Goal: Task Accomplishment & Management: Use online tool/utility

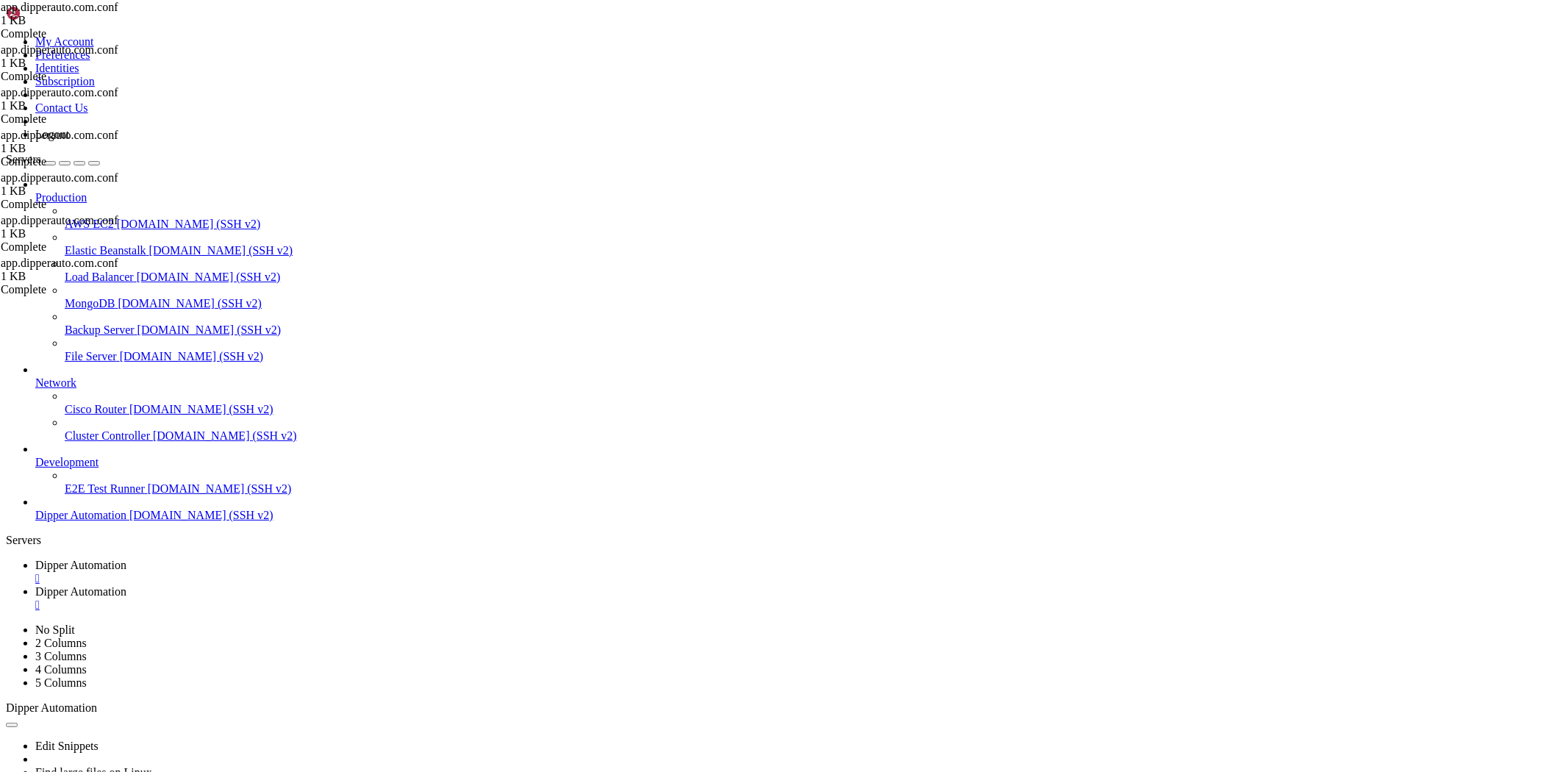
scroll to position [135000, 0]
drag, startPoint x: 498, startPoint y: 1337, endPoint x: 12, endPoint y: 1236, distance: 496.4
copy div "3|appdipper-frontend | Error: SESSION_SECRET environment variable is not set. 3…"
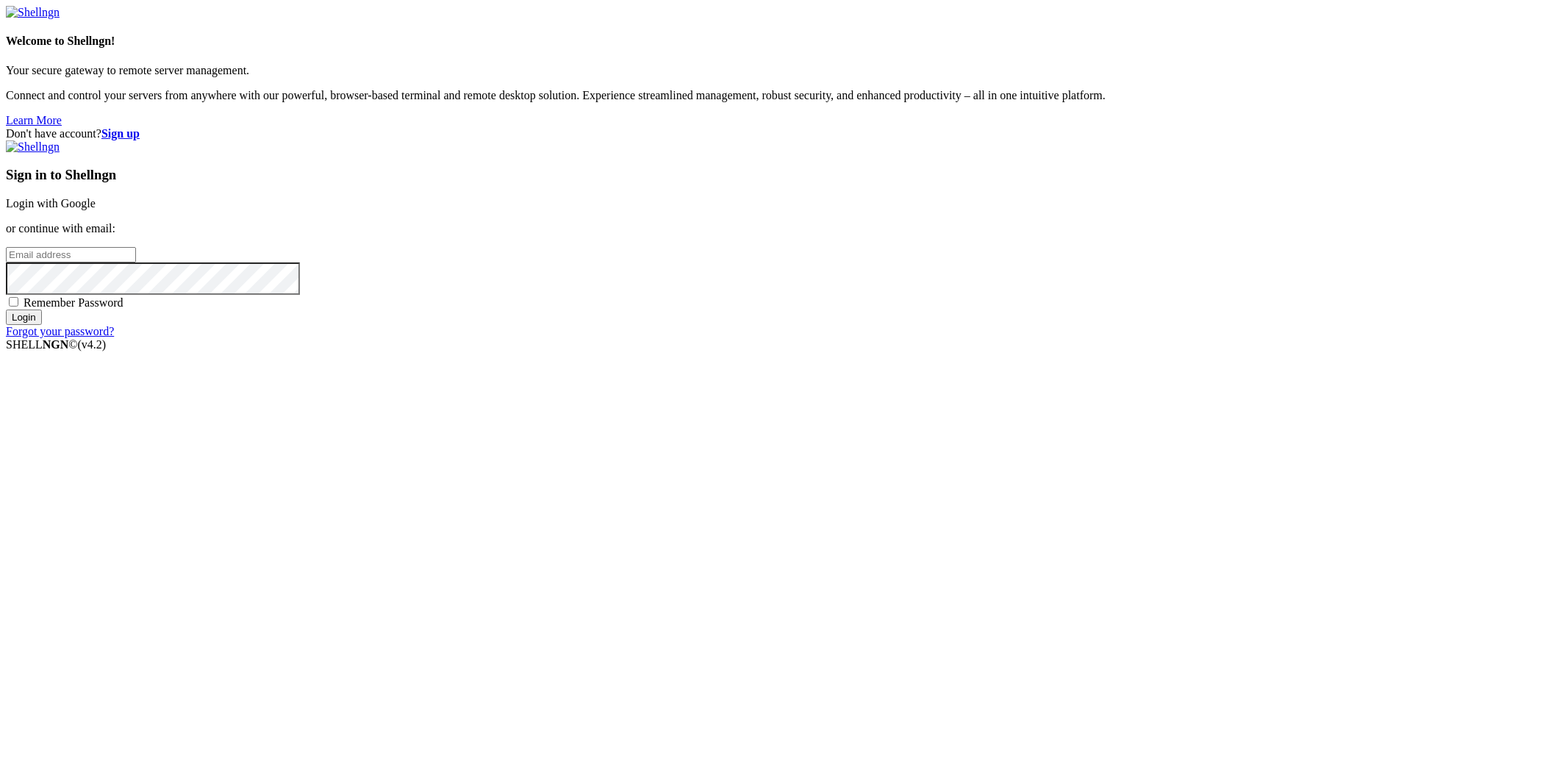
click at [95, 209] on link "Login with Google" at bounding box center [51, 203] width 90 height 12
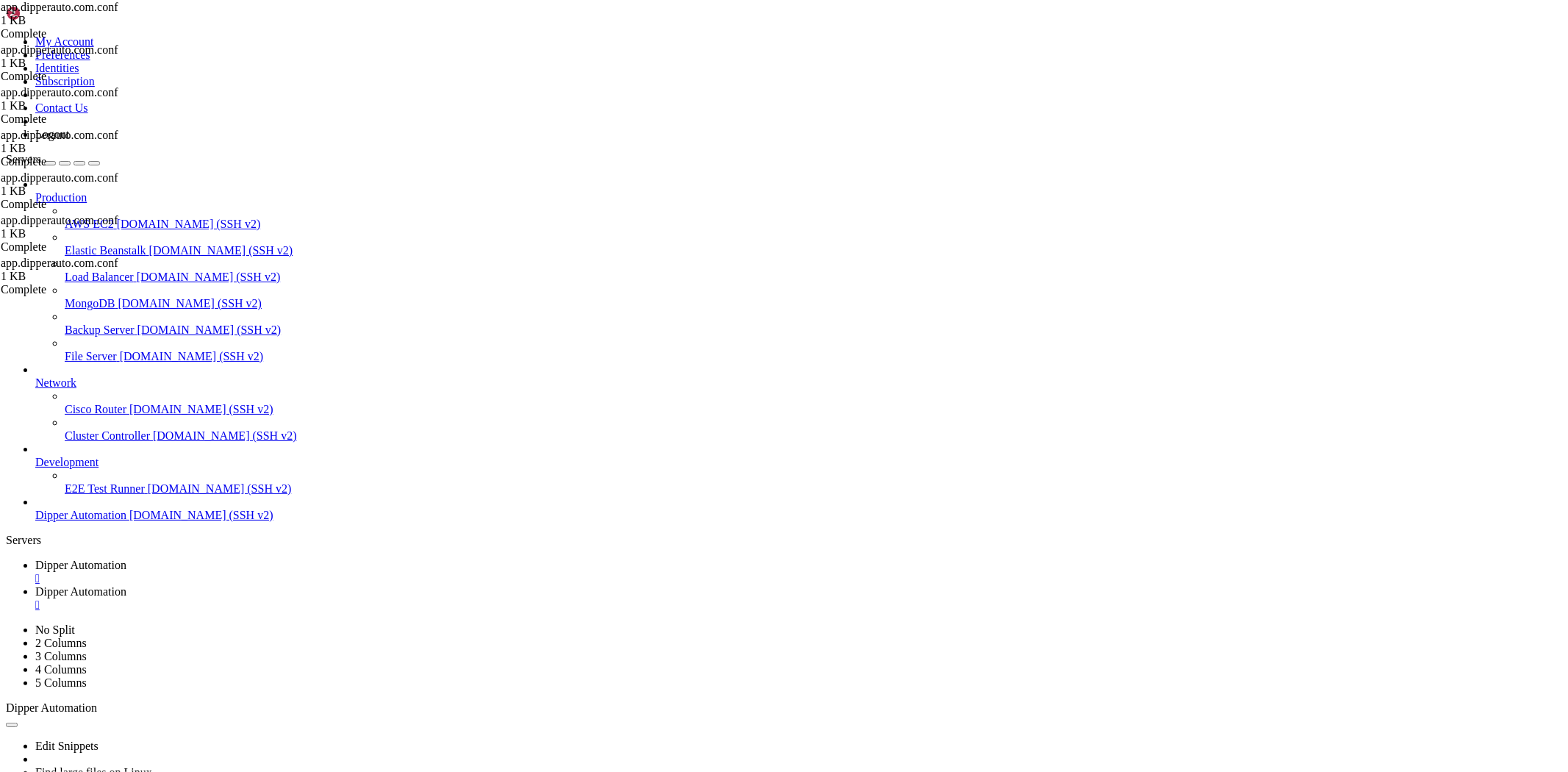
scroll to position [135075, 0]
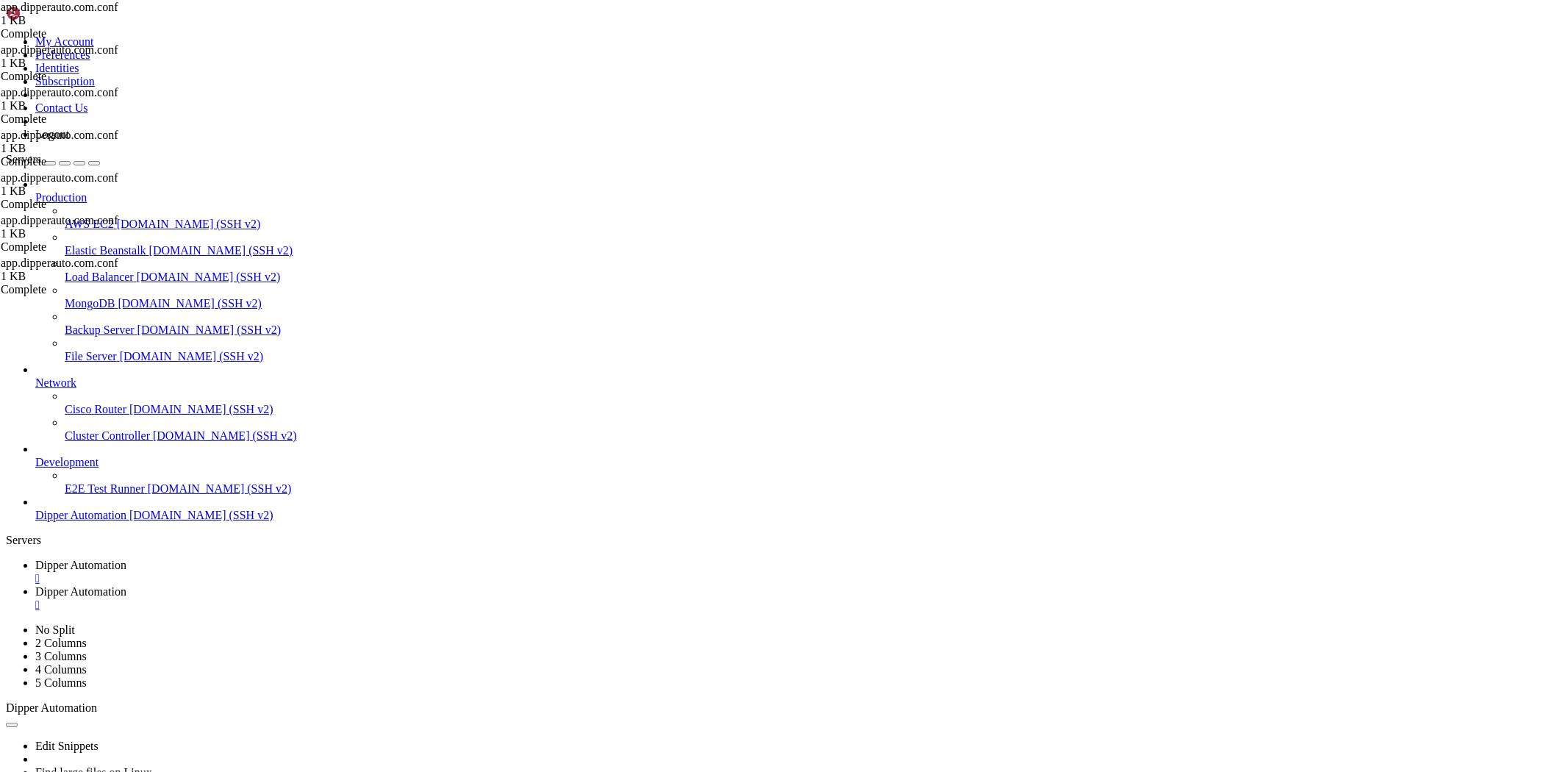
scroll to position [135824, 0]
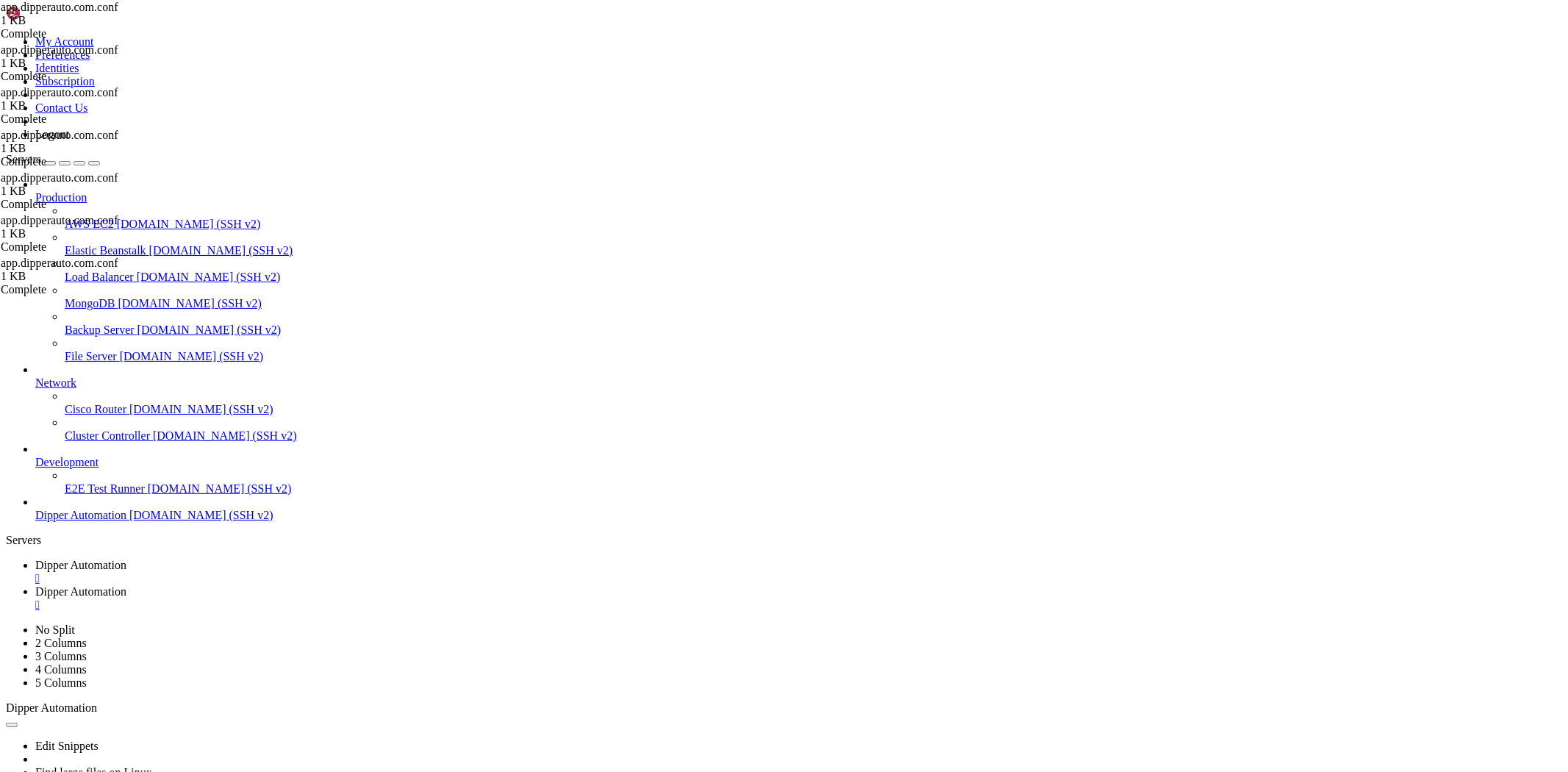
drag, startPoint x: 241, startPoint y: 1340, endPoint x: 76, endPoint y: 1341, distance: 165.0
drag, startPoint x: 327, startPoint y: 1356, endPoint x: -22, endPoint y: 1360, distance: 349.0
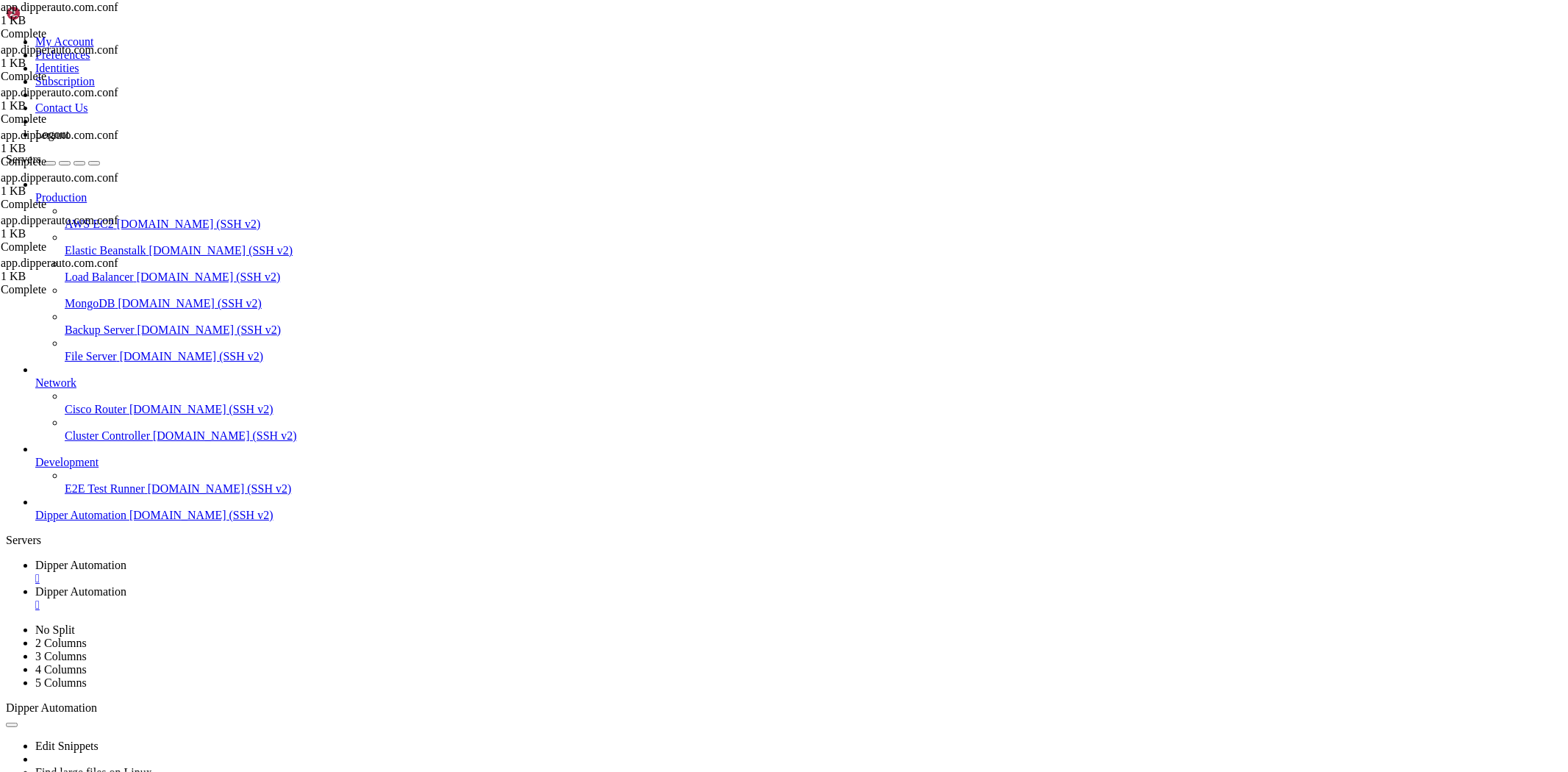
drag, startPoint x: 148, startPoint y: 1488, endPoint x: 13, endPoint y: 1298, distance: 233.1
copy div "/root/.pm2/logs/appdipper-frontend-error.log last 15 lines: 3|appdippe | errno:…"
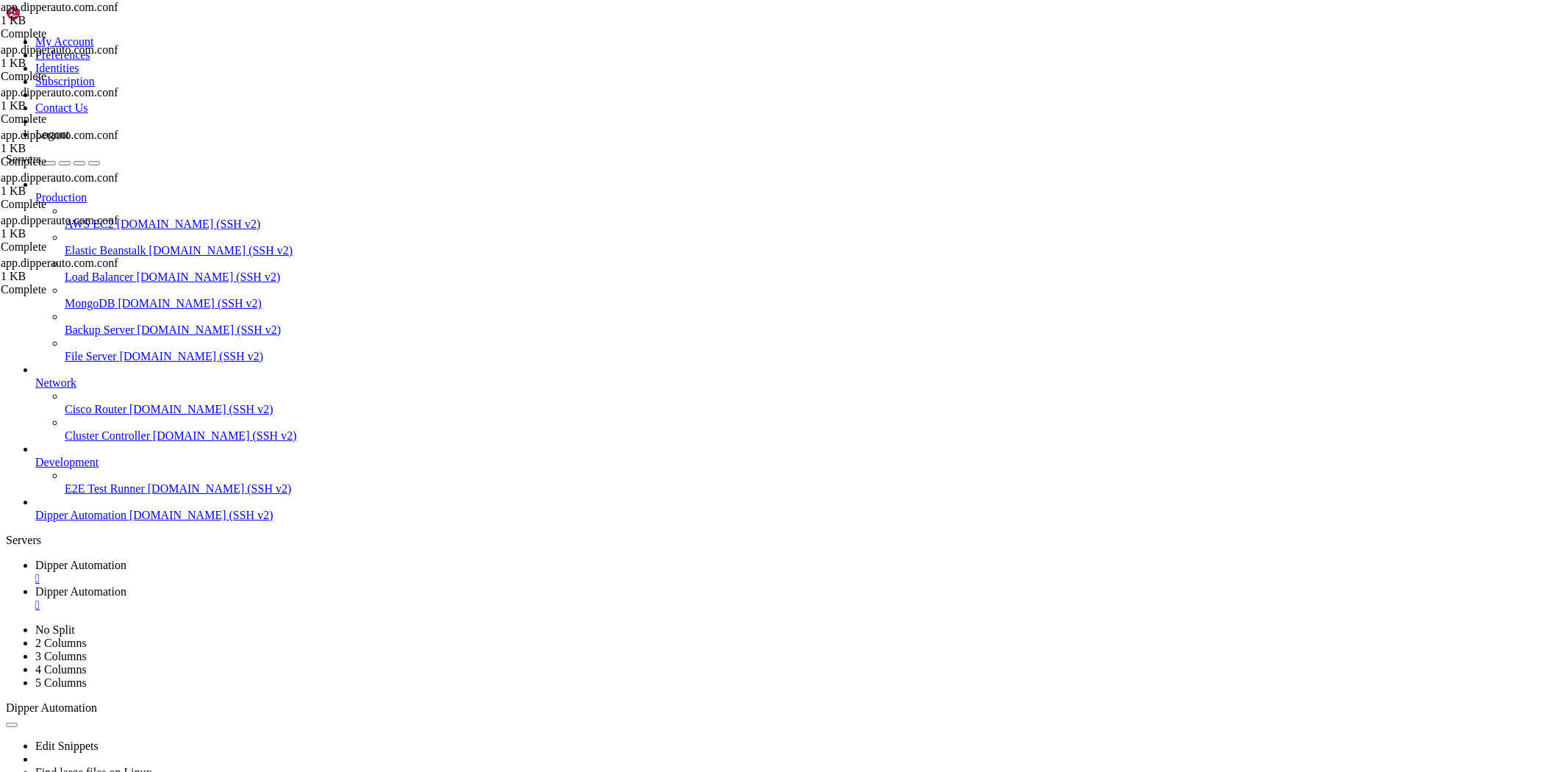
scroll to position [139013, 0]
drag, startPoint x: 418, startPoint y: 1348, endPoint x: 363, endPoint y: 1349, distance: 55.0
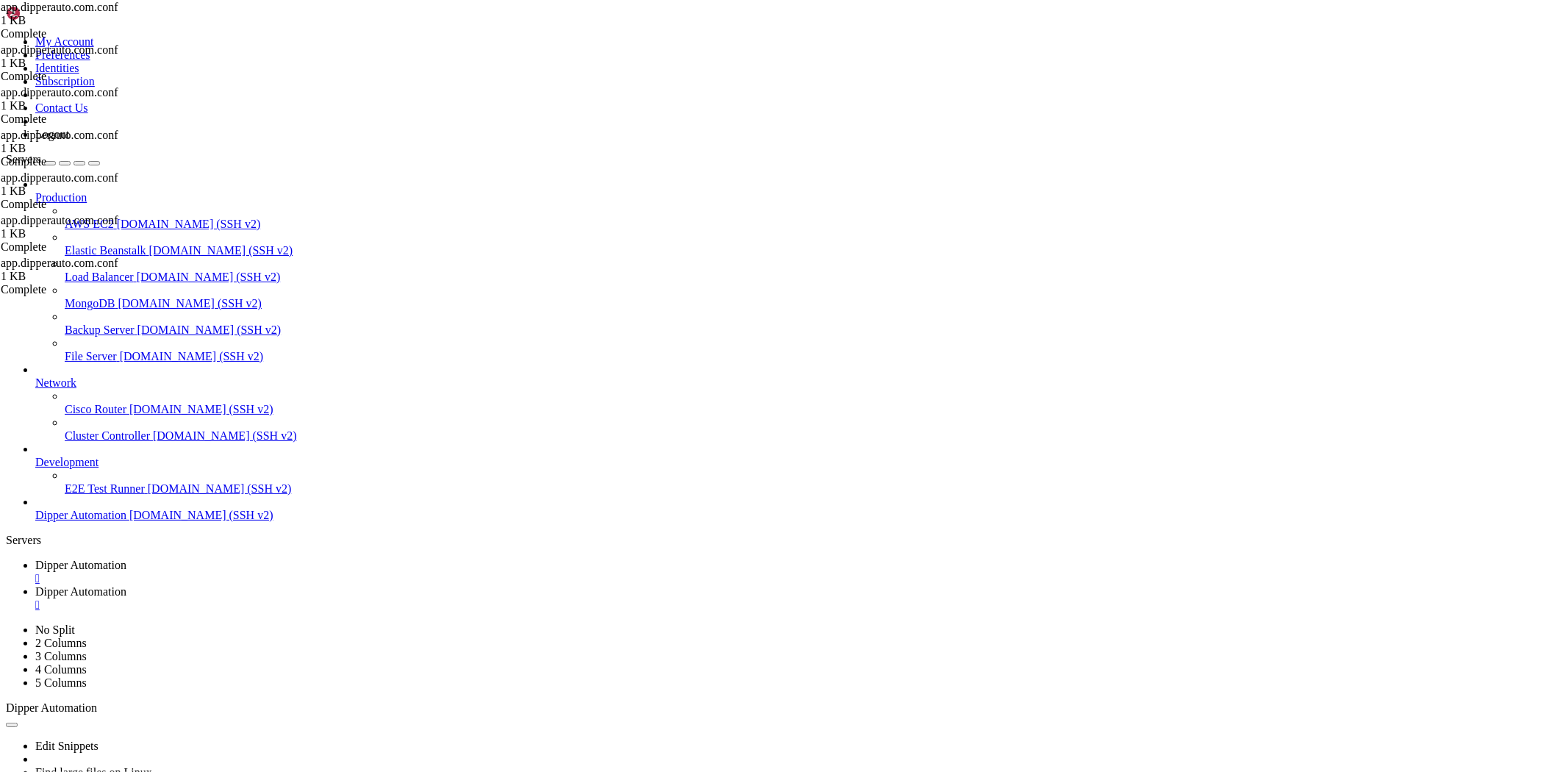
drag, startPoint x: 946, startPoint y: 1346, endPoint x: 785, endPoint y: 1334, distance: 161.4
drag, startPoint x: 755, startPoint y: 1489, endPoint x: 659, endPoint y: 1489, distance: 96.0
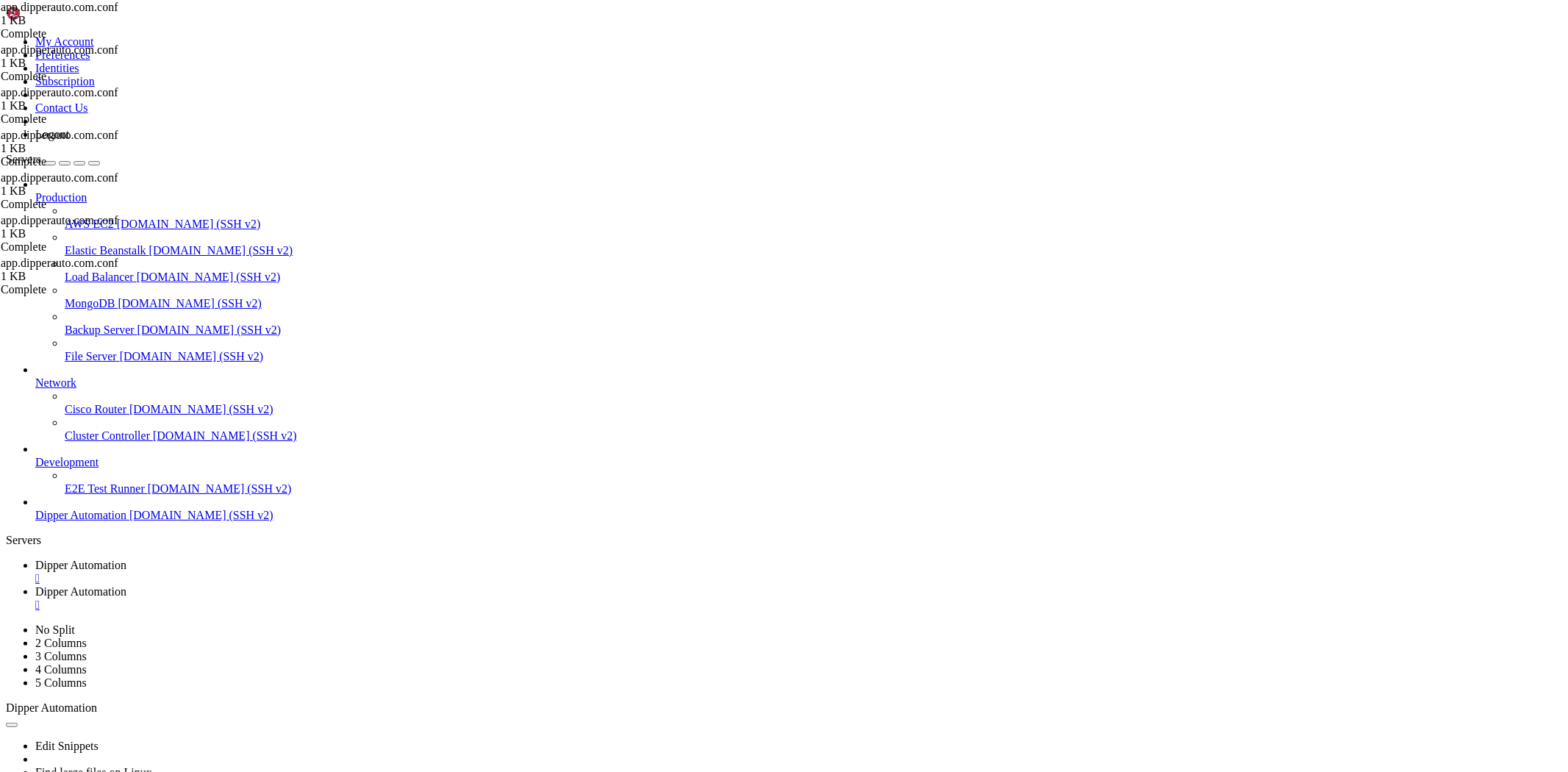
drag, startPoint x: 745, startPoint y: 1514, endPoint x: 755, endPoint y: 1514, distance: 10.0
drag, startPoint x: 787, startPoint y: 1496, endPoint x: 11, endPoint y: 1496, distance: 776.0
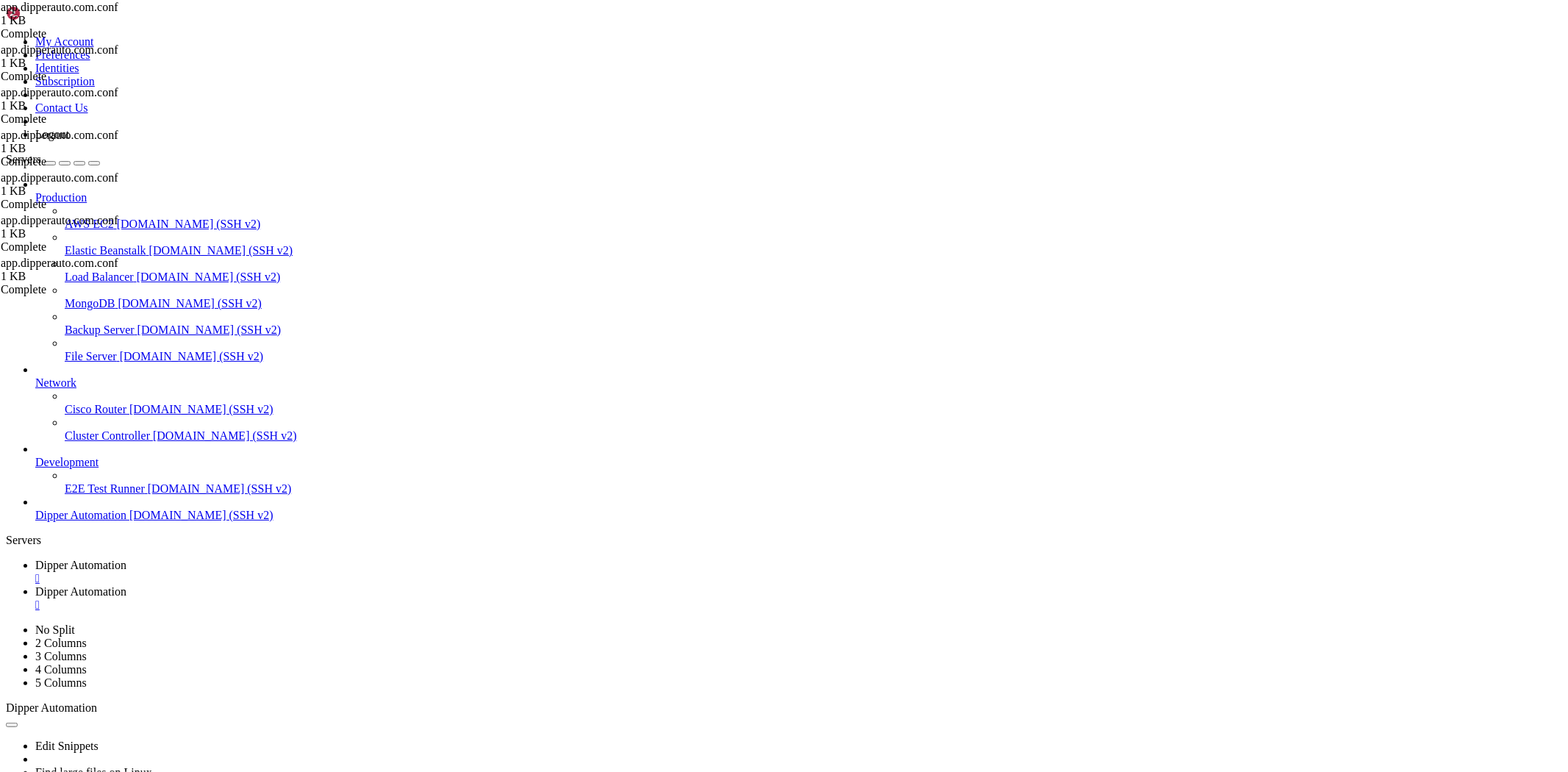
copy x-row "LISTEN 0 511 * :3002 *:* users:(("next-server (v1",pid=162247,fd=18))"
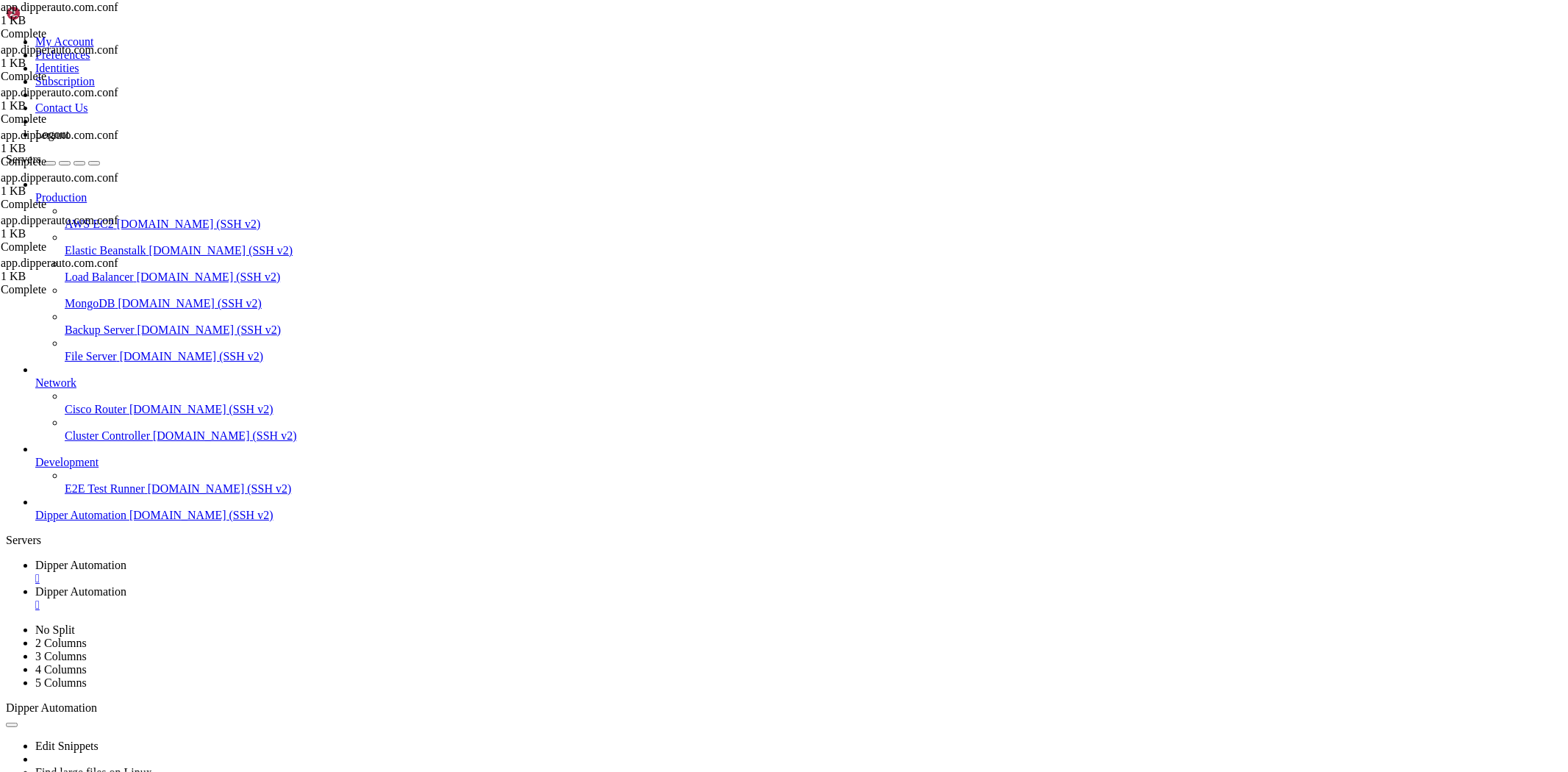
scroll to position [141376, 0]
drag, startPoint x: 375, startPoint y: 1451, endPoint x: 374, endPoint y: 1440, distance: 11.0
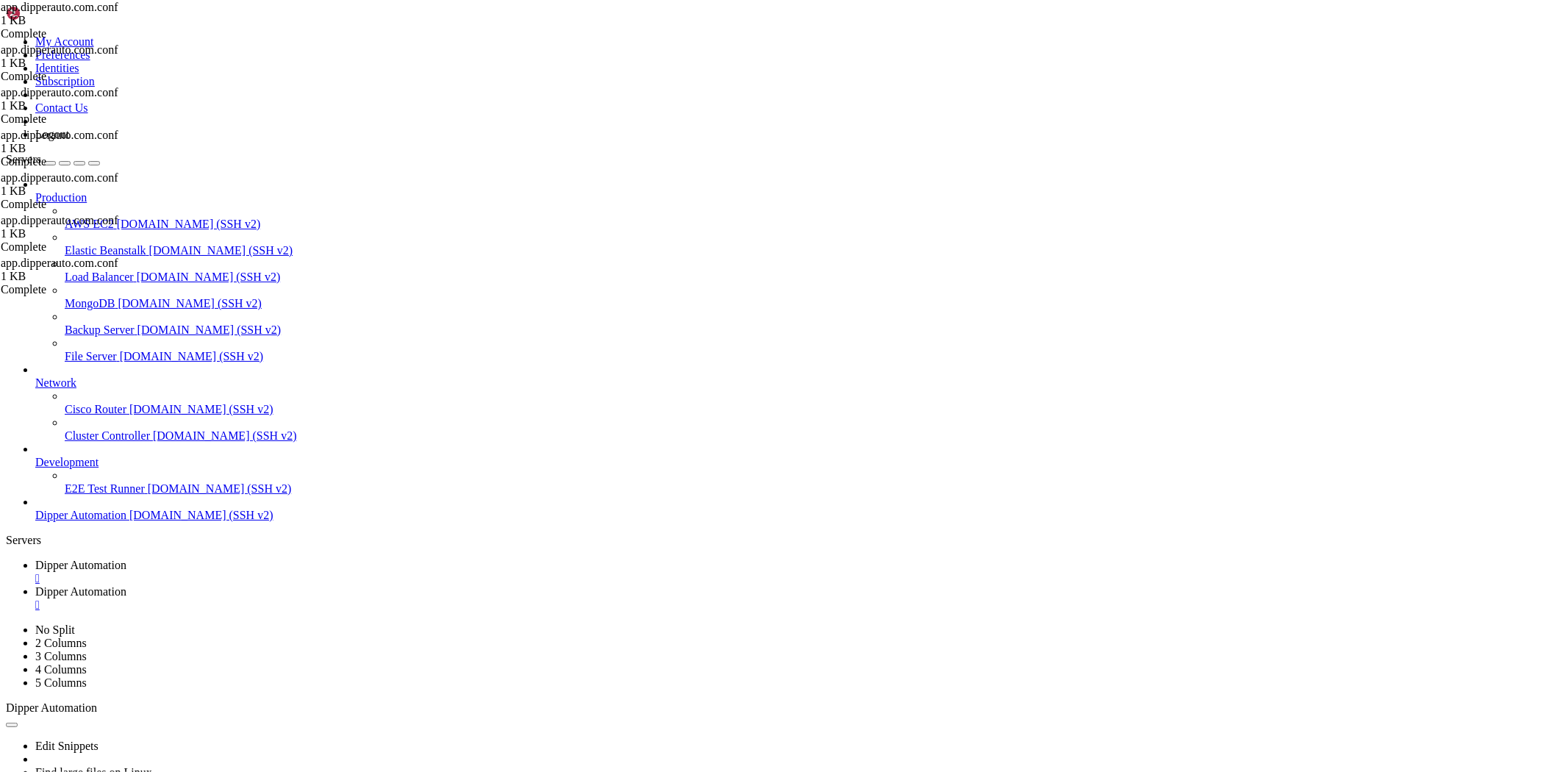
scroll to position [141950, 0]
drag, startPoint x: 442, startPoint y: 1488, endPoint x: 11, endPoint y: 1379, distance: 444.6
copy div "3|appdippe | Error: SESSION_SECRET environment variable is not set. 3|appdippe …"
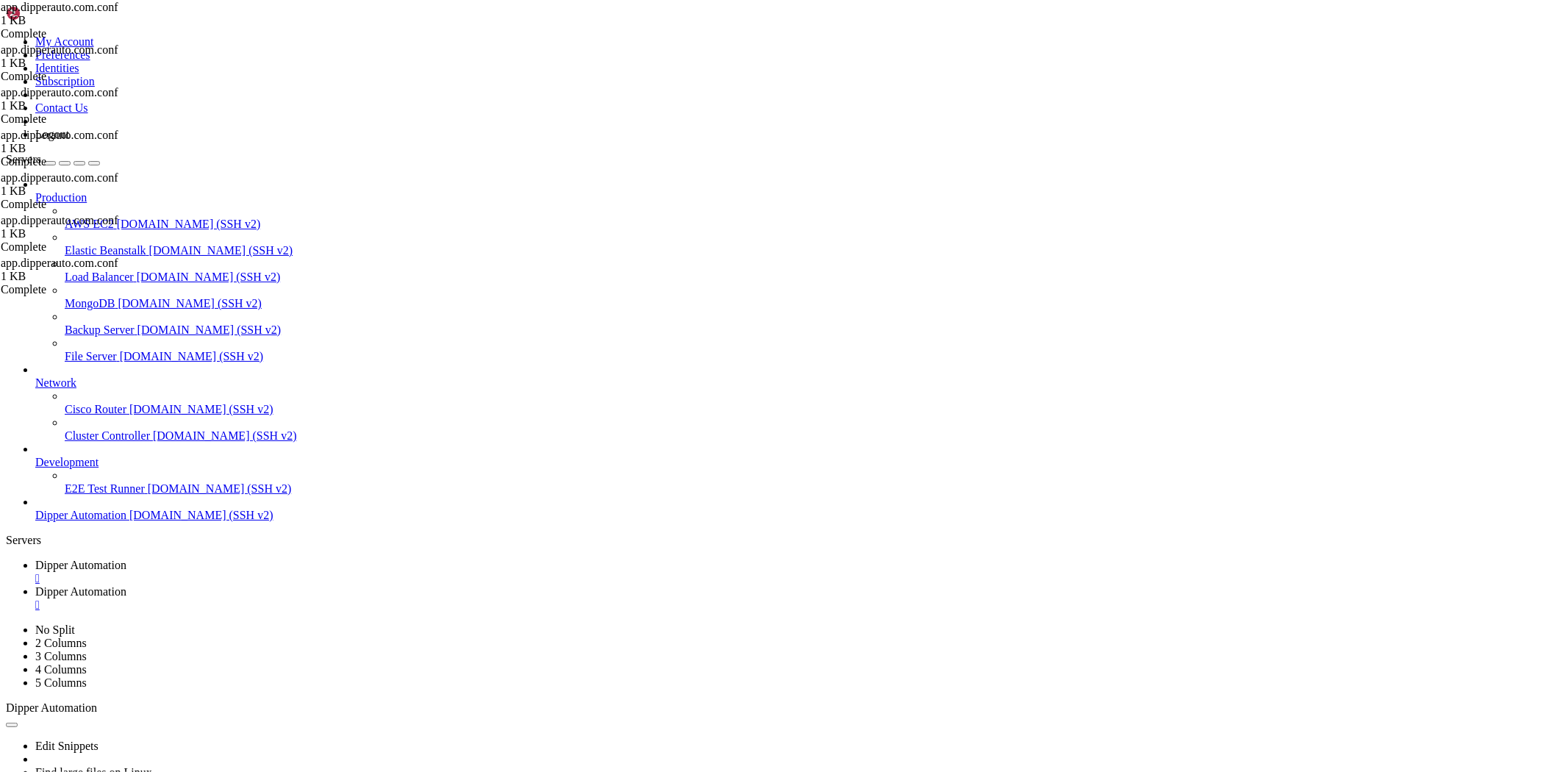
drag, startPoint x: 285, startPoint y: 1514, endPoint x: 58, endPoint y: 1301, distance: 311.3
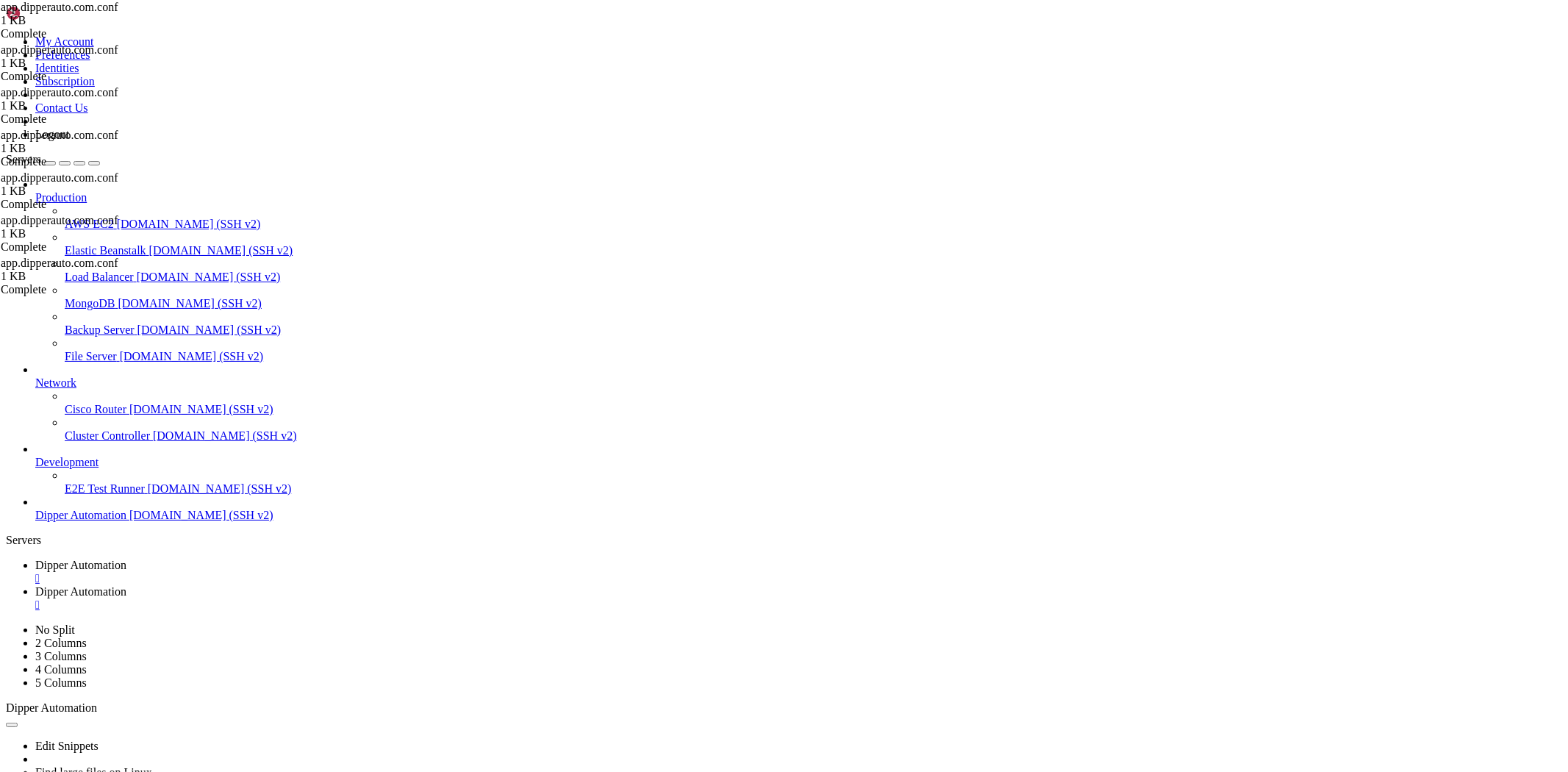
drag, startPoint x: 12, startPoint y: 1258, endPoint x: 272, endPoint y: 1506, distance: 359.3
copy div "/root/.pm2/logs/appdipper-frontend-error.log last 15 lines: 3|appdippe | code: …"
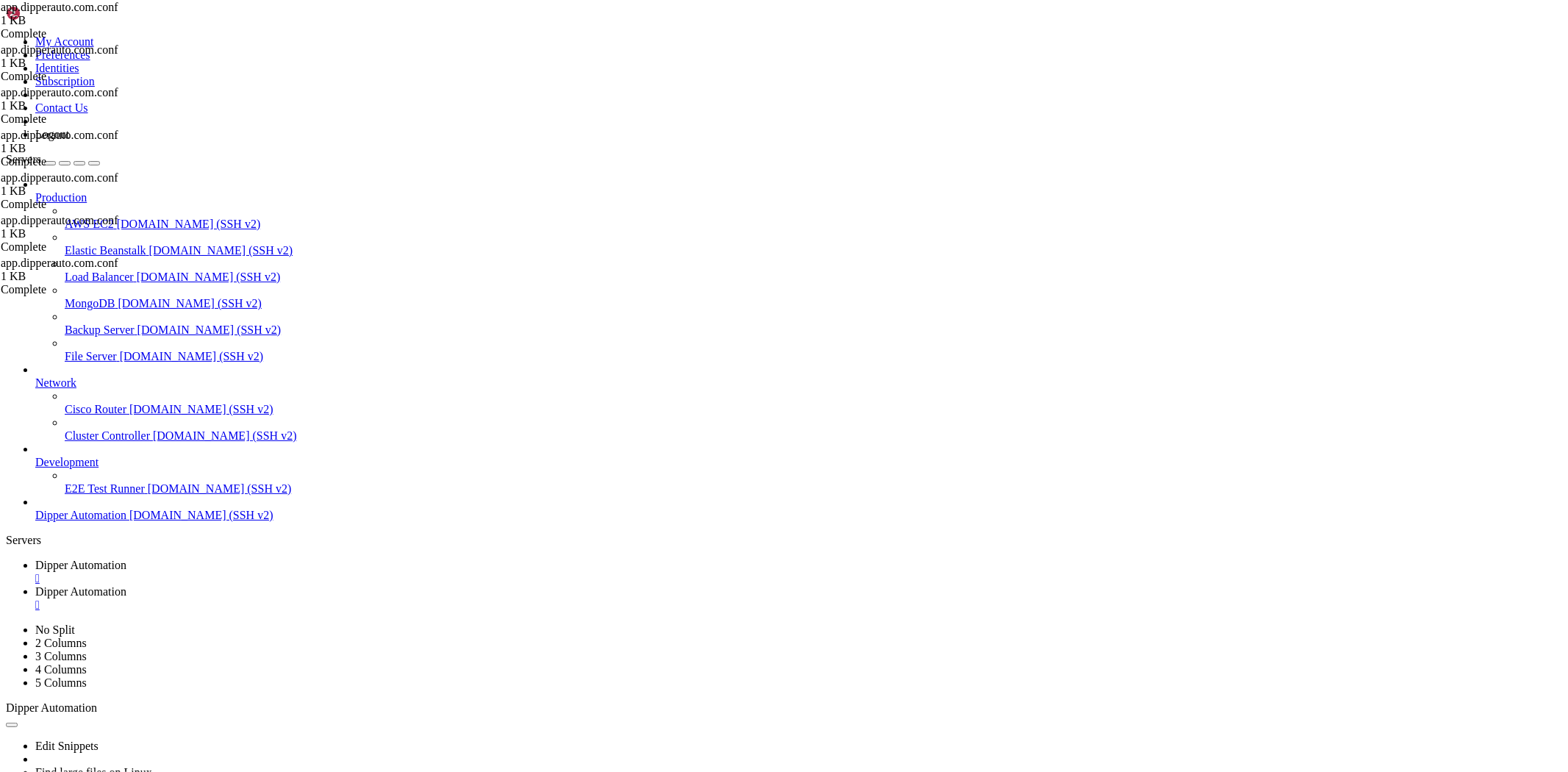
click at [126, 585] on span "Dipper Automation" at bounding box center [80, 591] width 91 height 12
drag, startPoint x: 934, startPoint y: 203, endPoint x: 888, endPoint y: 231, distance: 53.9
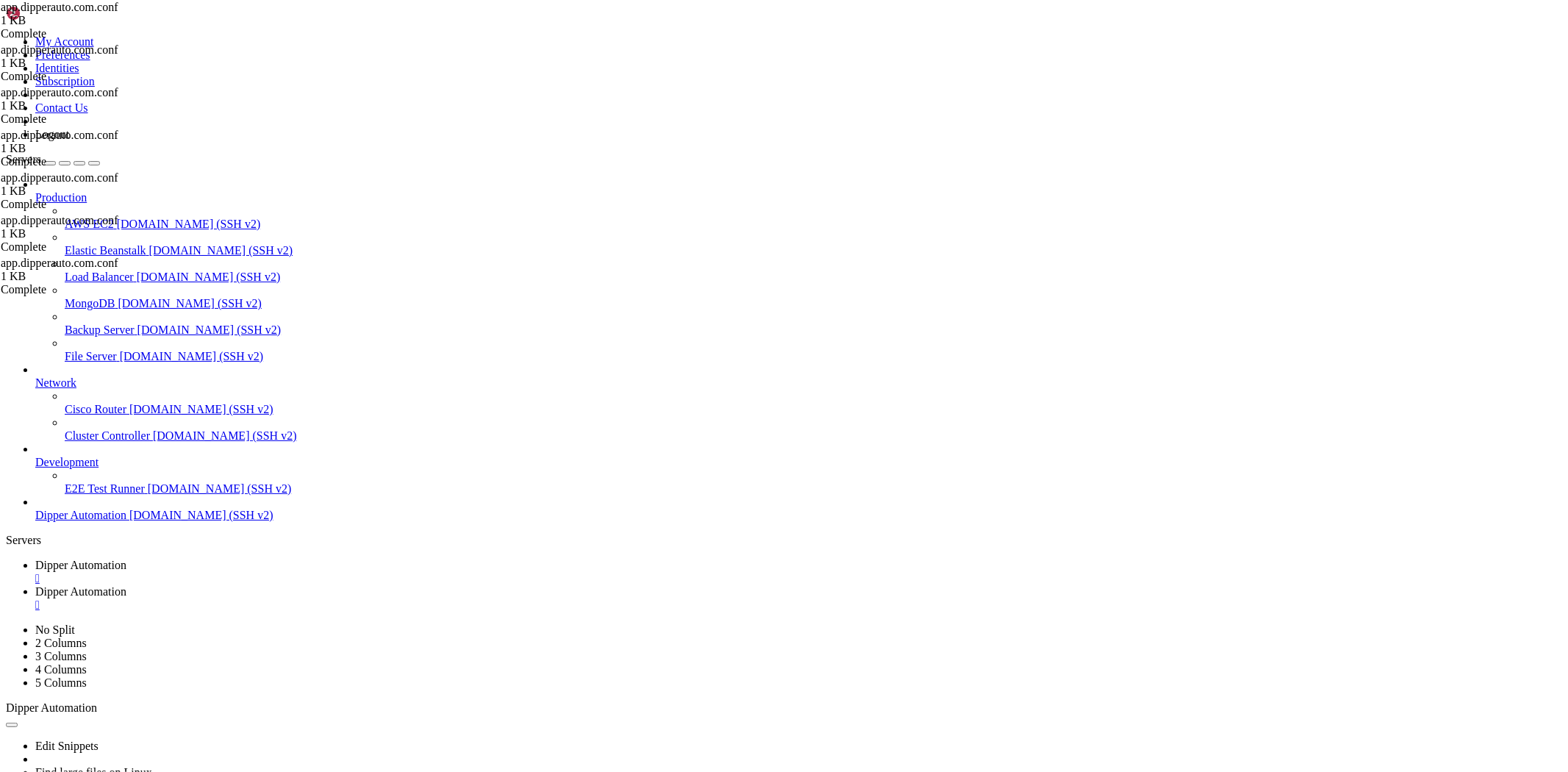
type input "/root/DipperPortal"
click at [126, 559] on span "Dipper Automation" at bounding box center [80, 565] width 91 height 12
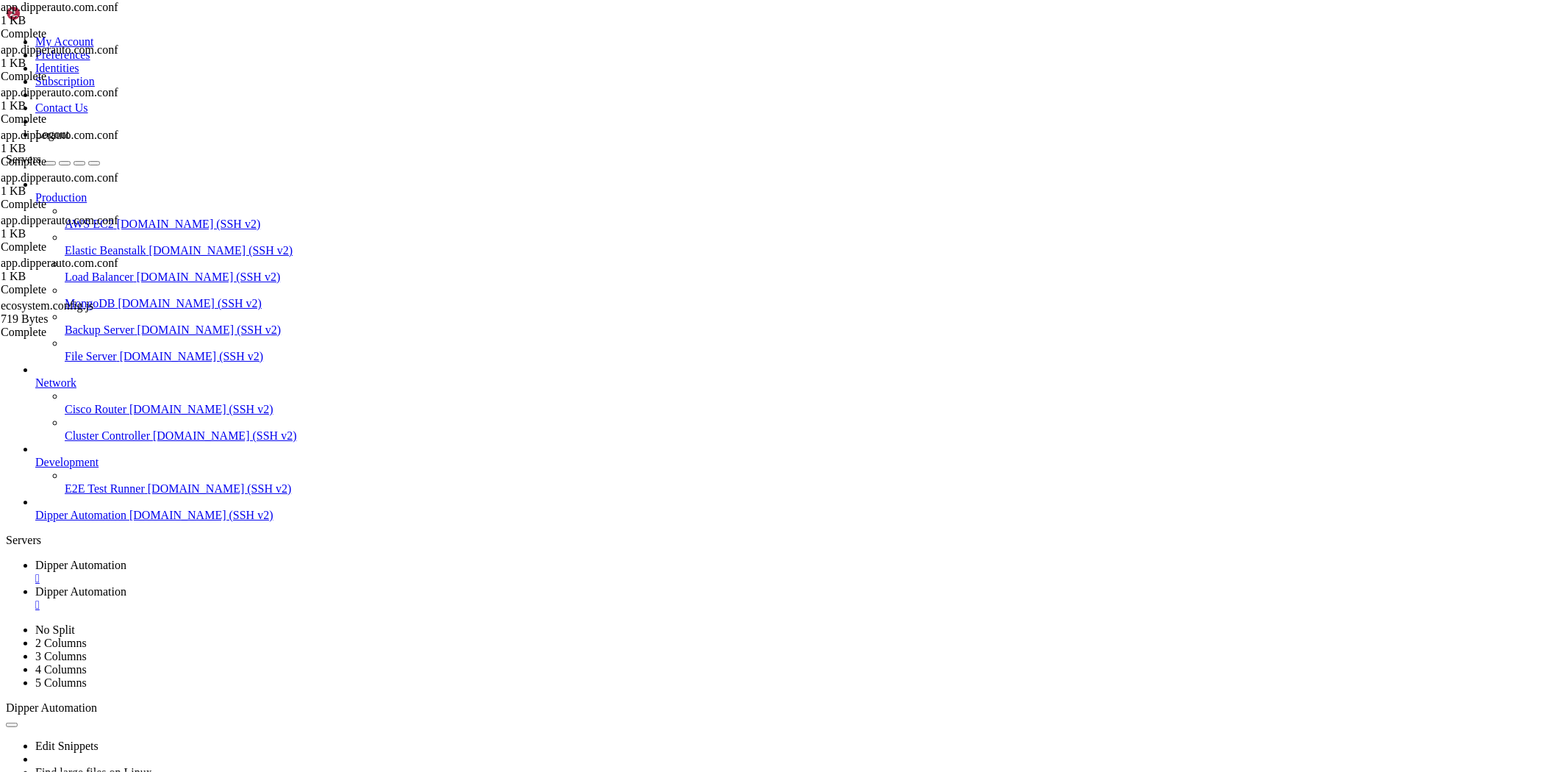
drag, startPoint x: 114, startPoint y: 905, endPoint x: 440, endPoint y: 1421, distance: 610.4
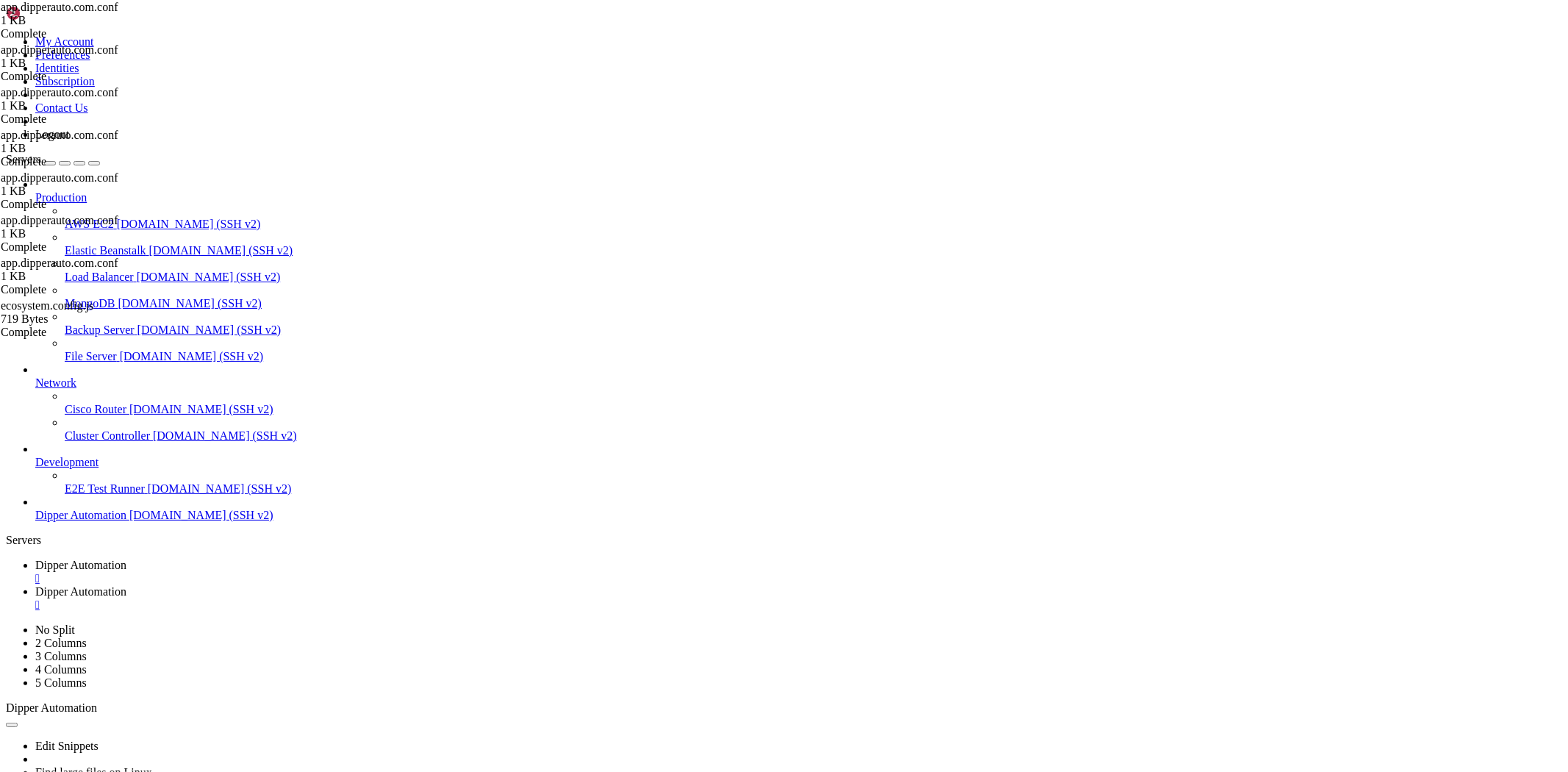
scroll to position [144100, 0]
drag, startPoint x: 383, startPoint y: 22, endPoint x: 378, endPoint y: 40, distance: 18.7
click at [126, 585] on span "Dipper Automation" at bounding box center [80, 591] width 91 height 12
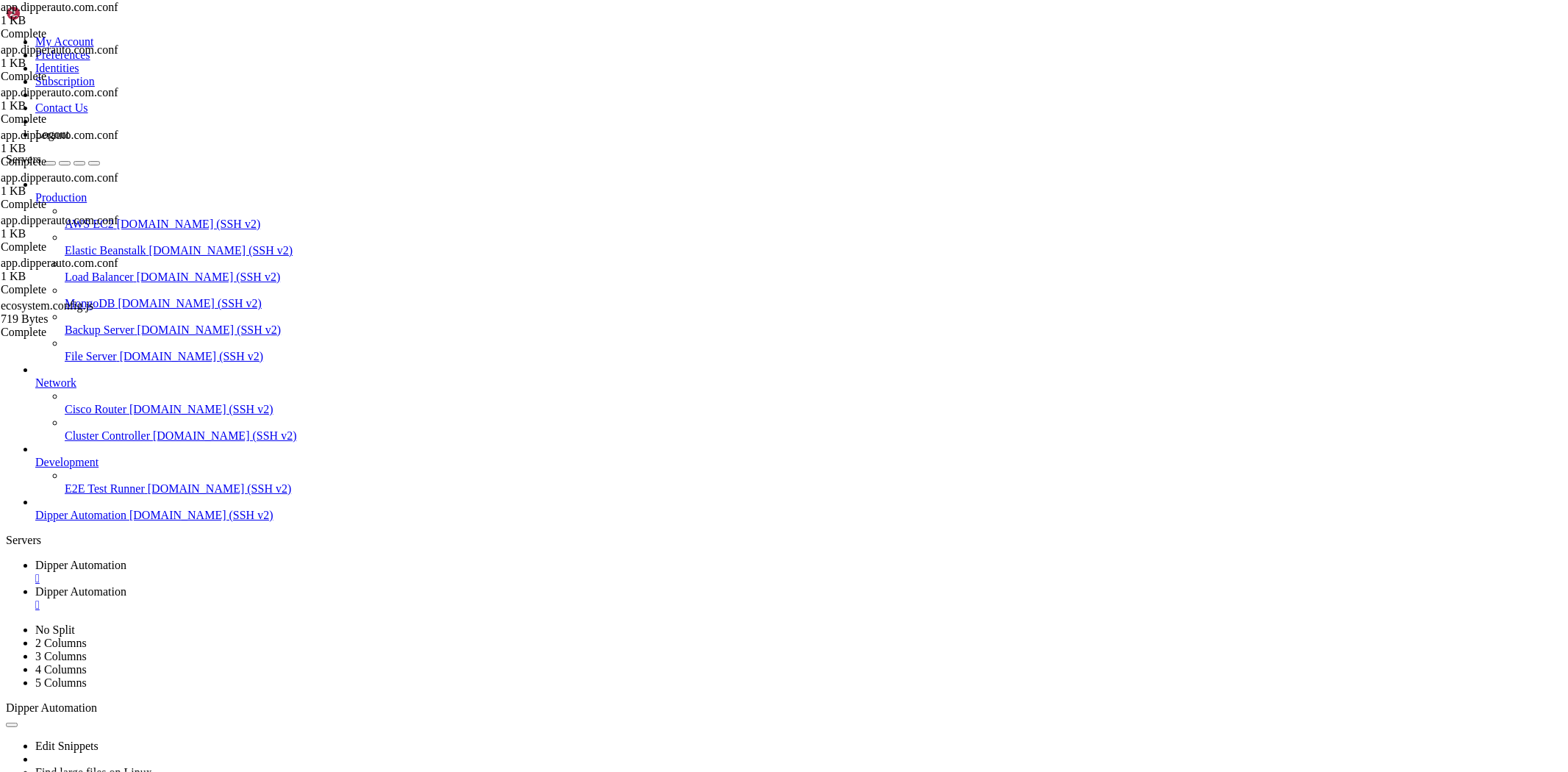
click at [126, 559] on span "Dipper Automation" at bounding box center [80, 565] width 91 height 12
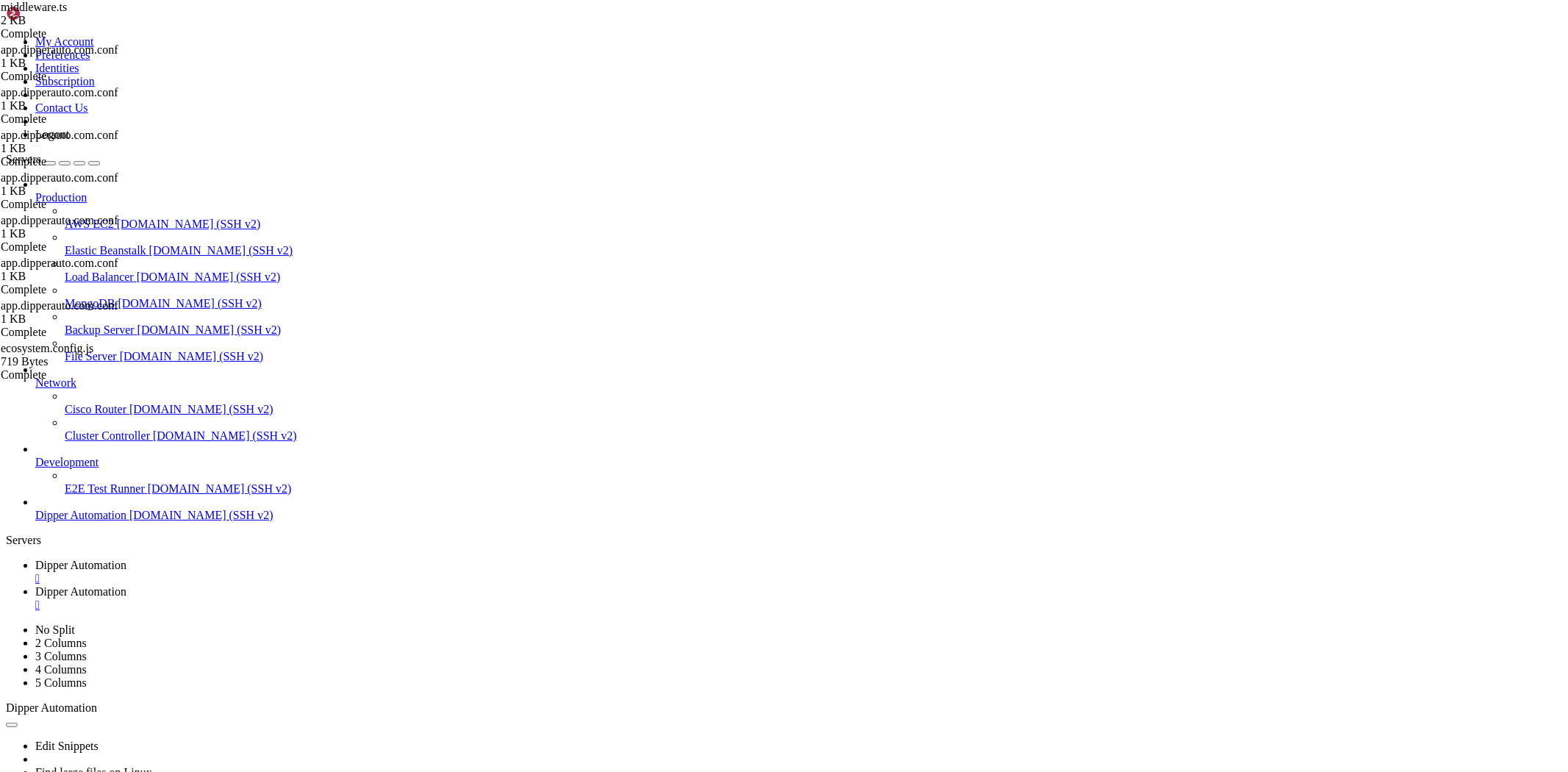
drag, startPoint x: 477, startPoint y: 1181, endPoint x: 325, endPoint y: 1284, distance: 183.6
click at [359, 585] on link "Dipper Automation " at bounding box center [799, 598] width 1527 height 27
drag, startPoint x: 1553, startPoint y: 56, endPoint x: 1472, endPoint y: 71, distance: 82.4
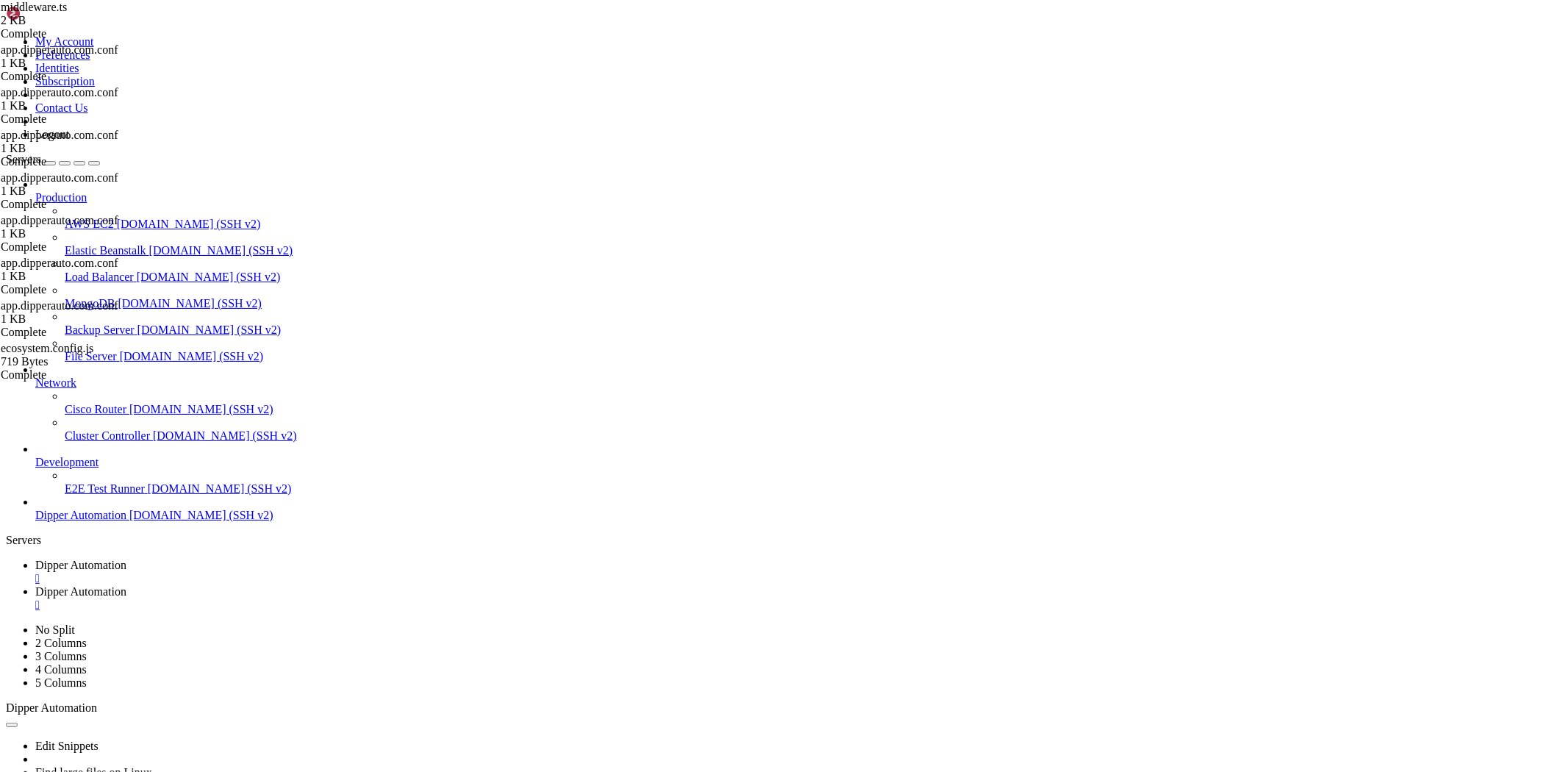
scroll to position [0, 0]
click at [126, 559] on span "Dipper Automation" at bounding box center [80, 565] width 91 height 12
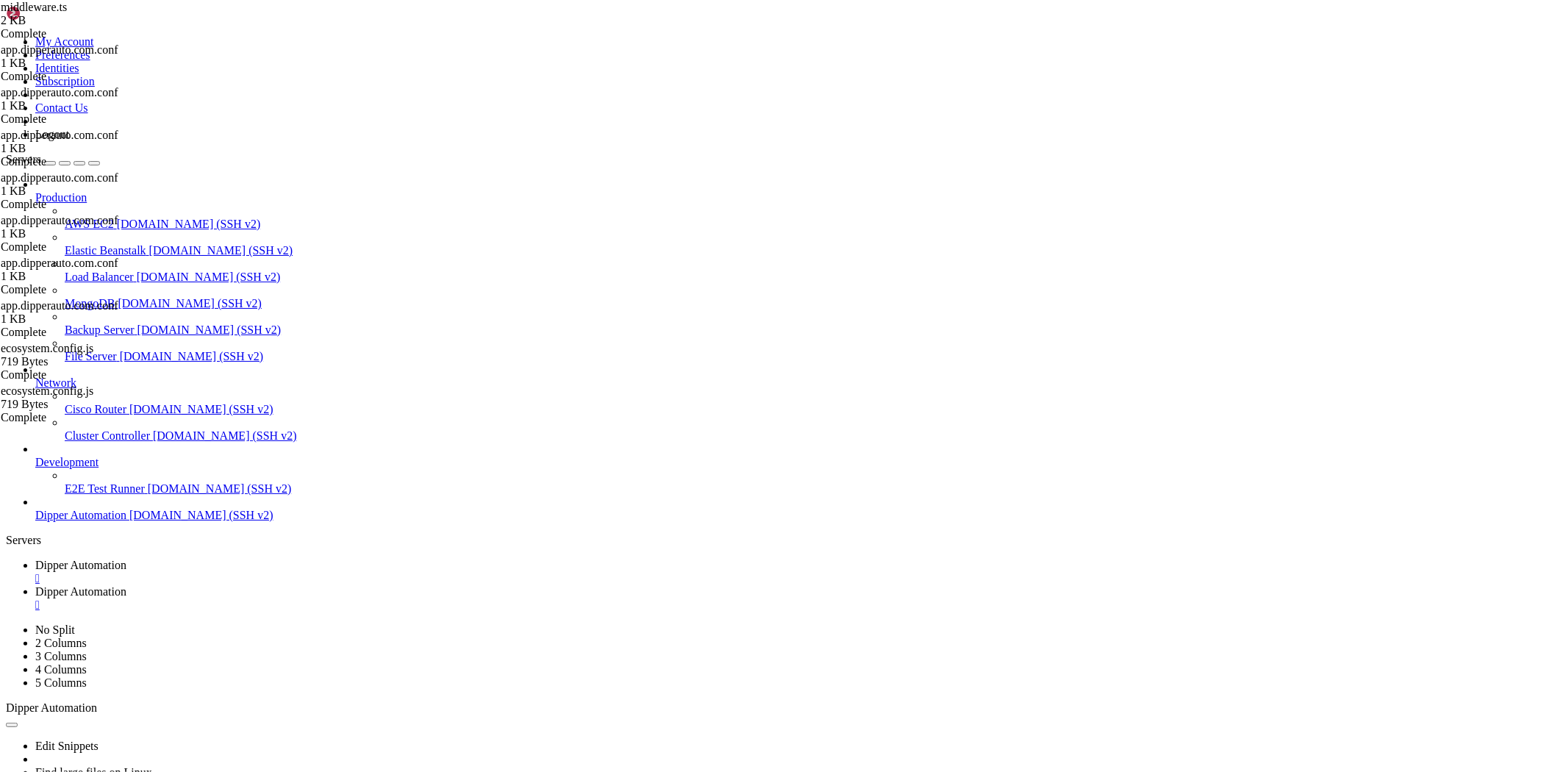
scroll to position [144263, 0]
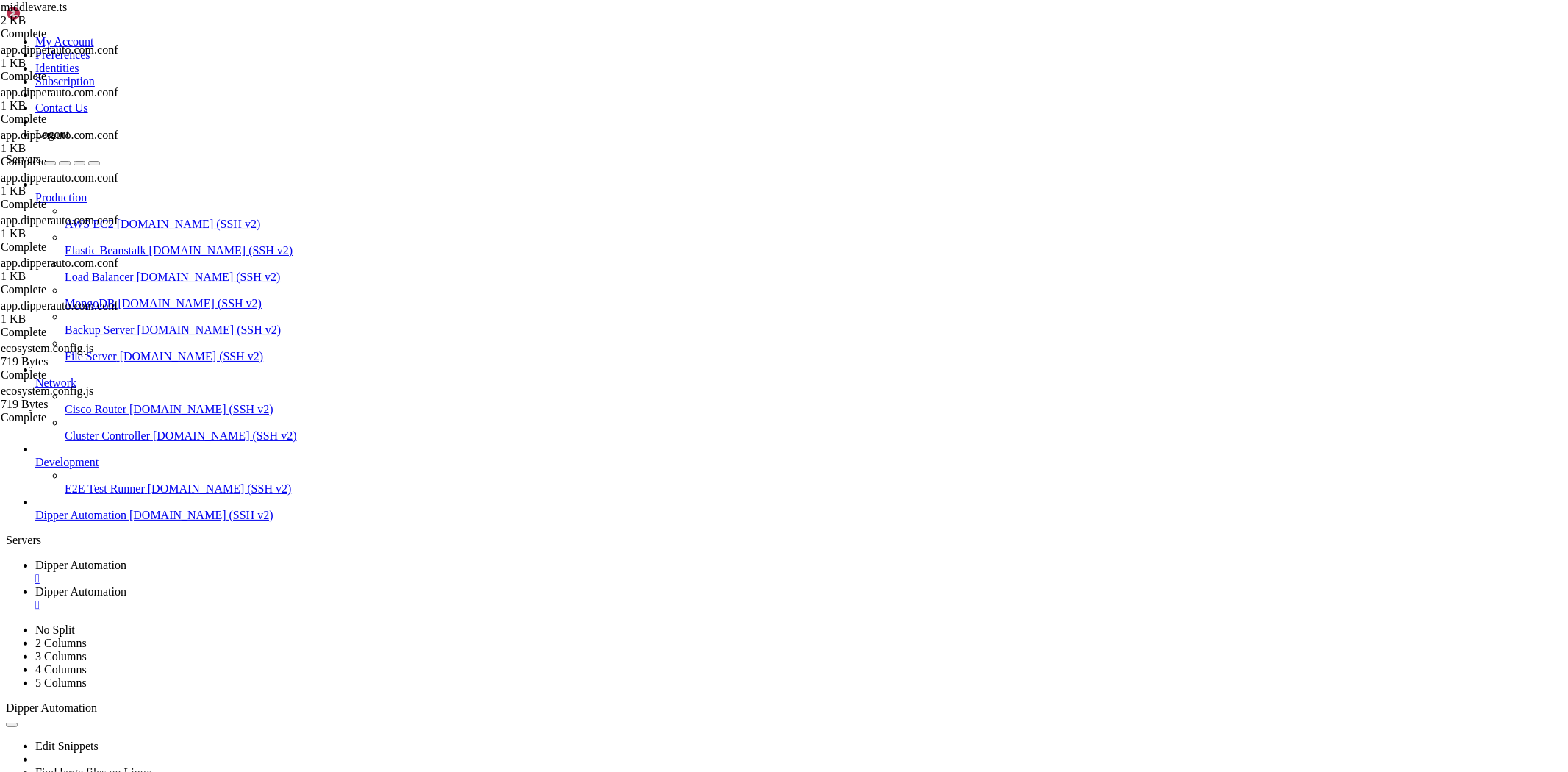
scroll to position [146188, 0]
drag, startPoint x: 164, startPoint y: 1479, endPoint x: 13, endPoint y: 927, distance: 572.3
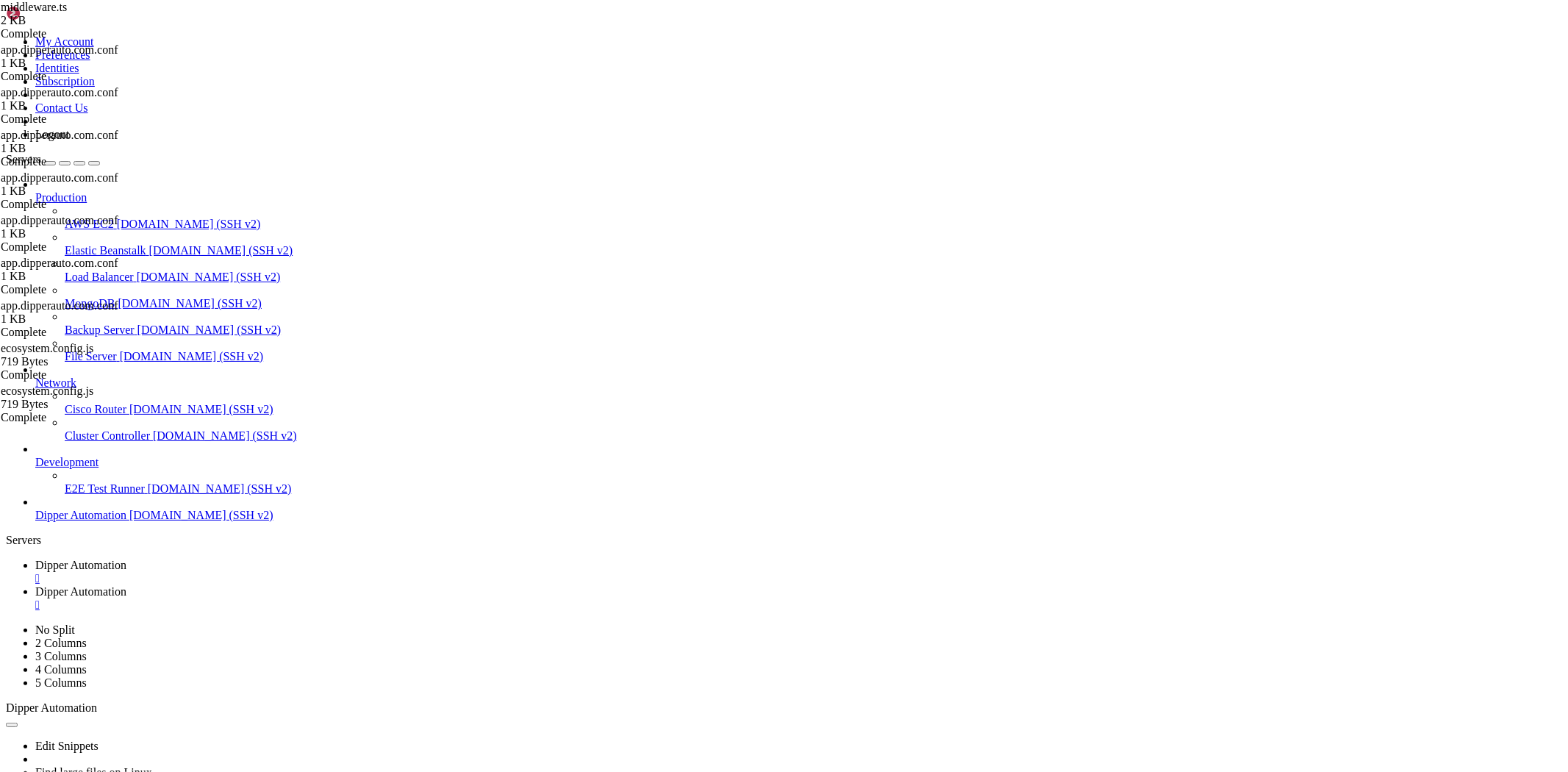
copy div "(venv) root@vps58218:~/DipperPortal# pm2 list ┌────┬────────────────────────┬──…"
drag, startPoint x: 706, startPoint y: 1478, endPoint x: 716, endPoint y: 1475, distance: 10.4
click at [405, 585] on link "Dipper Automation " at bounding box center [799, 598] width 1527 height 27
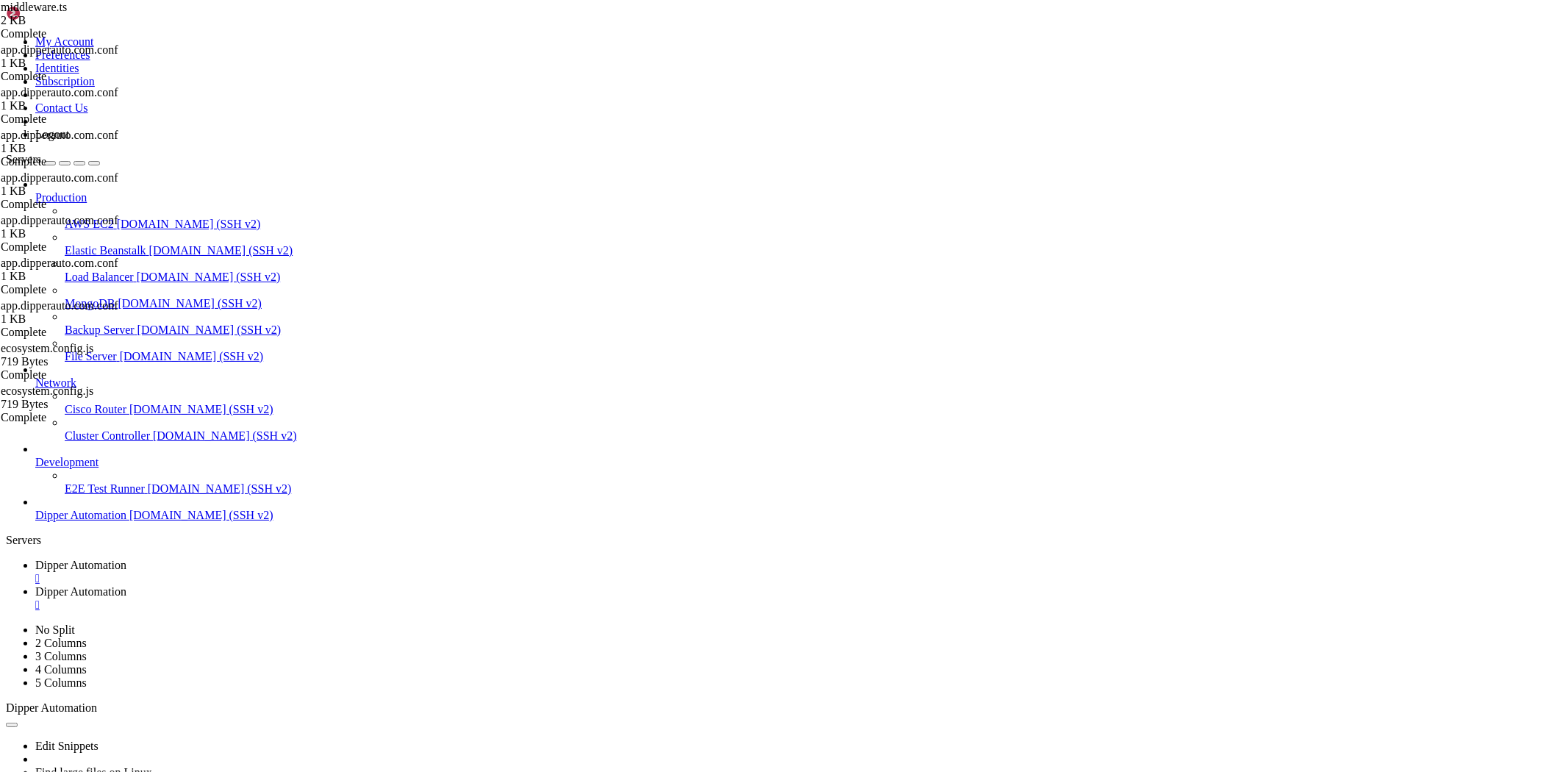
scroll to position [0, 0]
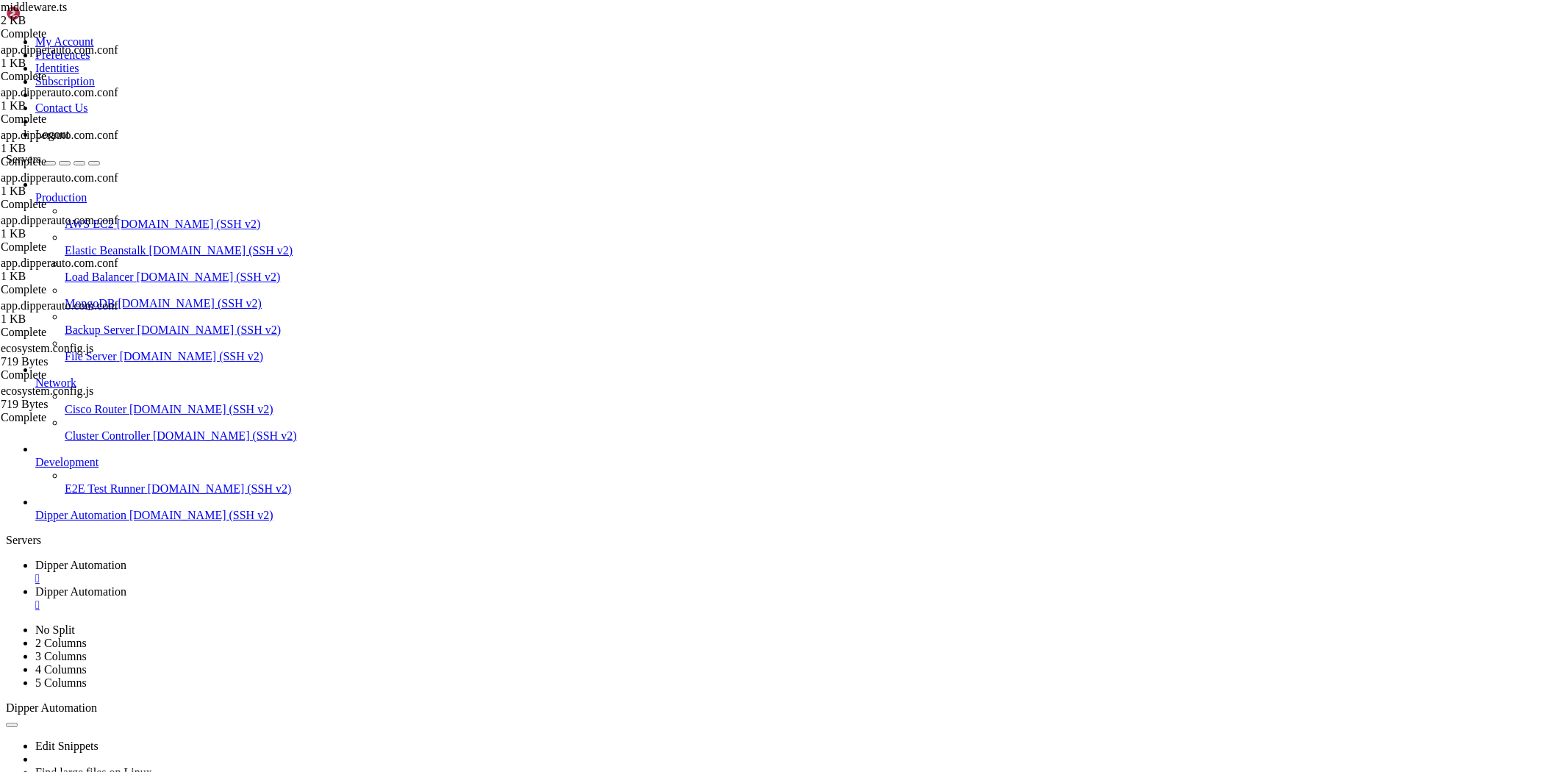
type input "/home"
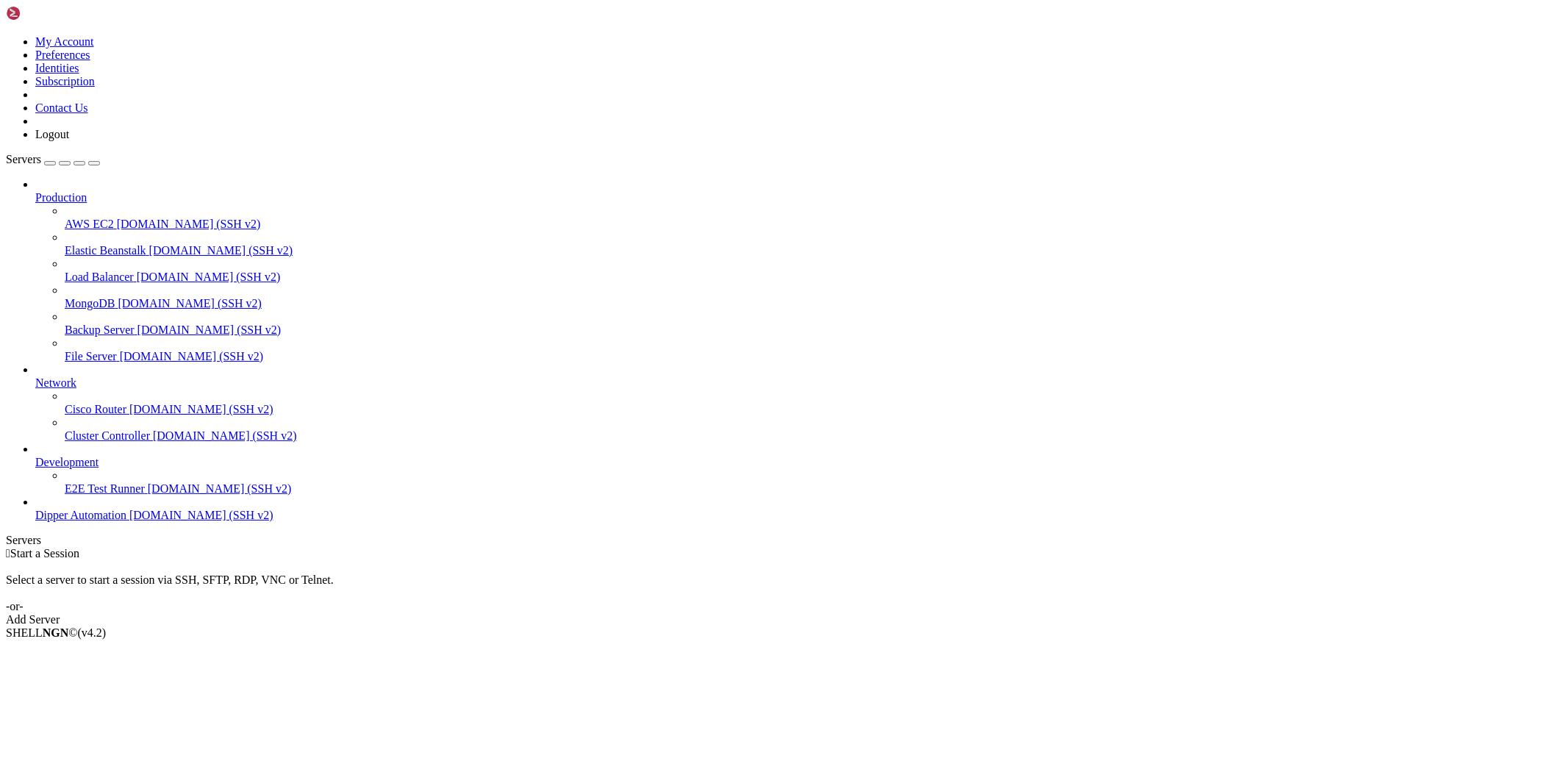
drag, startPoint x: 0, startPoint y: 0, endPoint x: 74, endPoint y: 566, distance: 570.8
click at [130, 521] on span "[DOMAIN_NAME] (SSH v2)" at bounding box center [202, 515] width 145 height 12
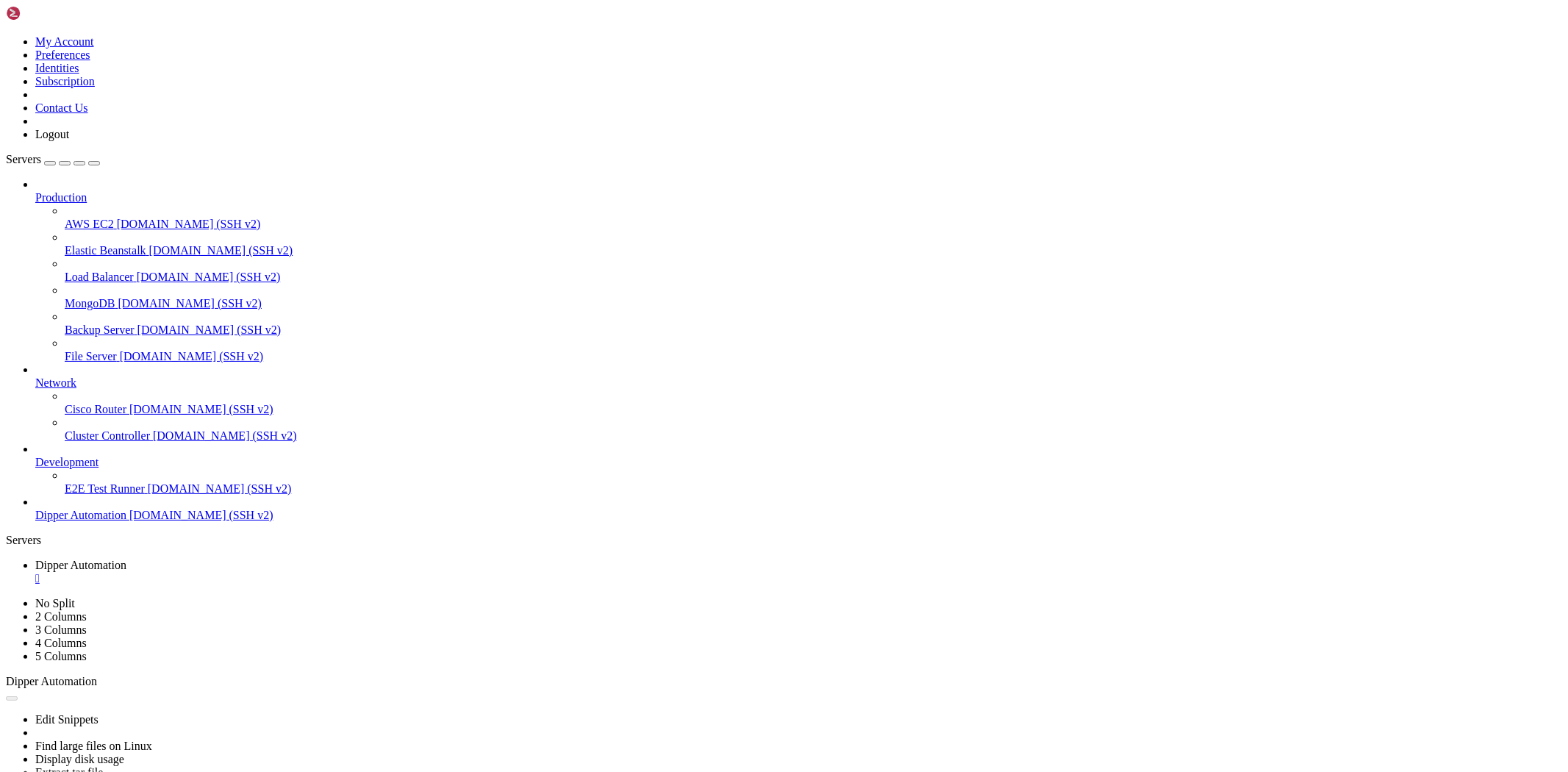
type input "/root"
click at [126, 559] on span "Dipper Automation" at bounding box center [80, 565] width 91 height 12
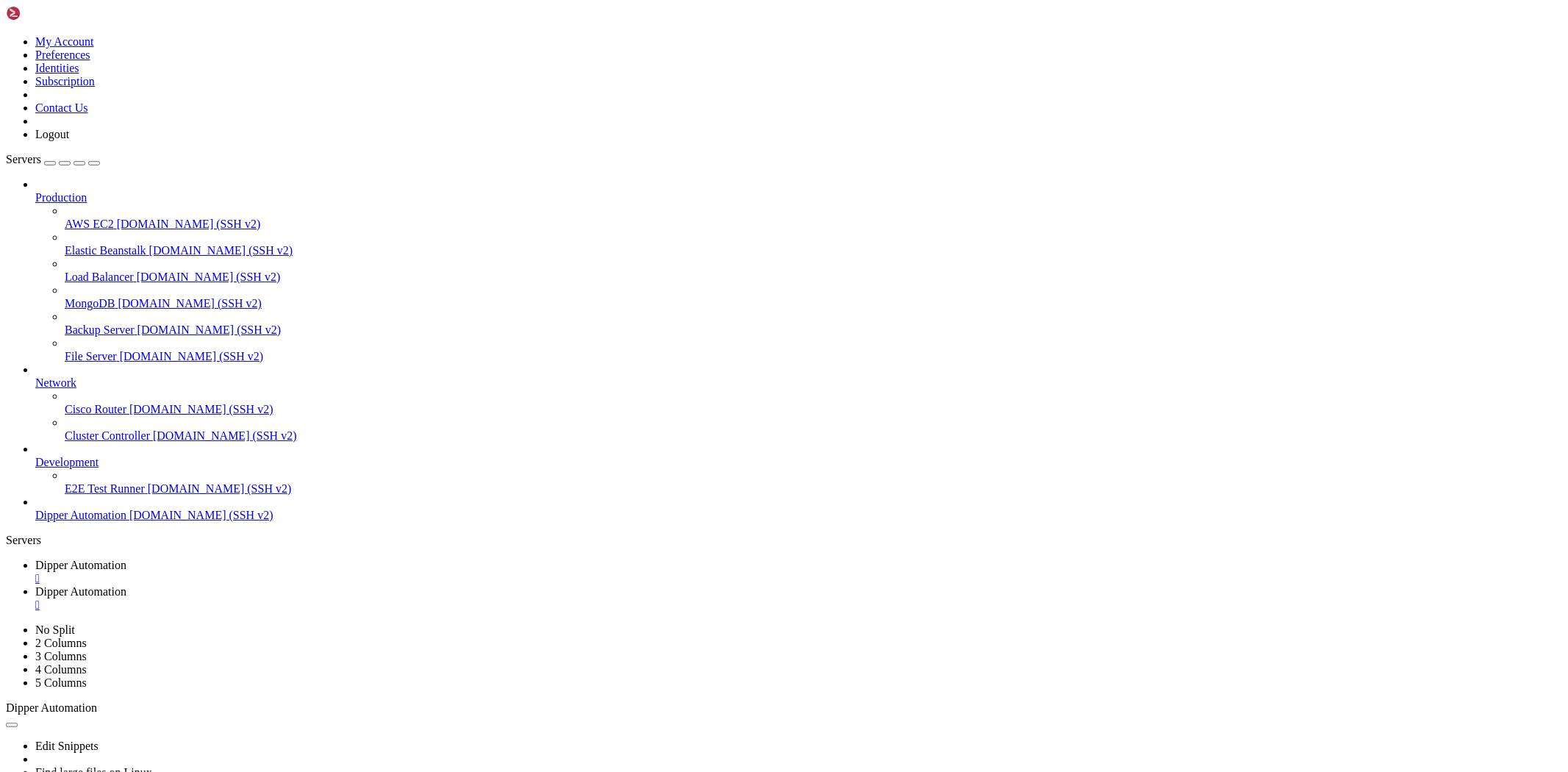
click at [126, 585] on span "Dipper Automation" at bounding box center [80, 591] width 91 height 12
drag, startPoint x: 298, startPoint y: 386, endPoint x: 116, endPoint y: -71, distance: 491.9
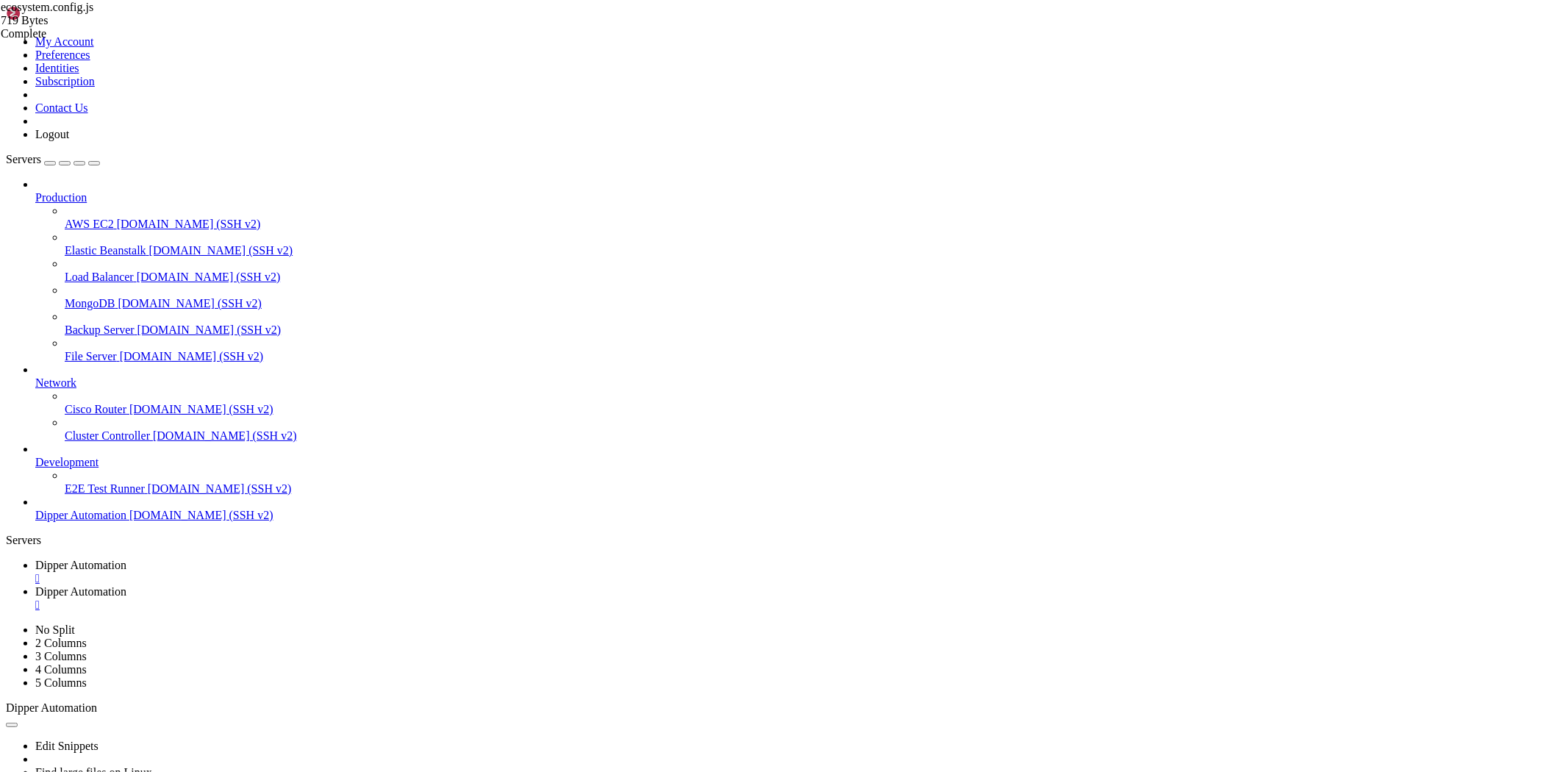
type textarea "// /root/ecosystem.config.js module.exports = {"
paste textarea
drag, startPoint x: 233, startPoint y: 12, endPoint x: 266, endPoint y: 48, distance: 48.8
click at [126, 559] on span "Dipper Automation" at bounding box center [80, 565] width 91 height 12
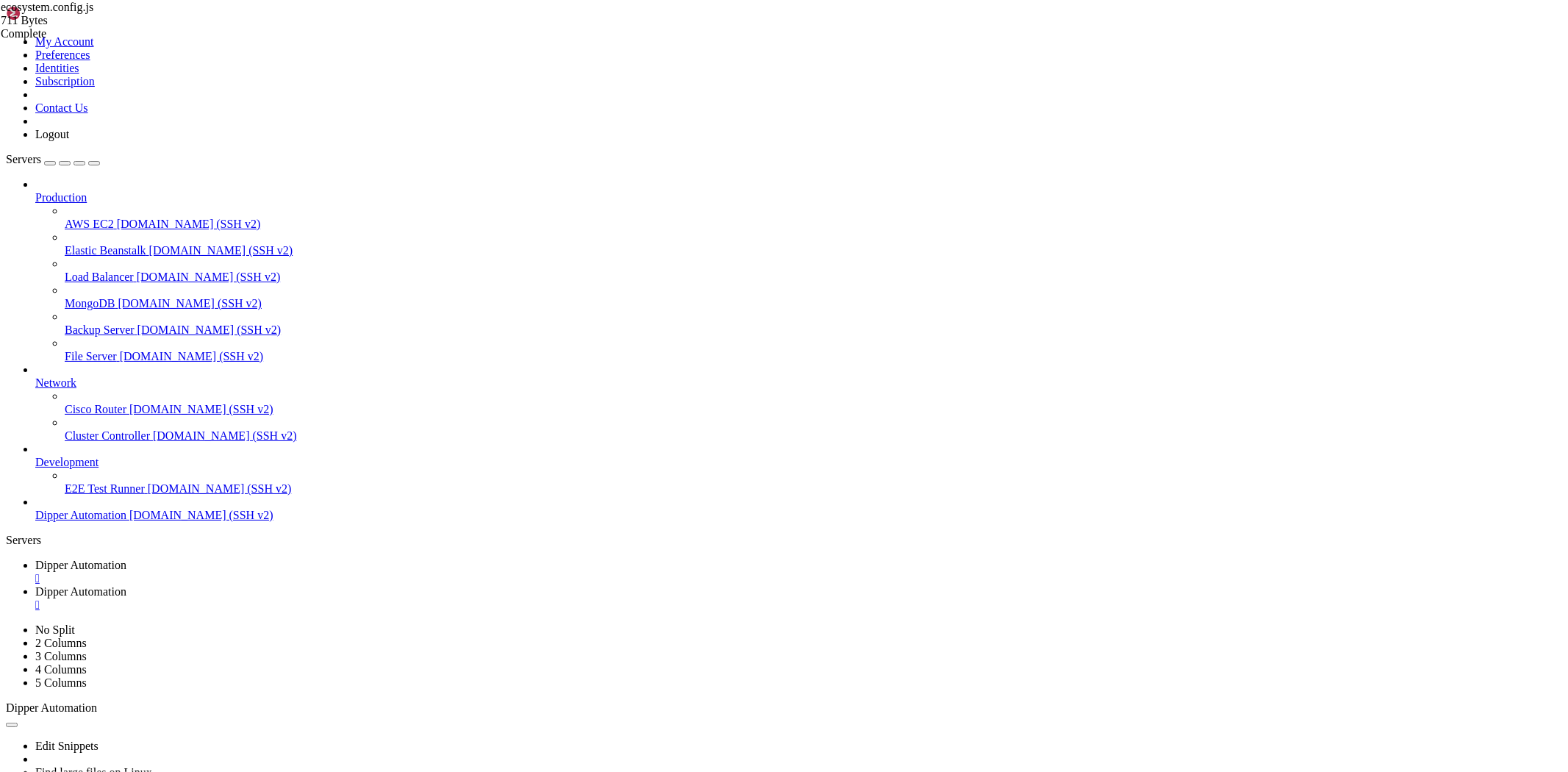
scroll to position [0, 0]
drag, startPoint x: 235, startPoint y: 1294, endPoint x: 182, endPoint y: 1342, distance: 71.5
drag, startPoint x: 159, startPoint y: 1329, endPoint x: 158, endPoint y: 1406, distance: 77.0
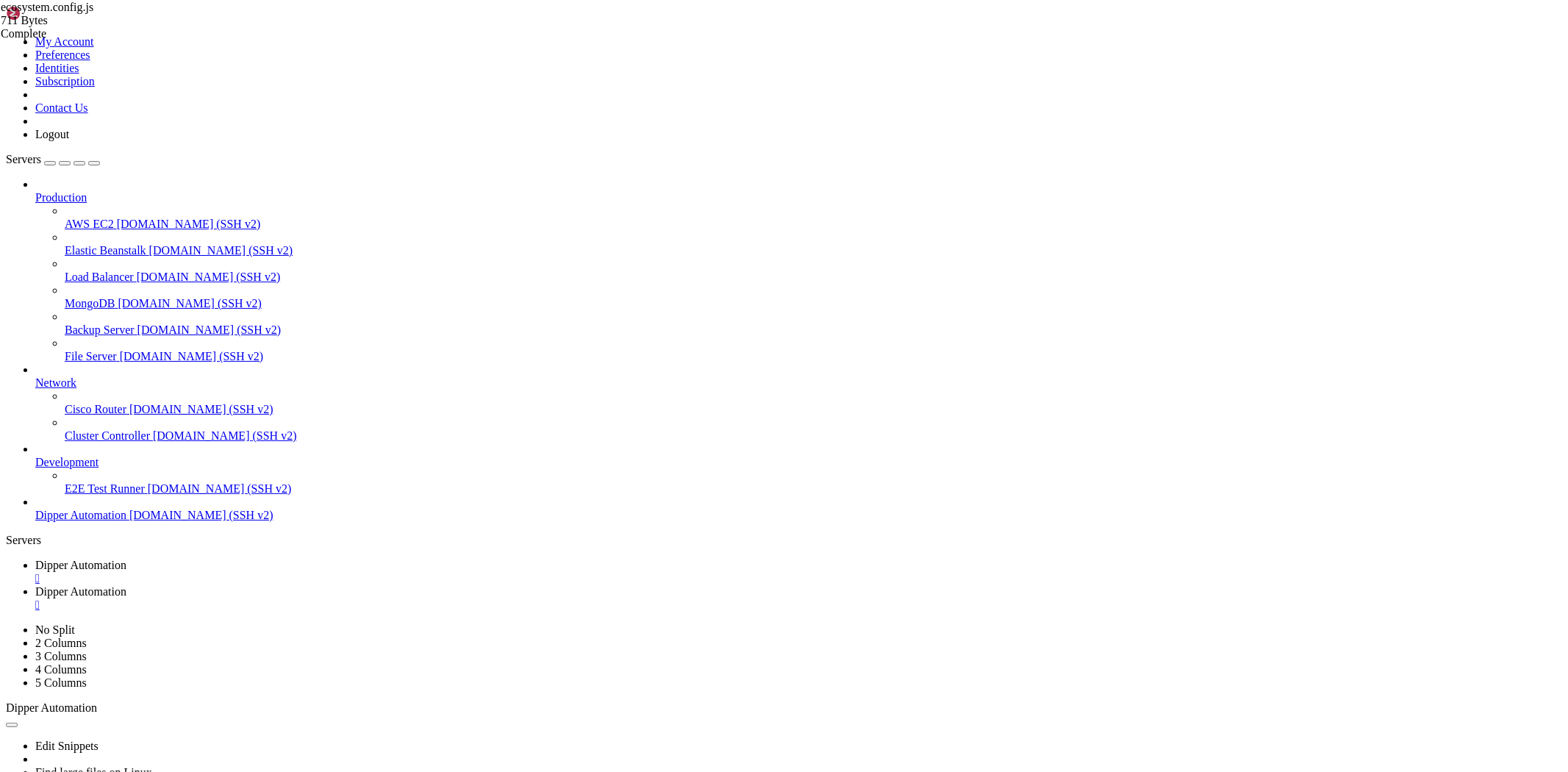
drag, startPoint x: 993, startPoint y: 1187, endPoint x: 745, endPoint y: 1185, distance: 248.0
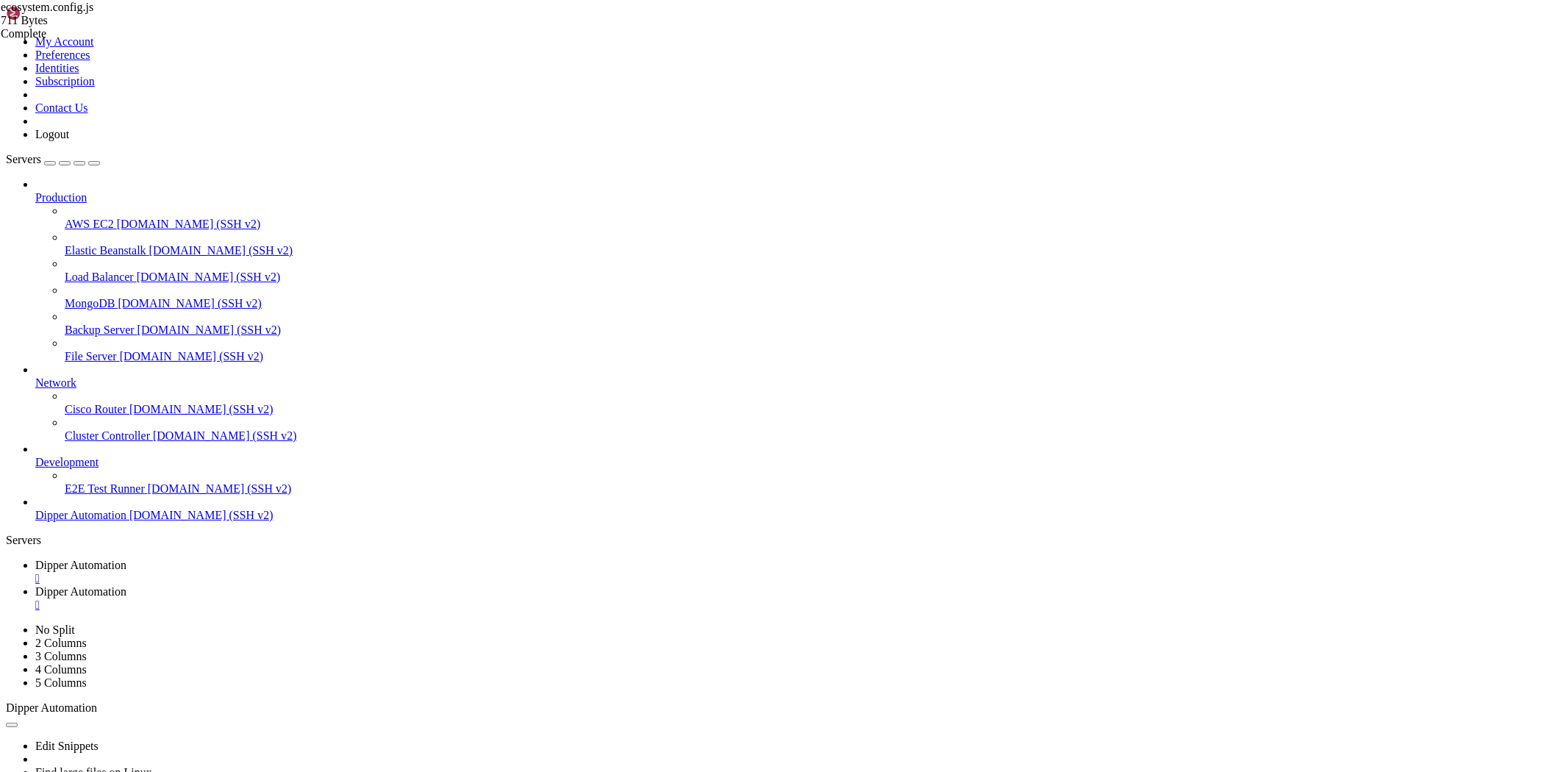
drag, startPoint x: 808, startPoint y: 1193, endPoint x: 691, endPoint y: 1187, distance: 117.2
drag, startPoint x: 312, startPoint y: 1504, endPoint x: 265, endPoint y: 1451, distance: 70.8
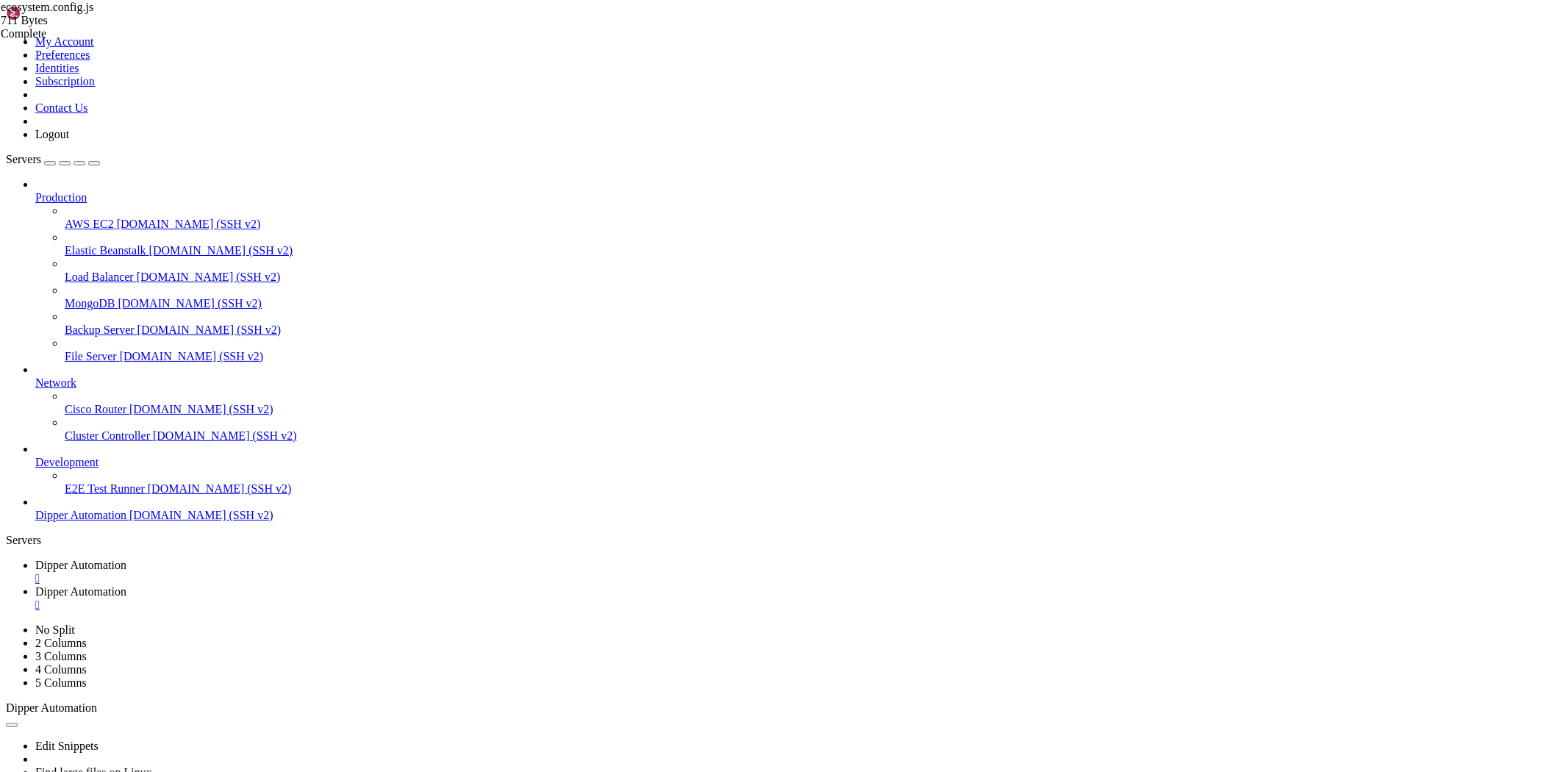
drag, startPoint x: 89, startPoint y: 1489, endPoint x: 11, endPoint y: 943, distance: 551.5
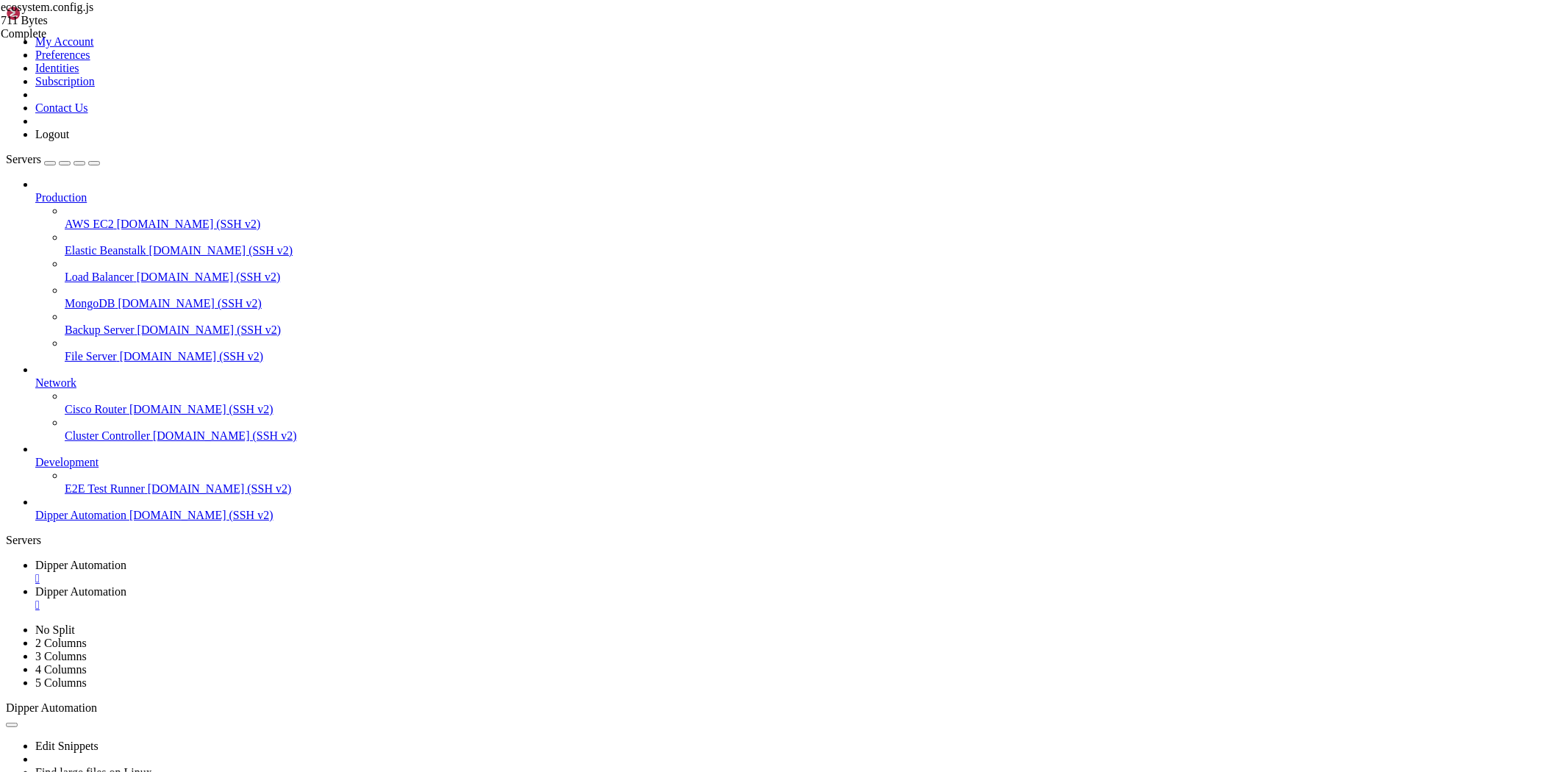
scroll to position [1375, 0]
click at [359, 585] on link "Dipper Automation " at bounding box center [799, 598] width 1527 height 27
drag, startPoint x: 248, startPoint y: 15, endPoint x: 255, endPoint y: 21, distance: 9.2
click at [126, 559] on span "Dipper Automation" at bounding box center [80, 565] width 91 height 12
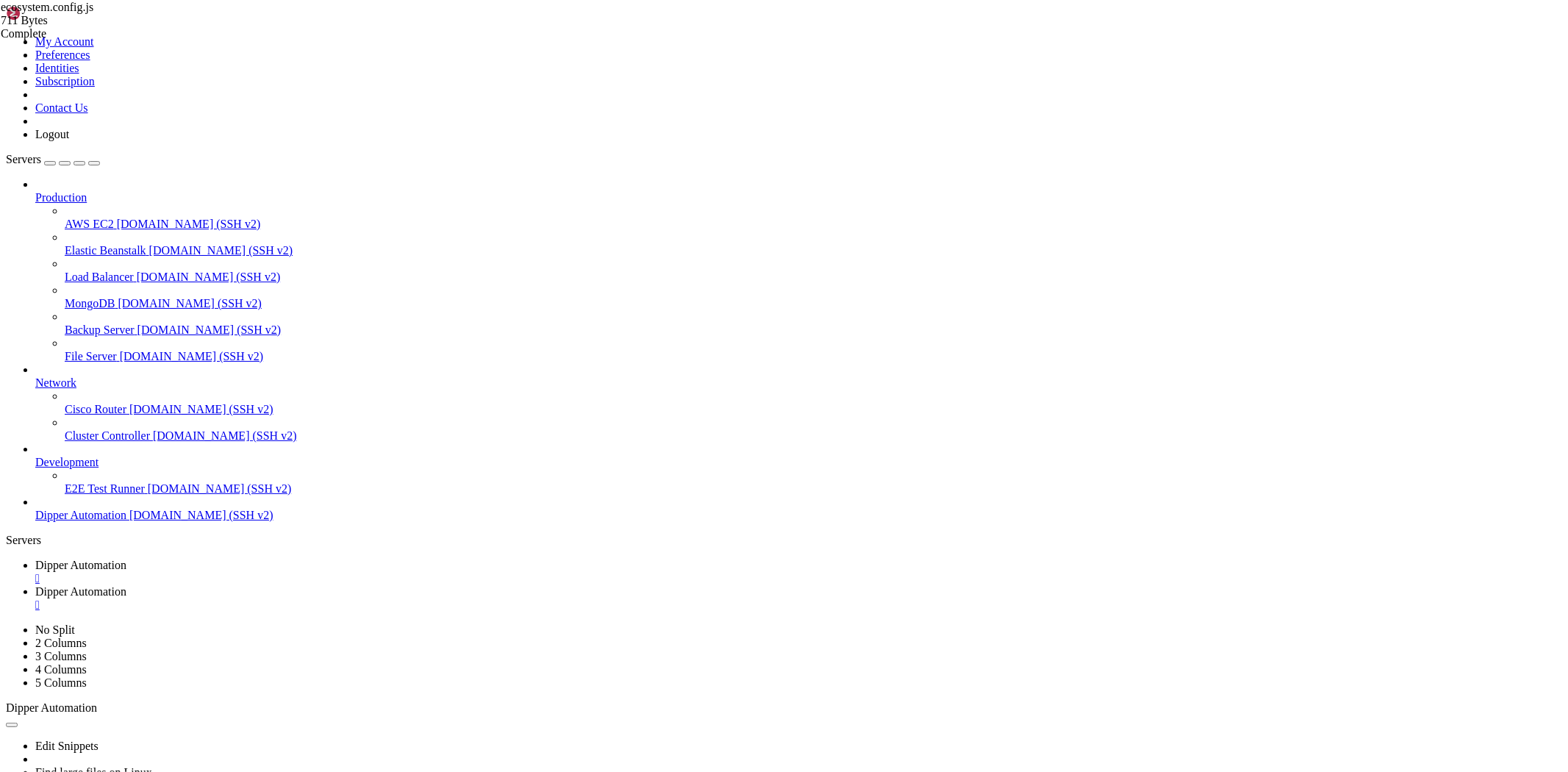
drag, startPoint x: 422, startPoint y: 1243, endPoint x: 348, endPoint y: 1256, distance: 75.1
drag, startPoint x: 47, startPoint y: 1157, endPoint x: 140, endPoint y: 1199, distance: 102.0
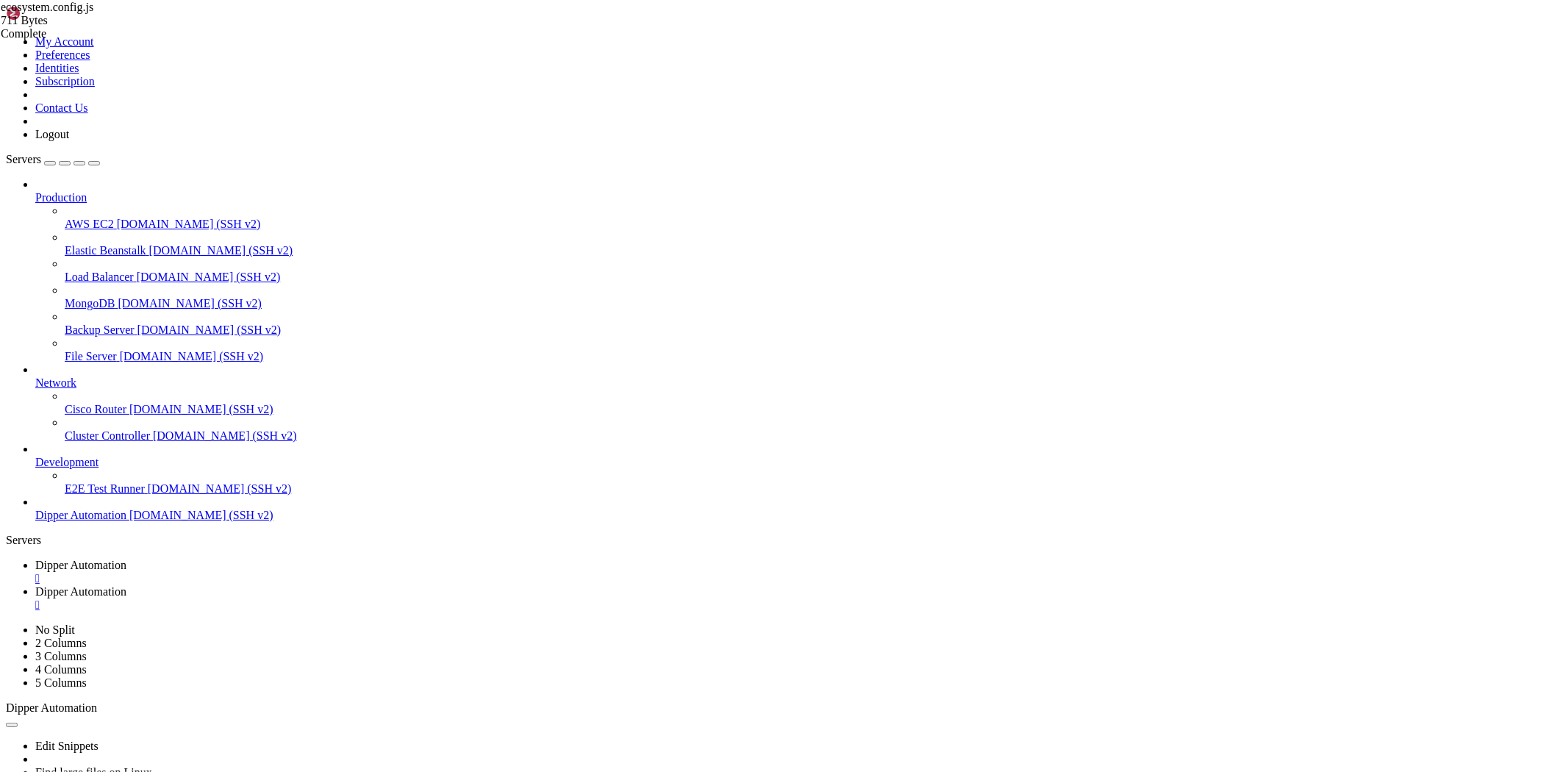
drag, startPoint x: 453, startPoint y: 1481, endPoint x: 13, endPoint y: 1377, distance: 452.1
click at [126, 585] on span "Dipper Automation" at bounding box center [80, 591] width 91 height 12
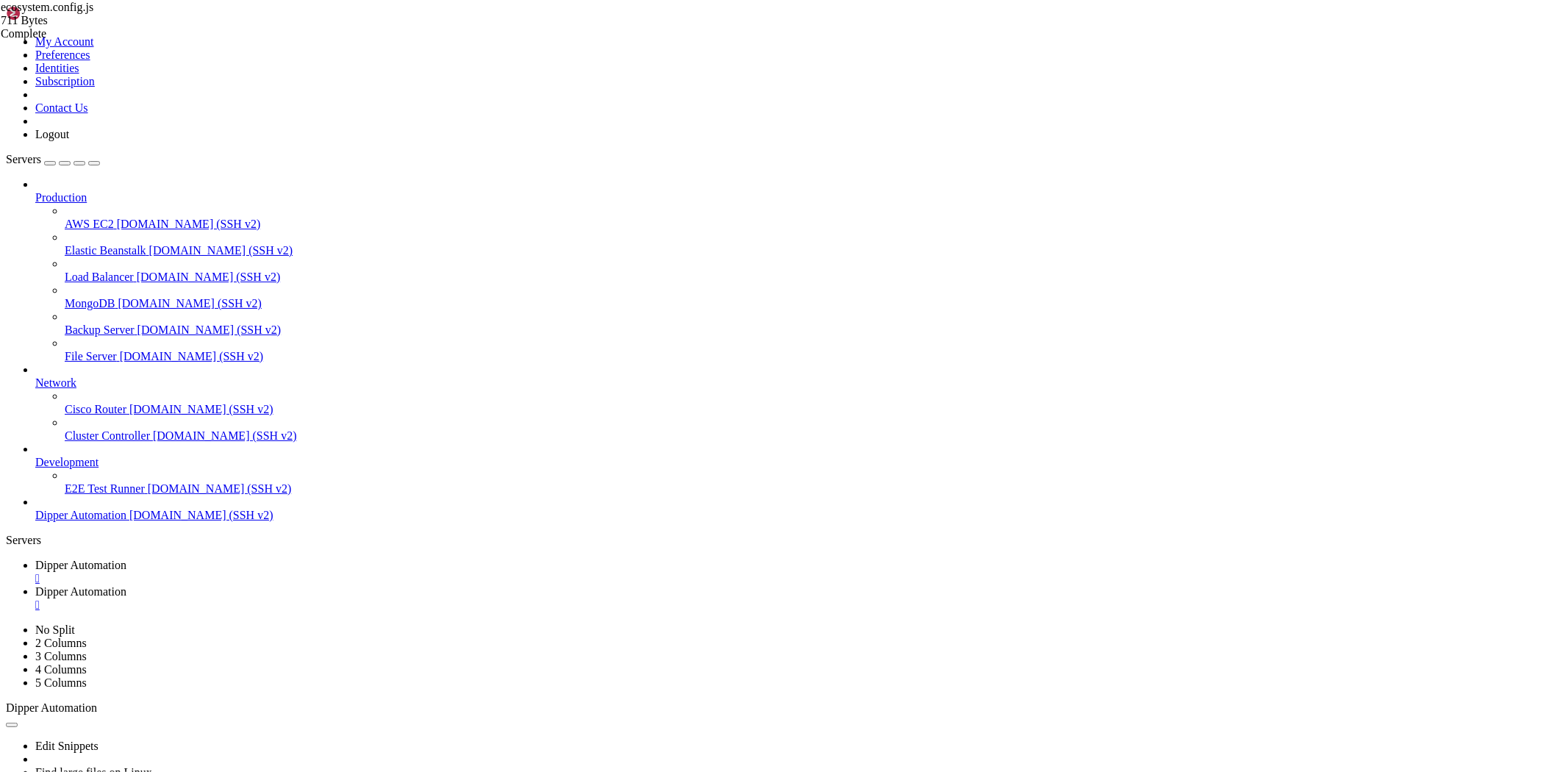
drag, startPoint x: 267, startPoint y: 54, endPoint x: 229, endPoint y: 50, distance: 38.2
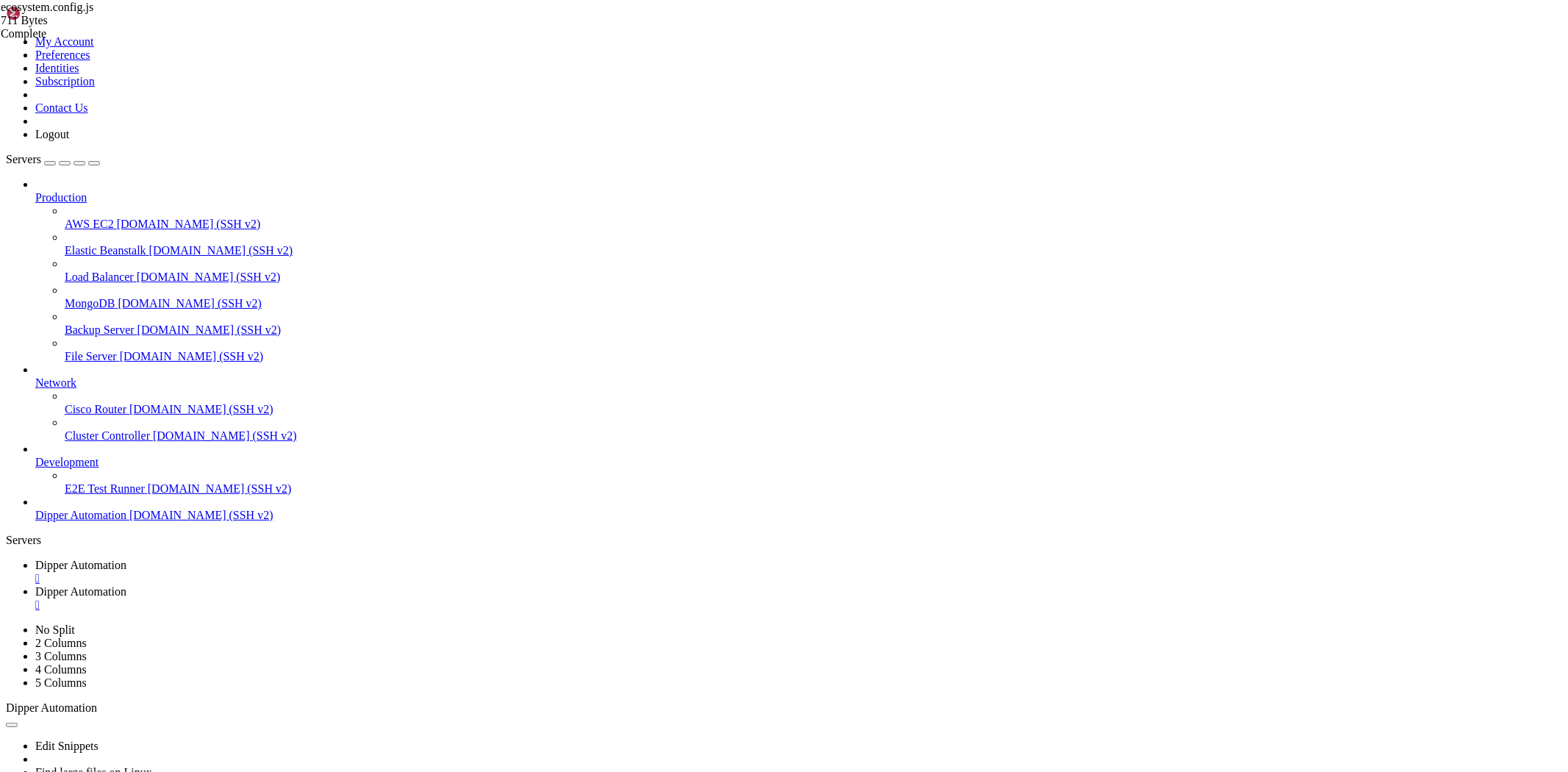
type input "/etc/nginx/sites-available"
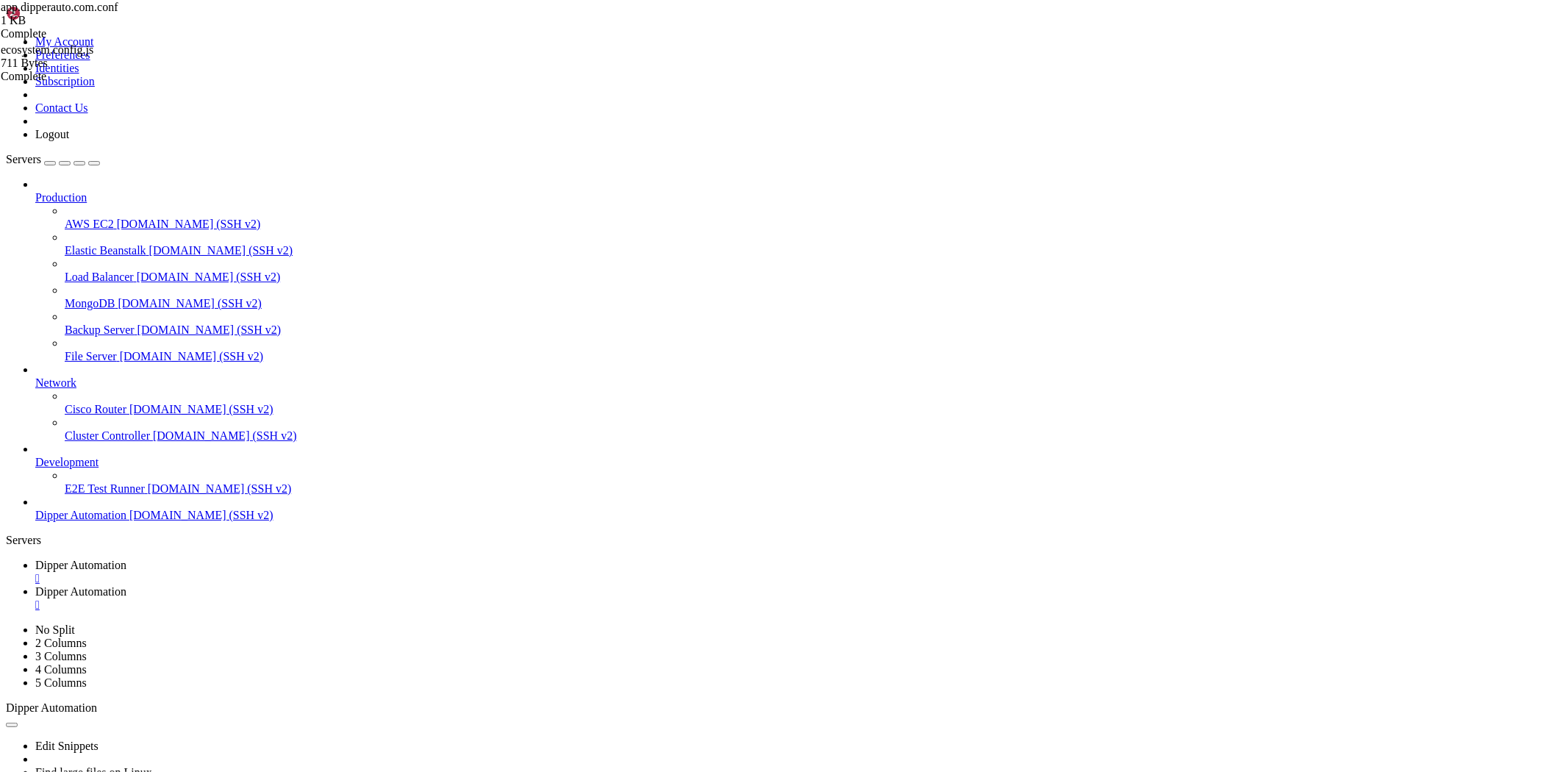
click at [126, 559] on span "Dipper Automation" at bounding box center [80, 565] width 91 height 12
drag, startPoint x: 790, startPoint y: 1421, endPoint x: 798, endPoint y: 1425, distance: 8.9
drag, startPoint x: 794, startPoint y: 1426, endPoint x: 573, endPoint y: 1449, distance: 222.2
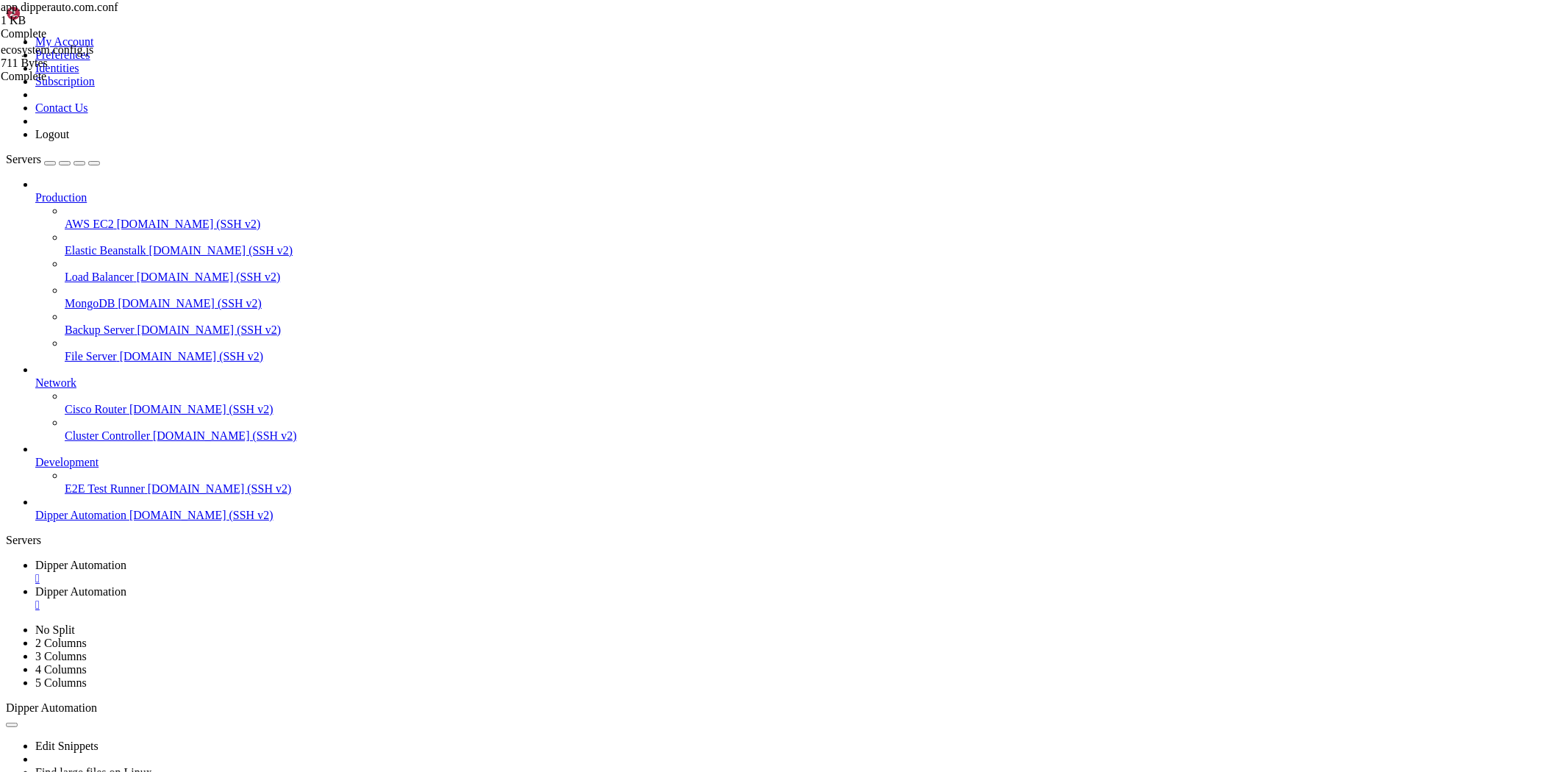
drag, startPoint x: 760, startPoint y: 1280, endPoint x: 767, endPoint y: 1281, distance: 7.1
drag, startPoint x: 767, startPoint y: 1281, endPoint x: 697, endPoint y: 1299, distance: 72.3
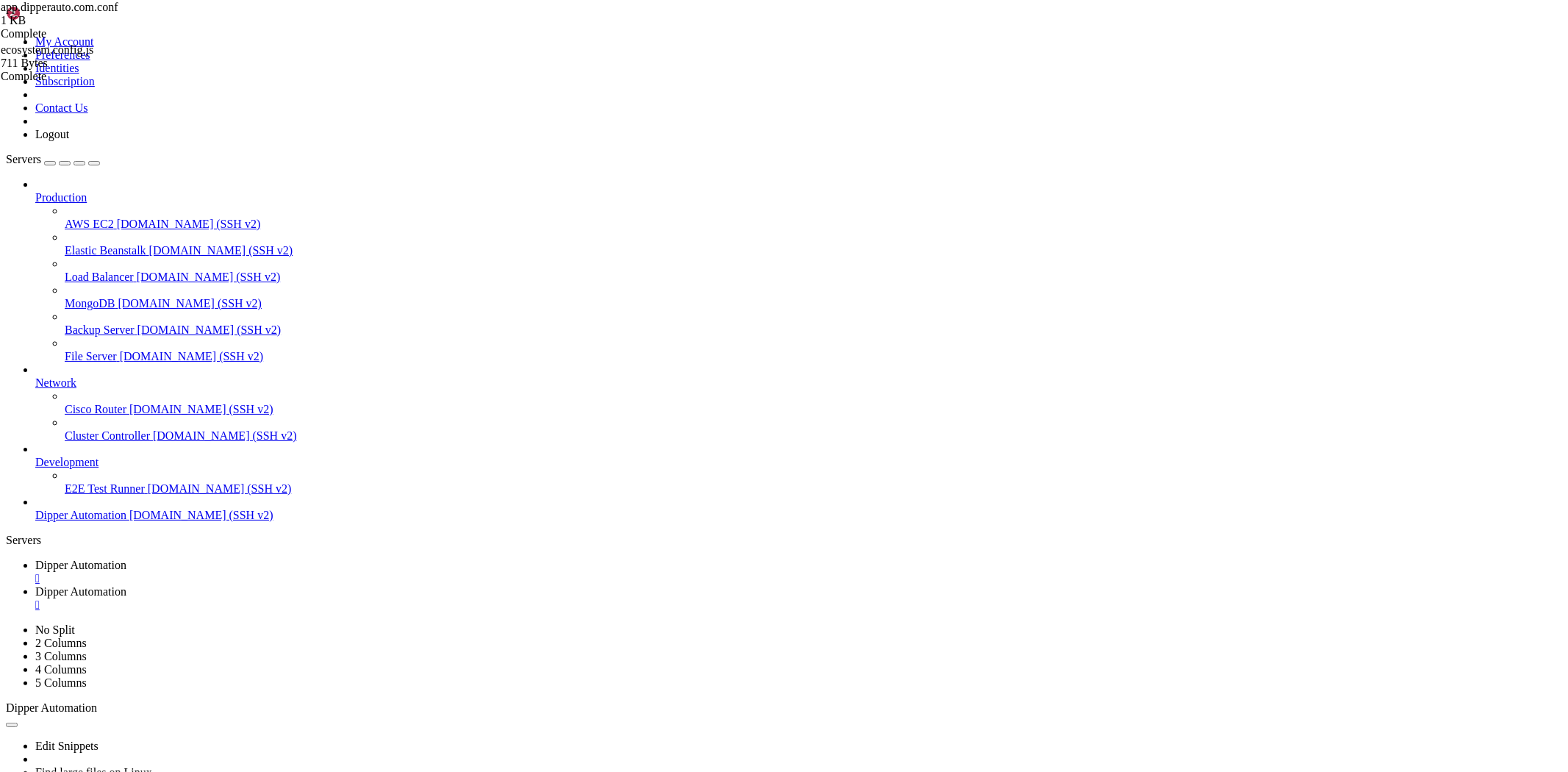
scroll to position [7113, 0]
drag, startPoint x: 1023, startPoint y: 1317, endPoint x: 836, endPoint y: 1335, distance: 187.9
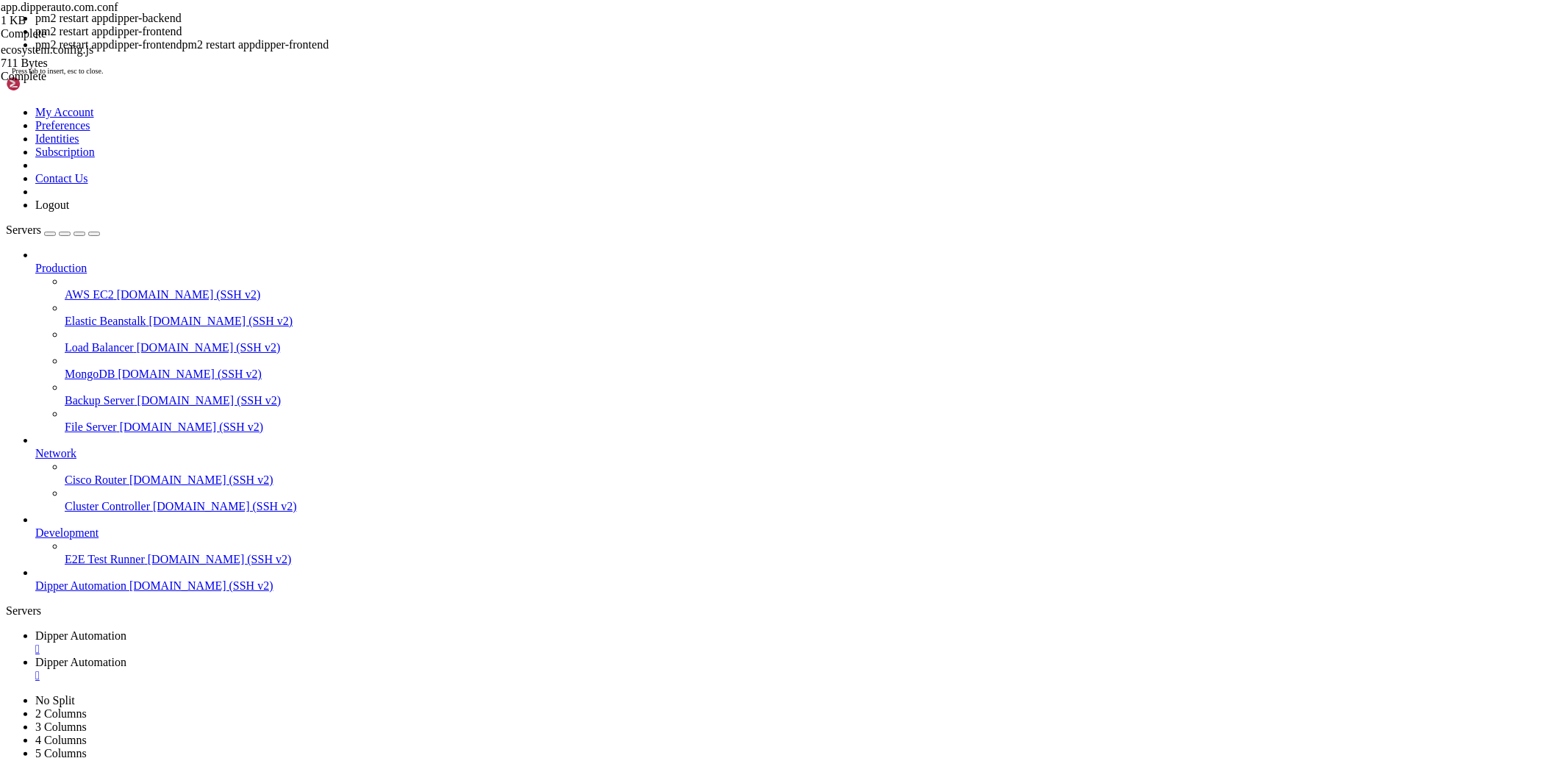
scroll to position [7056, 0]
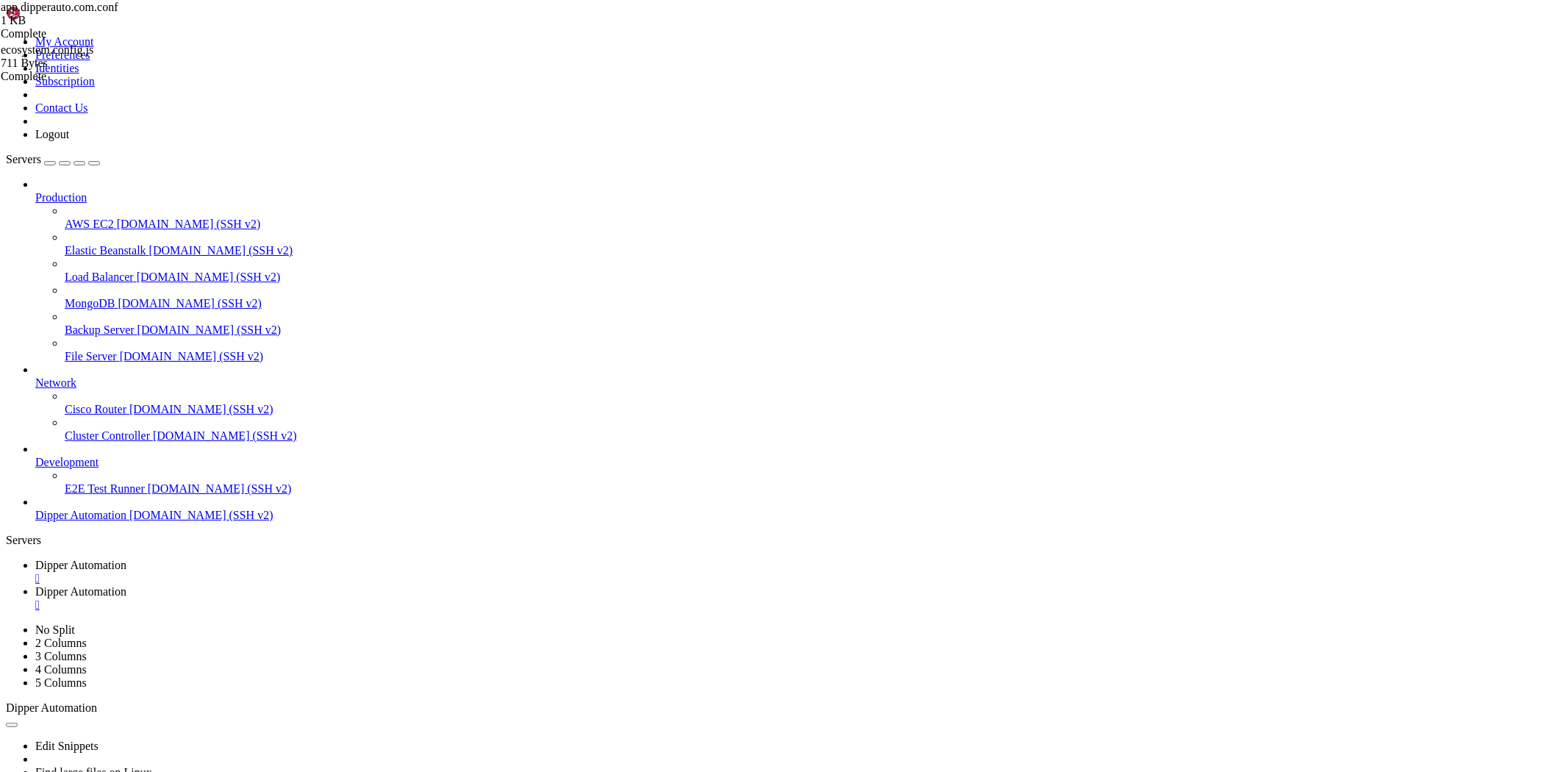
scroll to position [0, 0]
click at [126, 585] on span "Dipper Automation" at bounding box center [80, 591] width 91 height 12
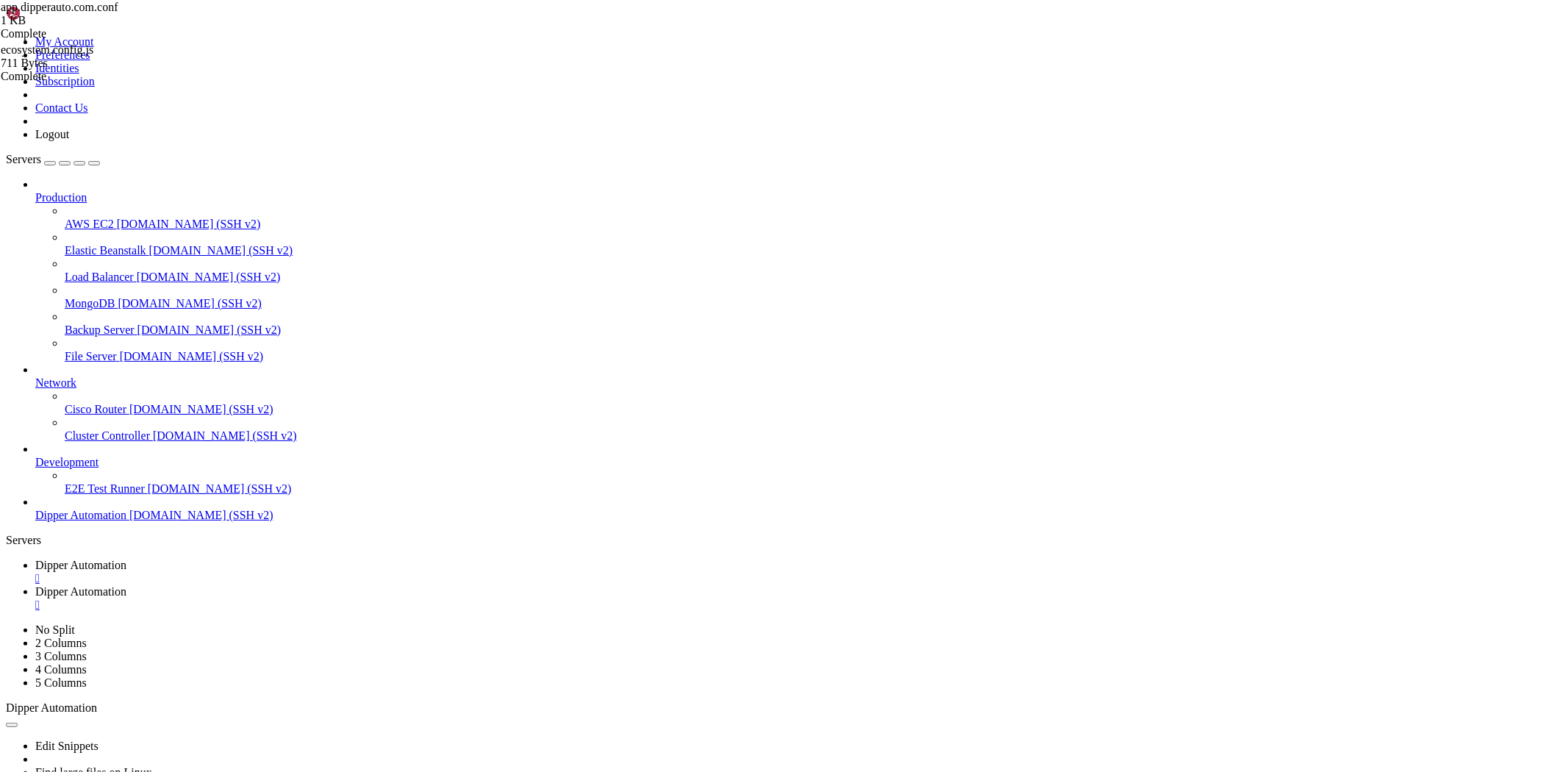
type textarea "location /api/ {"
click at [126, 585] on span "Dipper Automation" at bounding box center [80, 591] width 91 height 12
click at [126, 559] on span "Dipper Automation" at bounding box center [80, 565] width 91 height 12
click at [35, 585] on icon at bounding box center [35, 591] width 0 height 12
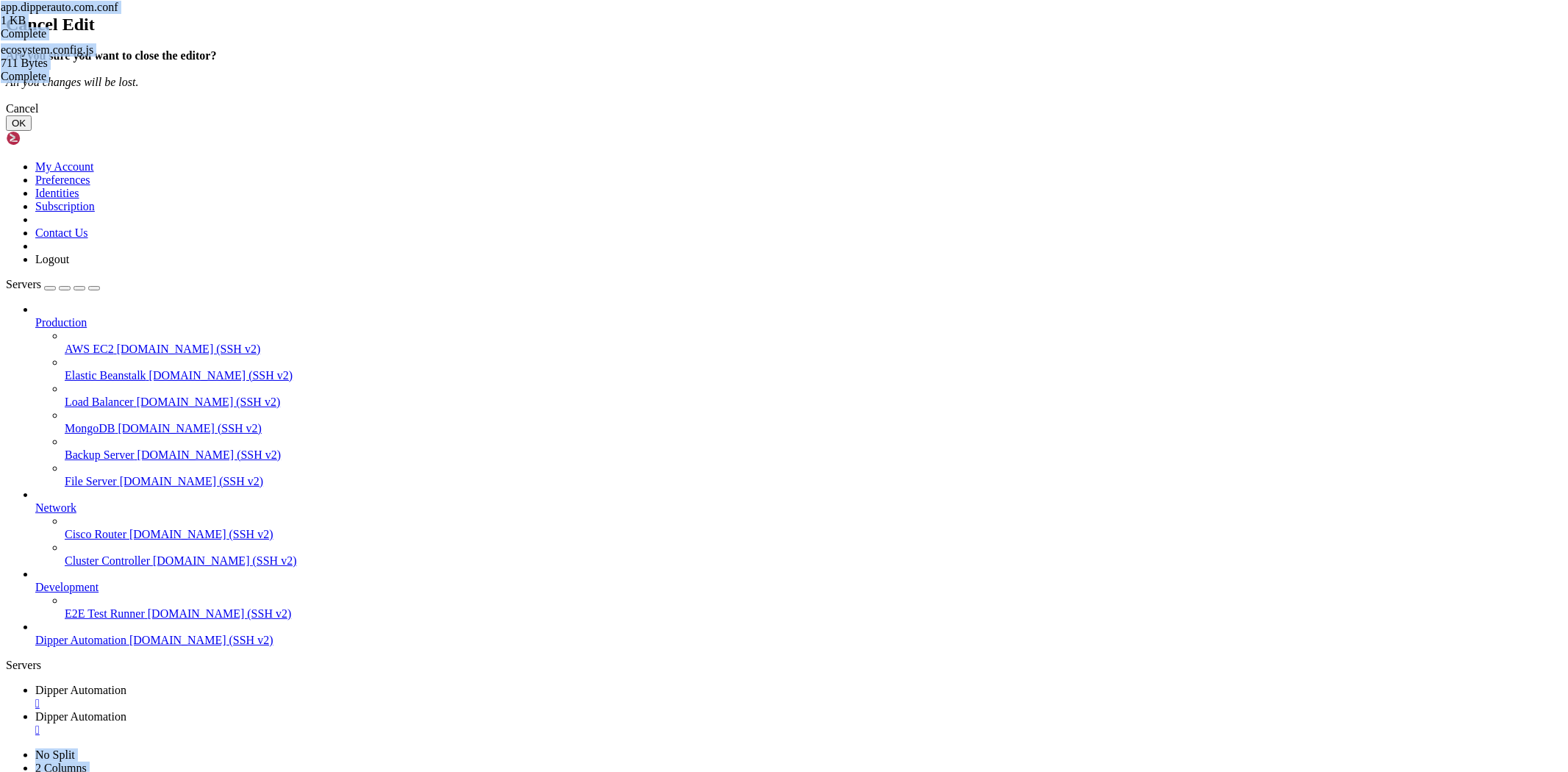
click at [32, 131] on button "OK" at bounding box center [19, 123] width 26 height 16
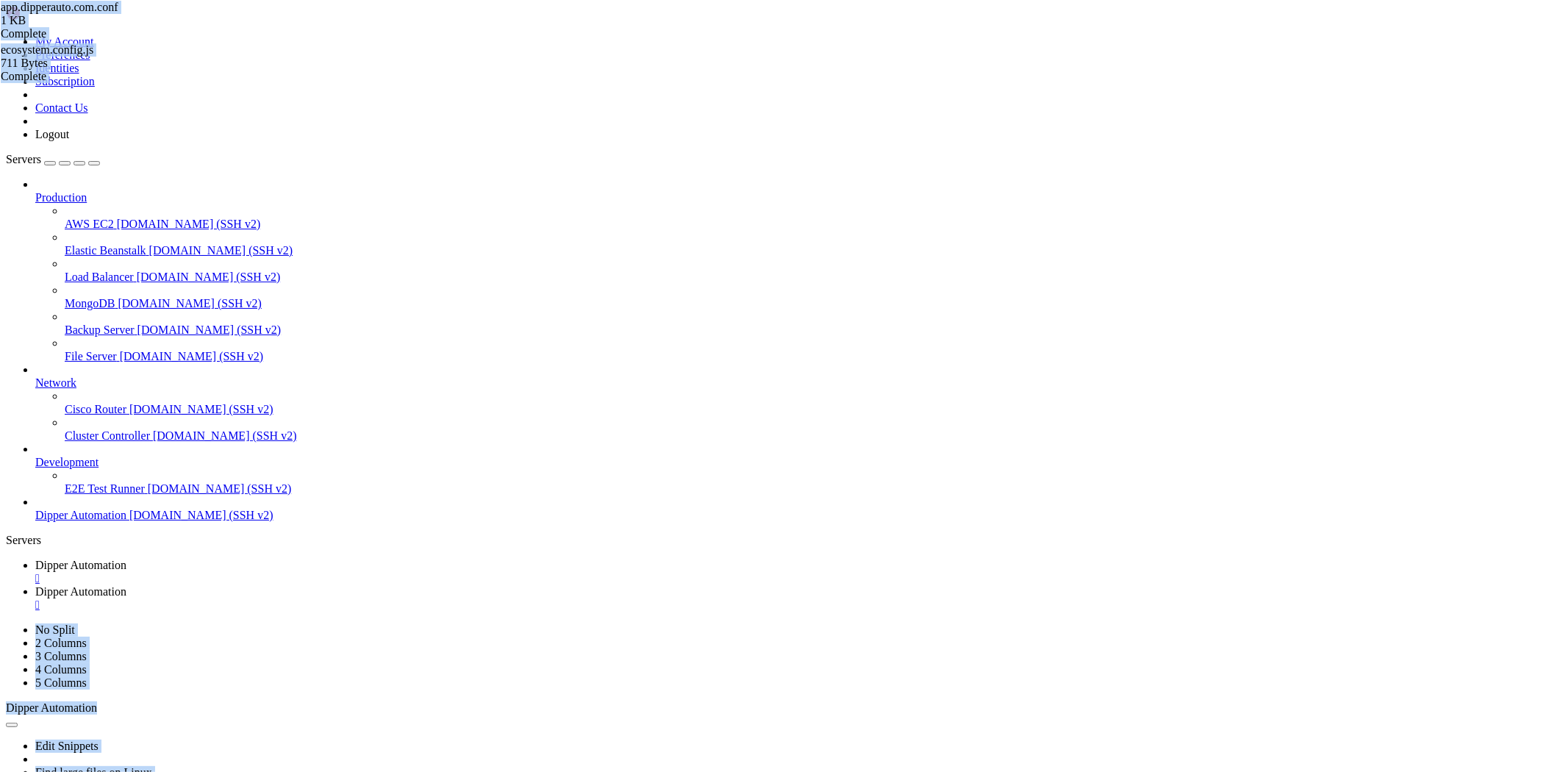
click at [126, 585] on span "Dipper Automation" at bounding box center [80, 591] width 91 height 12
click at [126, 559] on span "Dipper Automation" at bounding box center [80, 565] width 91 height 12
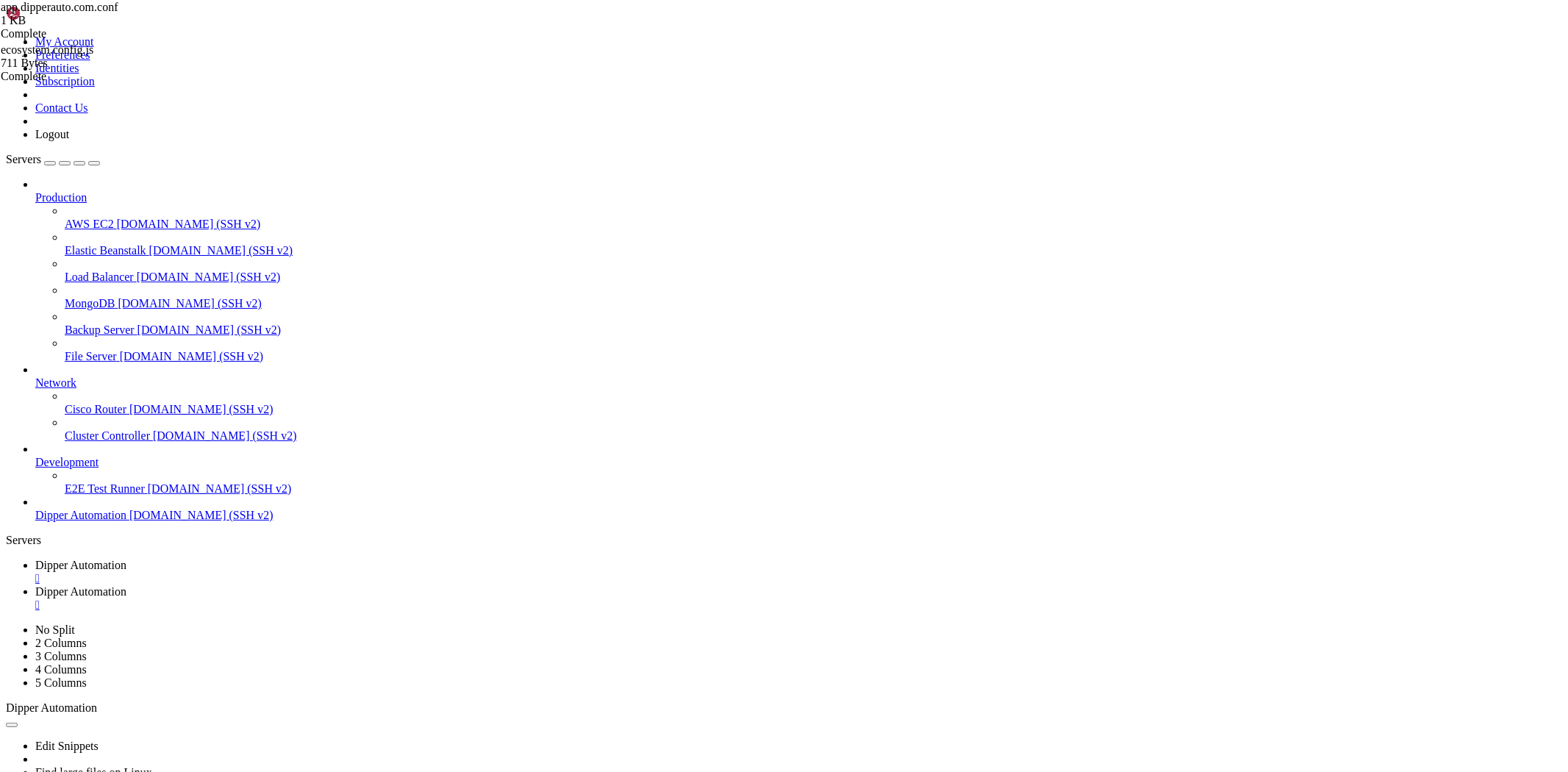
drag, startPoint x: 366, startPoint y: 22, endPoint x: 364, endPoint y: 31, distance: 9.2
click at [126, 585] on span "Dipper Automation" at bounding box center [80, 591] width 91 height 12
drag, startPoint x: 248, startPoint y: 49, endPoint x: 252, endPoint y: 61, distance: 12.6
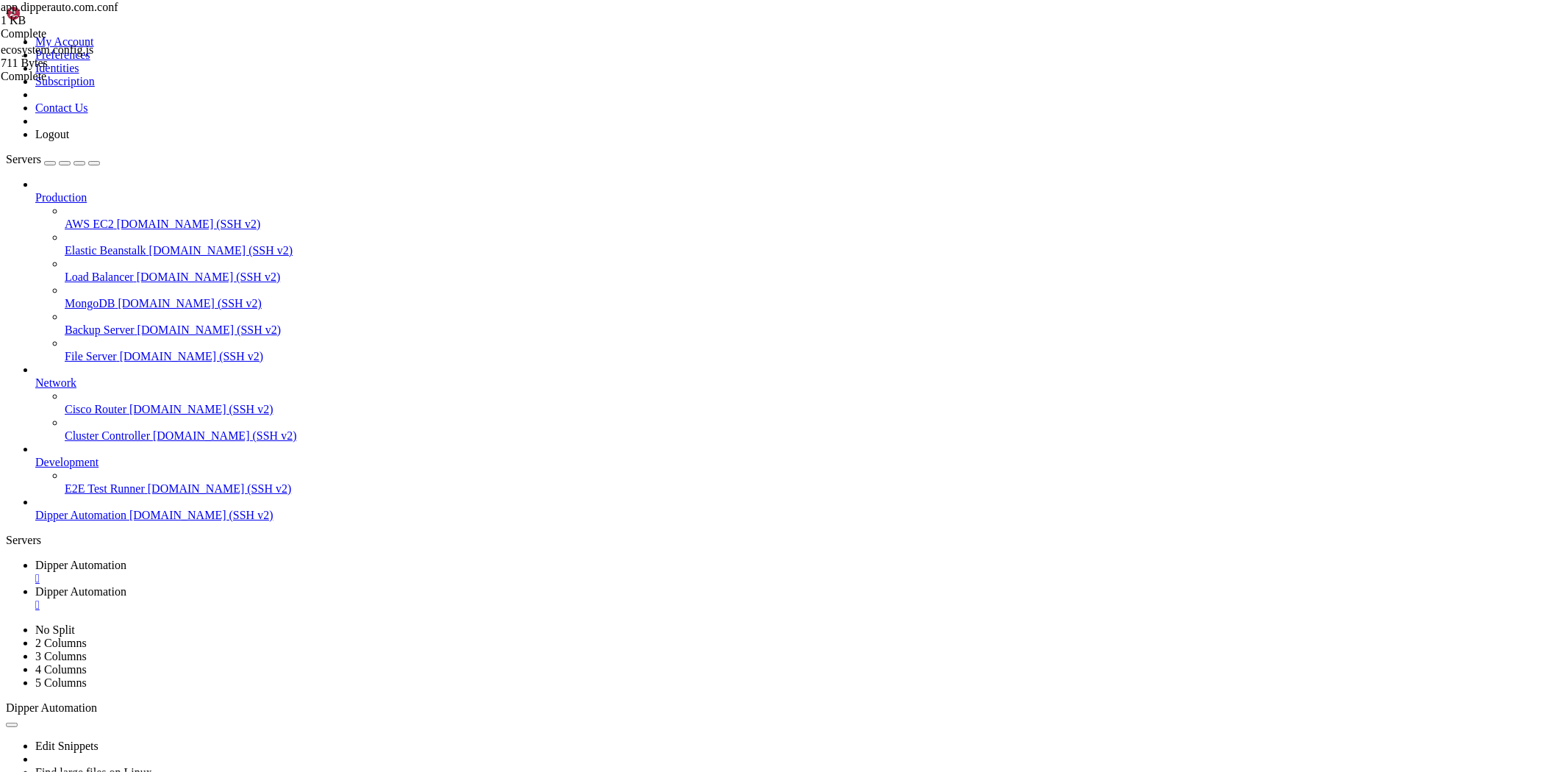
drag, startPoint x: 232, startPoint y: 53, endPoint x: 417, endPoint y: 77, distance: 186.6
type input "/home"
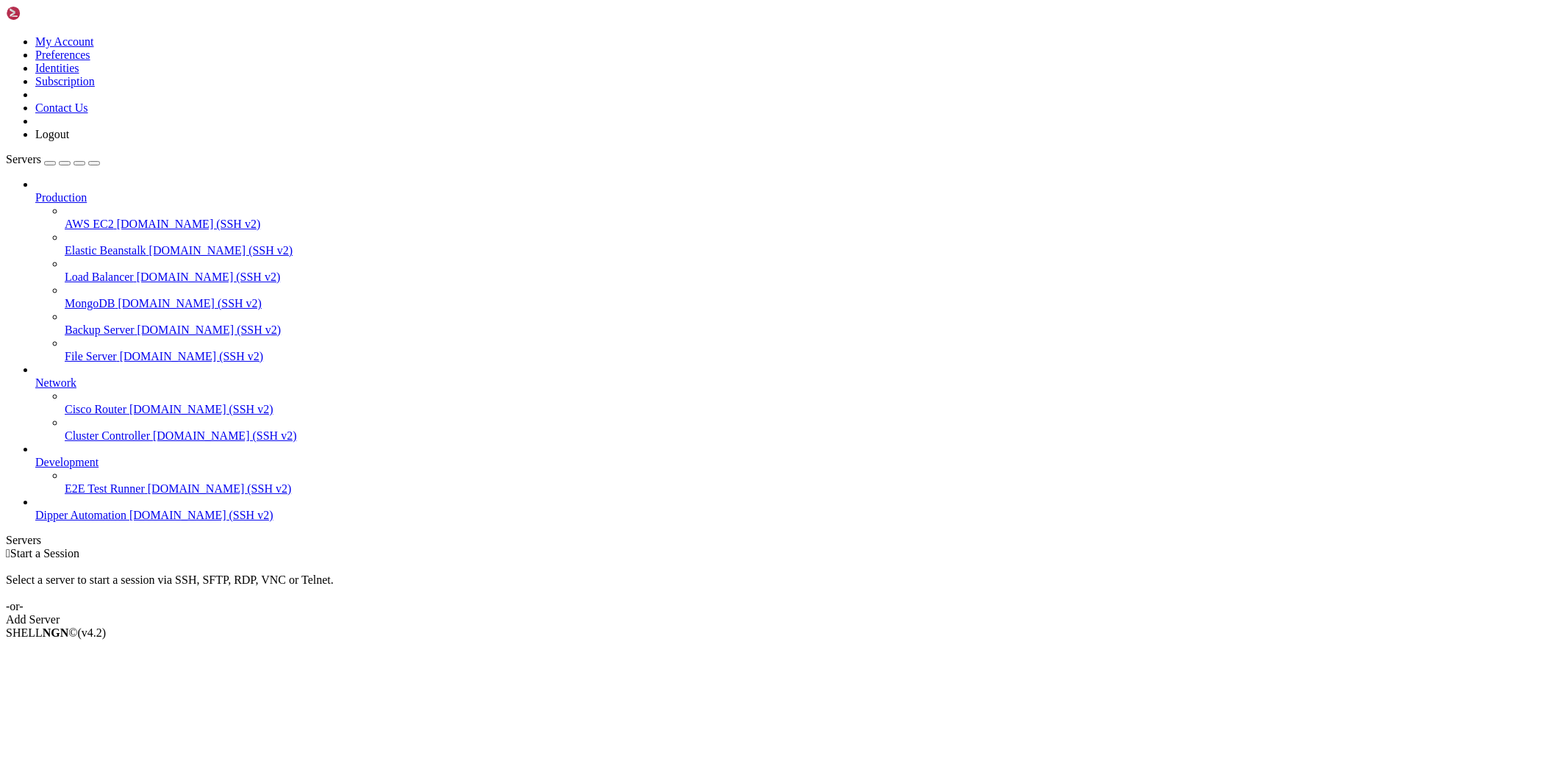
drag, startPoint x: 0, startPoint y: 0, endPoint x: 65, endPoint y: 552, distance: 555.8
click at [65, 521] on span "Dipper Automation" at bounding box center [80, 515] width 91 height 12
click at [47, 521] on span "Dipper Automation" at bounding box center [80, 515] width 91 height 12
click at [48, 521] on span "Dipper Automation" at bounding box center [80, 515] width 91 height 12
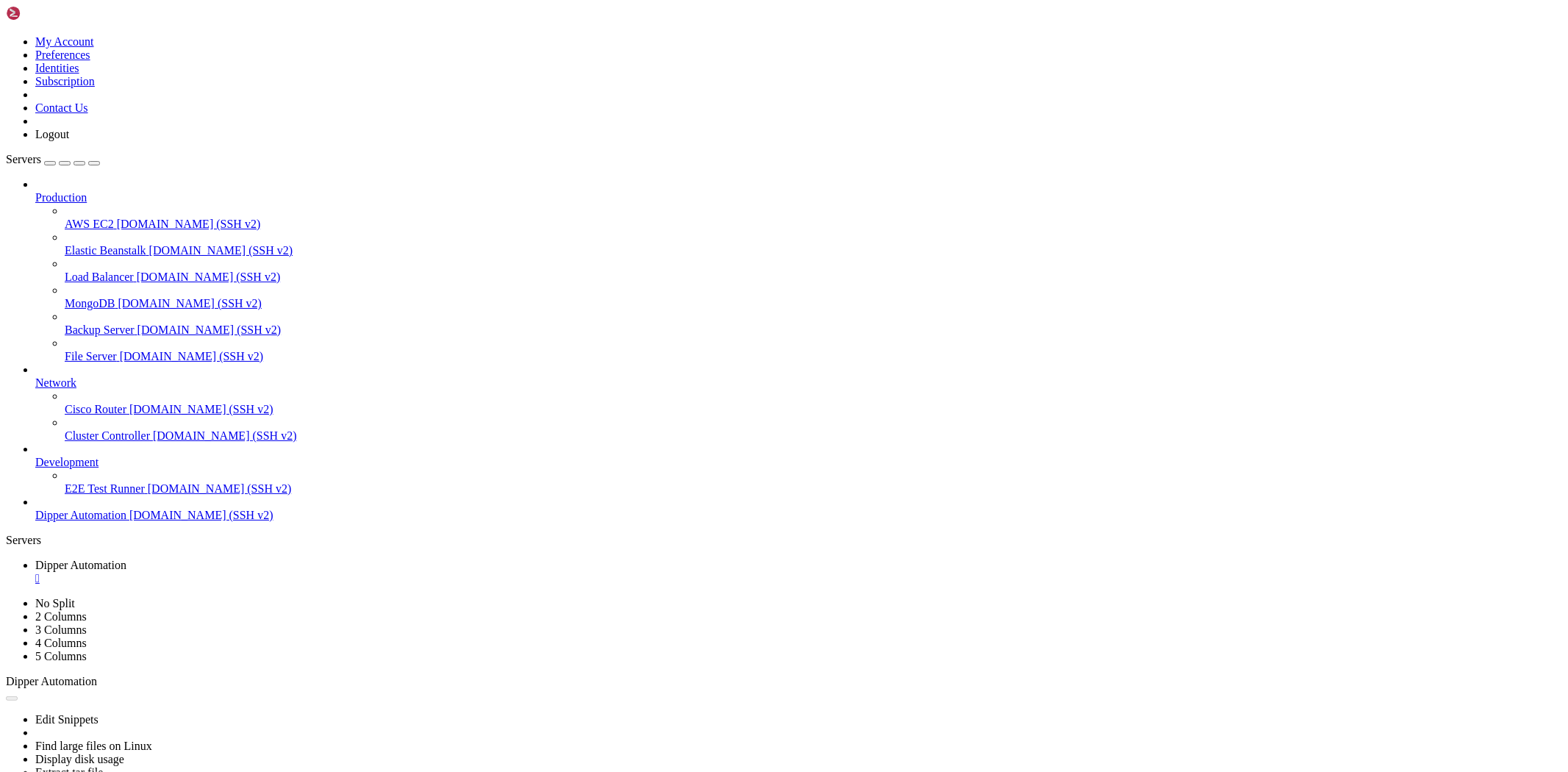
drag, startPoint x: 339, startPoint y: 738, endPoint x: 346, endPoint y: 754, distance: 17.5
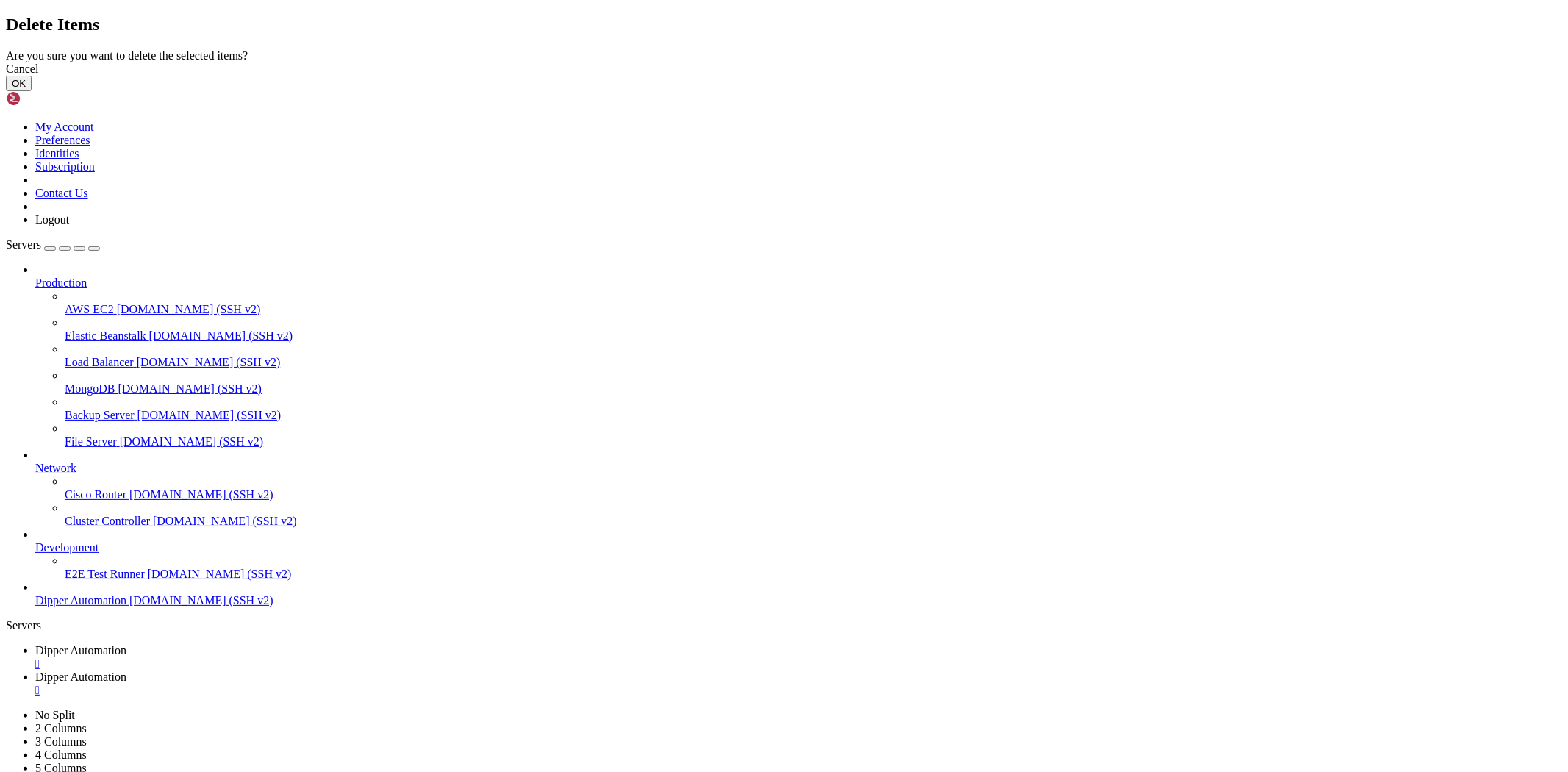
click at [32, 91] on button "OK" at bounding box center [19, 84] width 26 height 16
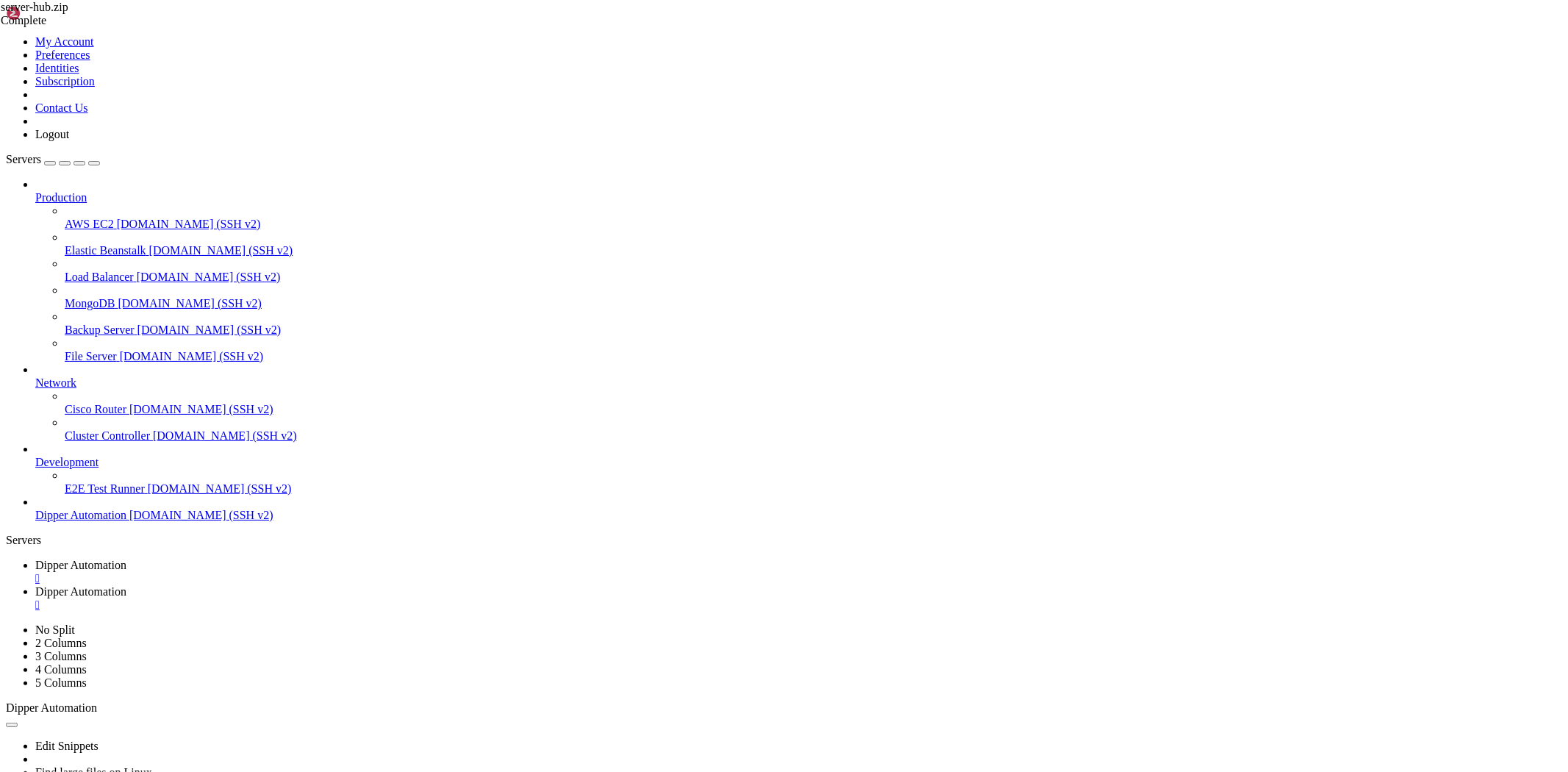
scroll to position [76, 0]
click at [231, 559] on link "Dipper Automation " at bounding box center [799, 572] width 1527 height 27
drag, startPoint x: 402, startPoint y: 1367, endPoint x: 1355, endPoint y: 1462, distance: 957.7
click at [405, 585] on link "Dipper Automation " at bounding box center [799, 598] width 1527 height 27
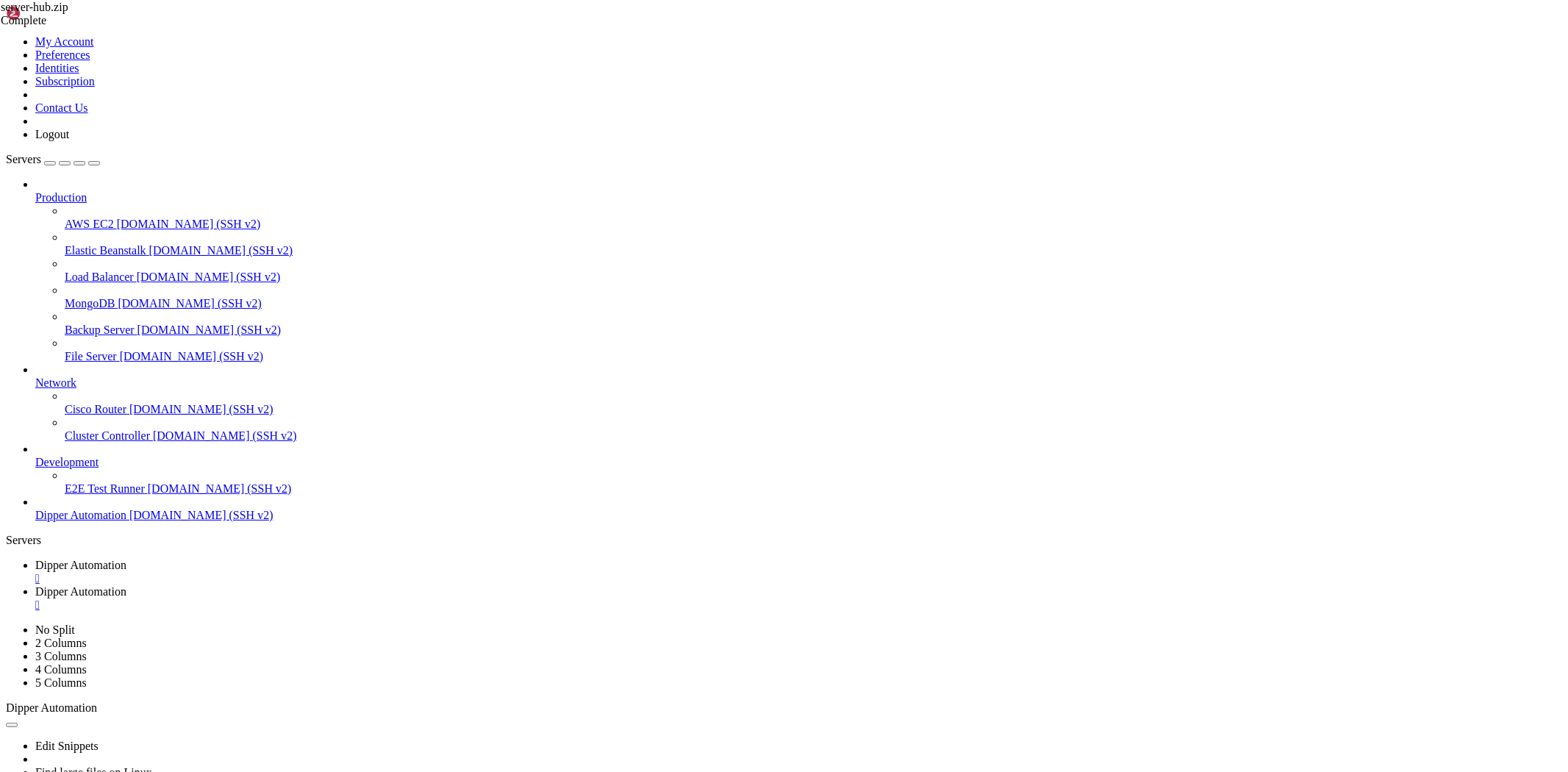
type input "/root"
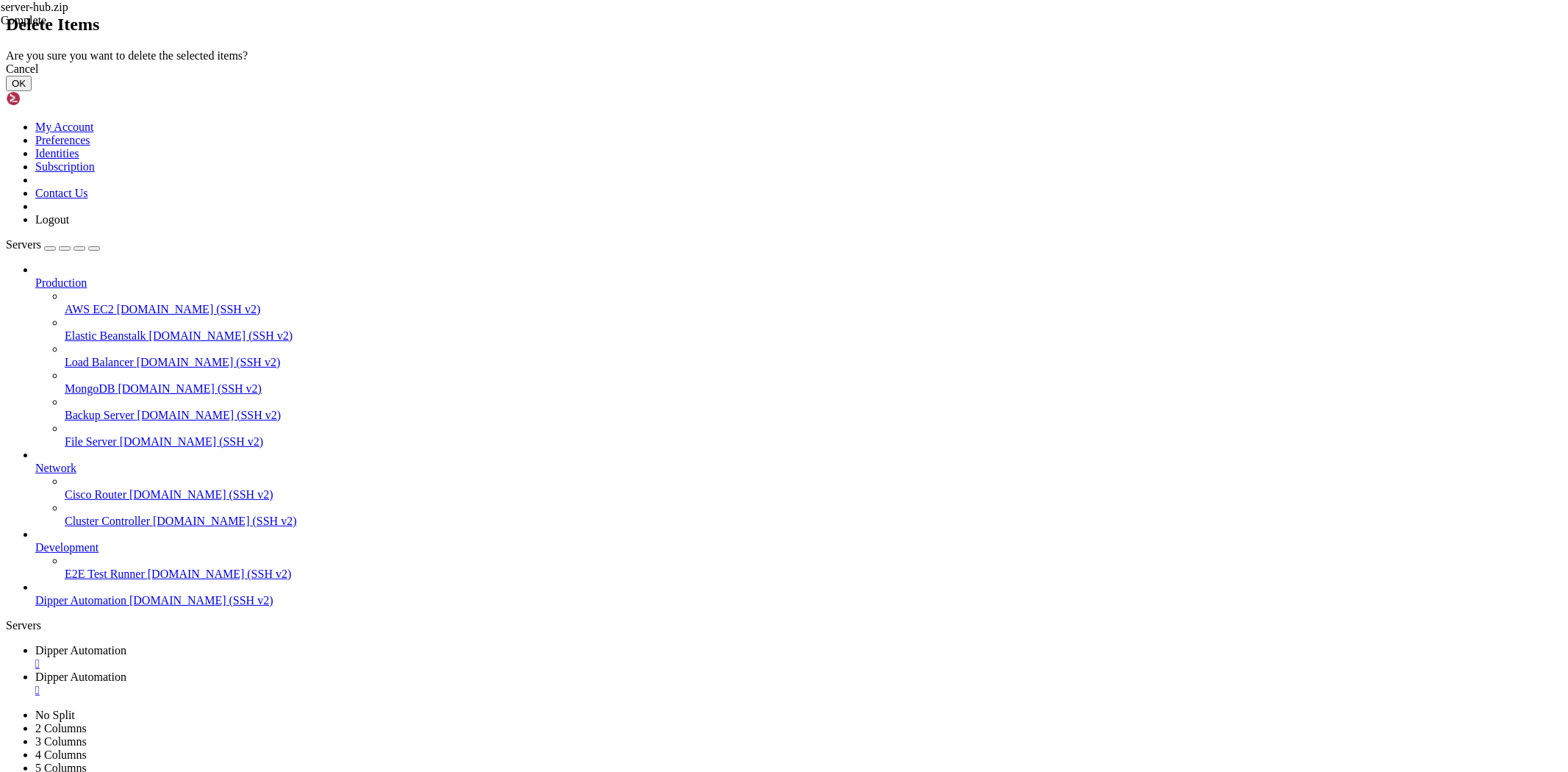
click at [32, 91] on button "OK" at bounding box center [19, 84] width 26 height 16
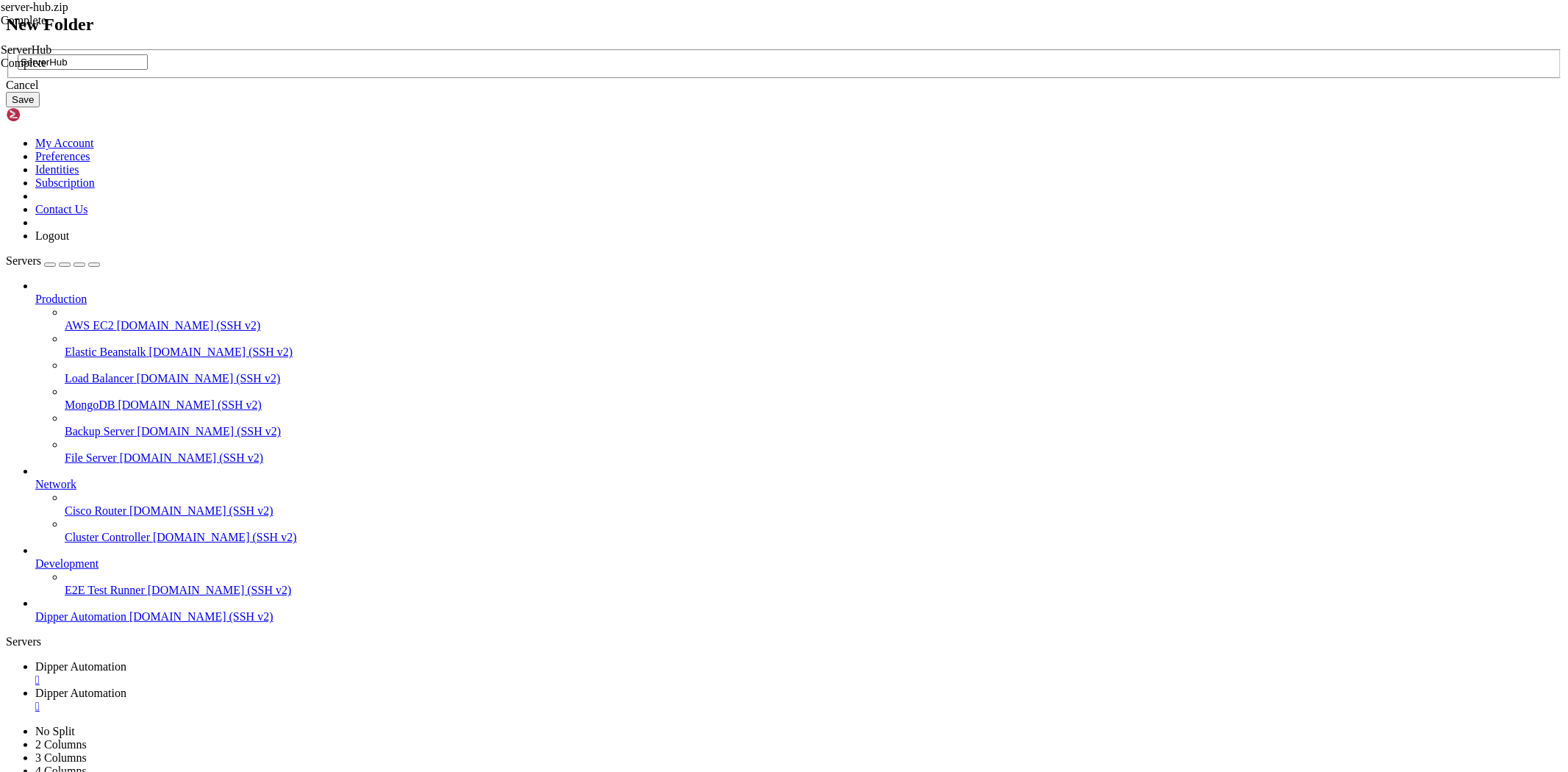
type input "ServerHub"
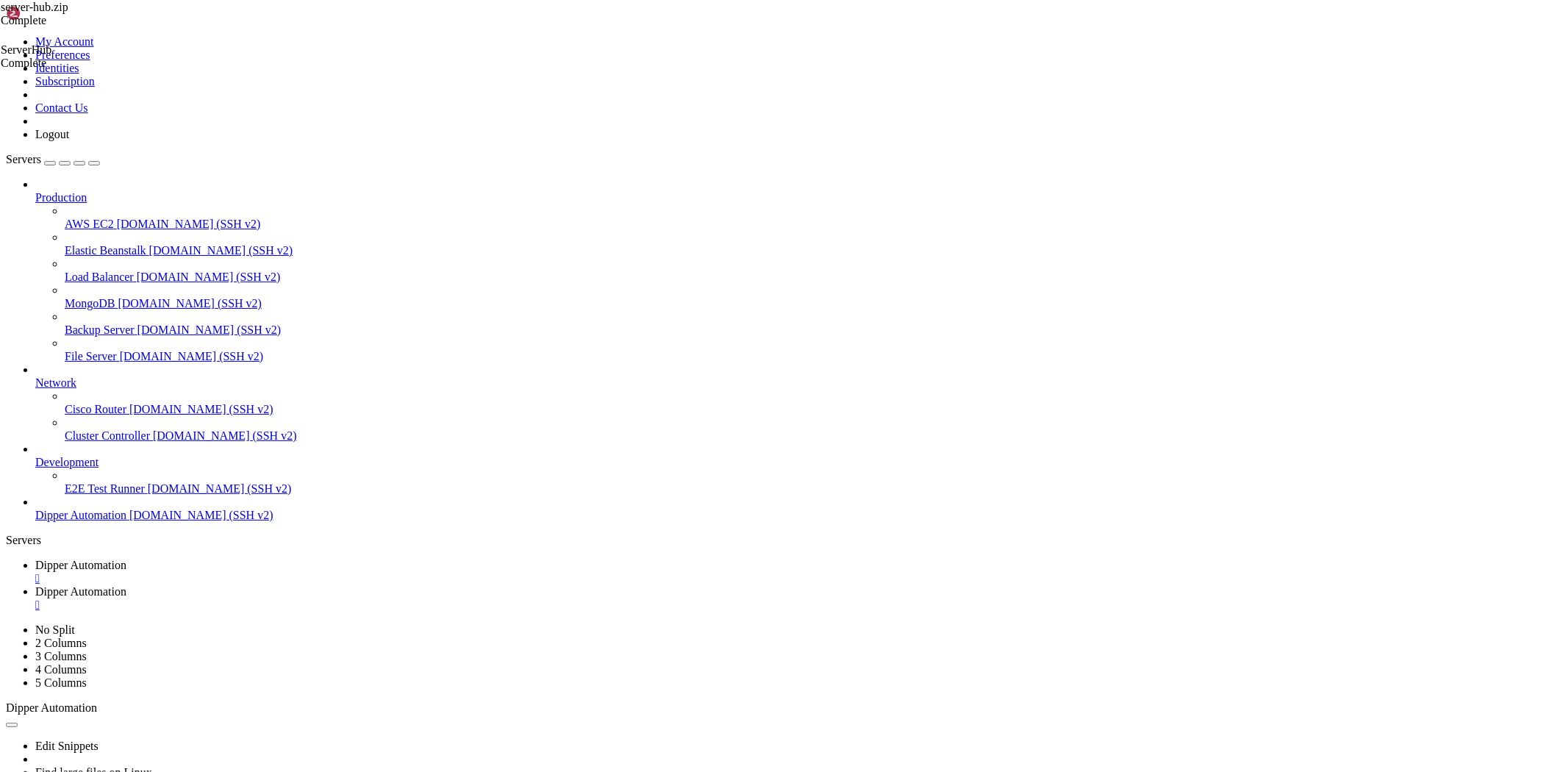
type input "/root/ServerHub"
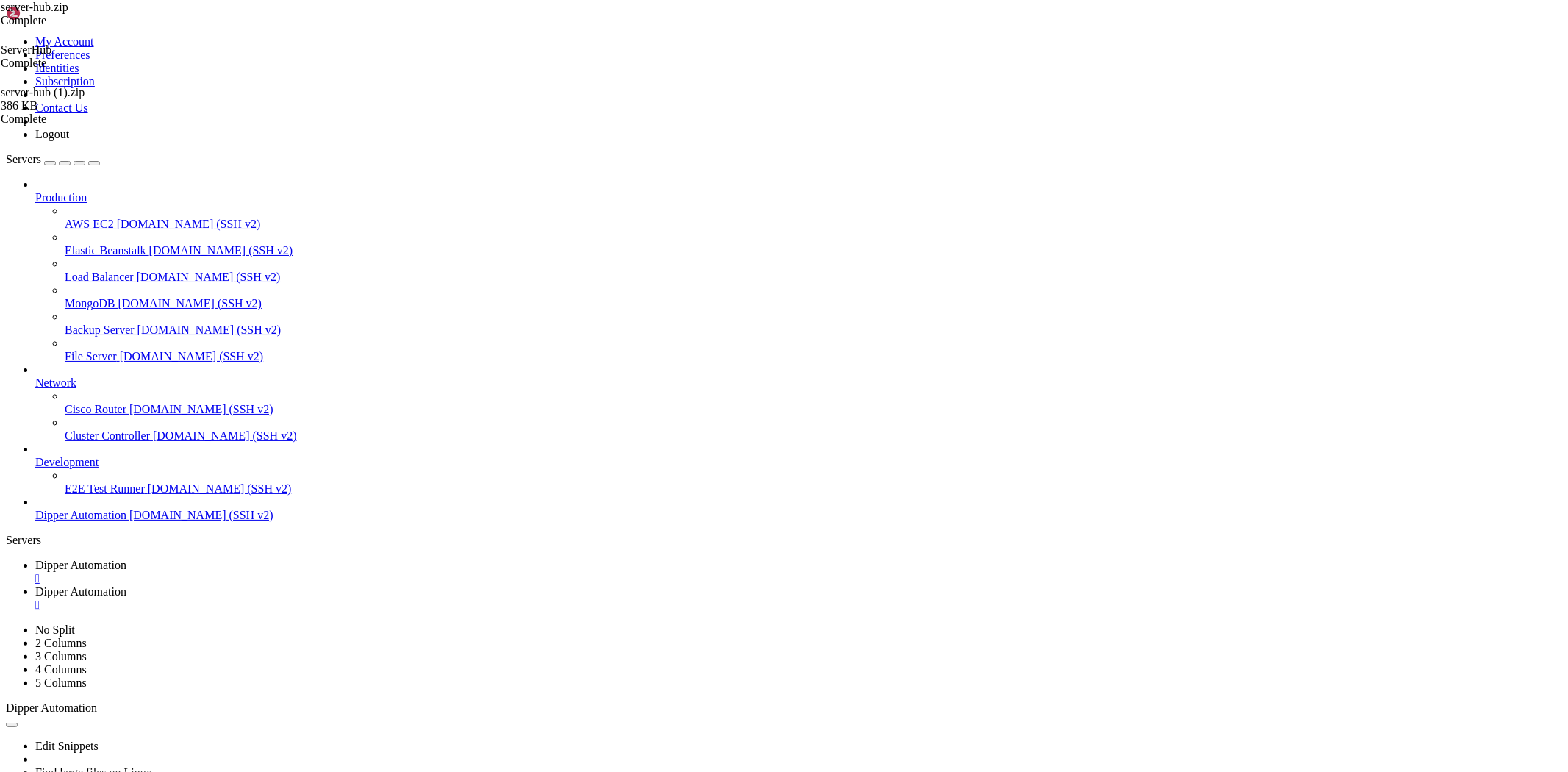
click at [126, 559] on span "Dipper Automation" at bounding box center [80, 565] width 91 height 12
click at [126, 585] on span "Dipper Automation" at bounding box center [80, 591] width 91 height 12
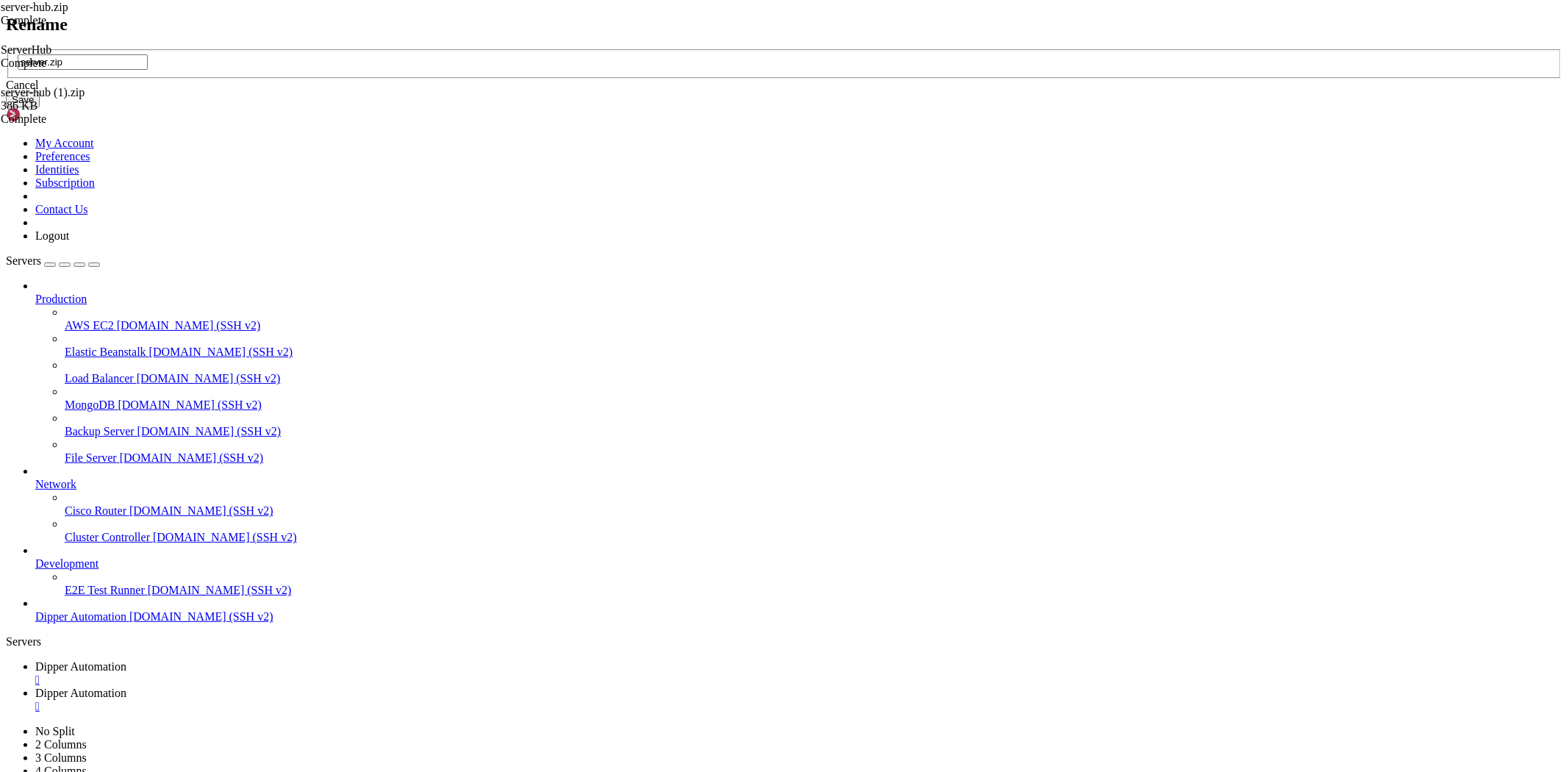
type input "server.zip"
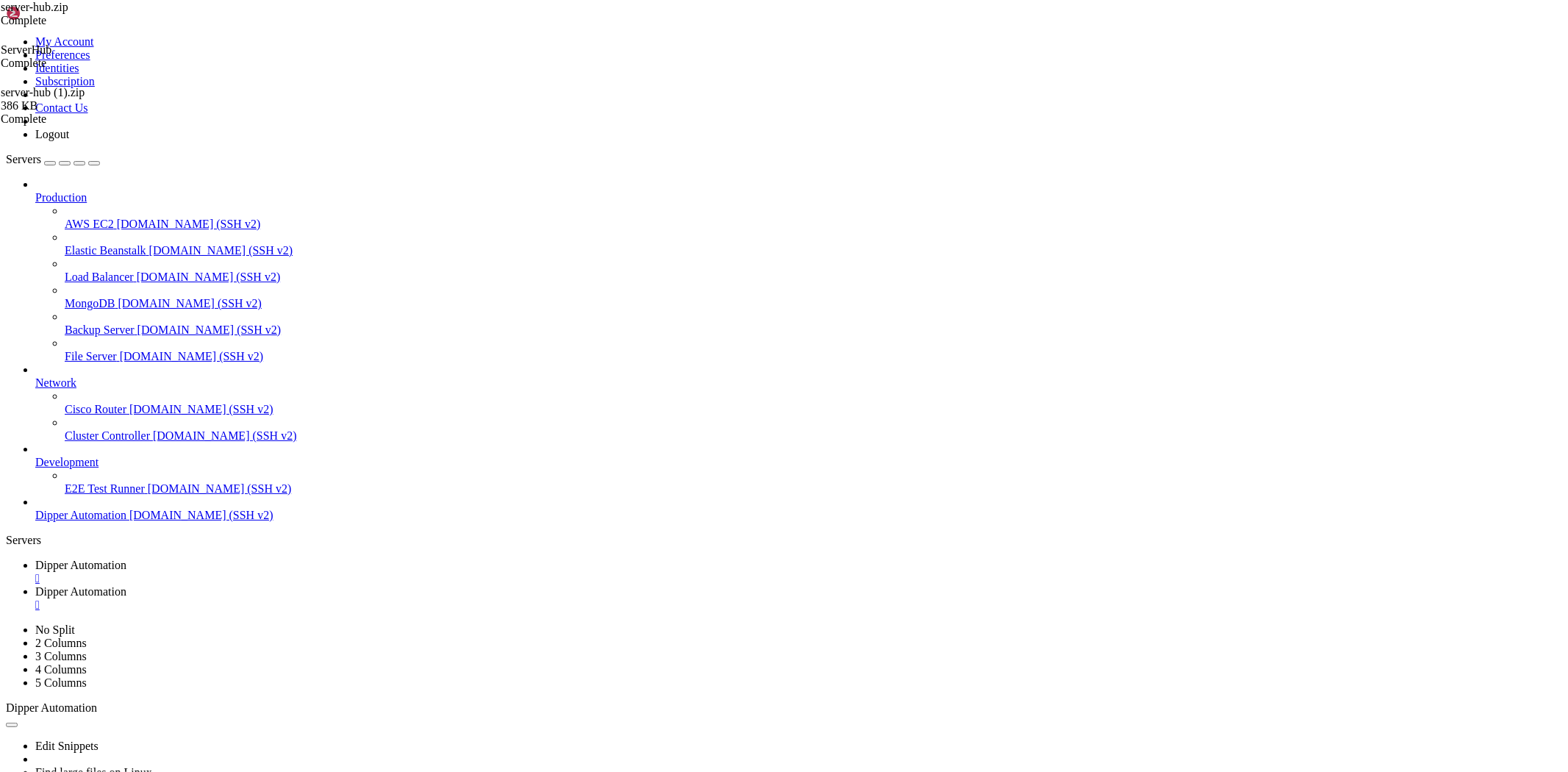
click at [126, 559] on span "Dipper Automation" at bounding box center [80, 565] width 91 height 12
click at [314, 715] on div "Edit Snippets Find large files on Linux Display disk usage Extract tar file Vie…" at bounding box center [784, 781] width 1557 height 132
click at [35, 585] on icon at bounding box center [35, 591] width 0 height 12
click at [126, 559] on span "Dipper Automation" at bounding box center [80, 565] width 91 height 12
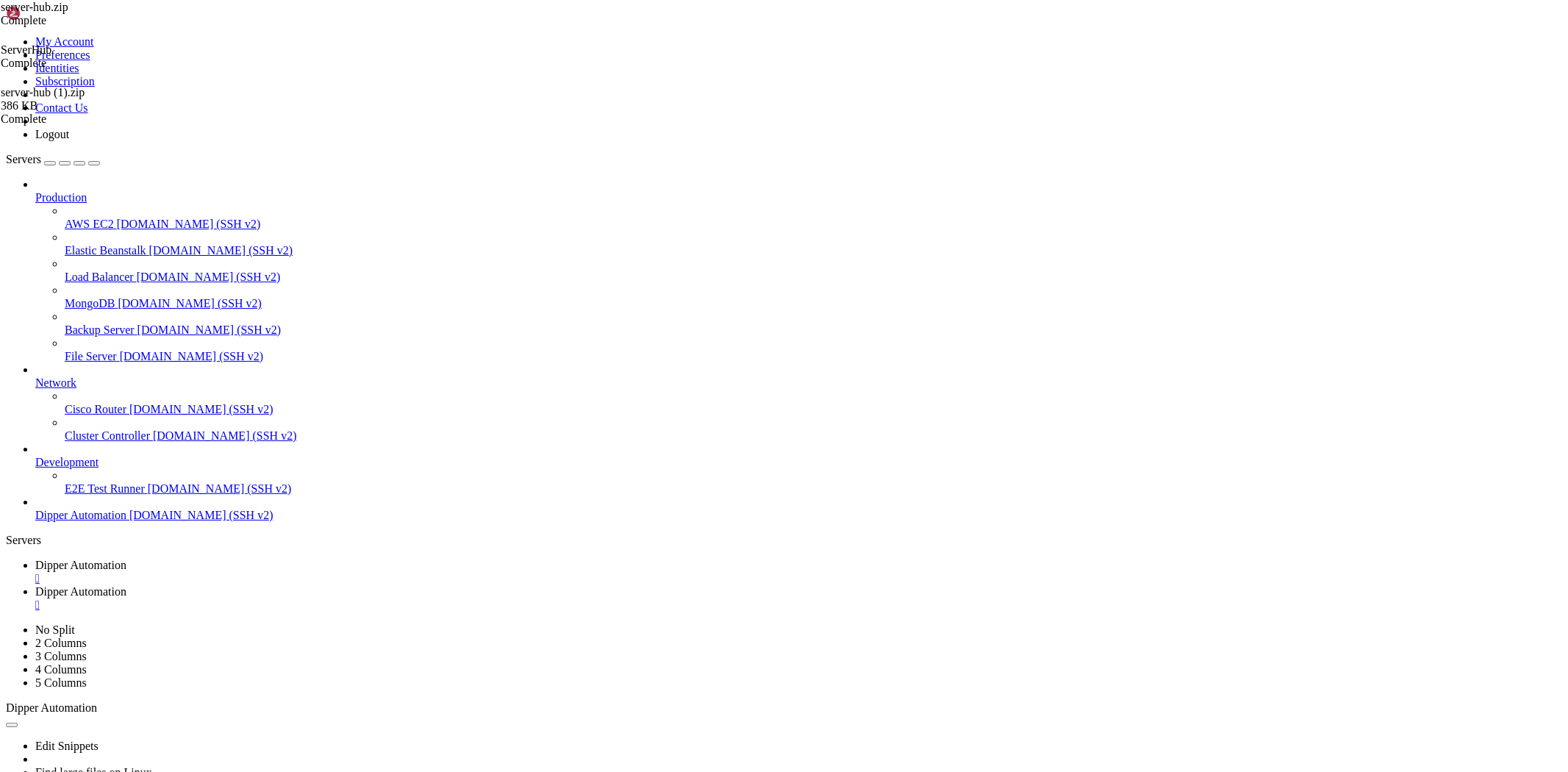
click at [126, 585] on span "Dipper Automation" at bounding box center [80, 591] width 91 height 12
click at [231, 559] on link "Dipper Automation " at bounding box center [799, 572] width 1527 height 27
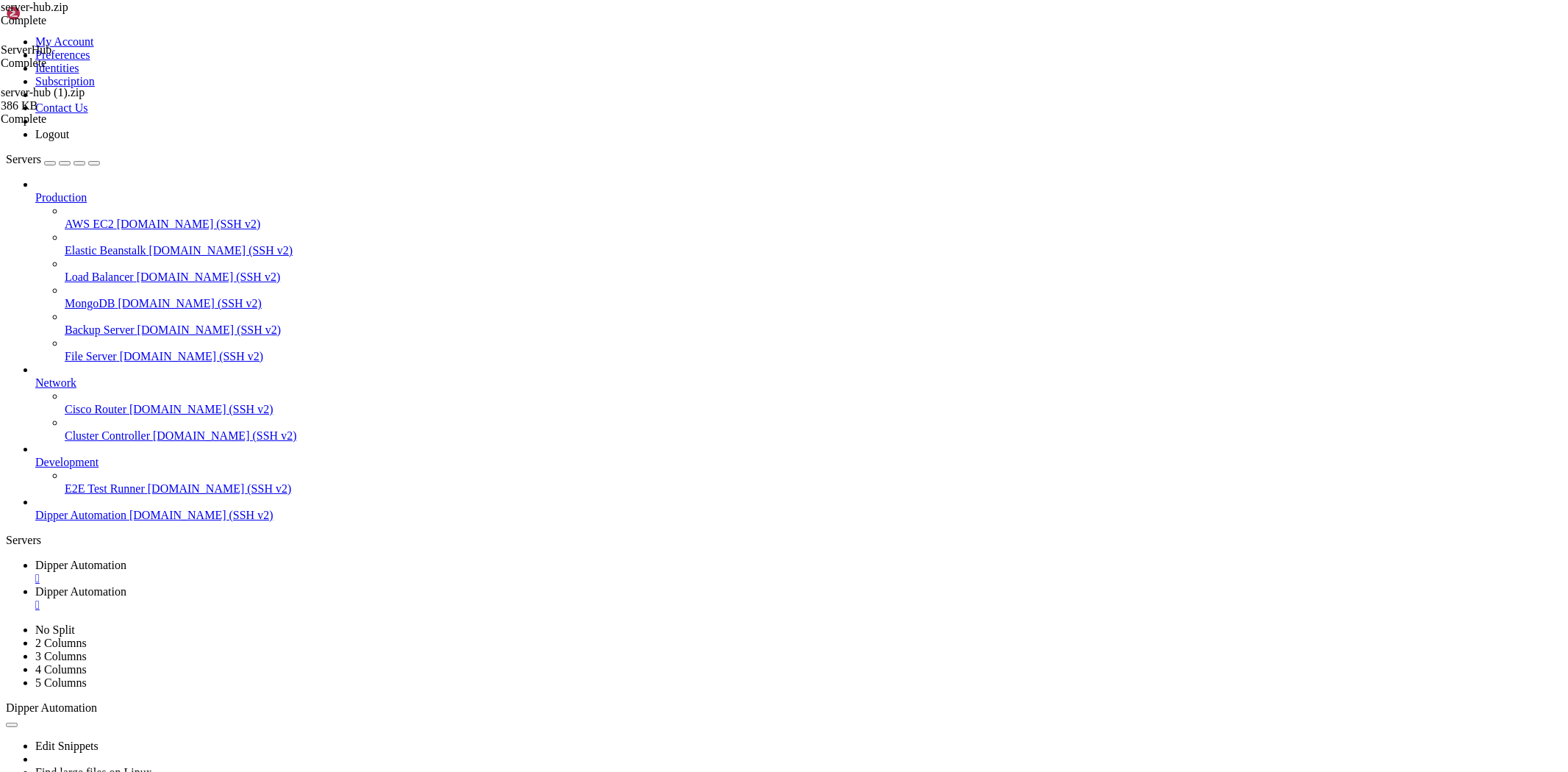
click at [405, 585] on link "Dipper Automation " at bounding box center [799, 598] width 1527 height 27
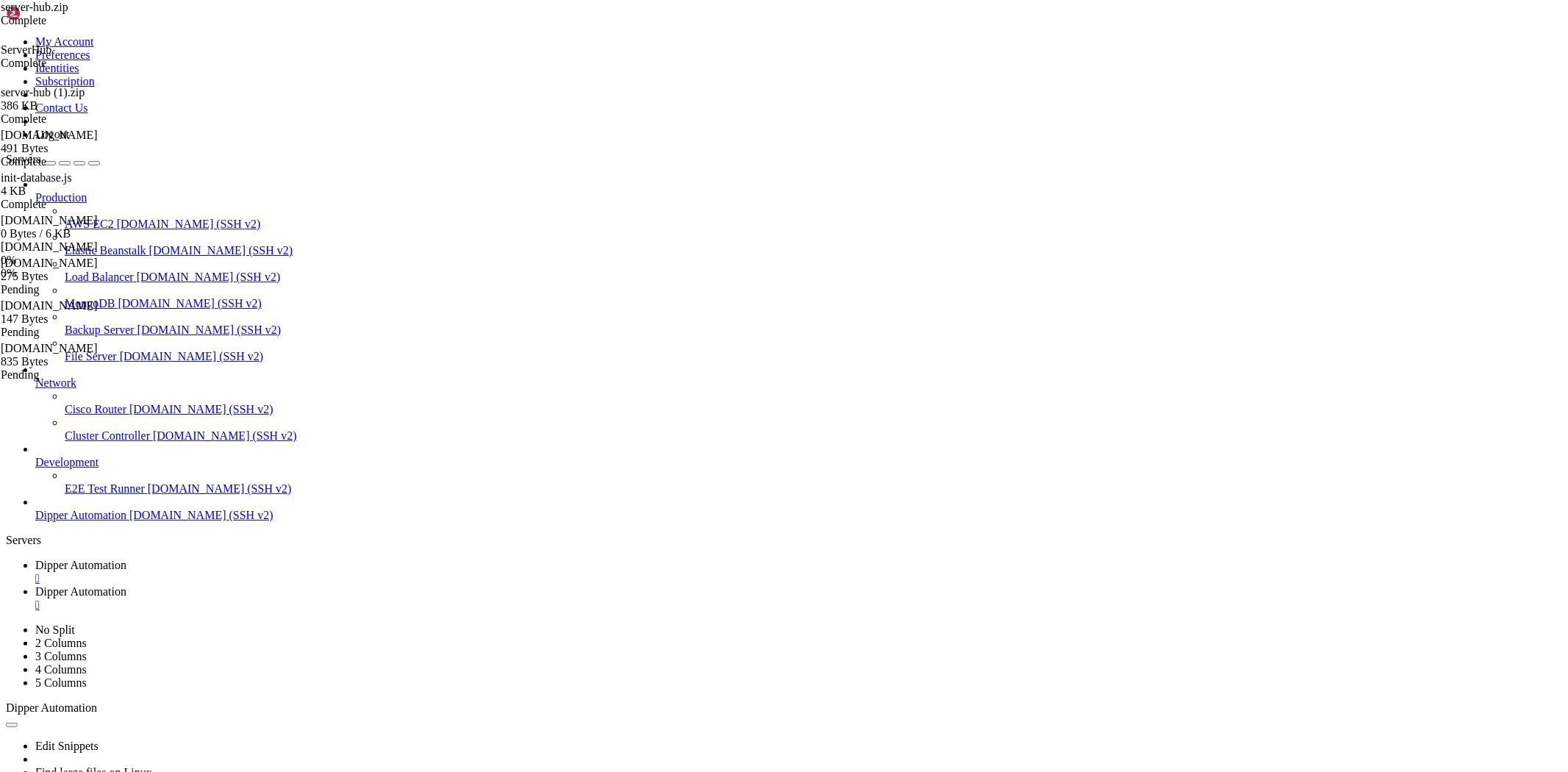
click at [126, 559] on span "Dipper Automation" at bounding box center [80, 565] width 91 height 12
click at [401, 585] on link "Dipper Automation " at bounding box center [799, 598] width 1527 height 27
click at [233, 559] on link "Dipper Automation " at bounding box center [799, 572] width 1527 height 27
drag, startPoint x: 353, startPoint y: 1382, endPoint x: 364, endPoint y: 1389, distance: 13.0
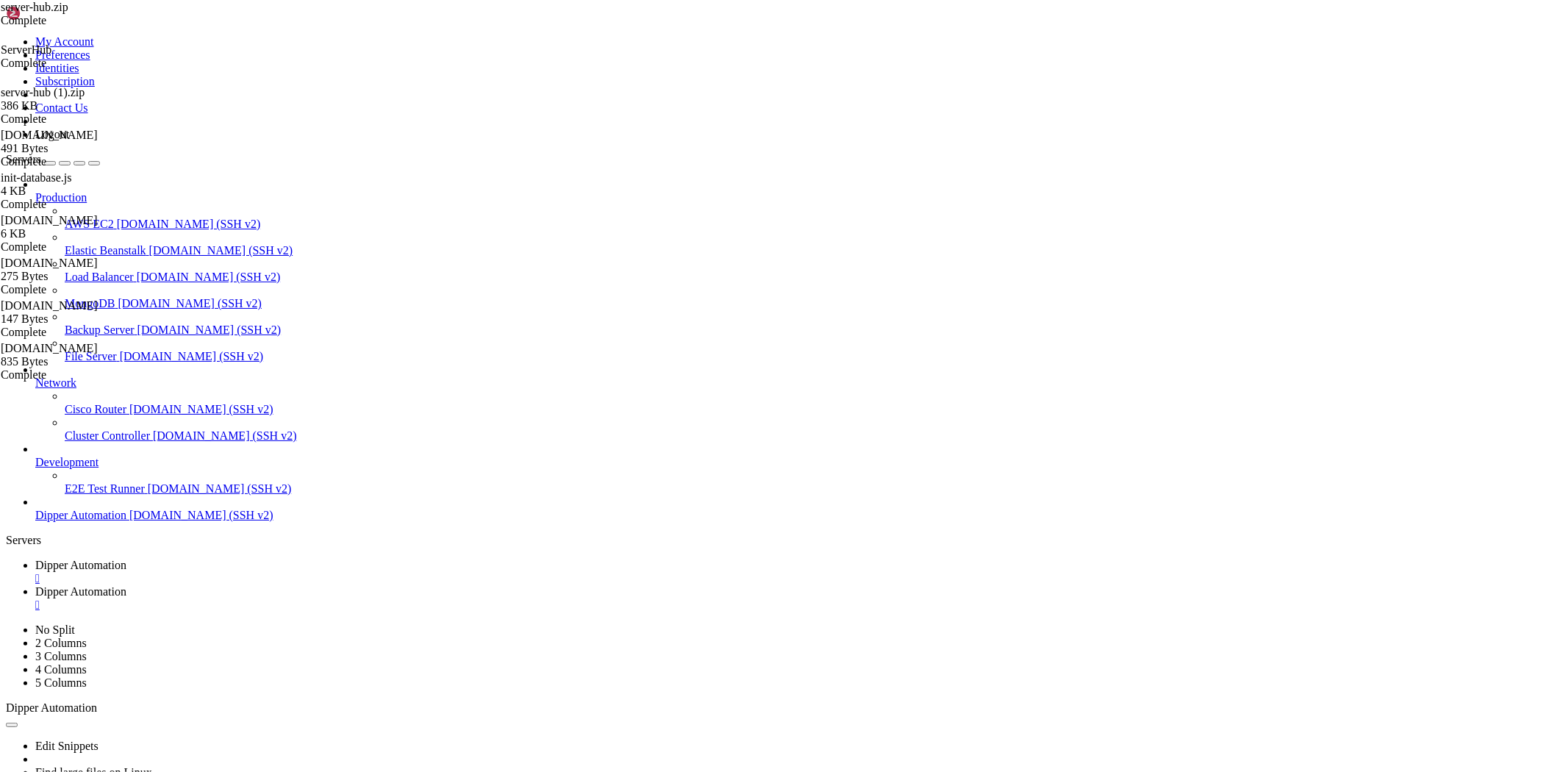
scroll to position [3212, 0]
drag, startPoint x: 222, startPoint y: 1106, endPoint x: 33, endPoint y: 1113, distance: 189.1
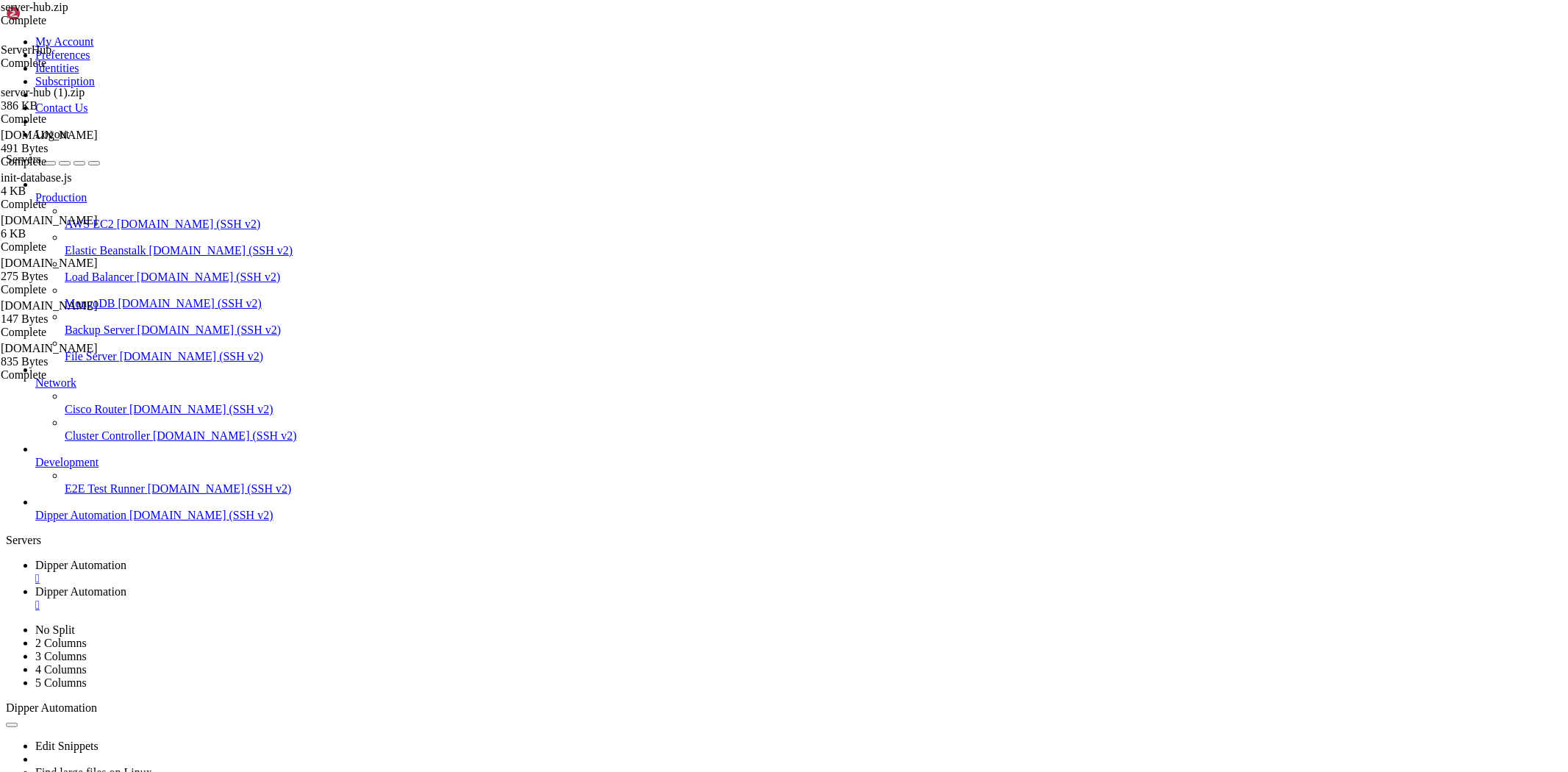
scroll to position [3284, 0]
drag, startPoint x: 153, startPoint y: 1065, endPoint x: 25, endPoint y: 1065, distance: 128.0
copy x-row "npm audit fix --force"
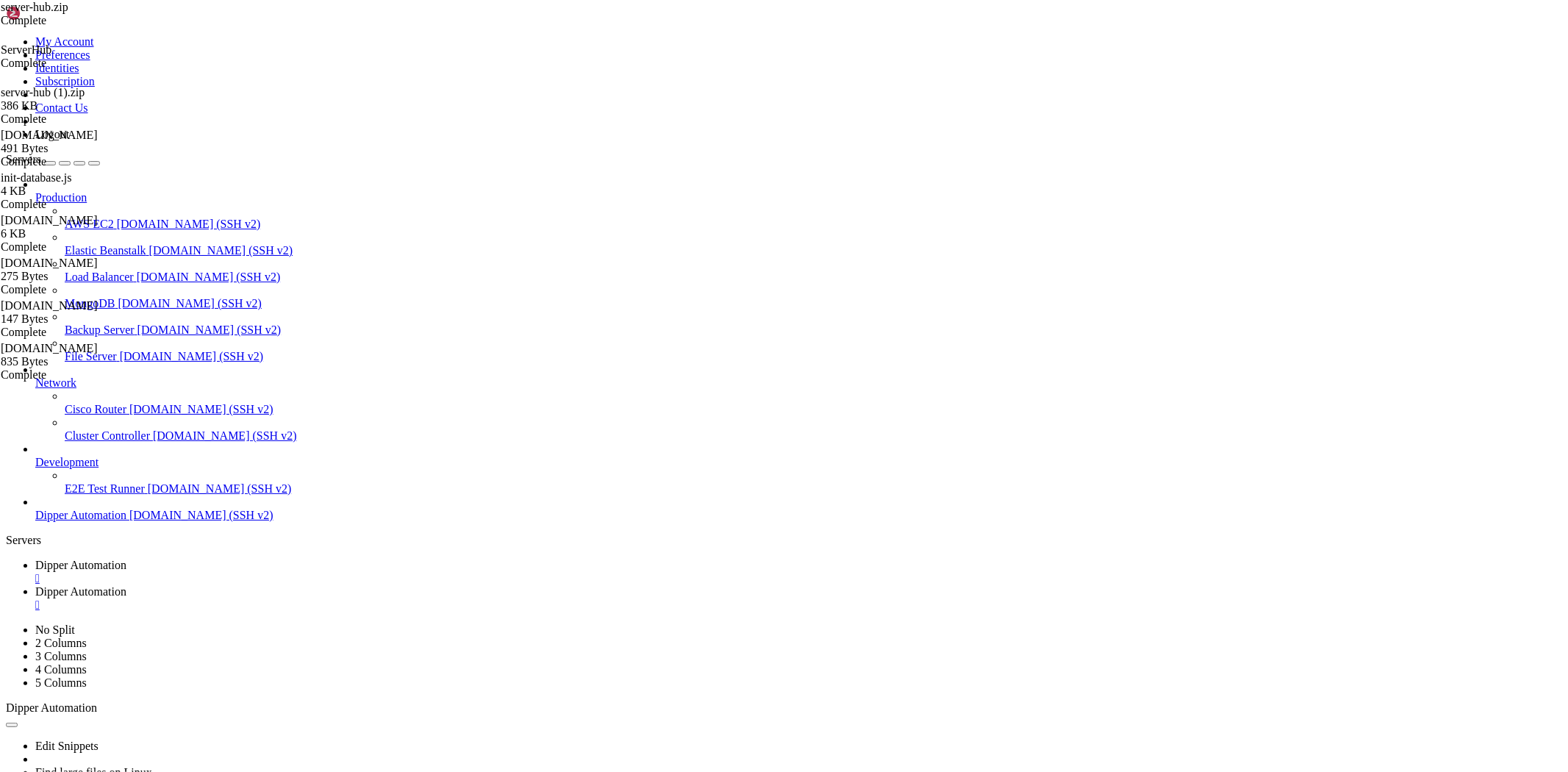
drag, startPoint x: 223, startPoint y: 1512, endPoint x: 12, endPoint y: 1423, distance: 229.0
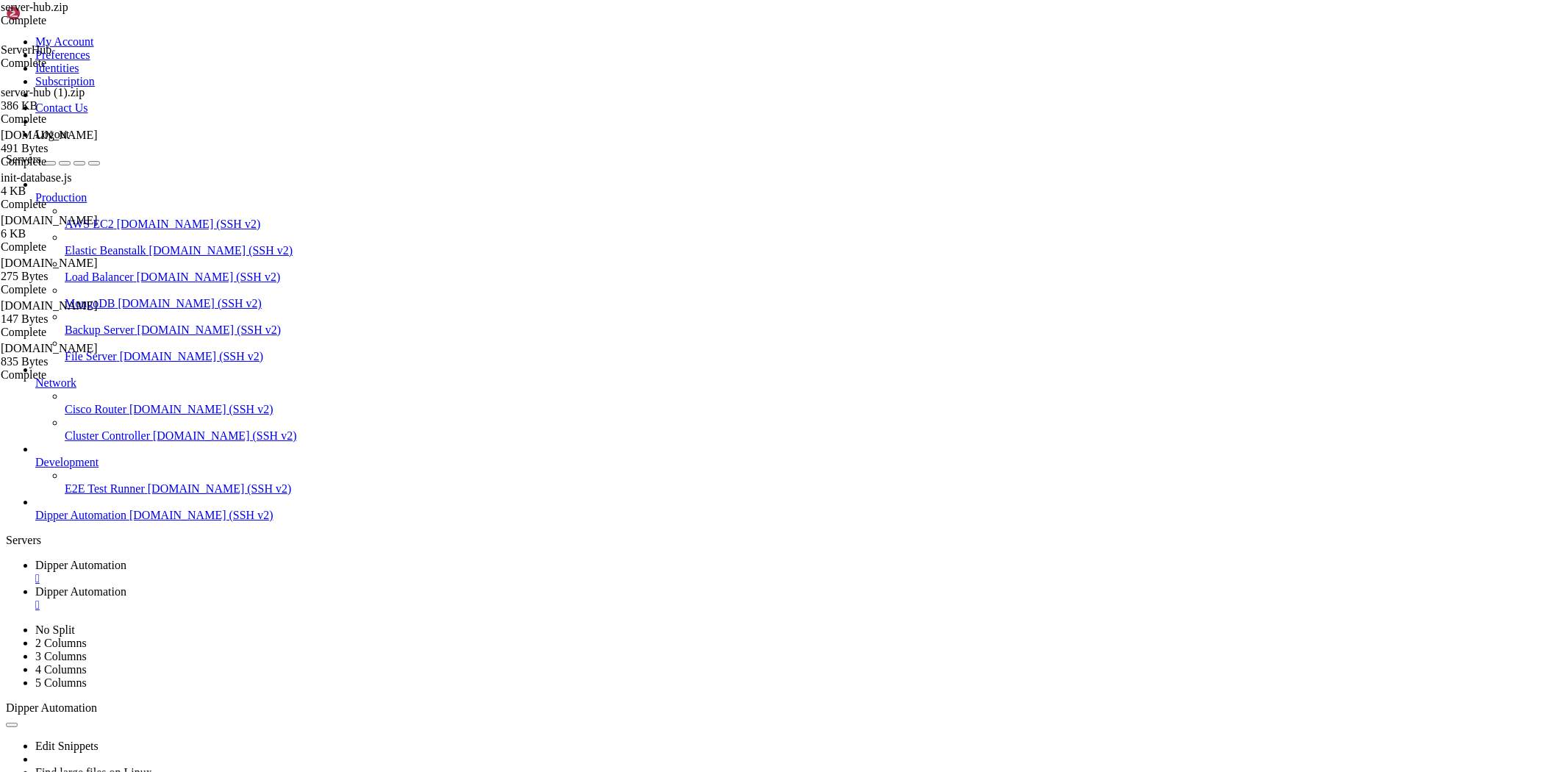
click at [126, 585] on span "Dipper Automation" at bounding box center [80, 591] width 91 height 12
click at [126, 559] on span "Dipper Automation" at bounding box center [80, 565] width 91 height 12
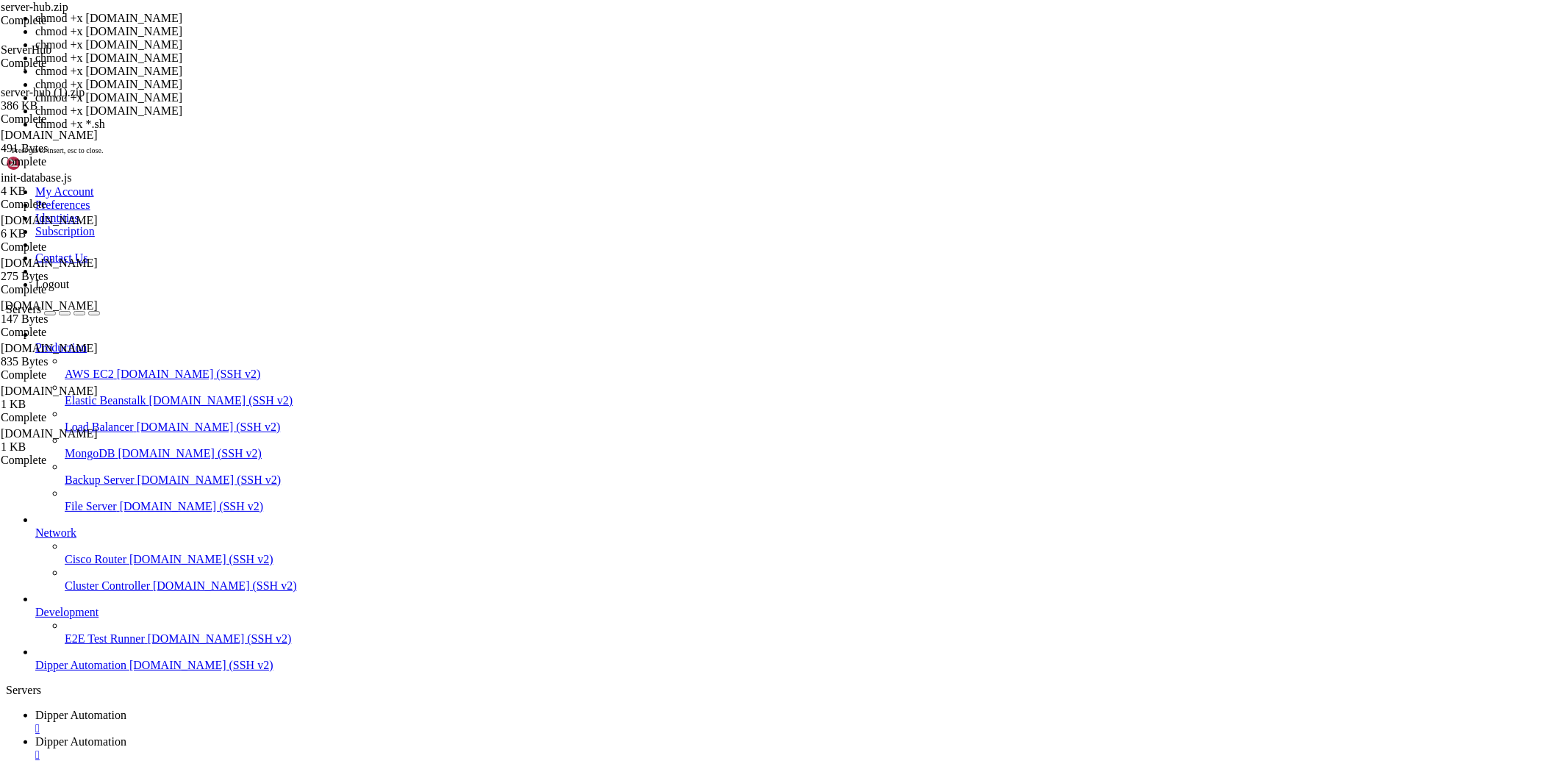
scroll to position [6088, 0]
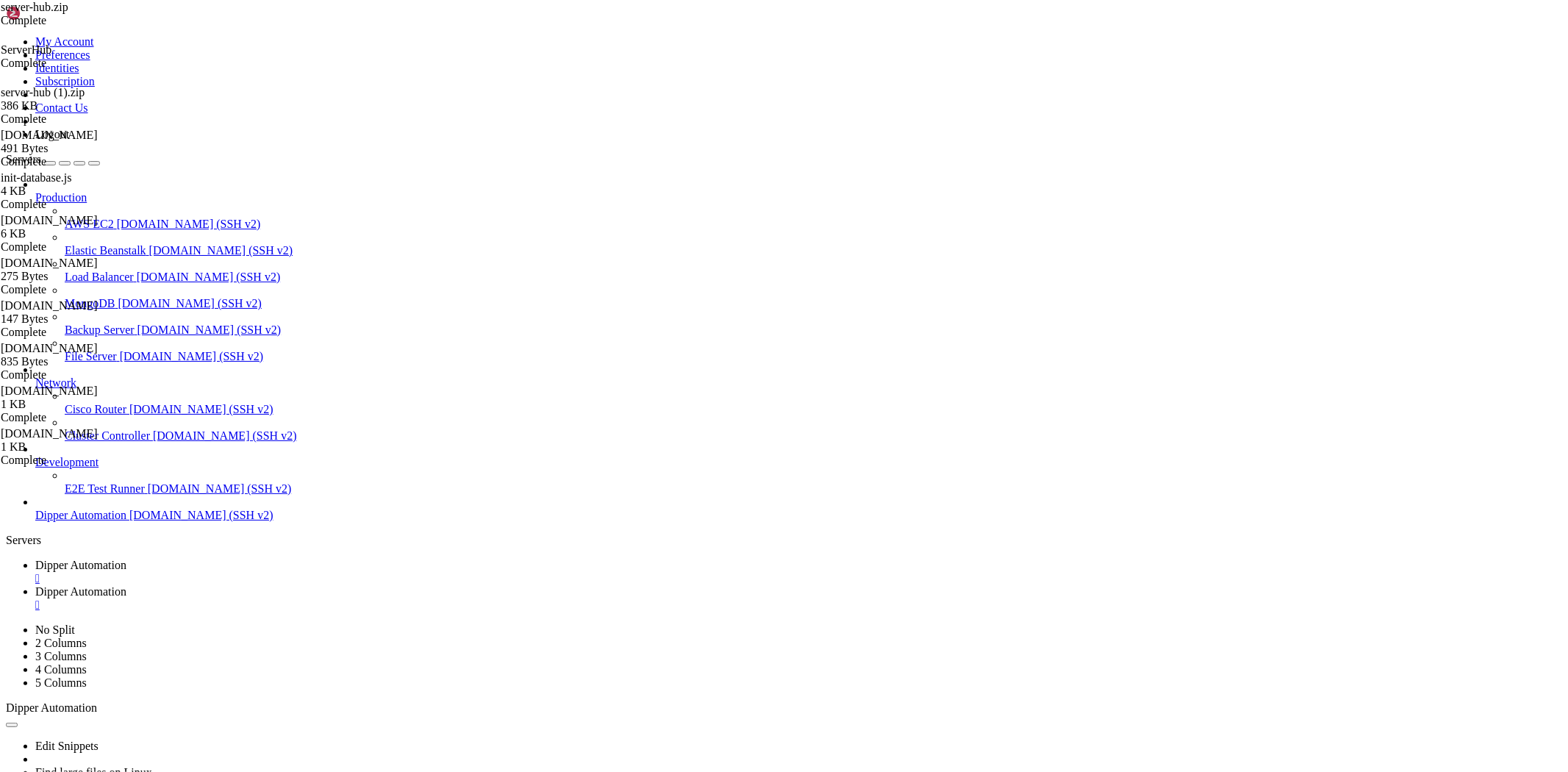
click at [388, 585] on link "Dipper Automation " at bounding box center [799, 598] width 1527 height 27
click at [244, 559] on link "Dipper Automation " at bounding box center [799, 572] width 1527 height 27
click at [35, 585] on icon at bounding box center [35, 591] width 0 height 12
click at [260, 559] on link "Dipper Automation " at bounding box center [799, 572] width 1527 height 27
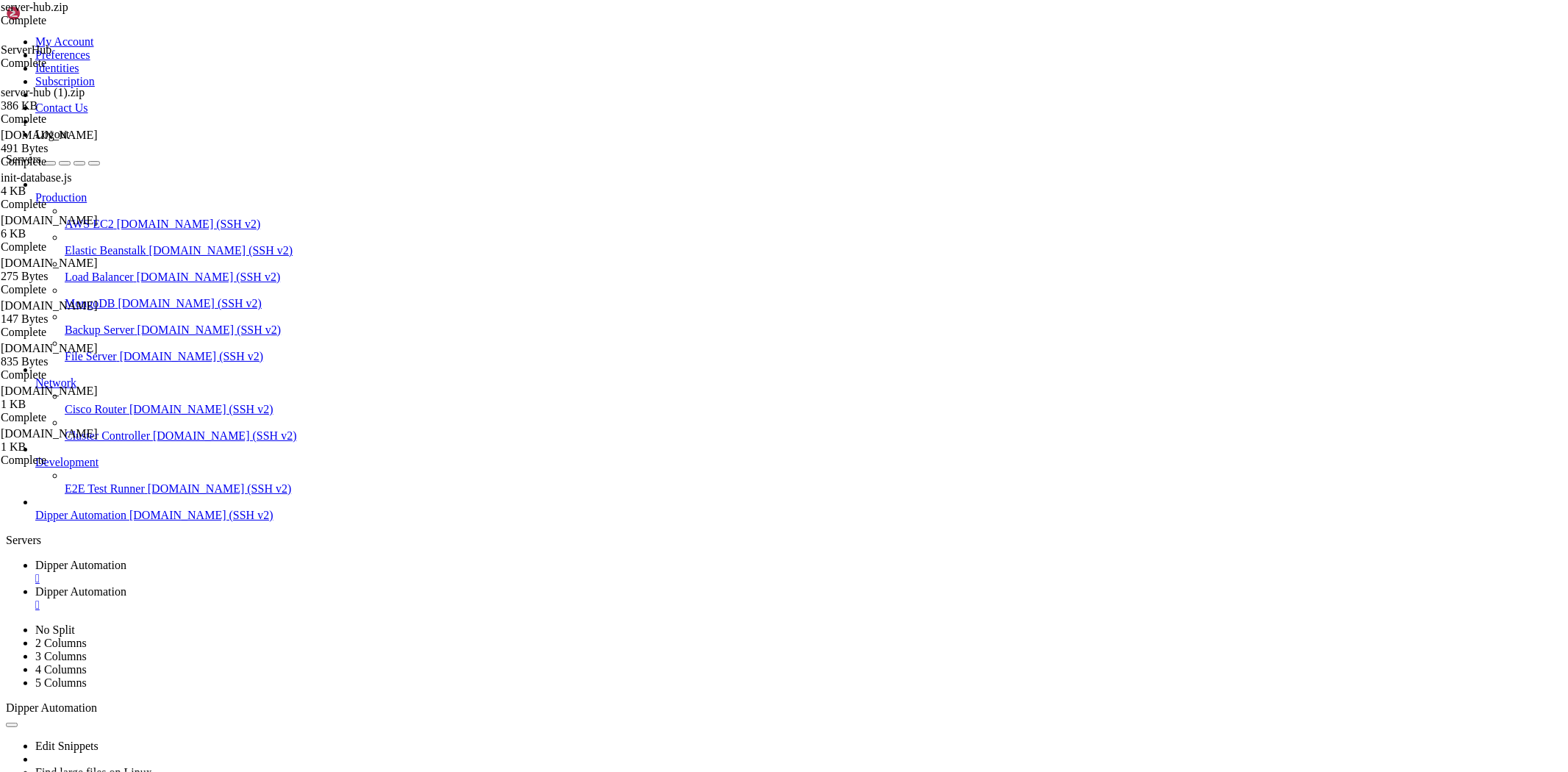
drag, startPoint x: 353, startPoint y: 1432, endPoint x: 13, endPoint y: 943, distance: 595.6
click at [377, 585] on link "Dipper Automation " at bounding box center [799, 598] width 1527 height 27
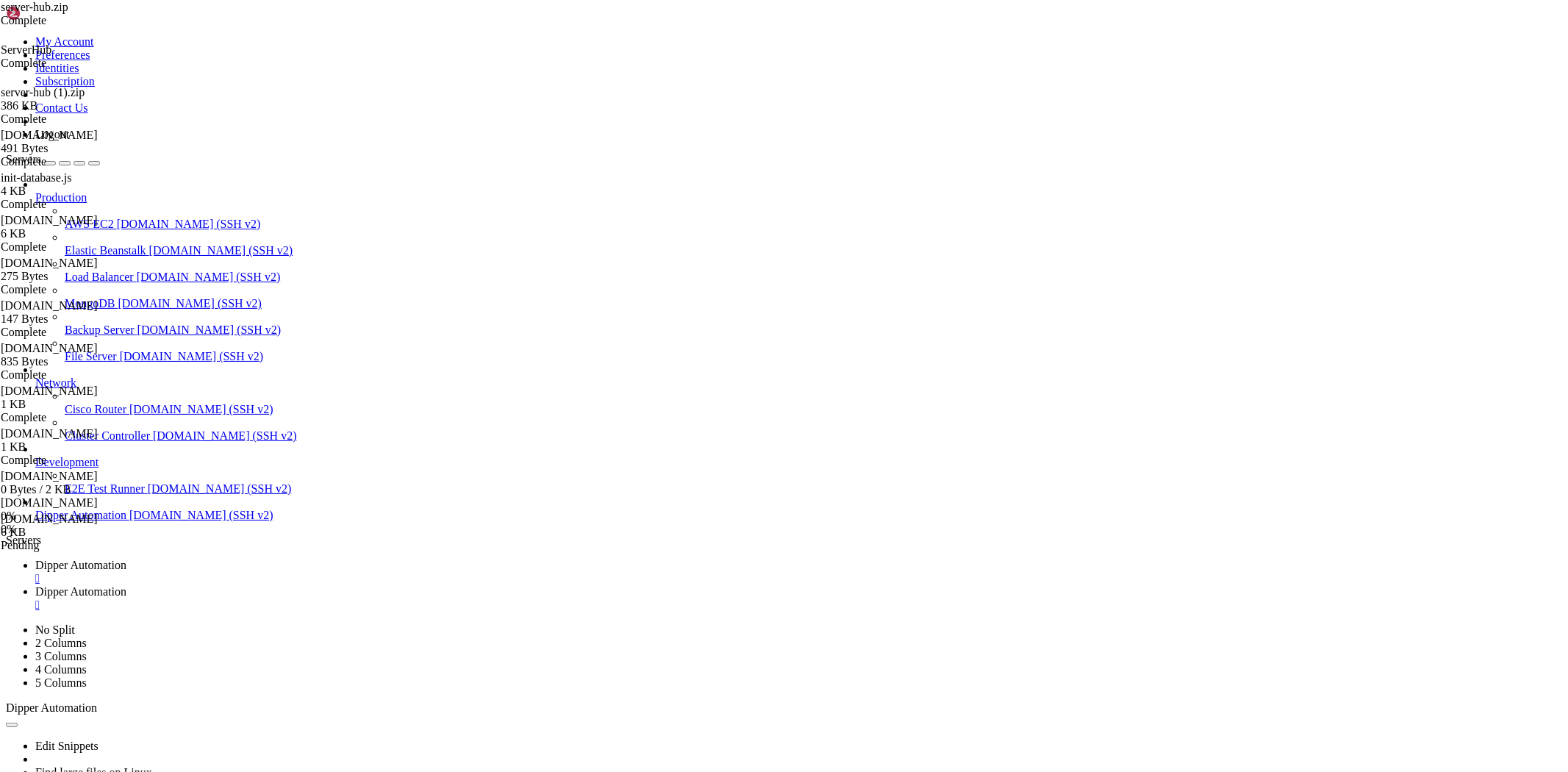
scroll to position [303, 0]
click at [126, 559] on span "Dipper Automation" at bounding box center [80, 565] width 91 height 12
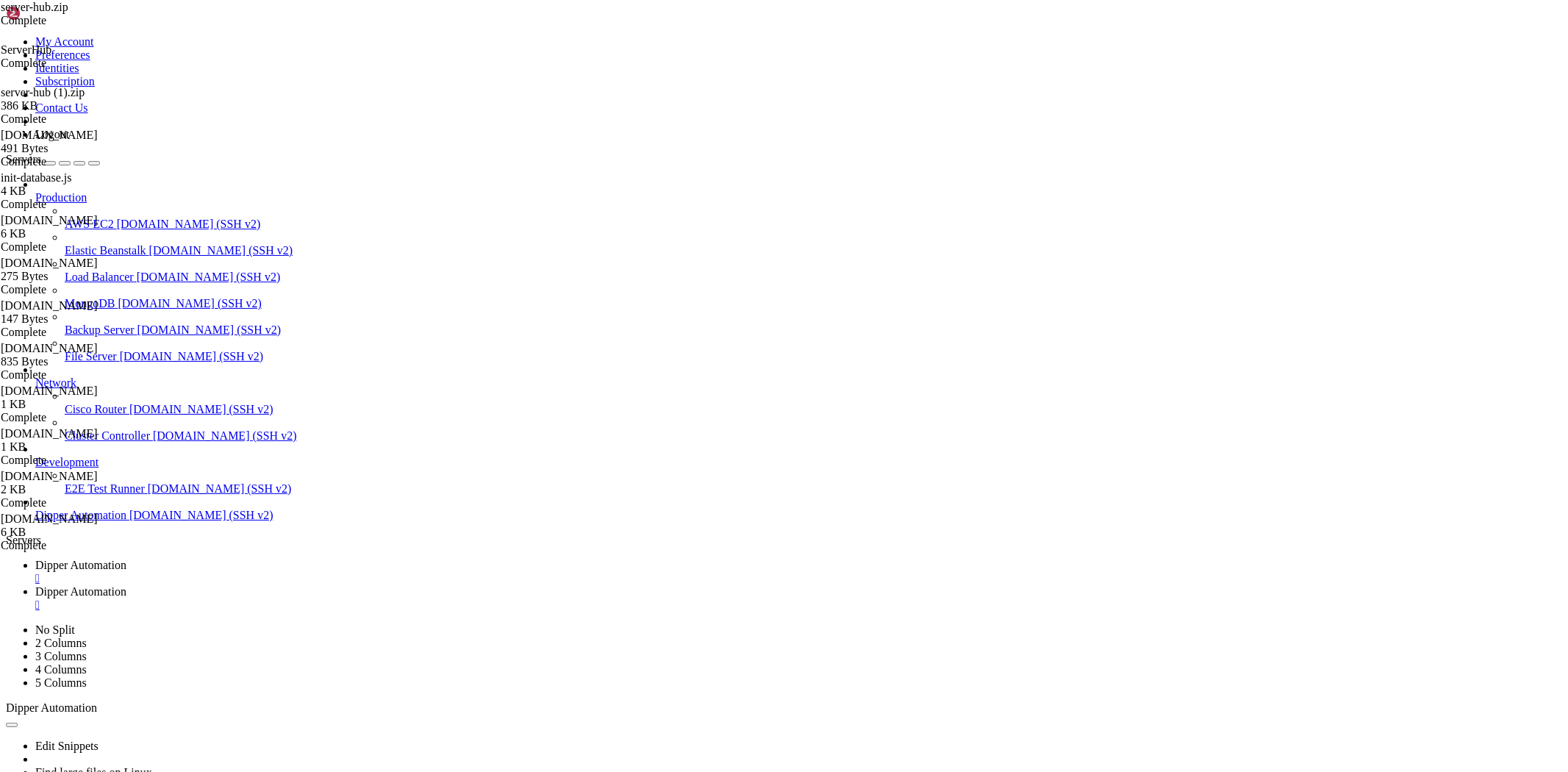
drag, startPoint x: 633, startPoint y: 1072, endPoint x: 453, endPoint y: 1315, distance: 302.4
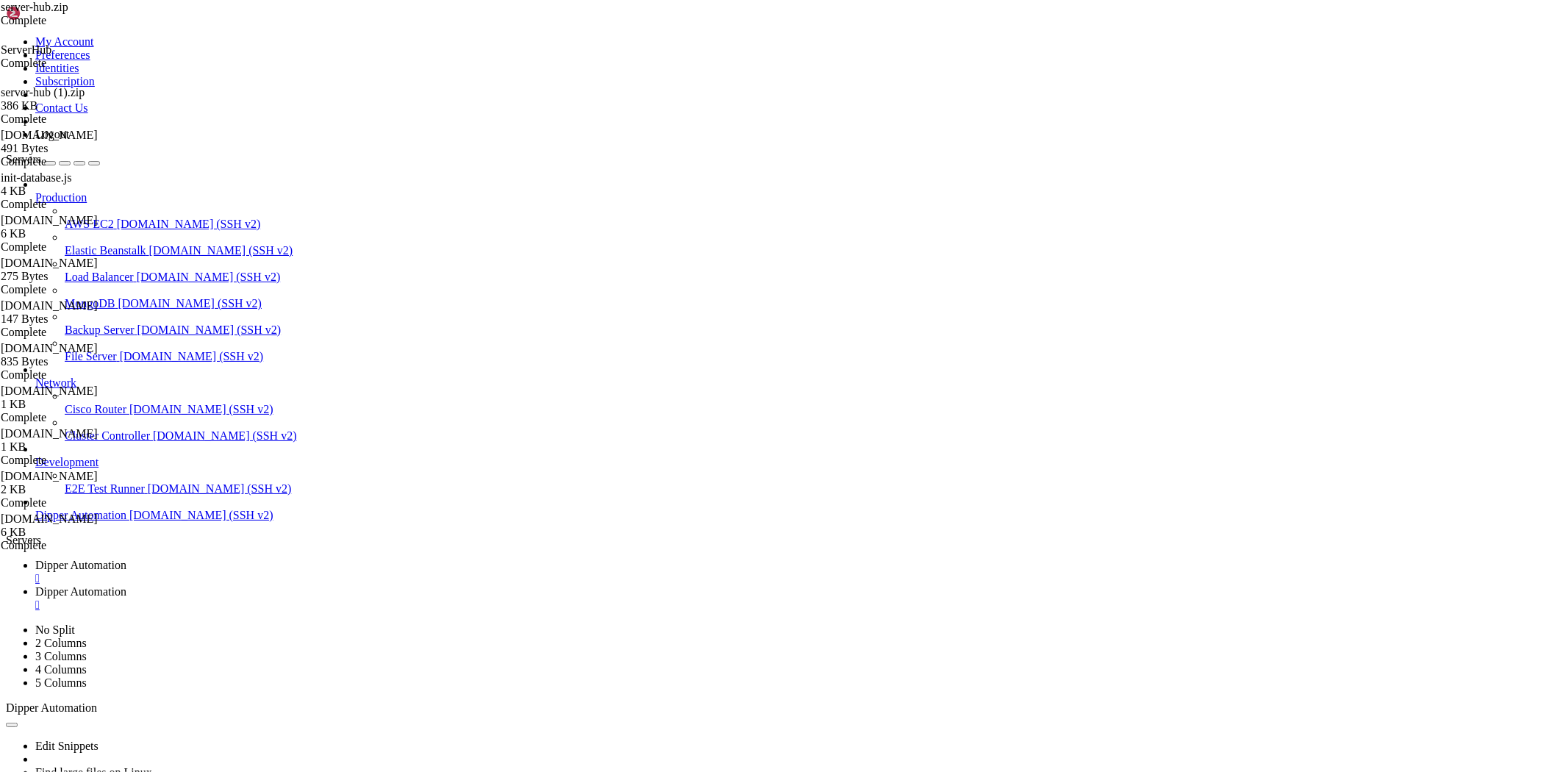
click at [126, 585] on span "Dipper Automation" at bounding box center [80, 591] width 91 height 12
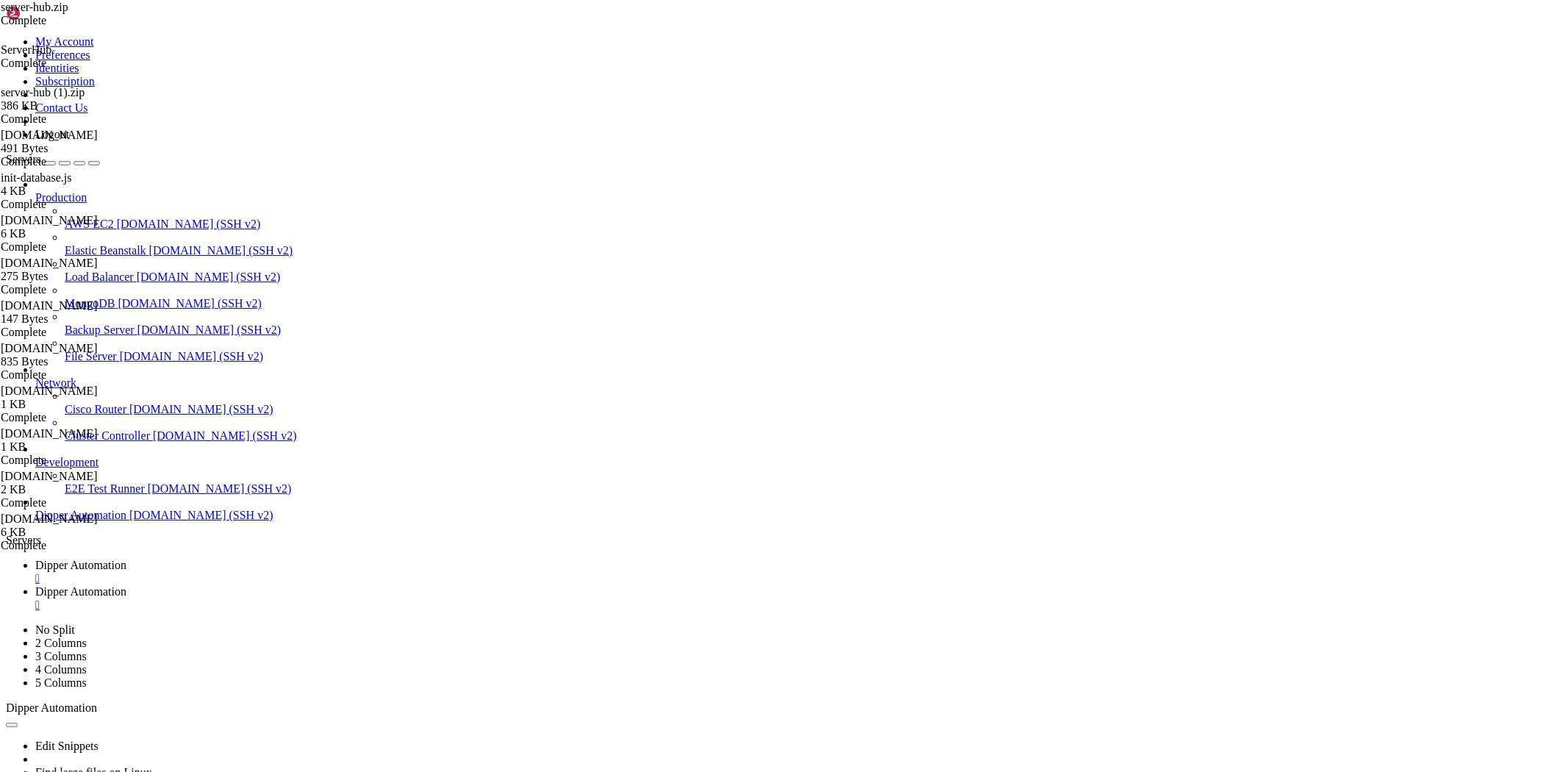
type input "/root"
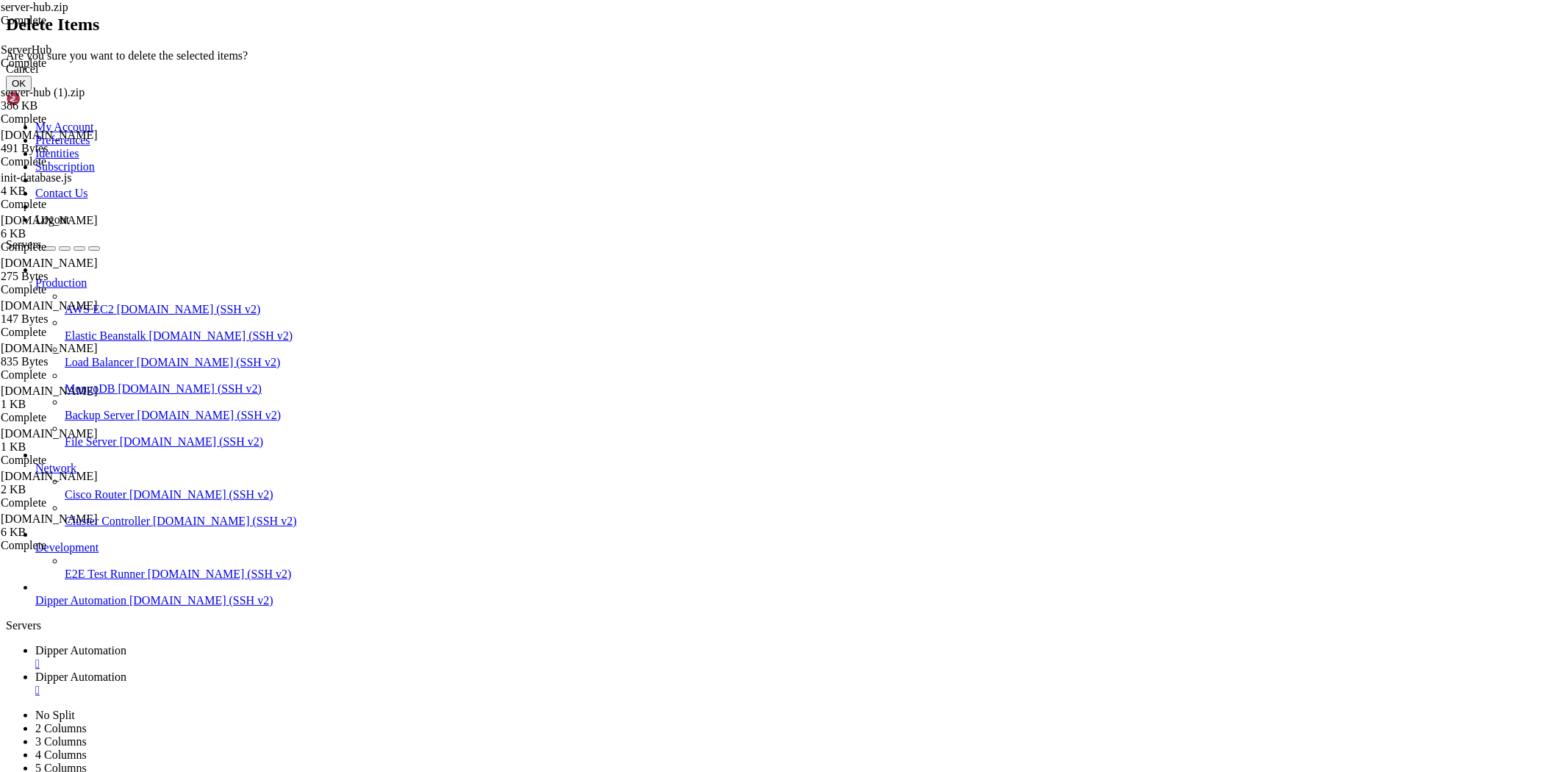
drag, startPoint x: 344, startPoint y: 559, endPoint x: 946, endPoint y: 399, distance: 622.9
click at [937, 62] on div "Are you sure you want to delete the selected items?" at bounding box center [784, 55] width 1557 height 13
click at [32, 91] on button "OK" at bounding box center [19, 84] width 26 height 16
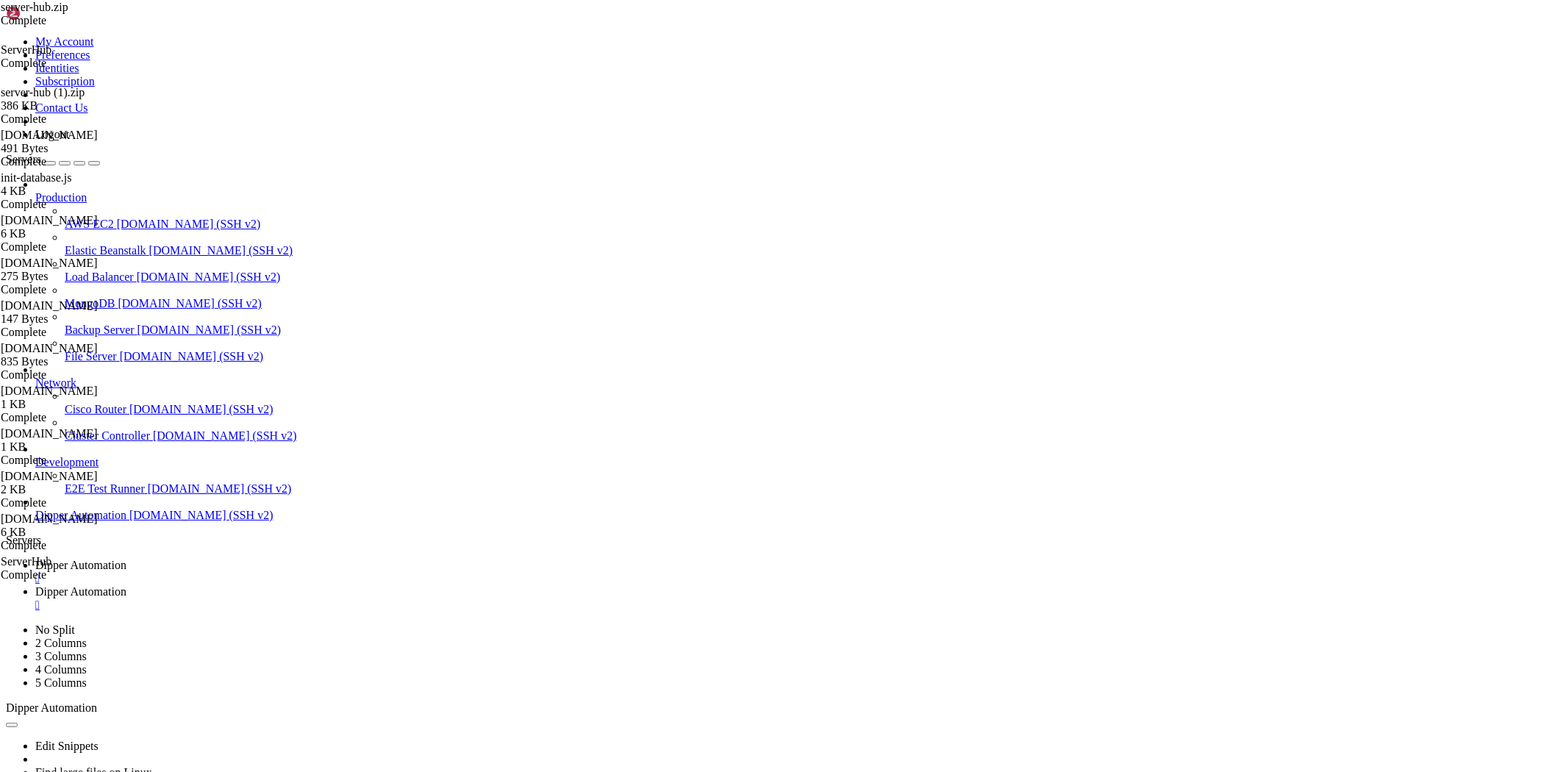
click at [126, 559] on span "Dipper Automation" at bounding box center [80, 565] width 91 height 12
click at [350, 585] on link "Dipper Automation " at bounding box center [799, 598] width 1527 height 27
click at [215, 559] on link "Dipper Automation " at bounding box center [799, 572] width 1527 height 27
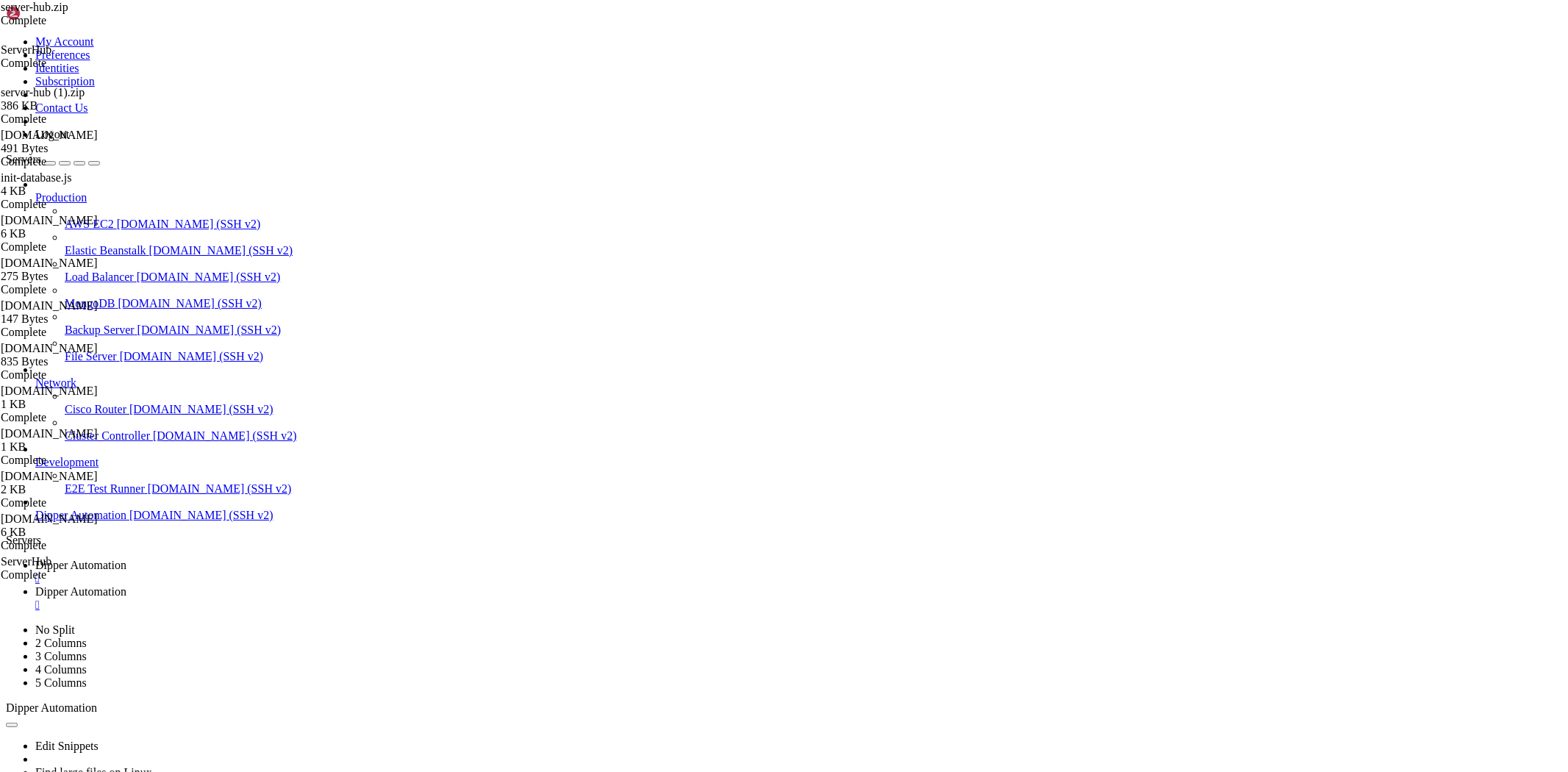
scroll to position [16588, 0]
drag, startPoint x: 929, startPoint y: 1313, endPoint x: 607, endPoint y: 1369, distance: 326.8
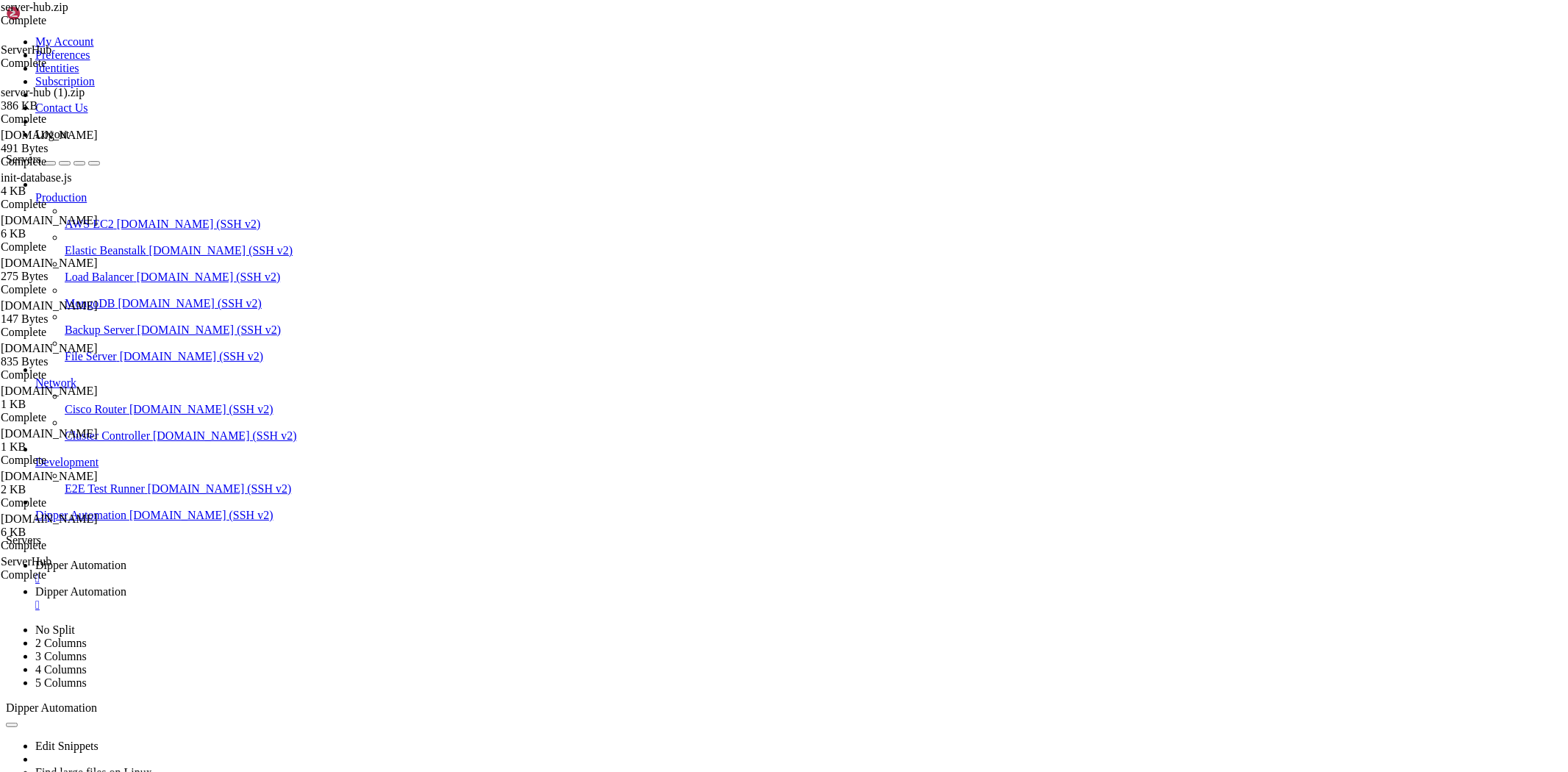
drag, startPoint x: 560, startPoint y: 1357, endPoint x: 392, endPoint y: 1296, distance: 178.7
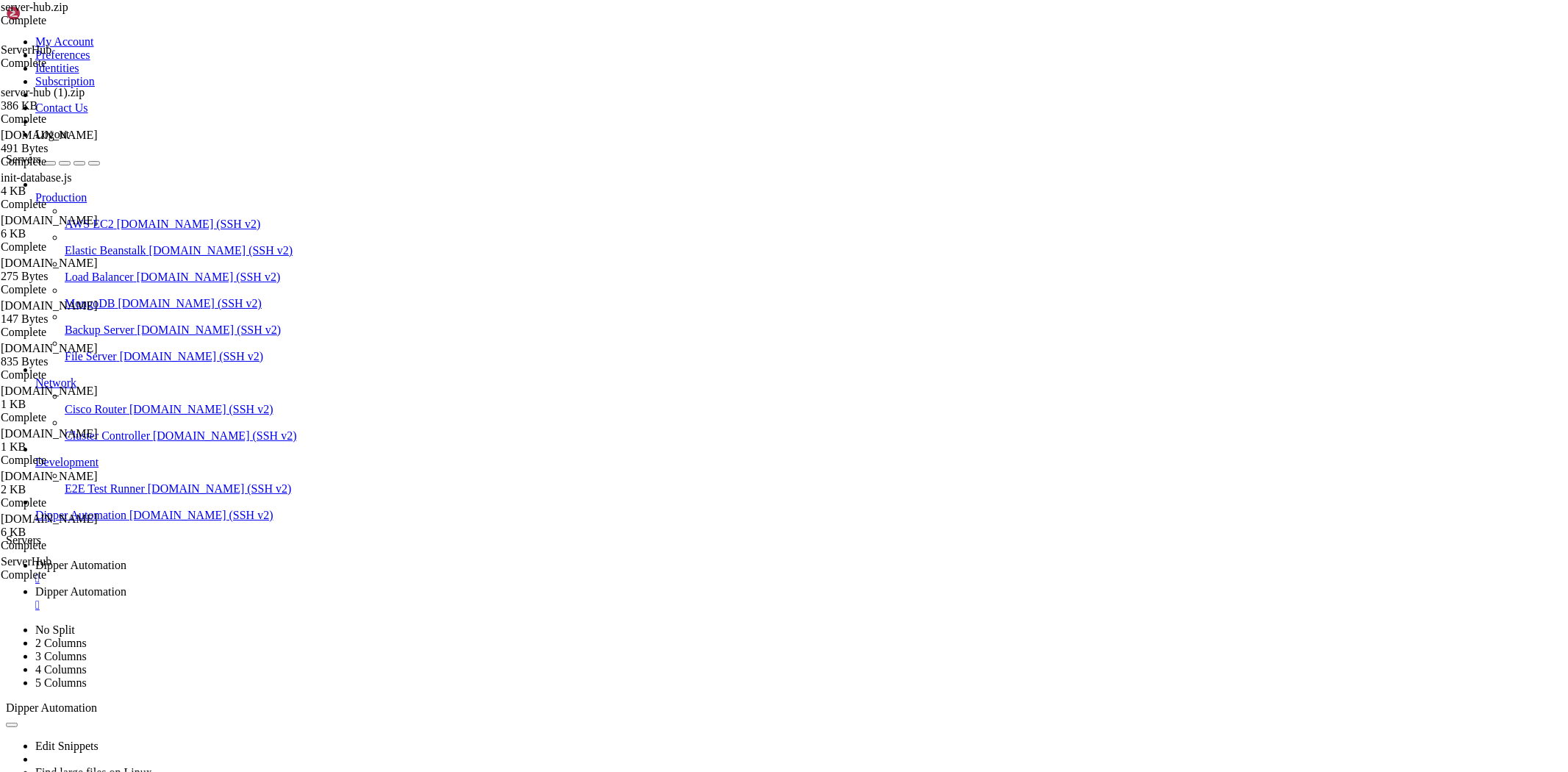
scroll to position [17201, 0]
drag, startPoint x: 270, startPoint y: 1427, endPoint x: 221, endPoint y: 1353, distance: 88.8
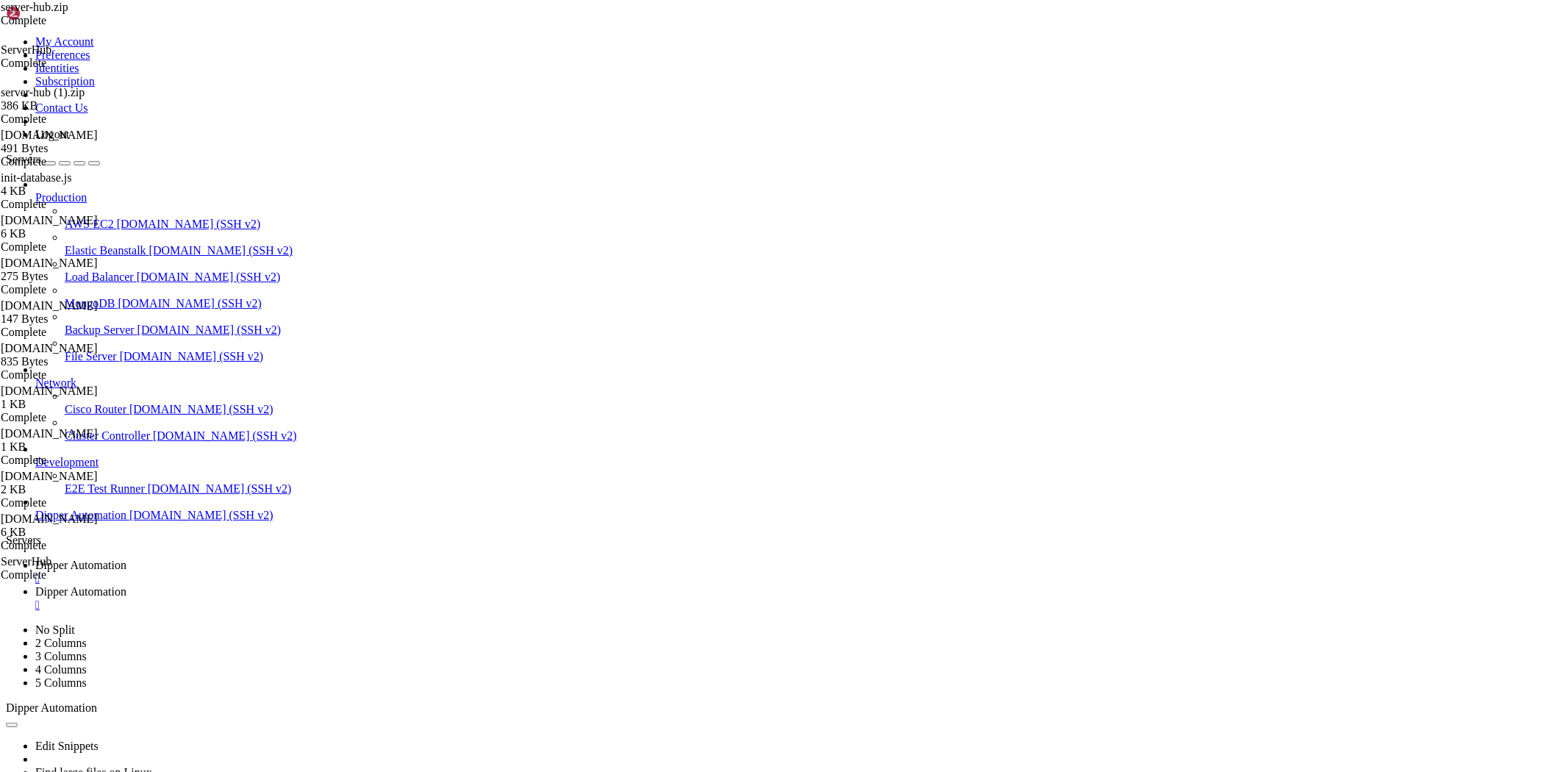
scroll to position [17213, 0]
drag, startPoint x: 296, startPoint y: 1377, endPoint x: 258, endPoint y: 1392, distance: 40.9
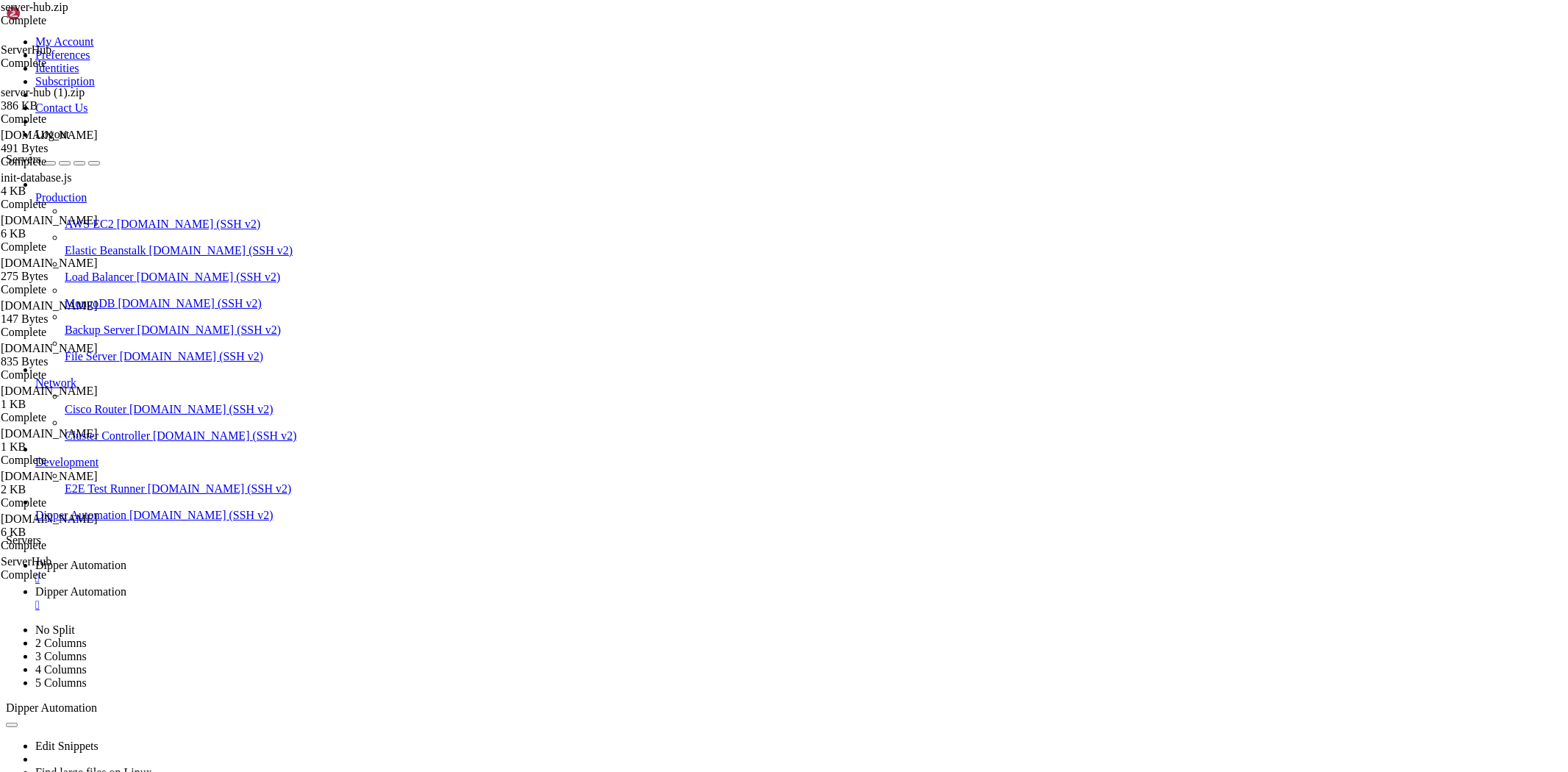
scroll to position [0, 0]
click at [6, 624] on link at bounding box center [6, 624] width 0 height 0
click at [382, 715] on div "Edit Snippets Find large files on Linux Display disk usage Extract tar file Vie…" at bounding box center [784, 781] width 1557 height 132
click at [394, 715] on div "Edit Snippets Find large files on Linux Display disk usage Extract tar file Vie…" at bounding box center [784, 781] width 1557 height 132
click at [126, 585] on span "Dipper Automation" at bounding box center [80, 591] width 91 height 12
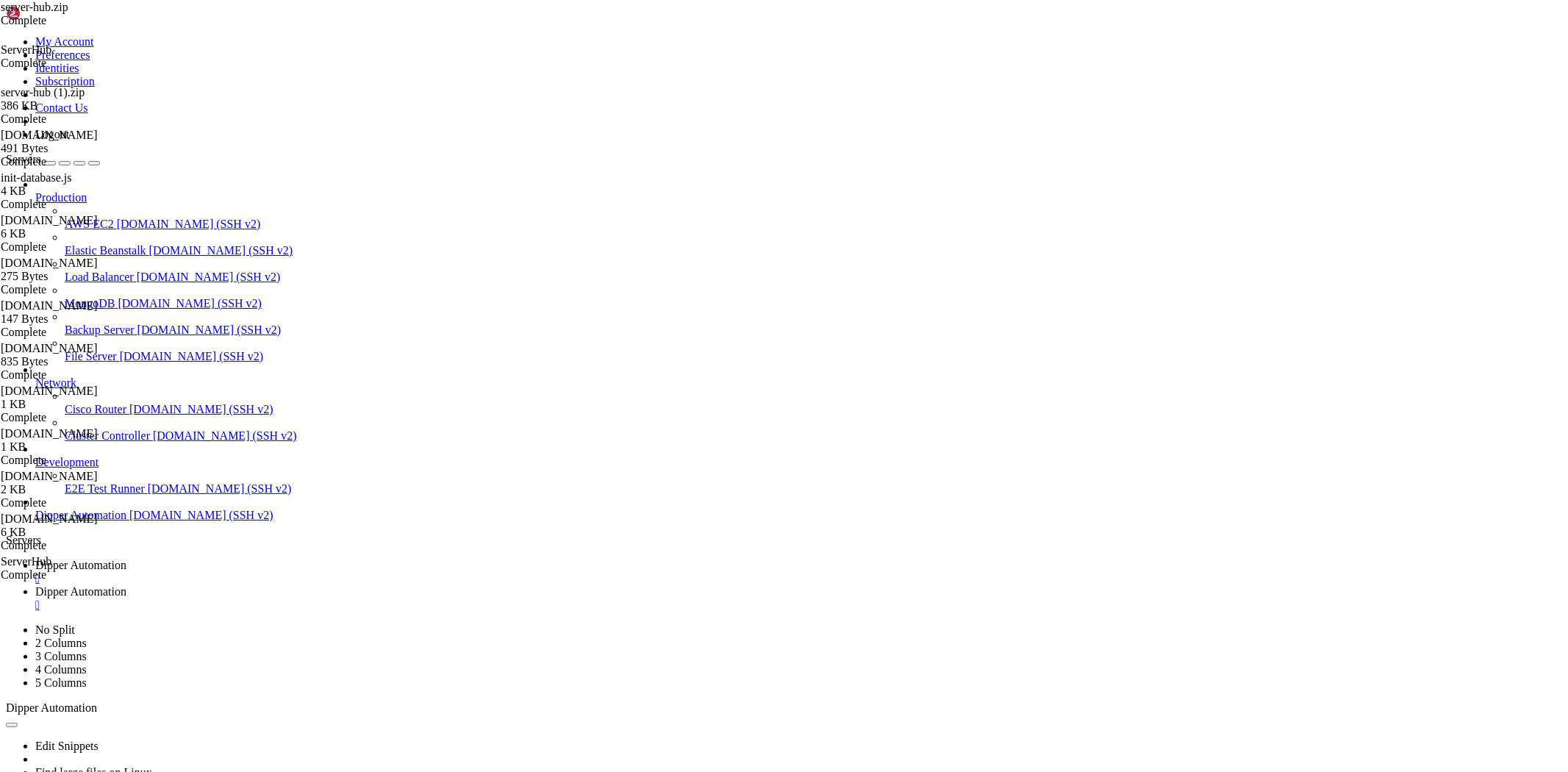
click at [237, 559] on link "Dipper Automation " at bounding box center [799, 572] width 1527 height 27
click at [126, 585] on span "Dipper Automation" at bounding box center [80, 591] width 91 height 12
click at [258, 559] on link "Dipper Automation " at bounding box center [799, 572] width 1527 height 27
drag, startPoint x: 359, startPoint y: 1033, endPoint x: 331, endPoint y: 1047, distance: 31.3
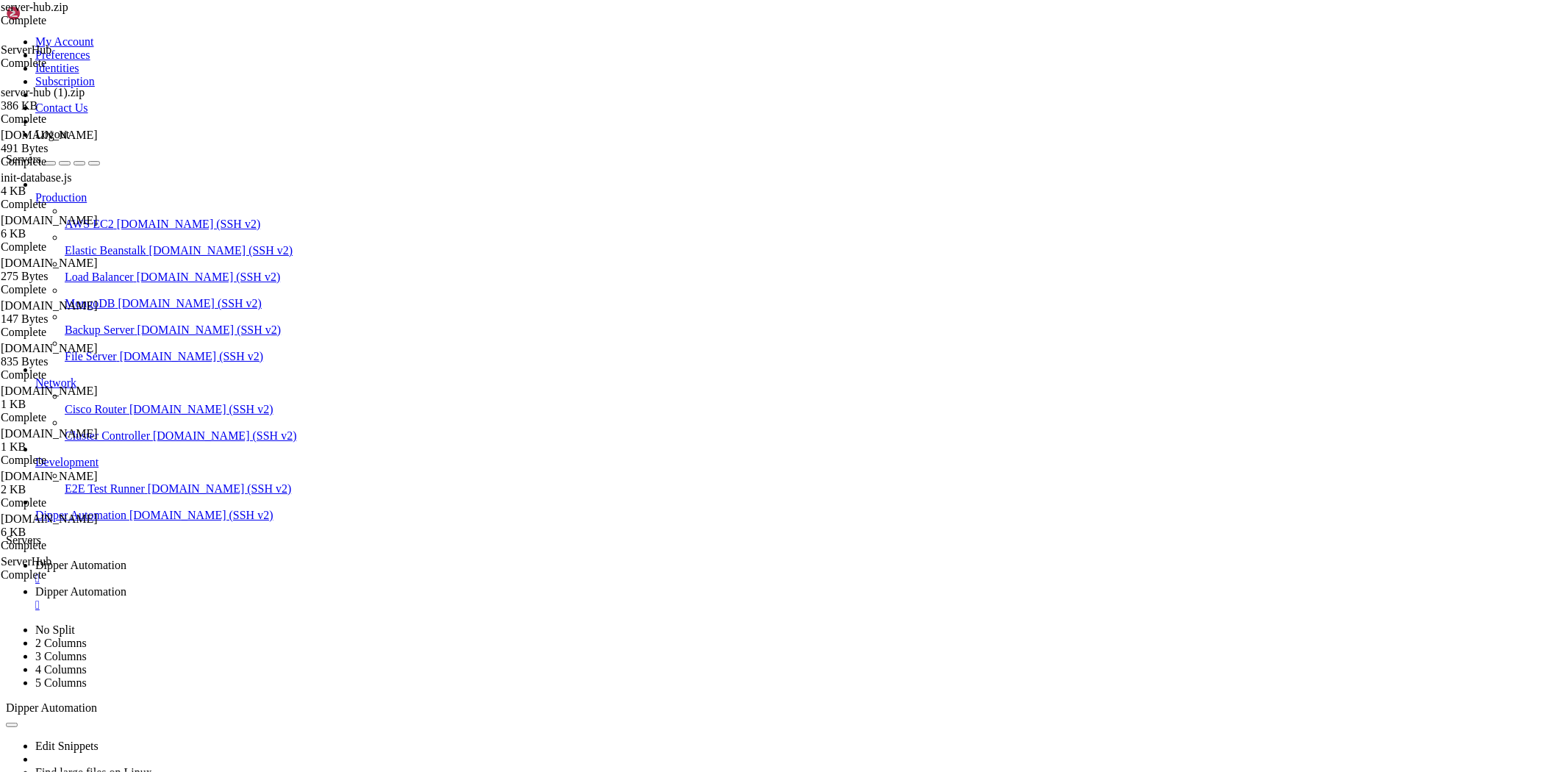
drag, startPoint x: 344, startPoint y: 1063, endPoint x: 383, endPoint y: 1073, distance: 40.3
drag, startPoint x: 897, startPoint y: 1273, endPoint x: 900, endPoint y: 1284, distance: 11.4
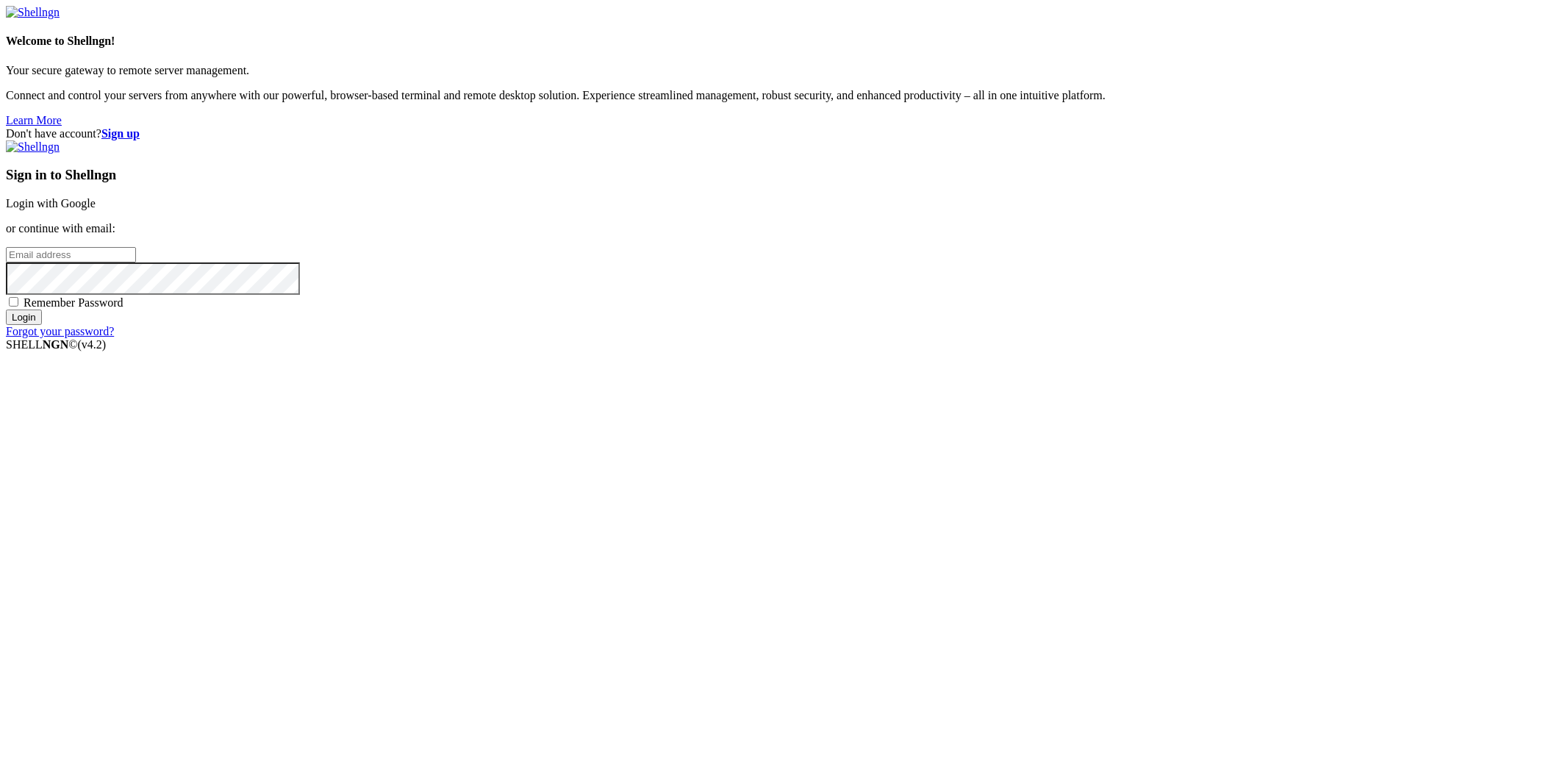
click at [95, 209] on link "Login with Google" at bounding box center [51, 203] width 90 height 12
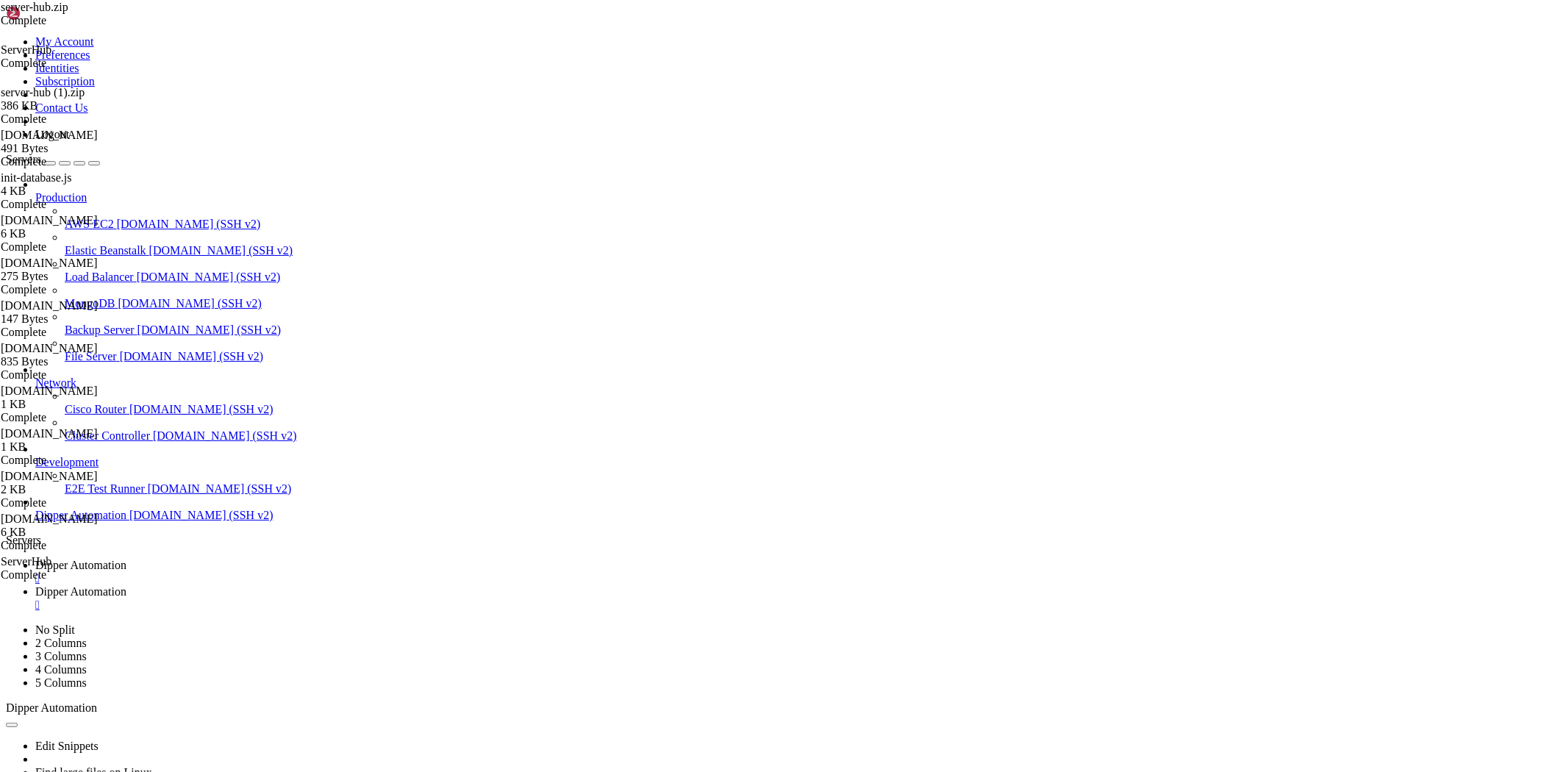
drag, startPoint x: 232, startPoint y: 1141, endPoint x: 250, endPoint y: 1155, distance: 22.8
drag, startPoint x: 238, startPoint y: 1117, endPoint x: 40, endPoint y: 849, distance: 333.2
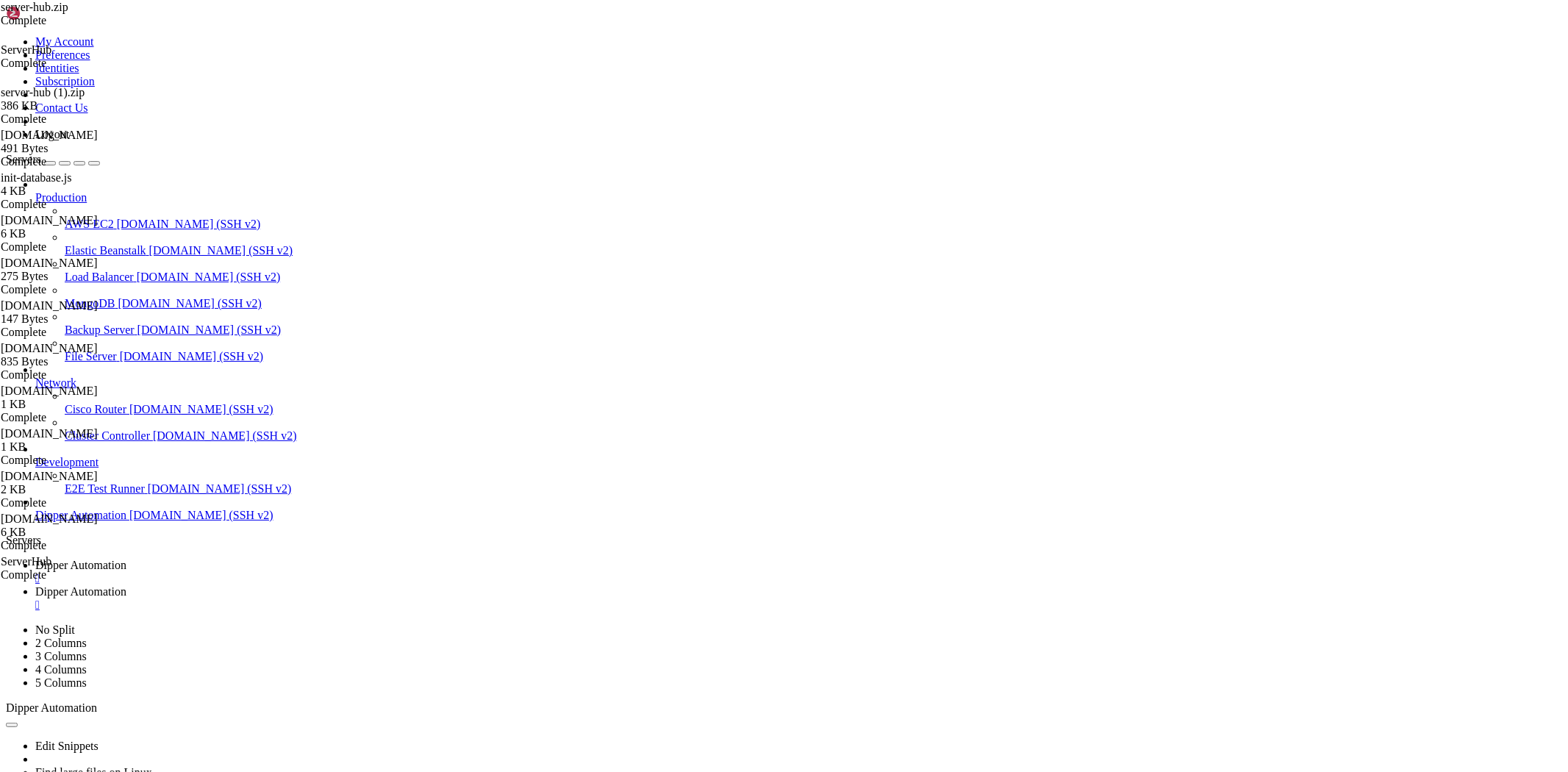
click at [126, 585] on span "Dipper Automation" at bounding box center [80, 591] width 91 height 12
drag, startPoint x: 234, startPoint y: 24, endPoint x: 240, endPoint y: 54, distance: 30.6
click at [234, 559] on link "Dipper Automation " at bounding box center [799, 572] width 1527 height 27
drag, startPoint x: 326, startPoint y: 1249, endPoint x: 325, endPoint y: 1232, distance: 17.0
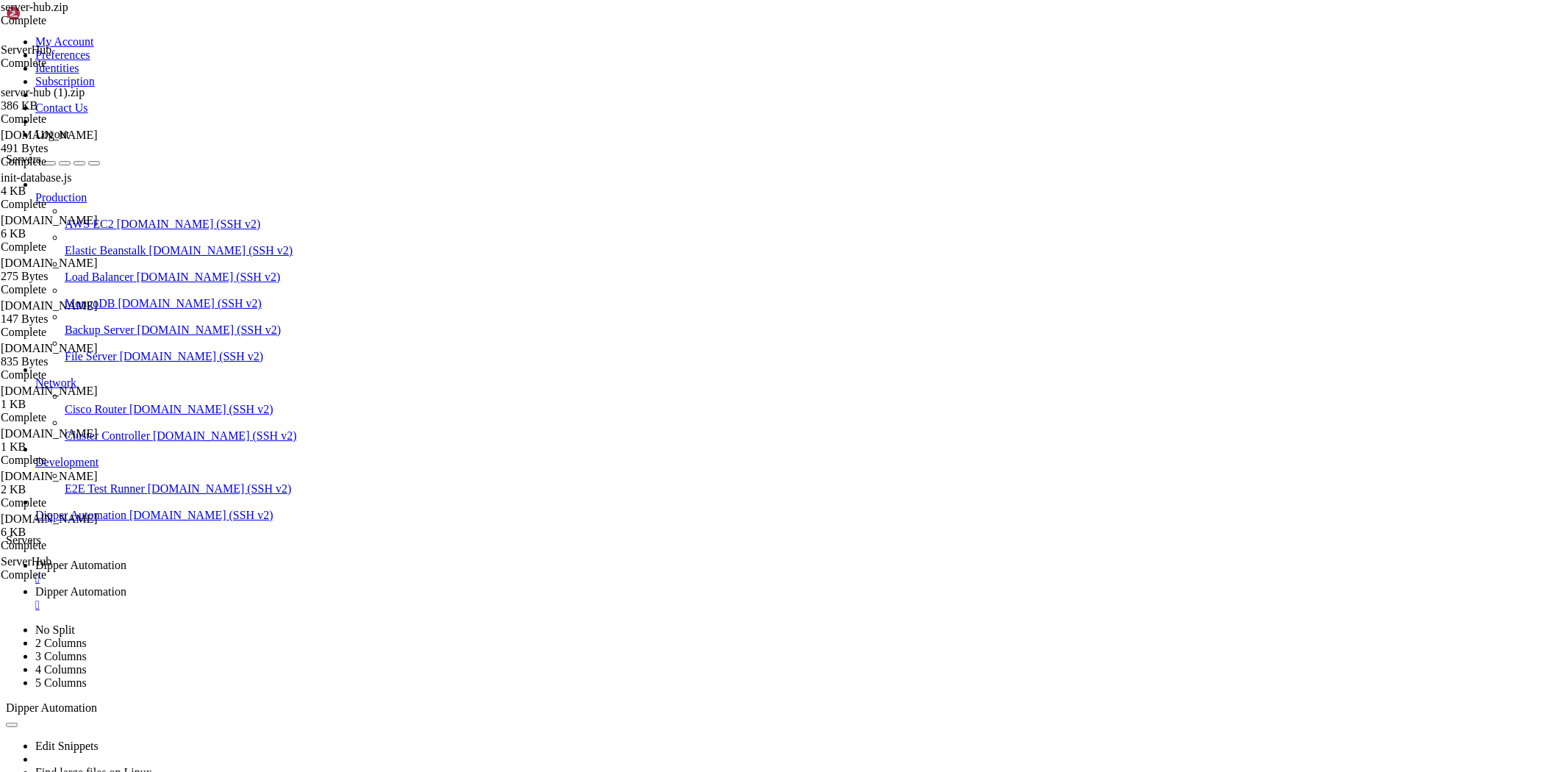
drag, startPoint x: 549, startPoint y: 1099, endPoint x: 70, endPoint y: 804, distance: 562.6
click at [357, 585] on link "Dipper Automation " at bounding box center [799, 598] width 1527 height 27
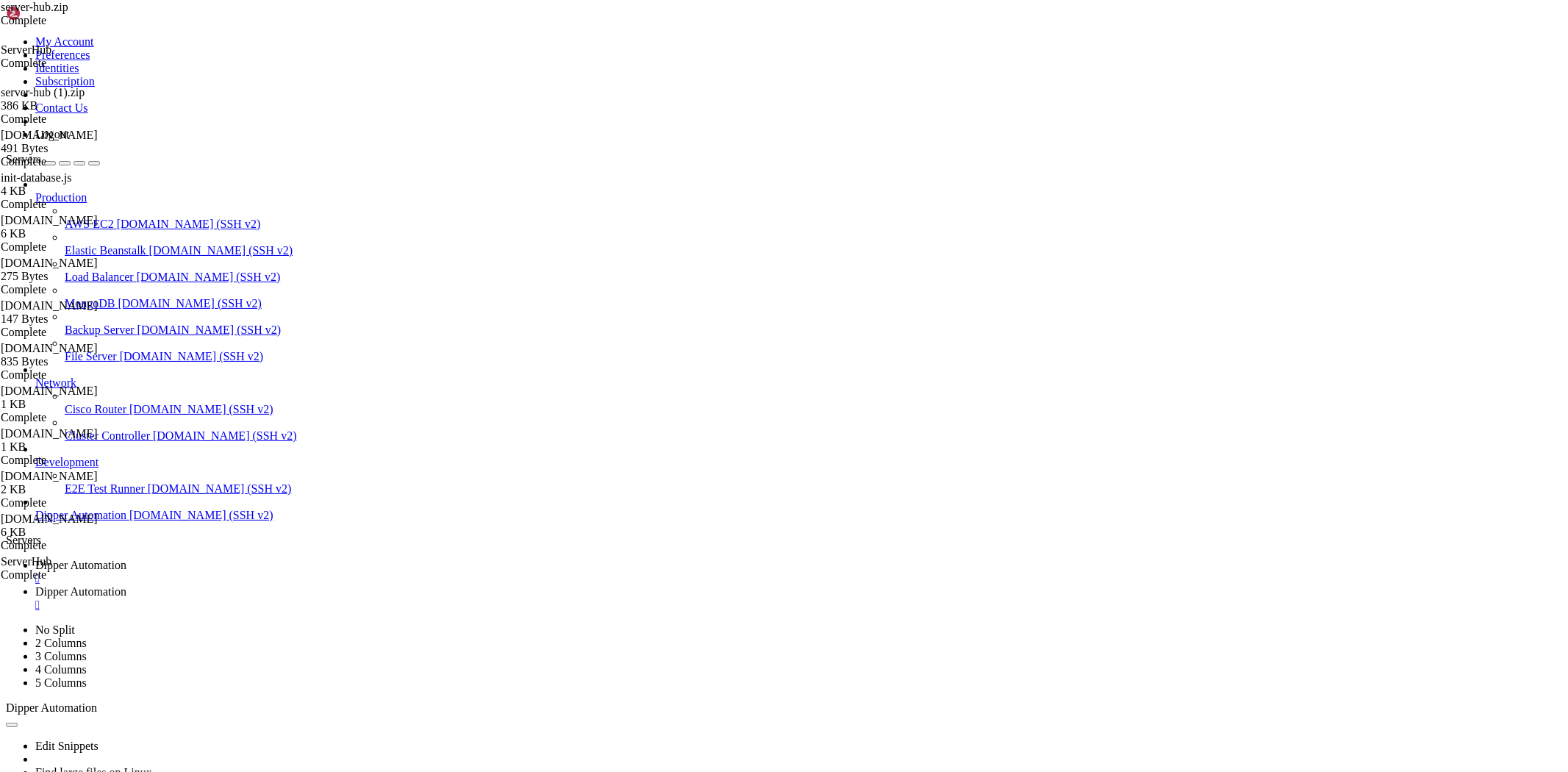
click at [126, 559] on span "Dipper Automation" at bounding box center [80, 565] width 91 height 12
click at [126, 585] on span "Dipper Automation" at bounding box center [80, 591] width 91 height 12
drag, startPoint x: 183, startPoint y: 457, endPoint x: 209, endPoint y: 453, distance: 26.3
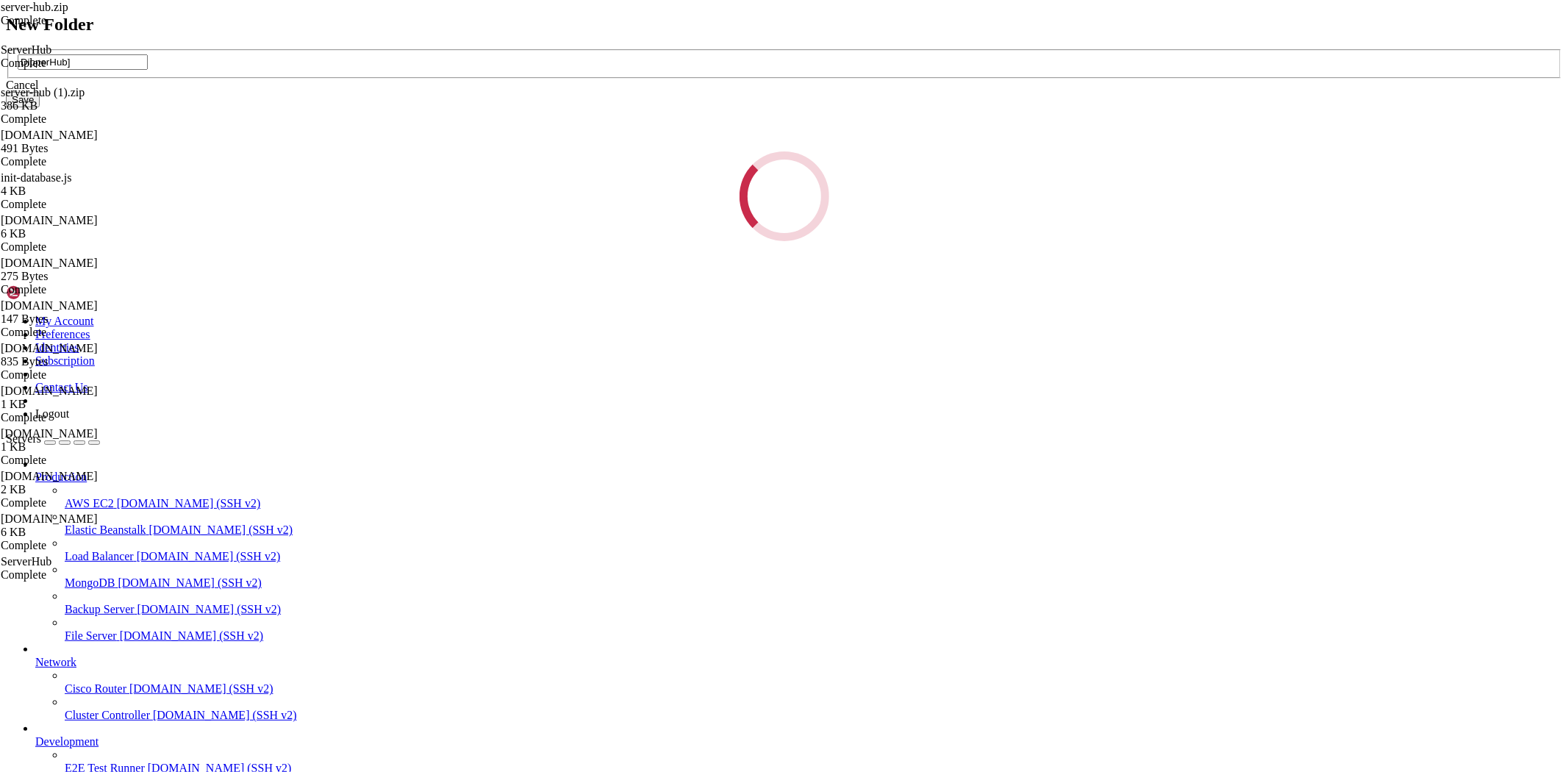
type input "DipperHub]"
drag, startPoint x: 833, startPoint y: 360, endPoint x: 862, endPoint y: 271, distance: 93.6
click at [833, 241] on div "Loading..." at bounding box center [784, 196] width 1557 height 90
click at [870, 242] on div "New Folder DipperHub] Cancel Save Loading..." at bounding box center [784, 128] width 1557 height 228
click at [877, 211] on div "New Folder DipperHub] Cancel Save Loading..." at bounding box center [784, 128] width 1557 height 228
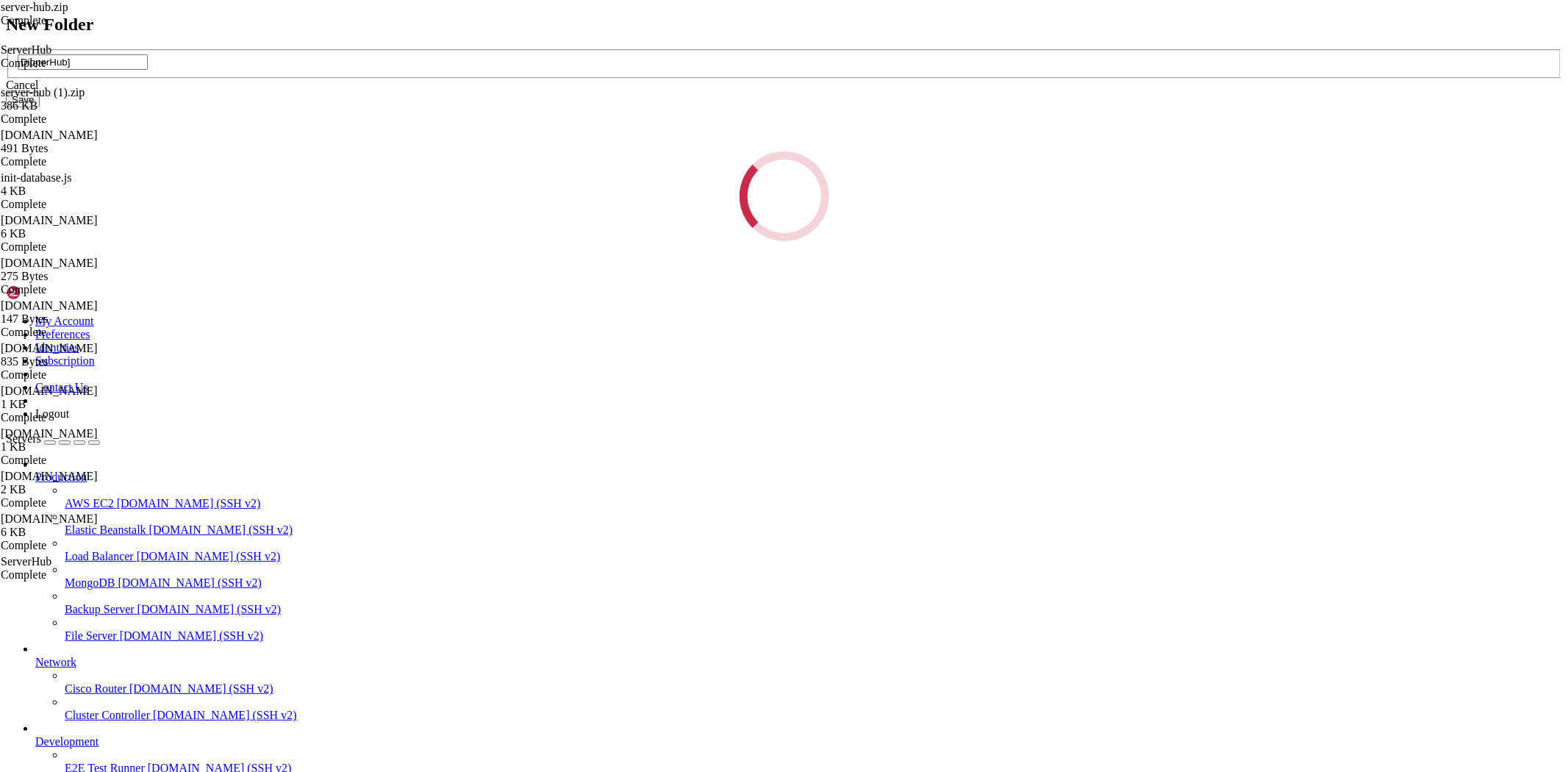
click at [877, 218] on div "New Folder DipperHub] Cancel Save Loading..." at bounding box center [784, 128] width 1557 height 228
click at [854, 226] on div "New Folder DipperHub] Cancel Save Loading..." at bounding box center [784, 128] width 1557 height 228
click at [870, 203] on div "New Folder DipperHub] Cancel Save Loading..." at bounding box center [784, 128] width 1557 height 228
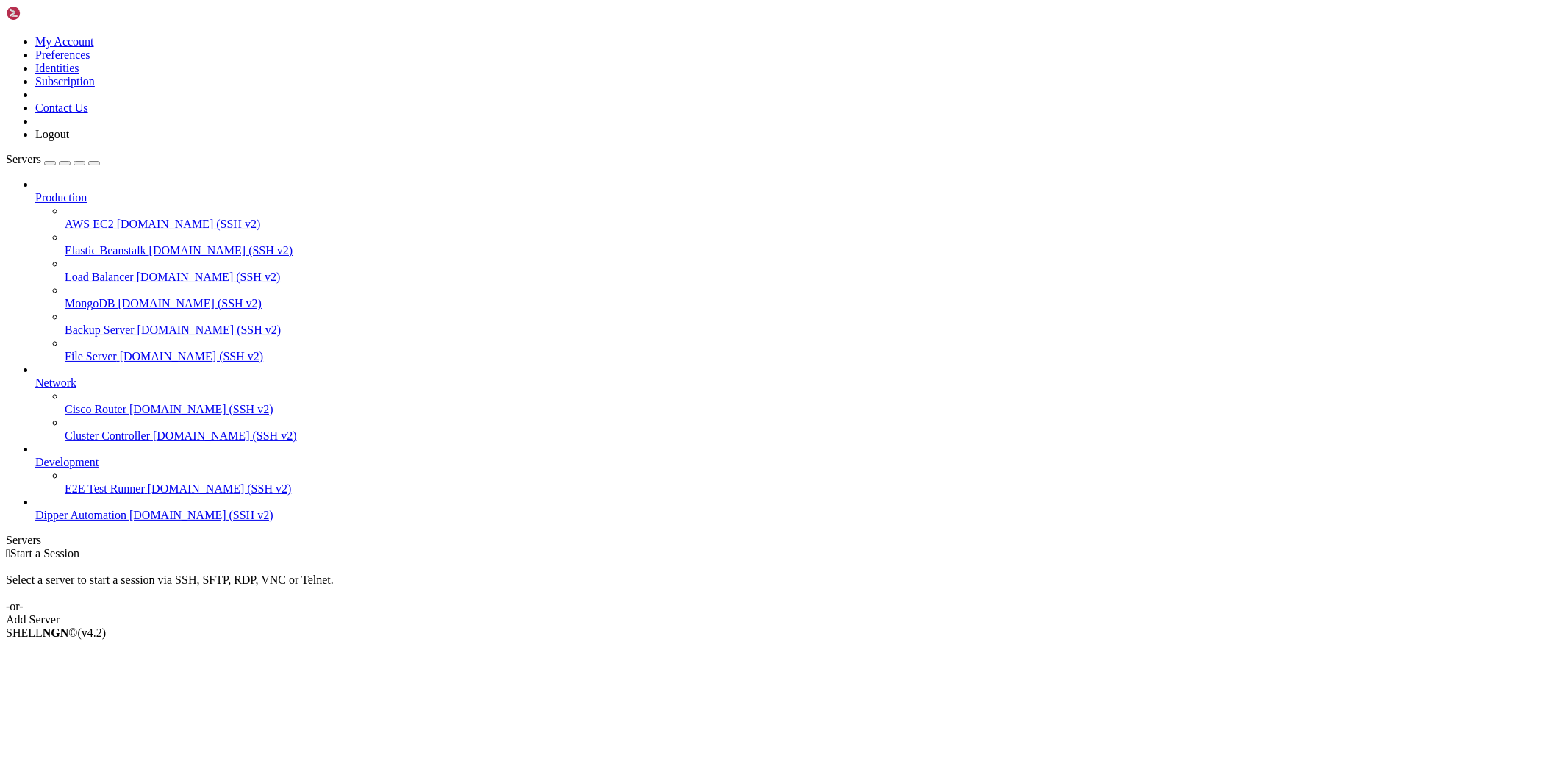
click at [95, 521] on span "Dipper Automation" at bounding box center [80, 515] width 91 height 12
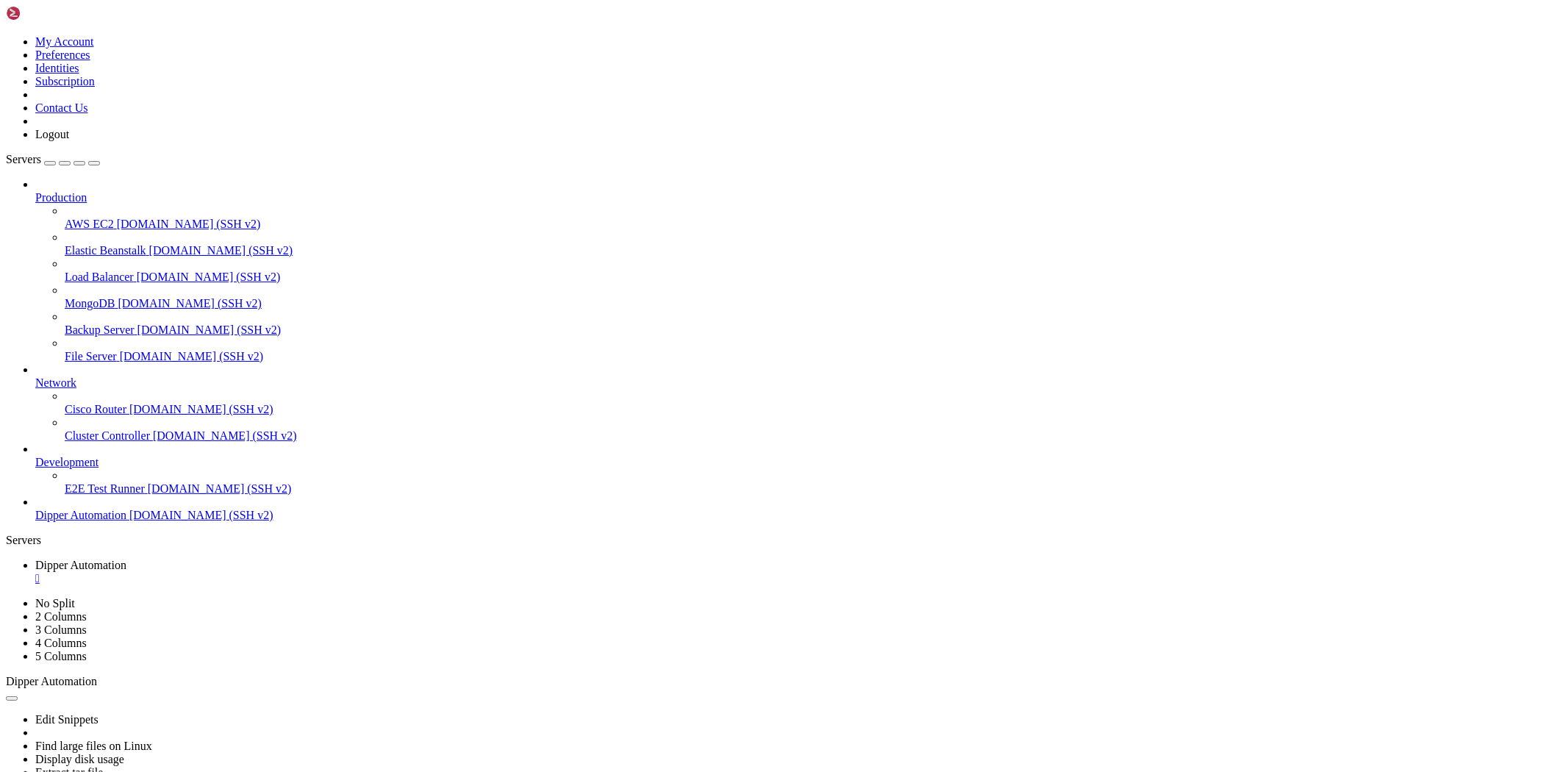
type input "/root"
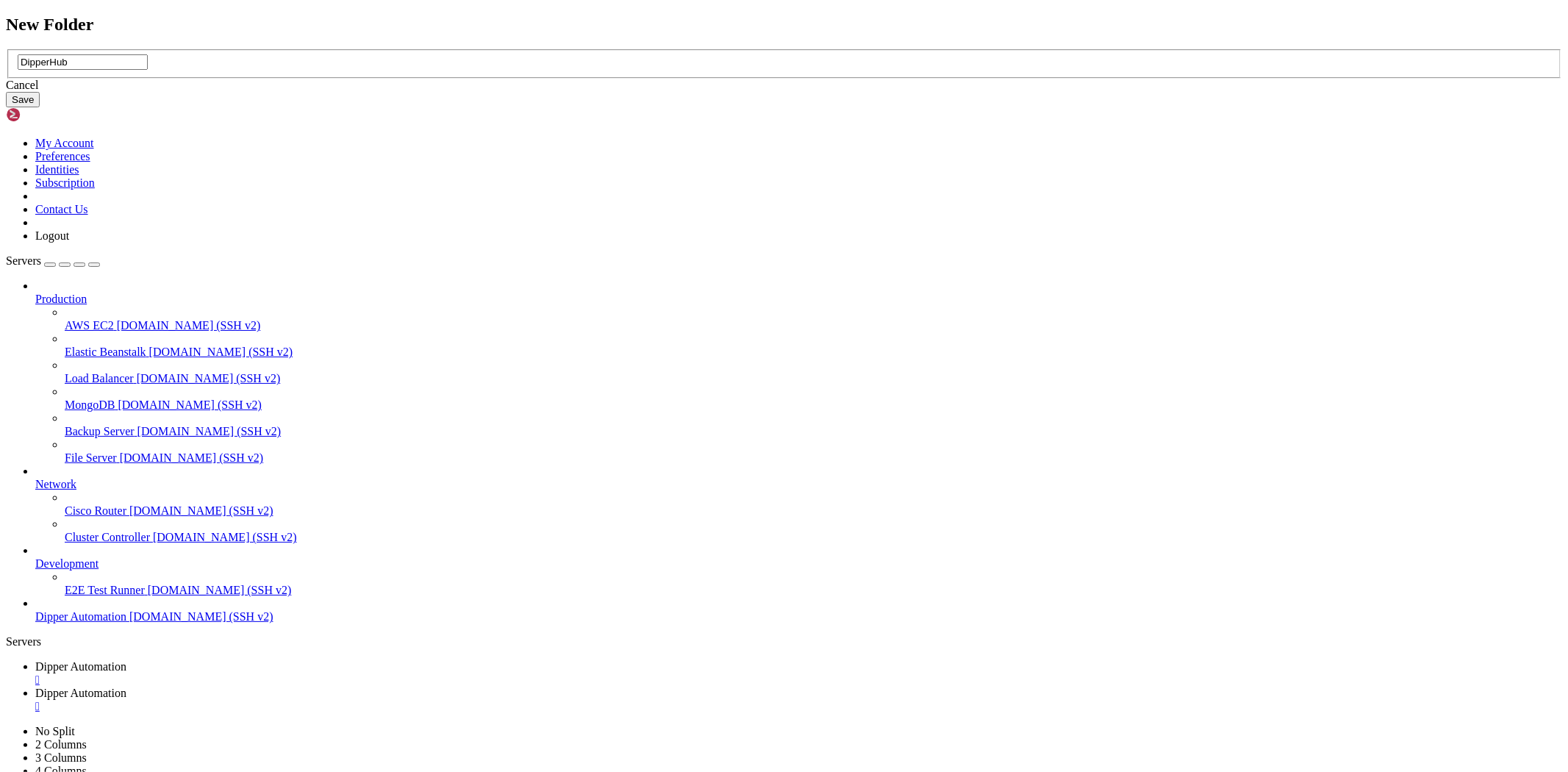
type input "DipperHub"
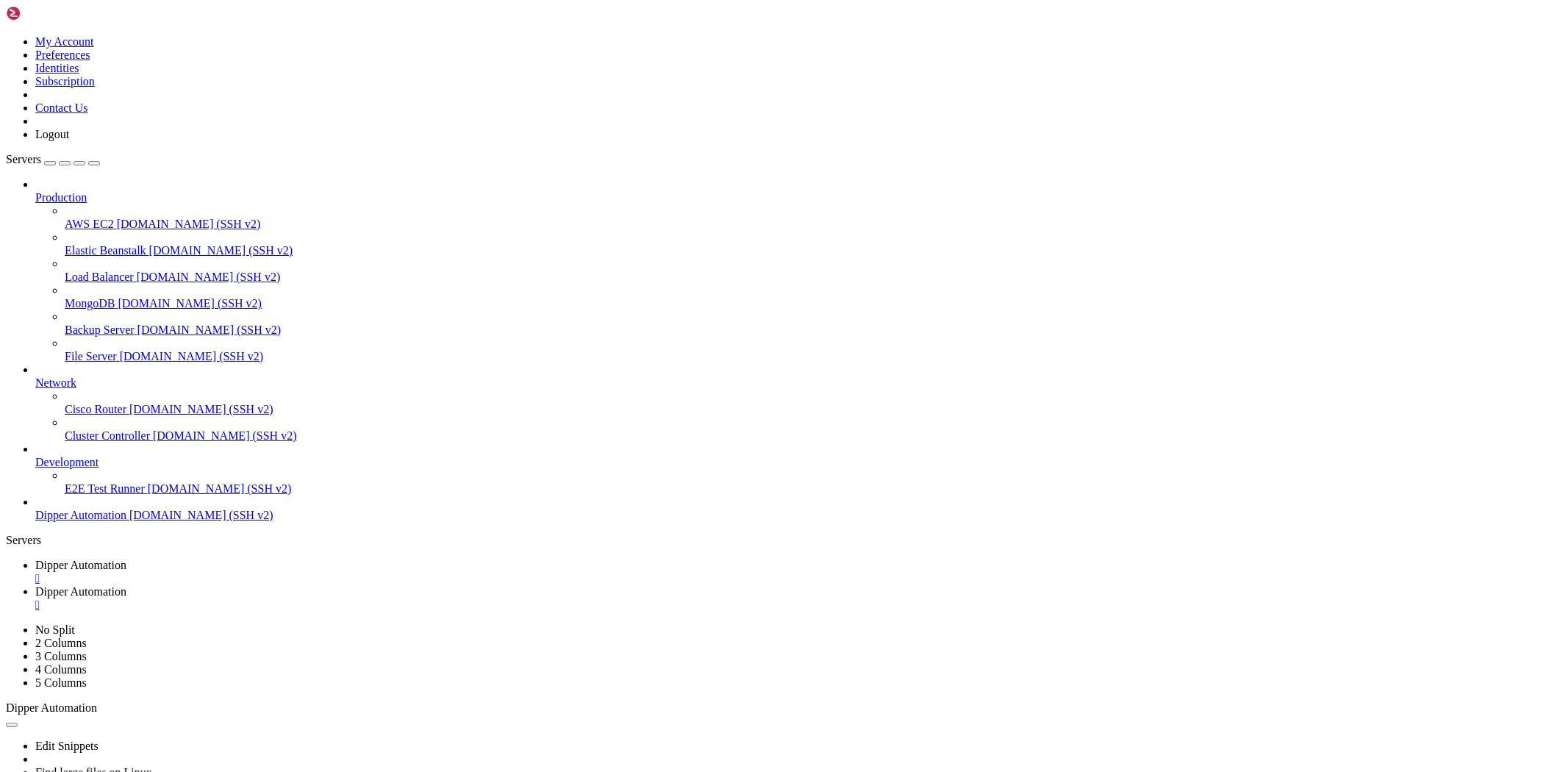
click at [126, 559] on span "Dipper Automation" at bounding box center [80, 565] width 91 height 12
click at [333, 585] on link "Dipper Automation " at bounding box center [799, 598] width 1527 height 27
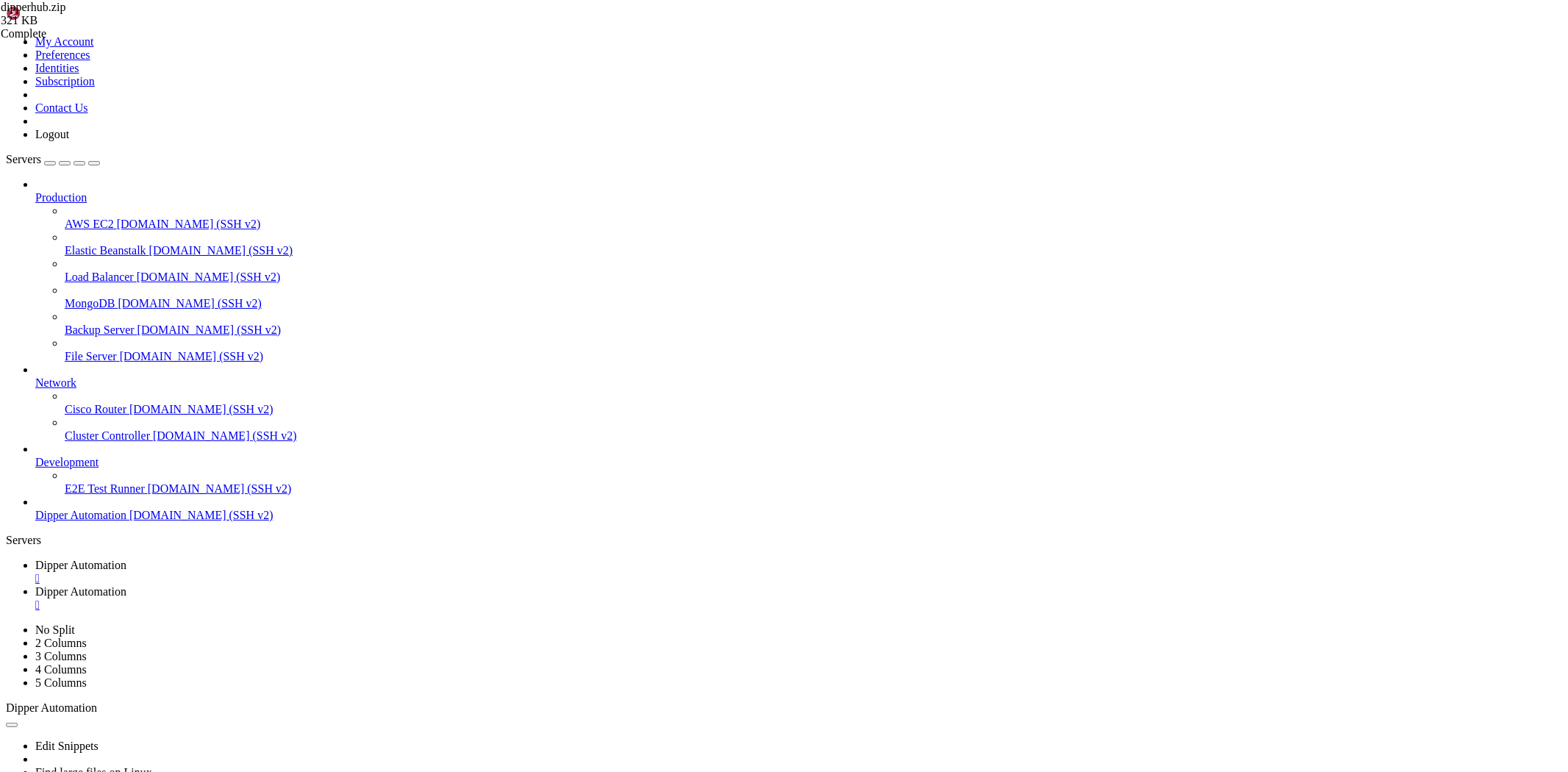
click at [126, 559] on span "Dipper Automation" at bounding box center [80, 565] width 91 height 12
drag, startPoint x: 275, startPoint y: 1289, endPoint x: 286, endPoint y: 1251, distance: 39.6
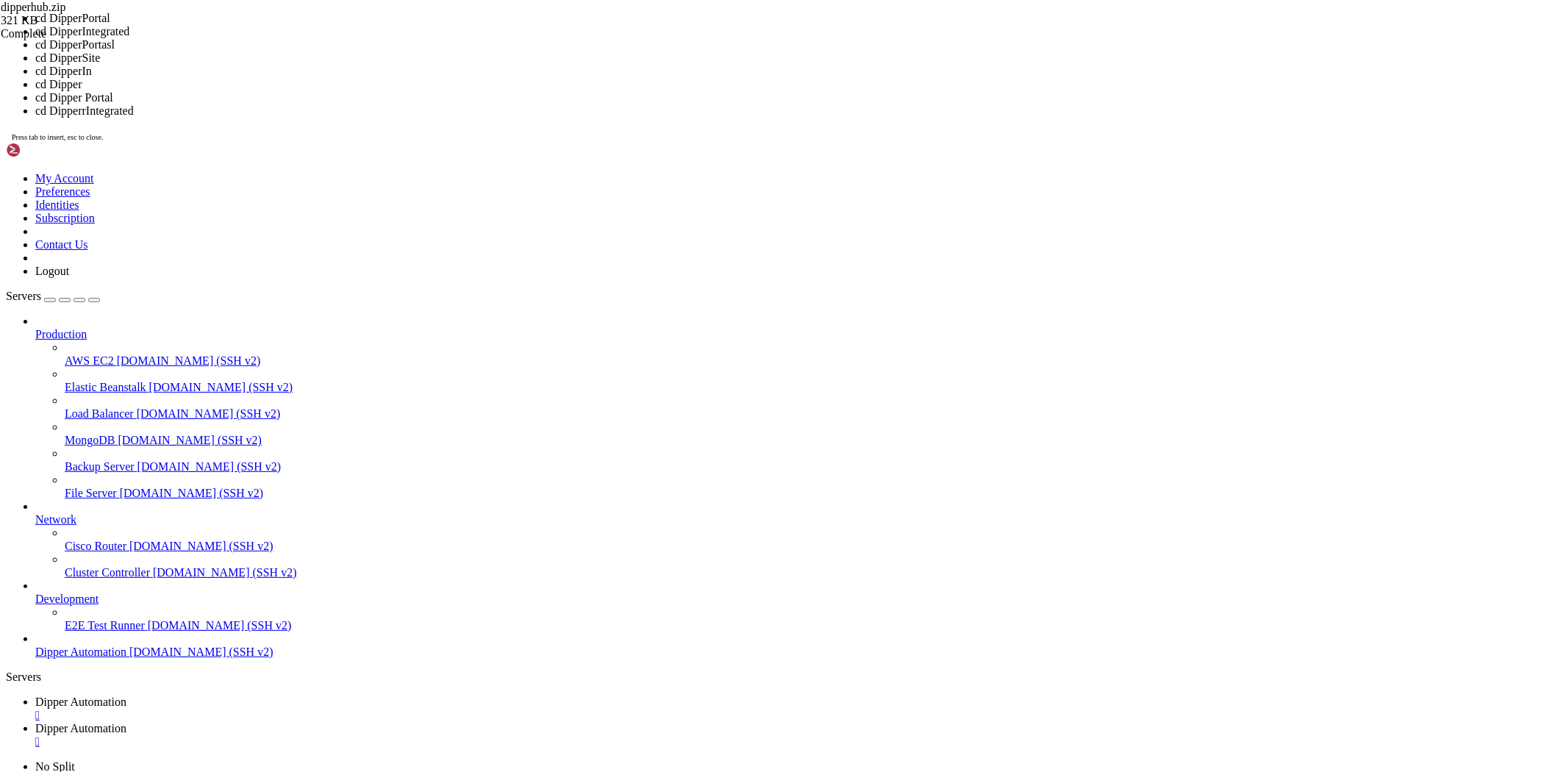
click at [126, 722] on span "Dipper Automation" at bounding box center [80, 728] width 91 height 12
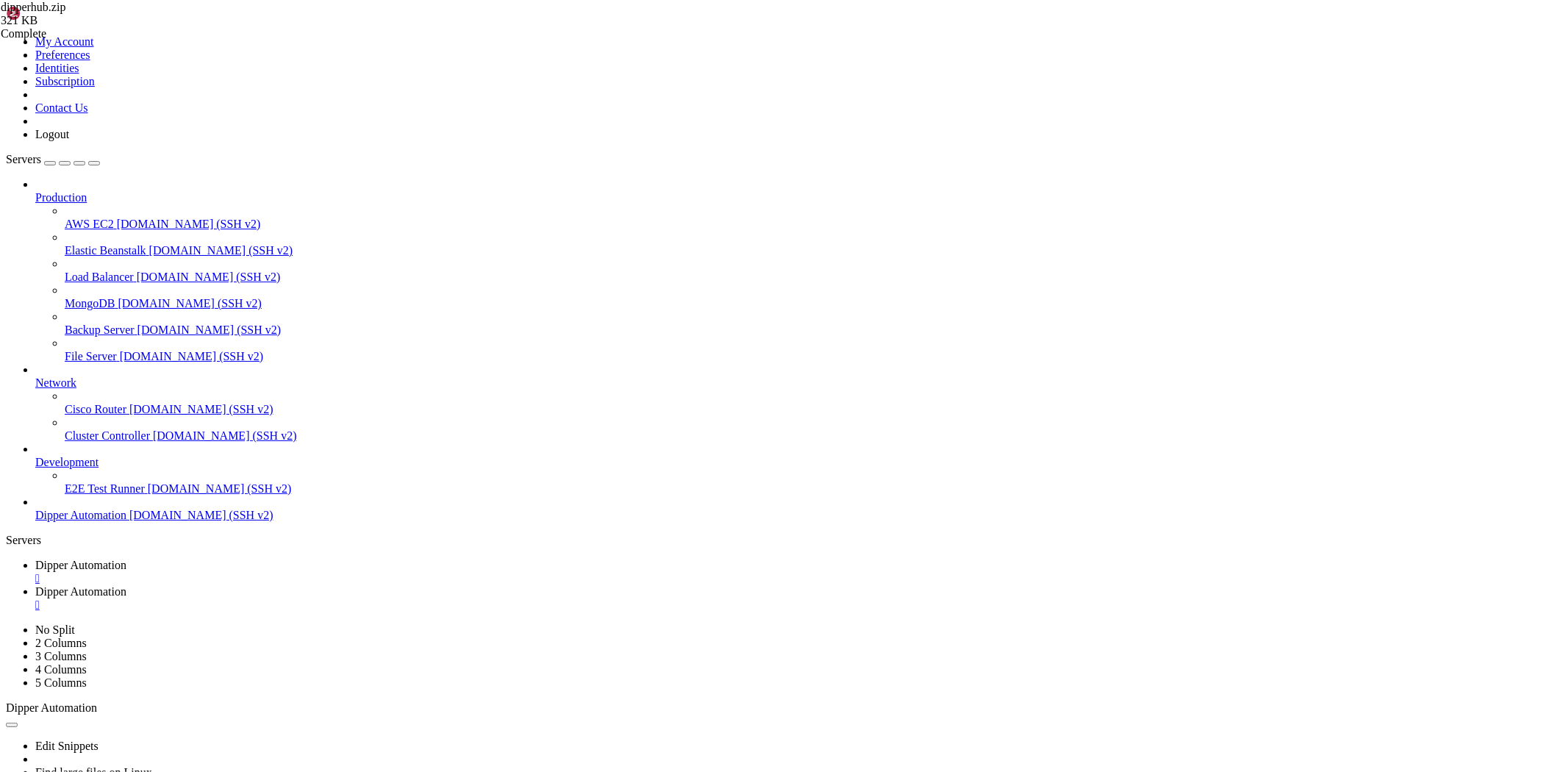
click at [126, 559] on span "Dipper Automation" at bounding box center [80, 565] width 91 height 12
click at [342, 585] on link "Dipper Automation " at bounding box center [799, 598] width 1527 height 27
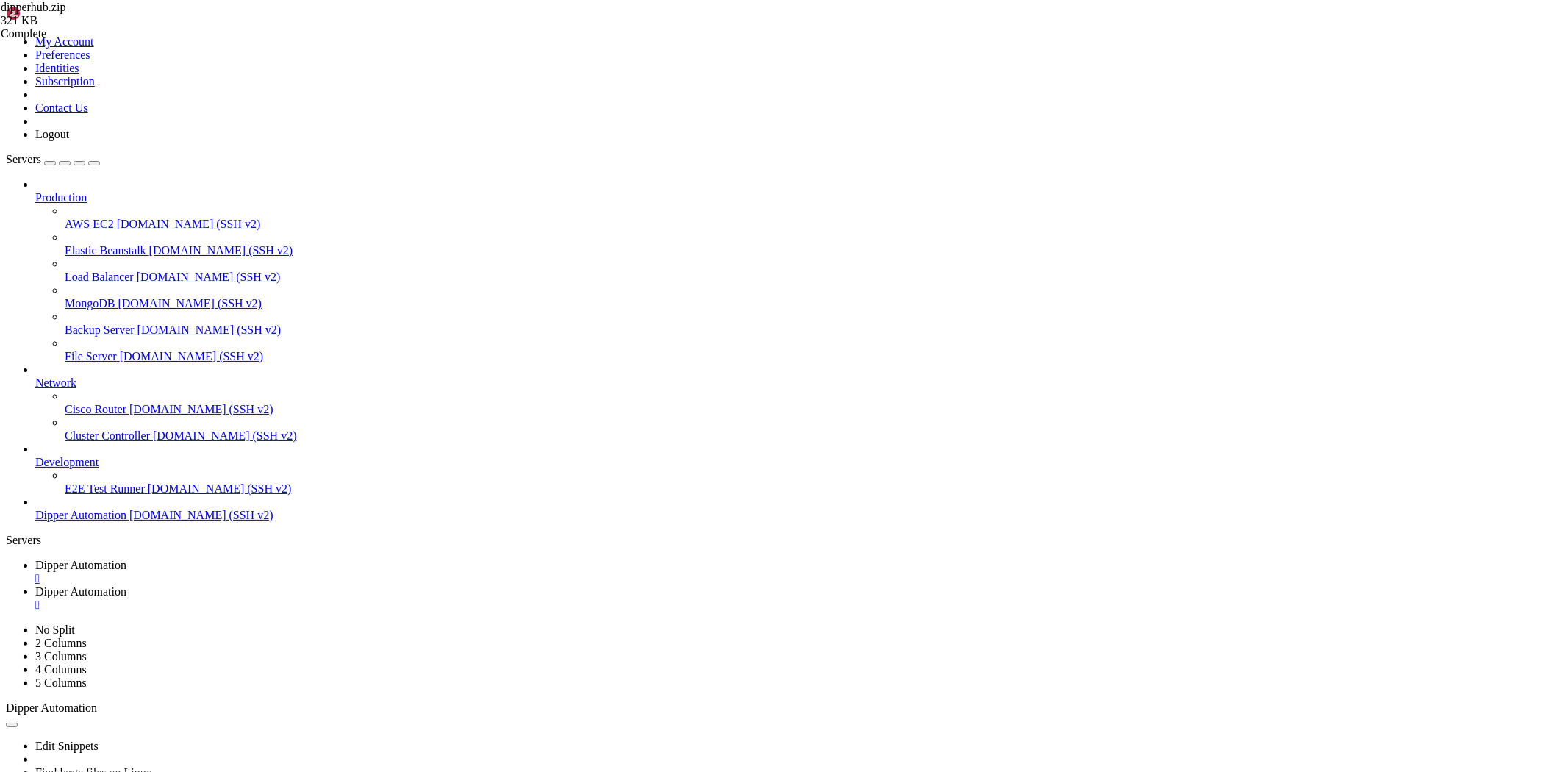
type input "/root/DipperHub"
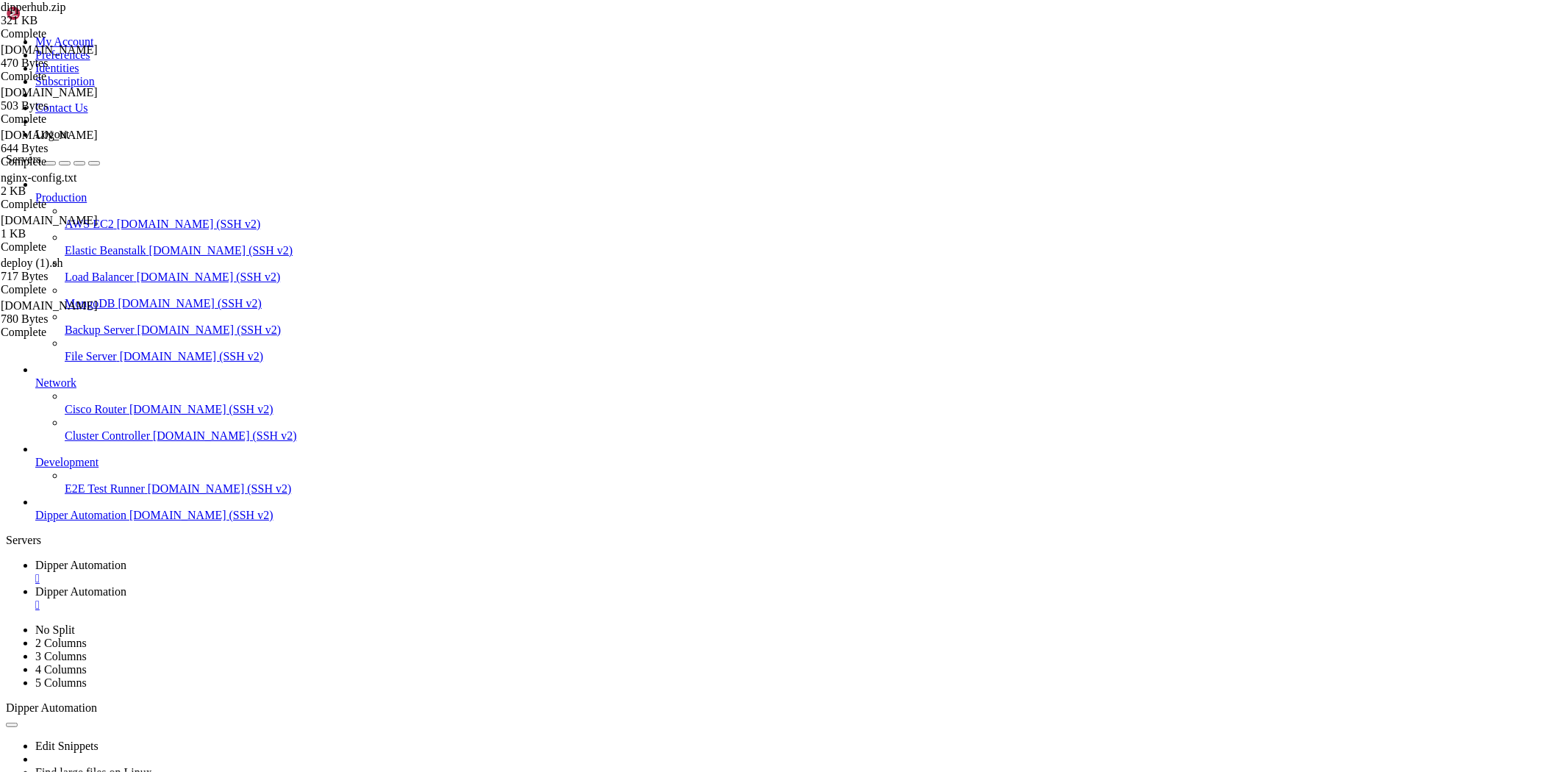
scroll to position [105, 0]
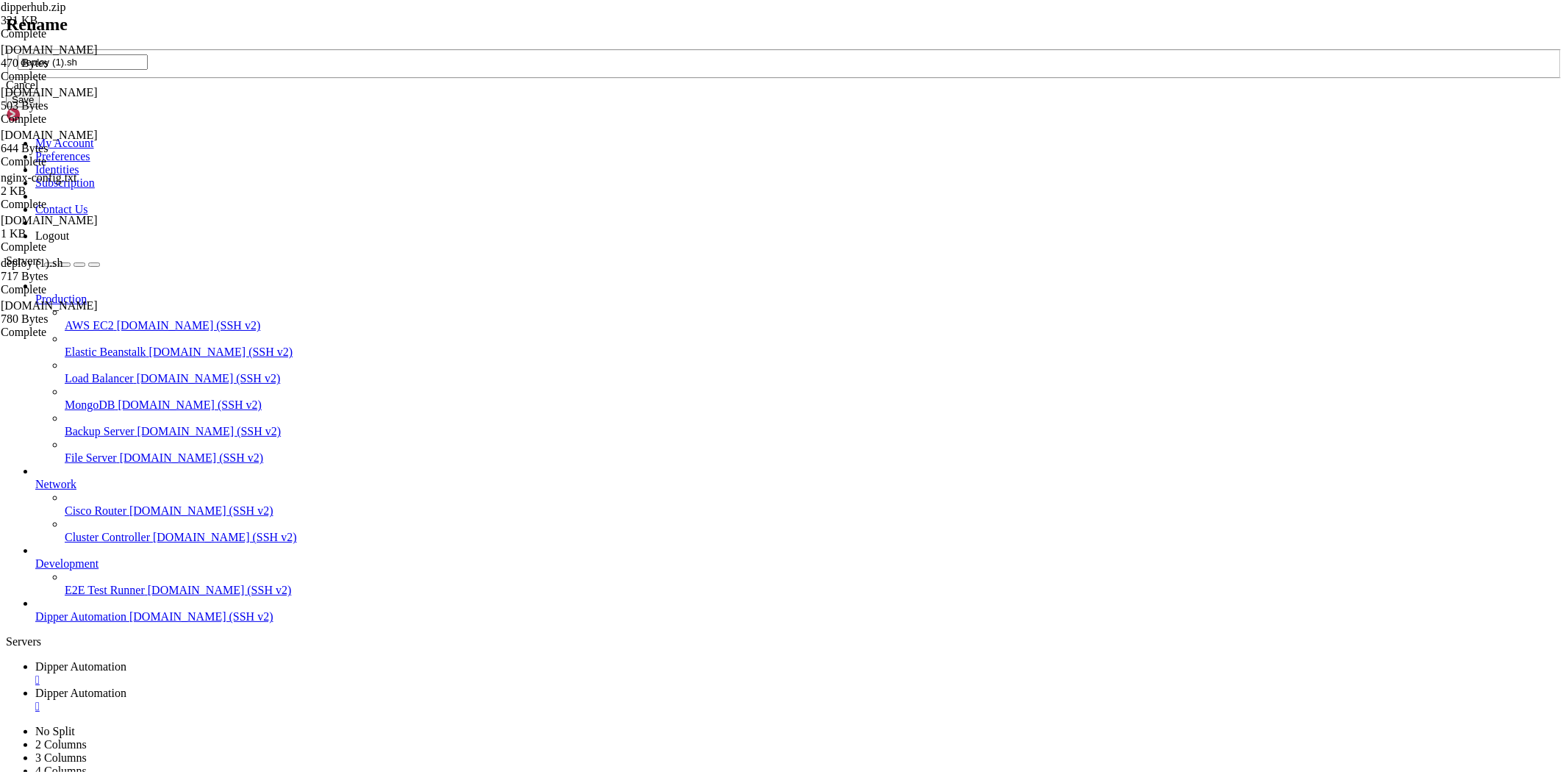
drag, startPoint x: 490, startPoint y: 457, endPoint x: 844, endPoint y: 379, distance: 362.5
click at [148, 70] on input "deploy (1).sh" at bounding box center [82, 62] width 130 height 16
type input "[DOMAIN_NAME]"
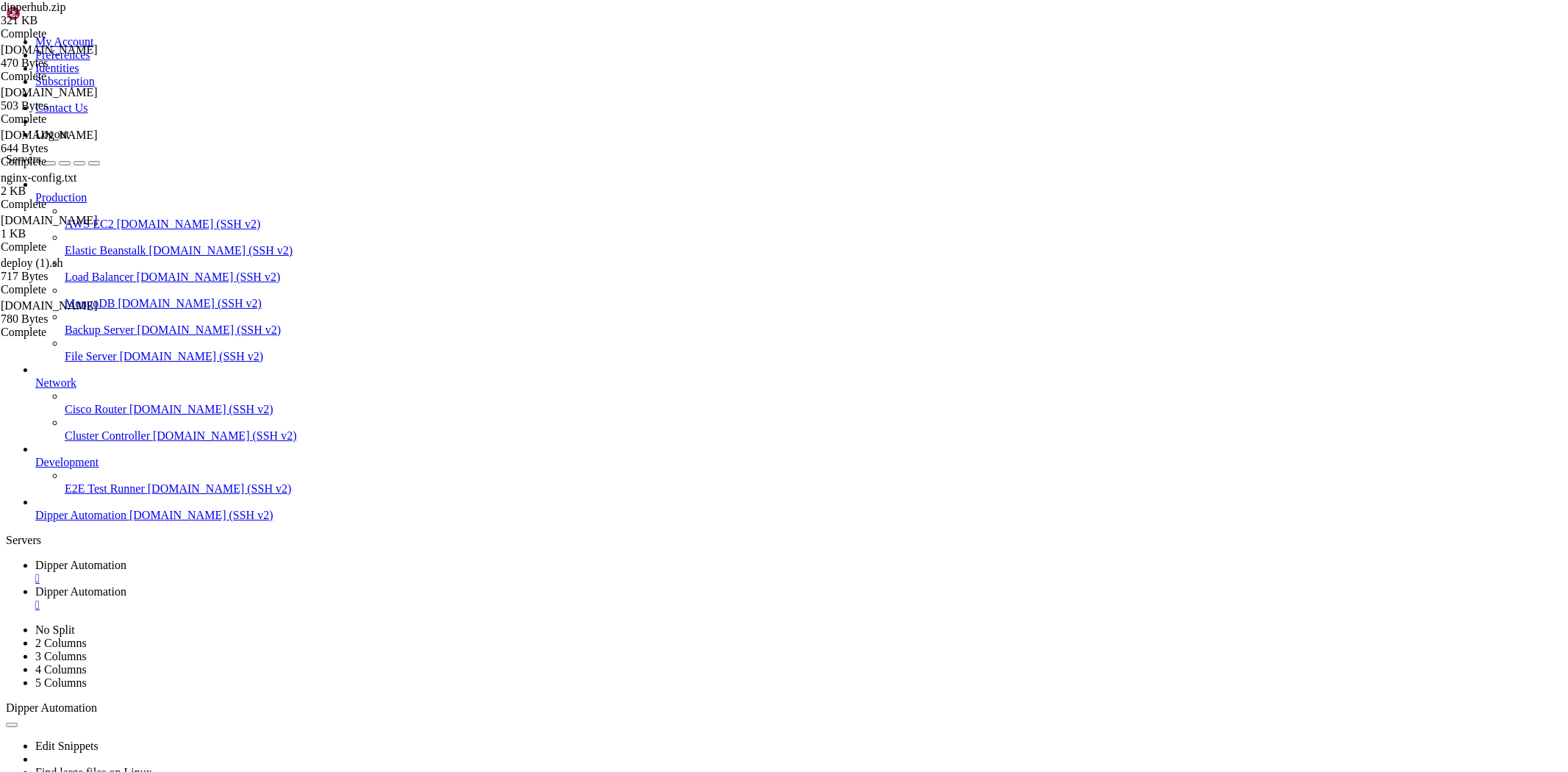
click at [255, 559] on link "Dipper Automation " at bounding box center [799, 572] width 1527 height 27
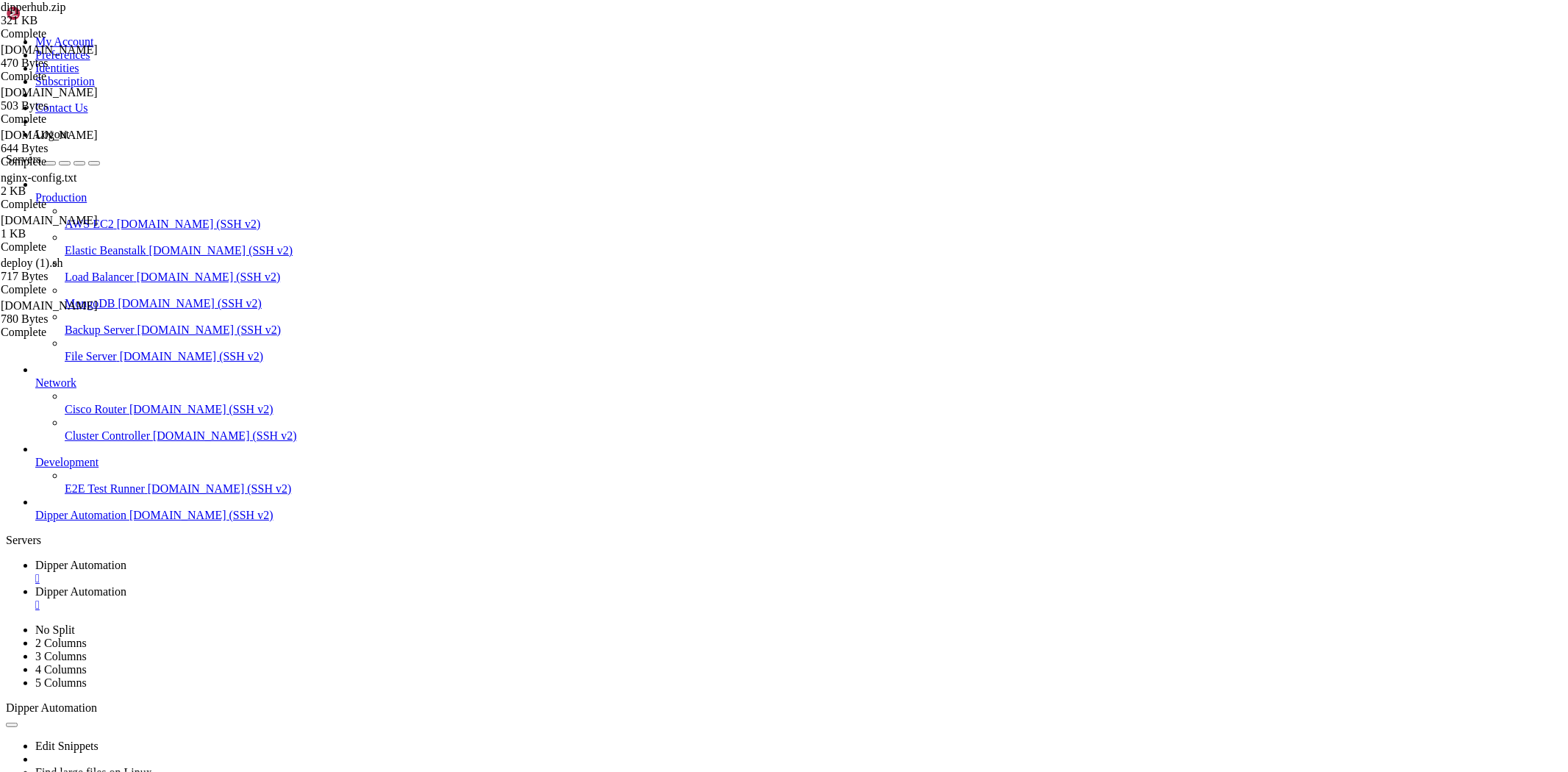
scroll to position [4113, 0]
drag, startPoint x: 463, startPoint y: 1509, endPoint x: 472, endPoint y: 1499, distance: 13.5
drag, startPoint x: 142, startPoint y: 1457, endPoint x: 180, endPoint y: 1460, distance: 38.1
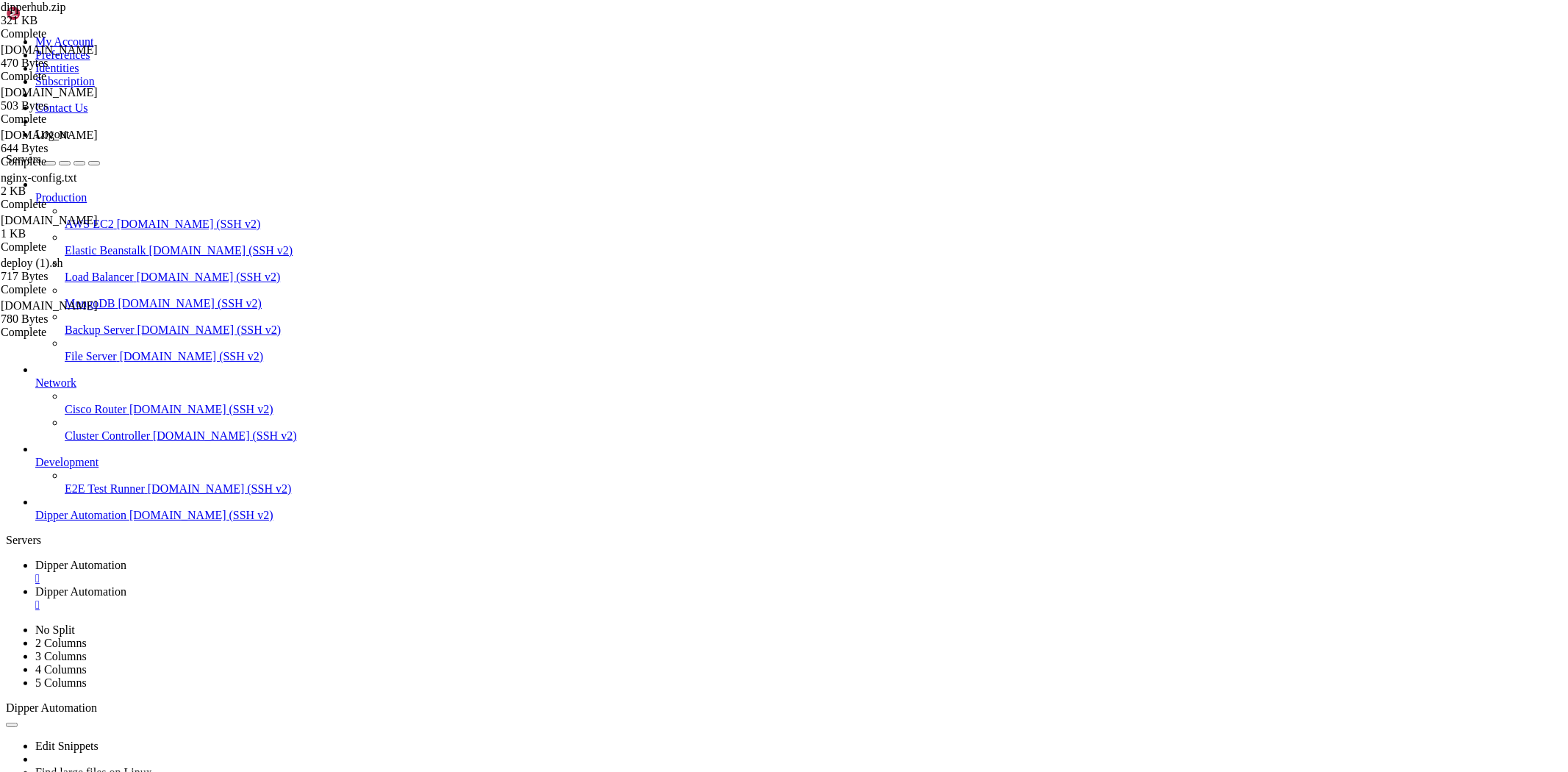
scroll to position [5203, 0]
click at [389, 585] on link "Dipper Automation " at bounding box center [799, 598] width 1527 height 27
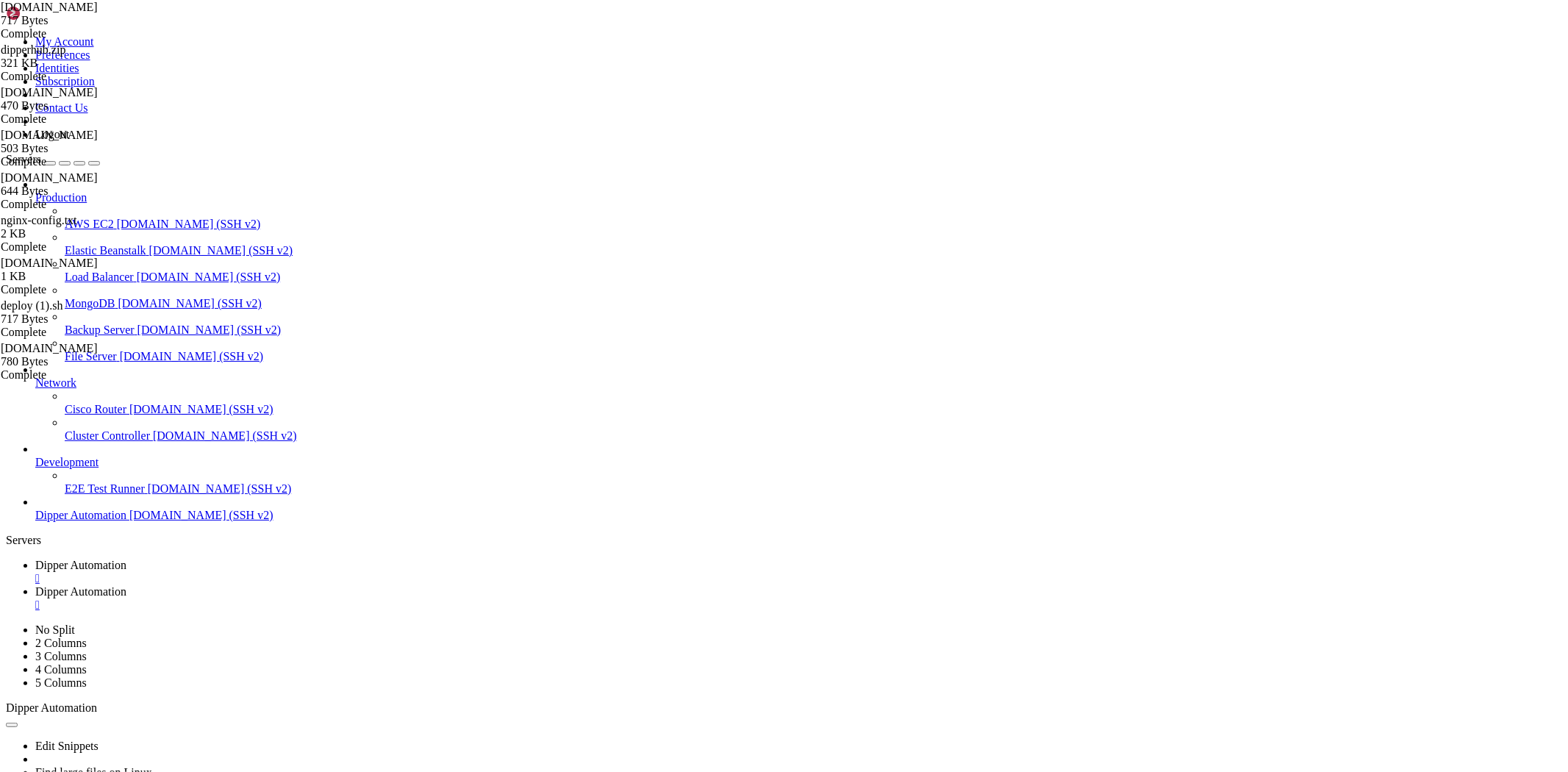
click at [253, 559] on link "Dipper Automation " at bounding box center [799, 572] width 1527 height 27
click at [126, 585] on span "Dipper Automation" at bounding box center [80, 591] width 91 height 12
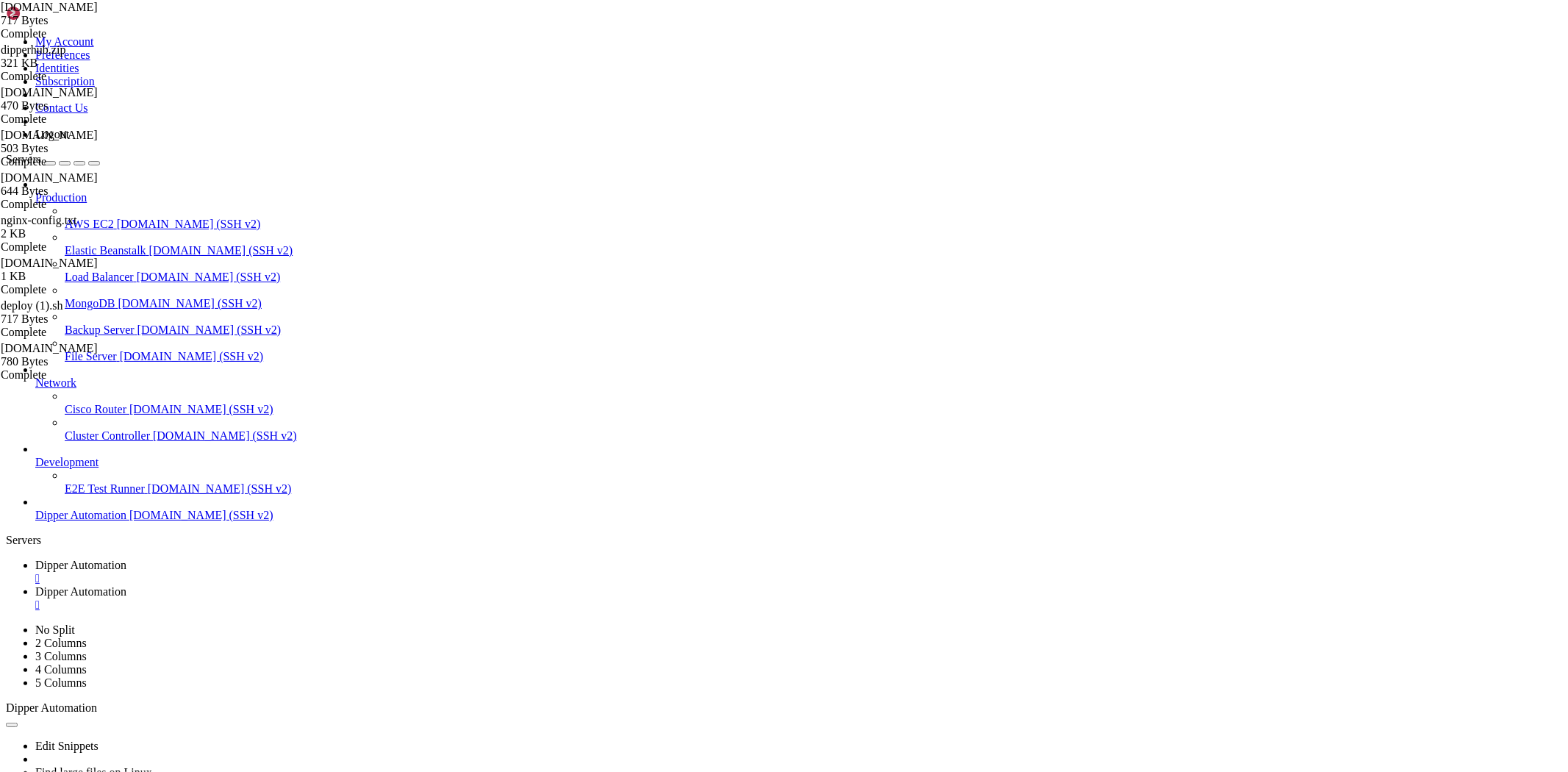
click at [126, 559] on span "Dipper Automation" at bounding box center [80, 565] width 91 height 12
type textarea "npm install --legacy-peer-deps"
click at [401, 585] on link "Dipper Automation " at bounding box center [799, 598] width 1527 height 27
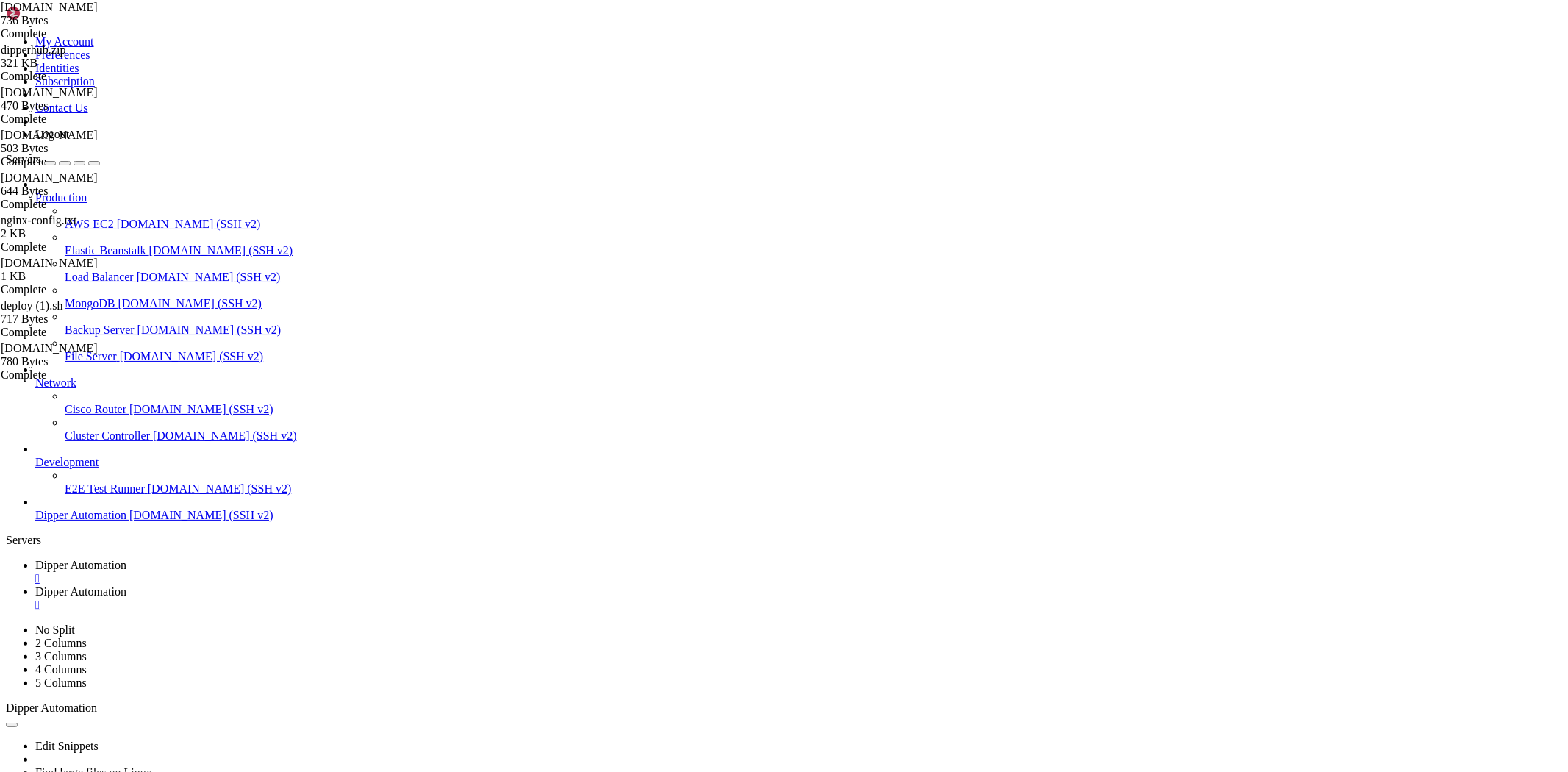
click at [126, 559] on span "Dipper Automation" at bounding box center [80, 565] width 91 height 12
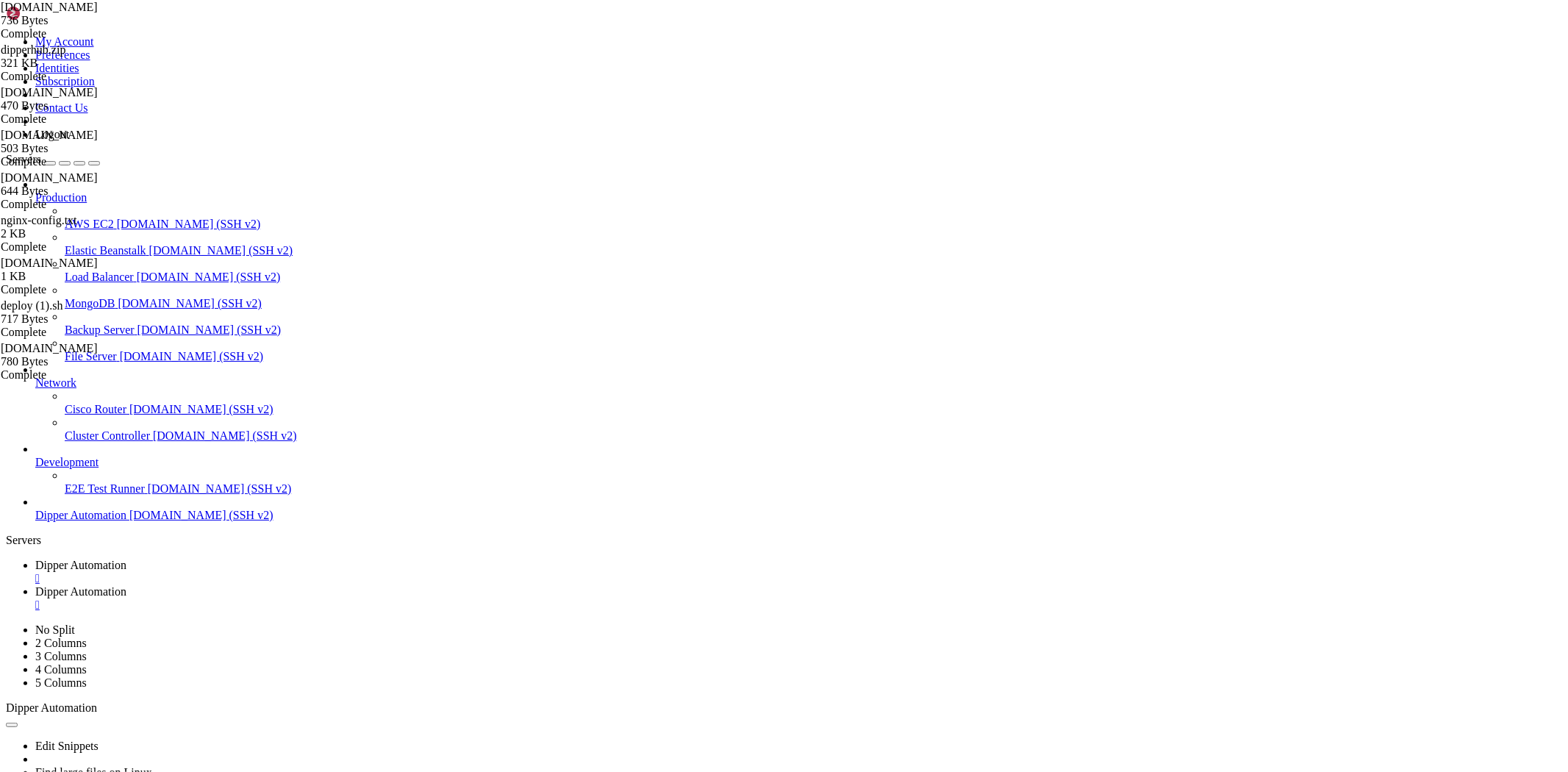
click at [126, 585] on span "Dipper Automation" at bounding box center [80, 591] width 91 height 12
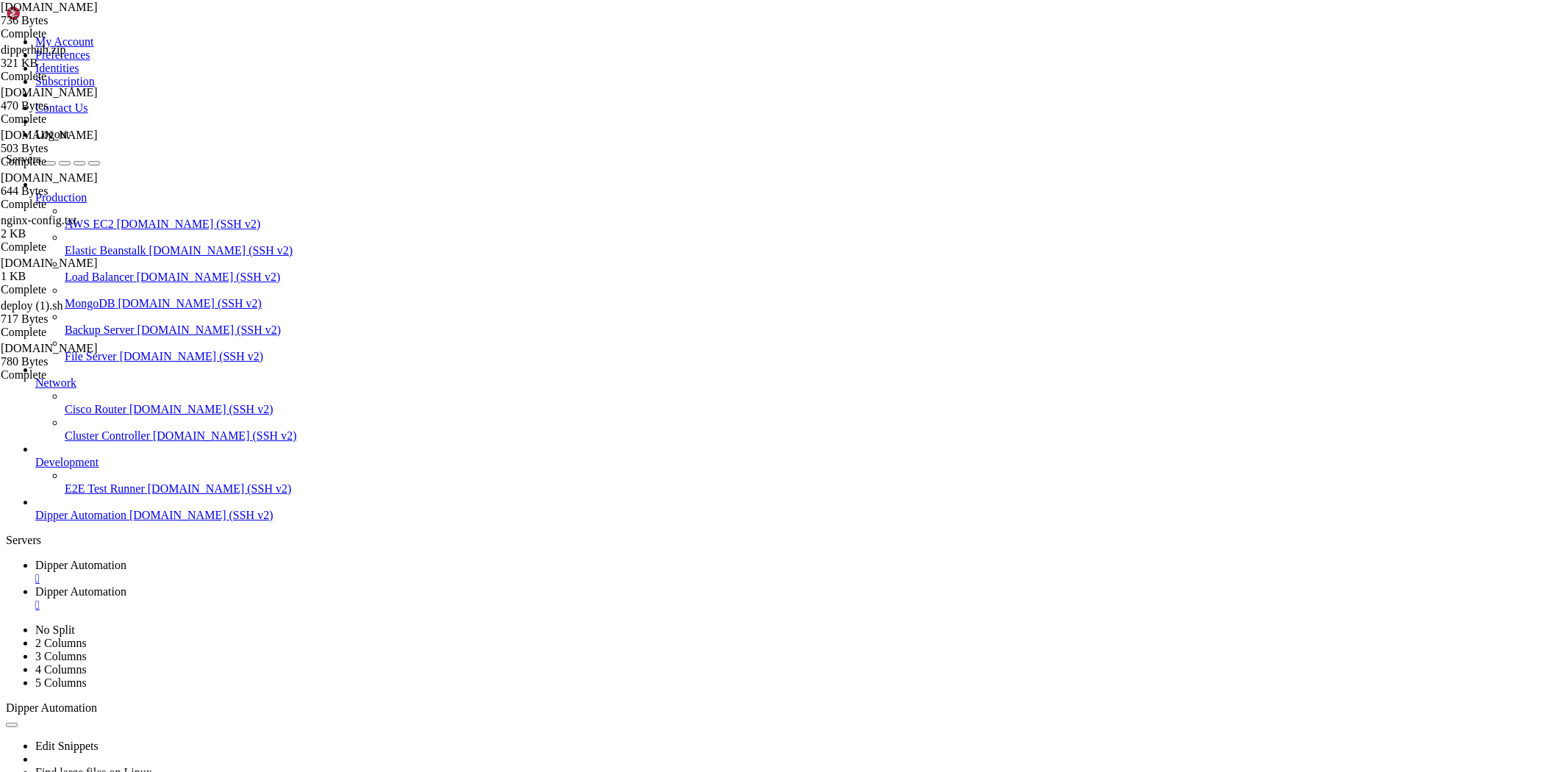
type textarea "expires 1y;"
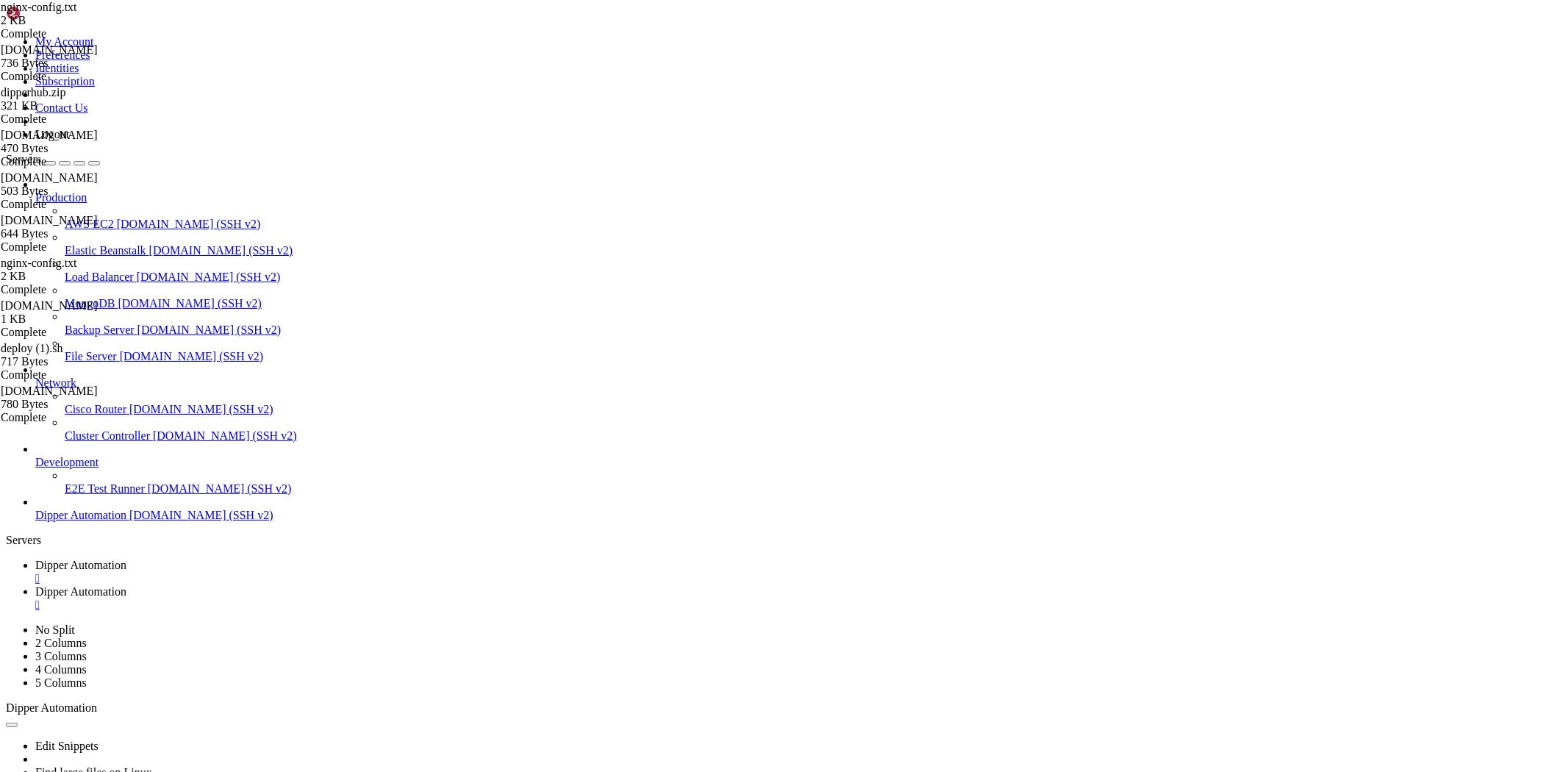
click at [126, 559] on span "Dipper Automation" at bounding box center [80, 565] width 91 height 12
click at [126, 585] on span "Dipper Automation" at bounding box center [80, 591] width 91 height 12
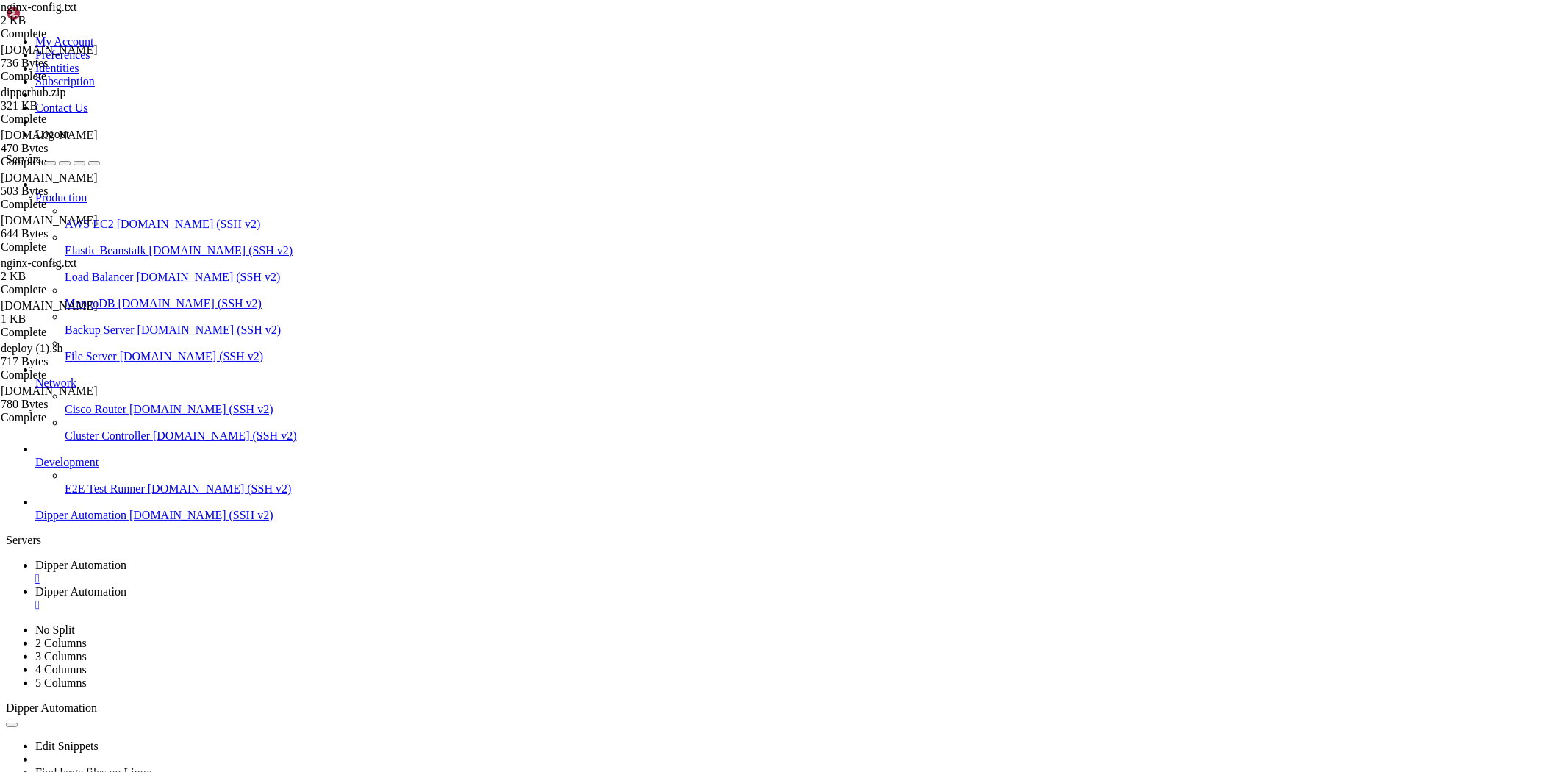
click at [126, 585] on span "Dipper Automation" at bounding box center [80, 591] width 91 height 12
click at [218, 559] on link "Dipper Automation " at bounding box center [799, 572] width 1527 height 27
click at [355, 585] on link "Dipper Automation " at bounding box center [799, 598] width 1527 height 27
drag, startPoint x: 256, startPoint y: 135, endPoint x: 270, endPoint y: 110, distance: 28.7
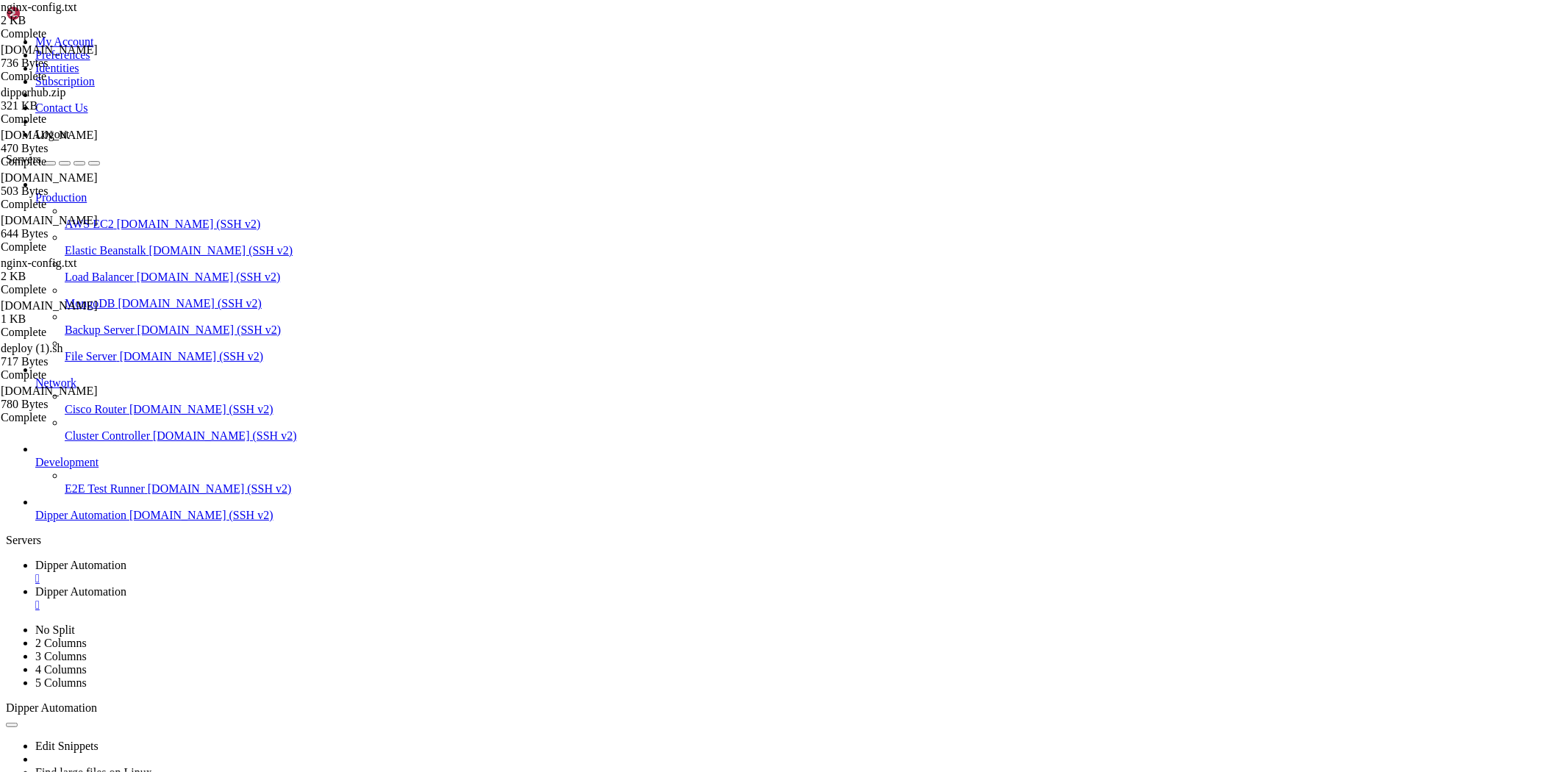
drag, startPoint x: 252, startPoint y: 53, endPoint x: 1012, endPoint y: 151, distance: 766.3
type input "/etc/nginx/sites-available"
drag, startPoint x: 228, startPoint y: 44, endPoint x: 659, endPoint y: 80, distance: 432.5
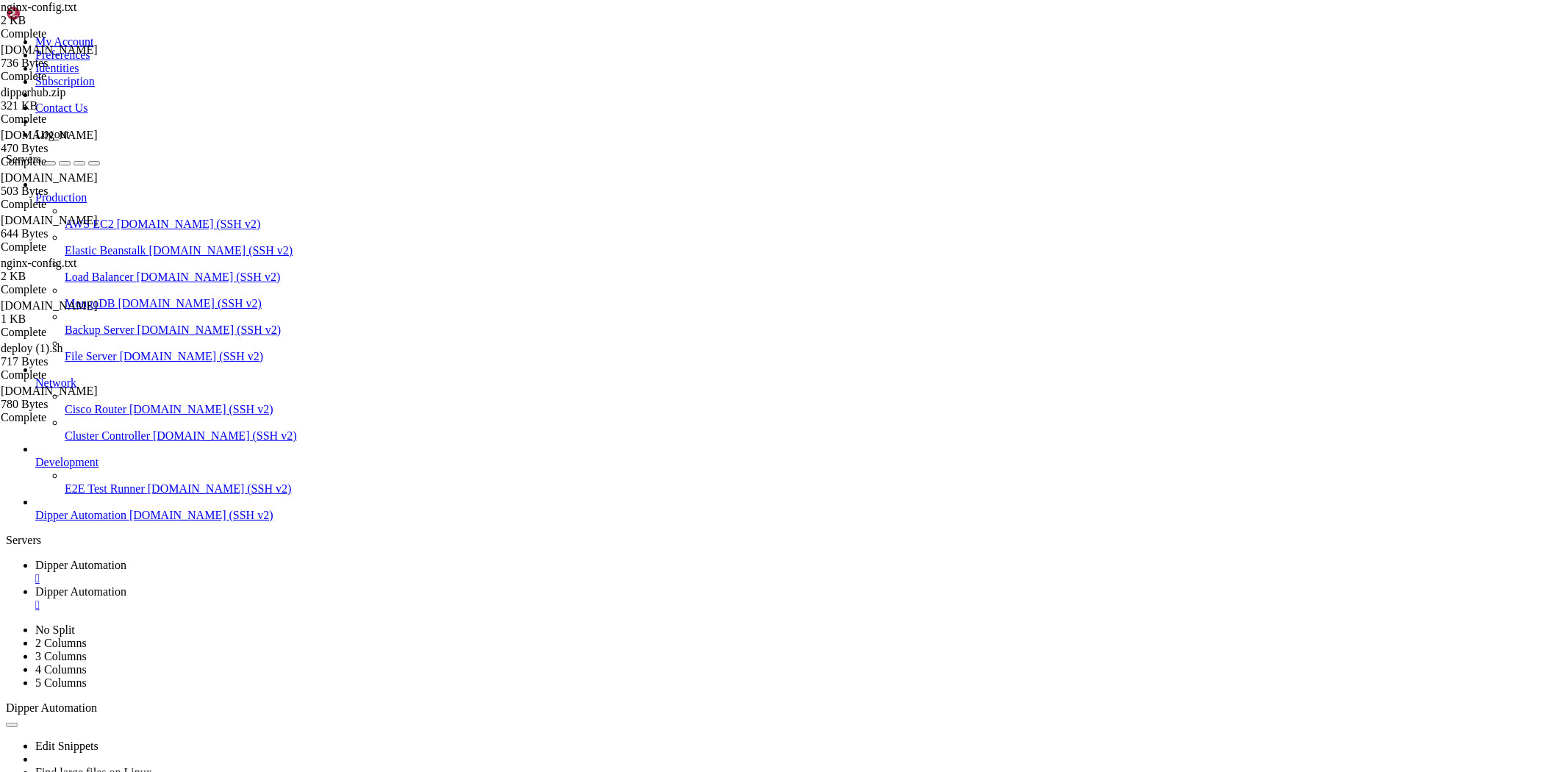
type input "/etc/nginx/sites-available"
type textarea "}"
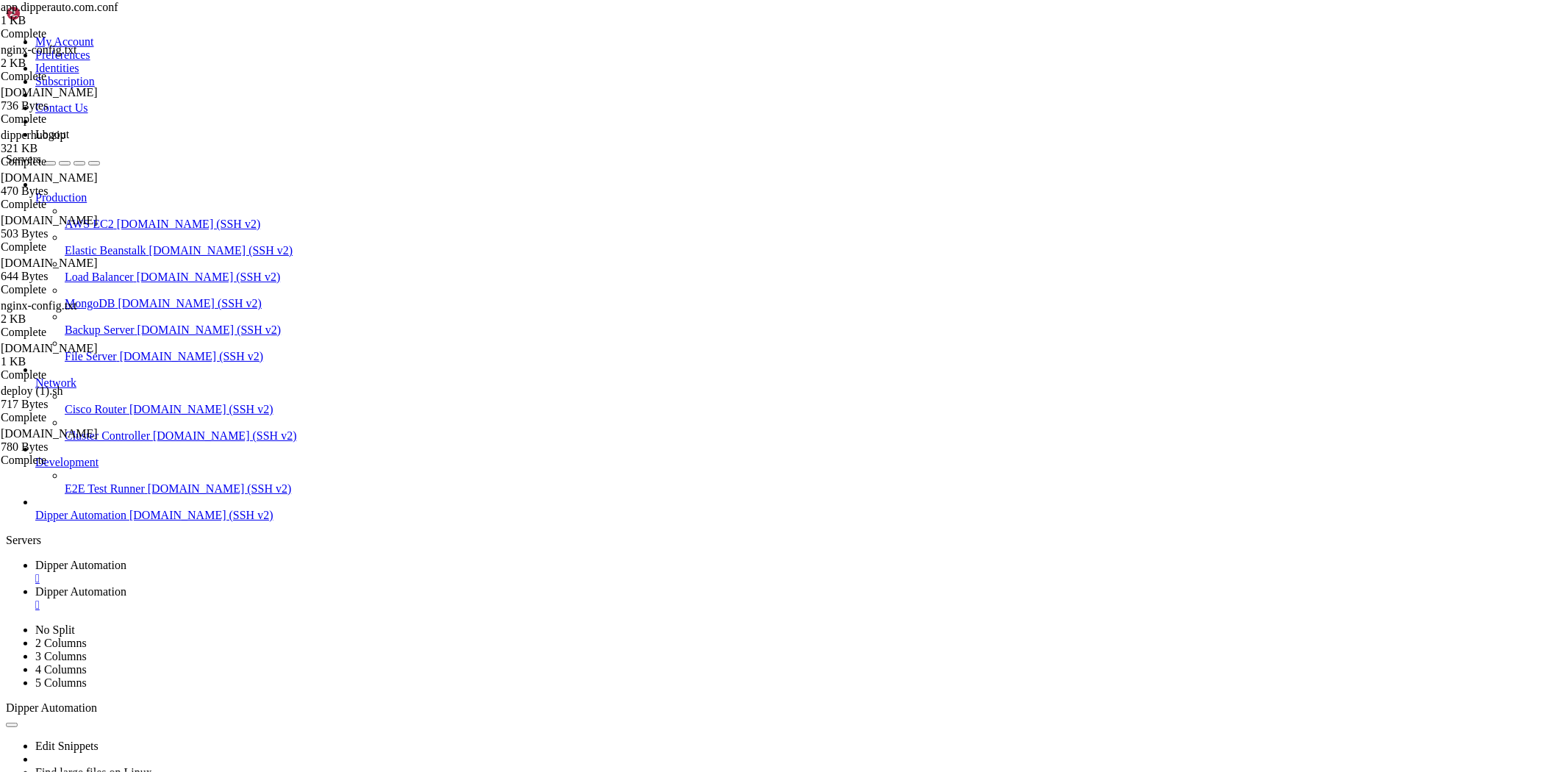
type textarea "server_name app.dipperauto.com;"
click at [303, 559] on link "Dipper Automation " at bounding box center [799, 572] width 1527 height 27
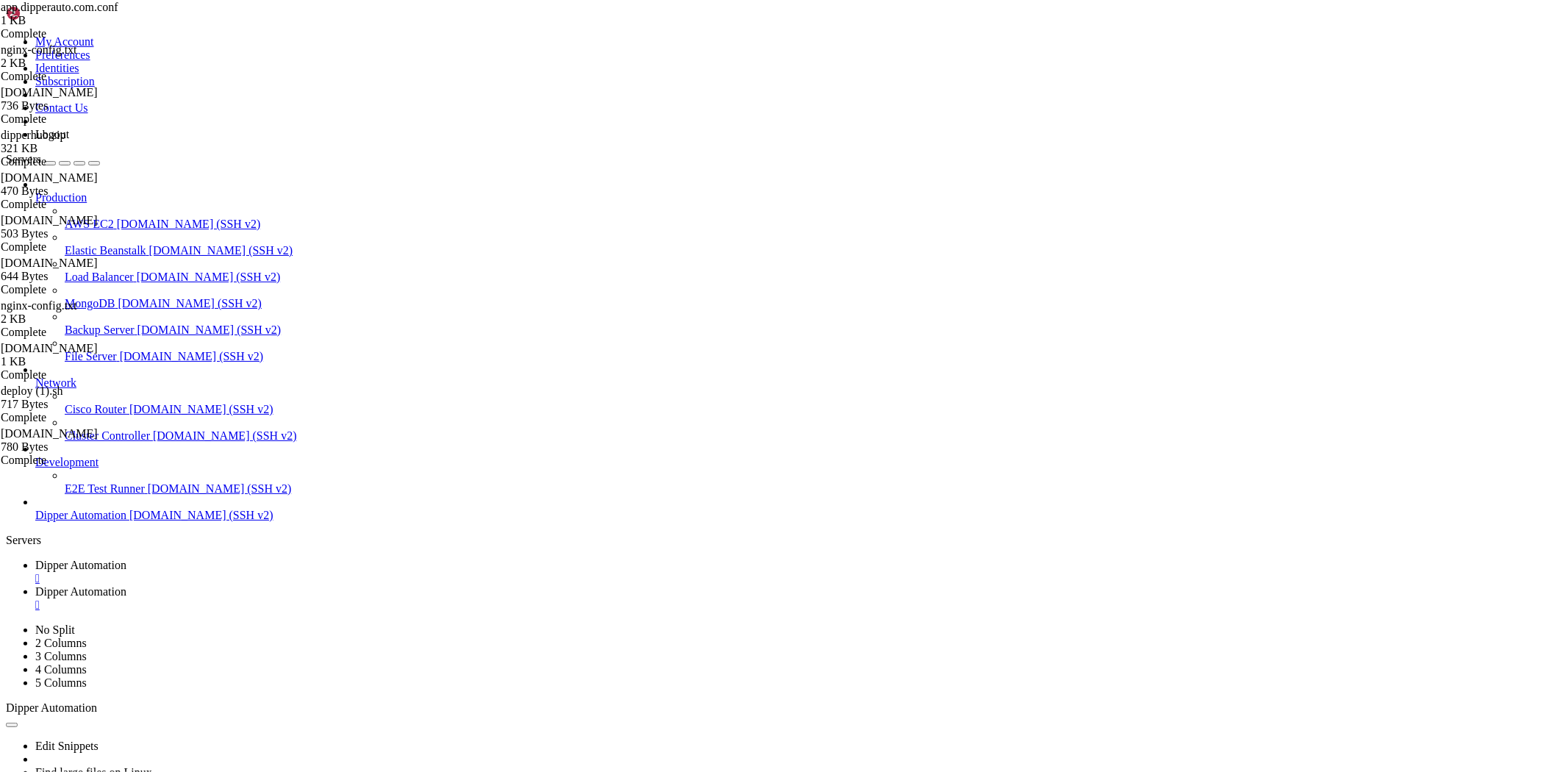
drag, startPoint x: 286, startPoint y: 1225, endPoint x: 290, endPoint y: 1235, distance: 10.8
click at [392, 585] on link "Dipper Automation " at bounding box center [799, 598] width 1527 height 27
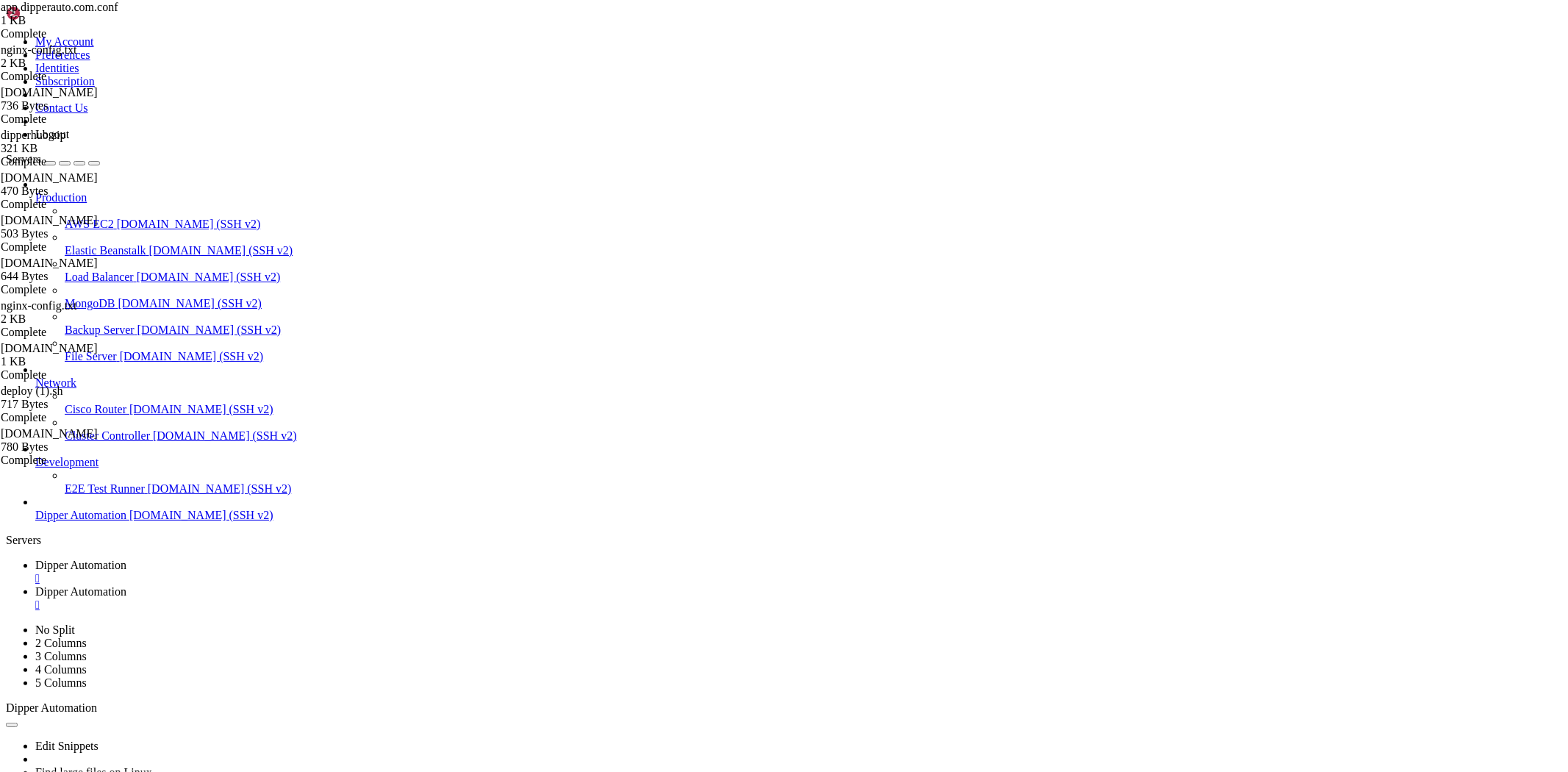
click at [126, 559] on span "Dipper Automation" at bounding box center [80, 565] width 91 height 12
click at [394, 585] on link "Dipper Automation " at bounding box center [799, 598] width 1527 height 27
click at [363, 585] on link "Dipper Automation " at bounding box center [799, 598] width 1527 height 27
click at [292, 559] on link "Dipper Automation " at bounding box center [799, 572] width 1527 height 27
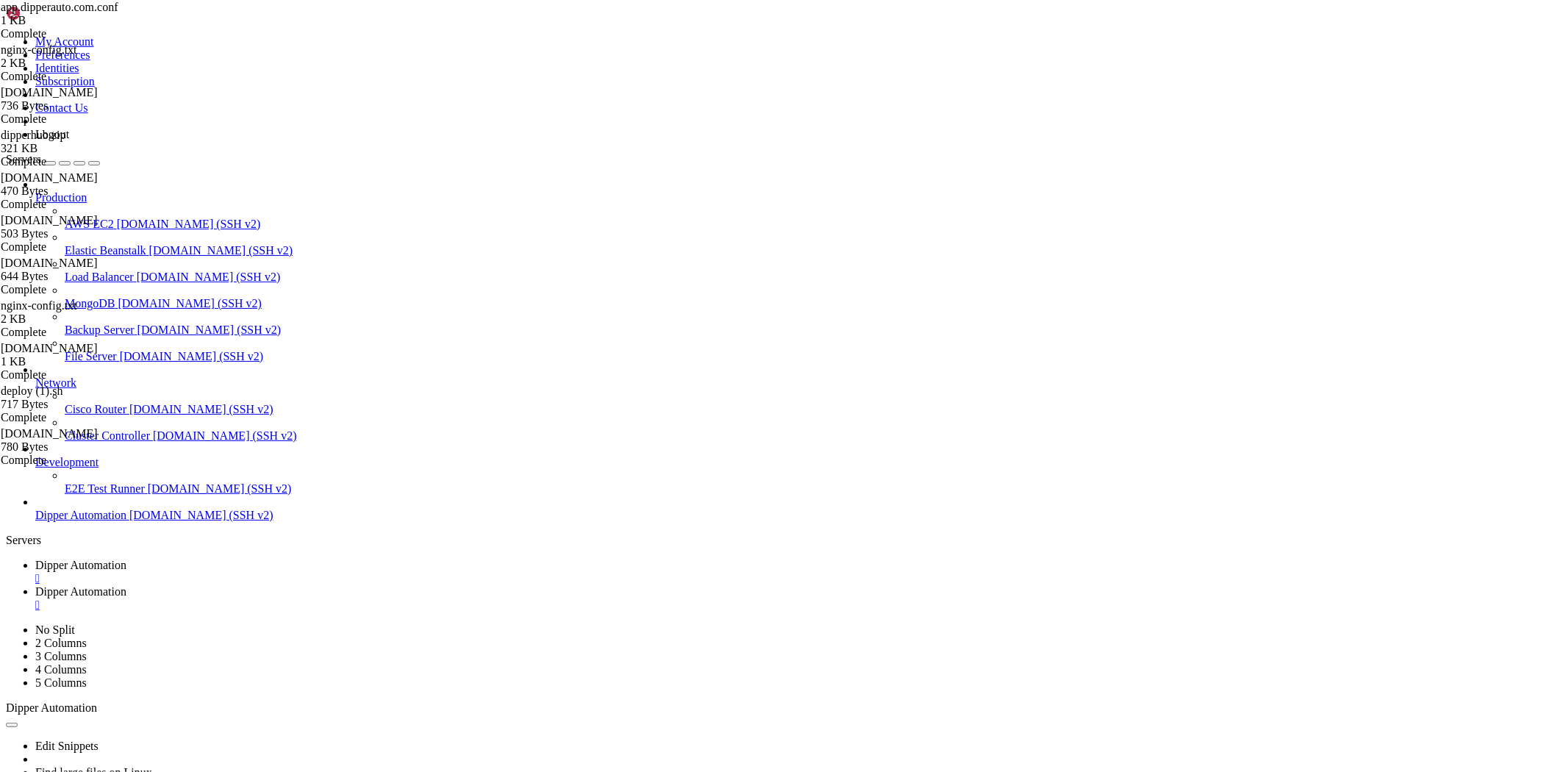
scroll to position [7462, 0]
drag, startPoint x: 549, startPoint y: 1228, endPoint x: 402, endPoint y: 1312, distance: 169.3
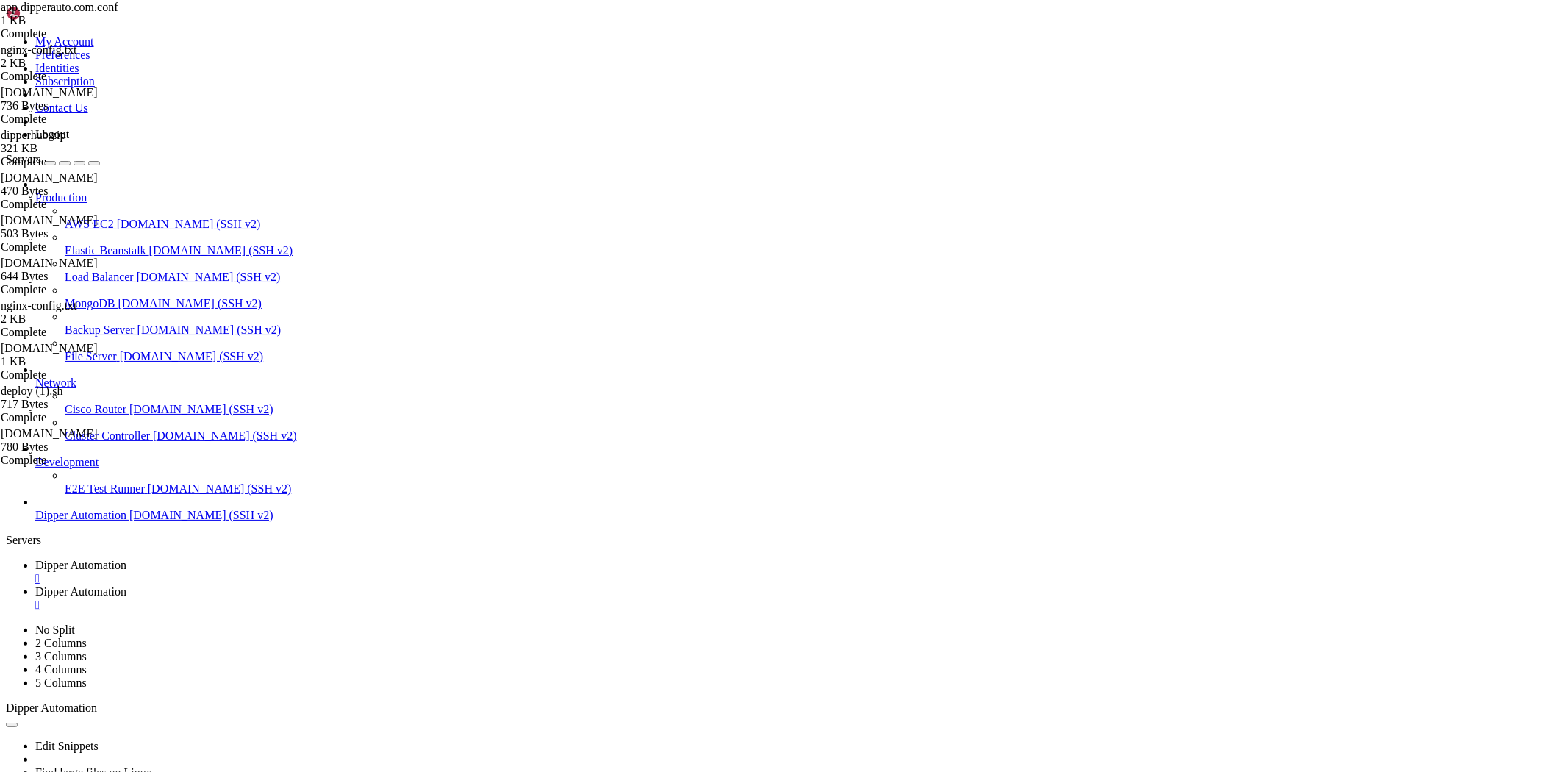
drag, startPoint x: 191, startPoint y: 1344, endPoint x: 320, endPoint y: 1376, distance: 132.9
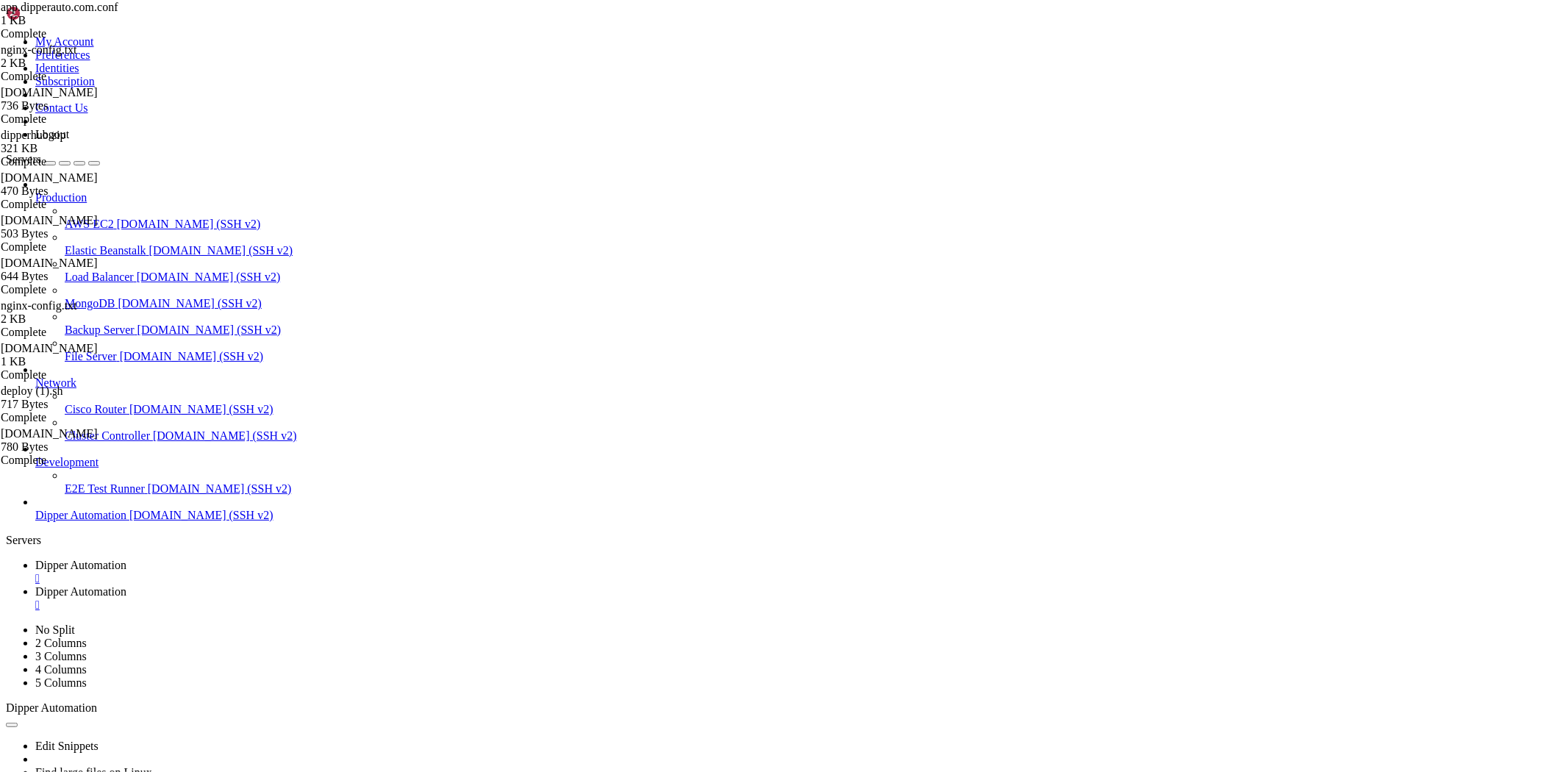
scroll to position [7564, 0]
drag, startPoint x: 183, startPoint y: 621, endPoint x: 209, endPoint y: 628, distance: 26.9
drag, startPoint x: 16, startPoint y: 1409, endPoint x: 661, endPoint y: 1242, distance: 666.3
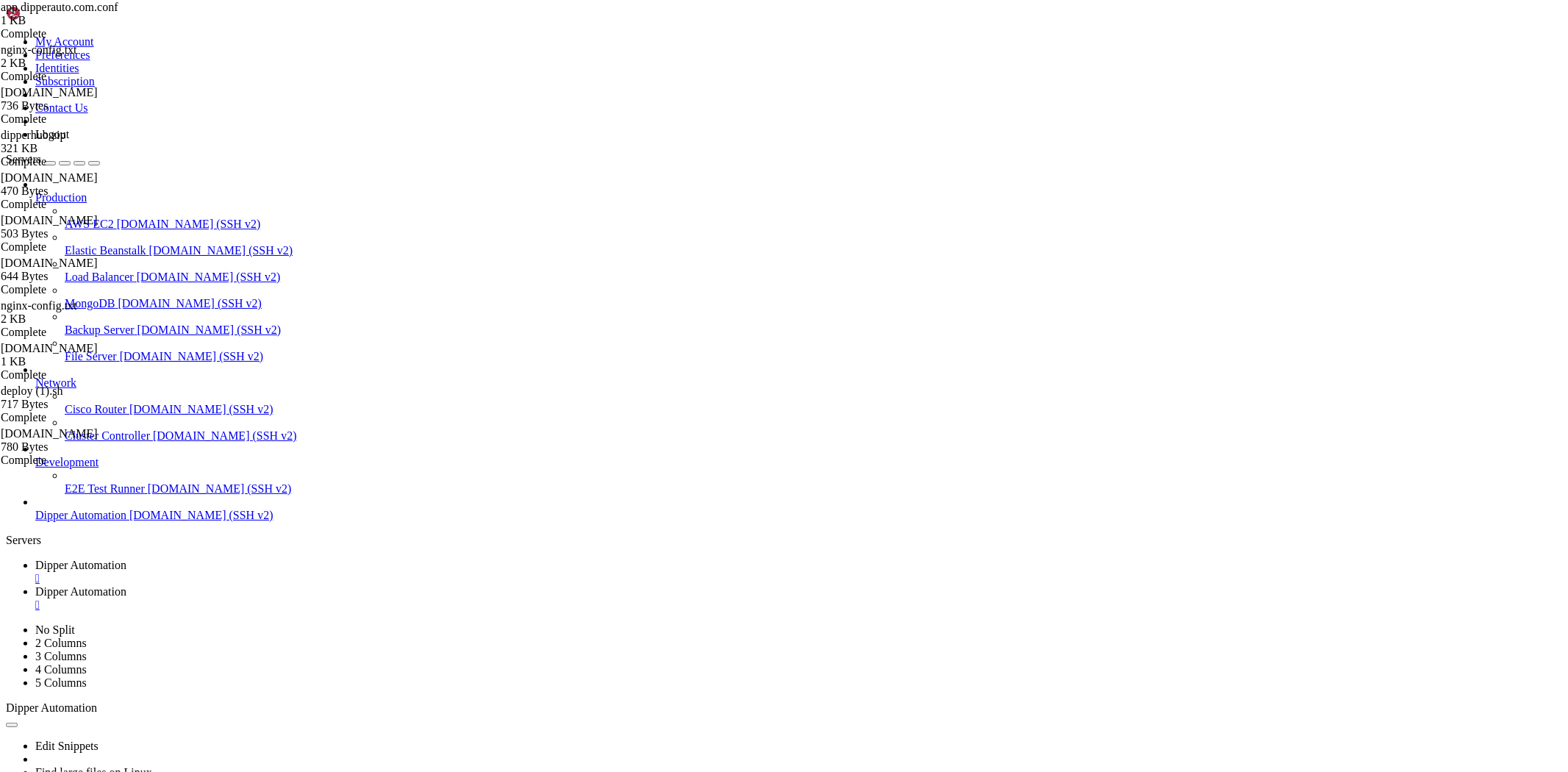
click at [126, 585] on span "Dipper Automation" at bounding box center [80, 591] width 91 height 12
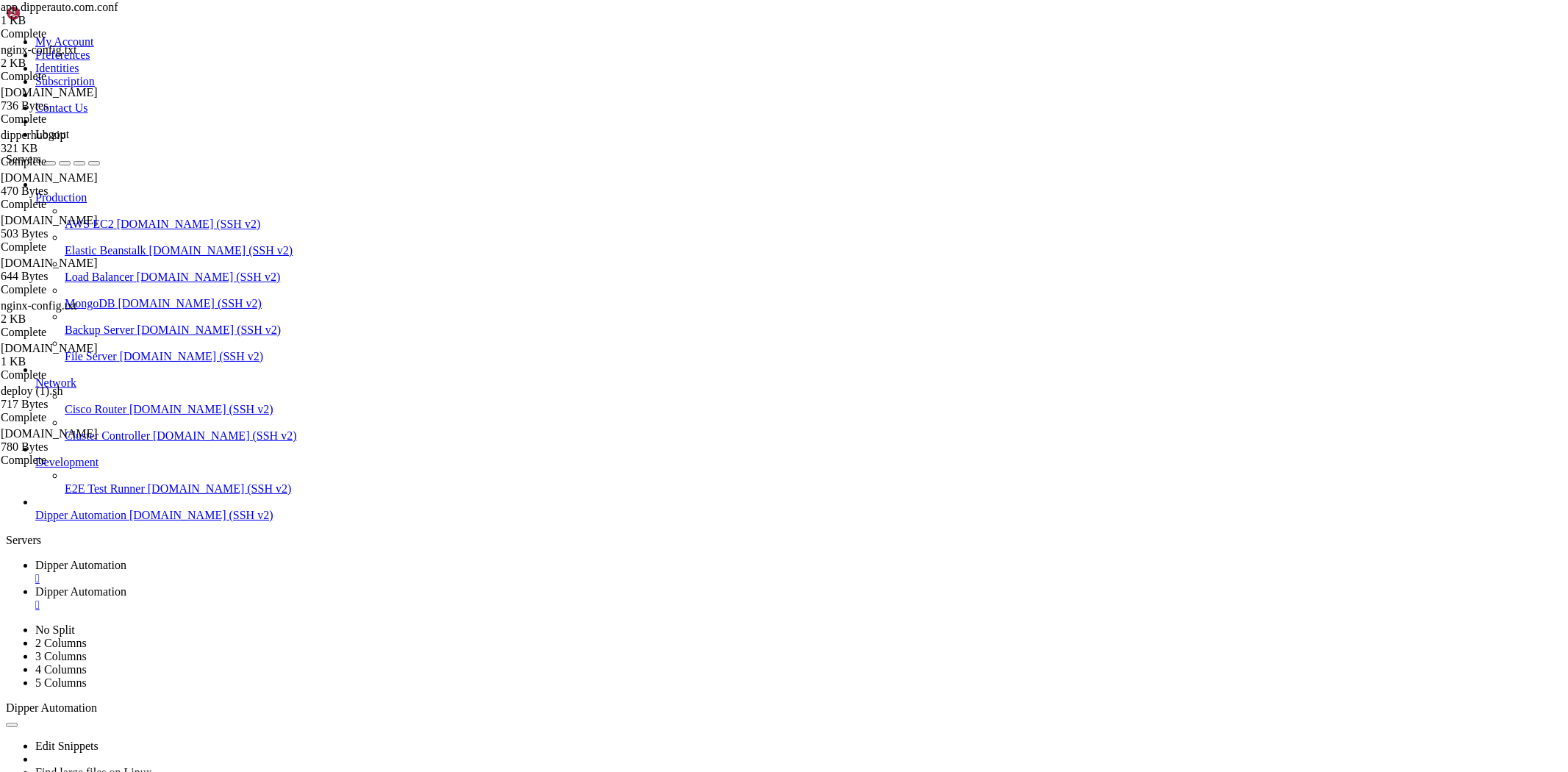
click at [287, 559] on link "Dipper Automation " at bounding box center [799, 572] width 1527 height 27
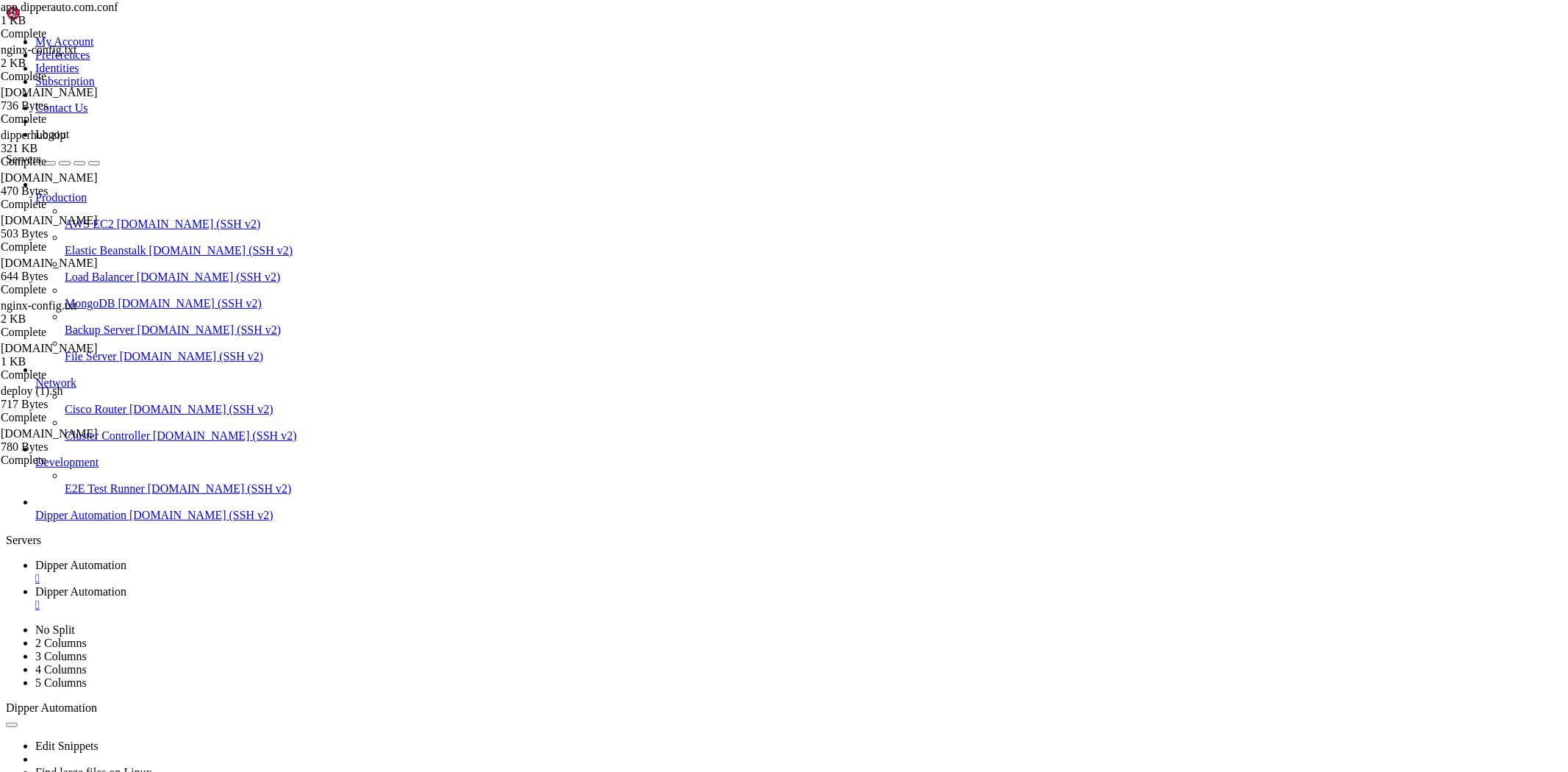
drag, startPoint x: 189, startPoint y: 1184, endPoint x: 746, endPoint y: 1335, distance: 577.1
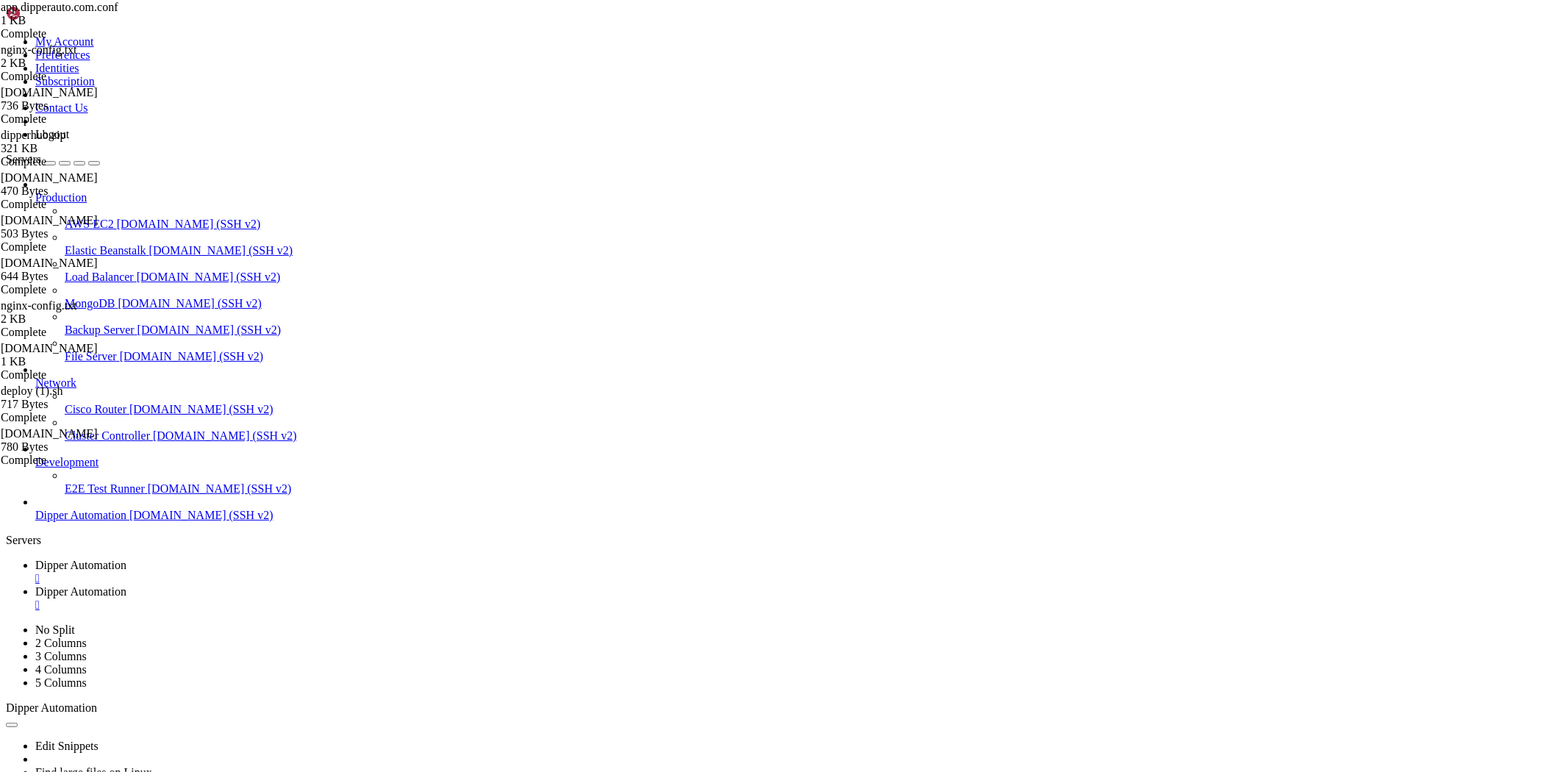
drag, startPoint x: 767, startPoint y: 1296, endPoint x: 609, endPoint y: 1473, distance: 237.3
drag, startPoint x: 445, startPoint y: 1494, endPoint x: 17, endPoint y: 1470, distance: 428.7
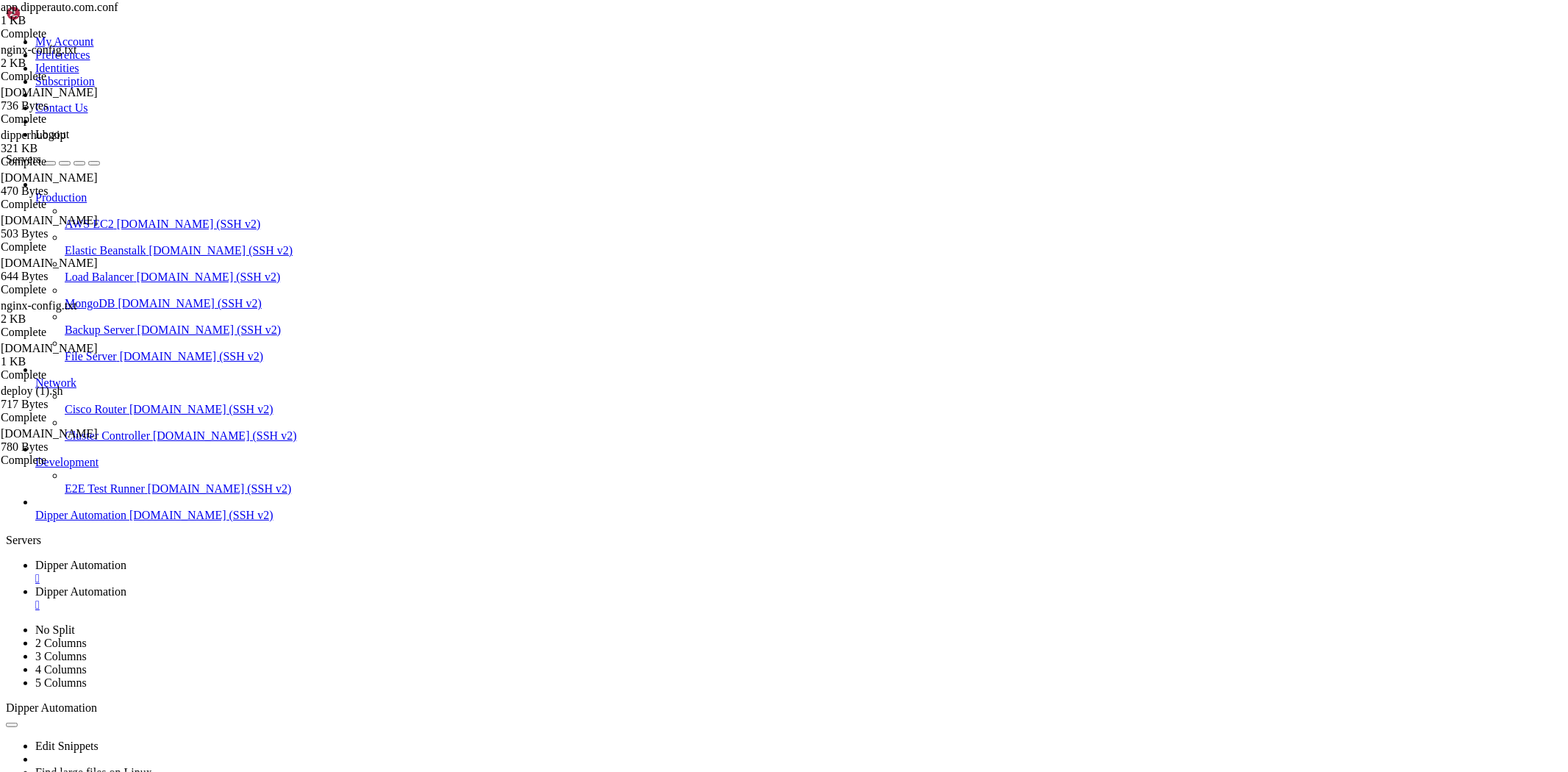
drag, startPoint x: 10, startPoint y: 1470, endPoint x: 392, endPoint y: 1489, distance: 382.5
drag, startPoint x: 388, startPoint y: 1494, endPoint x: 12, endPoint y: 1470, distance: 376.8
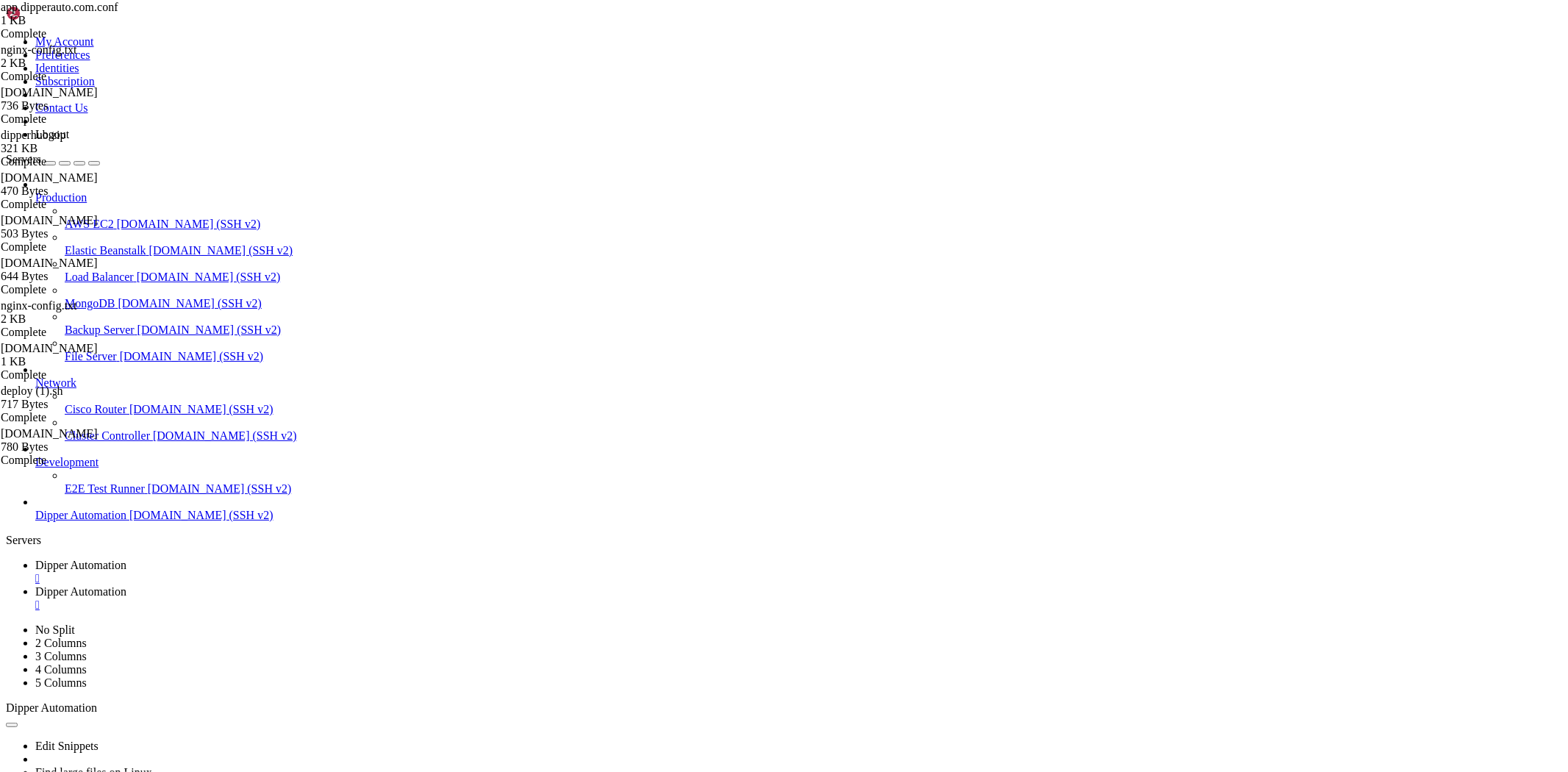
scroll to position [8576, 0]
drag, startPoint x: 283, startPoint y: 1346, endPoint x: 225, endPoint y: 1335, distance: 59.0
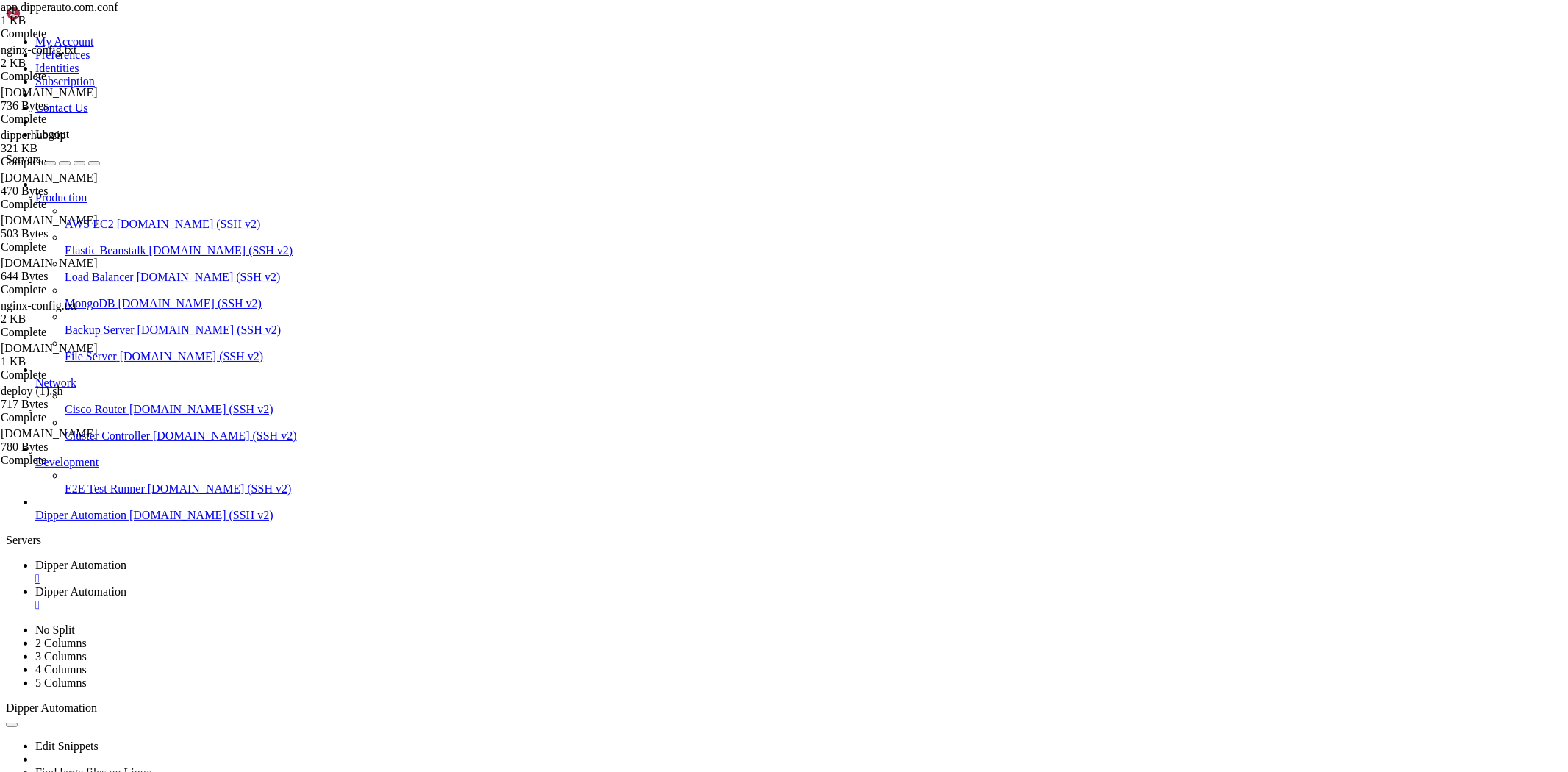
drag, startPoint x: 466, startPoint y: 1499, endPoint x: 355, endPoint y: 1438, distance: 126.7
drag, startPoint x: 465, startPoint y: 1503, endPoint x: 42, endPoint y: 1362, distance: 445.9
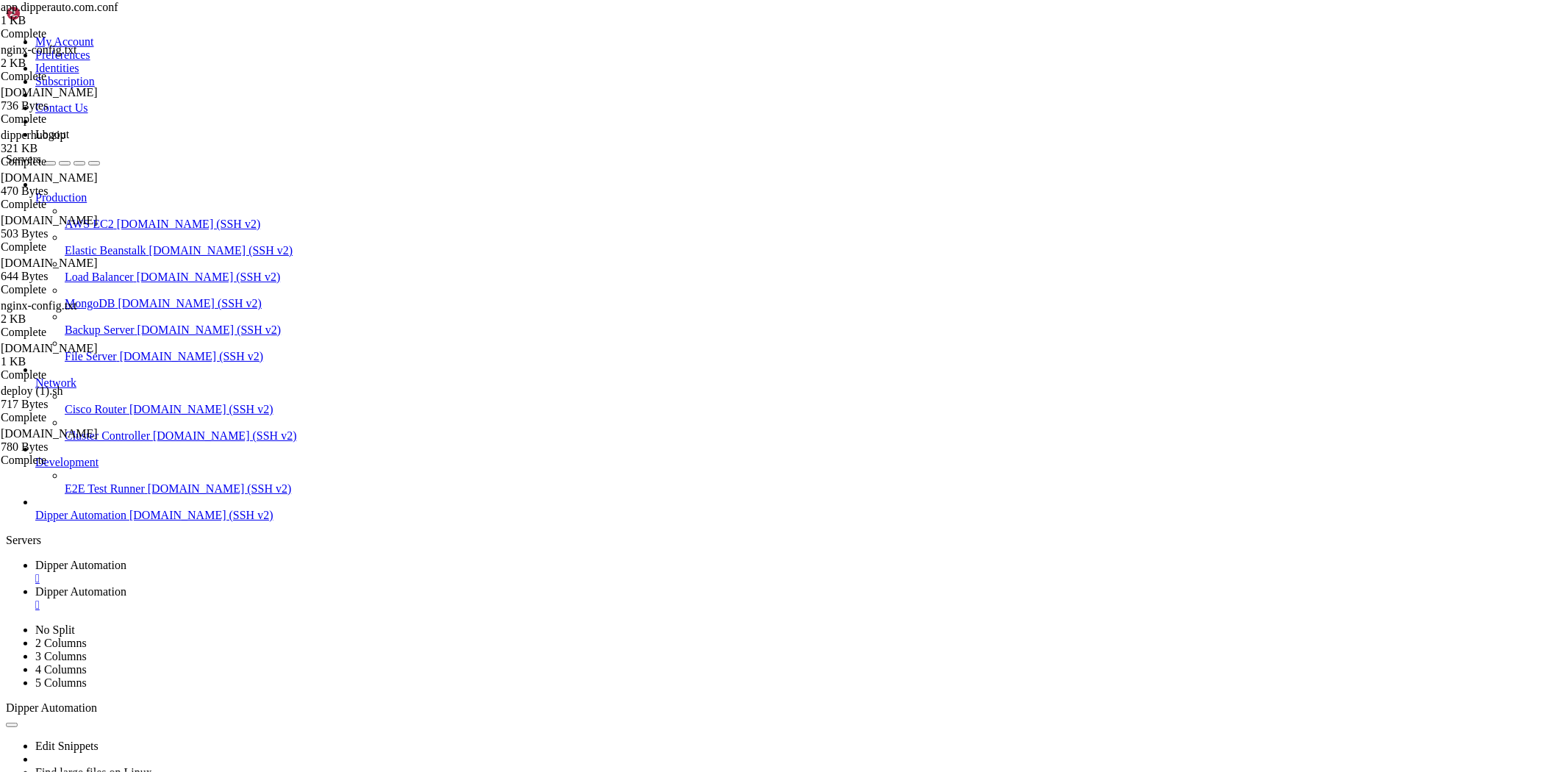
drag, startPoint x: 453, startPoint y: 1488, endPoint x: 12, endPoint y: 1321, distance: 471.6
drag, startPoint x: 68, startPoint y: 1323, endPoint x: 61, endPoint y: 1191, distance: 132.2
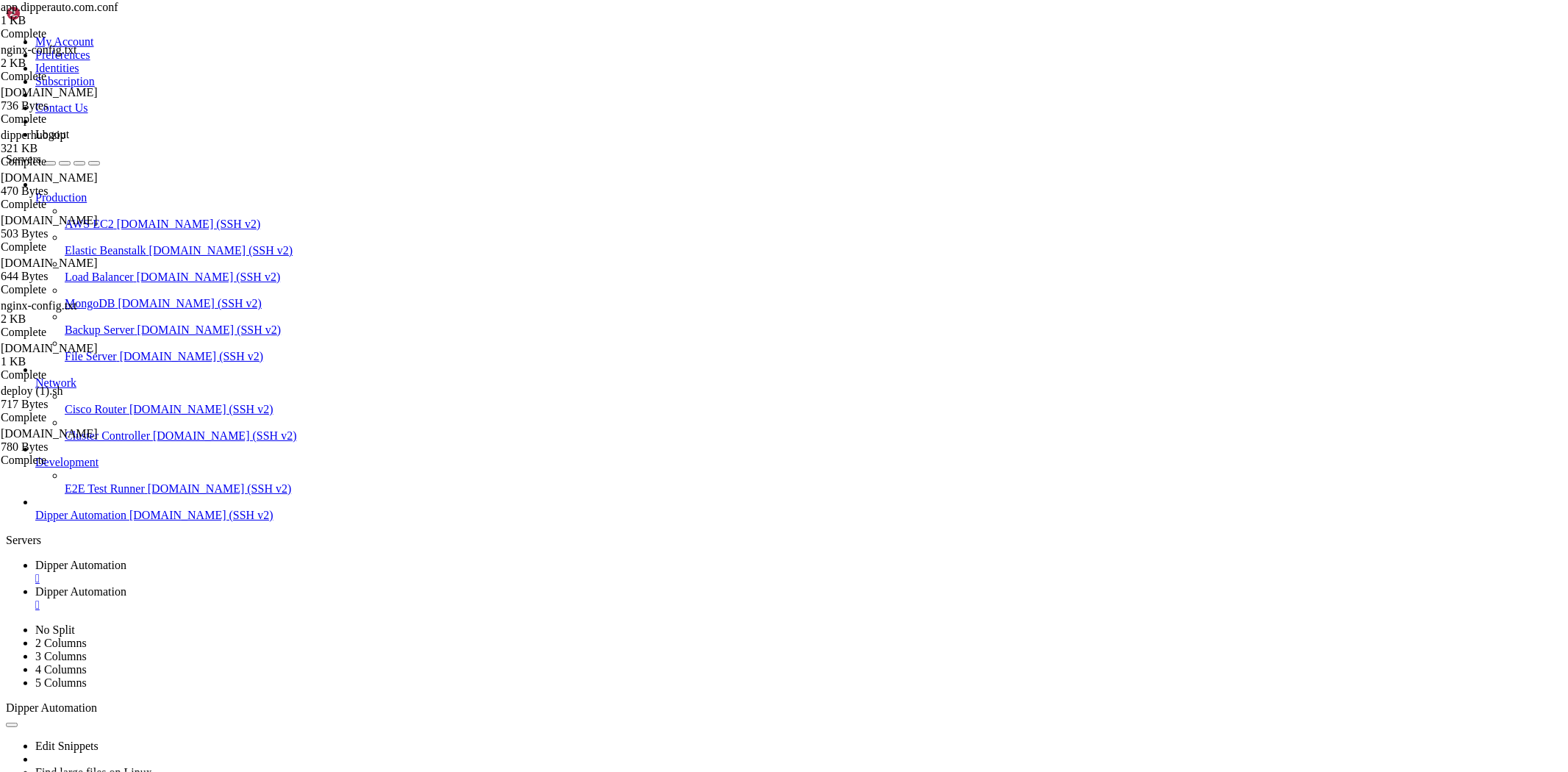
drag, startPoint x: 498, startPoint y: 1356, endPoint x: 19, endPoint y: 1134, distance: 527.9
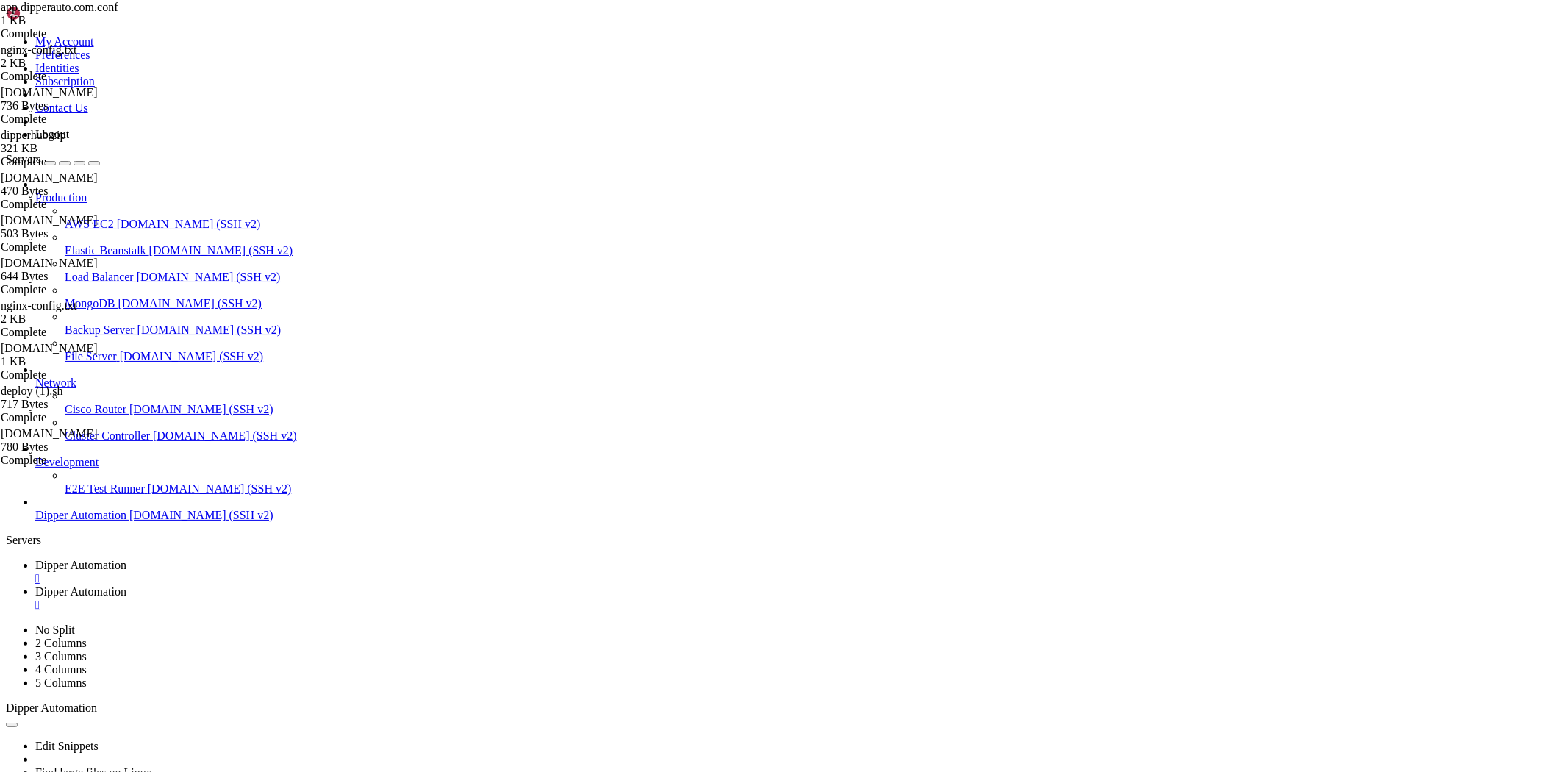
drag, startPoint x: 735, startPoint y: 1161, endPoint x: 518, endPoint y: 1264, distance: 240.2
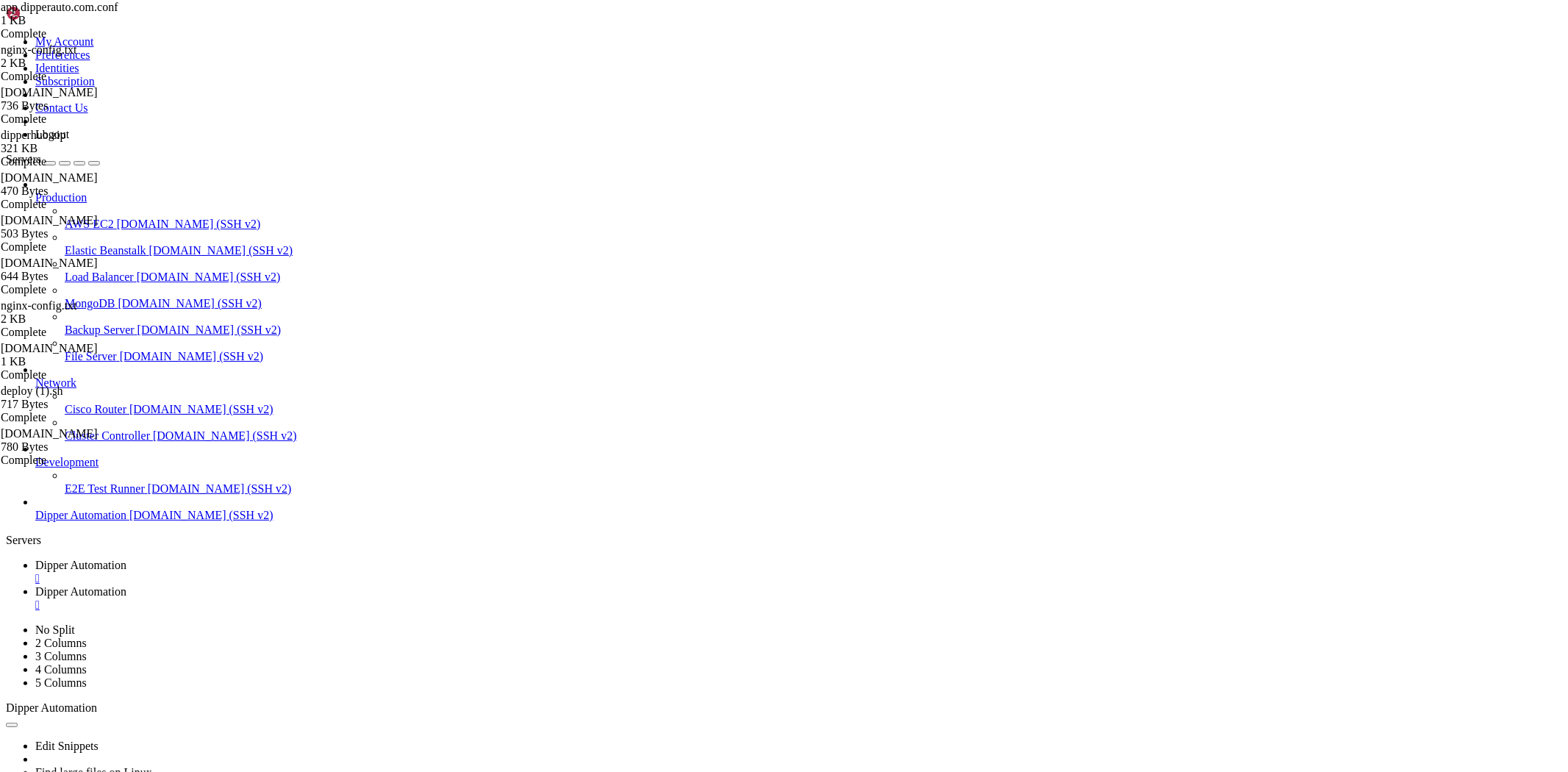
drag, startPoint x: 178, startPoint y: 1176, endPoint x: 325, endPoint y: 1186, distance: 147.3
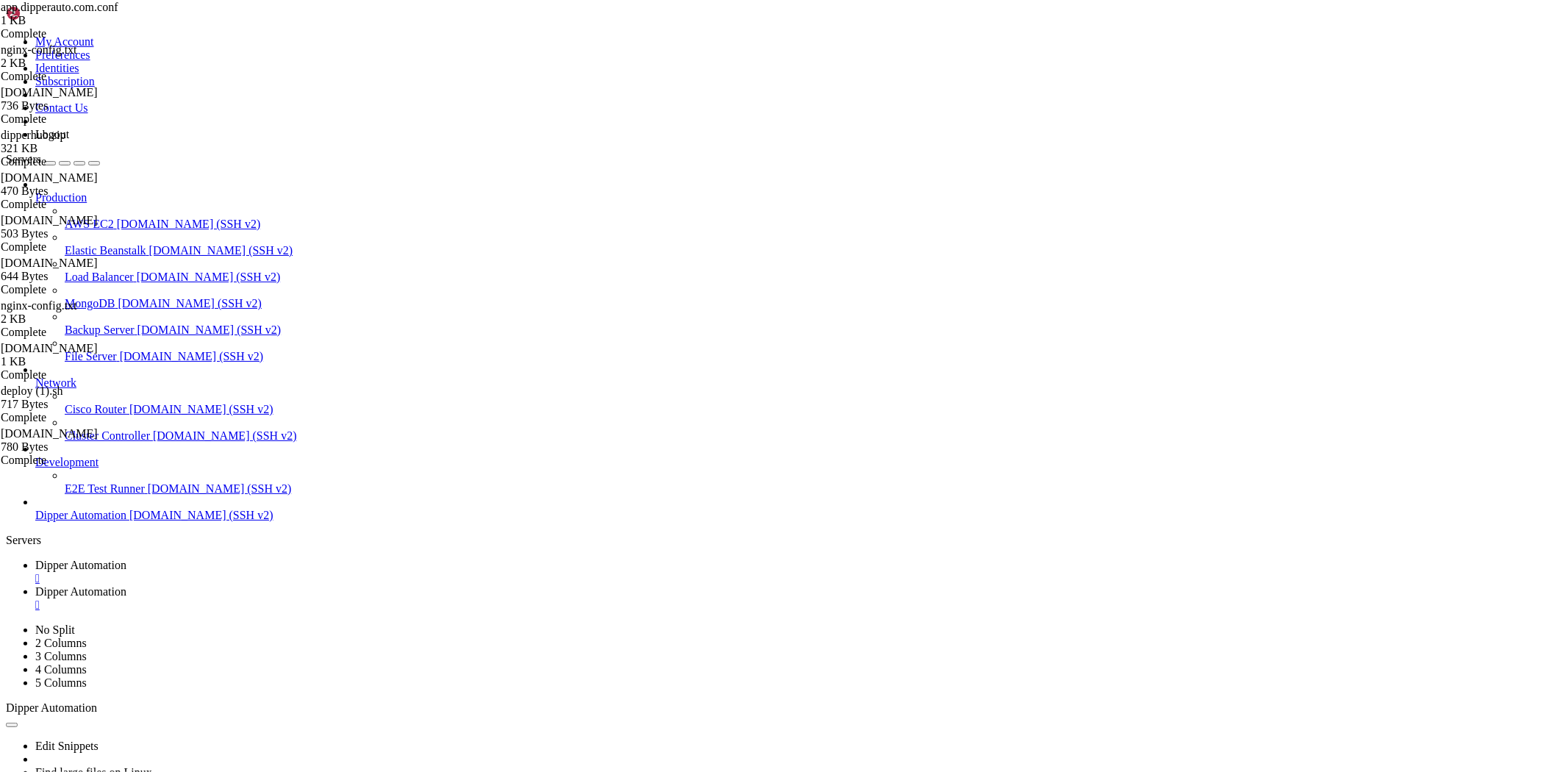
scroll to position [8104, 0]
click at [35, 585] on icon at bounding box center [35, 591] width 0 height 12
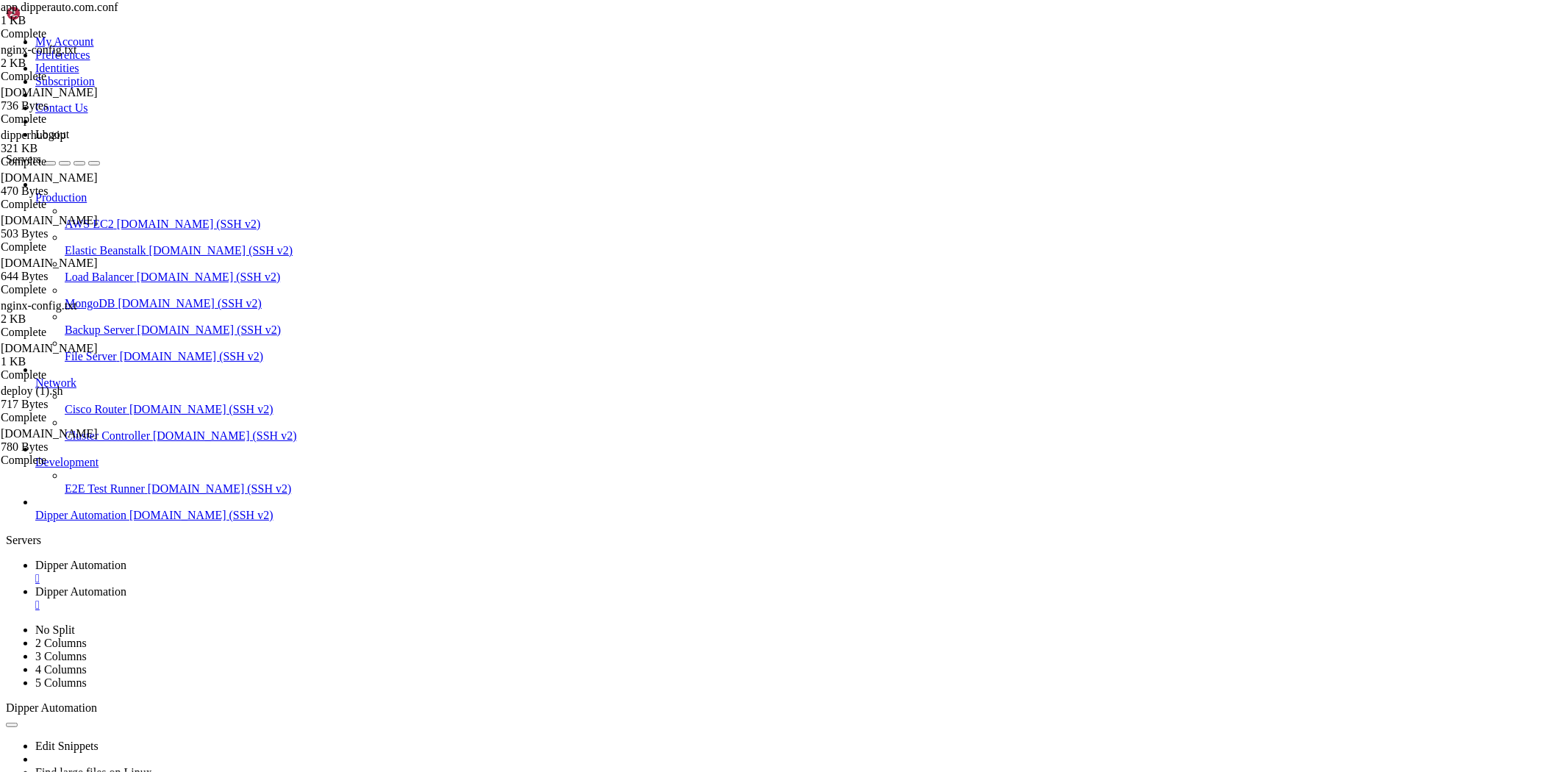
click at [126, 559] on span "Dipper Automation" at bounding box center [80, 565] width 91 height 12
click at [126, 585] on span "Dipper Automation" at bounding box center [80, 591] width 91 height 12
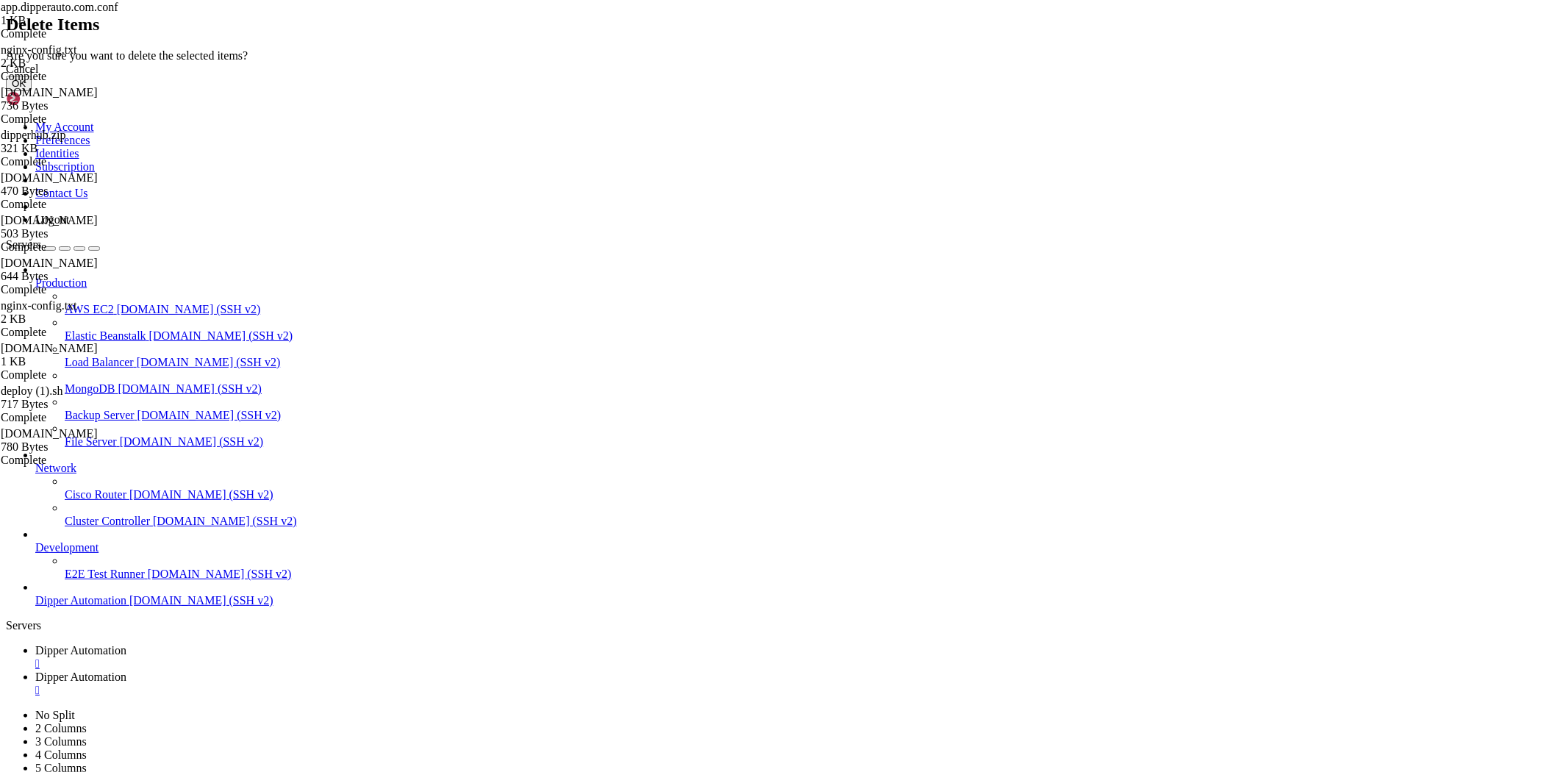
click at [32, 91] on button "OK" at bounding box center [19, 84] width 26 height 16
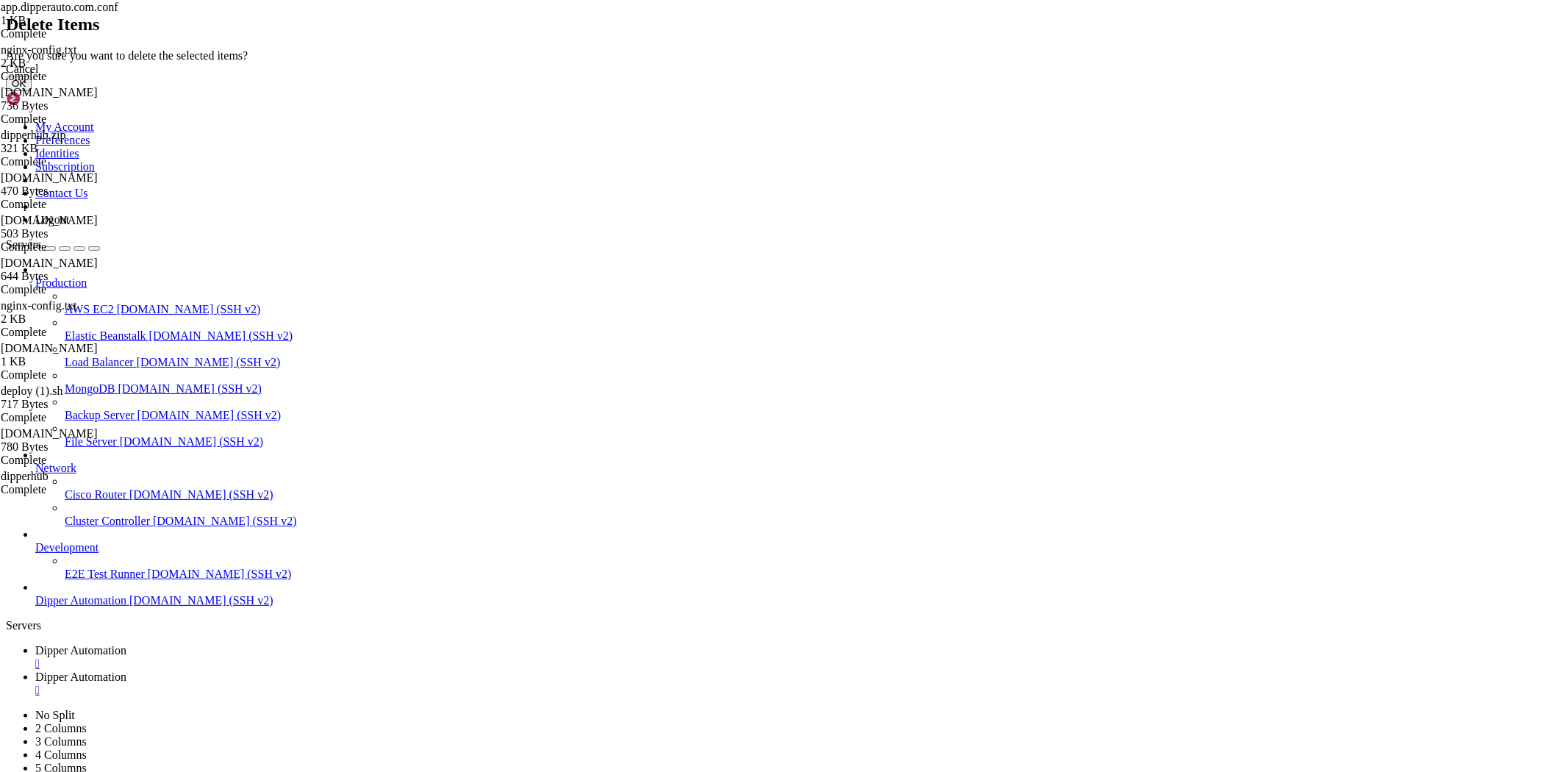
click at [32, 91] on button "OK" at bounding box center [19, 84] width 26 height 16
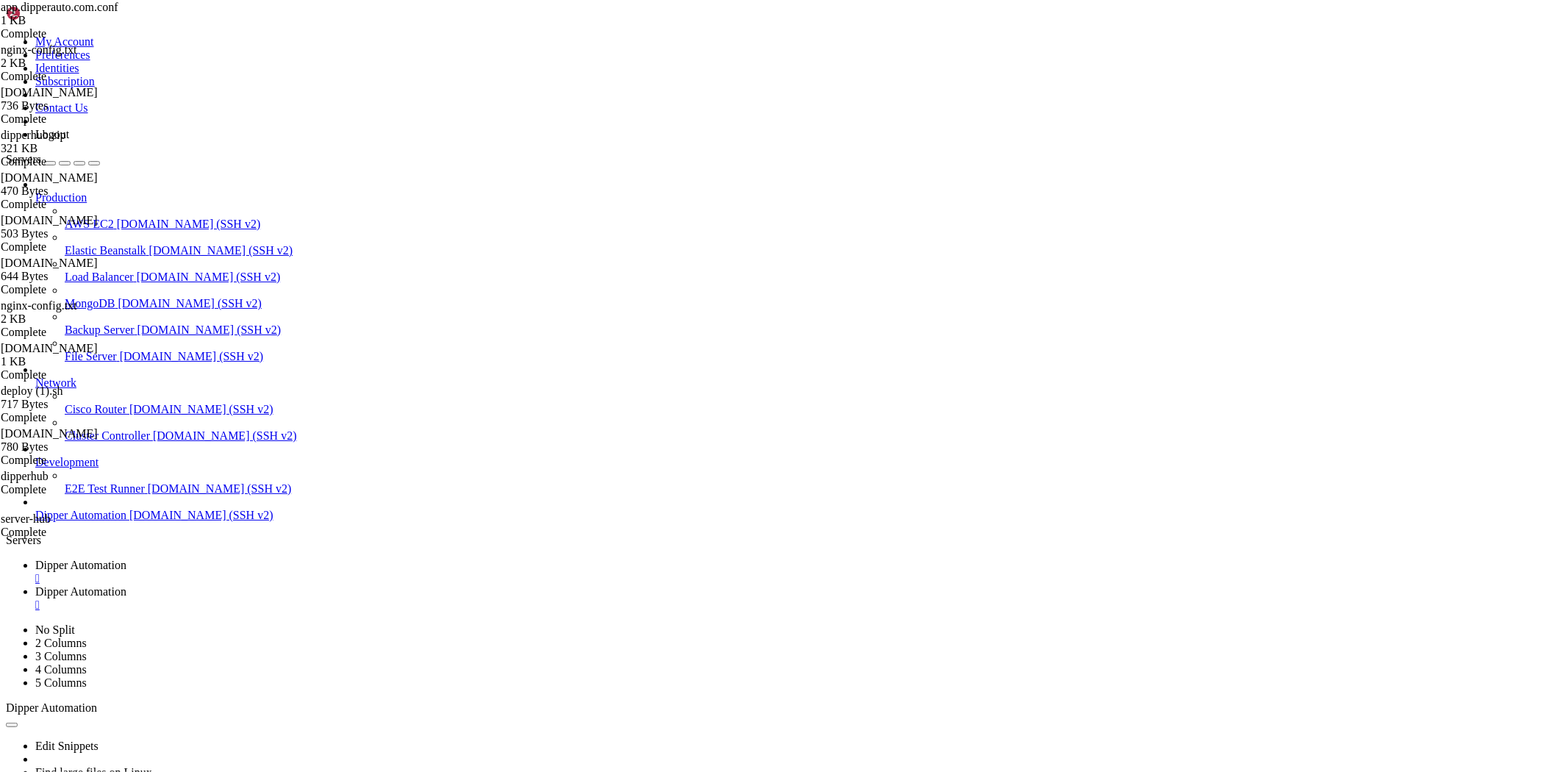
click at [126, 559] on span "Dipper Automation" at bounding box center [80, 565] width 91 height 12
drag, startPoint x: 440, startPoint y: 1202, endPoint x: 299, endPoint y: 1206, distance: 141.1
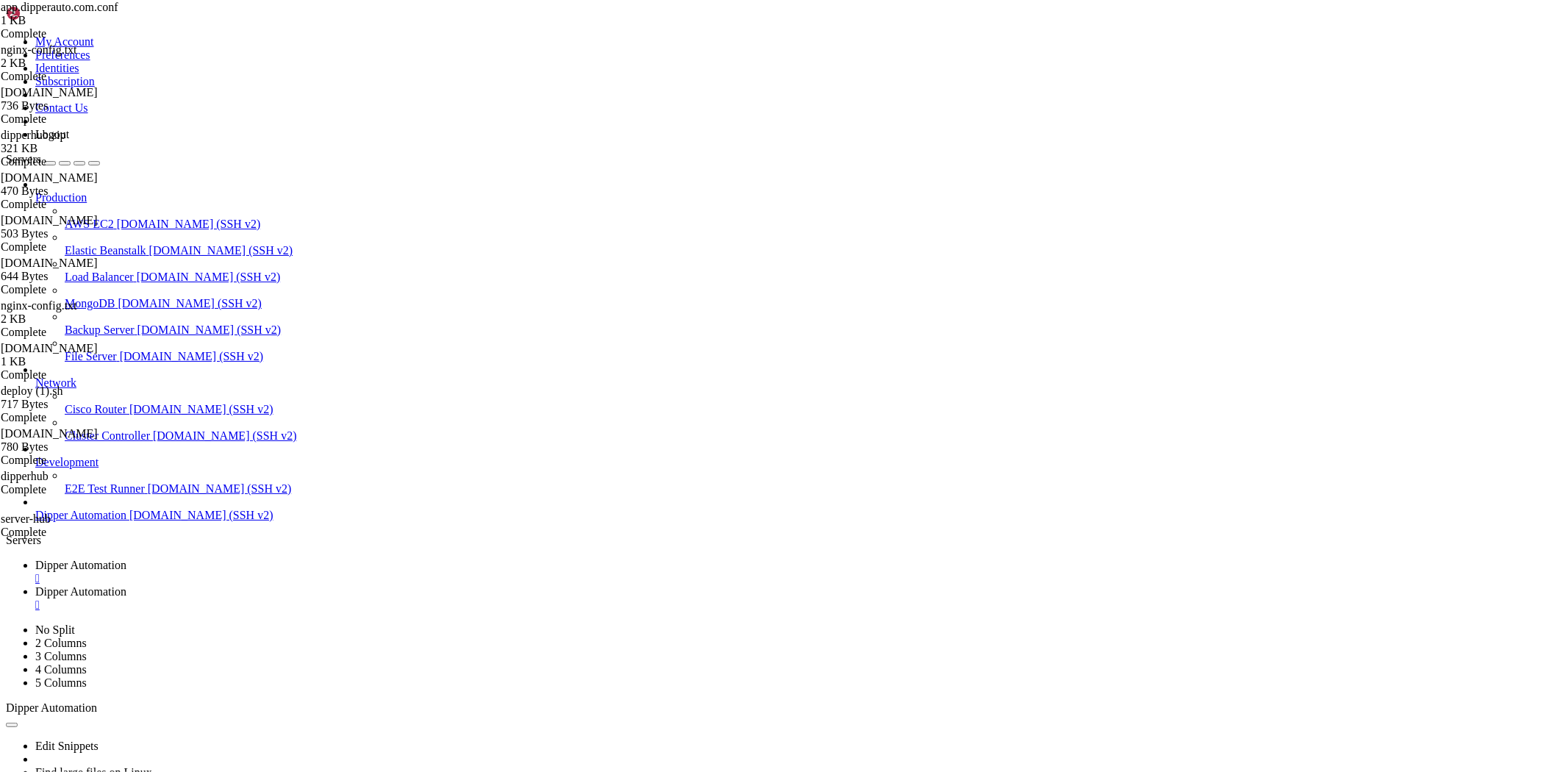
drag, startPoint x: 302, startPoint y: 1494, endPoint x: 9, endPoint y: 1460, distance: 295.0
drag, startPoint x: 12, startPoint y: 1457, endPoint x: 316, endPoint y: 1499, distance: 306.9
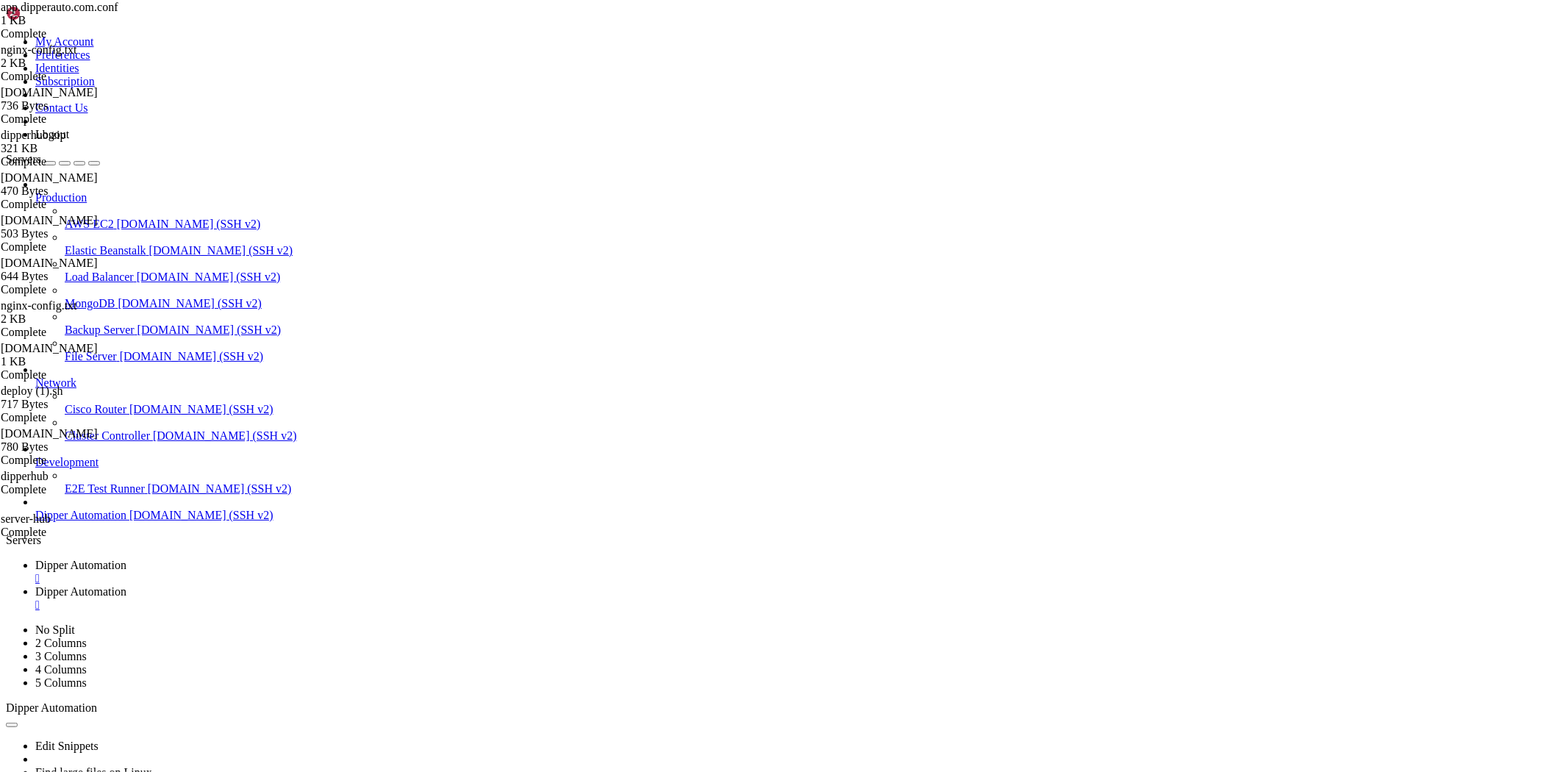
scroll to position [8587, 0]
drag, startPoint x: 495, startPoint y: 1215, endPoint x: 201, endPoint y: 1274, distance: 299.9
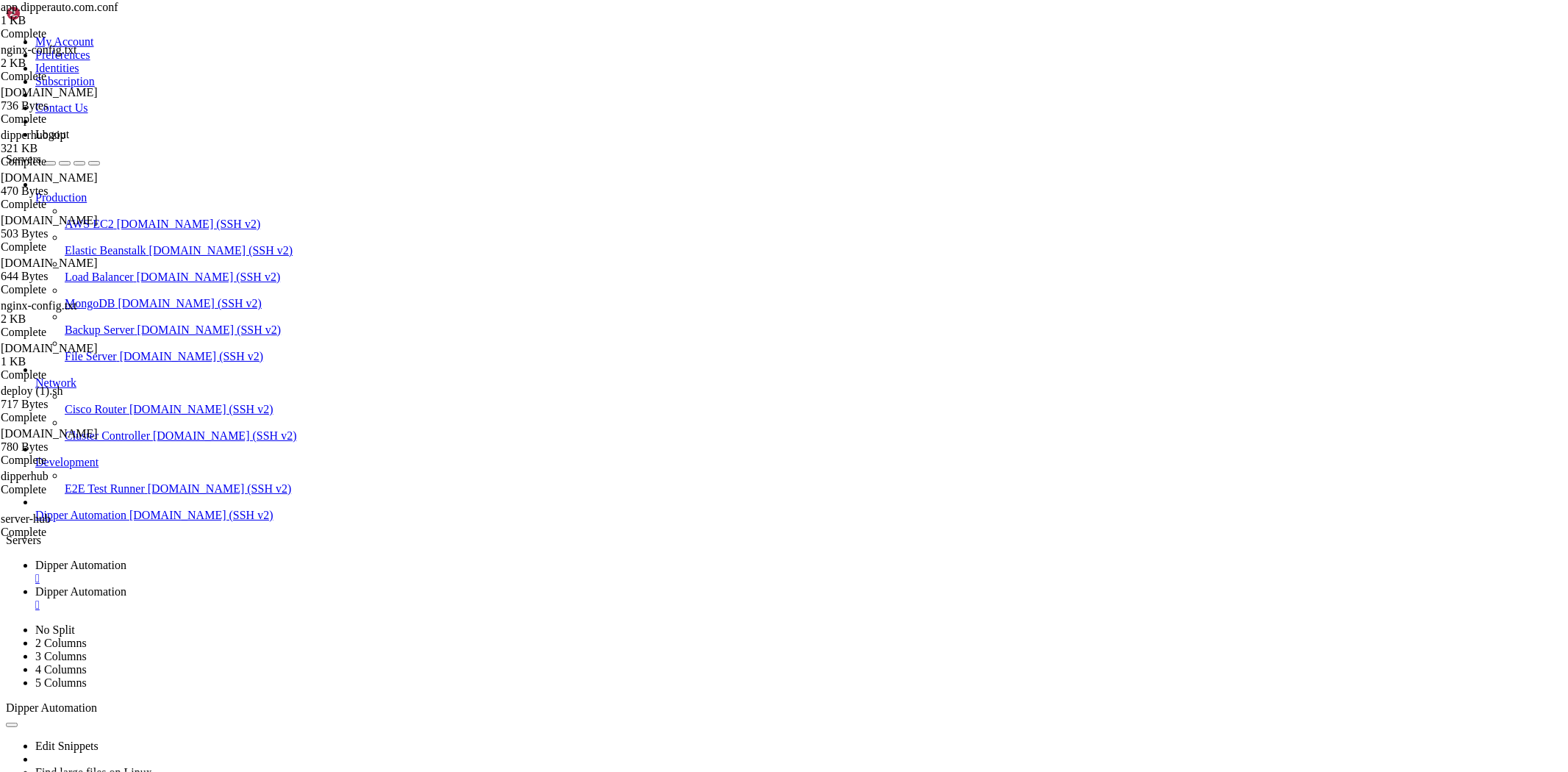
drag, startPoint x: 541, startPoint y: 1200, endPoint x: 290, endPoint y: 1294, distance: 268.0
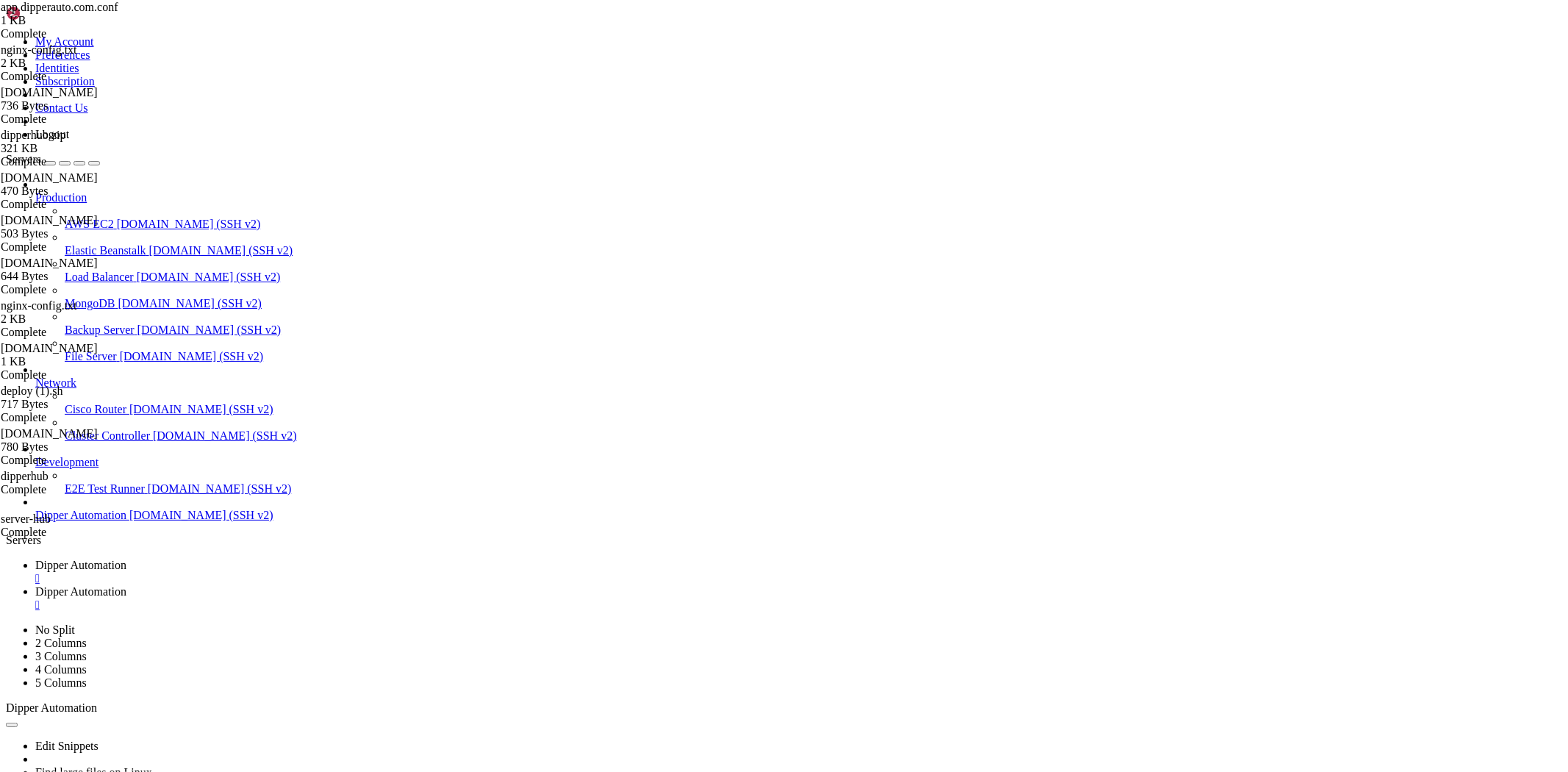
drag, startPoint x: 288, startPoint y: 1466, endPoint x: 201, endPoint y: 1448, distance: 88.8
click at [35, 585] on icon at bounding box center [35, 591] width 0 height 12
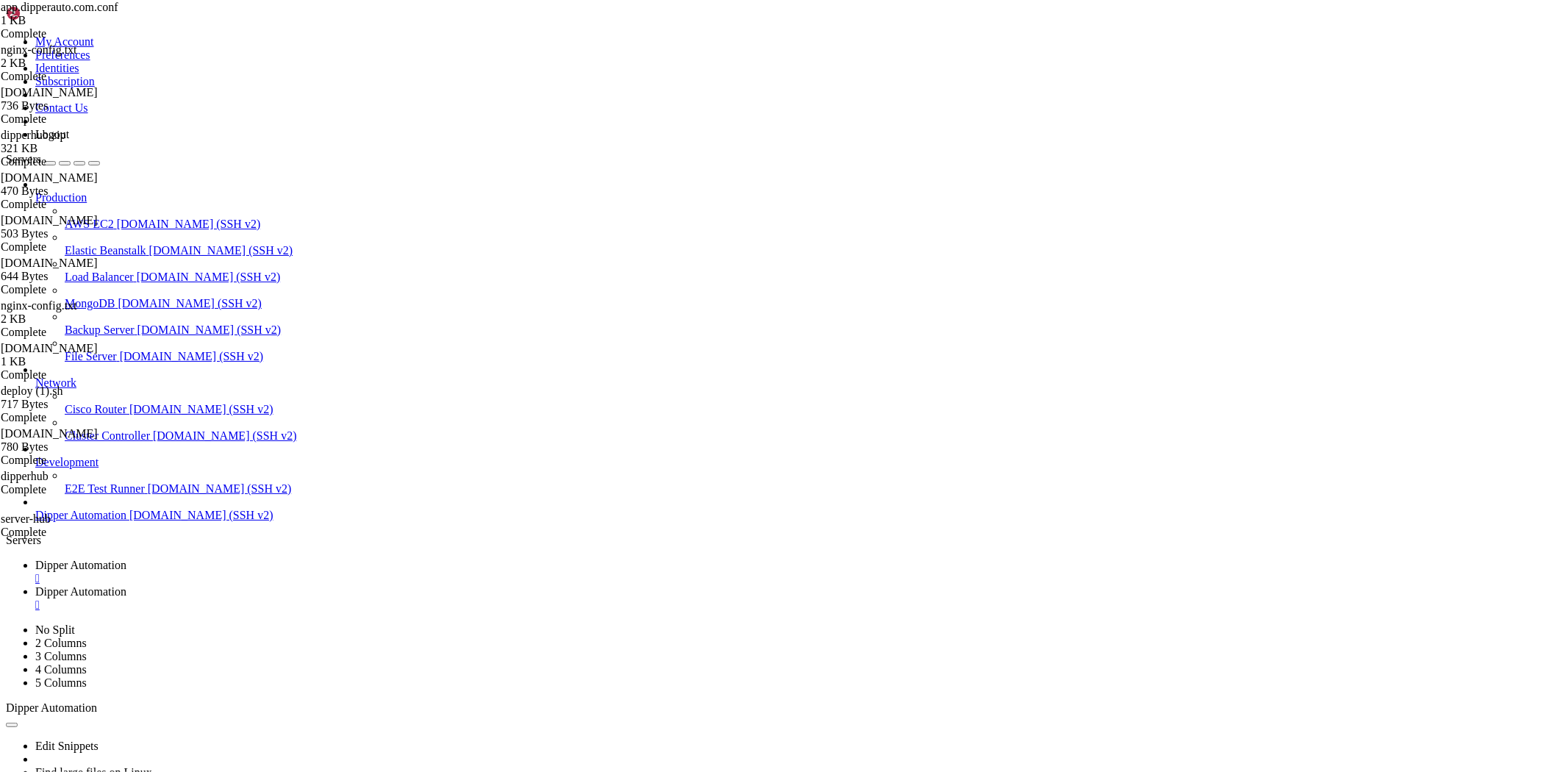
click at [147, 539] on div "server-hub Complete" at bounding box center [74, 525] width 146 height 27
click at [1445, 658] on div "dipperhub.zip 321 KB Complete update.sh 470 Bytes Complete setup-nginx.sh 503 B…" at bounding box center [784, 386] width 1568 height 772
drag, startPoint x: 1445, startPoint y: 658, endPoint x: 1470, endPoint y: 672, distance: 28.7
click at [1438, 675] on div "dipperhub.zip 321 KB Complete update.sh 470 Bytes Complete setup-nginx.sh 503 B…" at bounding box center [784, 386] width 1568 height 772
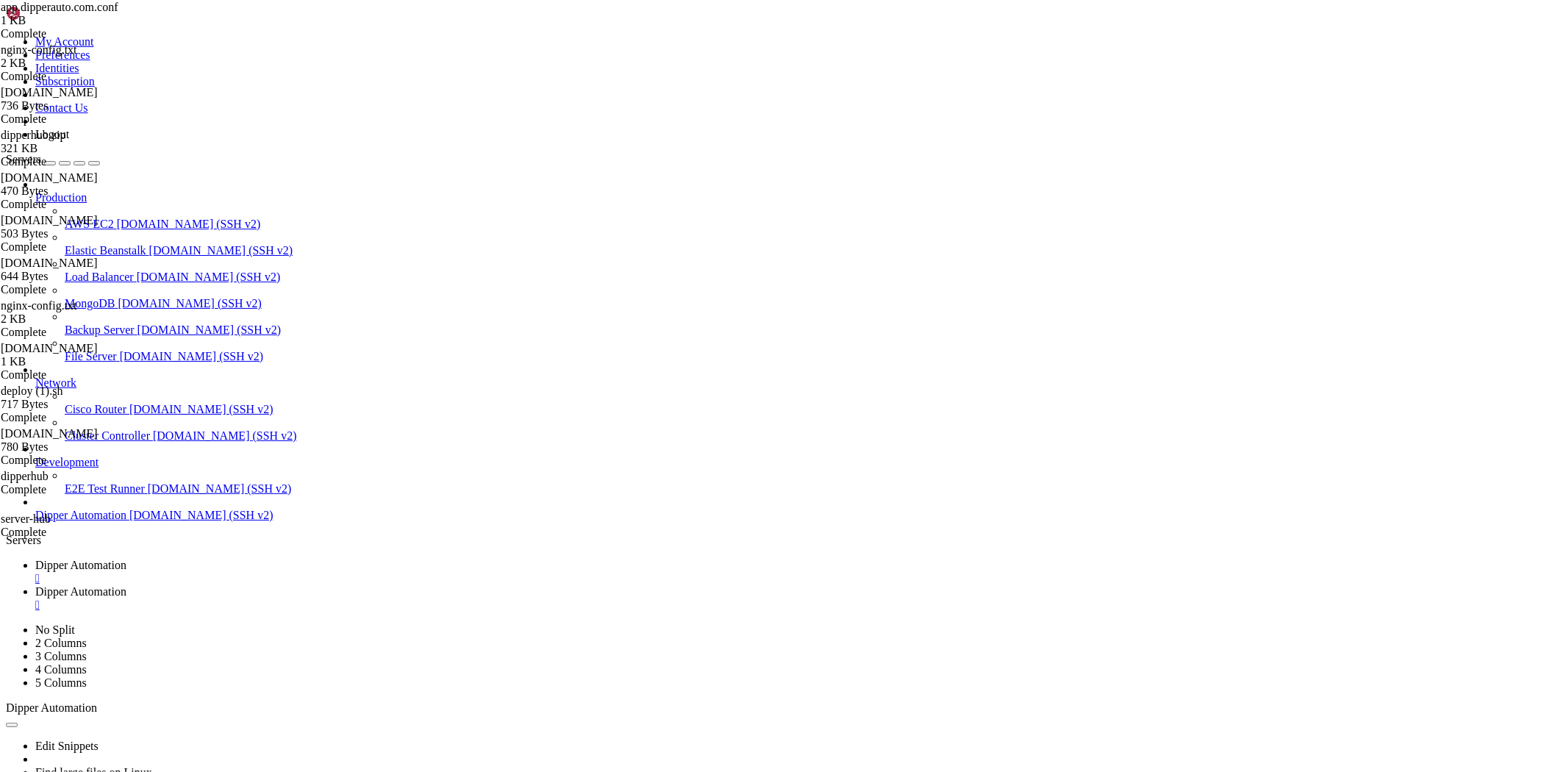
drag, startPoint x: 1480, startPoint y: 659, endPoint x: 1195, endPoint y: 181, distance: 556.5
drag, startPoint x: 1417, startPoint y: 38, endPoint x: 1446, endPoint y: 736, distance: 698.6
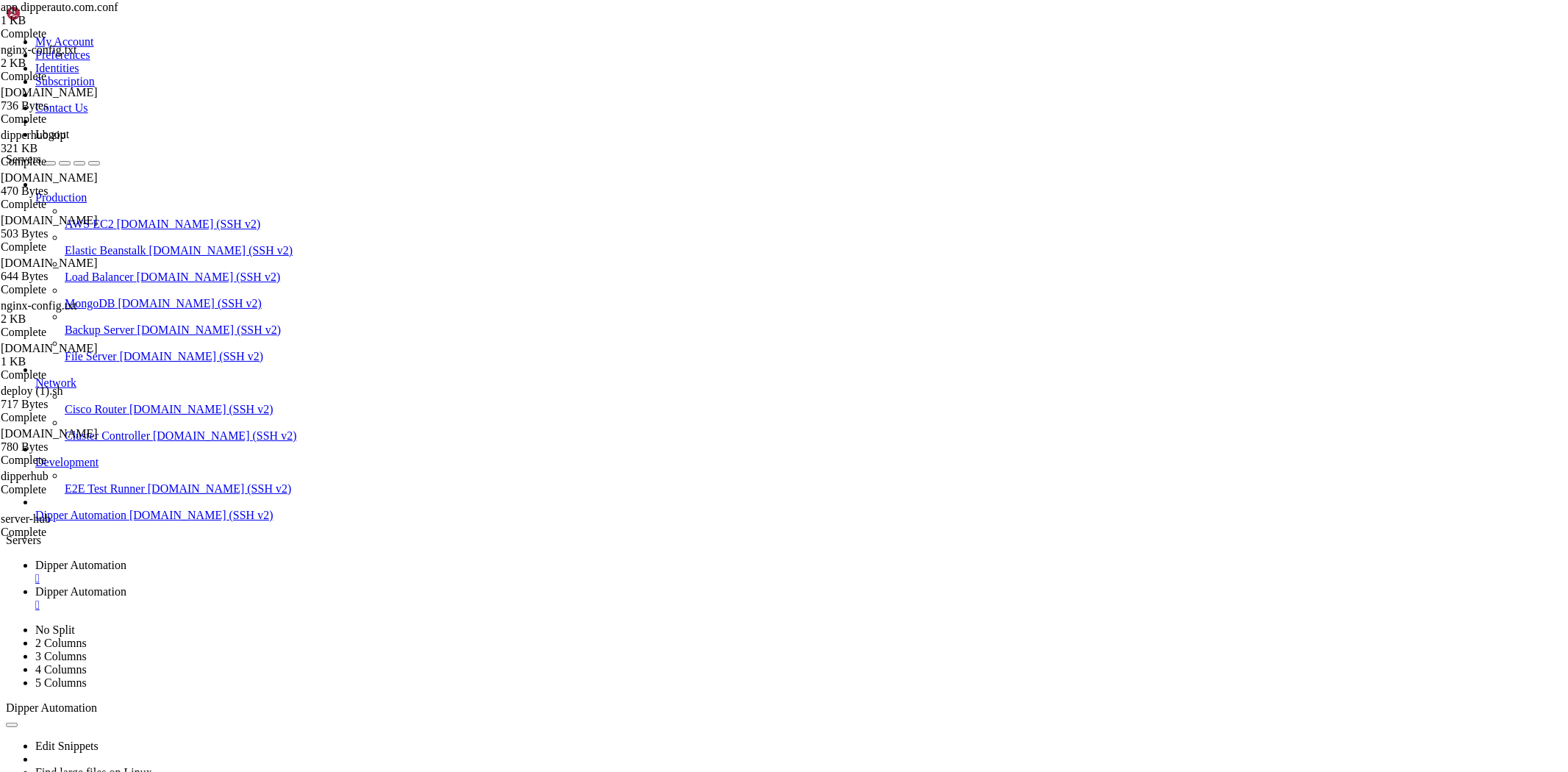
drag, startPoint x: 251, startPoint y: 44, endPoint x: 305, endPoint y: 49, distance: 54.2
type input "/home"
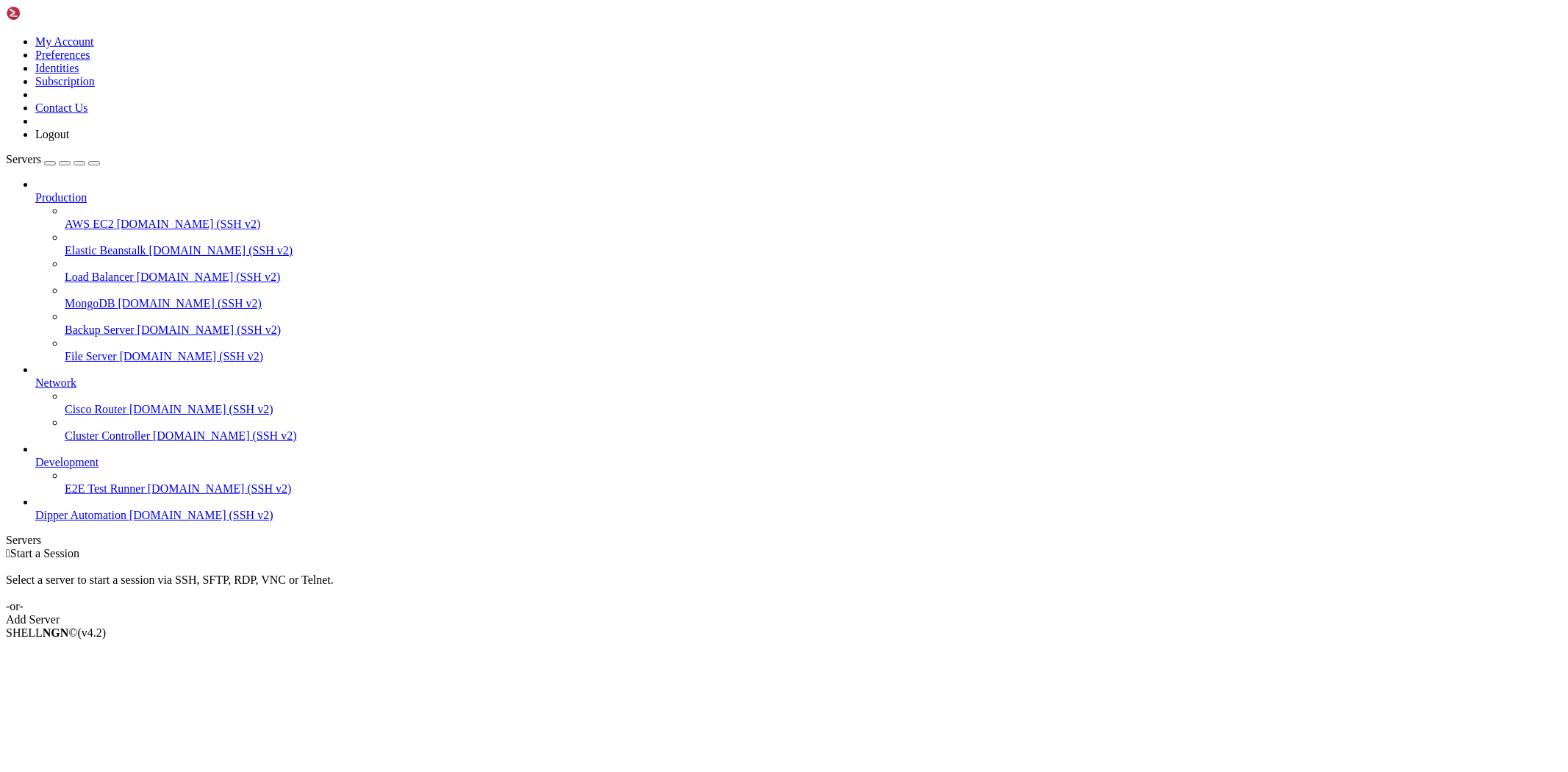
click at [94, 521] on span "Dipper Automation" at bounding box center [80, 515] width 91 height 12
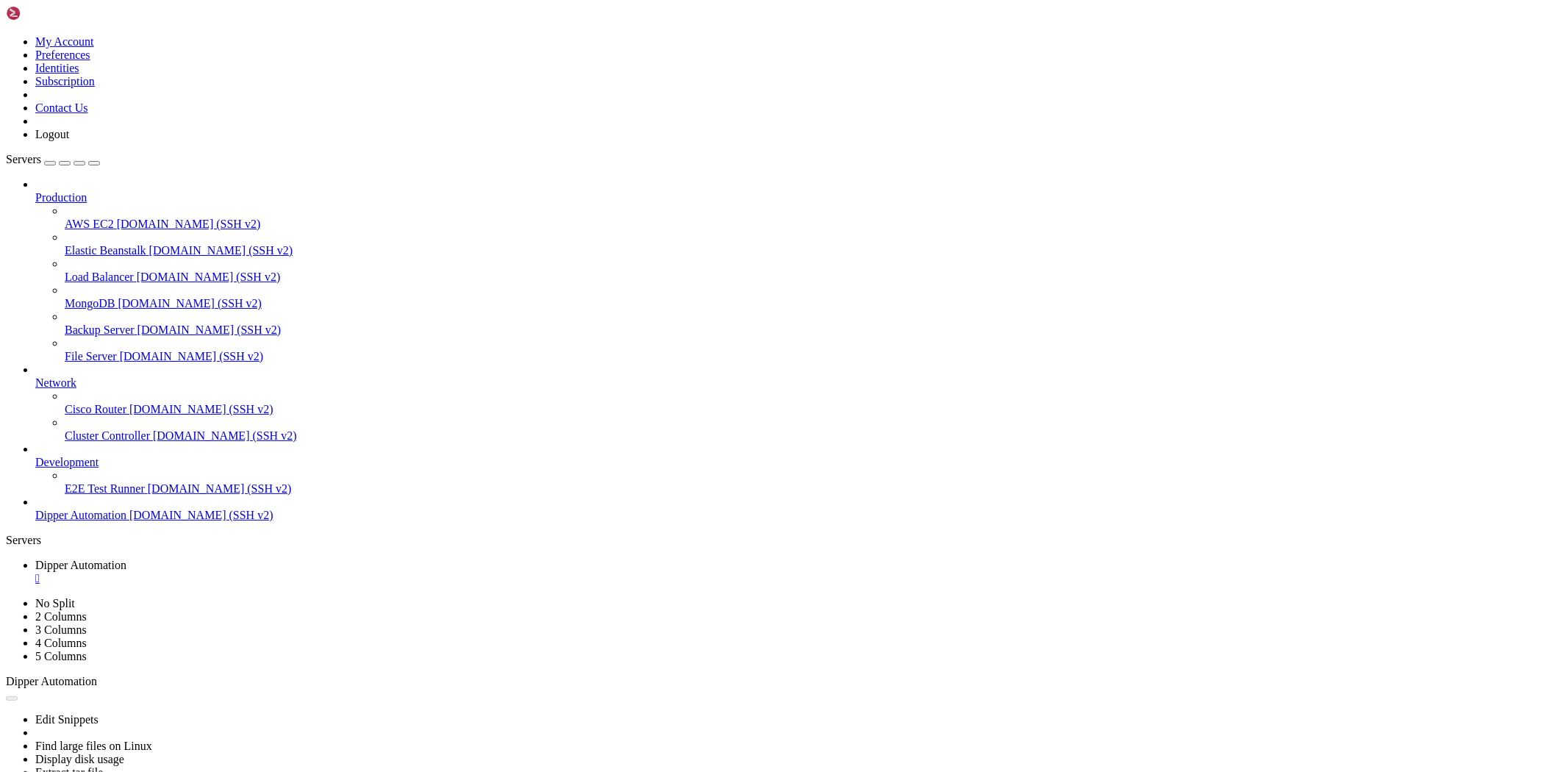
type input "/root"
drag, startPoint x: 521, startPoint y: 368, endPoint x: 521, endPoint y: 383, distance: 15.0
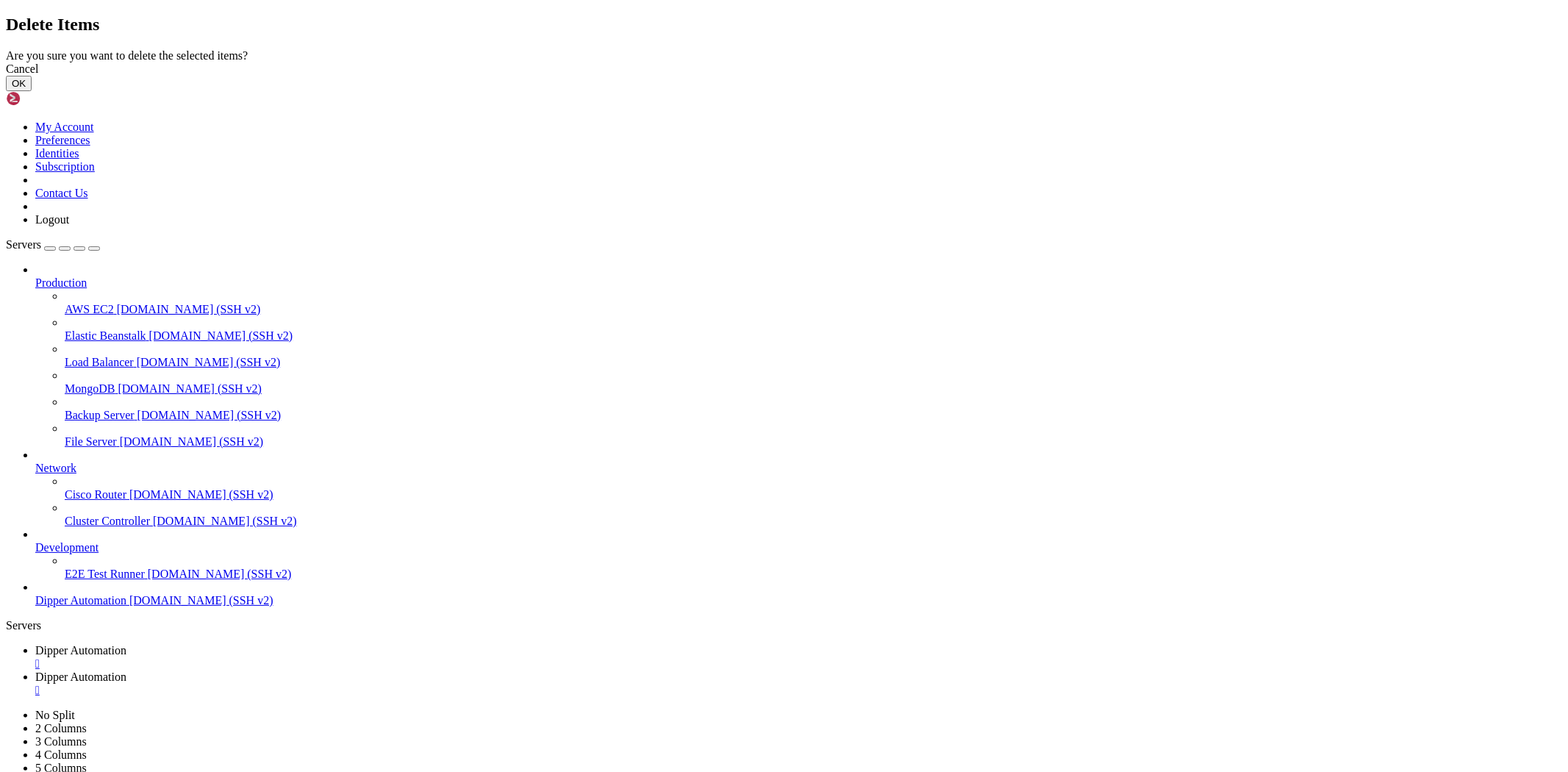
click at [32, 91] on button "OK" at bounding box center [19, 84] width 26 height 16
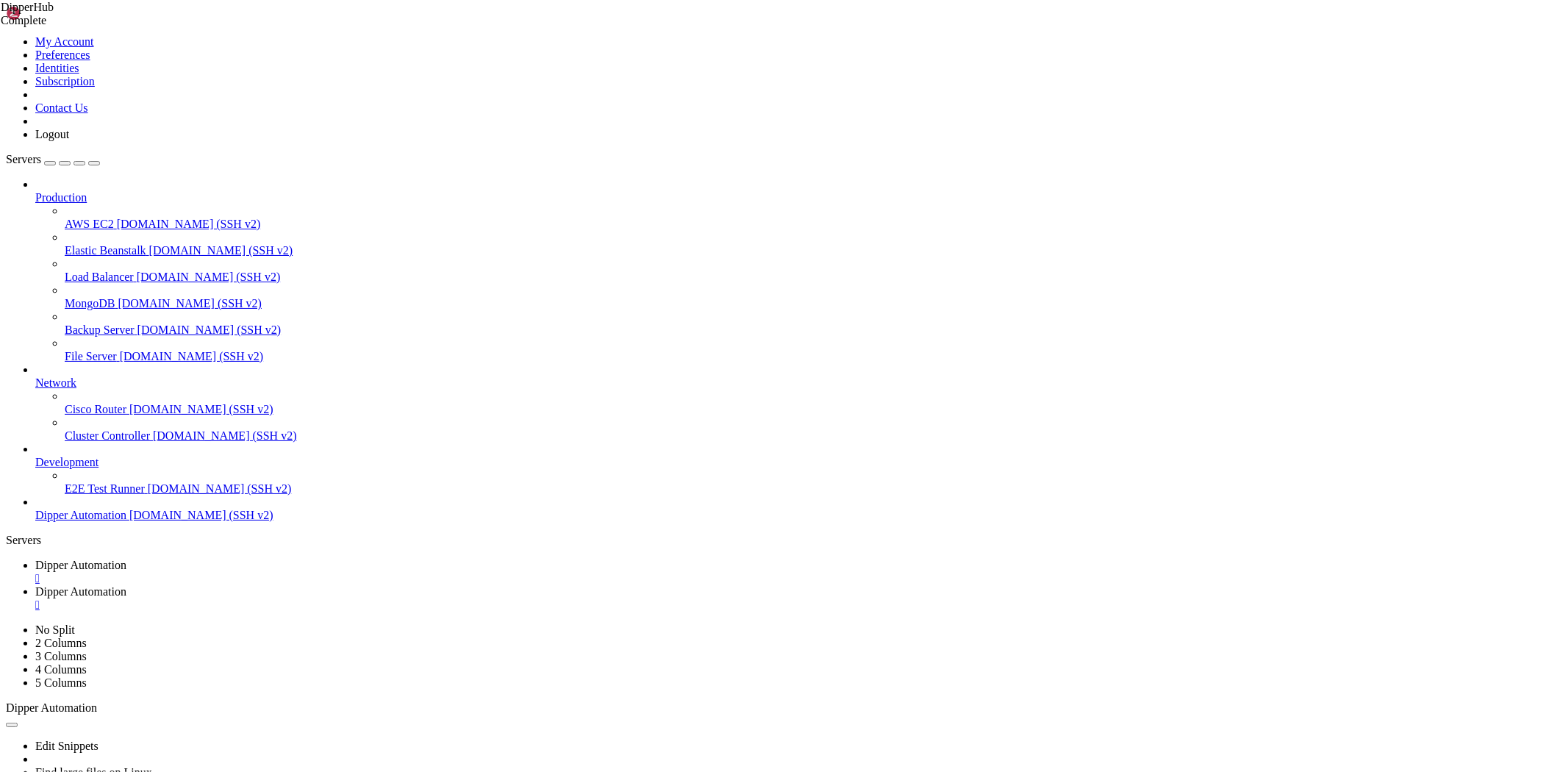
scroll to position [0, 0]
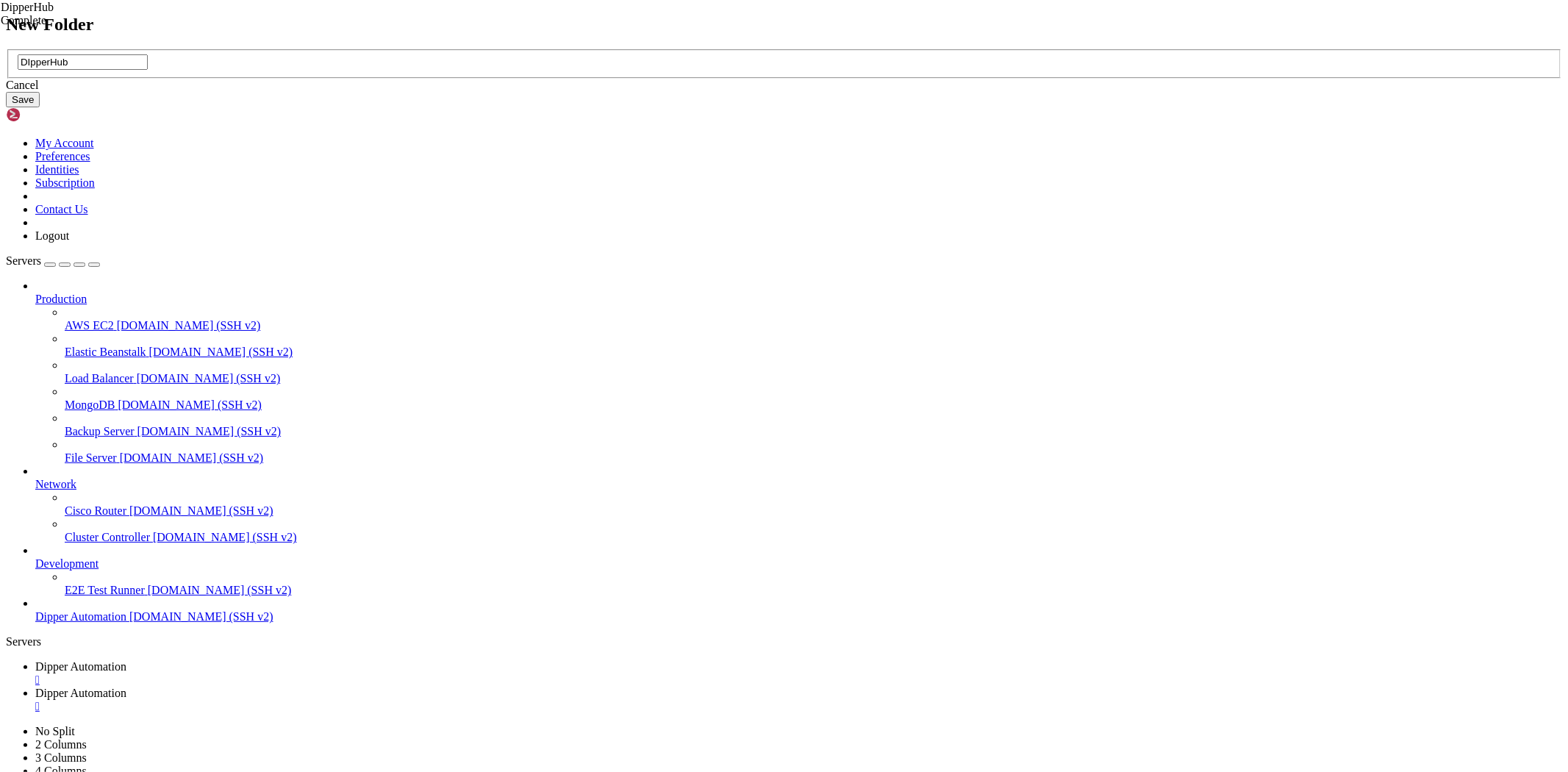
type input "DIpperHub"
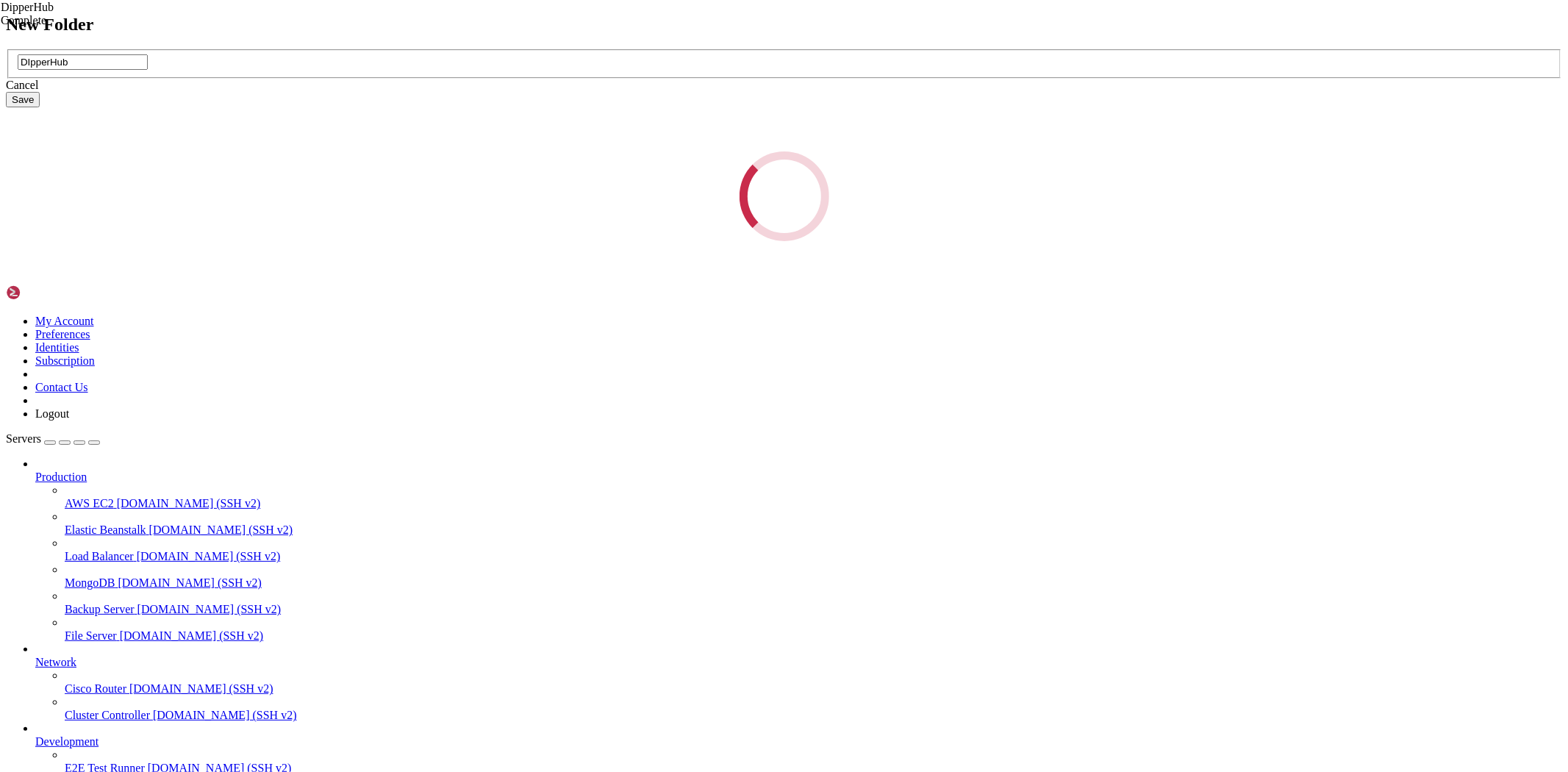
click at [901, 228] on div "New Folder DIpperHub Cancel Save Loading..." at bounding box center [784, 128] width 1557 height 228
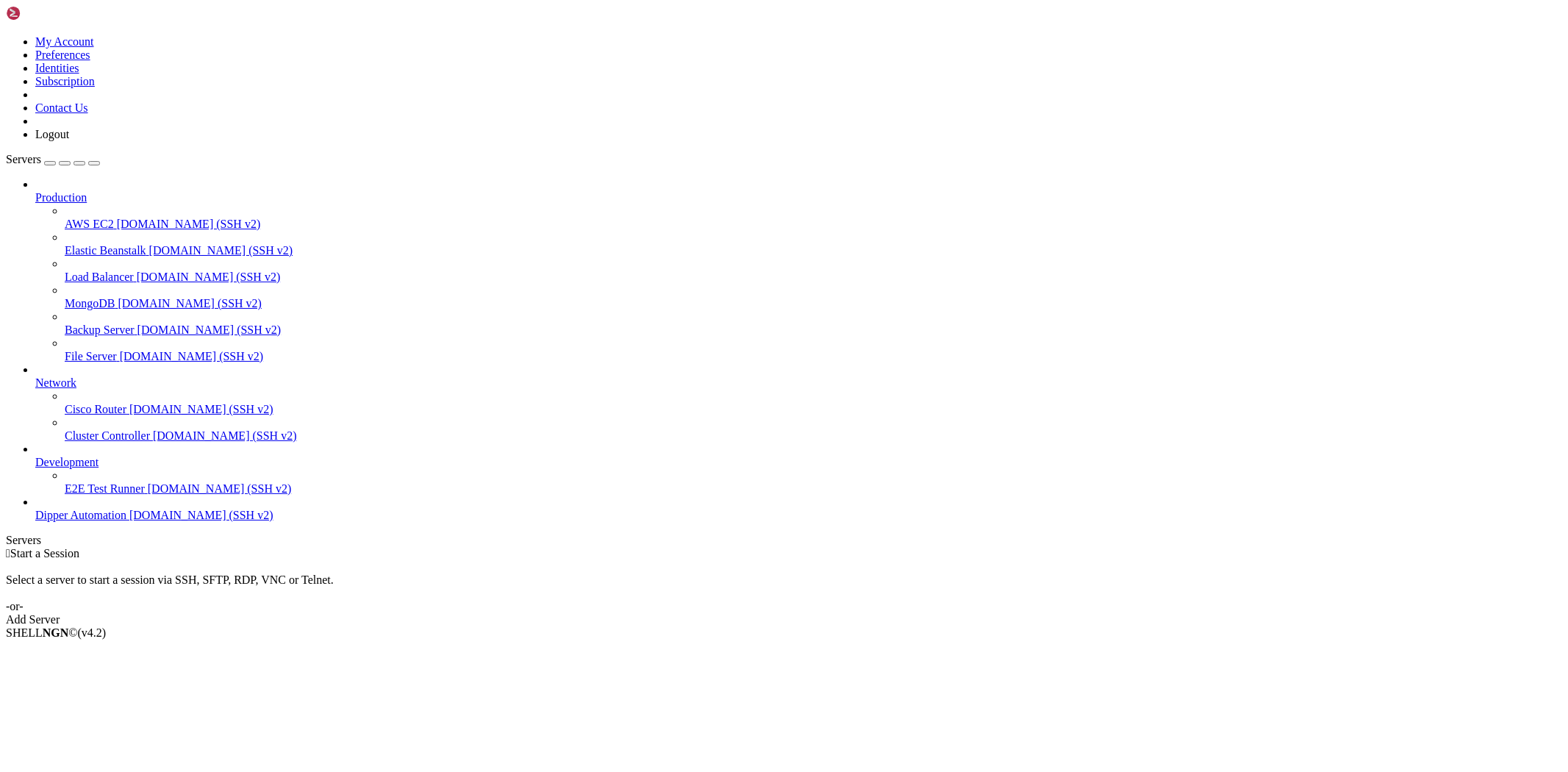
click at [83, 521] on span "Dipper Automation" at bounding box center [80, 515] width 91 height 12
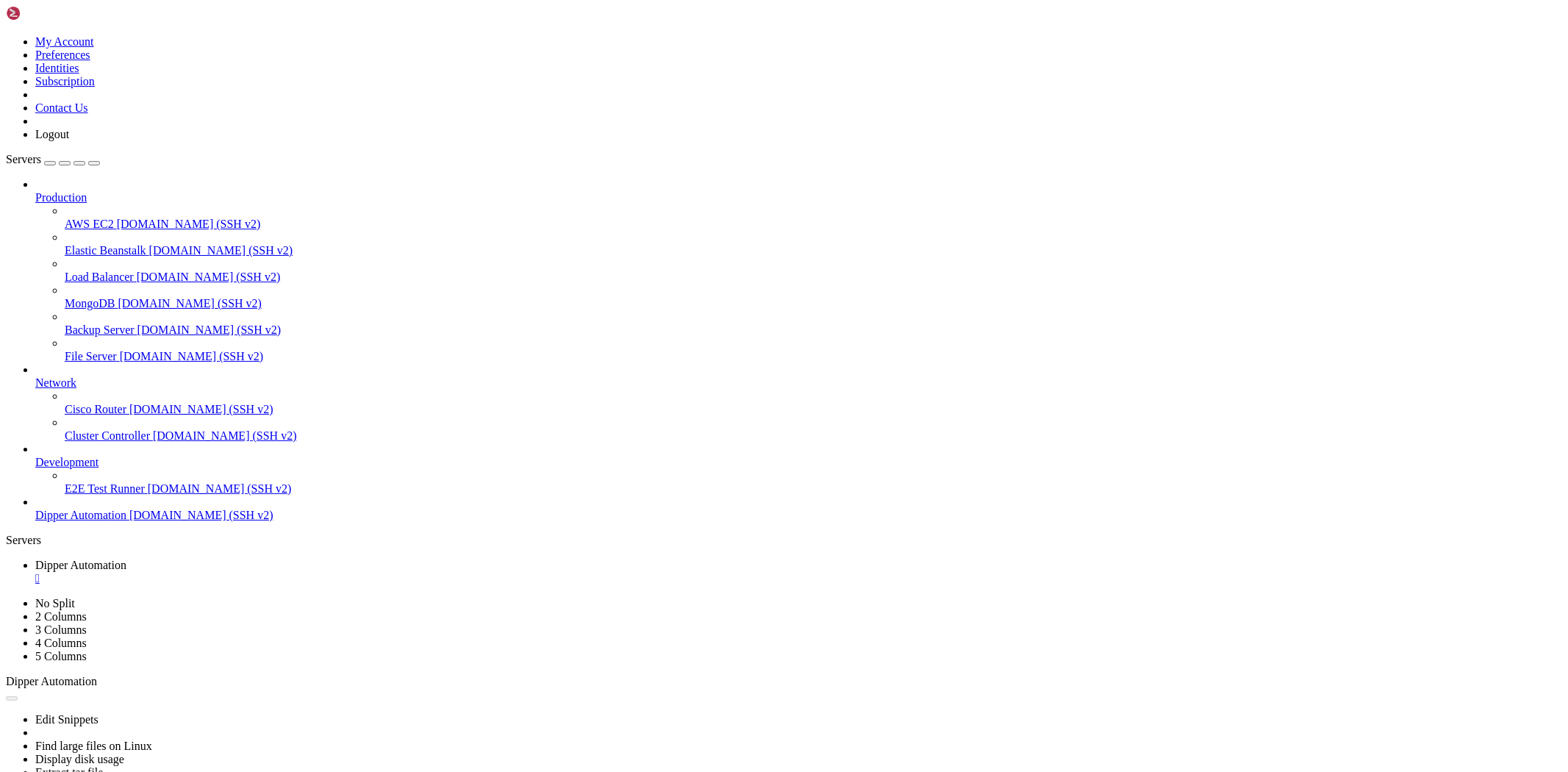
type input "/root"
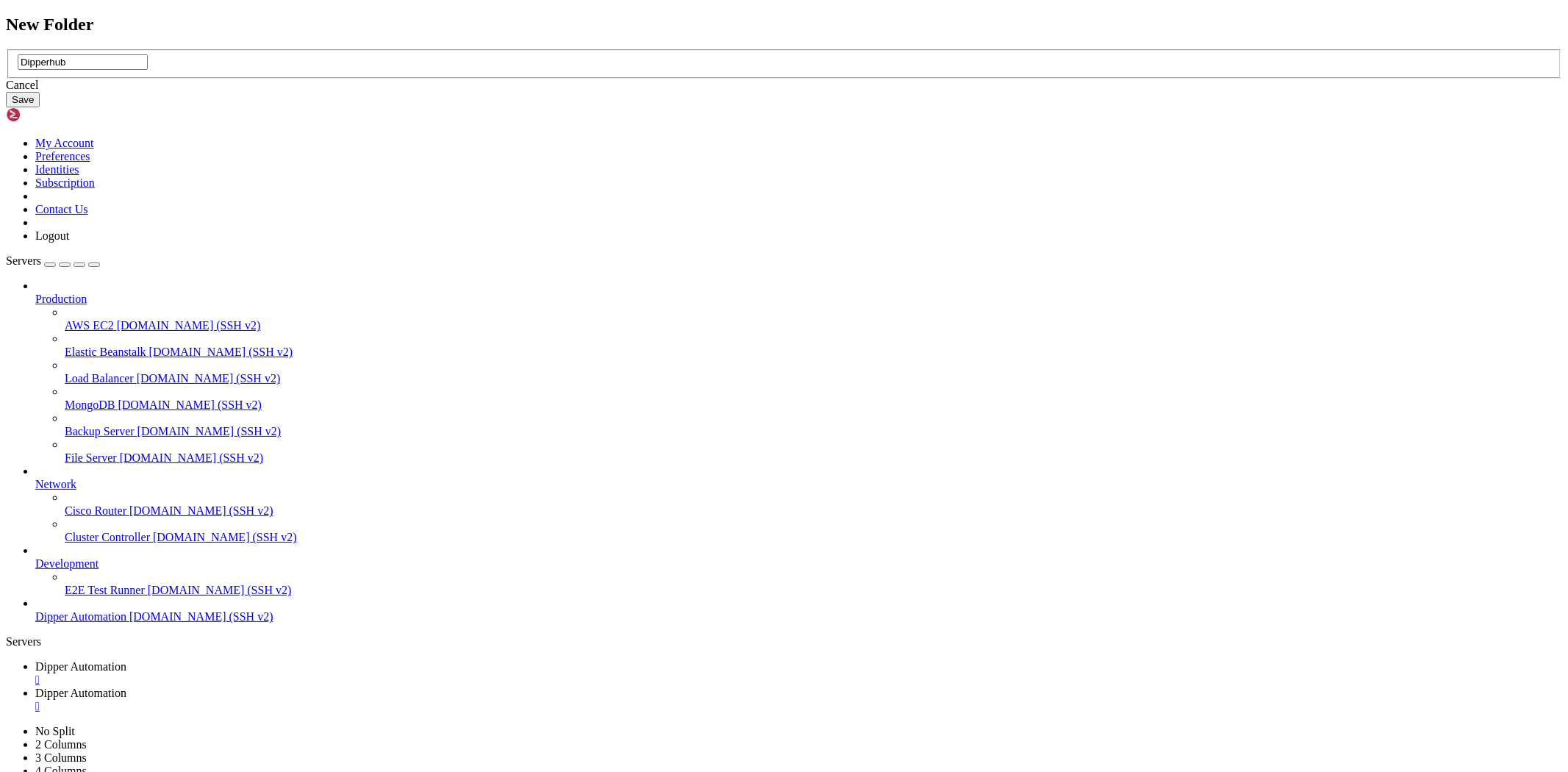
type input "Dipperhub"
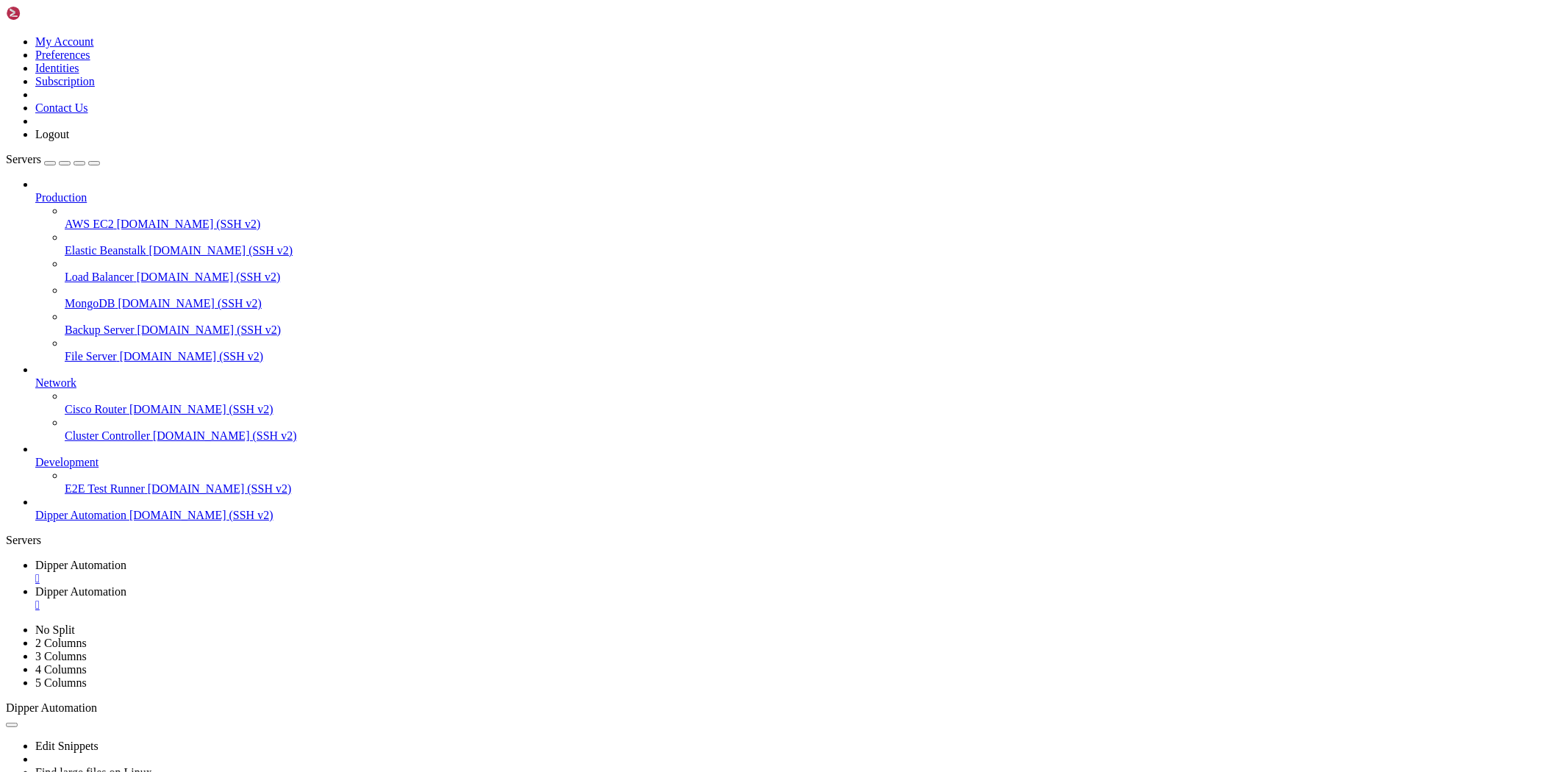
type input "/root/Dipperhub"
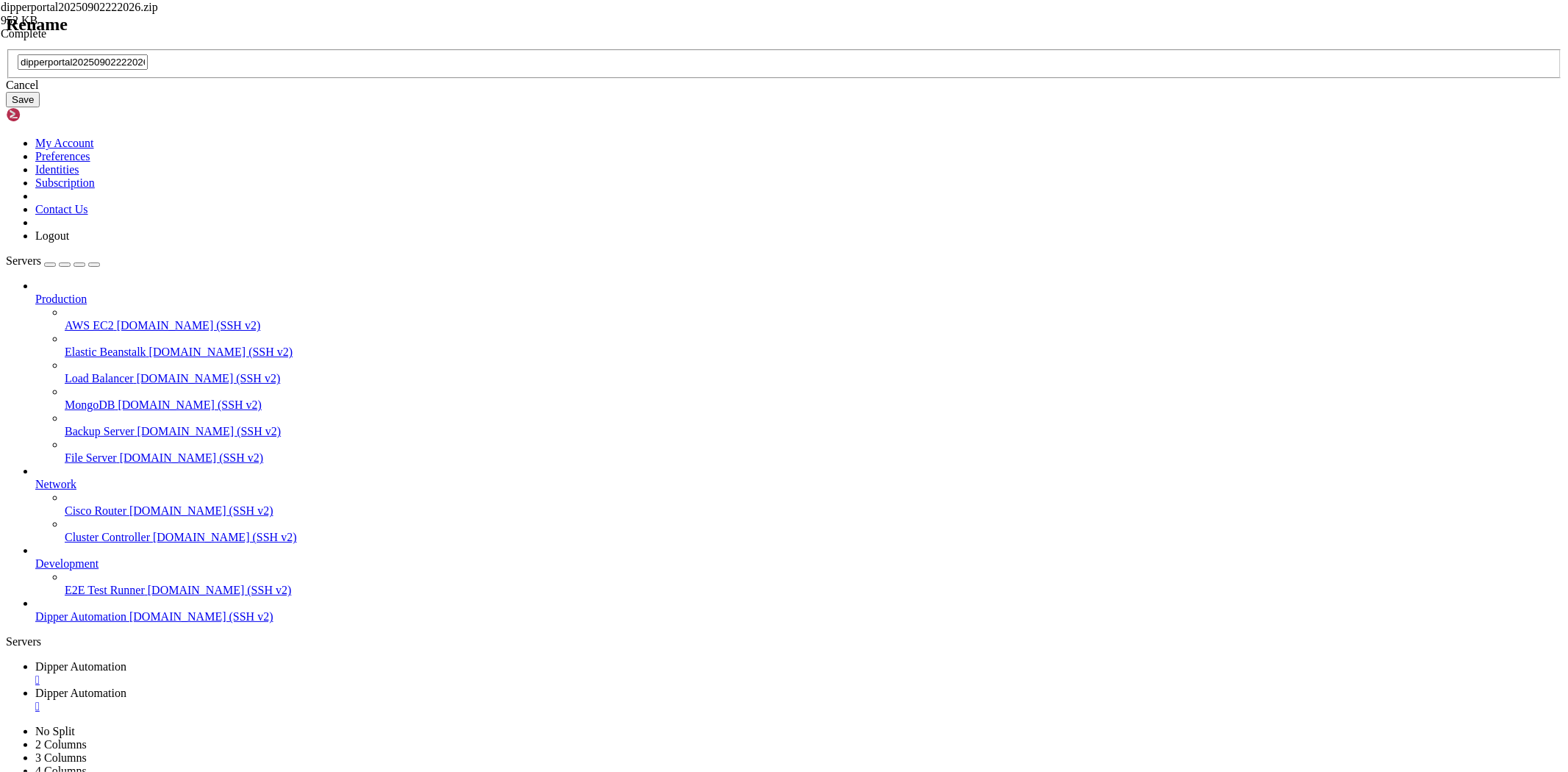
click at [363, 108] on div "Rename dipperportal20250902222026.zip Cancel Save" at bounding box center [784, 61] width 1557 height 93
click at [148, 70] on input "dipperportal20250902222026.zip" at bounding box center [82, 62] width 130 height 16
drag, startPoint x: 802, startPoint y: 384, endPoint x: 159, endPoint y: 320, distance: 646.2
click at [155, 108] on div "Rename dipperportal20250902222026.zip Cancel Save" at bounding box center [784, 61] width 1557 height 93
type input "dipper.zip"
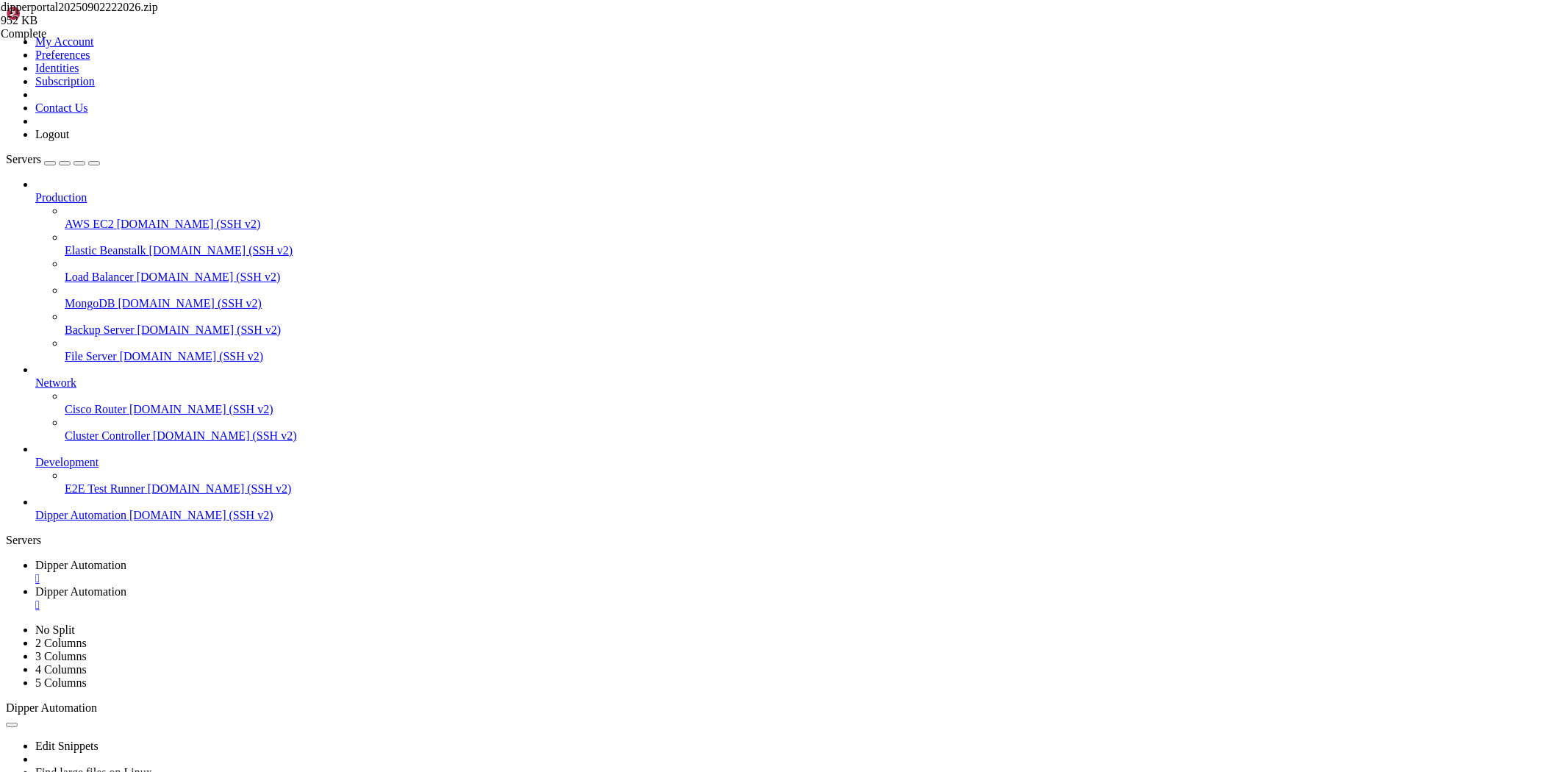
click at [246, 559] on link "Dipper Automation " at bounding box center [799, 572] width 1527 height 27
drag, startPoint x: 650, startPoint y: 1419, endPoint x: 663, endPoint y: 1412, distance: 14.8
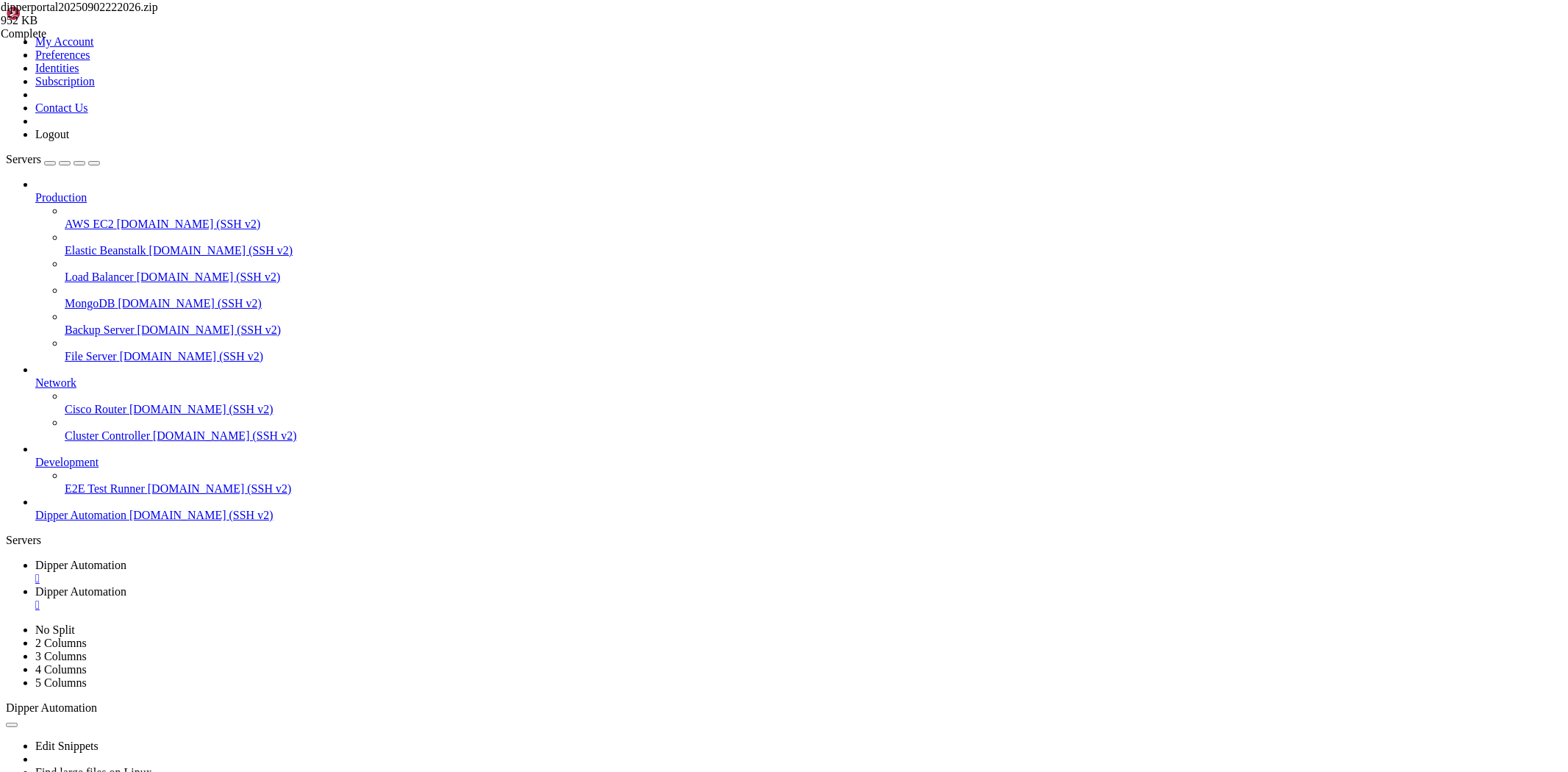
scroll to position [3251, 0]
drag, startPoint x: 196, startPoint y: 1283, endPoint x: 157, endPoint y: 1309, distance: 46.9
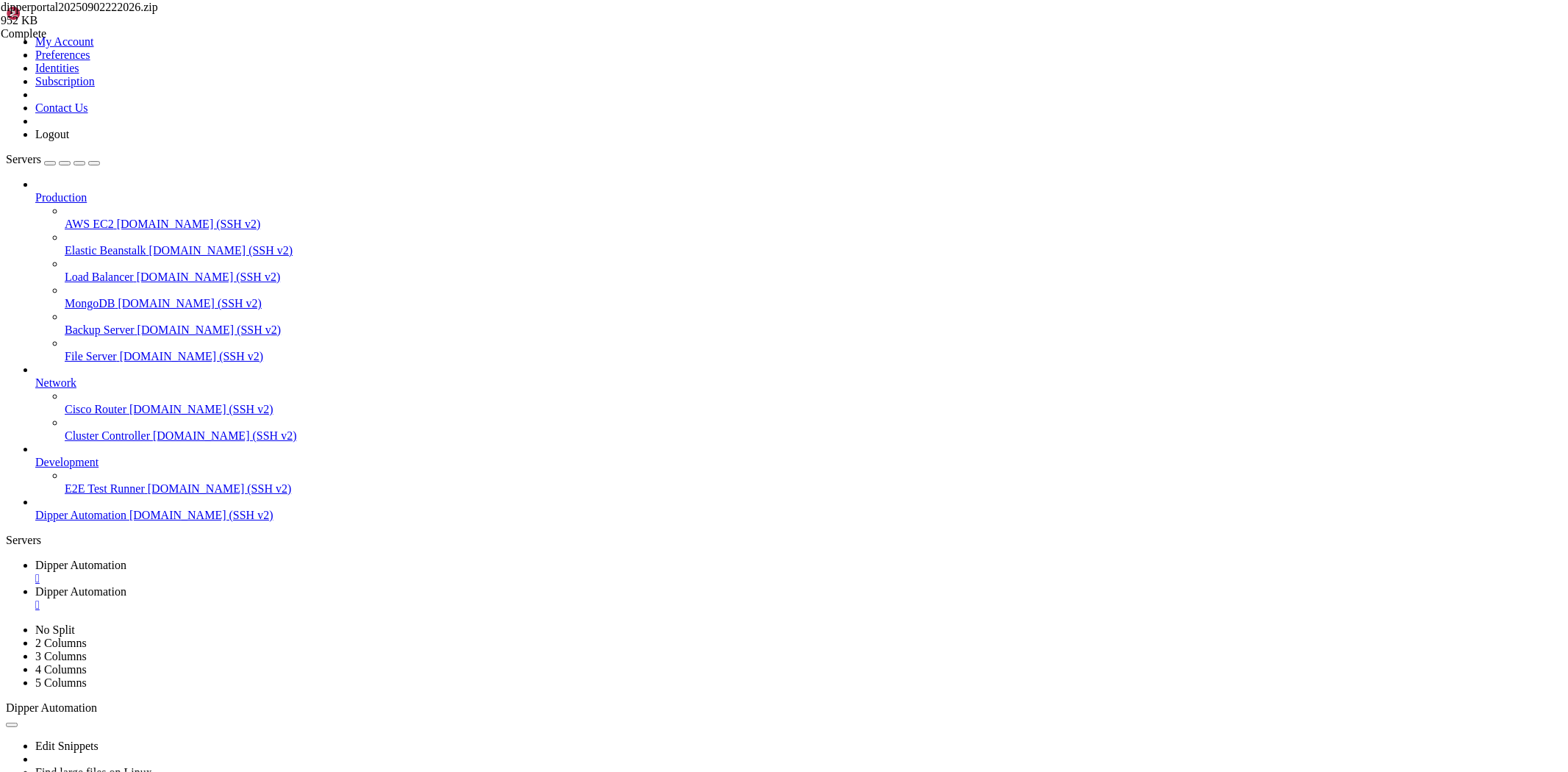
drag, startPoint x: 264, startPoint y: 1492, endPoint x: 8, endPoint y: 1429, distance: 263.6
drag, startPoint x: 12, startPoint y: 1419, endPoint x: 320, endPoint y: 1496, distance: 317.5
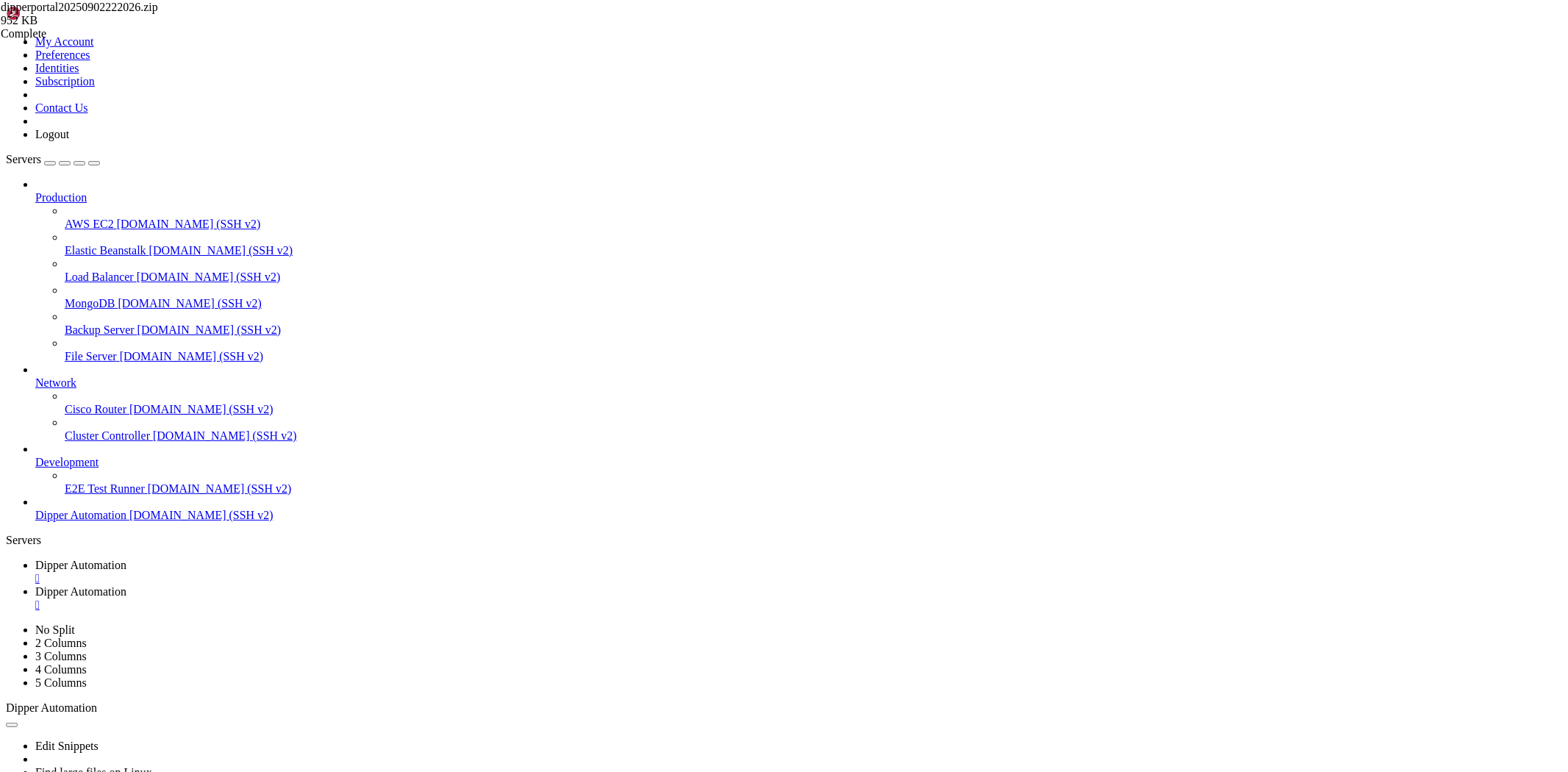
scroll to position [3563, 0]
drag, startPoint x: 286, startPoint y: 1477, endPoint x: 14, endPoint y: 1411, distance: 279.9
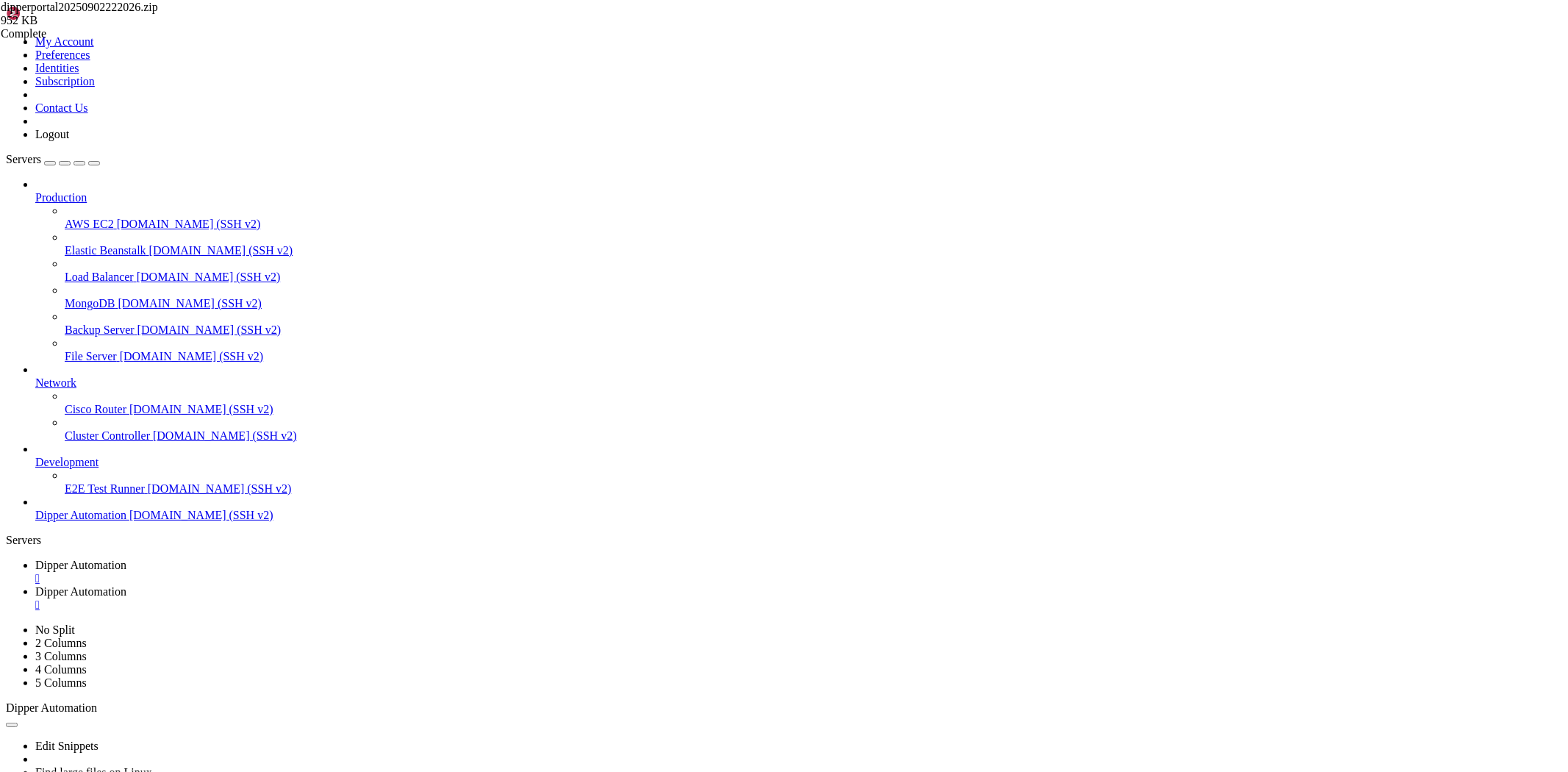
click at [394, 585] on link "Dipper Automation " at bounding box center [799, 598] width 1527 height 27
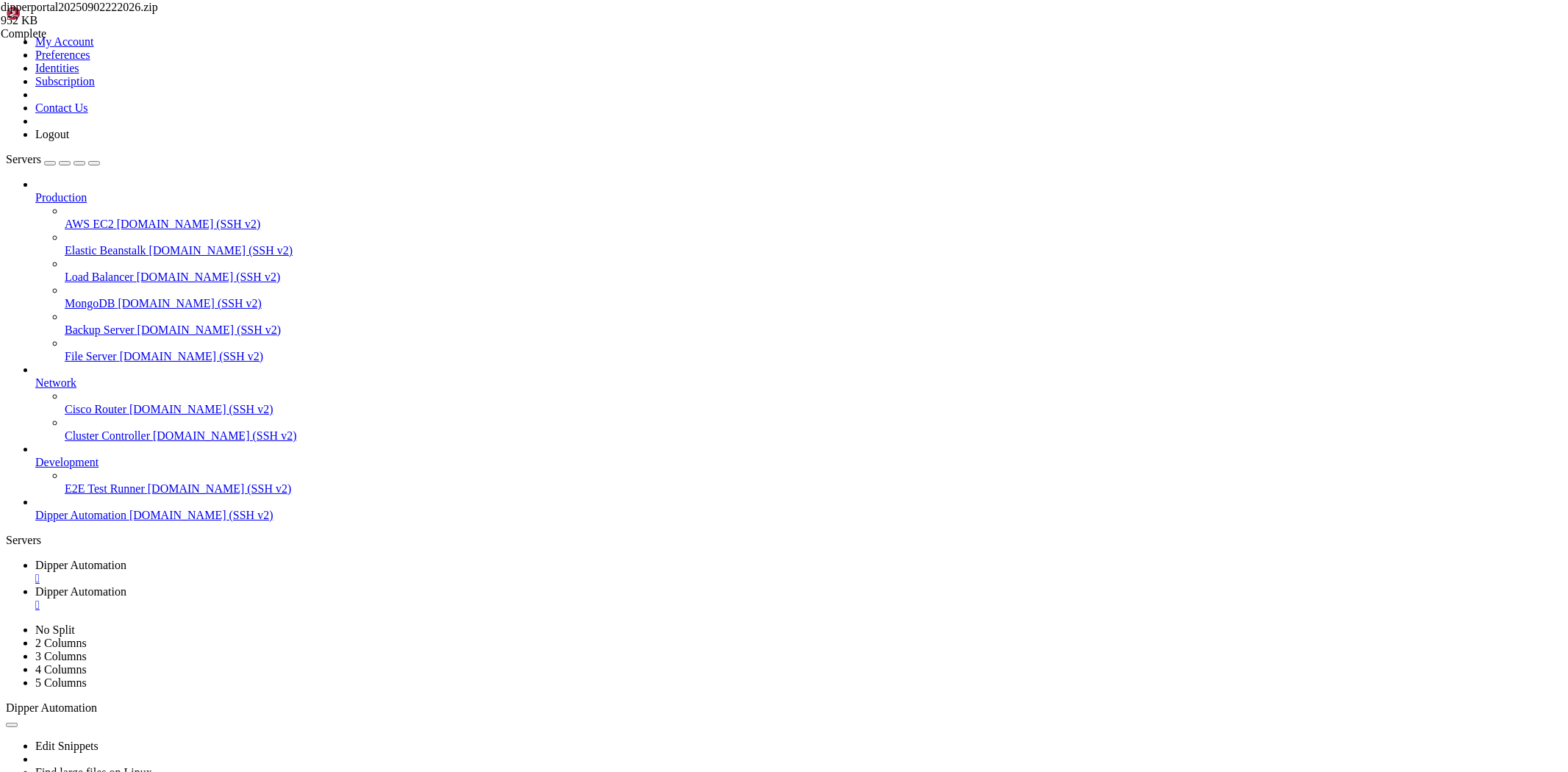
type input "/root/Dipperhub/scripts"
click at [126, 559] on span "Dipper Automation" at bounding box center [80, 565] width 91 height 12
click at [346, 585] on link "Dipper Automation " at bounding box center [799, 598] width 1527 height 27
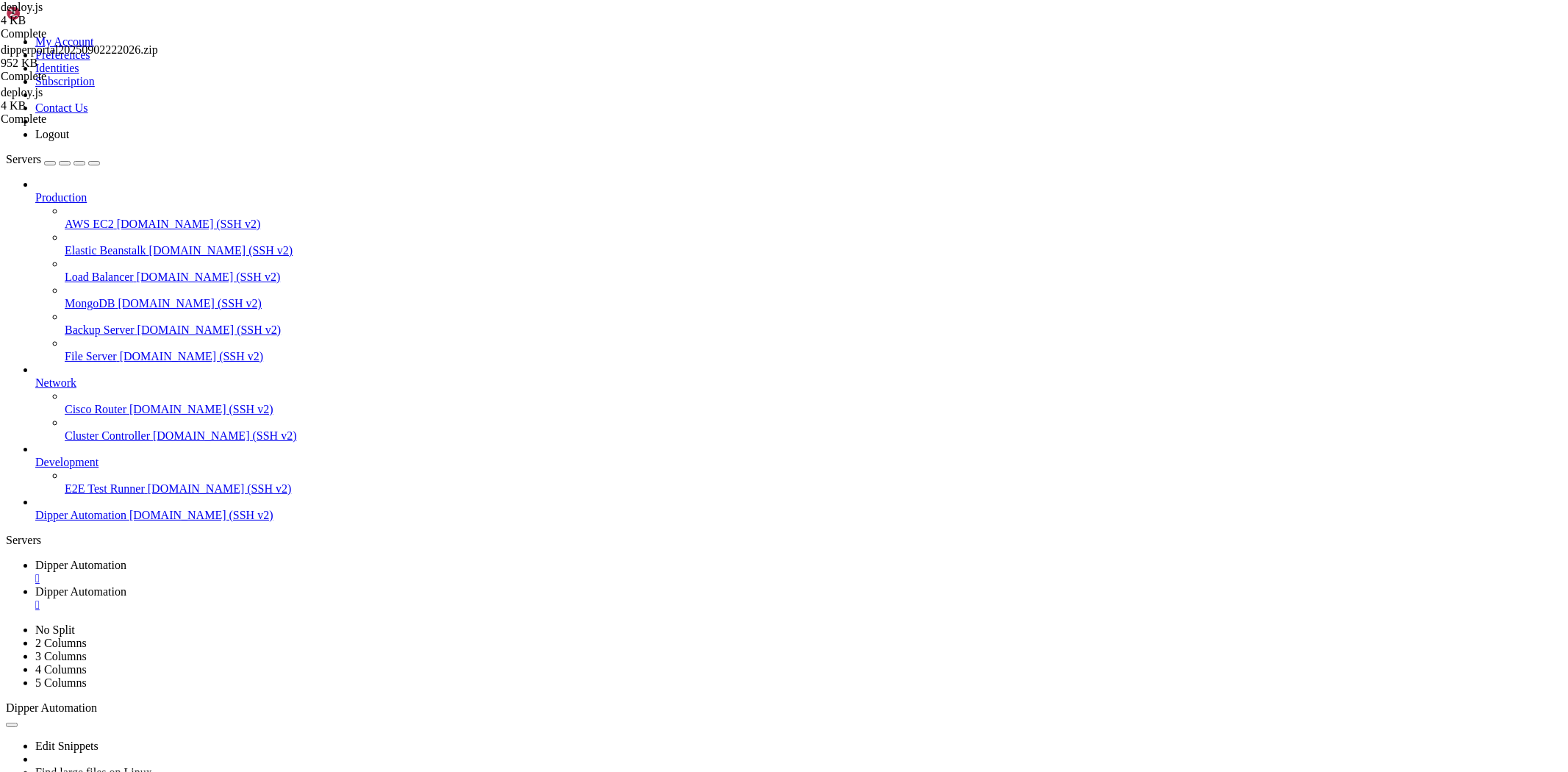
drag, startPoint x: 399, startPoint y: 545, endPoint x: 376, endPoint y: 547, distance: 23.1
type textarea "if (!execCommand("npm run install --legacy-peer-deps", "Instalação de dependênc…"
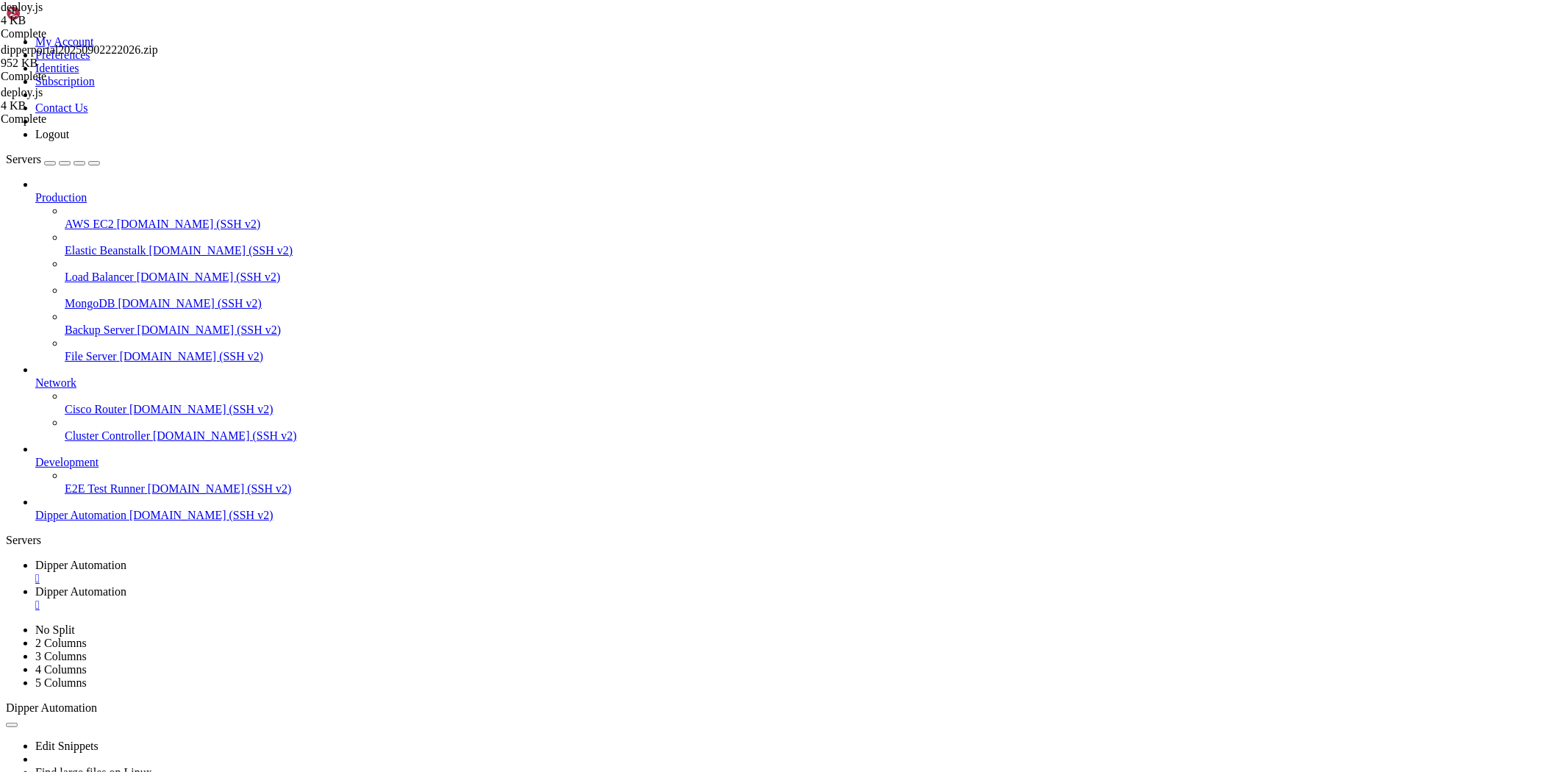
click at [126, 559] on span "Dipper Automation" at bounding box center [80, 565] width 91 height 12
drag, startPoint x: 688, startPoint y: 1496, endPoint x: 12, endPoint y: 1436, distance: 678.7
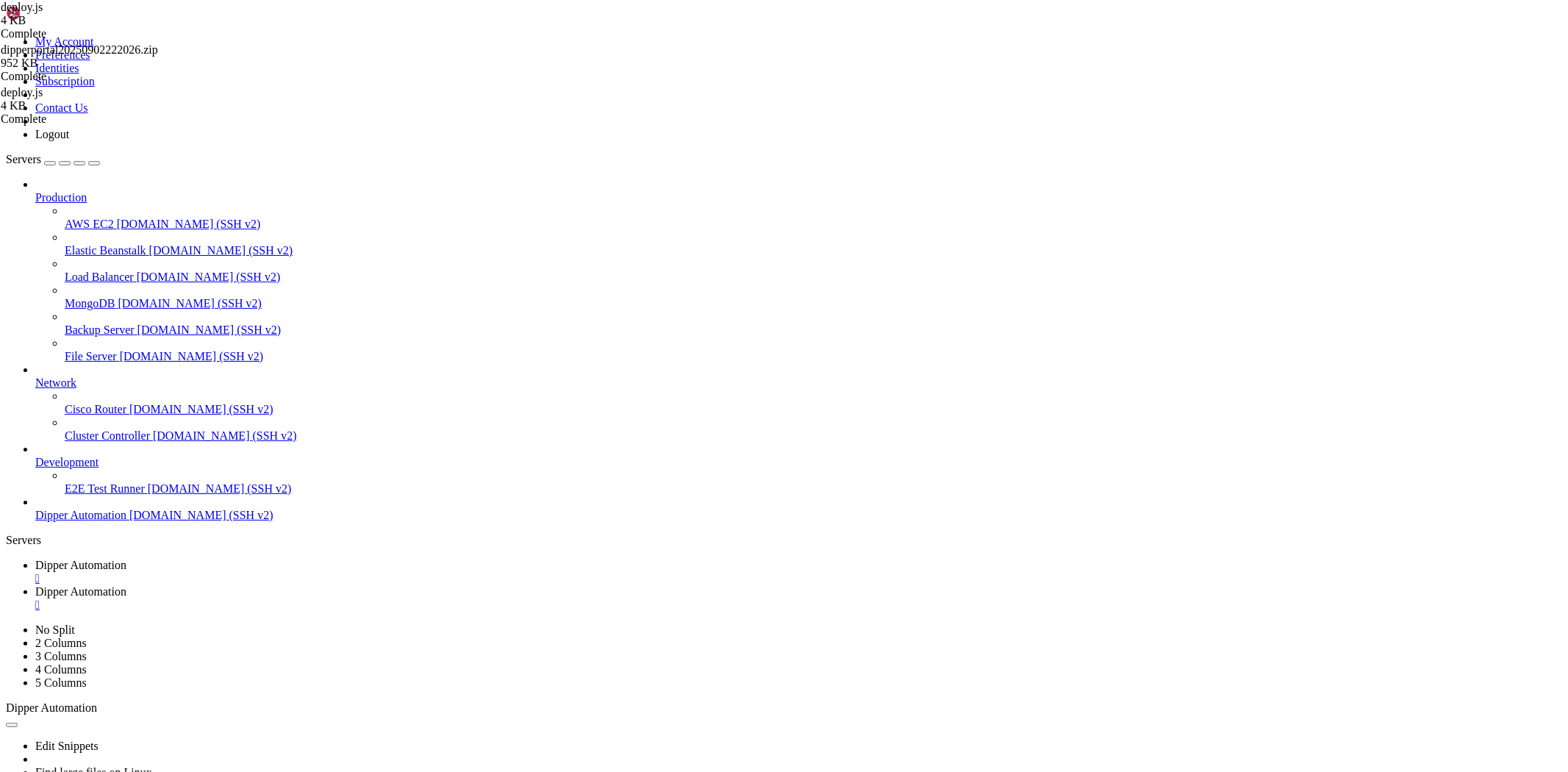
scroll to position [4175, 0]
drag, startPoint x: 712, startPoint y: 1477, endPoint x: 12, endPoint y: 1290, distance: 724.5
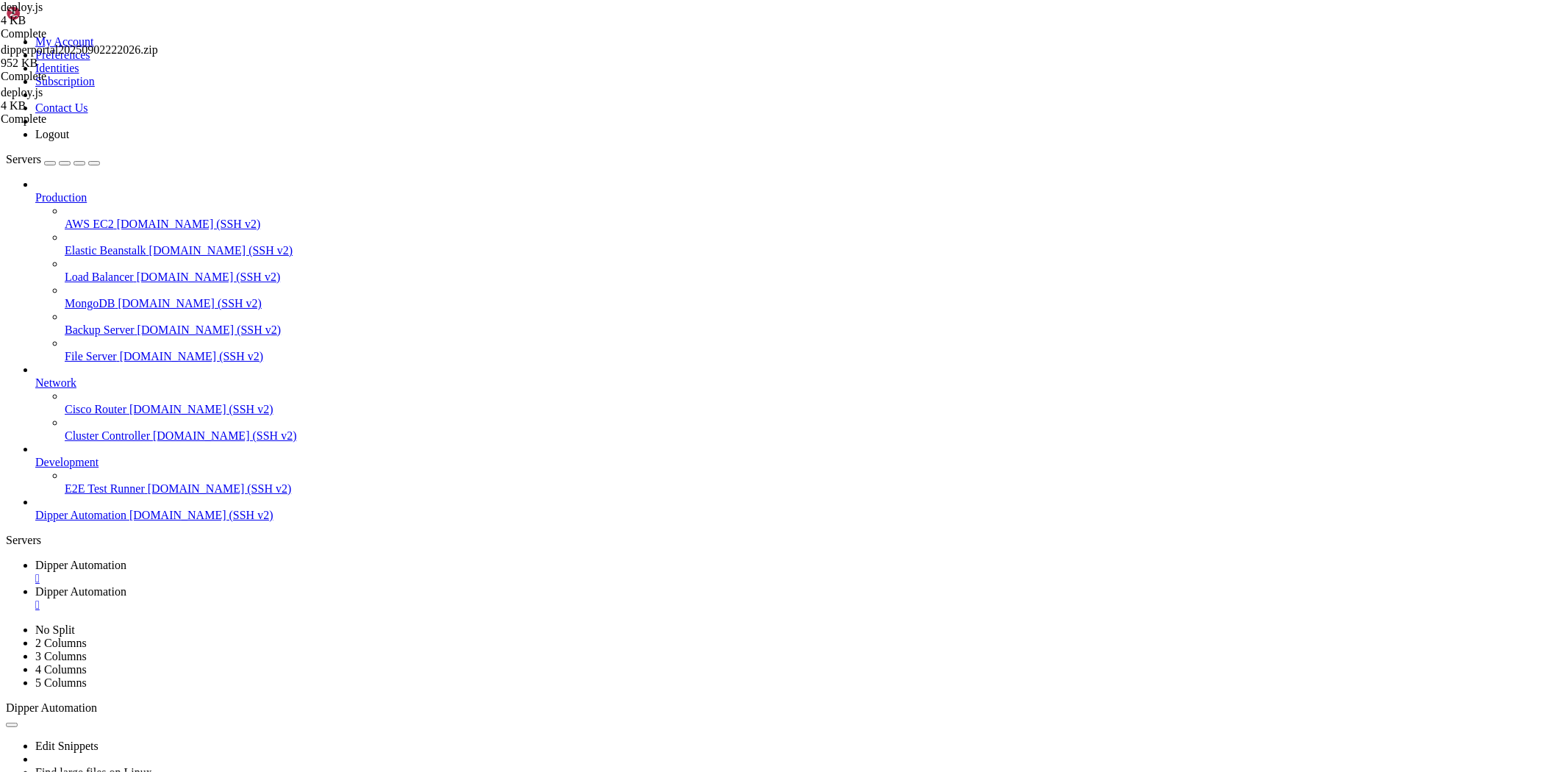
drag, startPoint x: 506, startPoint y: 1382, endPoint x: 350, endPoint y: 1181, distance: 254.4
drag, startPoint x: 564, startPoint y: 1290, endPoint x: 497, endPoint y: 1308, distance: 69.4
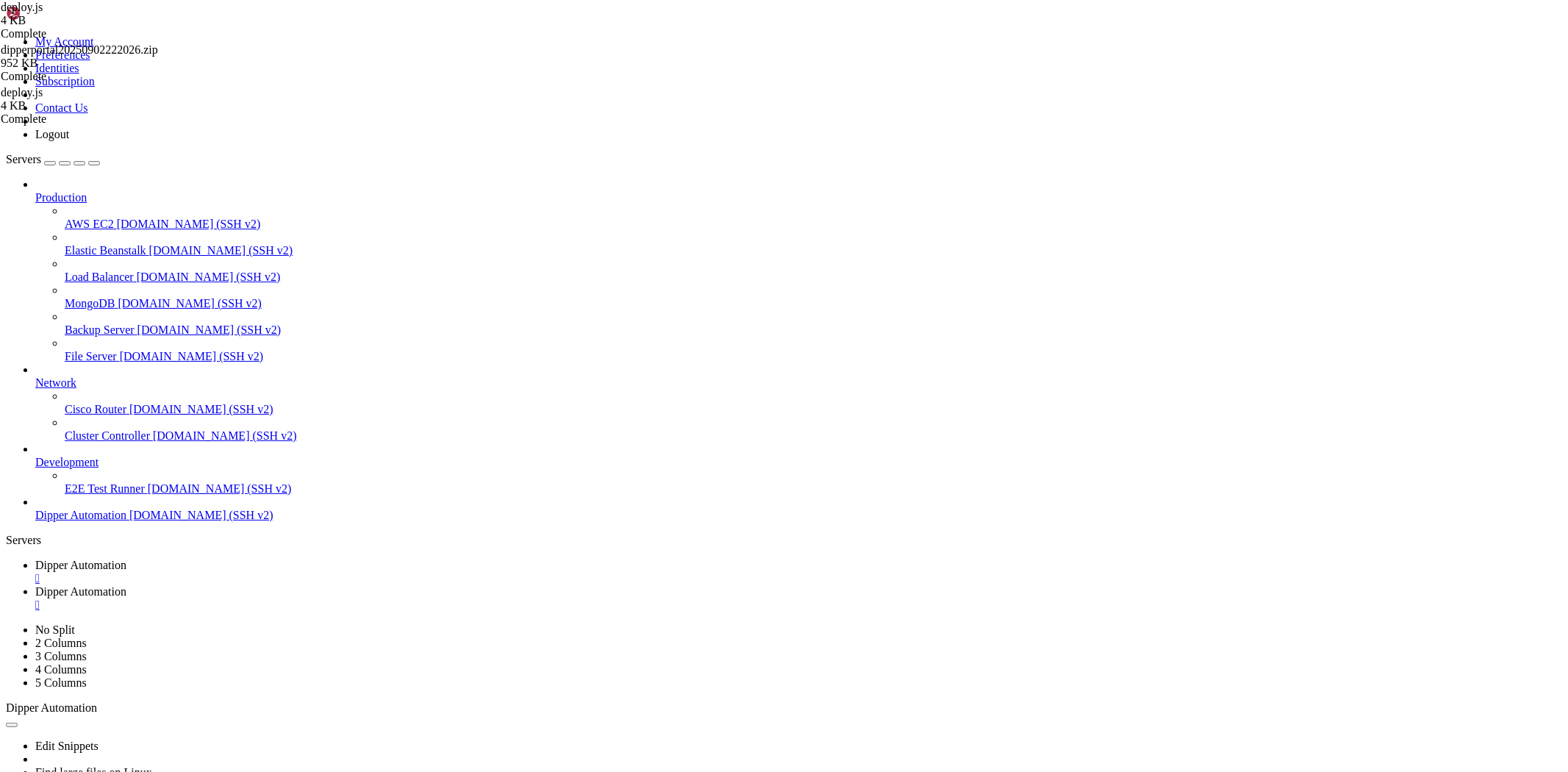
drag, startPoint x: 546, startPoint y: 1259, endPoint x: 331, endPoint y: 1167, distance: 233.9
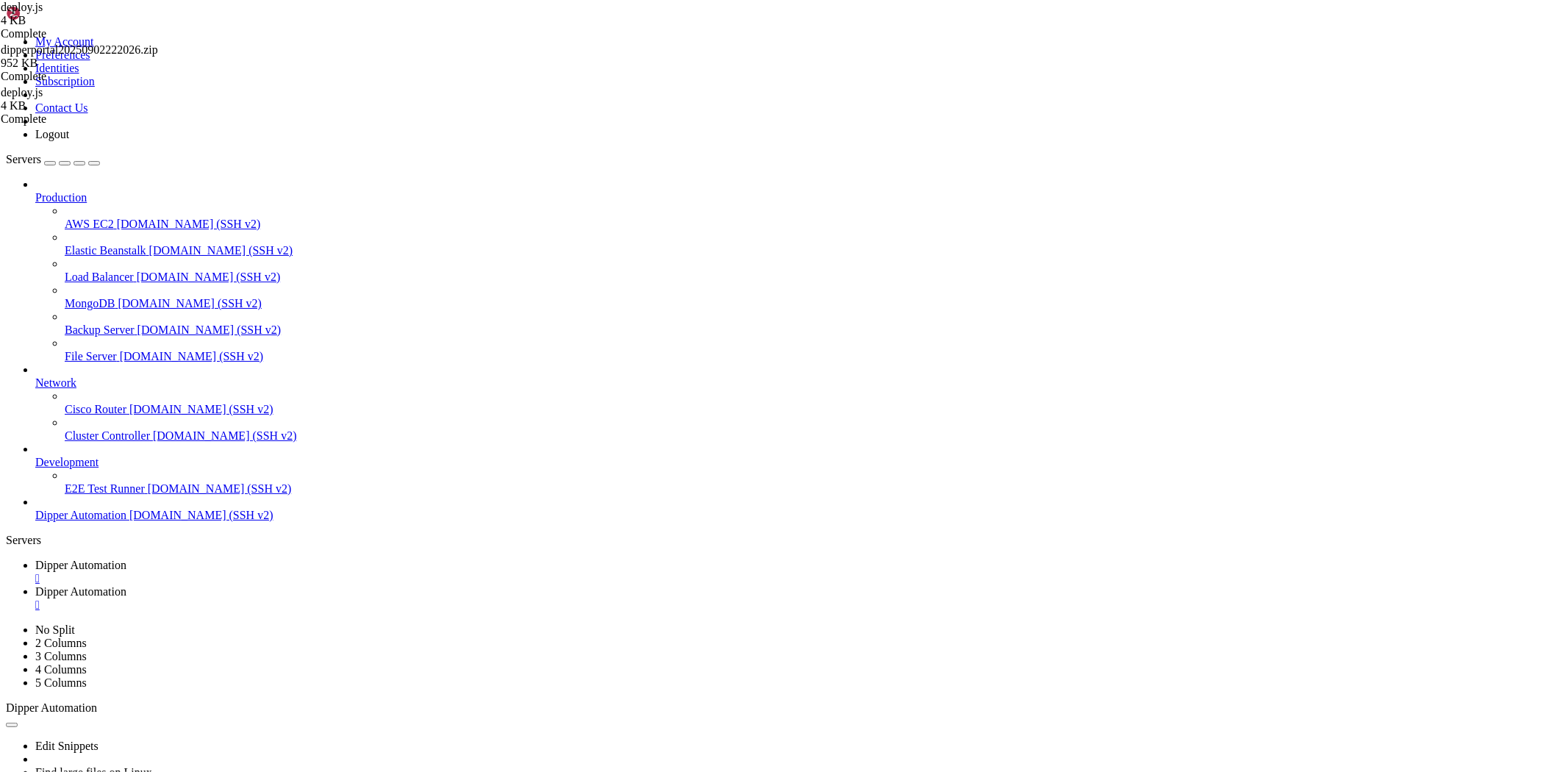
drag, startPoint x: 709, startPoint y: 1502, endPoint x: 11, endPoint y: 1396, distance: 706.0
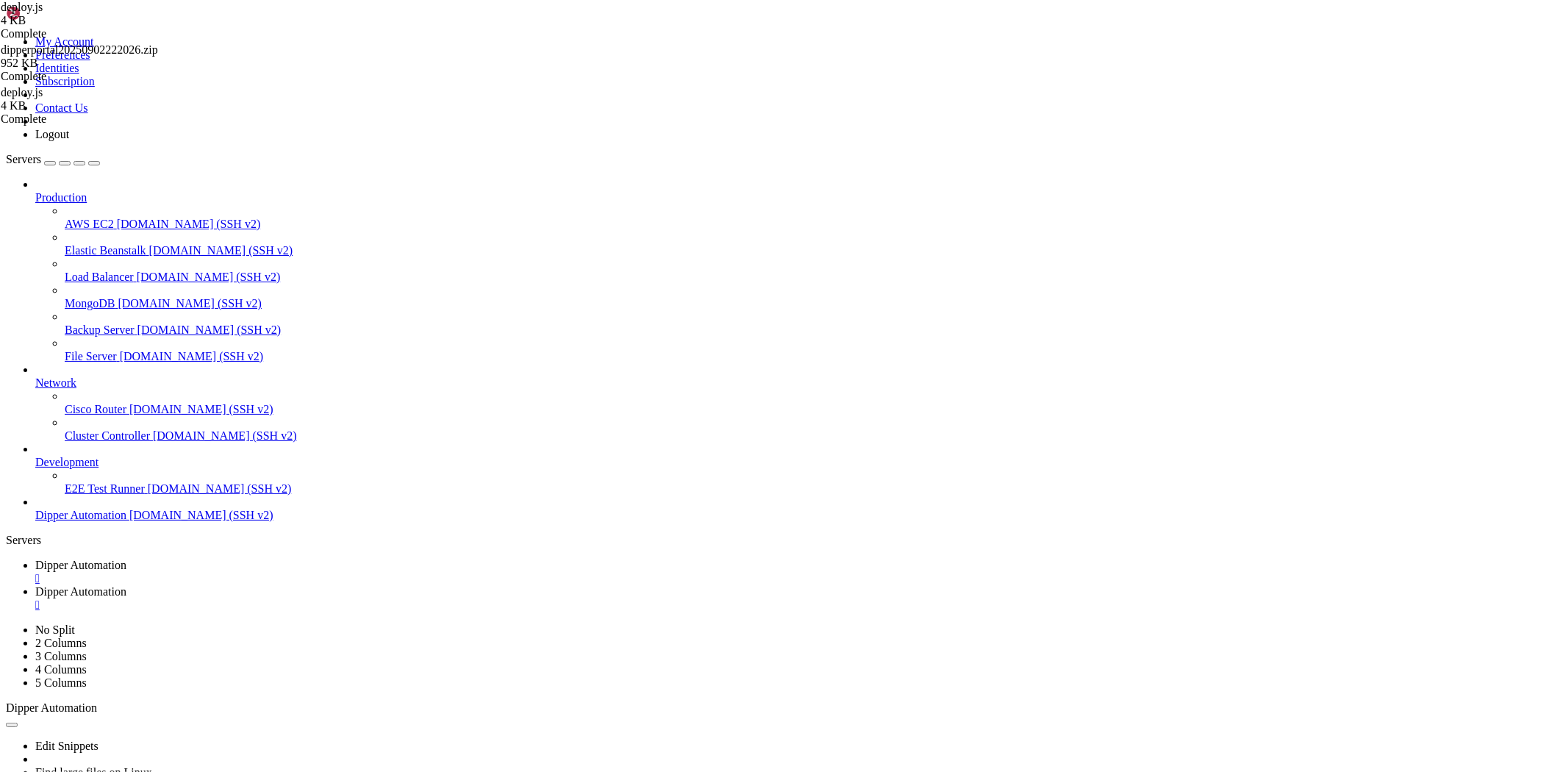
drag, startPoint x: 720, startPoint y: 1305, endPoint x: 549, endPoint y: 1338, distance: 174.2
drag, startPoint x: 349, startPoint y: 1496, endPoint x: 12, endPoint y: 1435, distance: 342.5
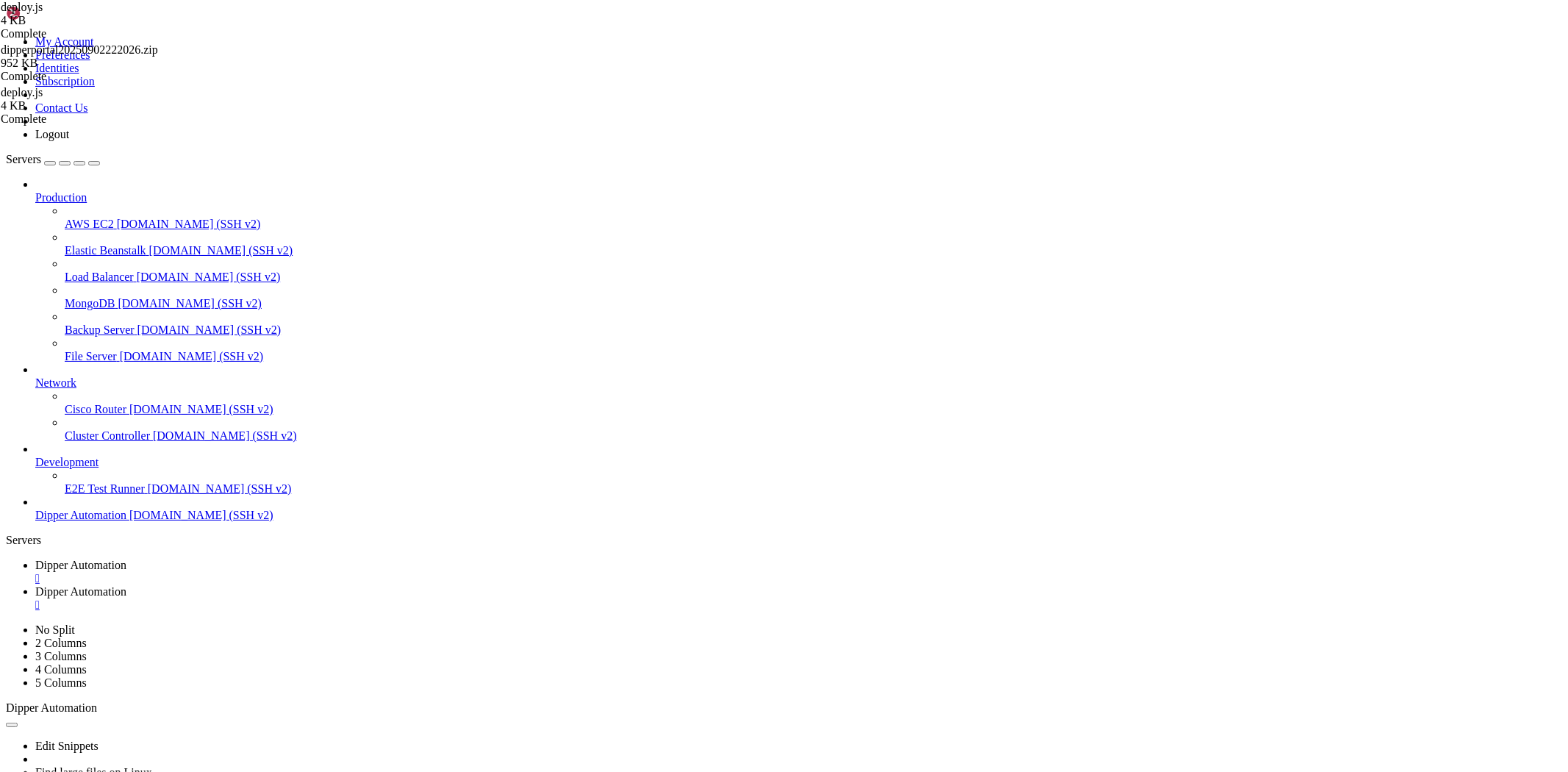
scroll to position [5462, 0]
drag, startPoint x: 764, startPoint y: 1353, endPoint x: 651, endPoint y: 1325, distance: 116.4
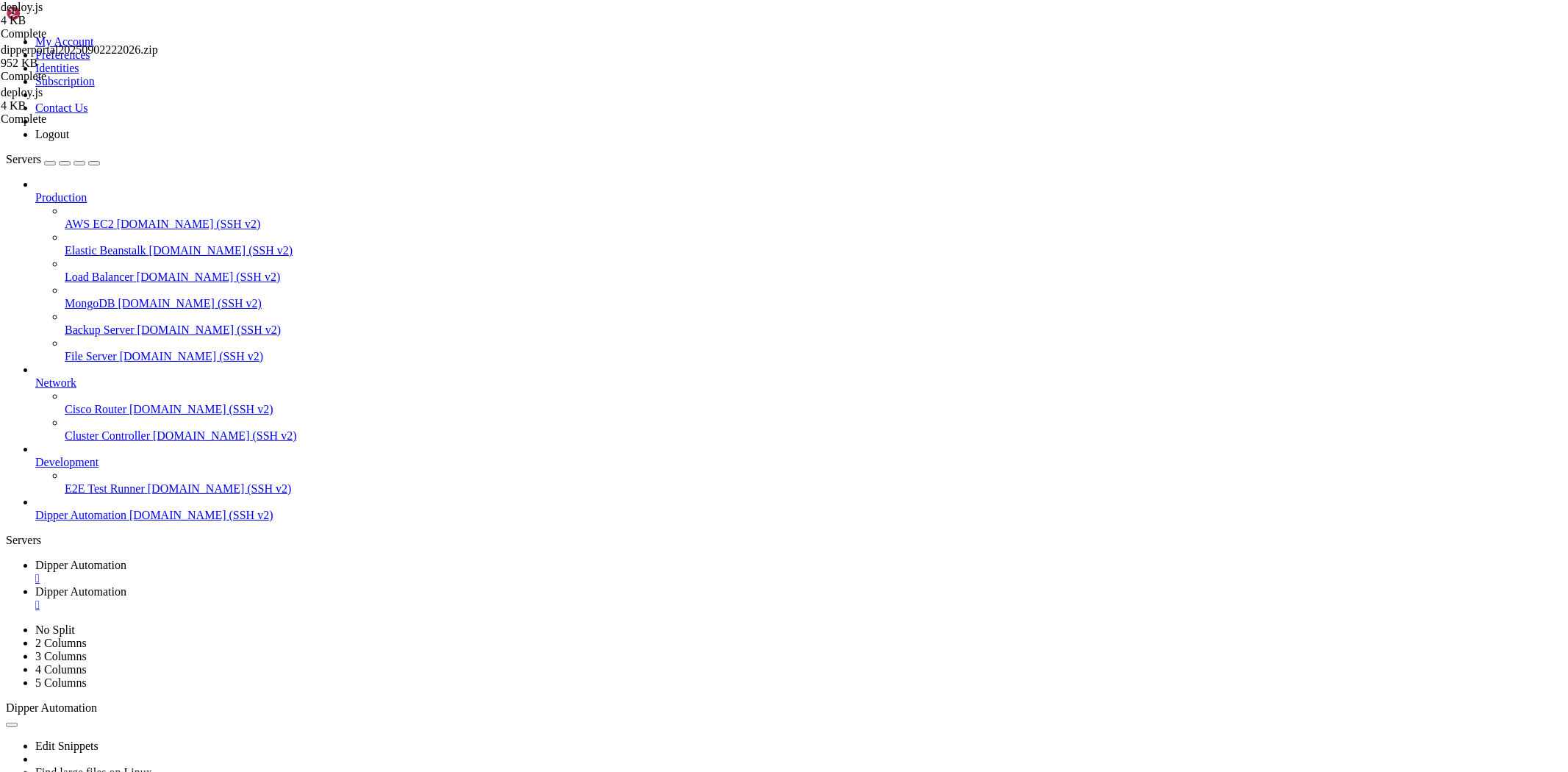
scroll to position [6462, 0]
drag, startPoint x: 775, startPoint y: 1320, endPoint x: 555, endPoint y: 1283, distance: 223.1
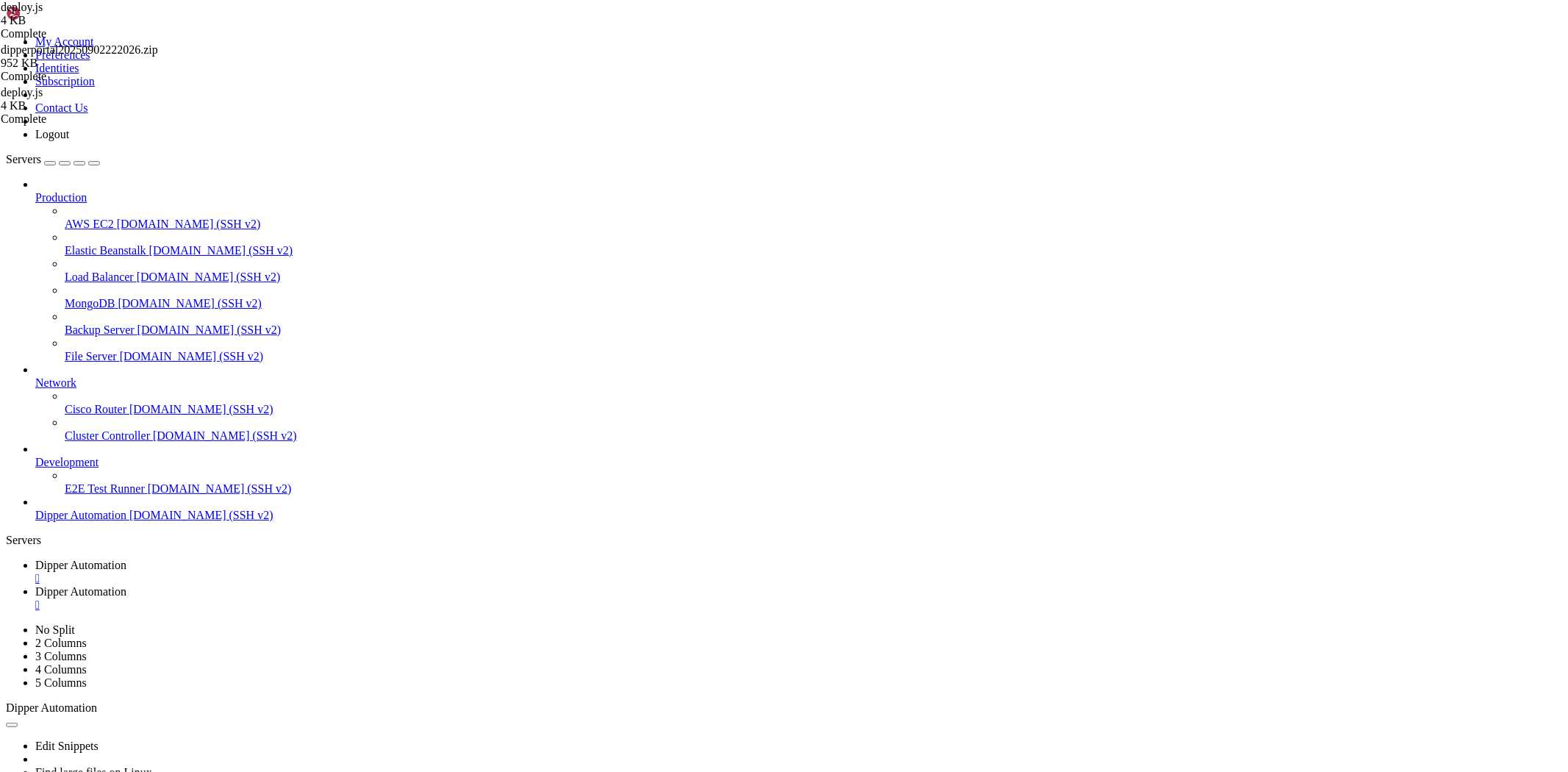
click at [387, 585] on link "Dipper Automation " at bounding box center [799, 598] width 1527 height 27
type input "/root/Dipperhub"
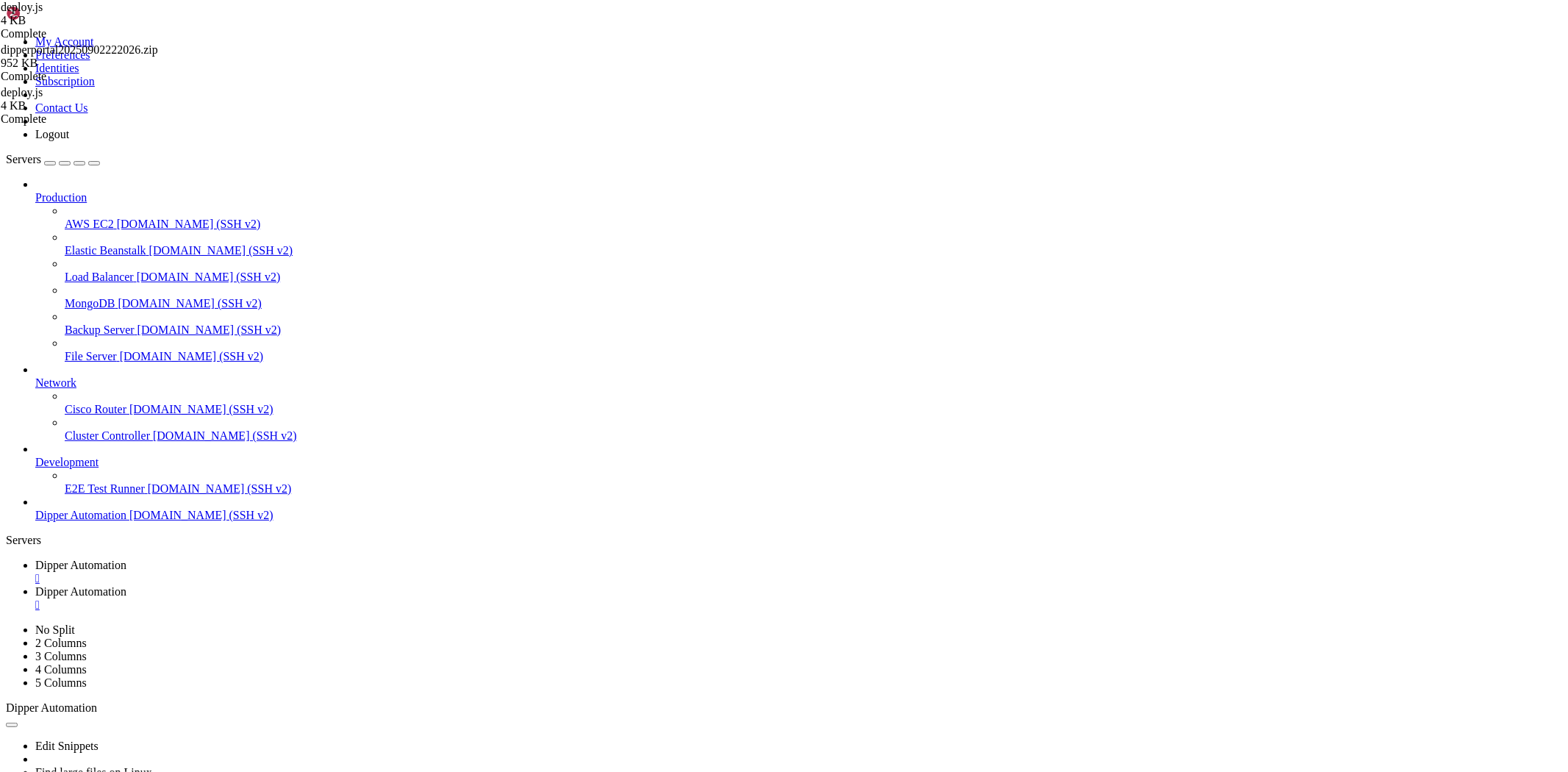
type textarea ""@radix-ui/react-toast": "latest","
click at [126, 559] on span "Dipper Automation" at bounding box center [80, 565] width 91 height 12
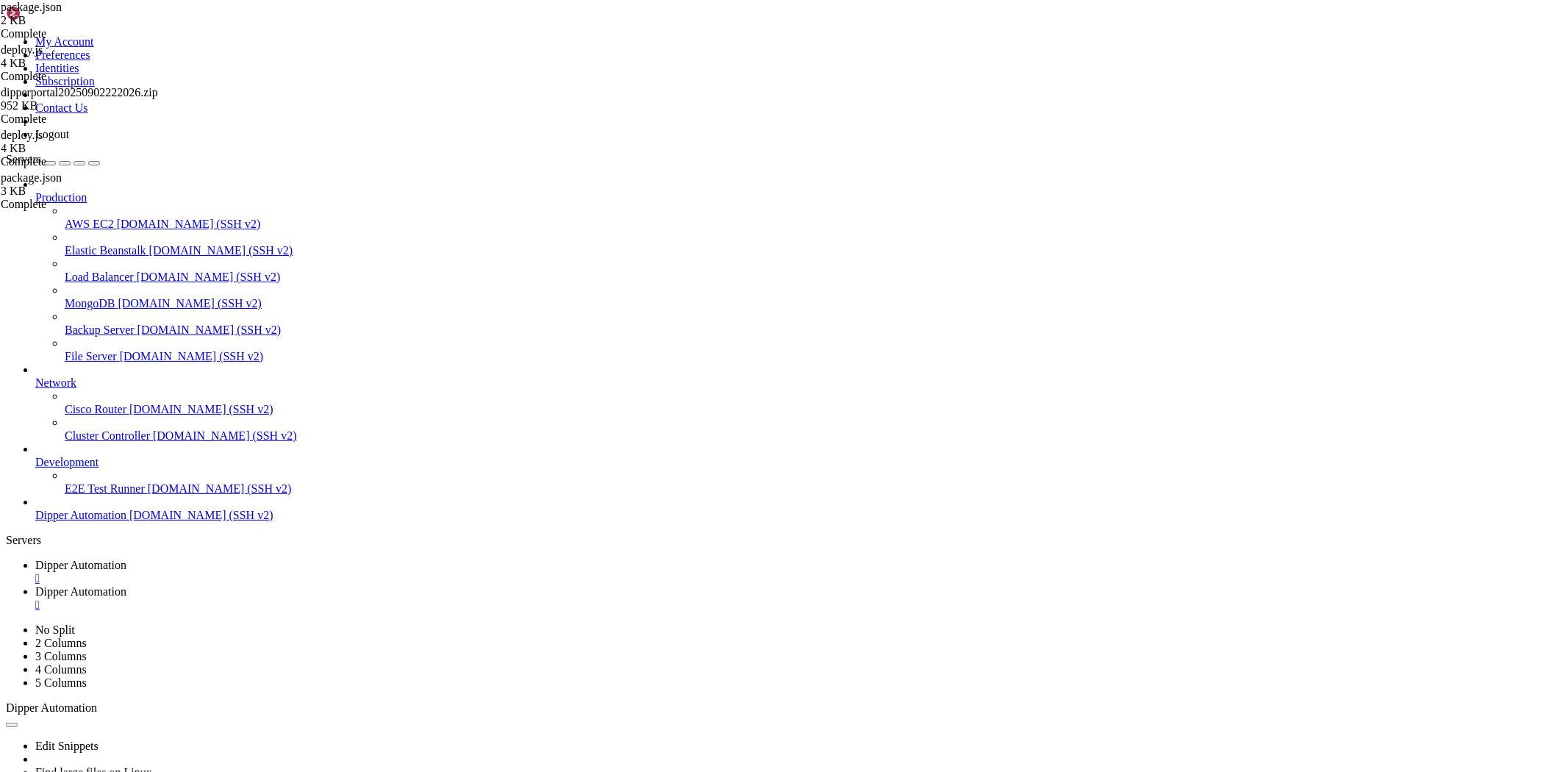
click at [363, 585] on link "Dipper Automation " at bounding box center [799, 598] width 1527 height 27
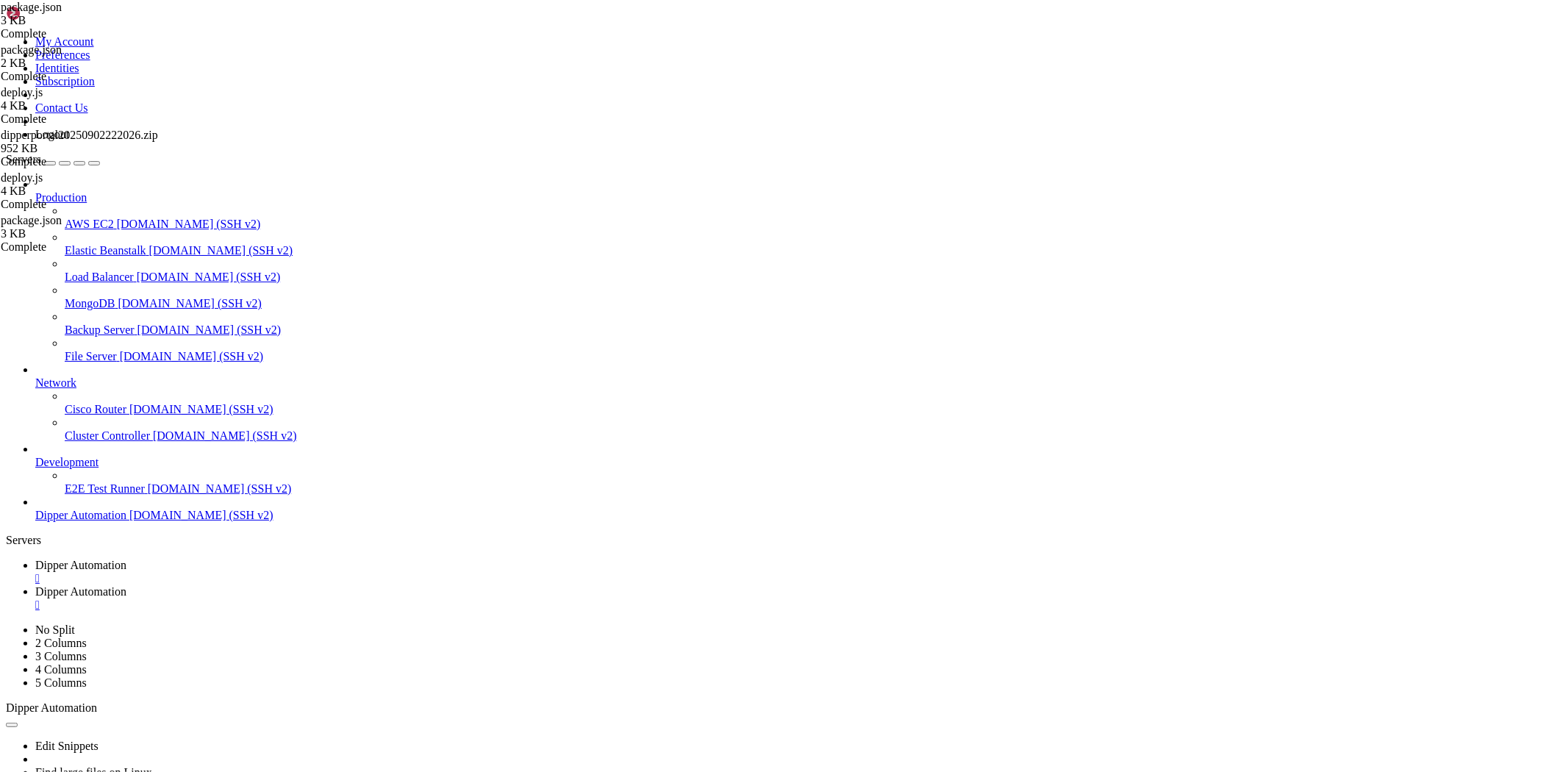
drag, startPoint x: 433, startPoint y: 175, endPoint x: 379, endPoint y: 173, distance: 54.0
type textarea ""@radix-ui/react-aspect-ratio": "1.1.1","
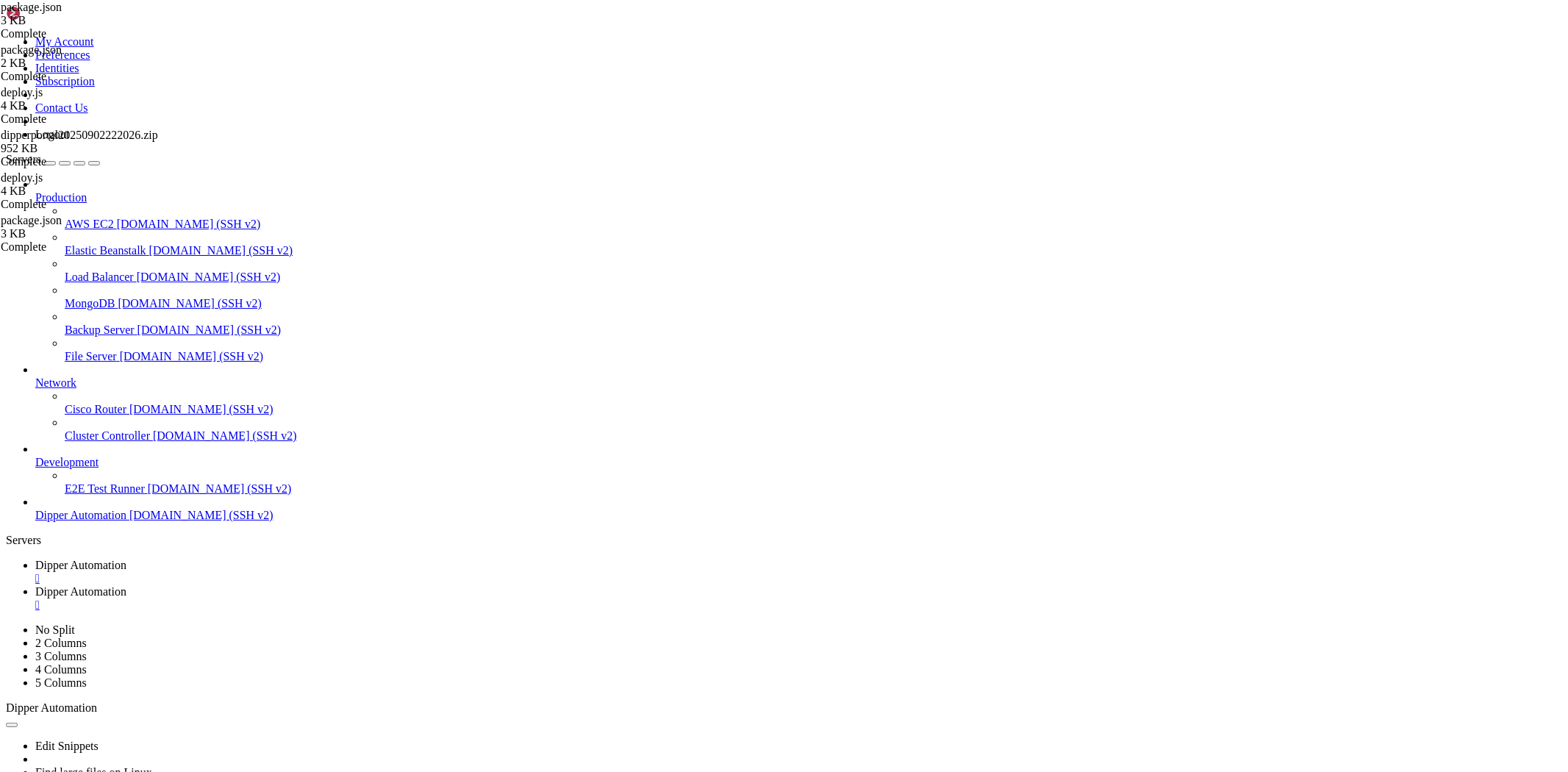
click at [126, 559] on span "Dipper Automation" at bounding box center [80, 565] width 91 height 12
click at [365, 585] on link "Dipper Automation " at bounding box center [799, 598] width 1527 height 27
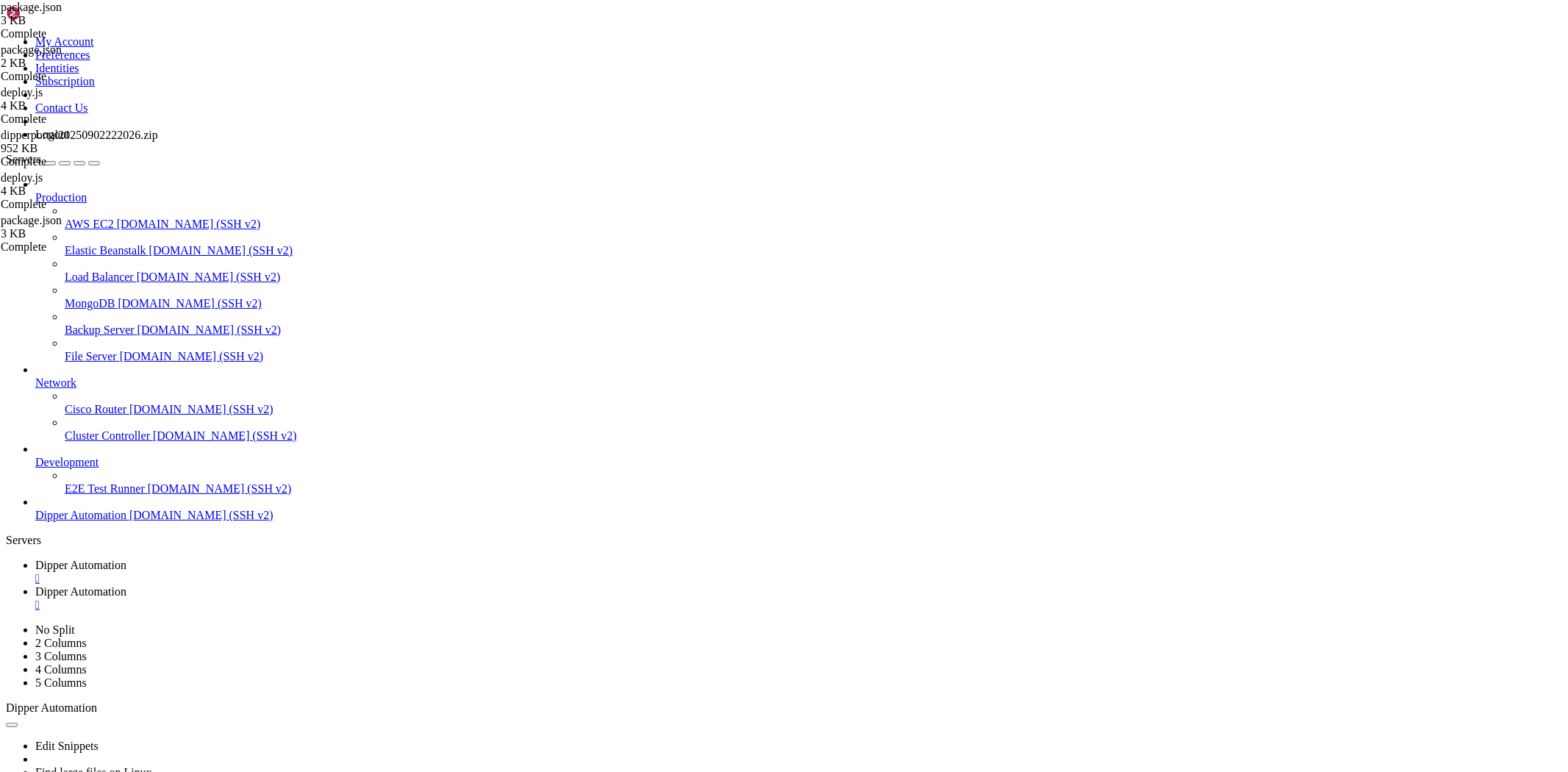
type input "/root/Dipperhub/scripts"
drag, startPoint x: 376, startPoint y: 547, endPoint x: 459, endPoint y: 550, distance: 83.1
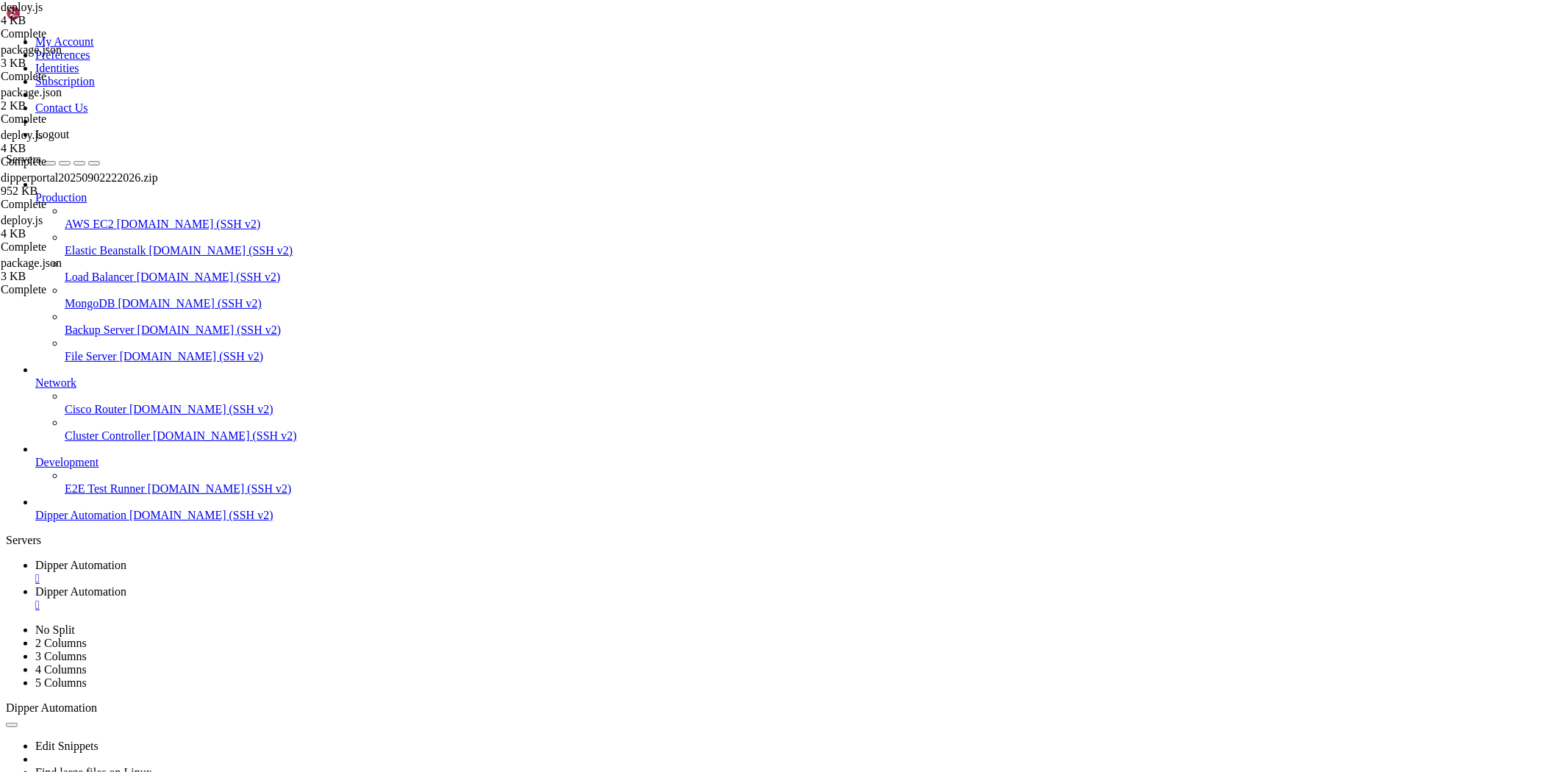
type textarea "if (!execCommand("npm run install:deps", "Instalação de dependências")) {"
click at [35, 559] on icon at bounding box center [35, 565] width 0 height 12
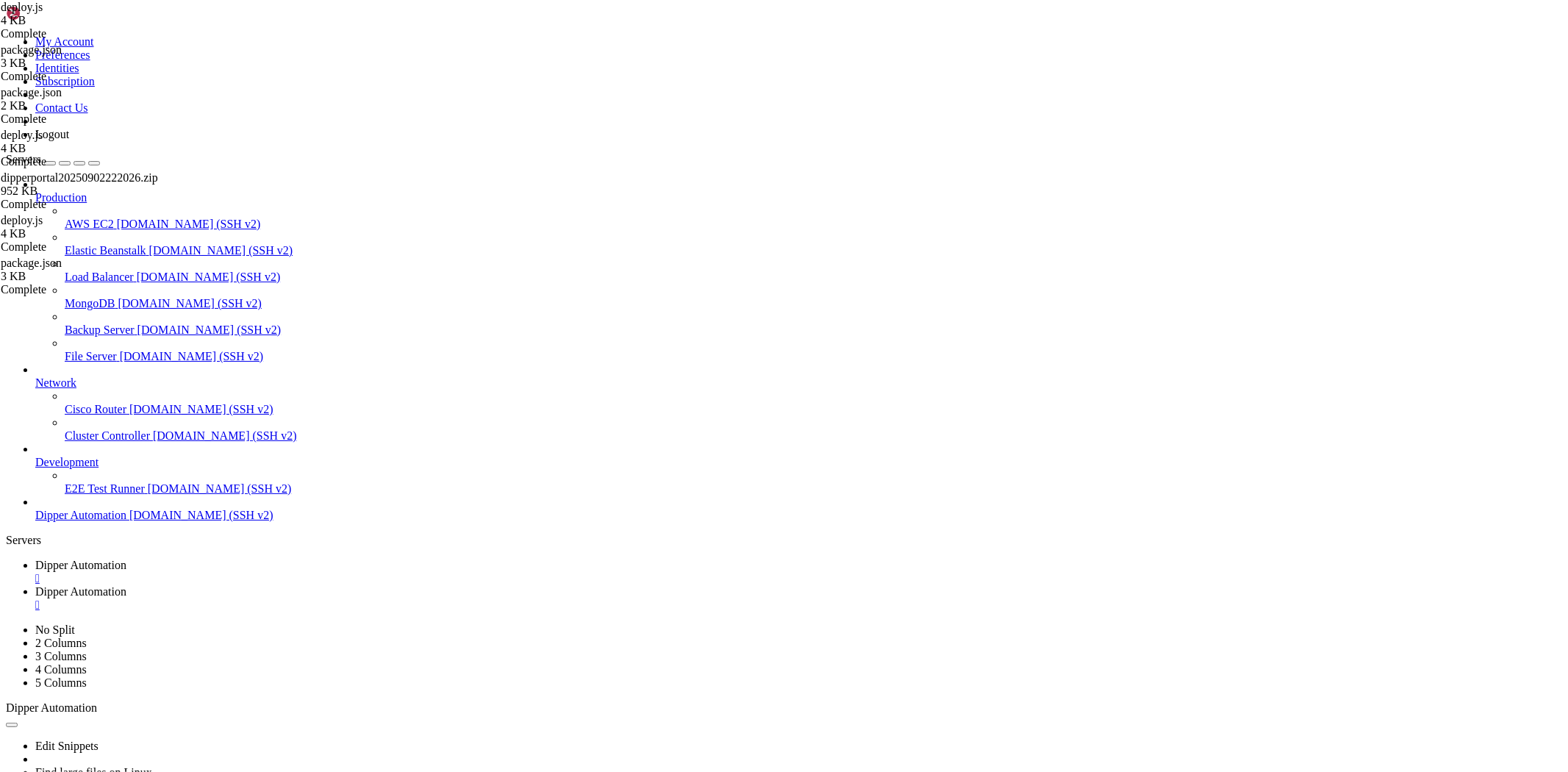
click at [126, 585] on span "Dipper Automation" at bounding box center [80, 591] width 91 height 12
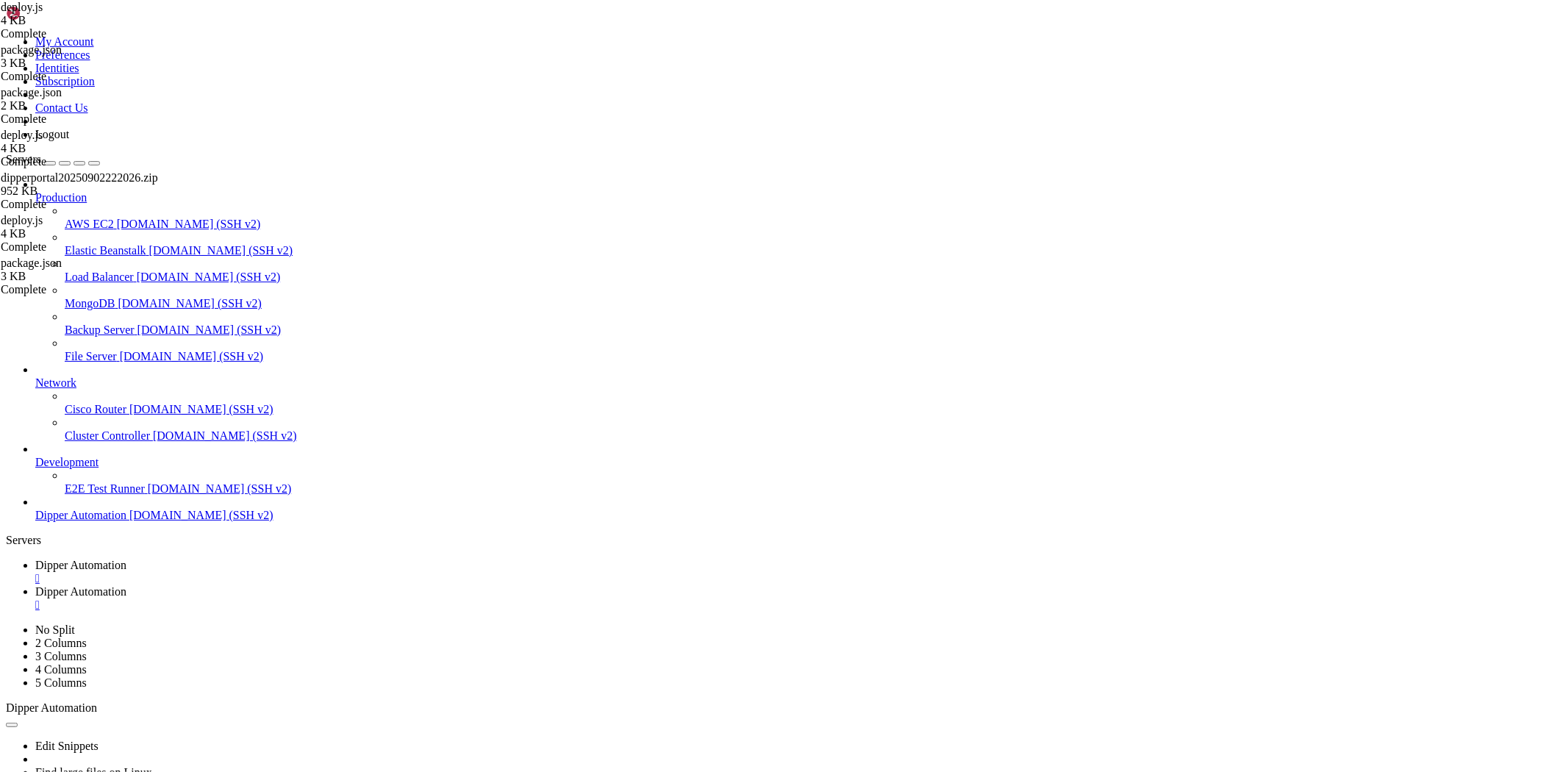
drag, startPoint x: 357, startPoint y: 362, endPoint x: 364, endPoint y: 355, distance: 9.9
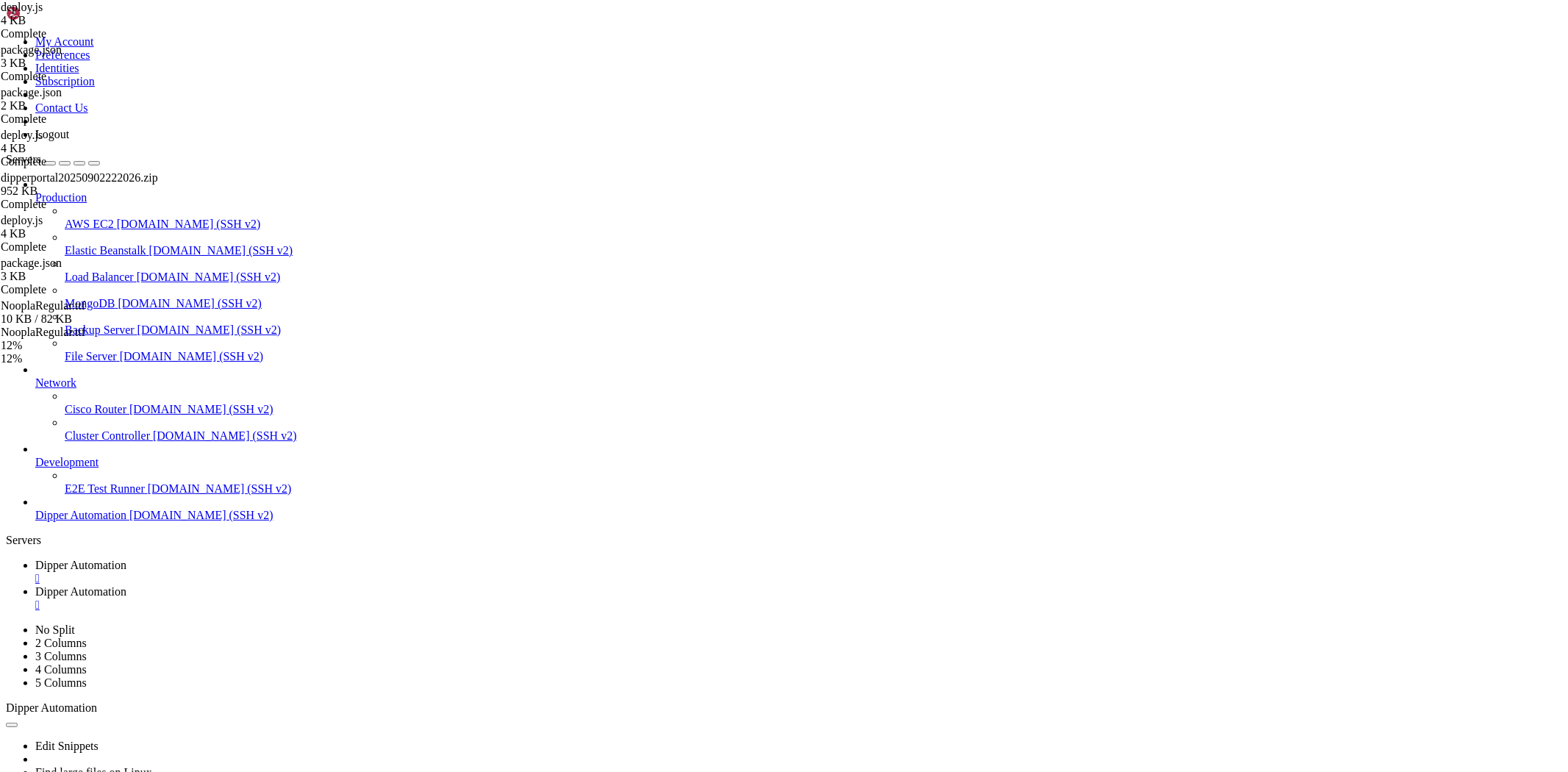
click at [126, 559] on span "Dipper Automation" at bounding box center [80, 565] width 91 height 12
click at [126, 585] on span "Dipper Automation" at bounding box center [80, 591] width 91 height 12
click at [256, 559] on link "Dipper Automation " at bounding box center [799, 572] width 1527 height 27
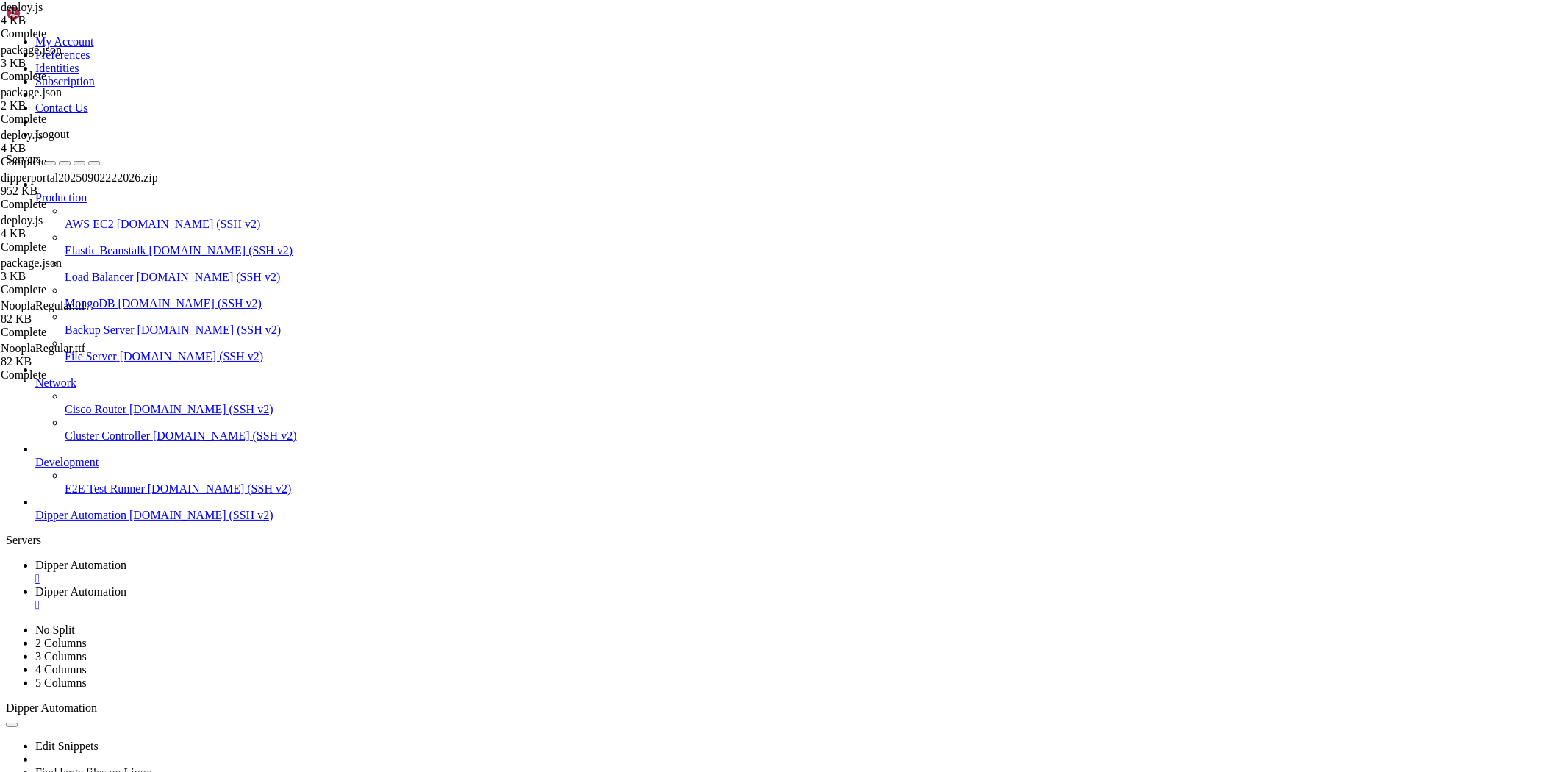
scroll to position [15826, 0]
click at [126, 585] on span "Dipper Automation" at bounding box center [80, 591] width 91 height 12
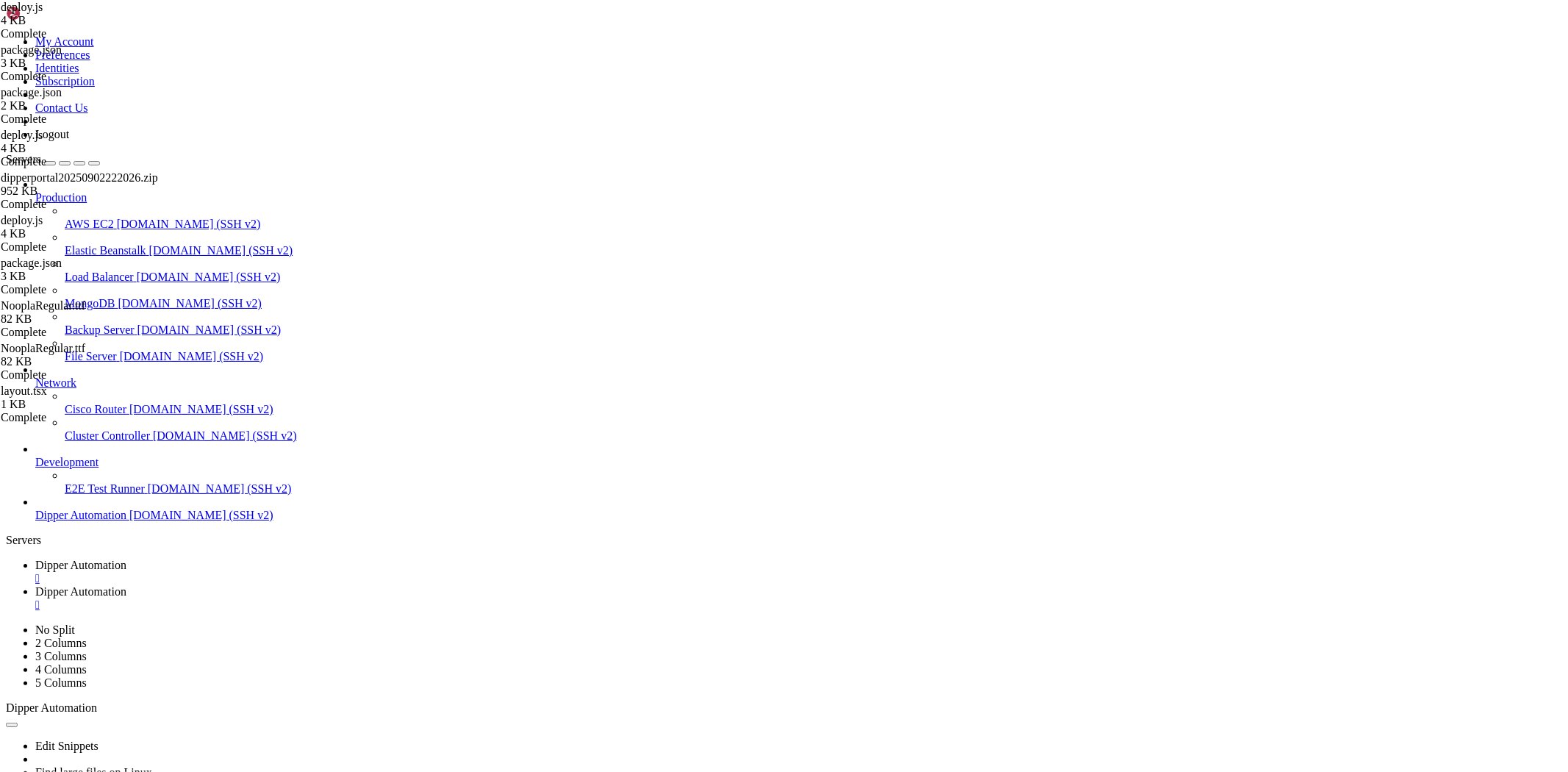
type input "/root/Dipperhub/app"
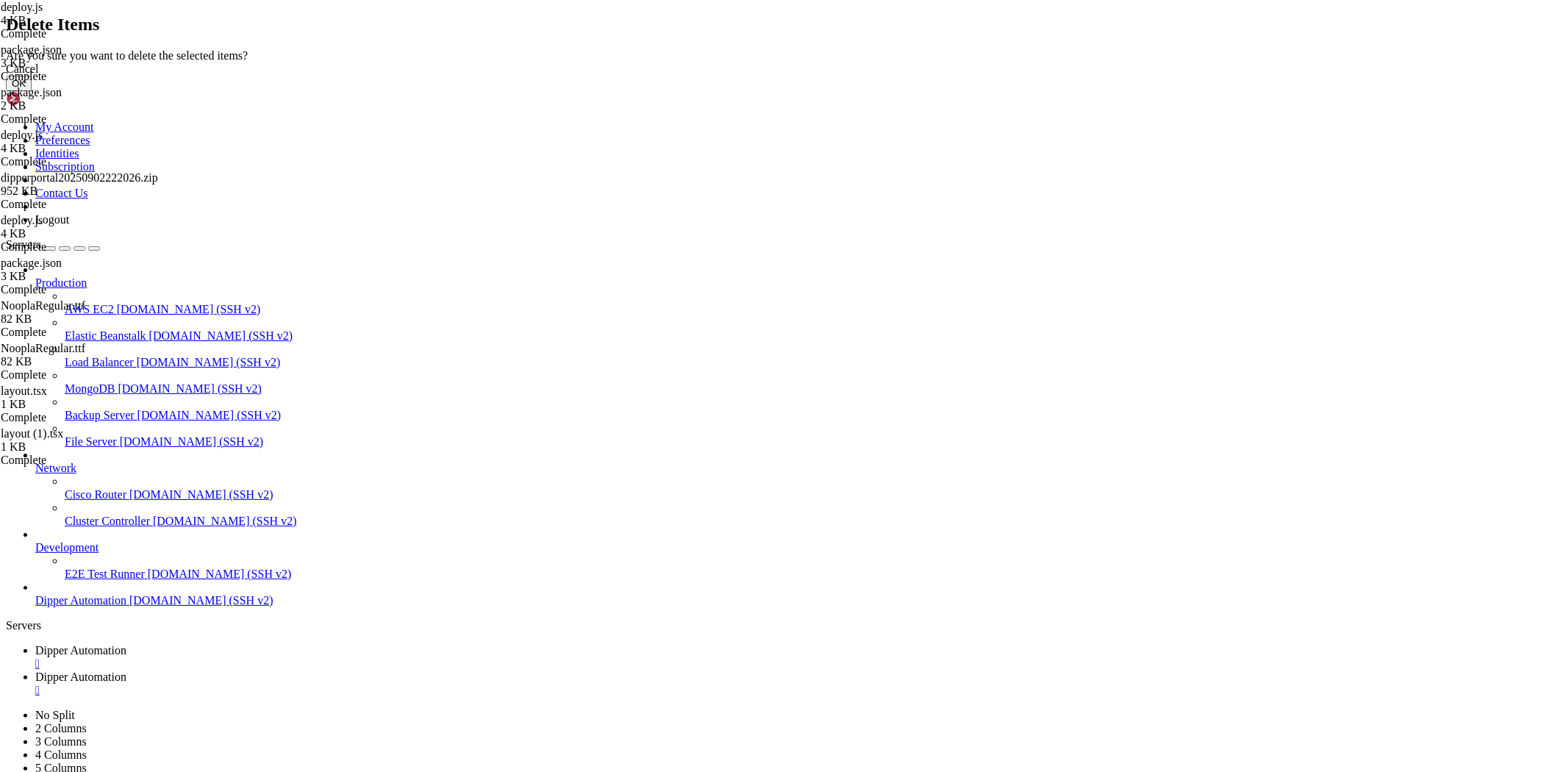
drag, startPoint x: 979, startPoint y: 435, endPoint x: 972, endPoint y: 431, distance: 8.1
click at [32, 91] on button "OK" at bounding box center [19, 84] width 26 height 16
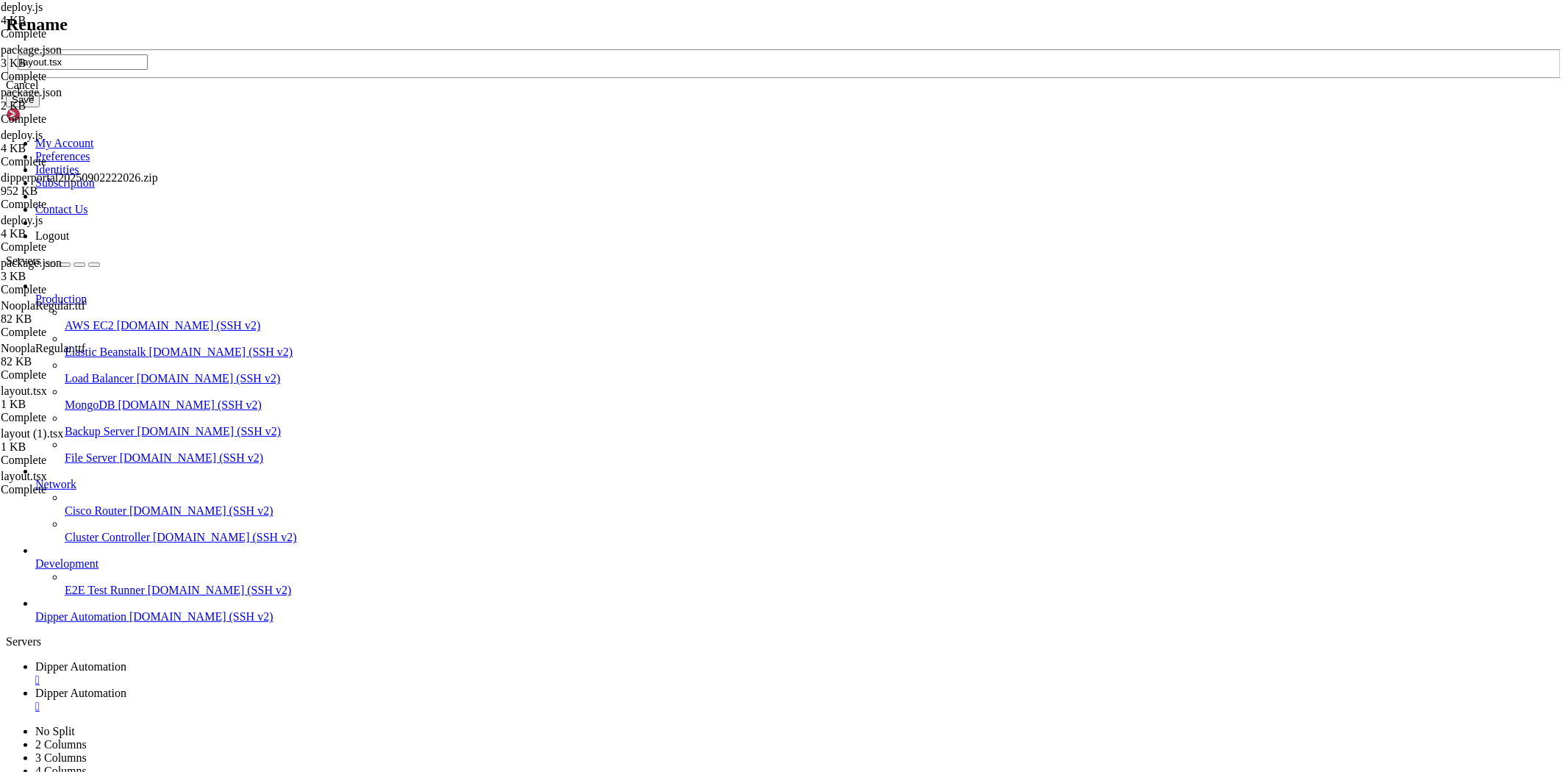
type input "layout.tsx"
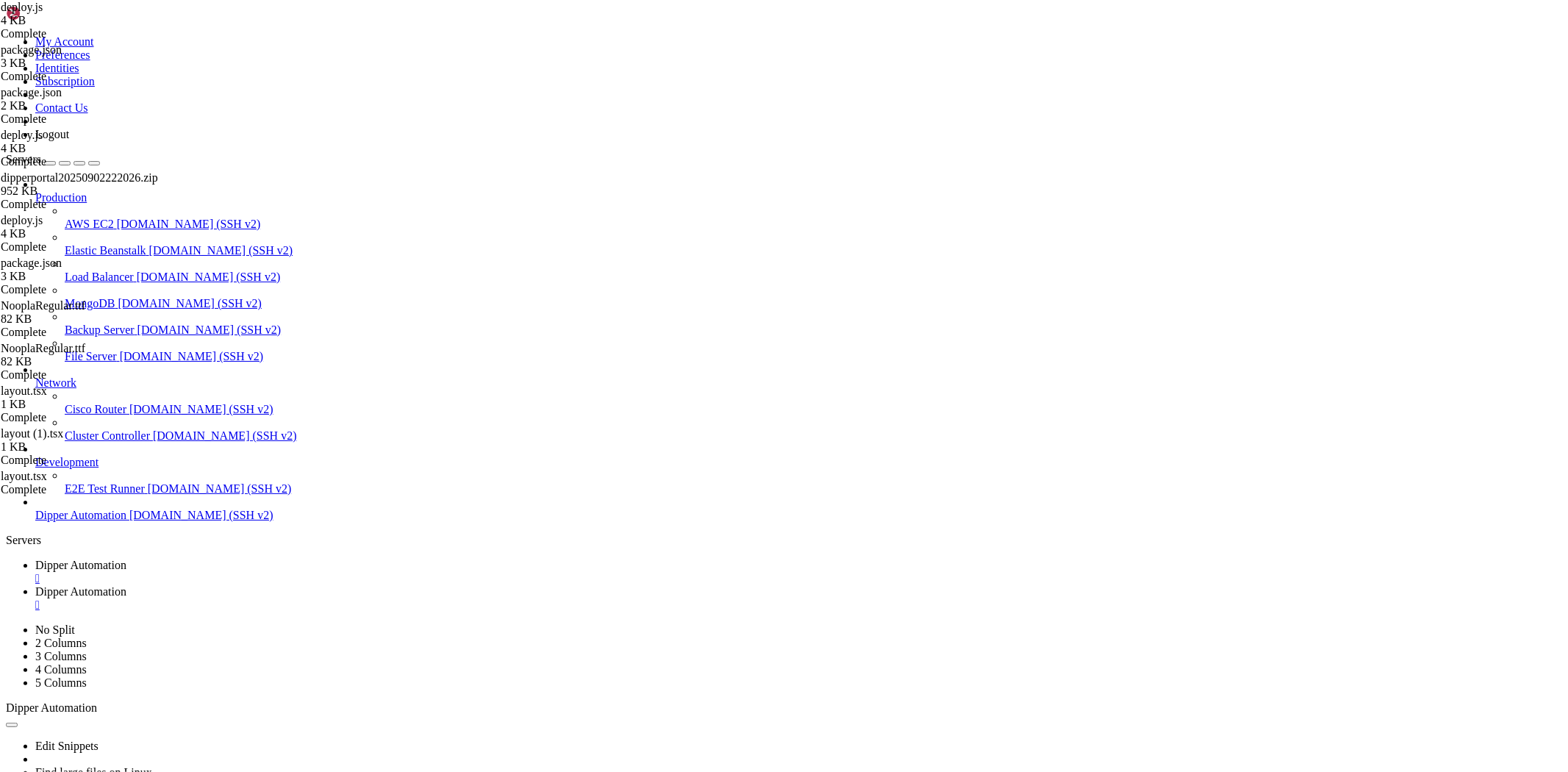
click at [126, 559] on span "Dipper Automation" at bounding box center [80, 565] width 91 height 12
click at [371, 585] on link "Dipper Automation " at bounding box center [799, 598] width 1527 height 27
click at [126, 559] on span "Dipper Automation" at bounding box center [80, 565] width 91 height 12
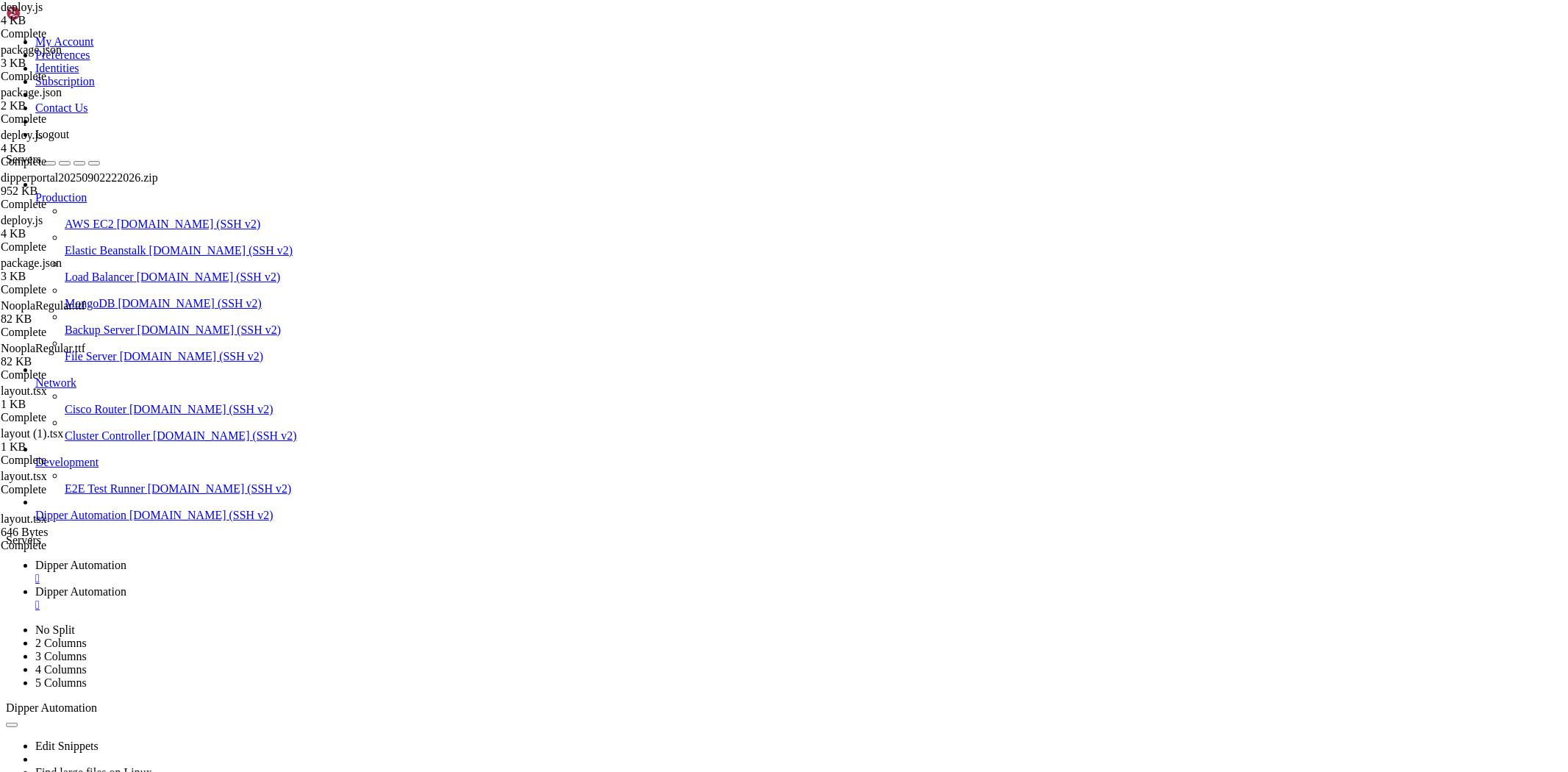
drag, startPoint x: 7, startPoint y: 12, endPoint x: 377, endPoint y: 5, distance: 370.1
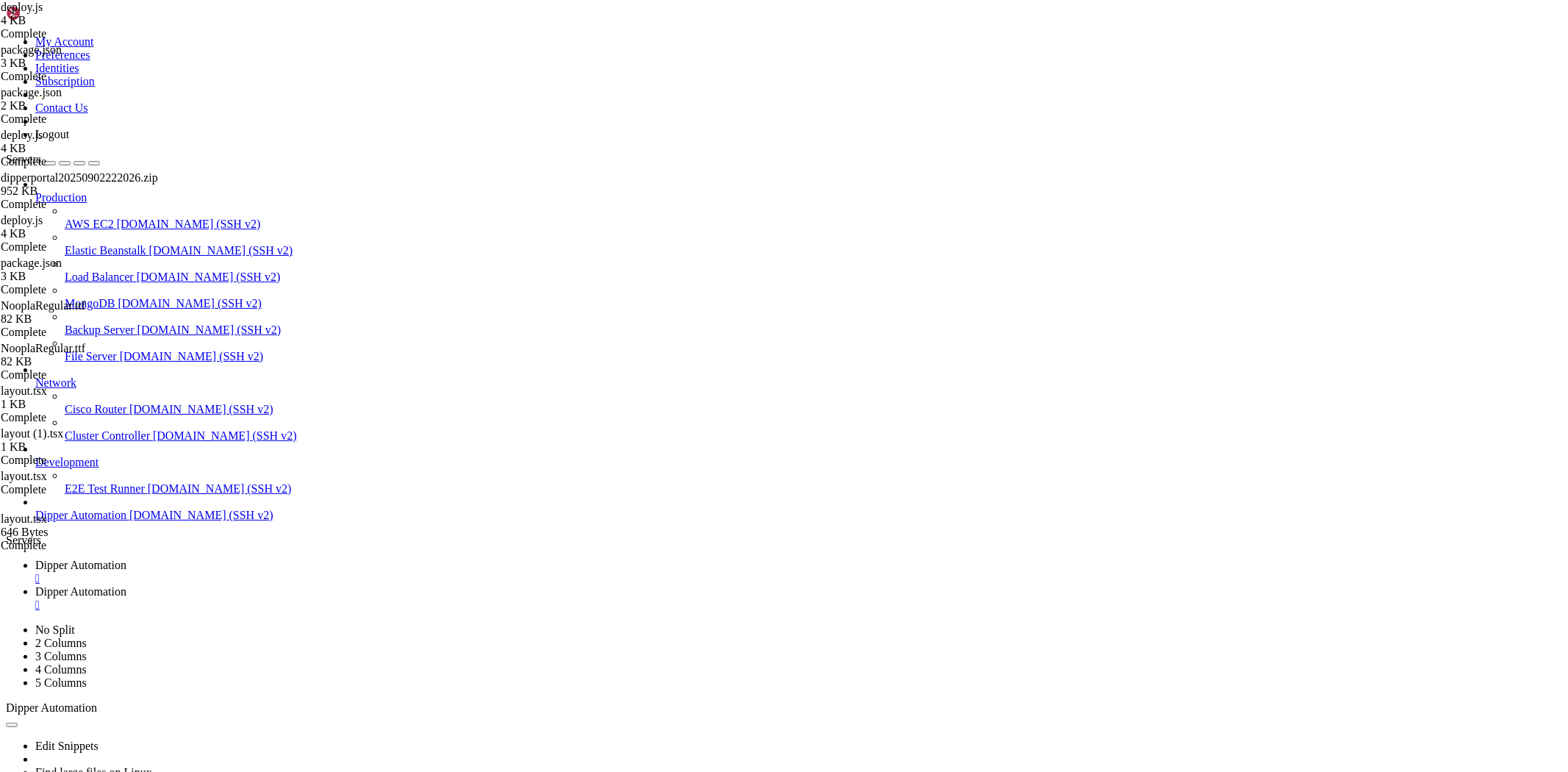
click at [377, 585] on link "Dipper Automation " at bounding box center [799, 598] width 1527 height 27
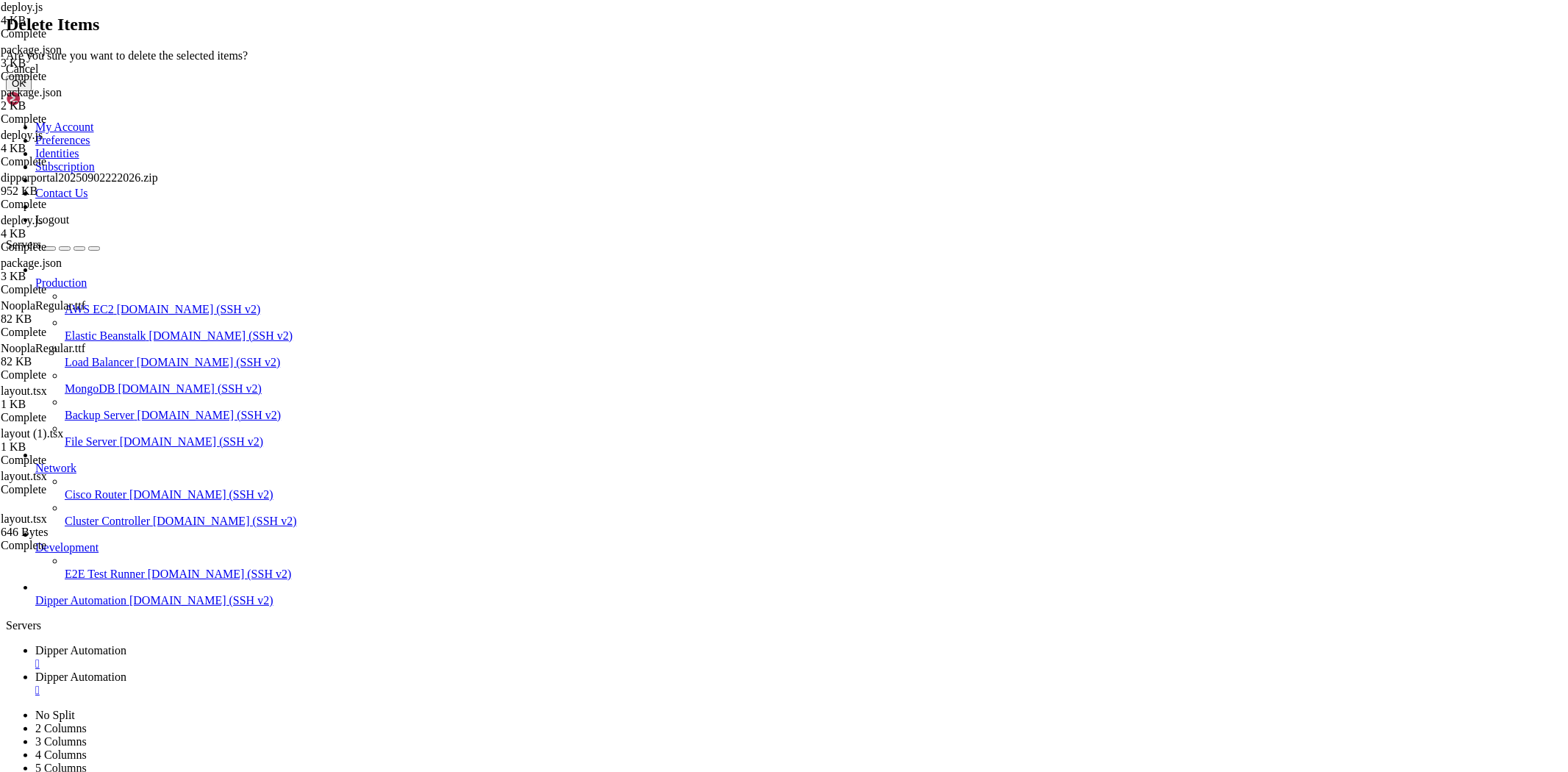
click at [32, 91] on button "OK" at bounding box center [19, 84] width 26 height 16
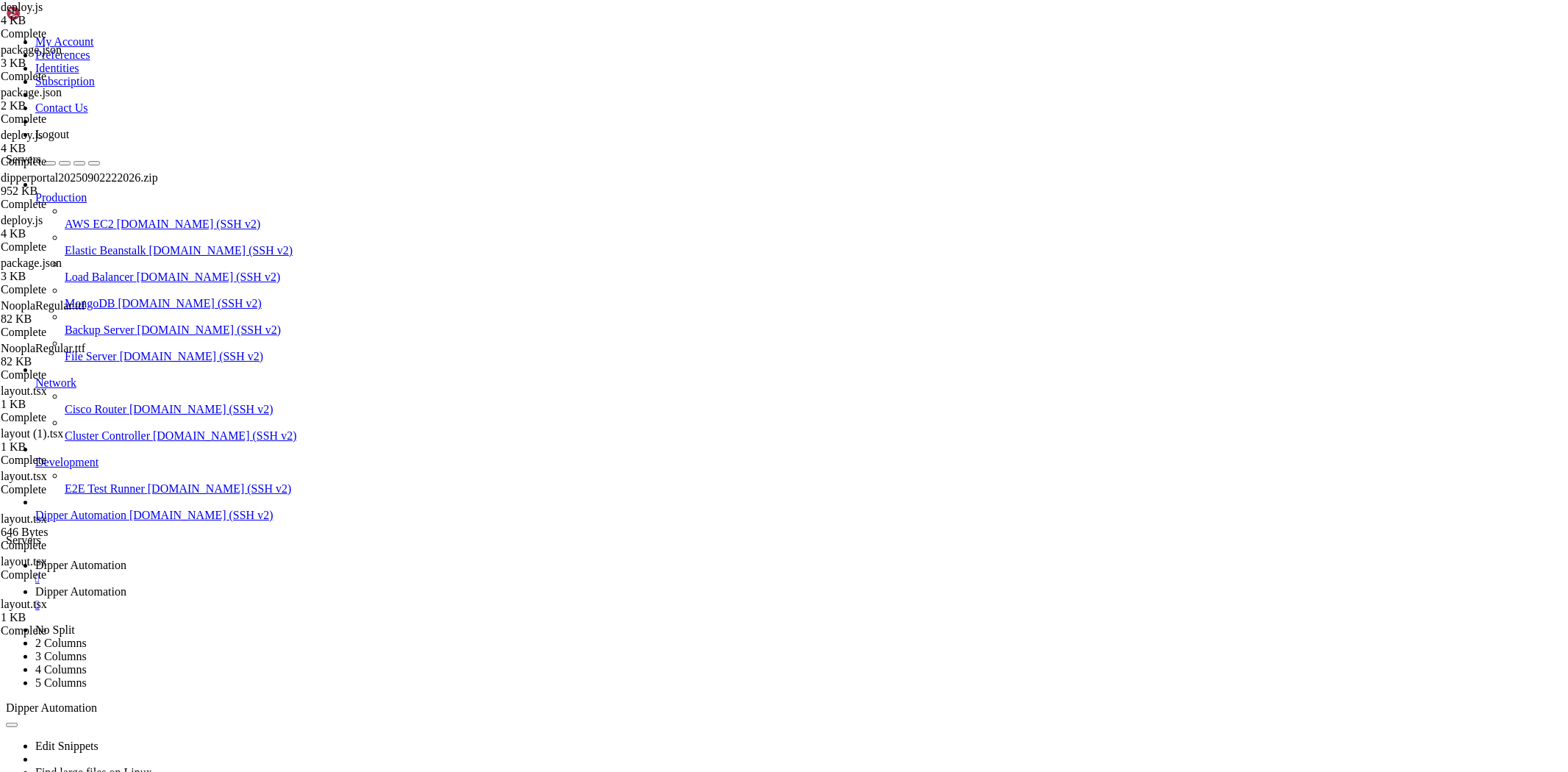
click at [256, 559] on link "Dipper Automation " at bounding box center [799, 572] width 1527 height 27
click at [126, 585] on span "Dipper Automation" at bounding box center [80, 591] width 91 height 12
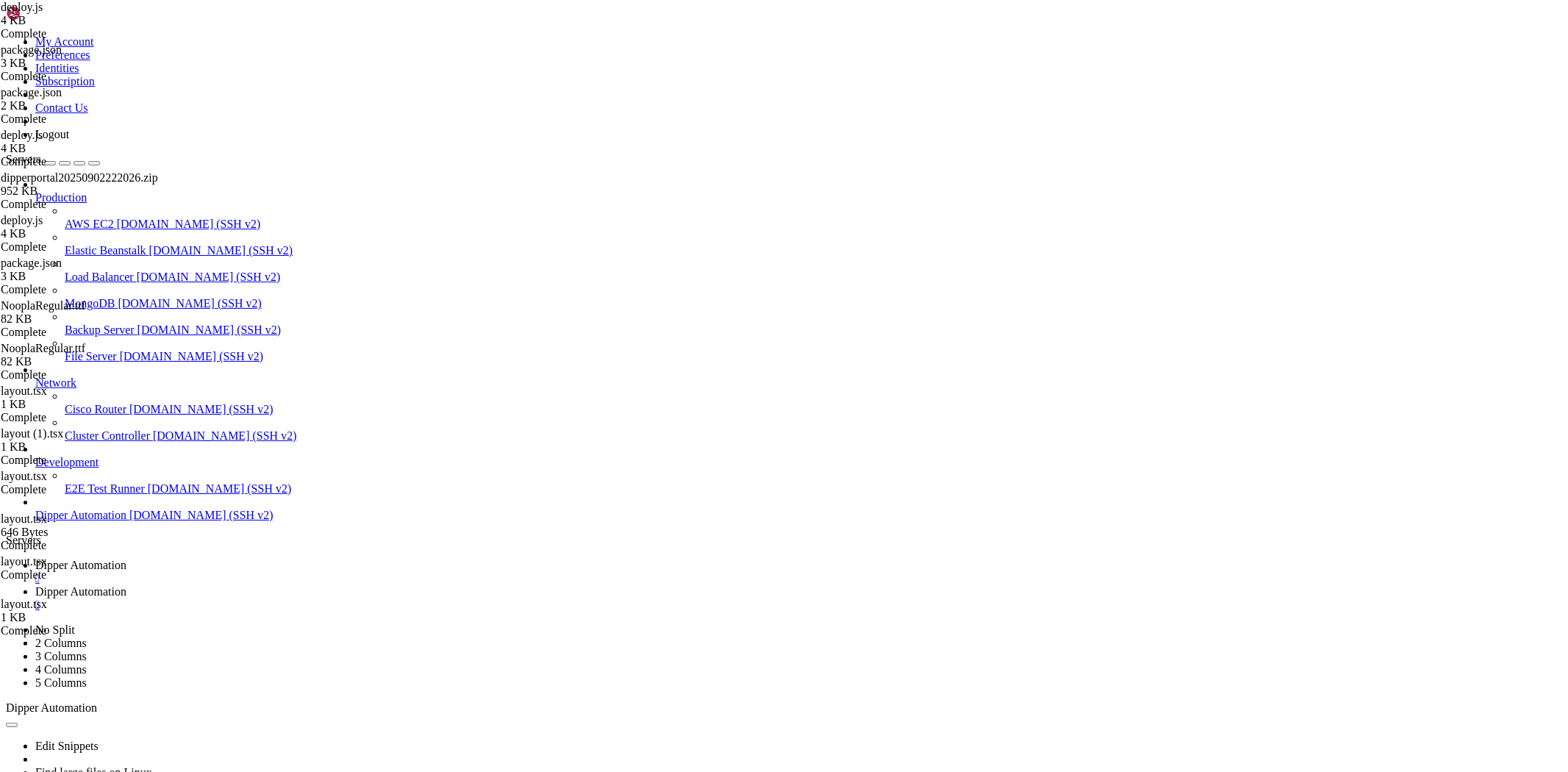
type input "/root/Dipperhub/backend/data"
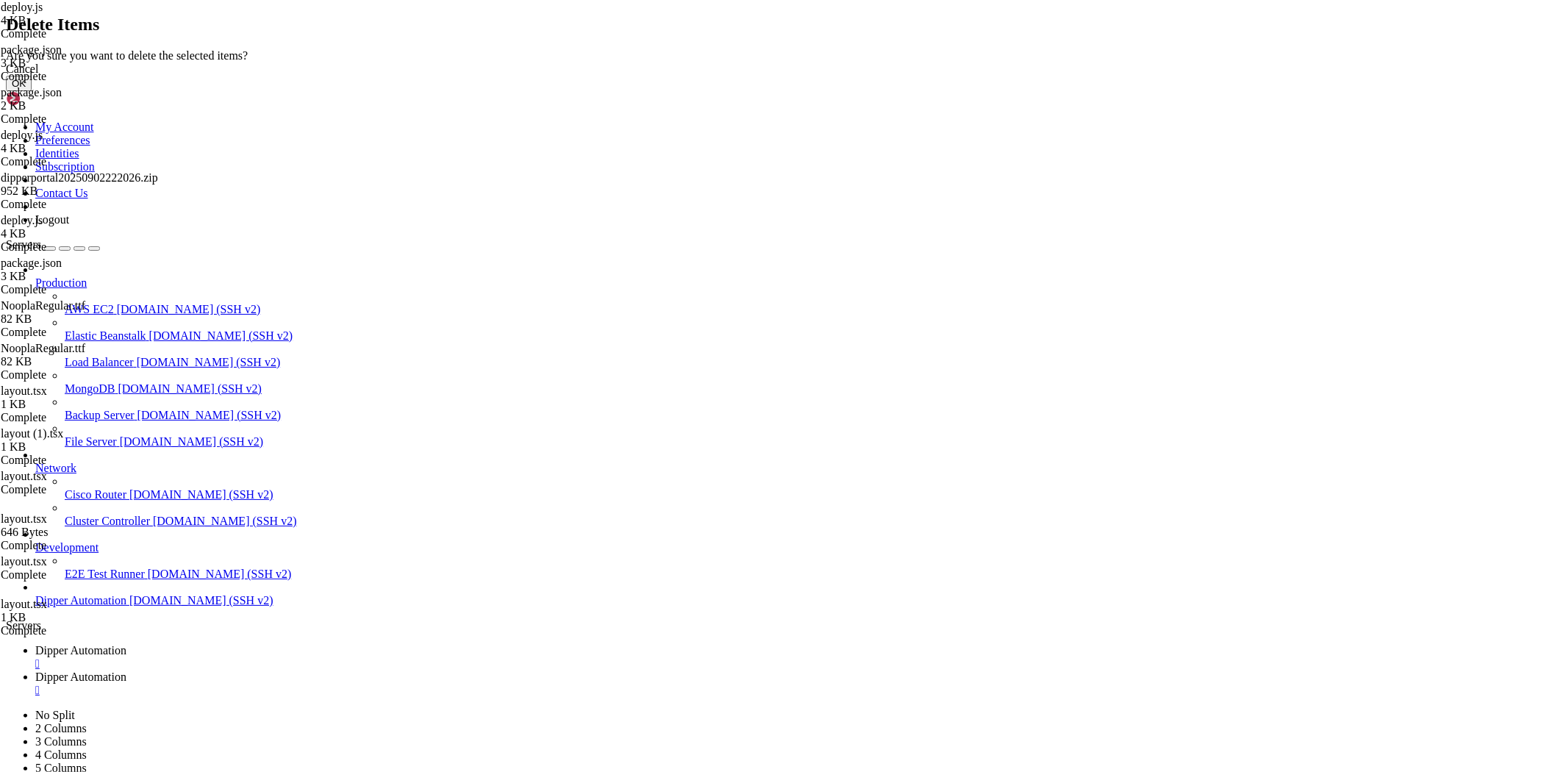
click at [32, 91] on button "OK" at bounding box center [19, 84] width 26 height 16
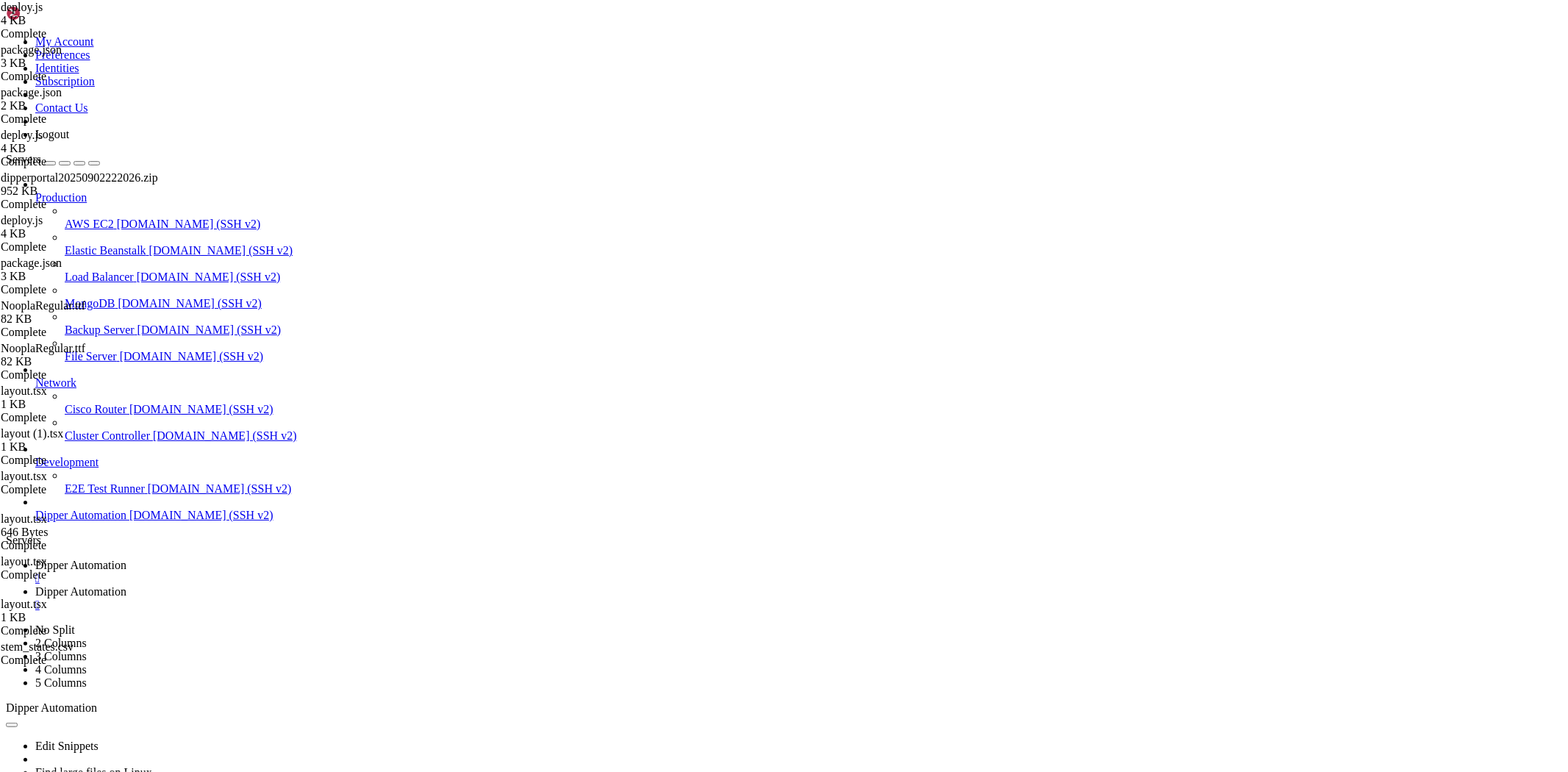
scroll to position [4, 0]
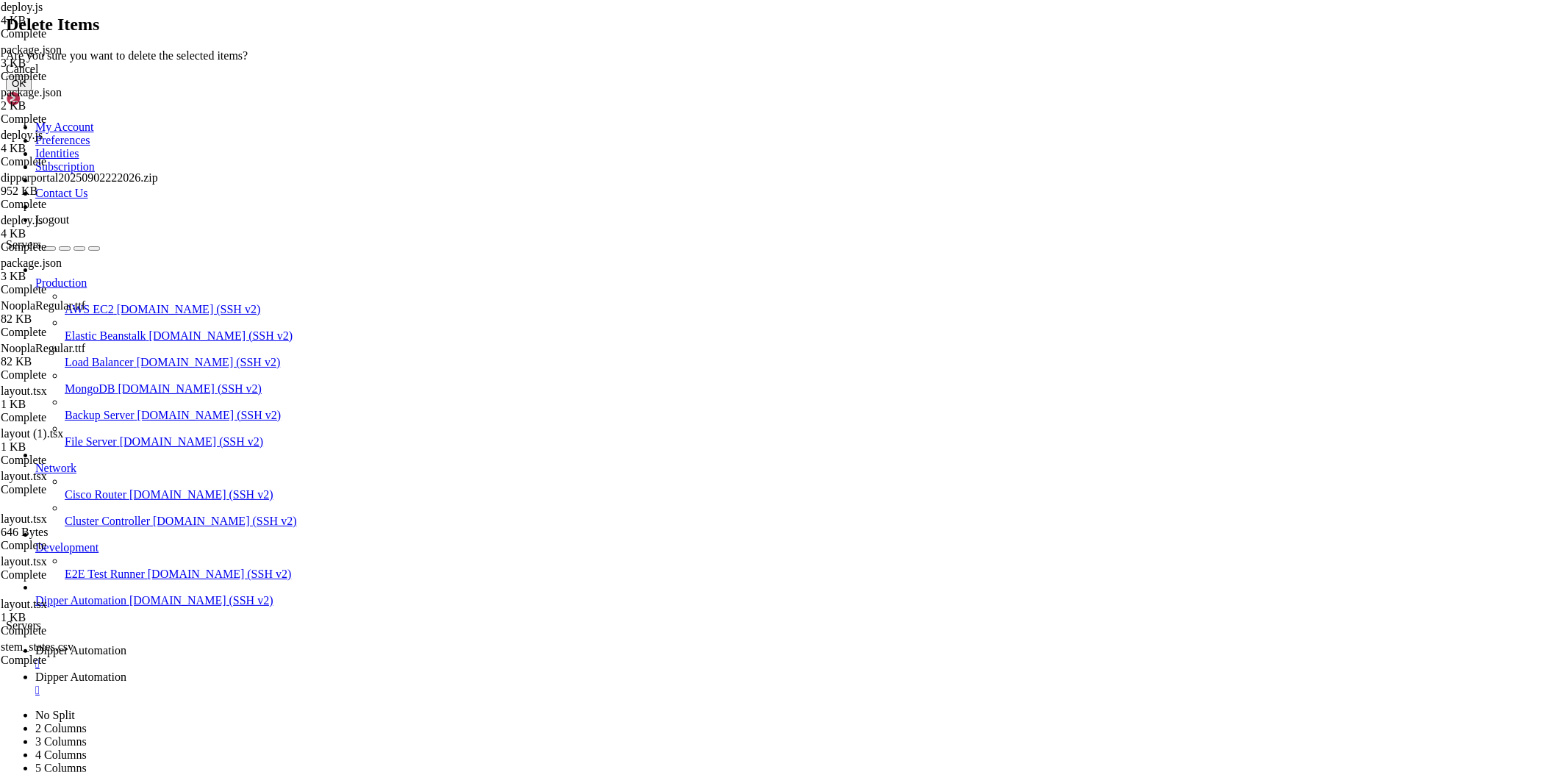
drag, startPoint x: 978, startPoint y: 445, endPoint x: 951, endPoint y: 458, distance: 30.0
click at [32, 91] on button "OK" at bounding box center [19, 84] width 26 height 16
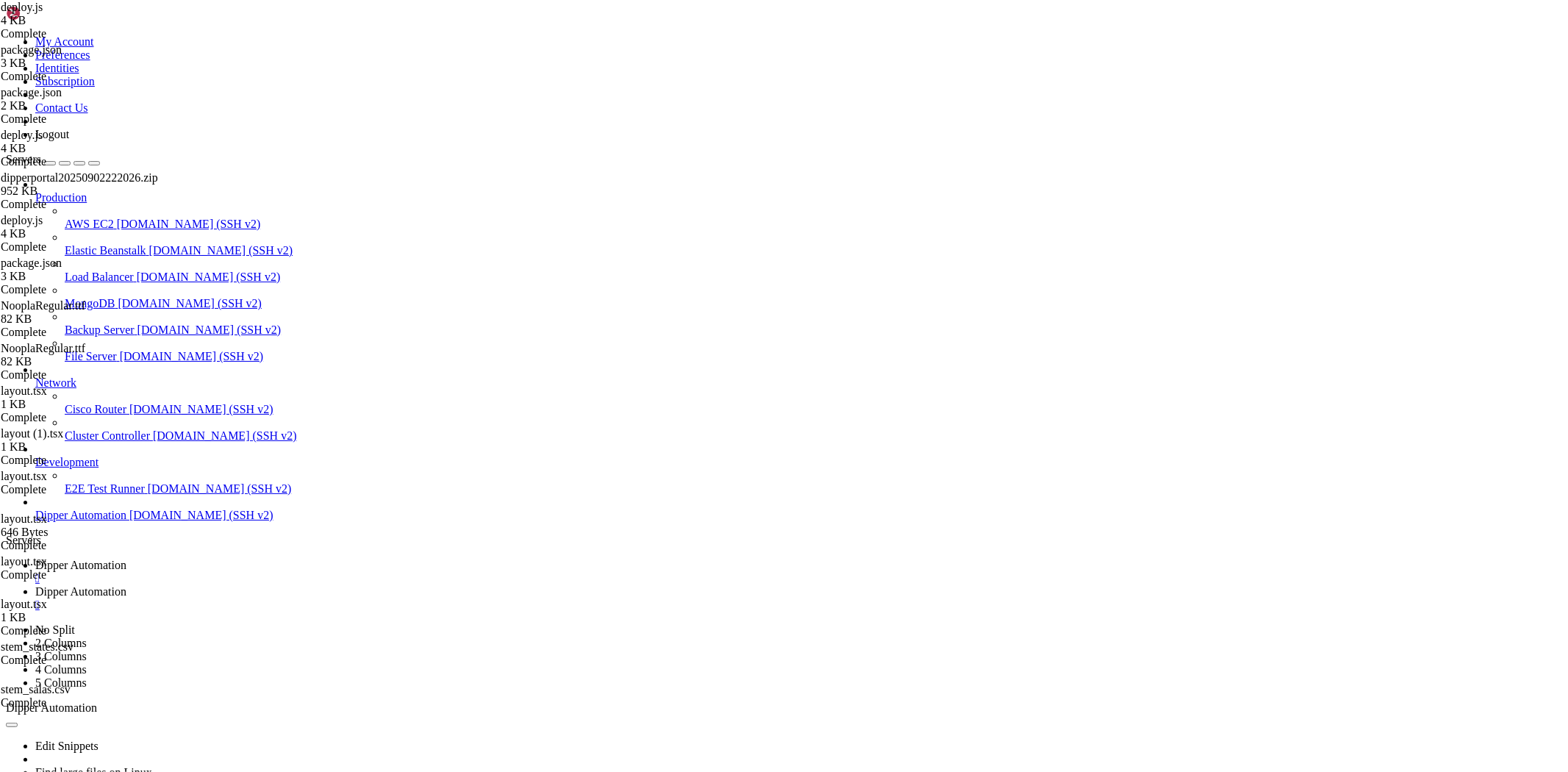
scroll to position [0, 0]
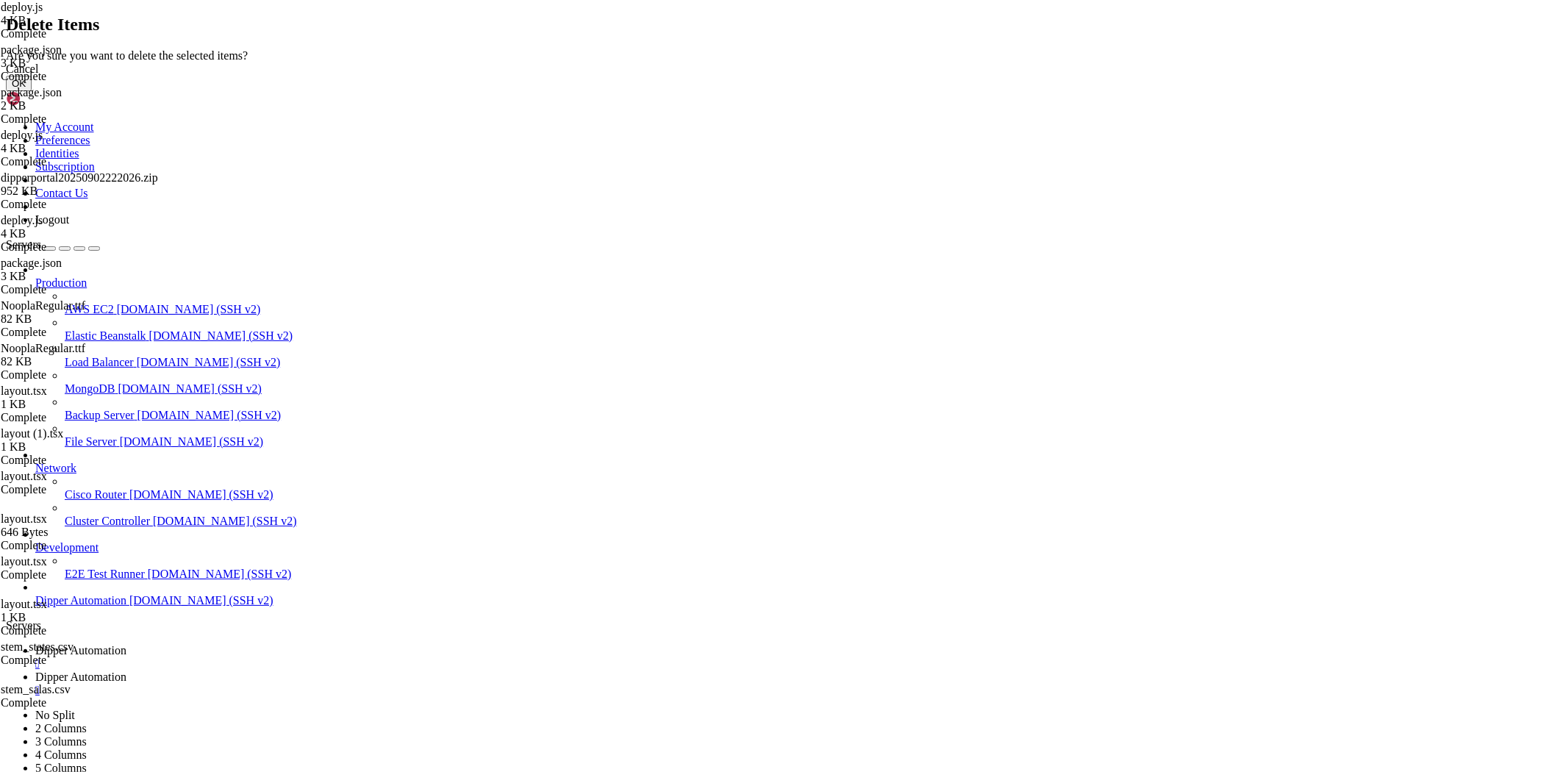
drag, startPoint x: 949, startPoint y: 442, endPoint x: 931, endPoint y: 453, distance: 21.1
click at [32, 91] on button "OK" at bounding box center [19, 84] width 26 height 16
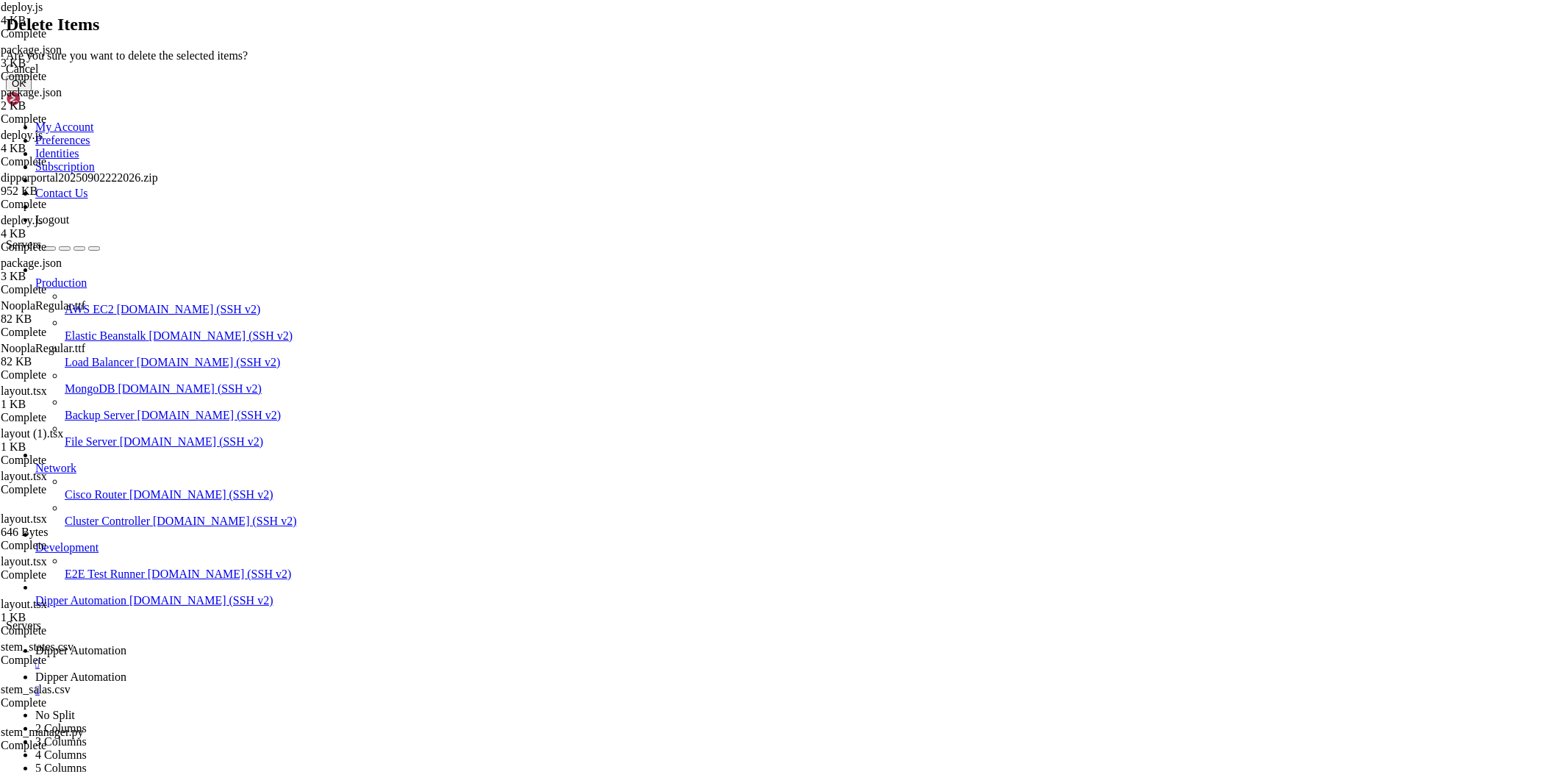
click at [32, 91] on button "OK" at bounding box center [19, 84] width 26 height 16
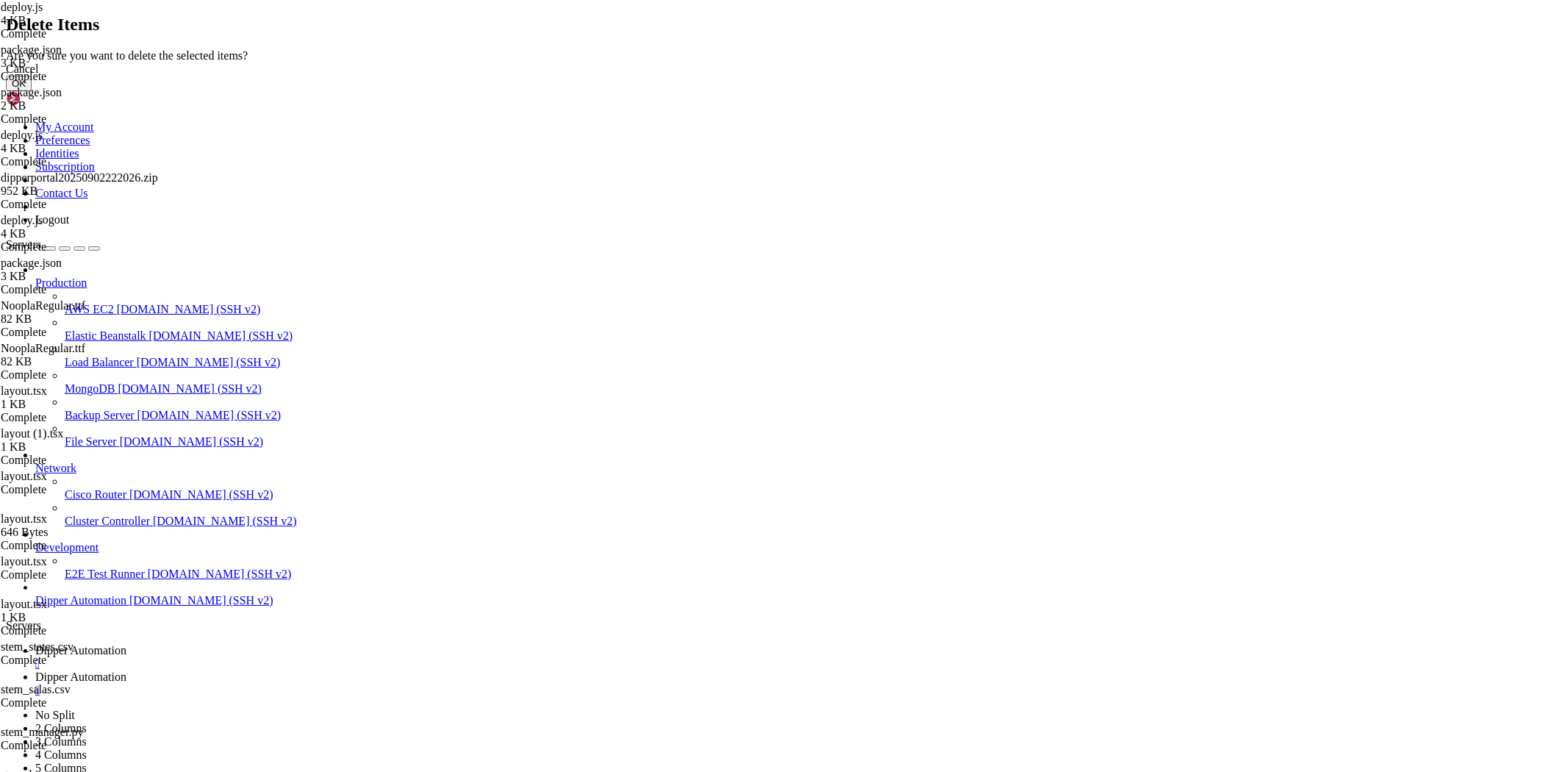
click at [32, 91] on button "OK" at bounding box center [19, 84] width 26 height 16
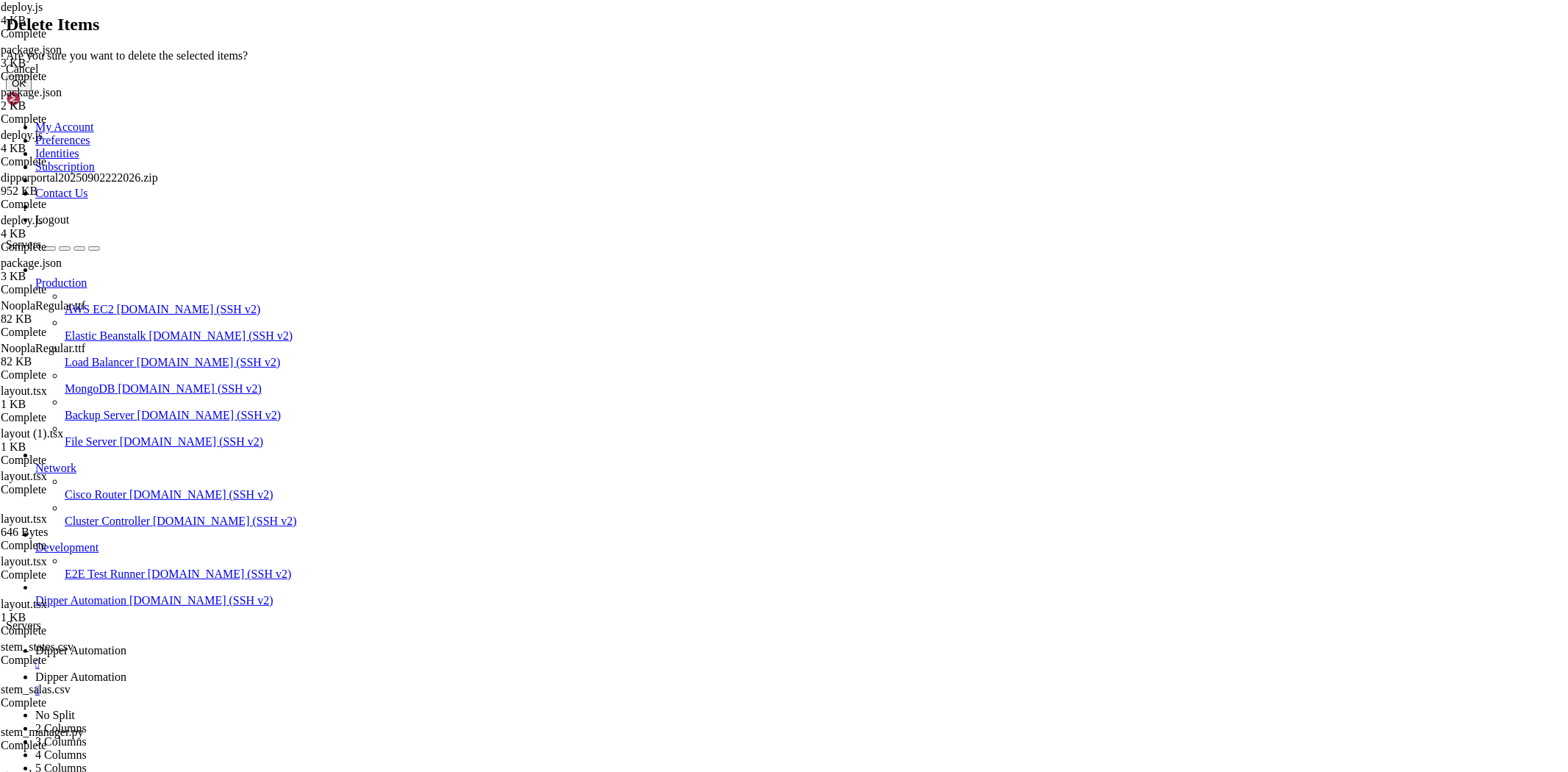
click at [32, 91] on button "OK" at bounding box center [19, 84] width 26 height 16
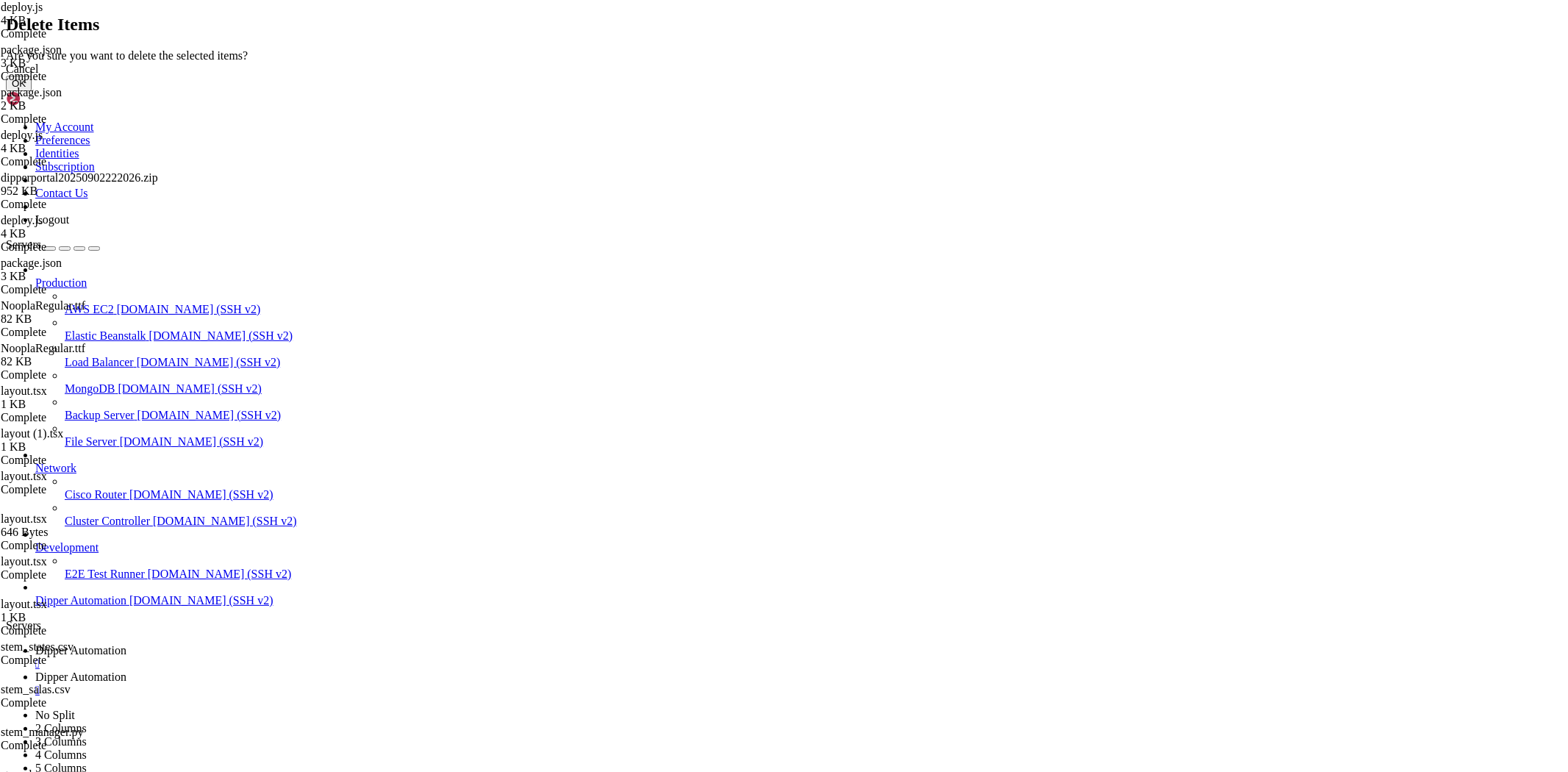
click at [32, 91] on button "OK" at bounding box center [19, 84] width 26 height 16
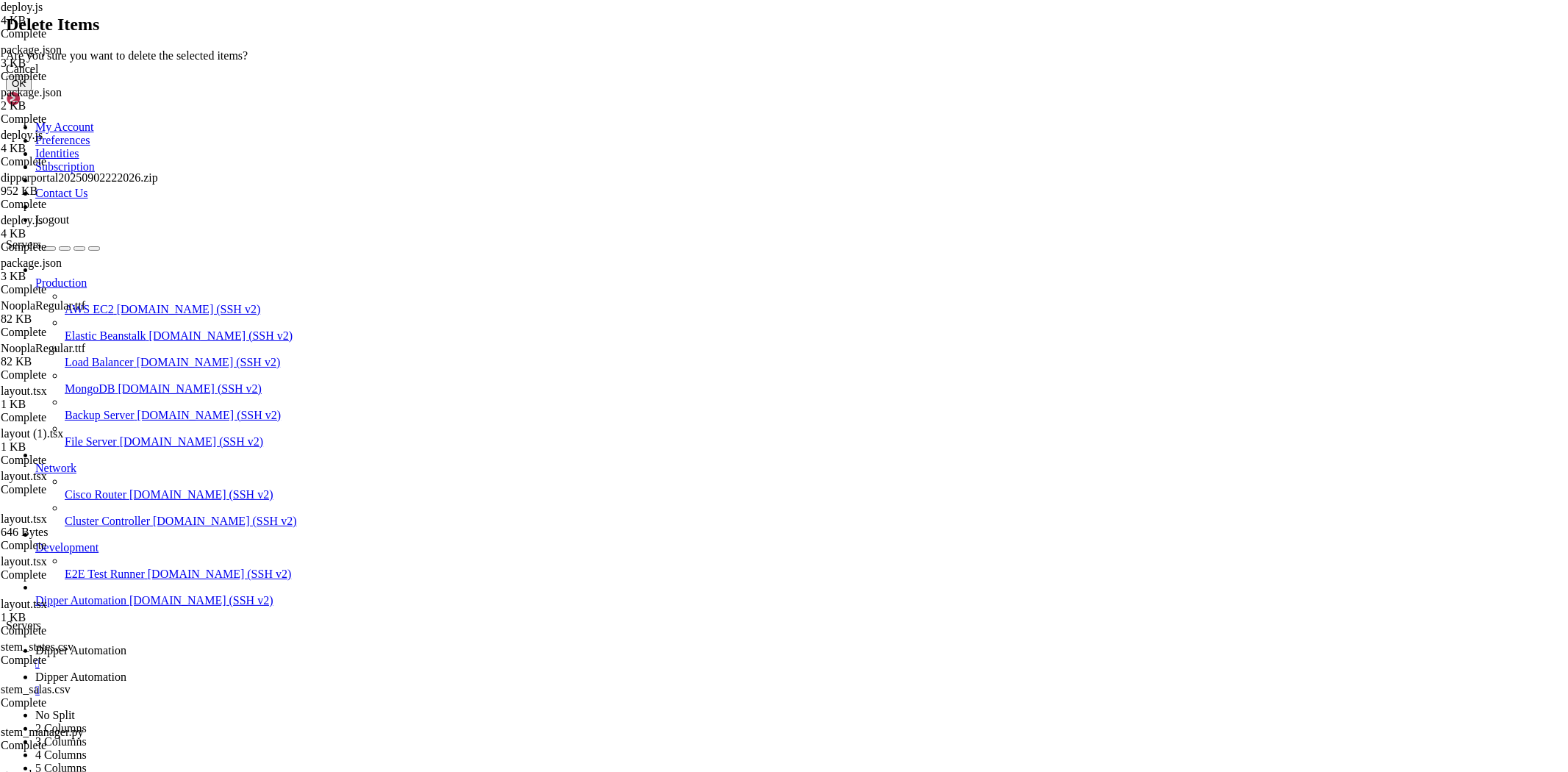
click at [32, 91] on button "OK" at bounding box center [19, 84] width 26 height 16
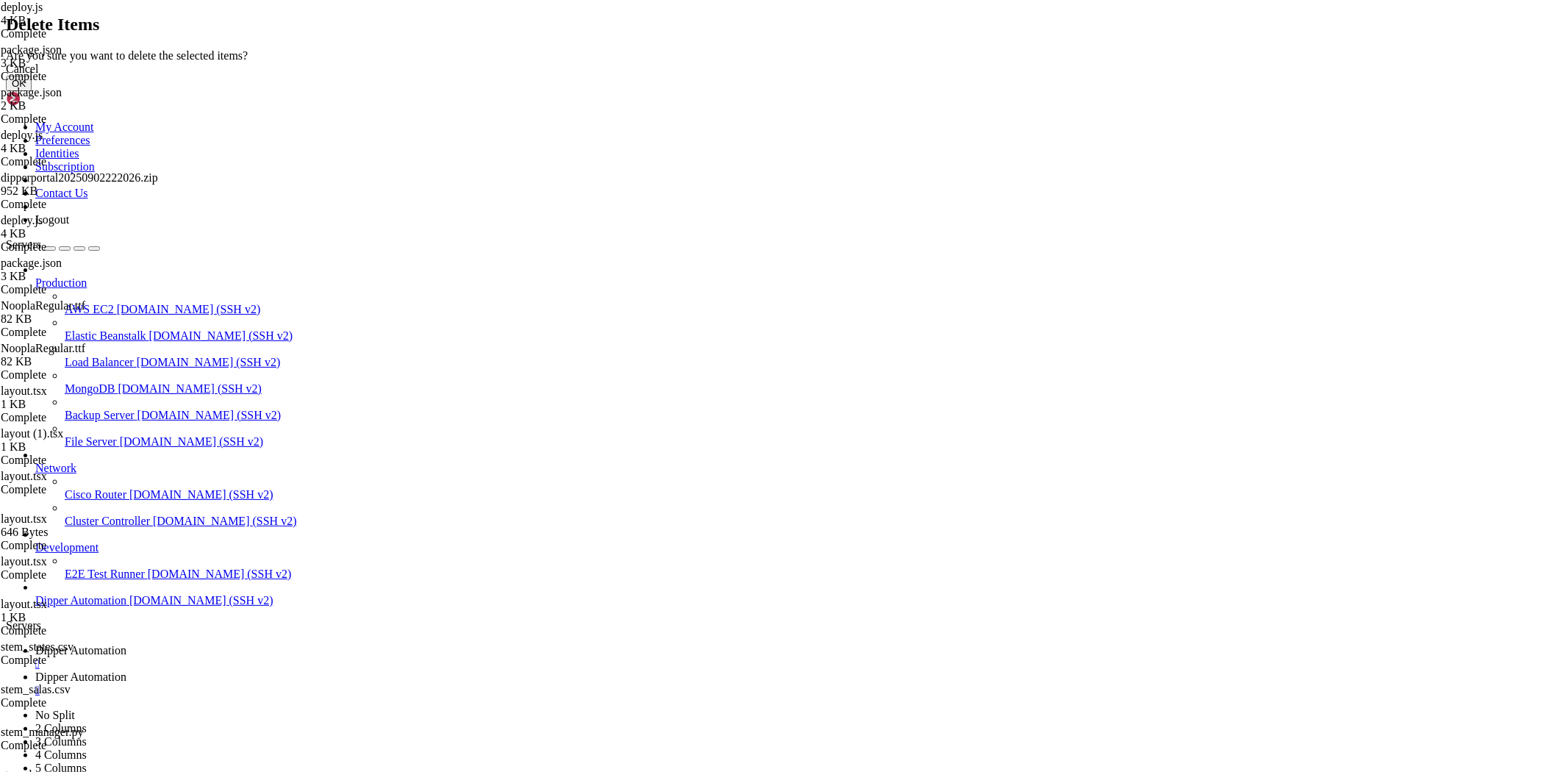
click at [993, 91] on div "Cancel OK" at bounding box center [784, 76] width 1557 height 29
click at [32, 91] on button "OK" at bounding box center [19, 84] width 26 height 16
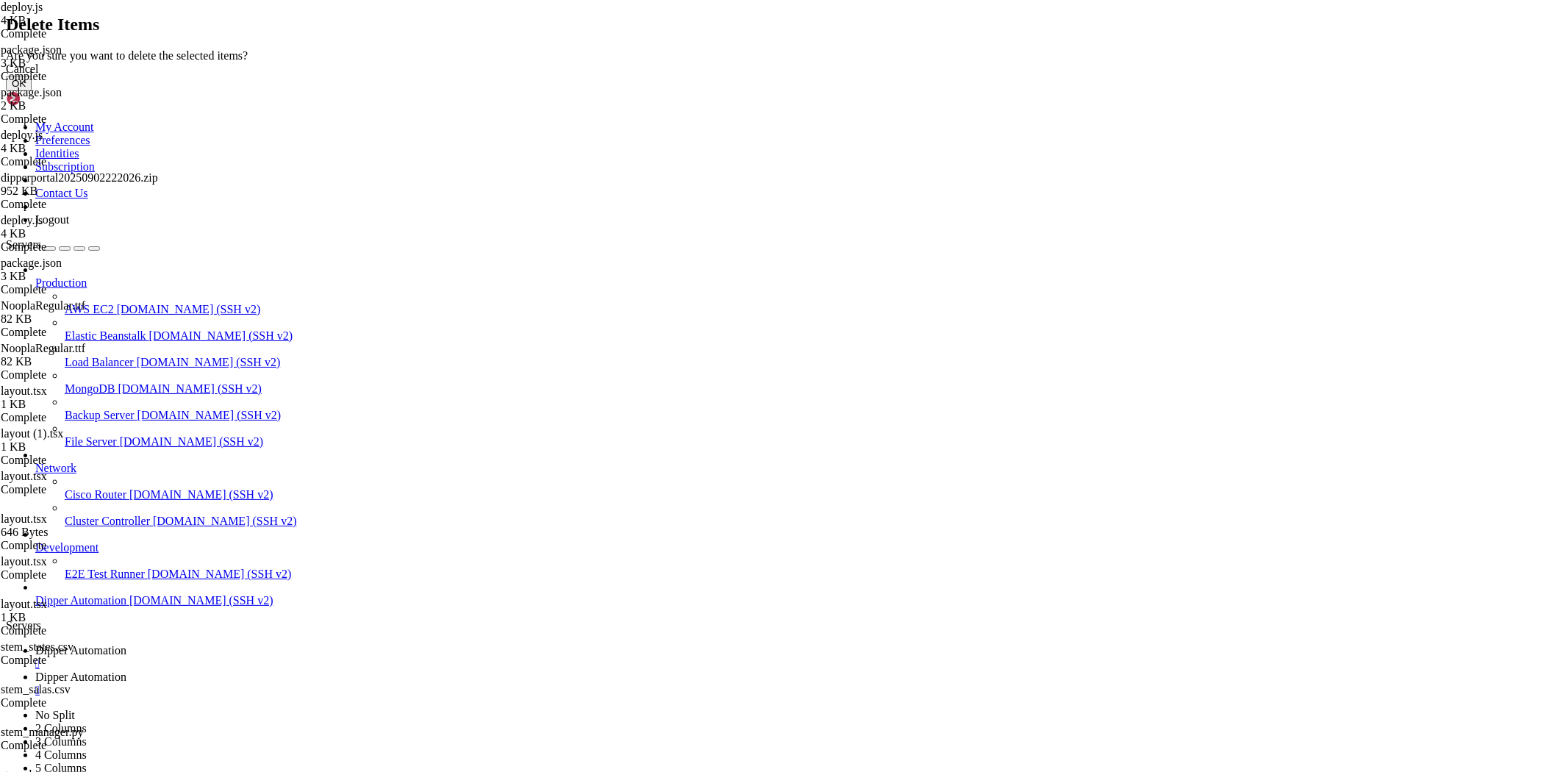
click at [32, 91] on button "OK" at bounding box center [19, 84] width 26 height 16
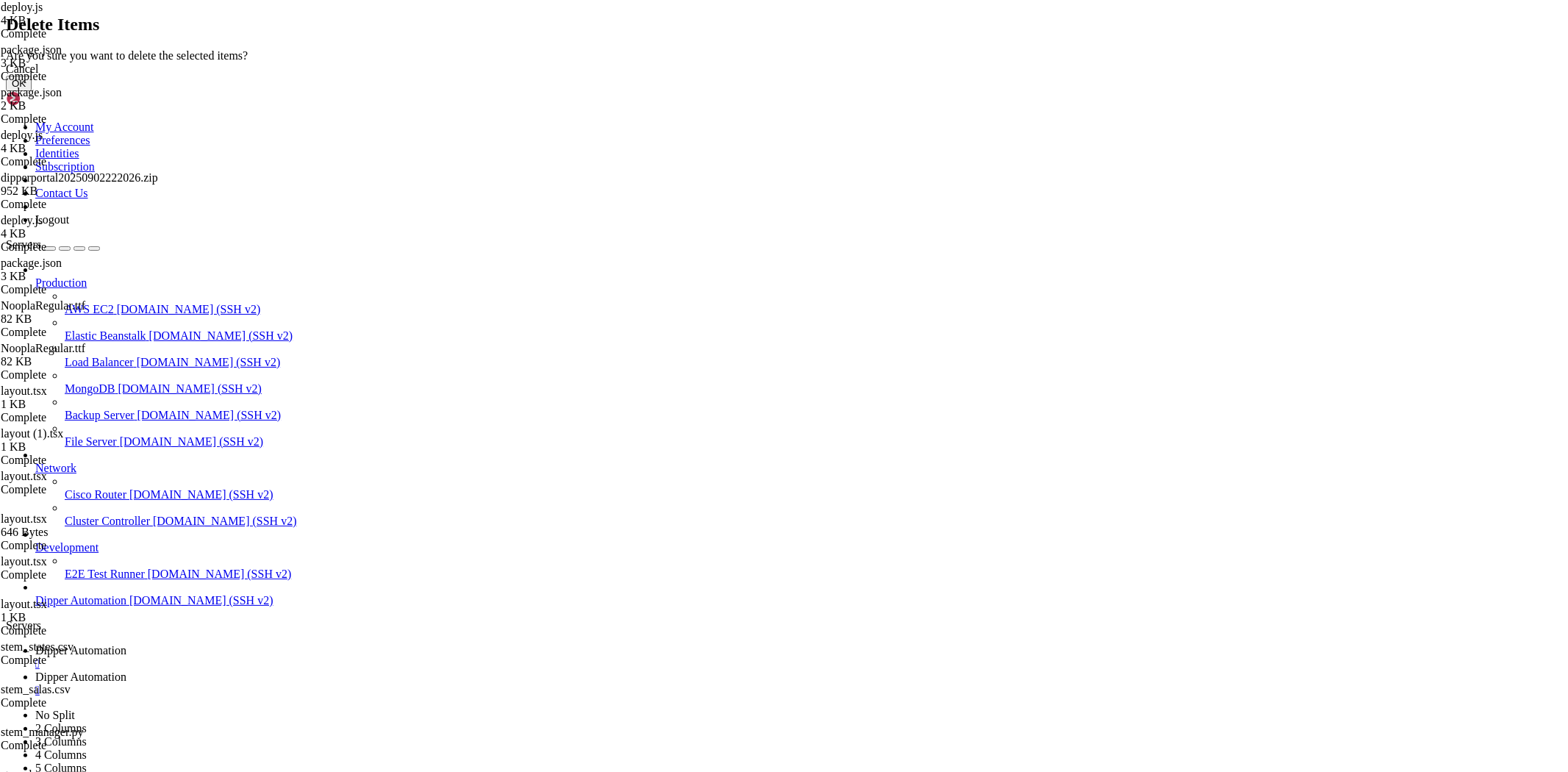
click at [32, 91] on button "OK" at bounding box center [19, 84] width 26 height 16
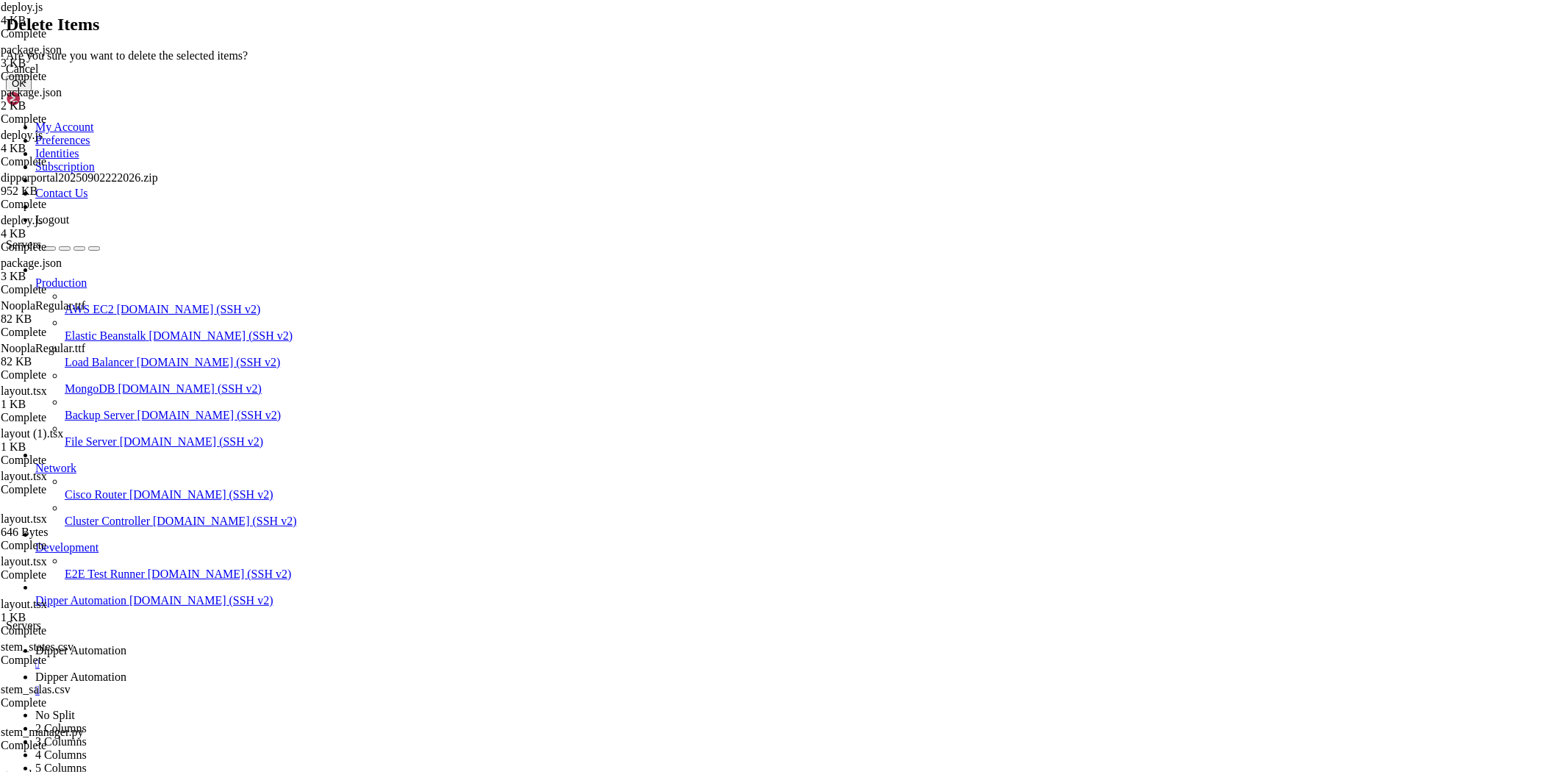
click at [32, 91] on button "OK" at bounding box center [19, 84] width 26 height 16
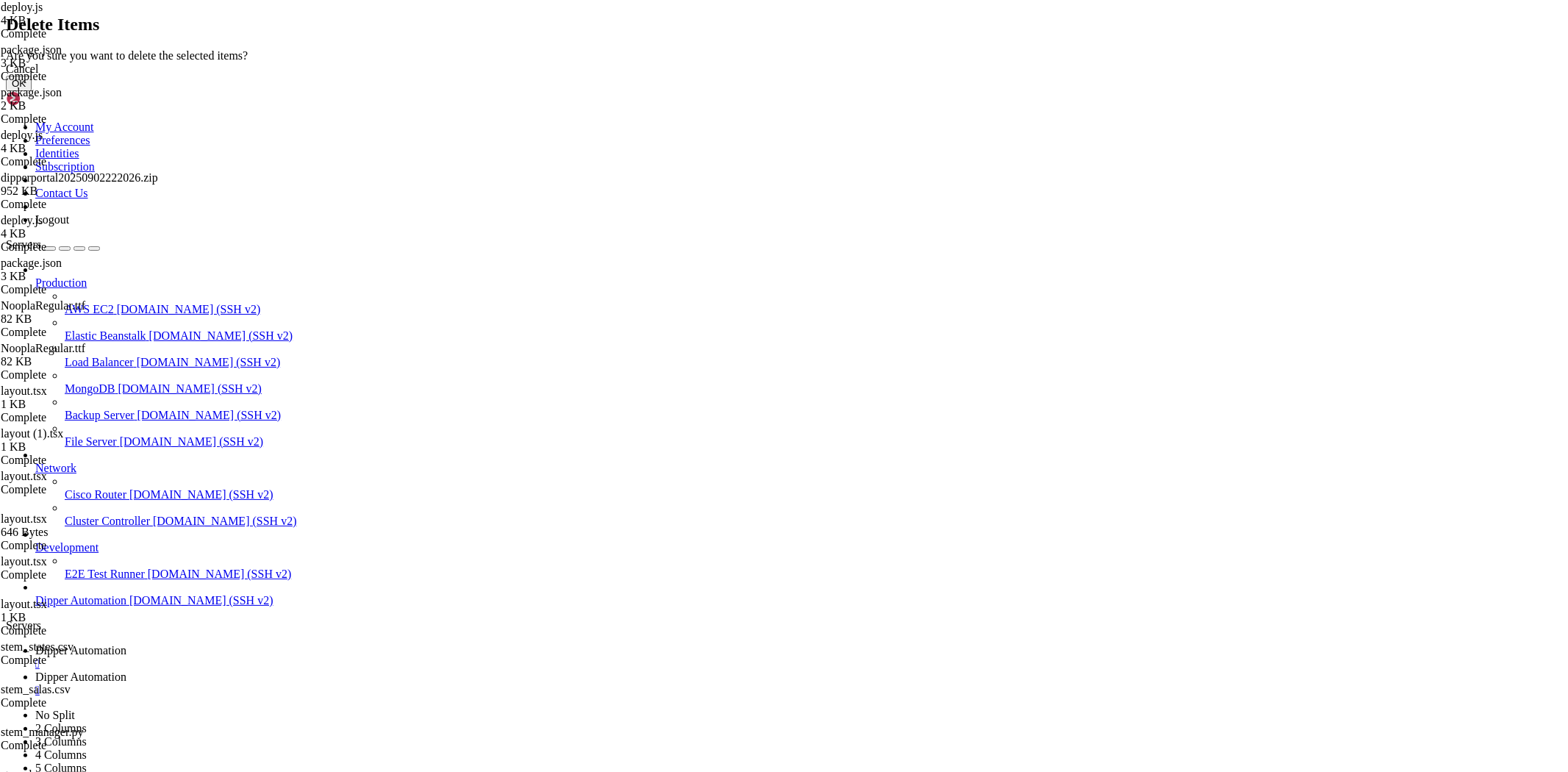
click at [32, 91] on button "OK" at bounding box center [19, 84] width 26 height 16
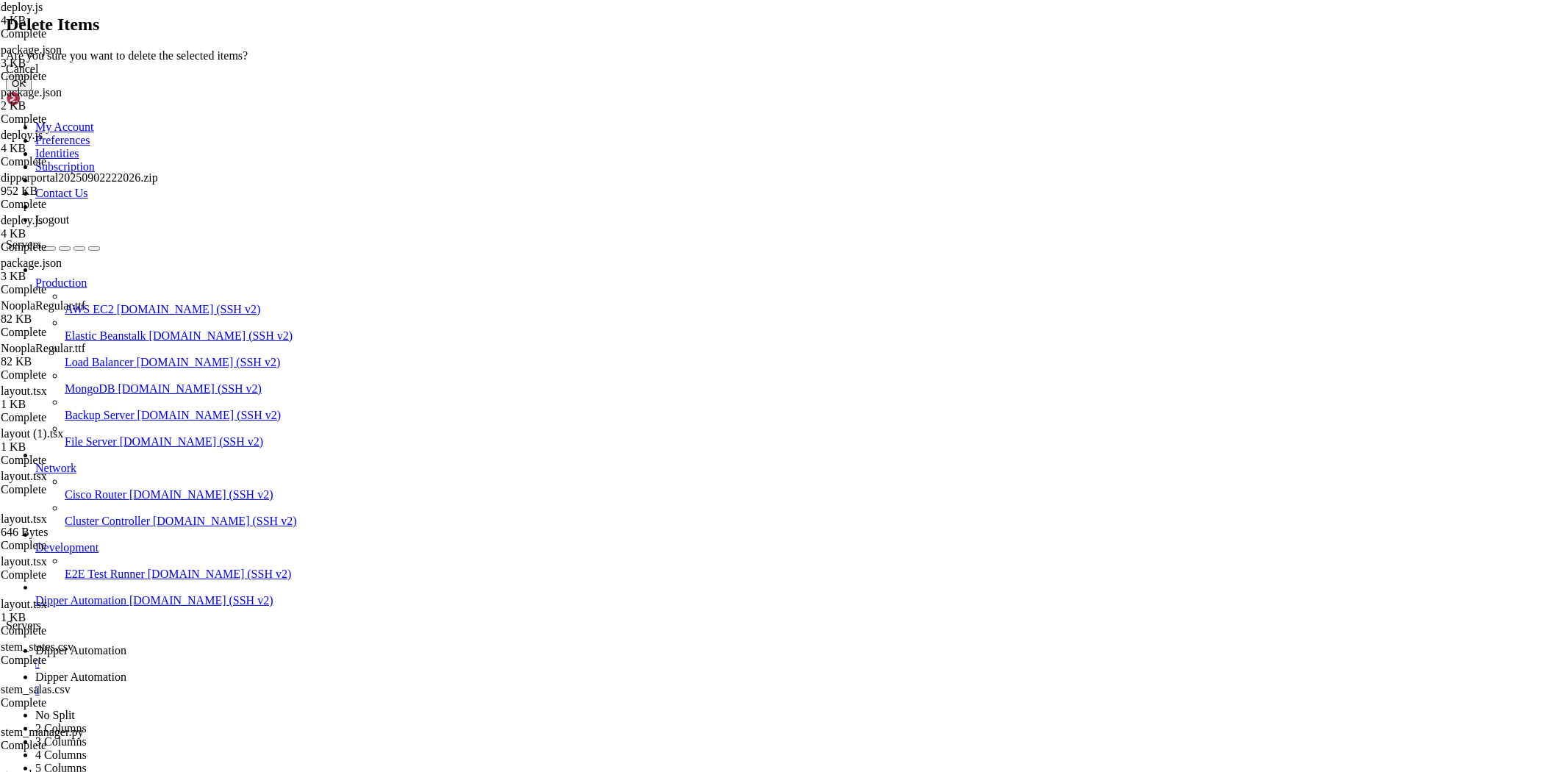
drag, startPoint x: 956, startPoint y: 434, endPoint x: 621, endPoint y: 338, distance: 348.5
click at [32, 91] on button "OK" at bounding box center [19, 84] width 26 height 16
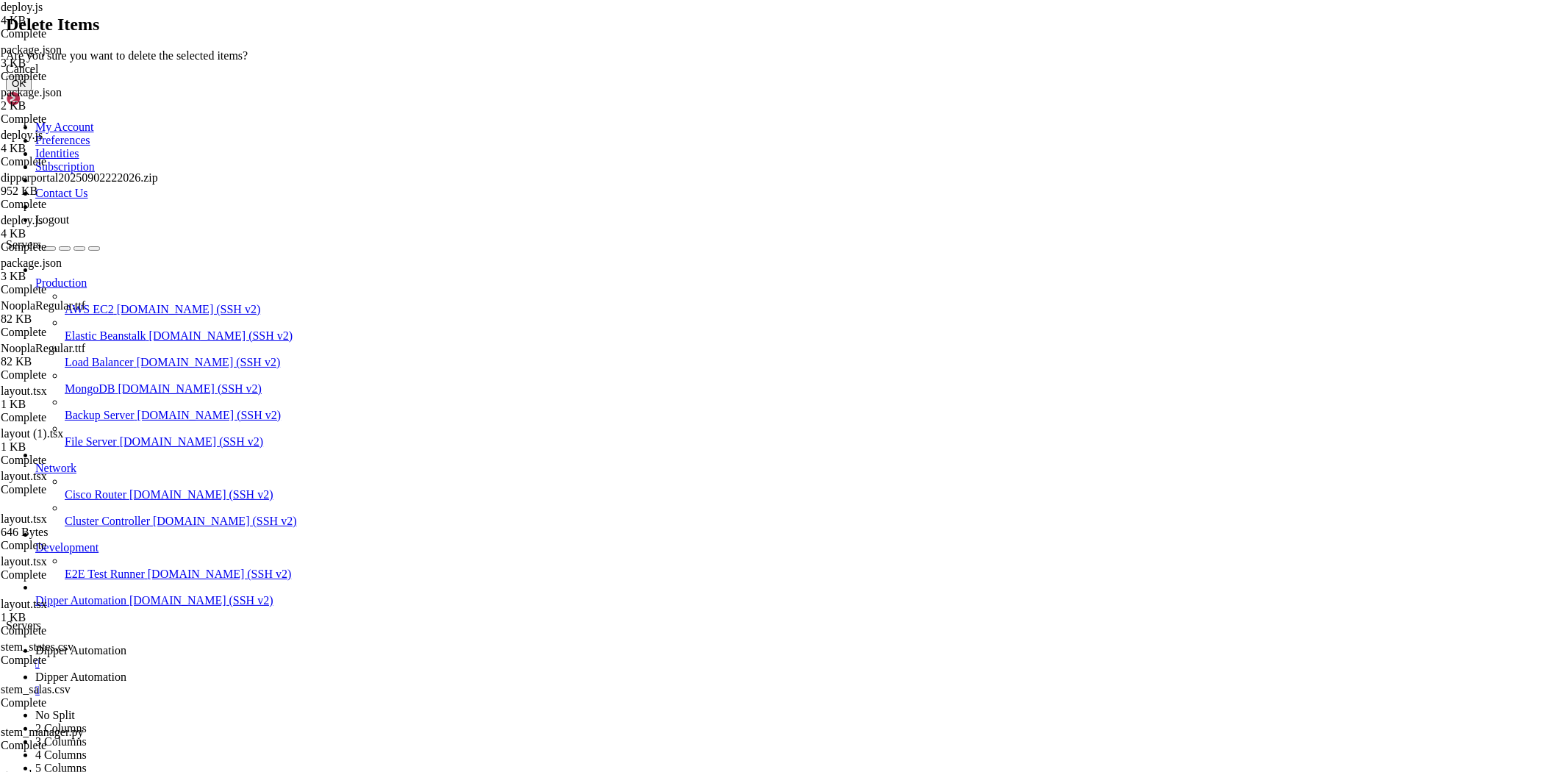
click at [32, 91] on button "OK" at bounding box center [19, 84] width 26 height 16
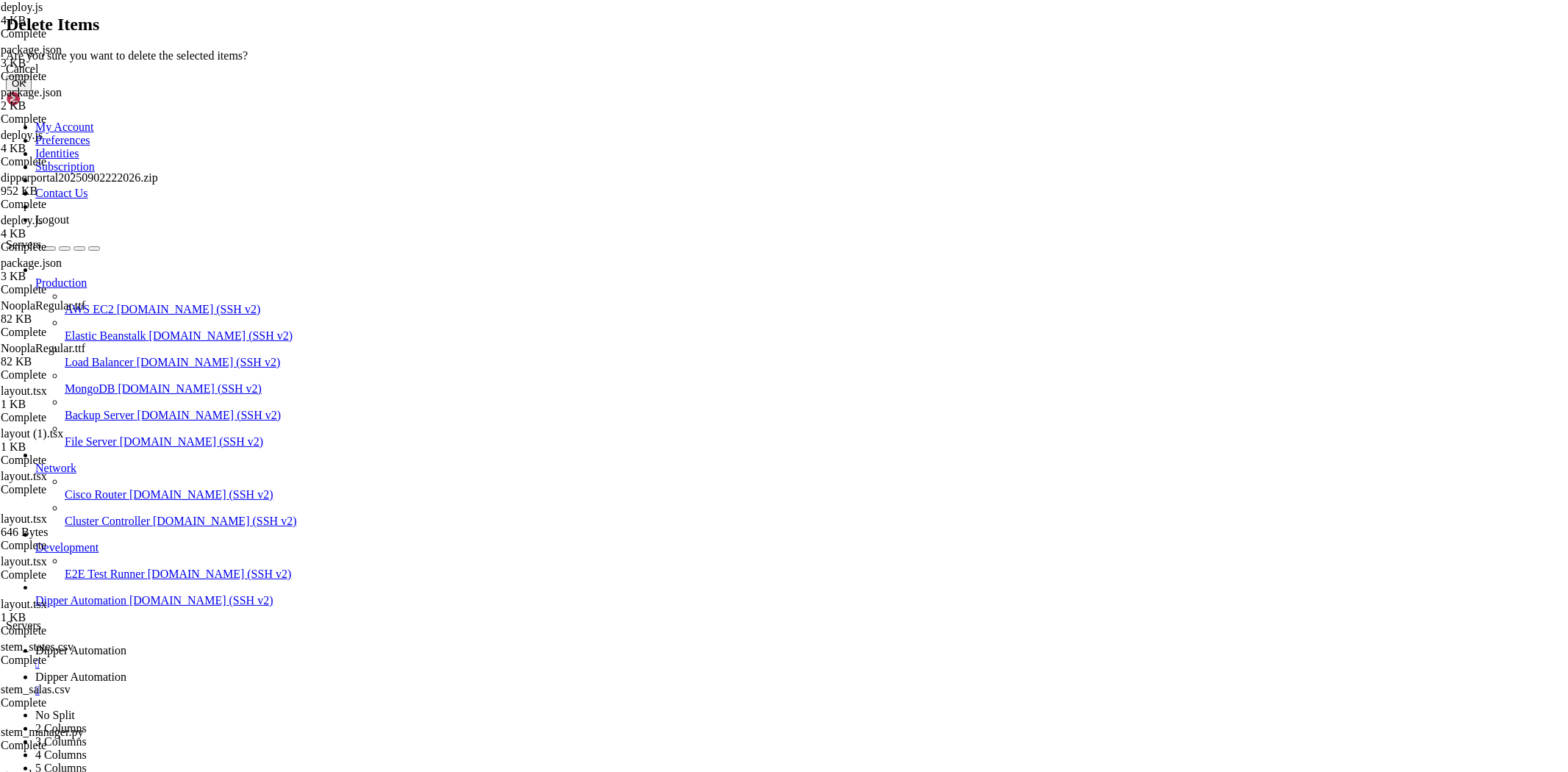
click at [32, 91] on button "OK" at bounding box center [19, 84] width 26 height 16
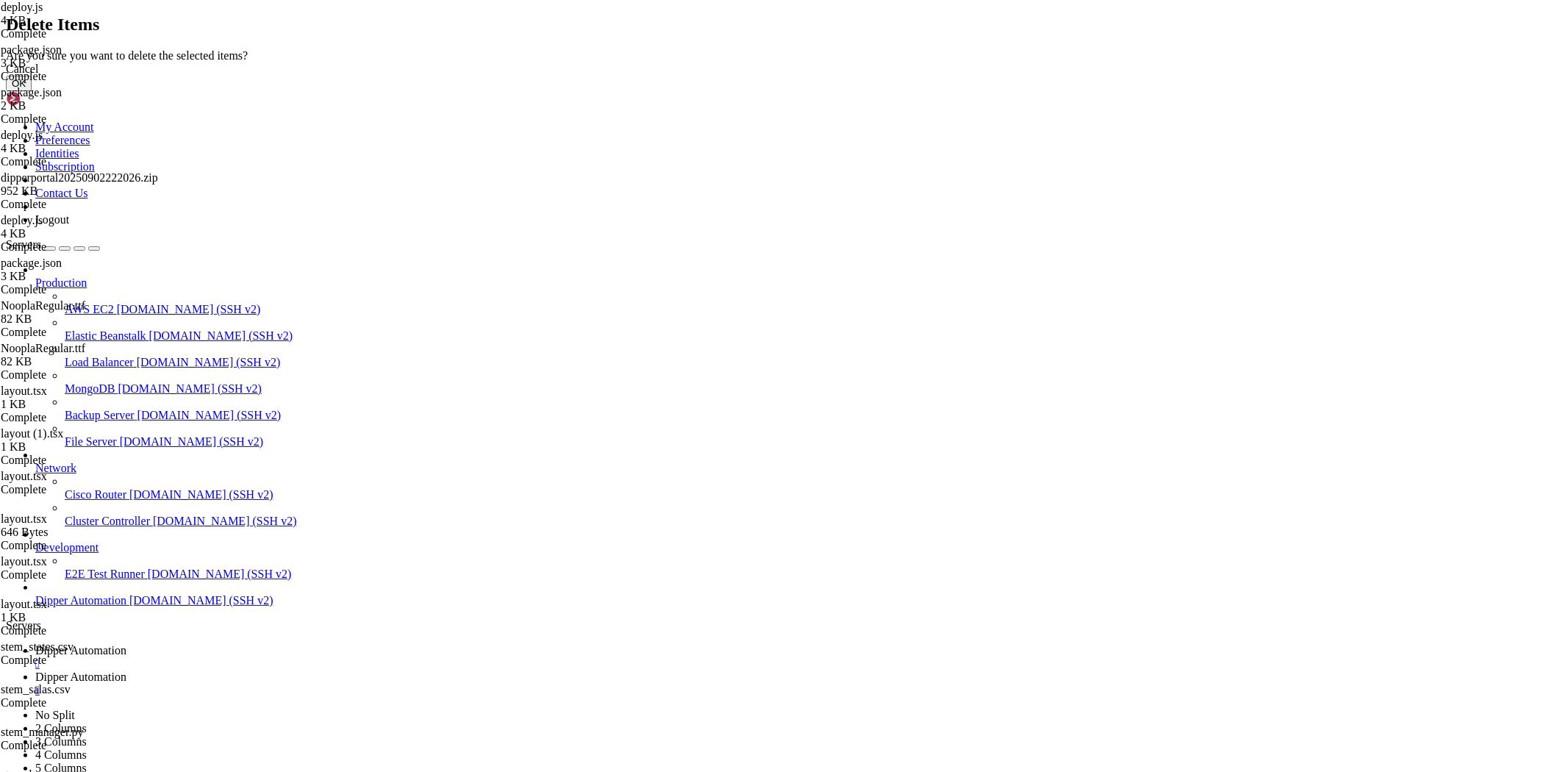
click at [32, 91] on button "OK" at bounding box center [19, 84] width 26 height 16
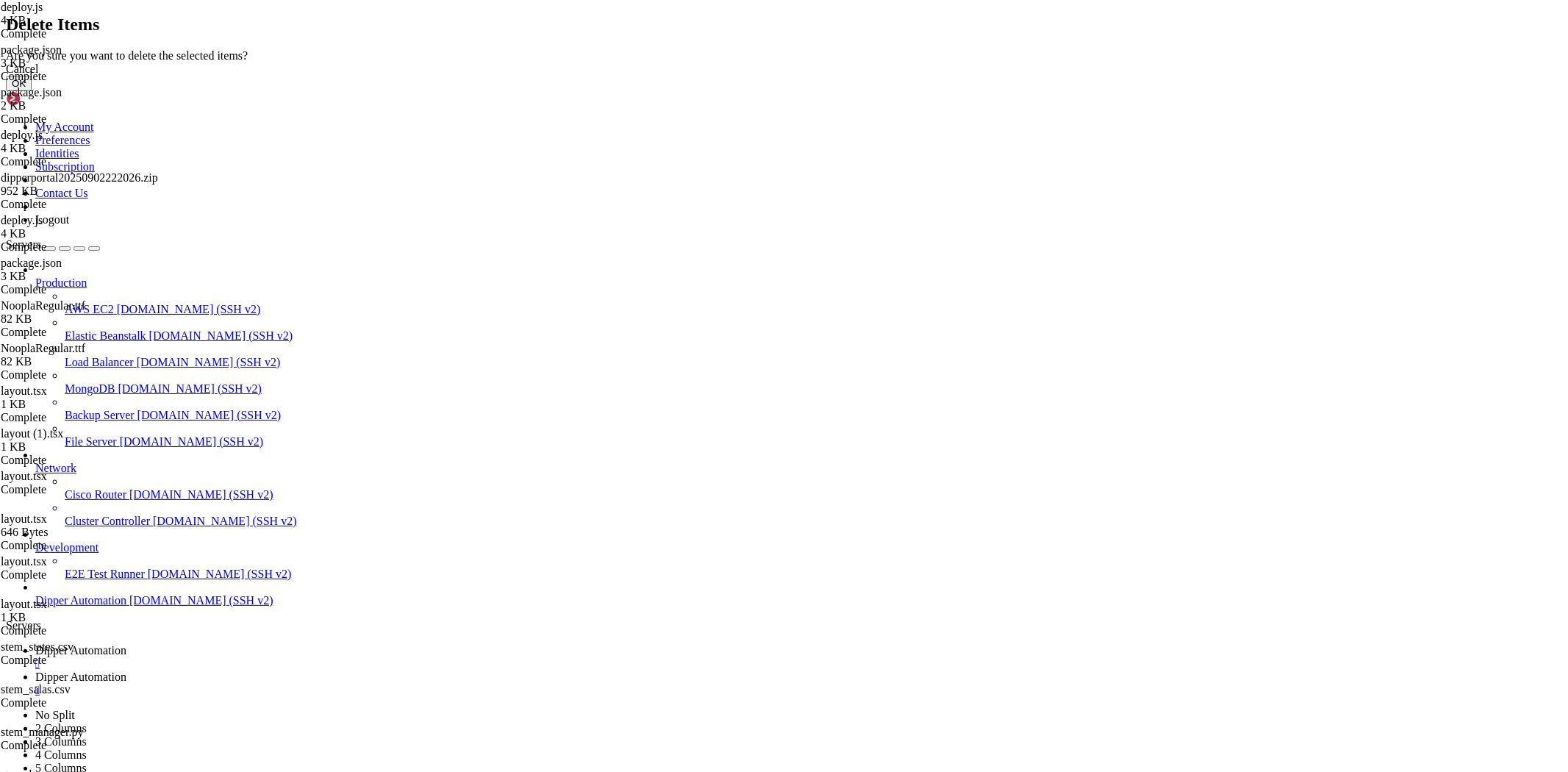
click at [32, 91] on button "OK" at bounding box center [19, 84] width 26 height 16
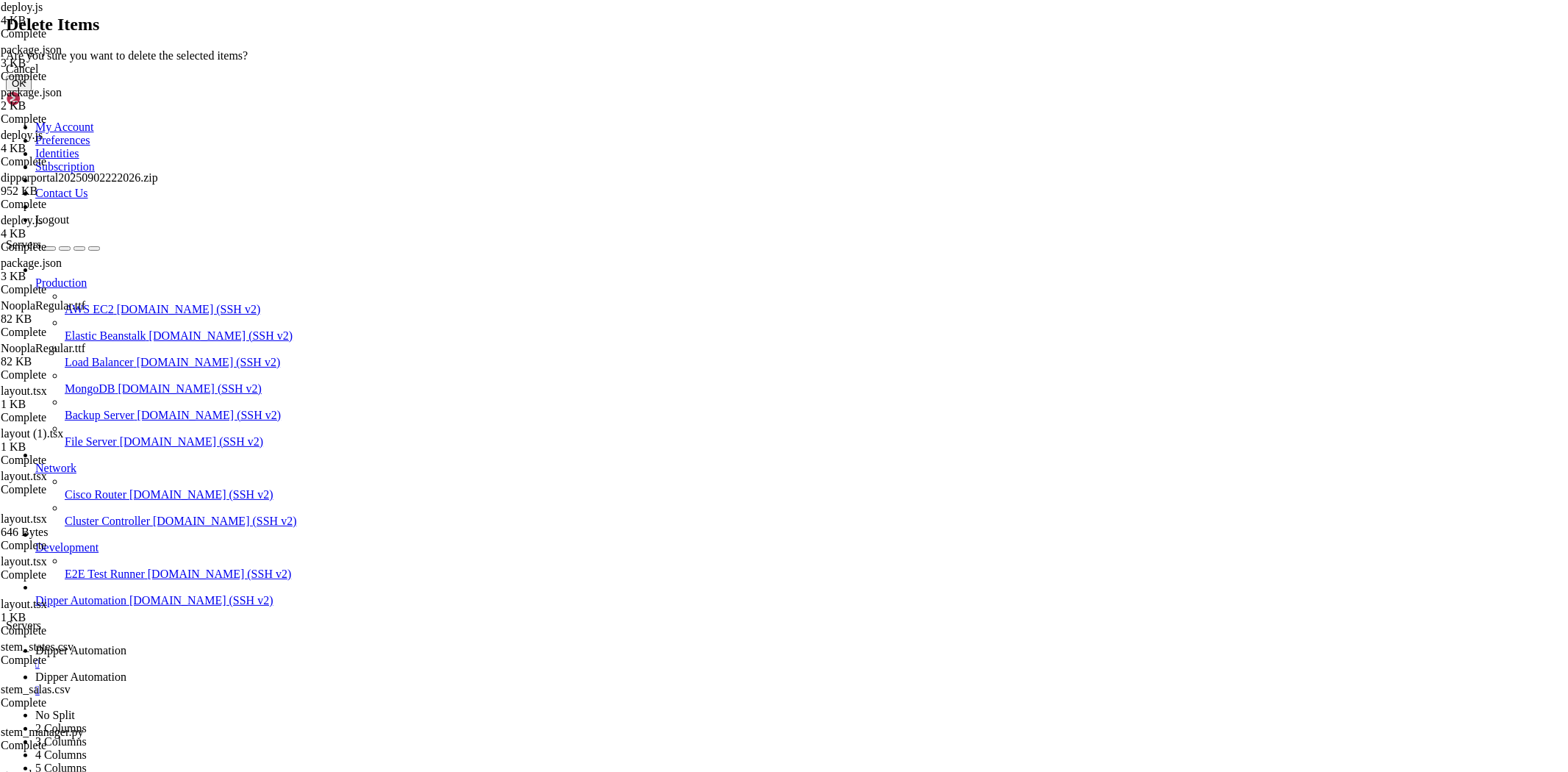
click at [32, 91] on button "OK" at bounding box center [19, 84] width 26 height 16
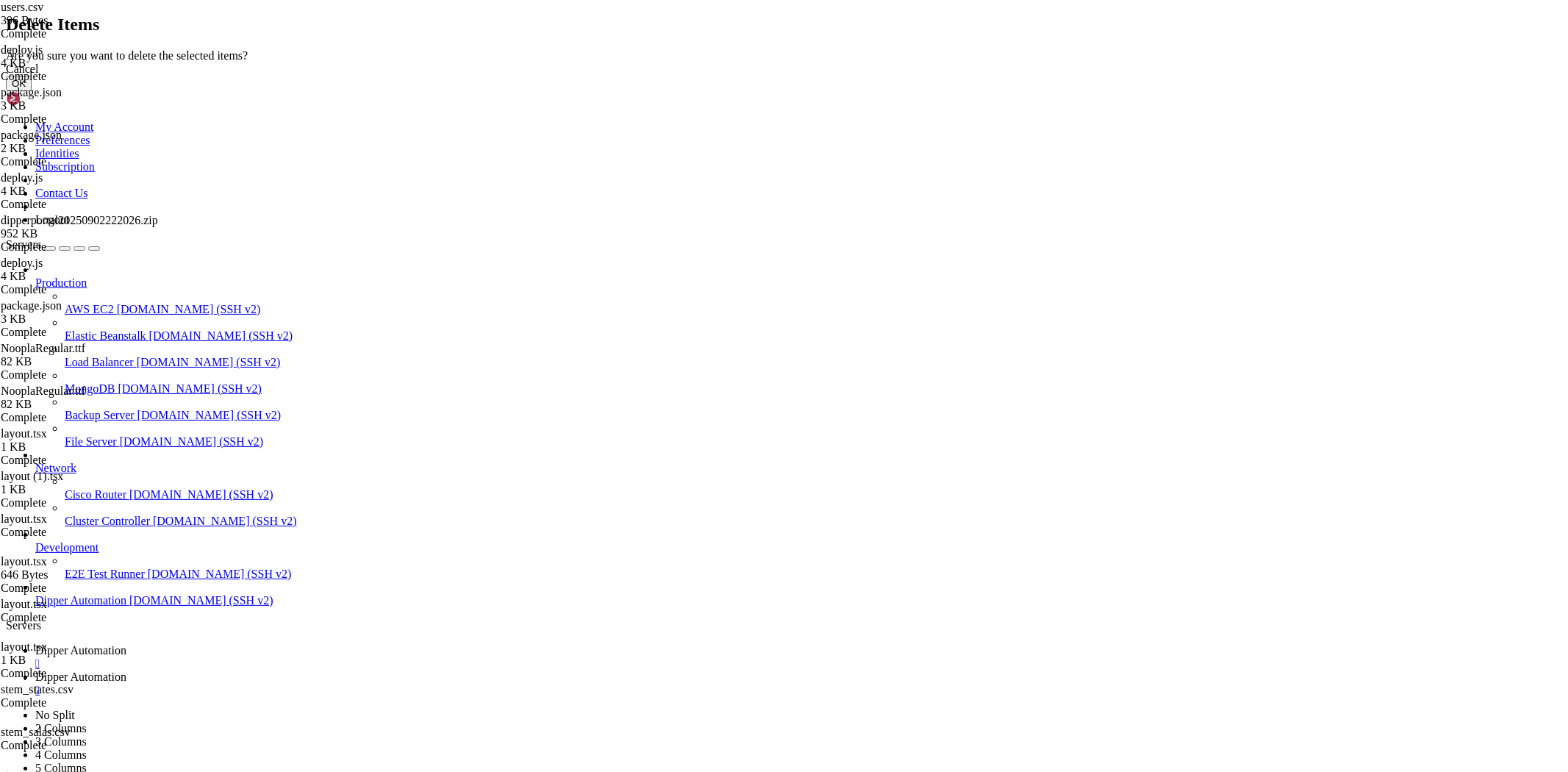
click at [32, 91] on button "OK" at bounding box center [19, 84] width 26 height 16
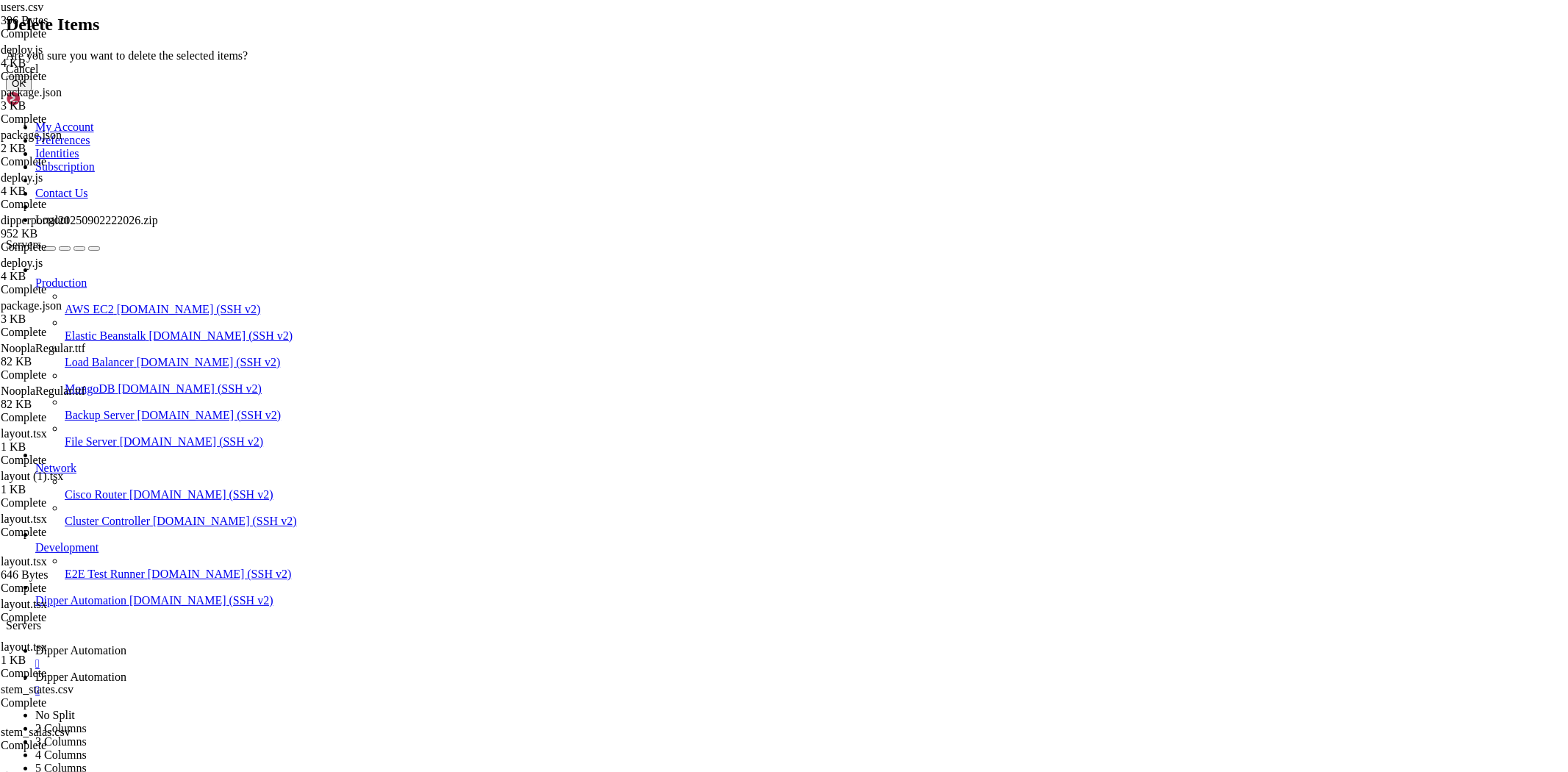
click at [32, 91] on button "OK" at bounding box center [19, 84] width 26 height 16
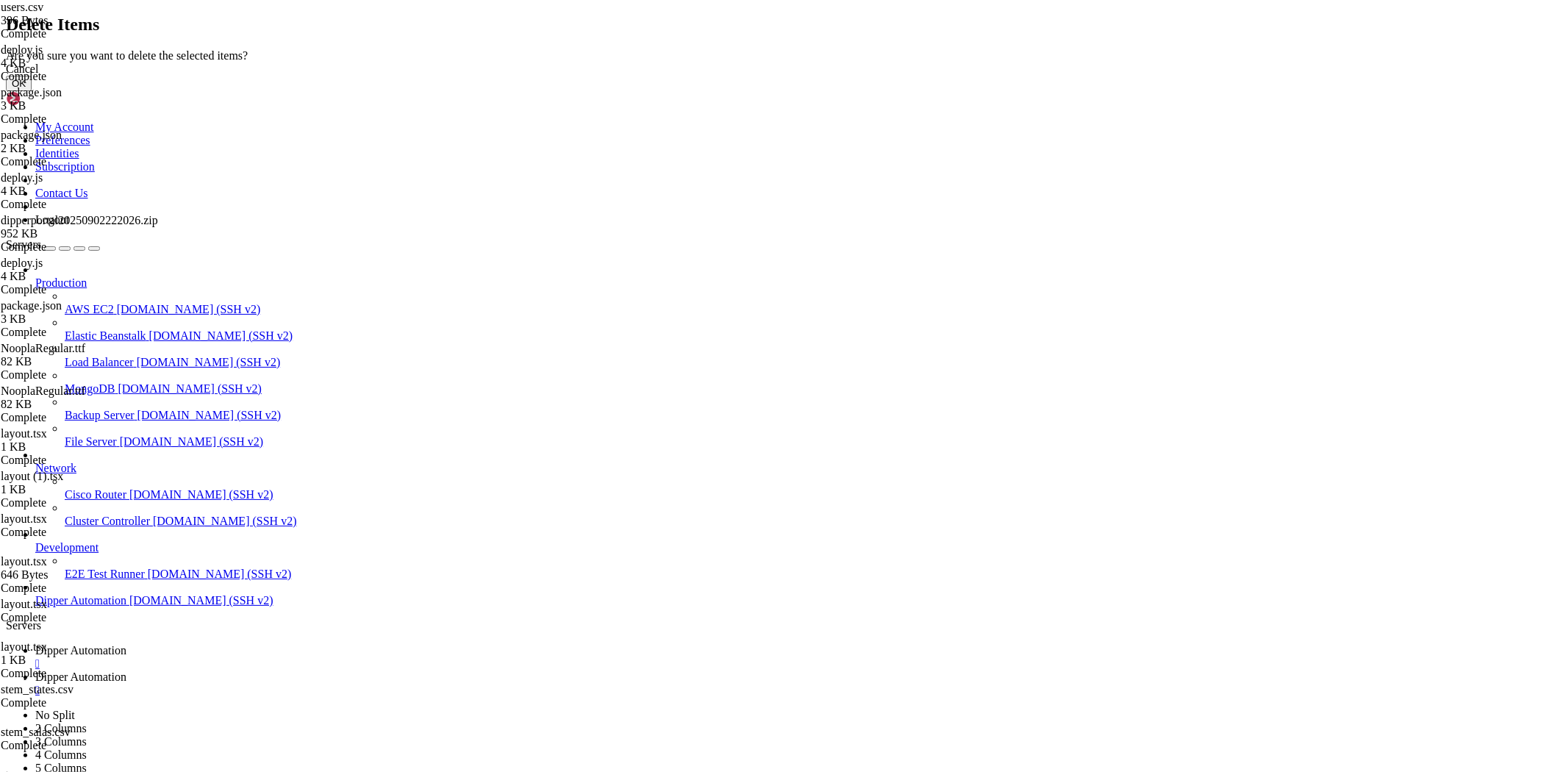
click at [32, 91] on button "OK" at bounding box center [19, 84] width 26 height 16
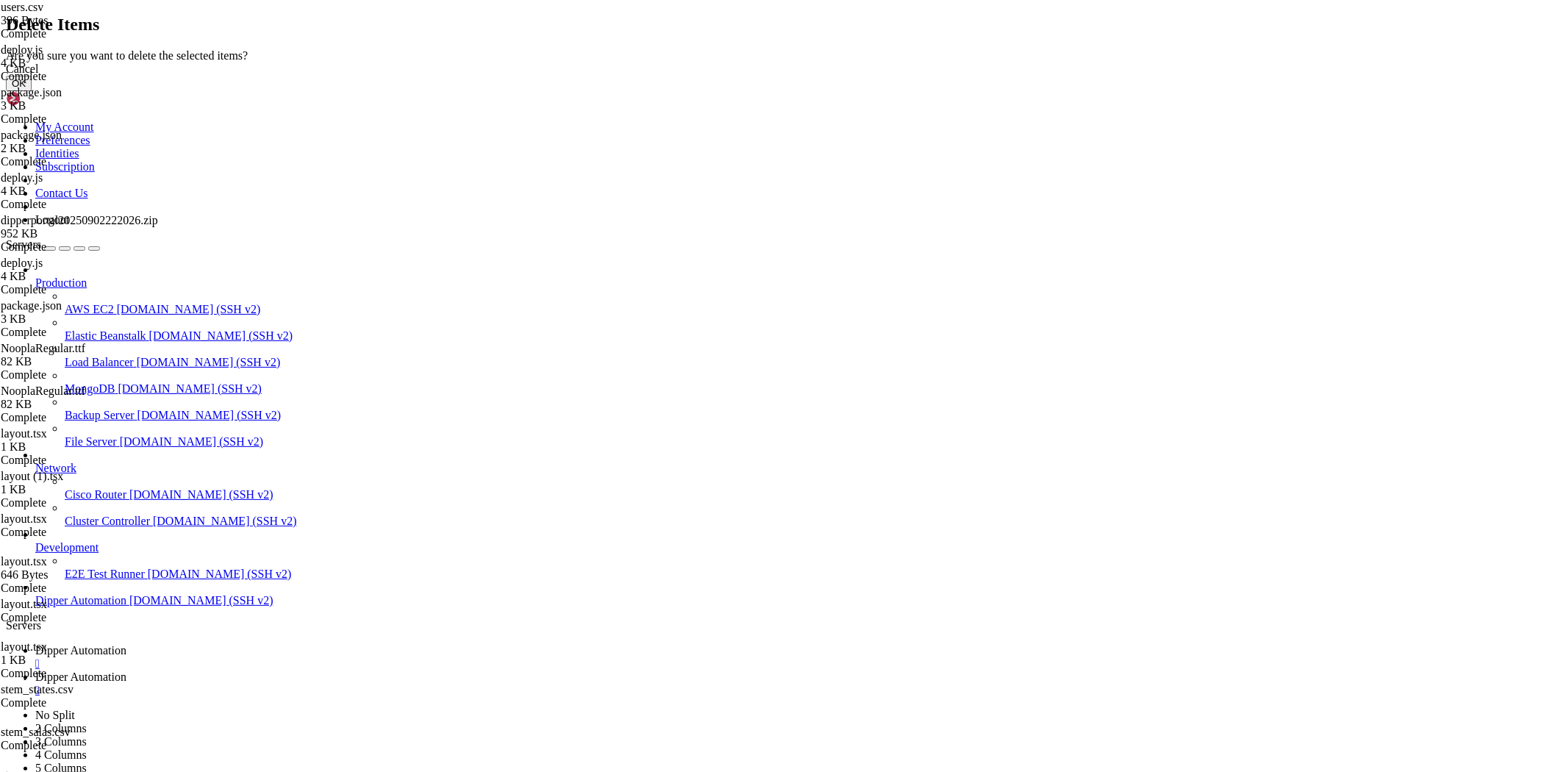
click at [32, 91] on button "OK" at bounding box center [19, 84] width 26 height 16
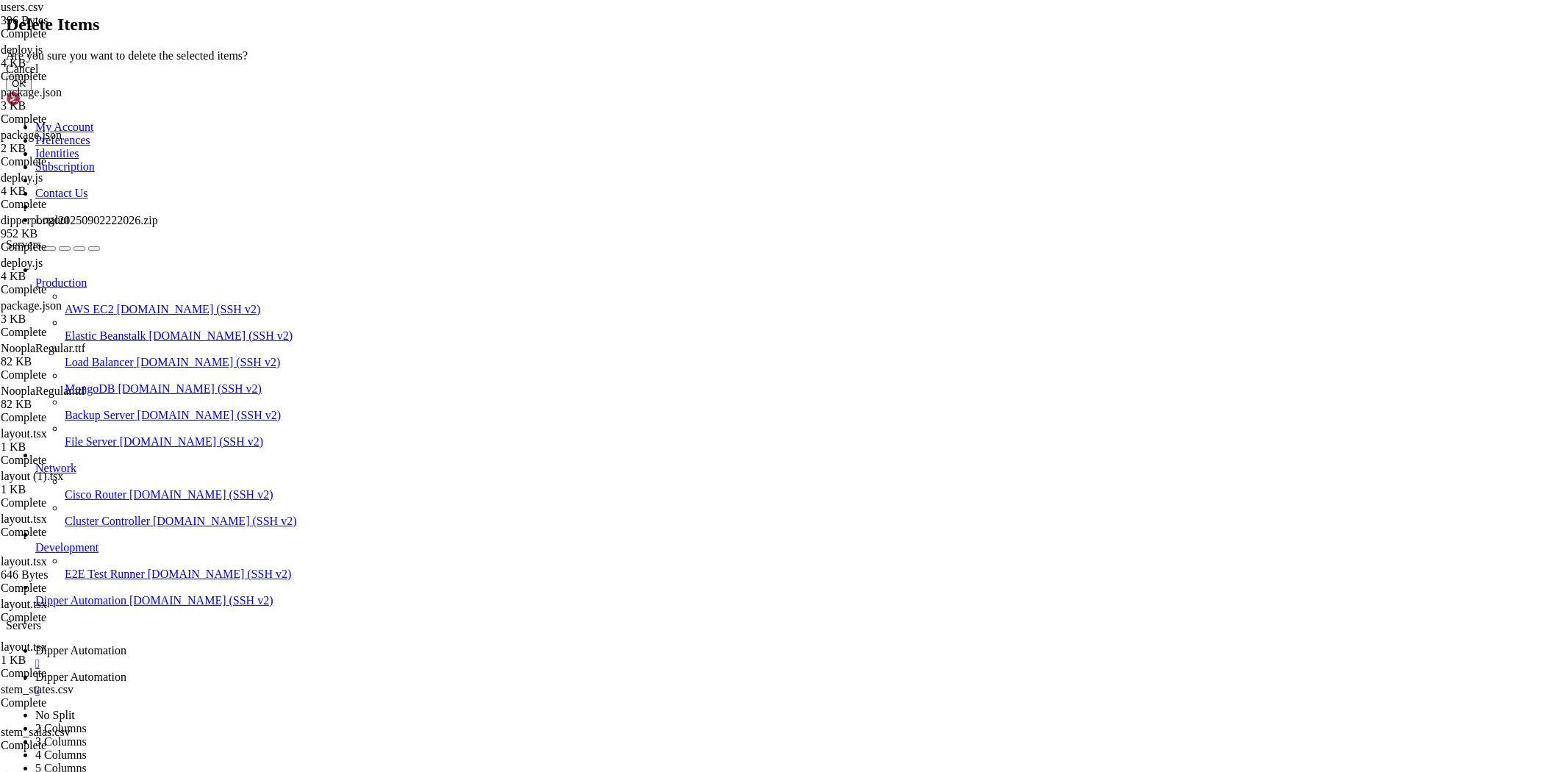
click at [32, 91] on button "OK" at bounding box center [19, 84] width 26 height 16
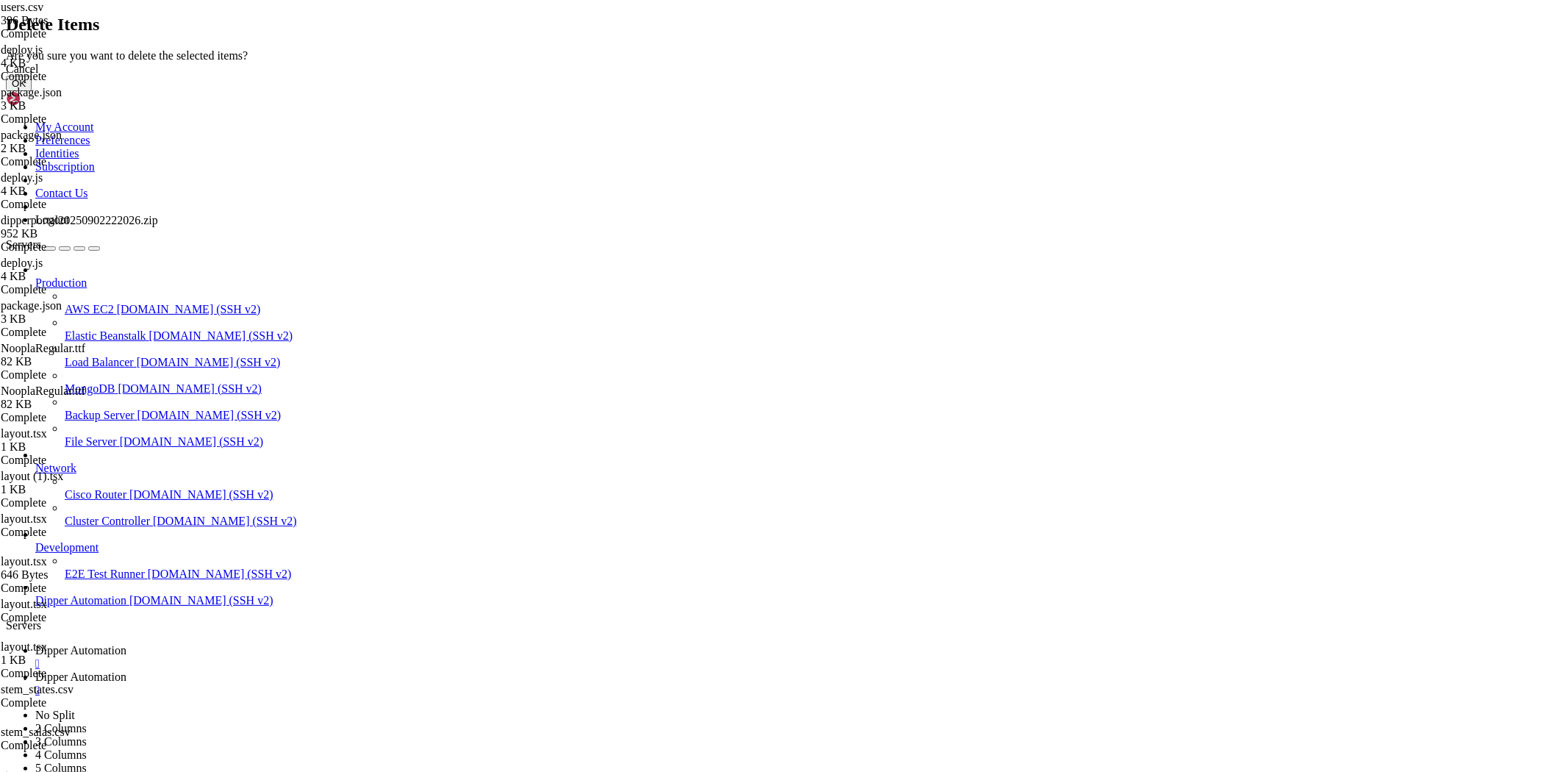
click at [956, 91] on div "Cancel OK" at bounding box center [784, 76] width 1557 height 29
click at [32, 91] on button "OK" at bounding box center [19, 84] width 26 height 16
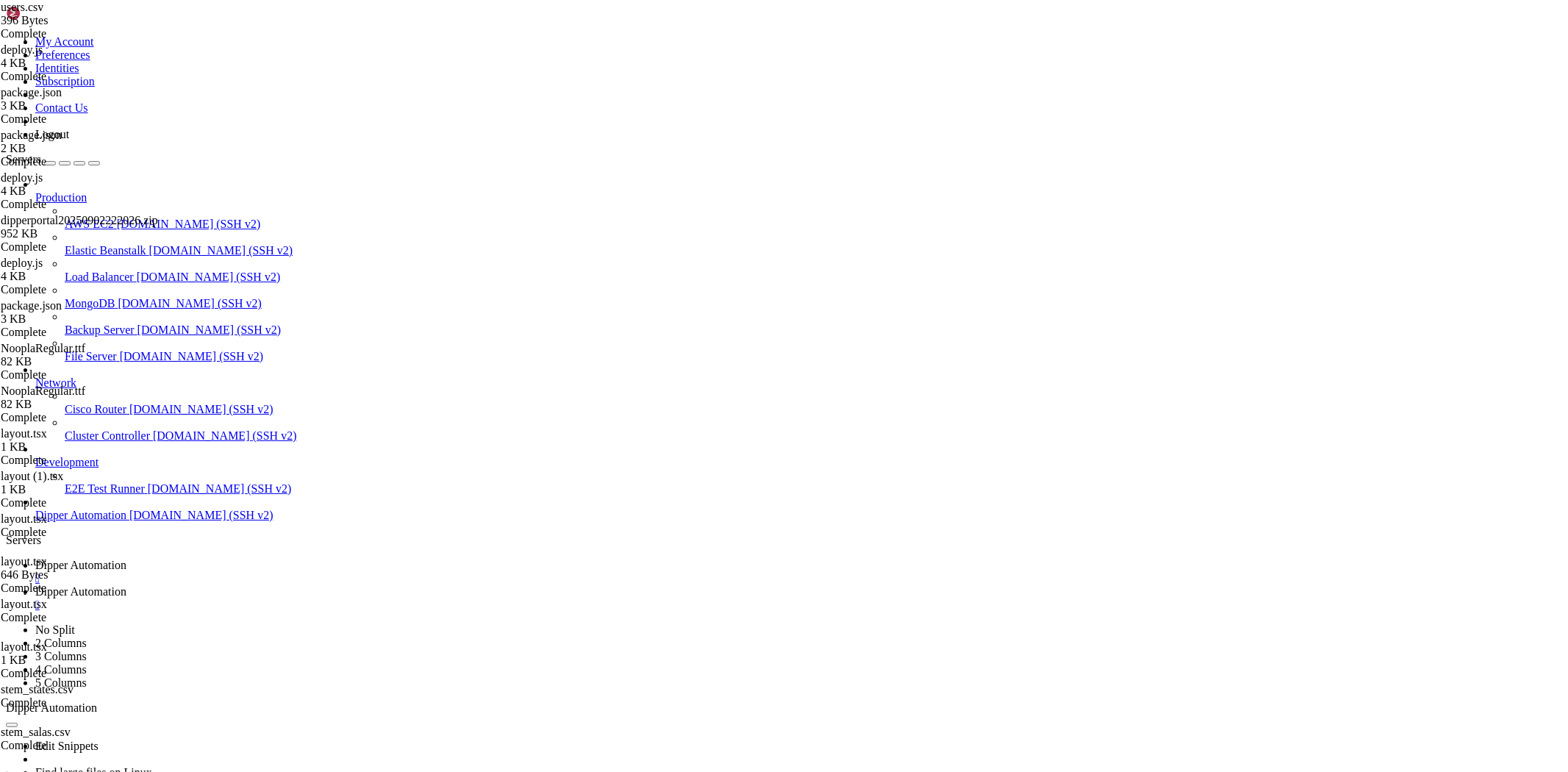
type input "/root/Dipperhub/data"
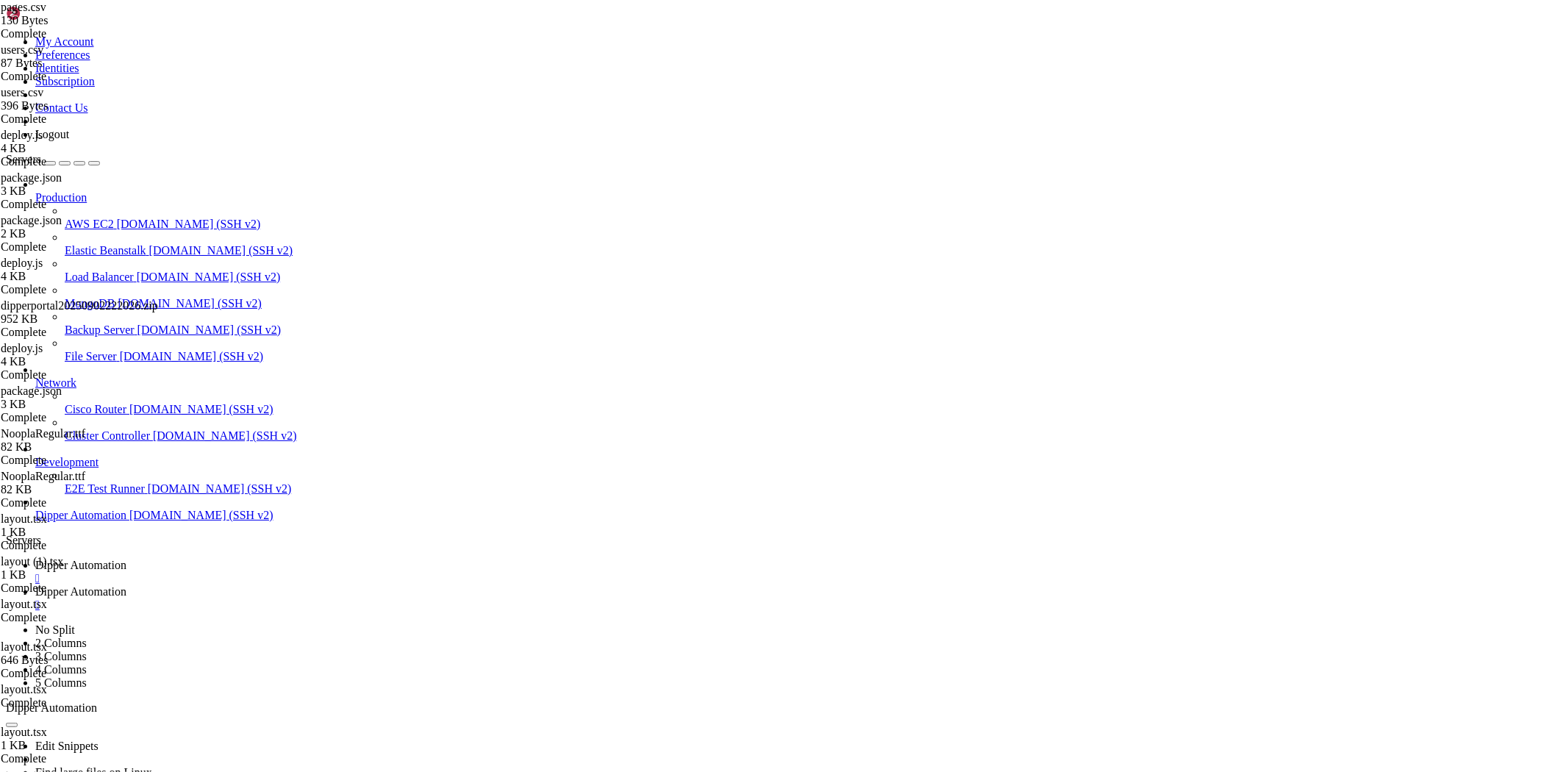
drag, startPoint x: 403, startPoint y: 80, endPoint x: 201, endPoint y: 75, distance: 202.1
drag, startPoint x: 216, startPoint y: 79, endPoint x: 472, endPoint y: 81, distance: 256.0
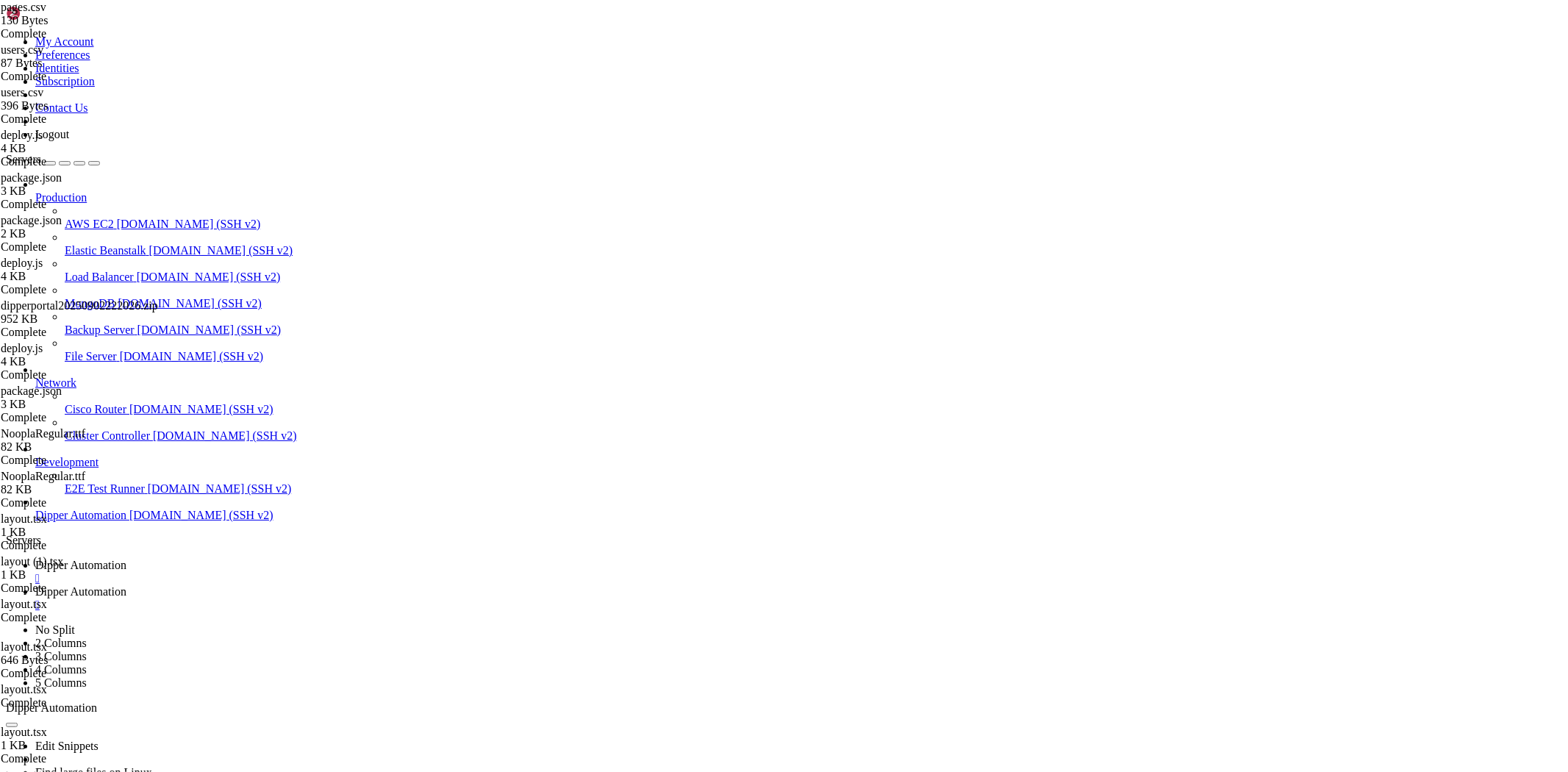
drag, startPoint x: 453, startPoint y: 79, endPoint x: 208, endPoint y: 81, distance: 245.0
type textarea "1,/dashboard,Dashboard,,LayoutDashboard"
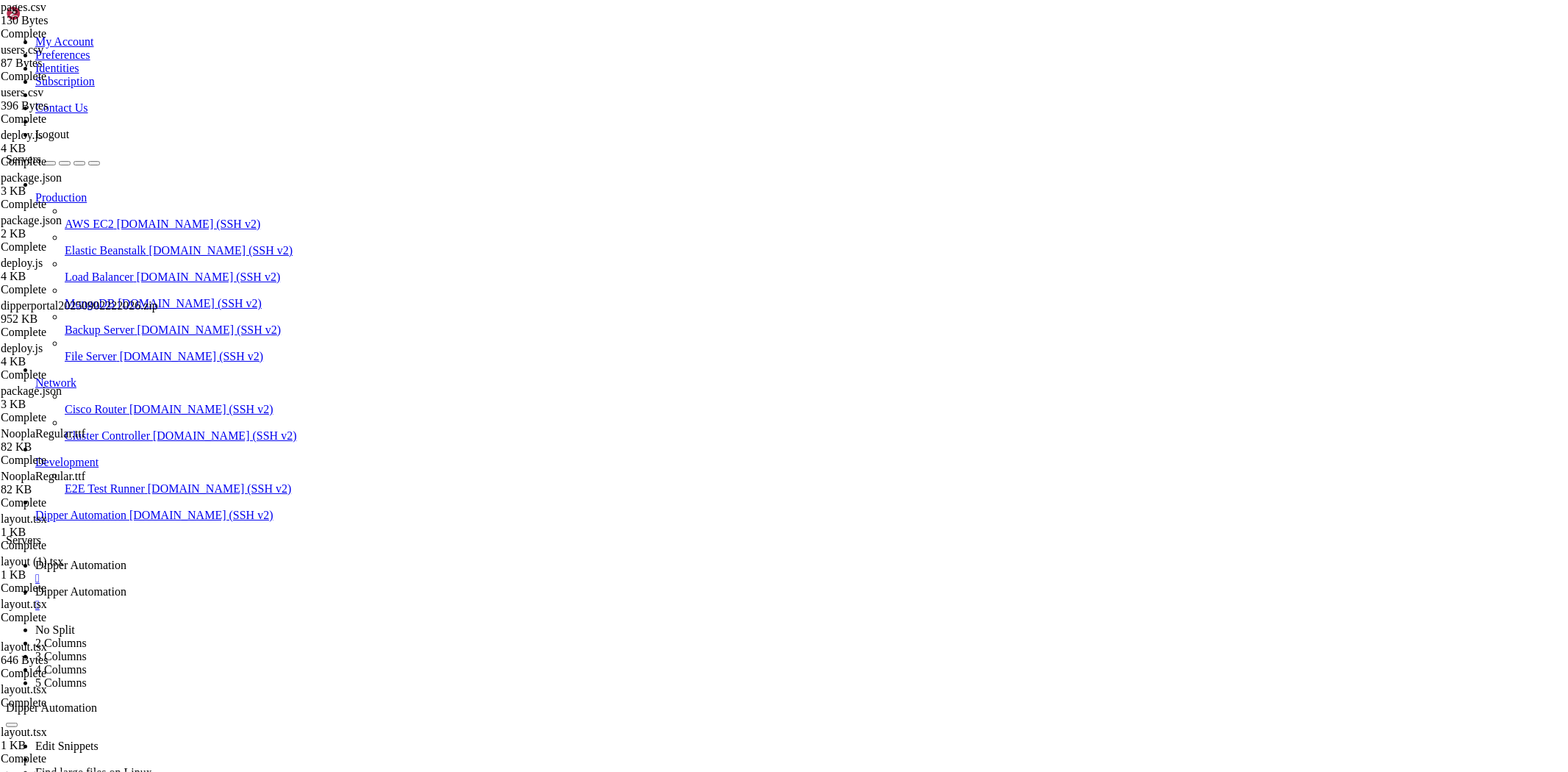
type textarea "userId,path,name,client,icon"
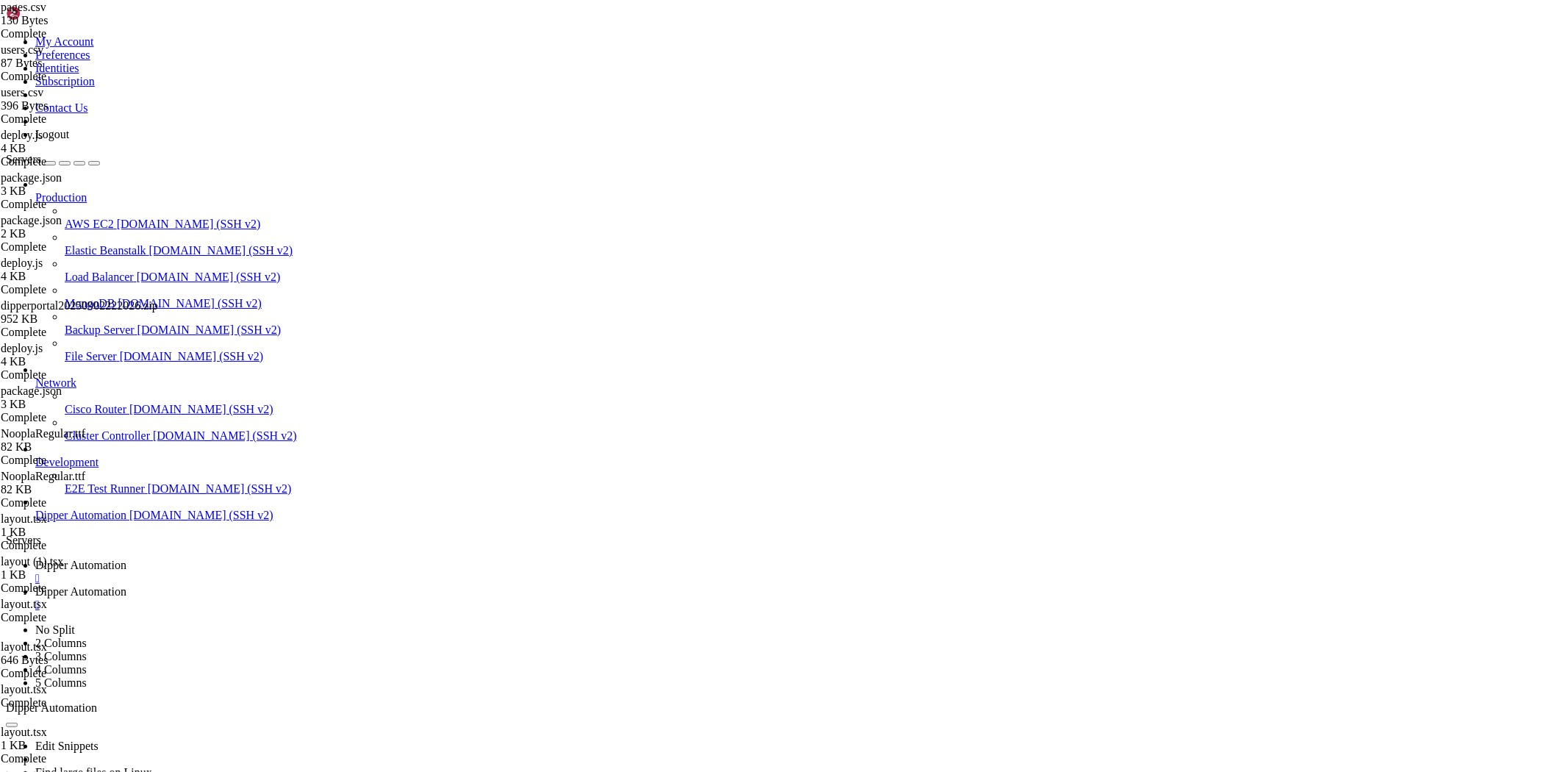
drag, startPoint x: 434, startPoint y: 82, endPoint x: 425, endPoint y: 82, distance: 9.0
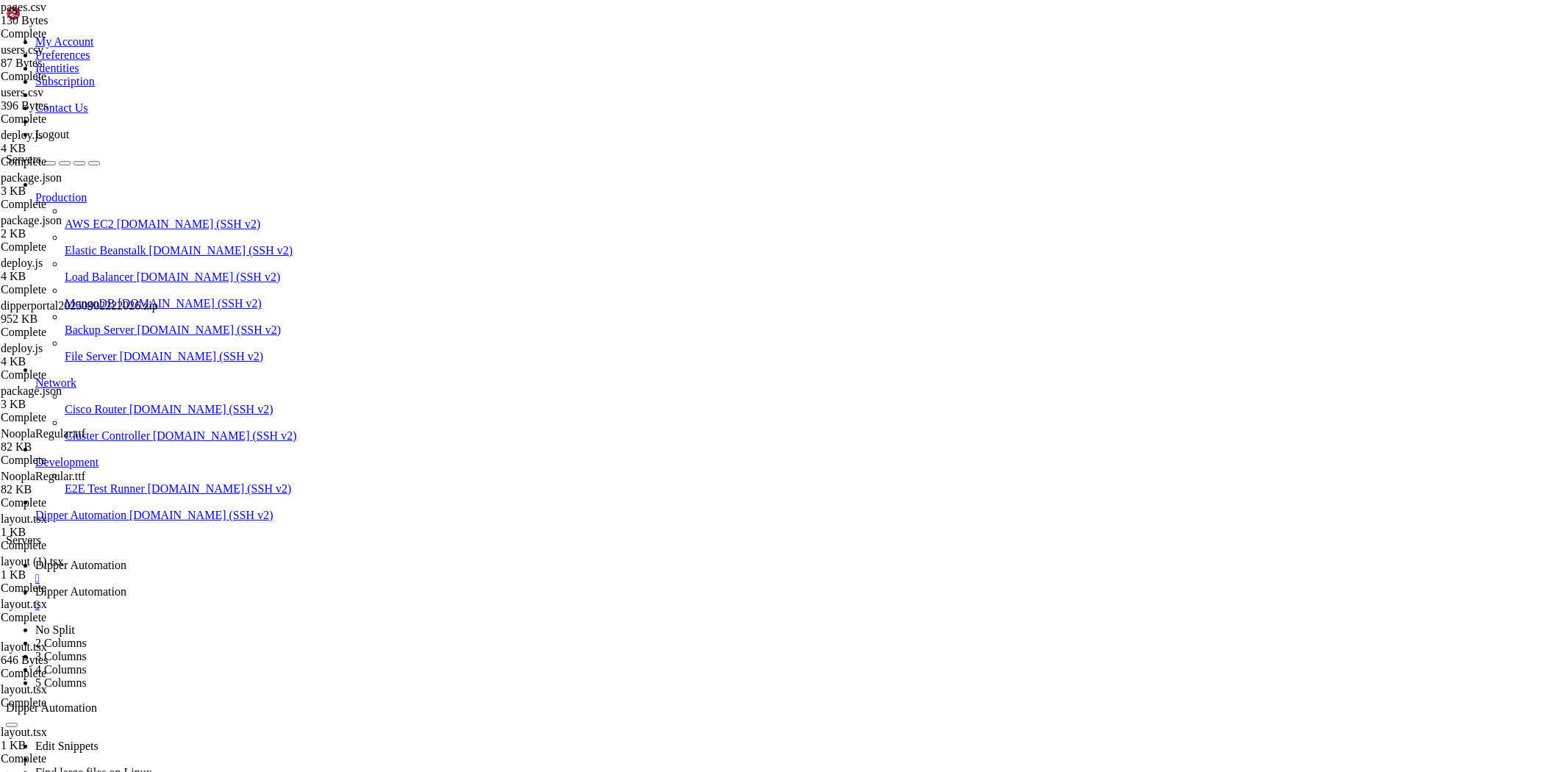
type textarea "1,/admin/users,Gerenciar Usuários,,Users"
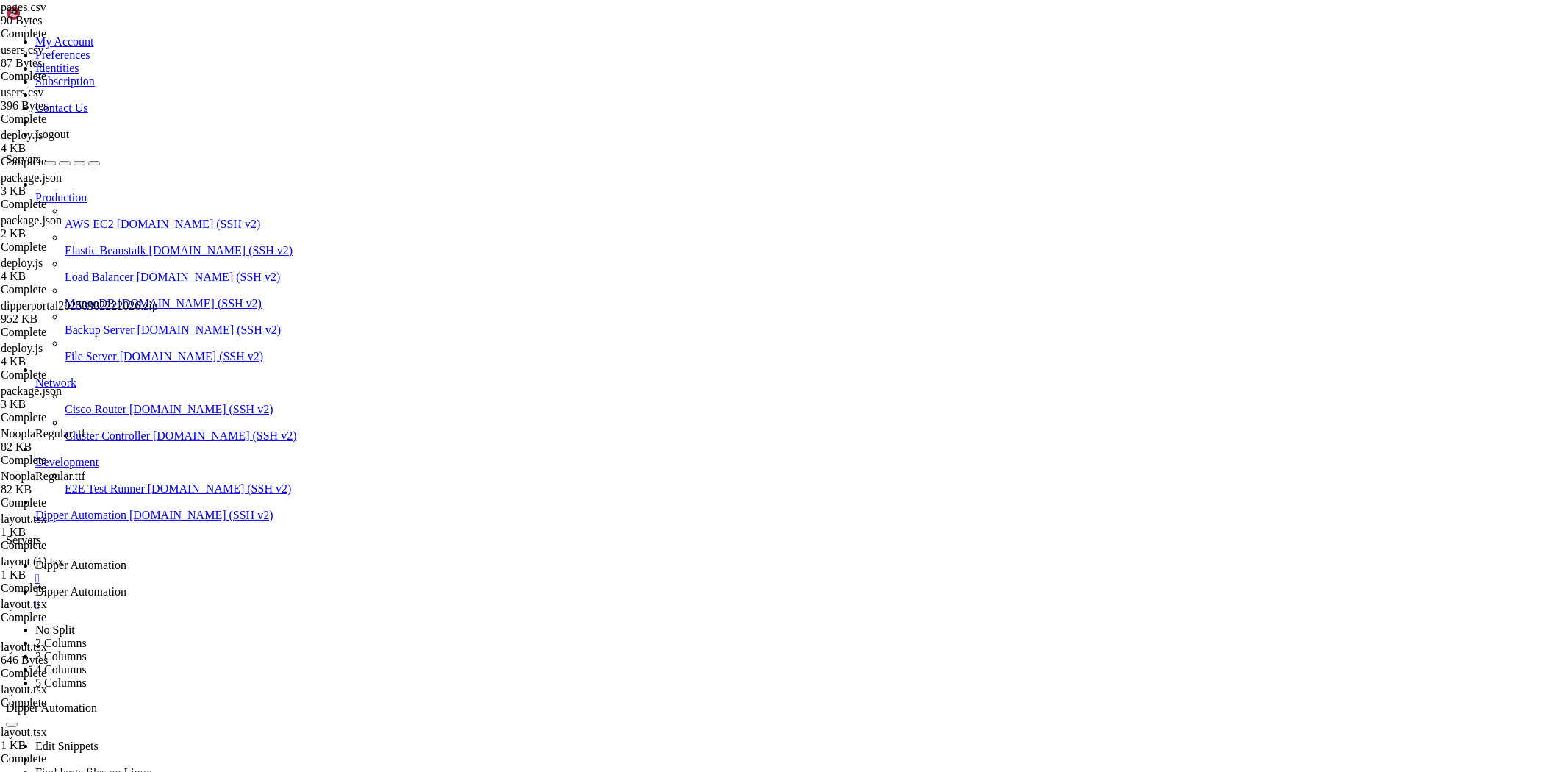
drag, startPoint x: 235, startPoint y: 241, endPoint x: 239, endPoint y: 169, distance: 72.1
click at [235, 240] on div at bounding box center [784, 386] width 1568 height 772
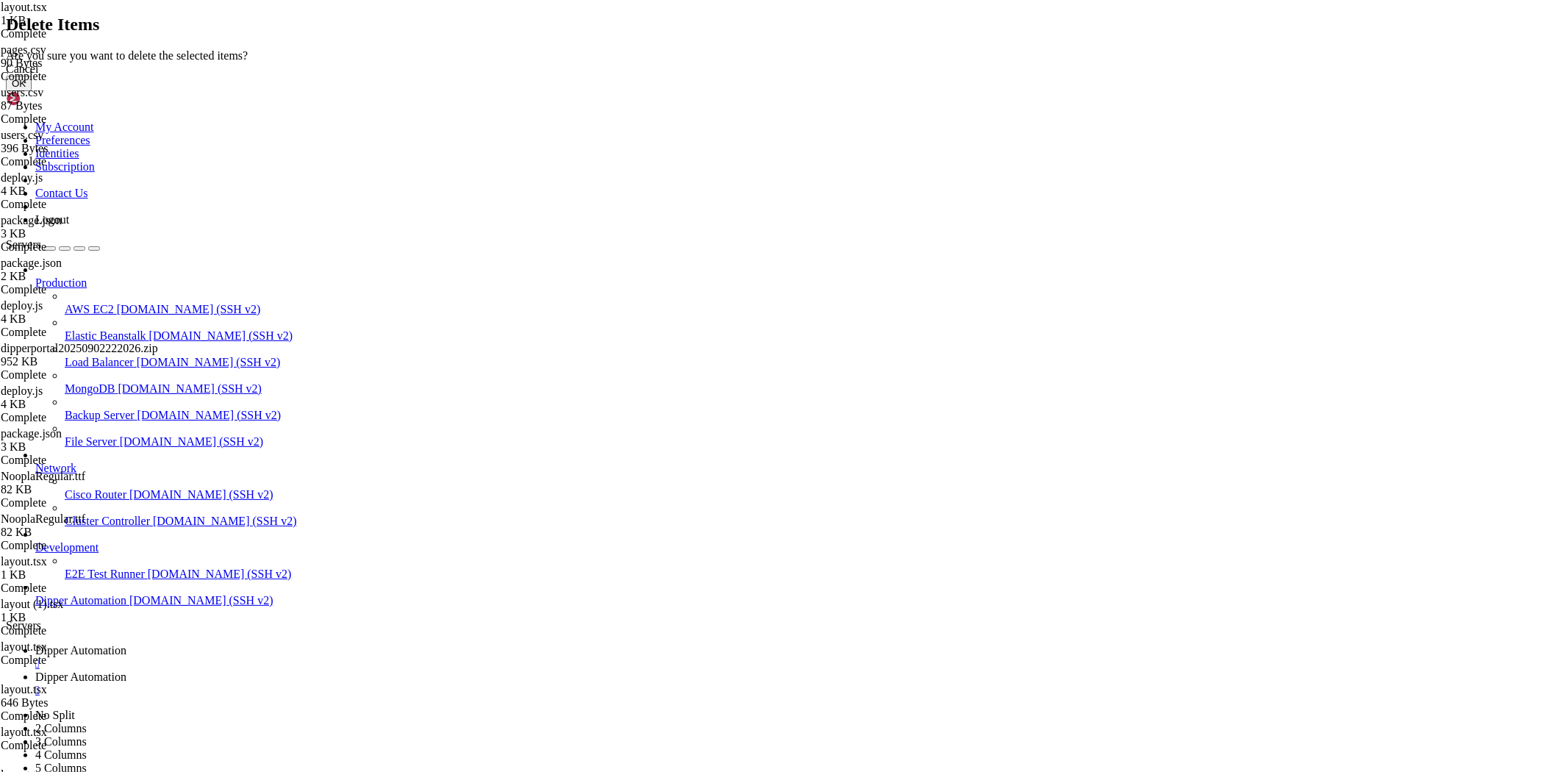
click at [32, 91] on button "OK" at bounding box center [19, 84] width 26 height 16
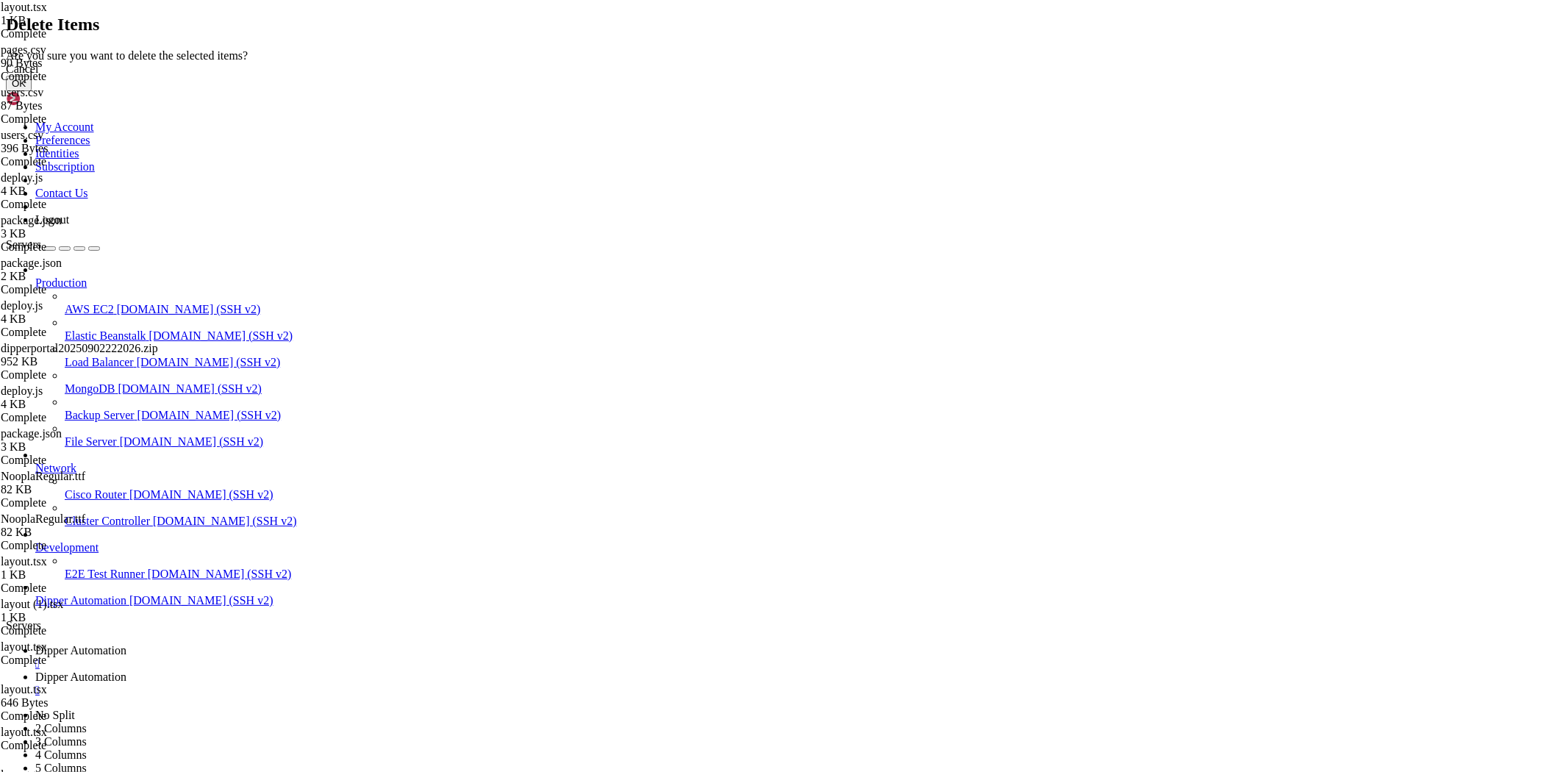
click at [32, 91] on button "OK" at bounding box center [19, 84] width 26 height 16
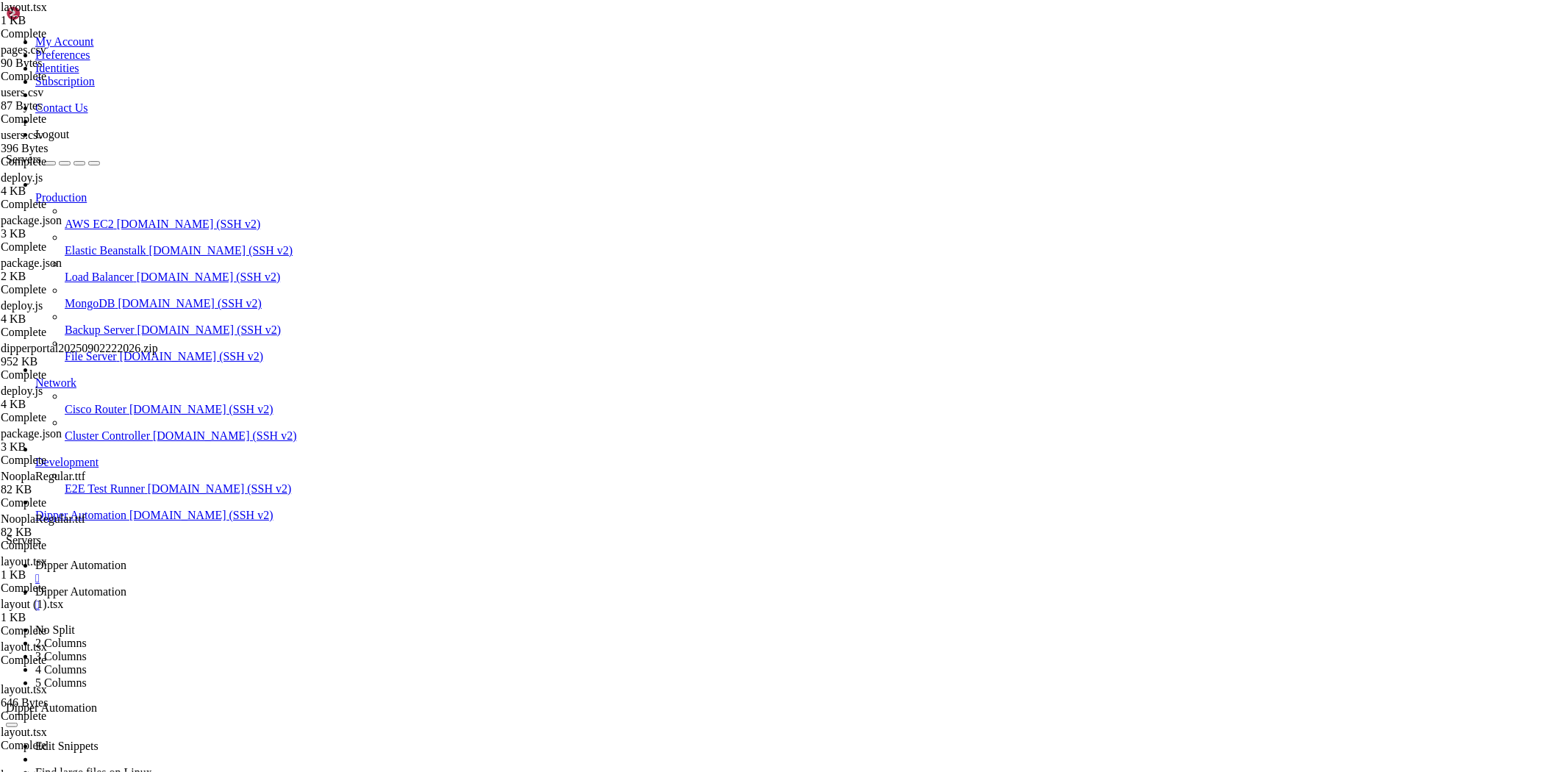
drag, startPoint x: 330, startPoint y: 294, endPoint x: 416, endPoint y: 252, distance: 95.7
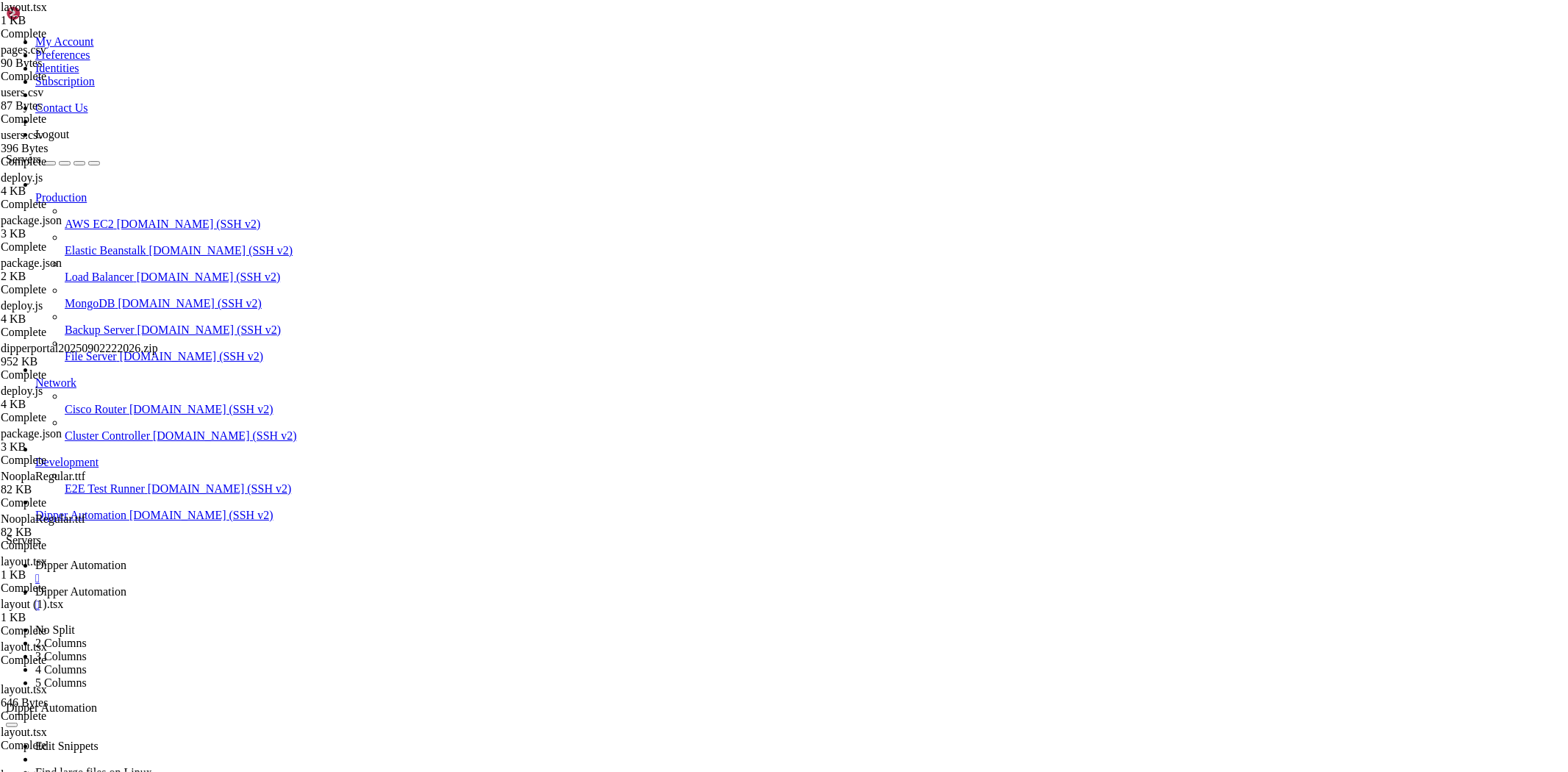
click at [126, 559] on span "Dipper Automation" at bounding box center [80, 565] width 91 height 12
click at [126, 585] on span "Dipper Automation" at bounding box center [80, 591] width 91 height 12
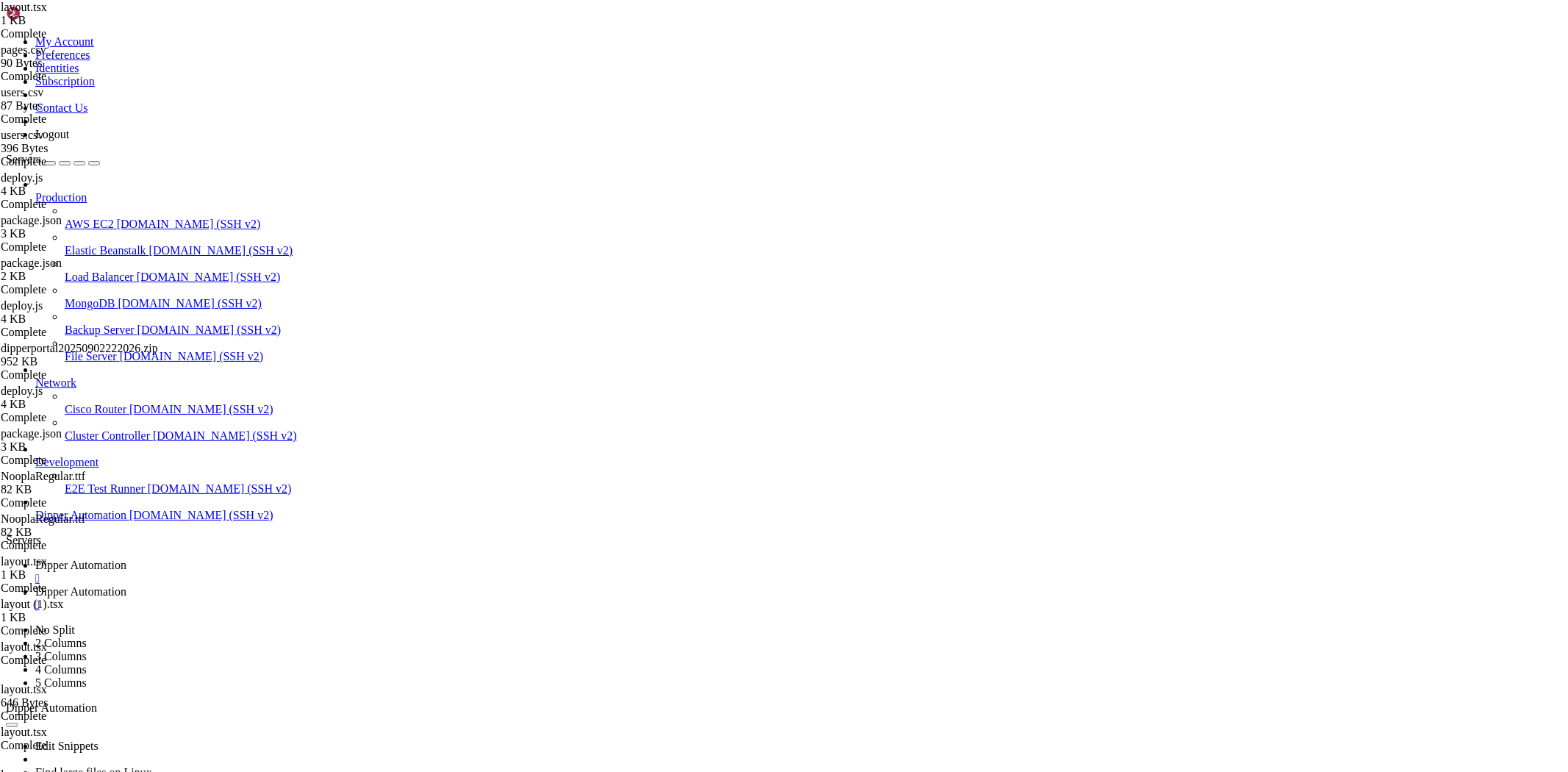
drag, startPoint x: 385, startPoint y: 184, endPoint x: 941, endPoint y: 671, distance: 739.1
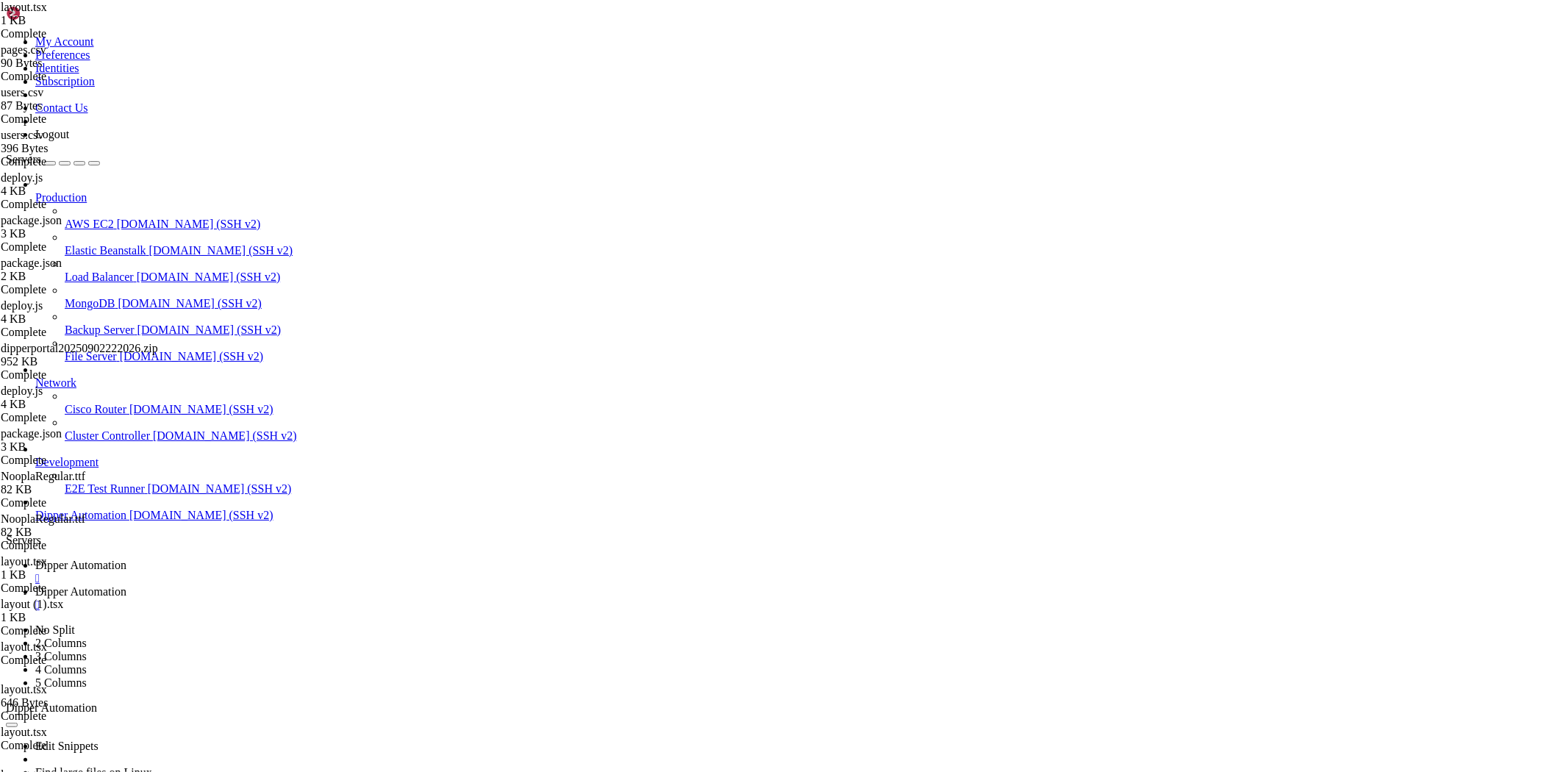
click at [286, 559] on link "Dipper Automation " at bounding box center [799, 572] width 1527 height 27
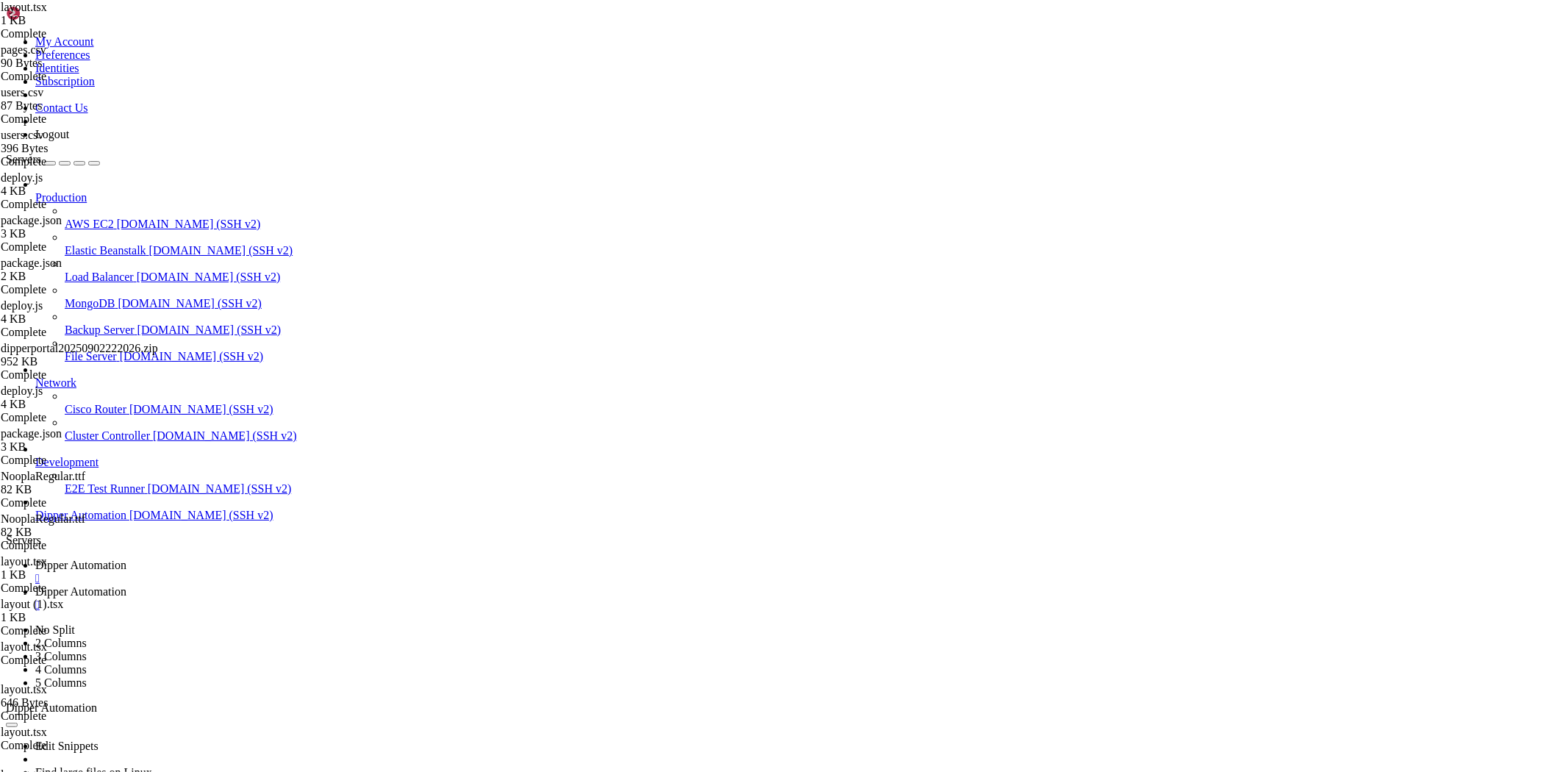
click at [370, 585] on link "Dipper Automation " at bounding box center [799, 598] width 1527 height 27
click at [126, 559] on span "Dipper Automation" at bounding box center [80, 565] width 91 height 12
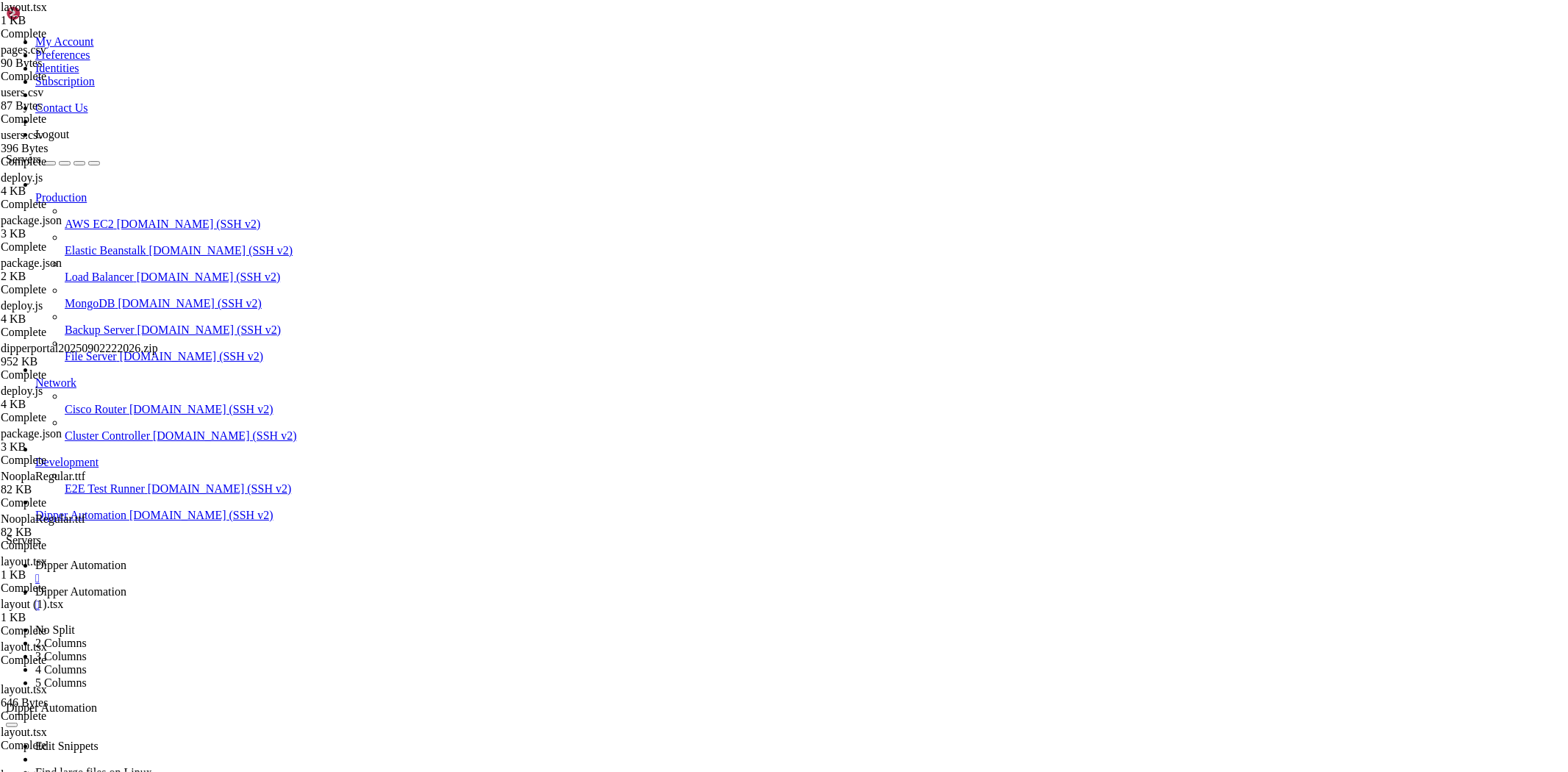
click at [126, 585] on span "Dipper Automation" at bounding box center [80, 591] width 91 height 12
type input "/root/Dipperhub/app/dashboard"
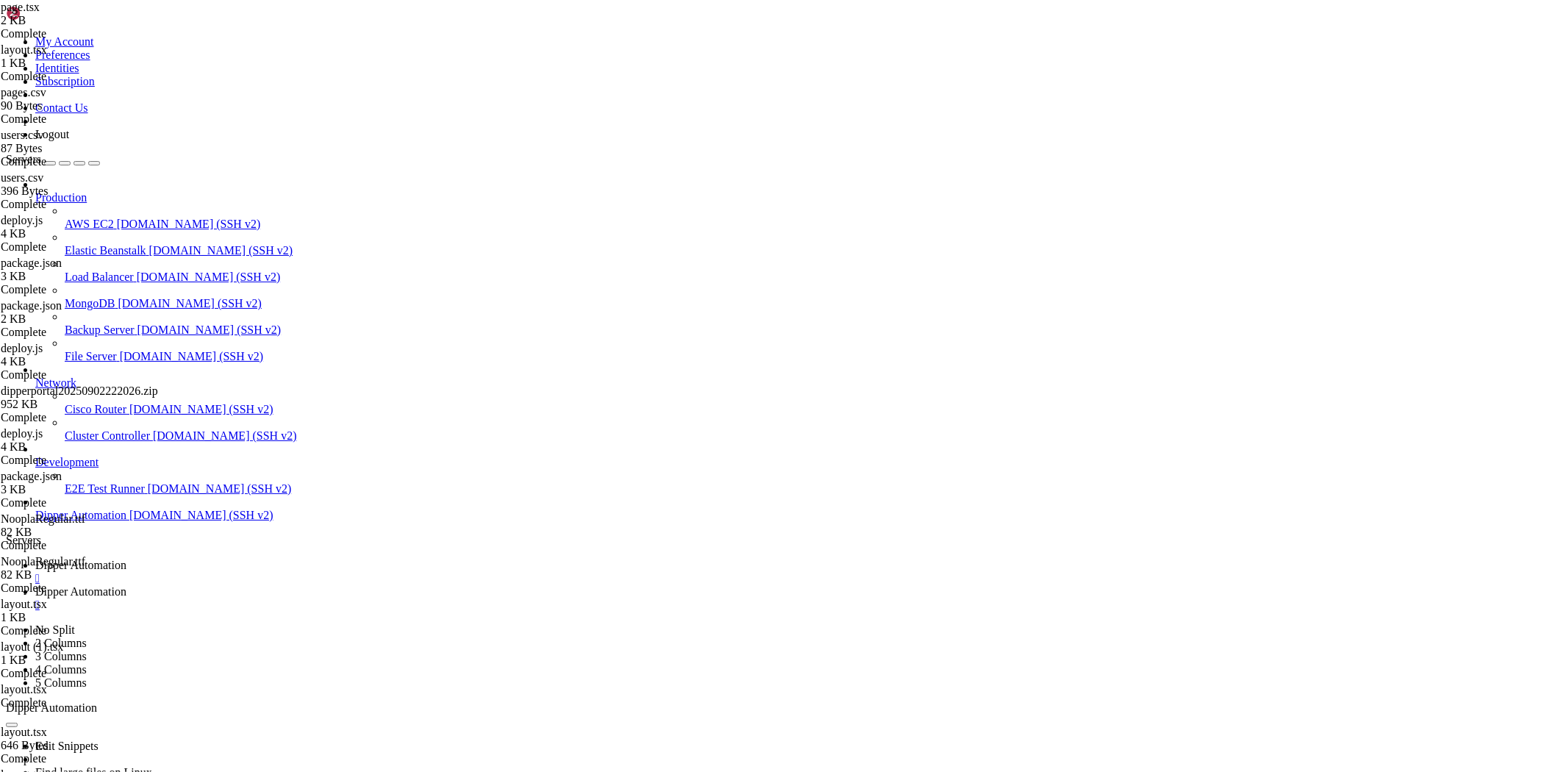
type textarea "}"
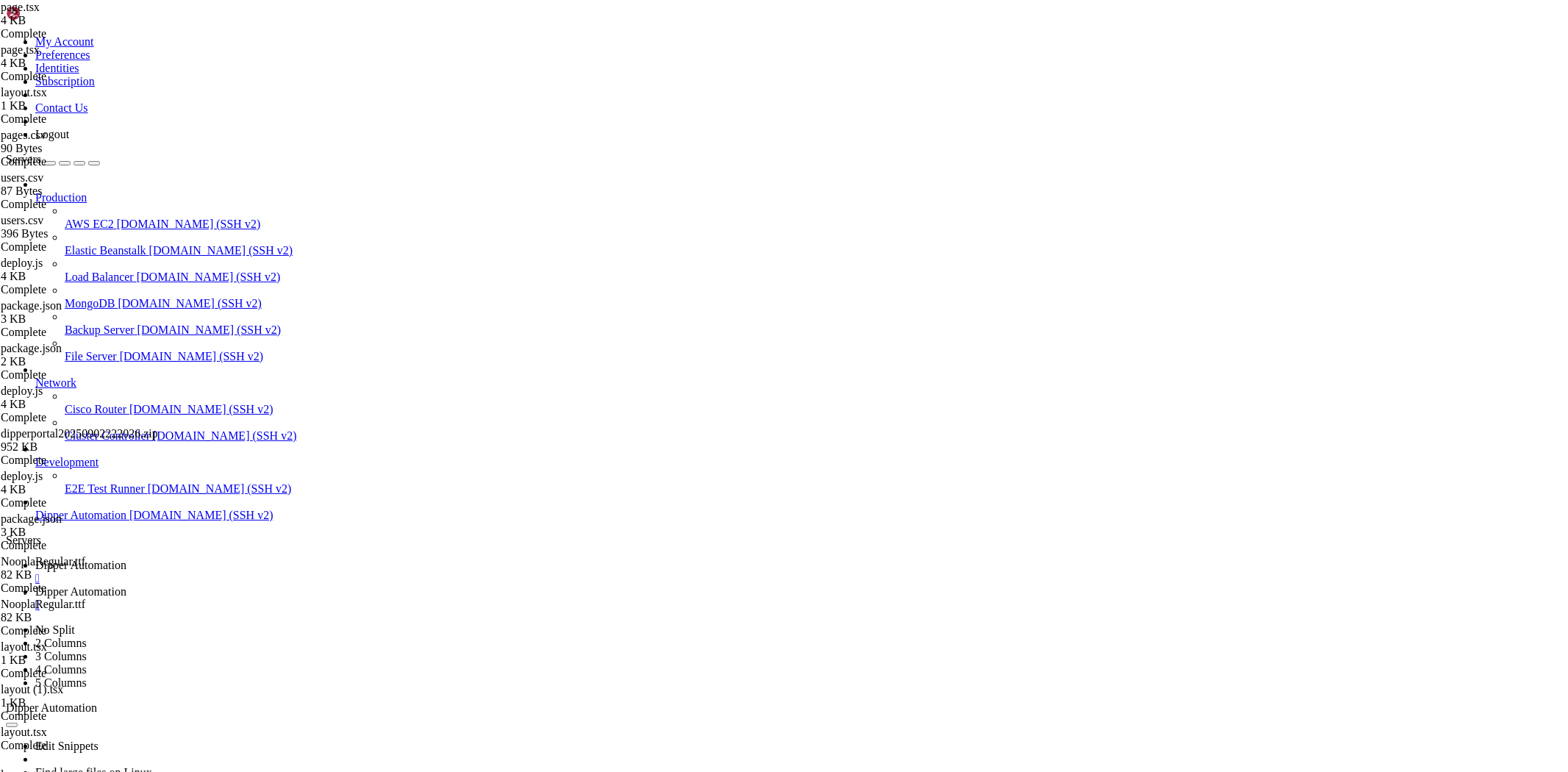
type textarea "useEffect(() => {"
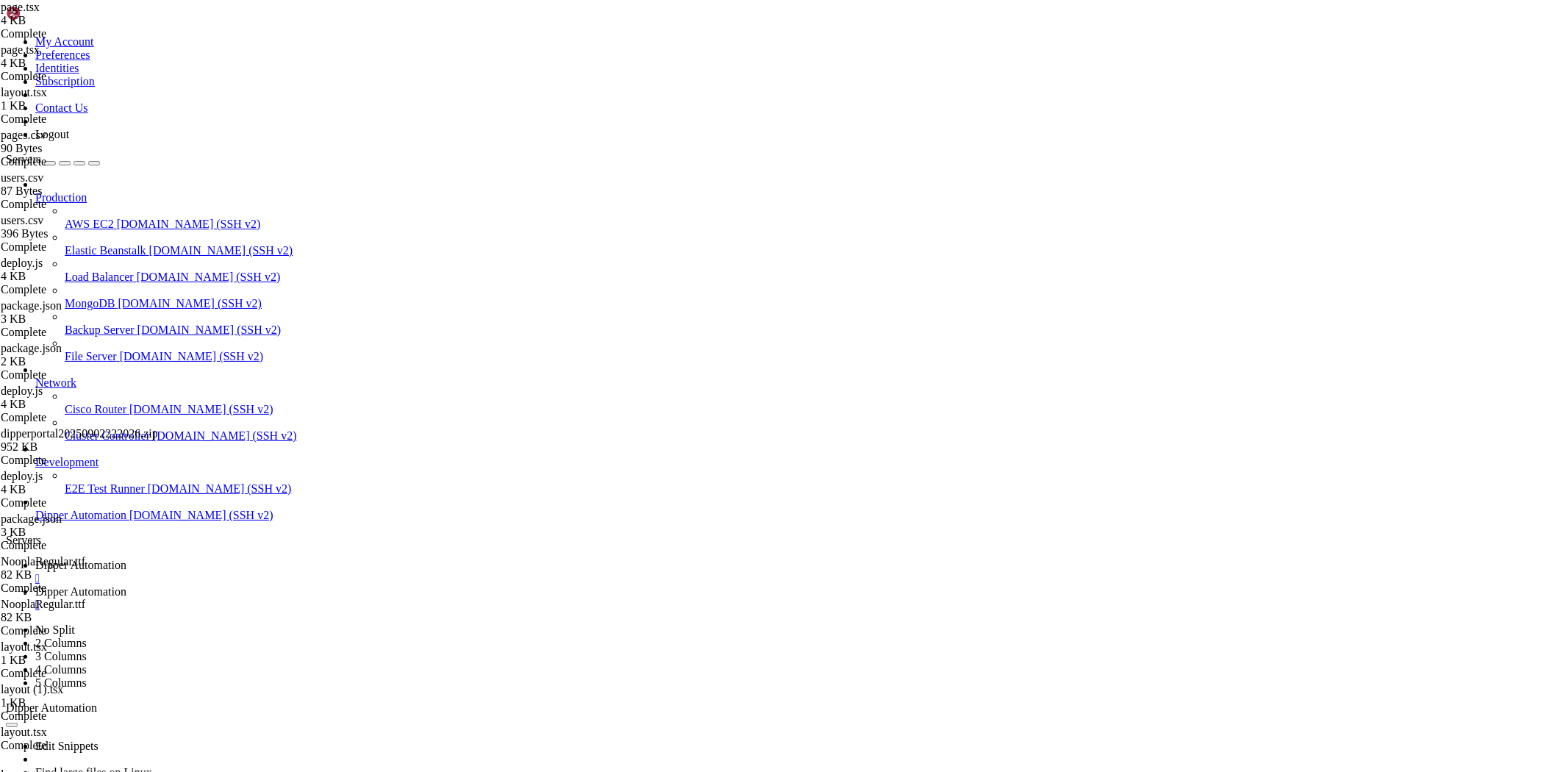
type input "/root/Dipperhub/app/dashboard/_components"
type textarea "}"
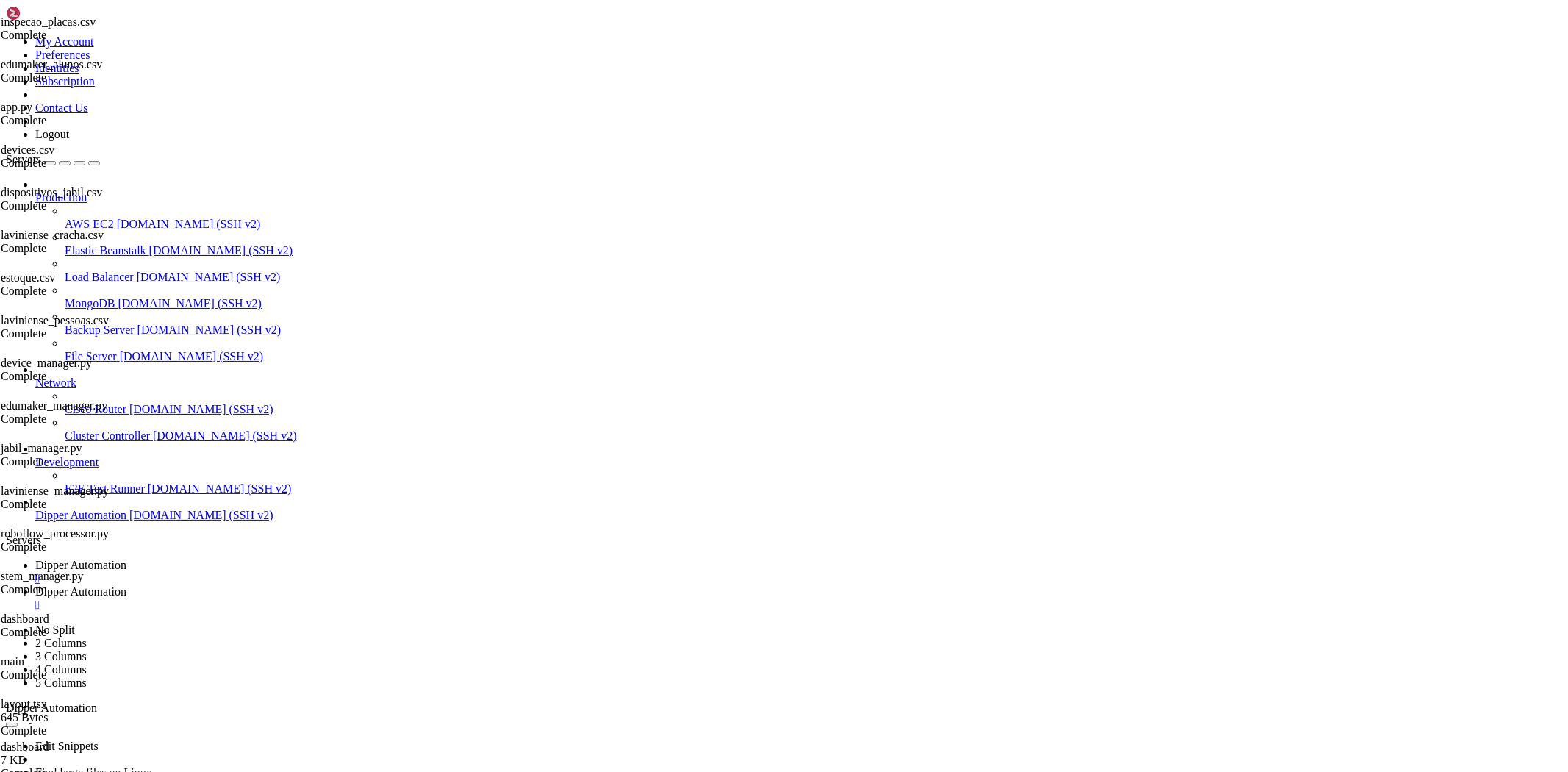
scroll to position [1533, 0]
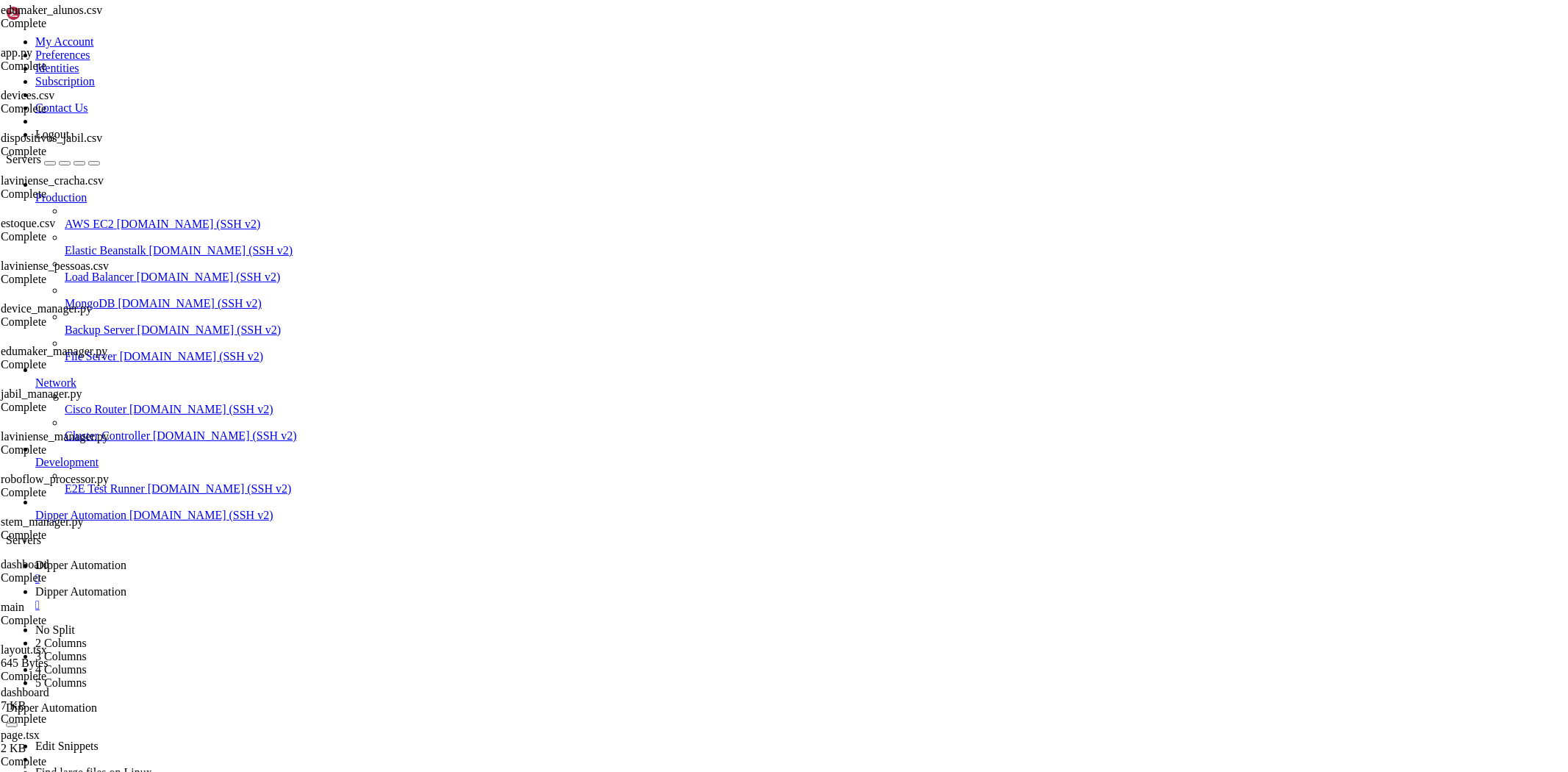
click at [126, 559] on span "Dipper Automation" at bounding box center [80, 565] width 91 height 12
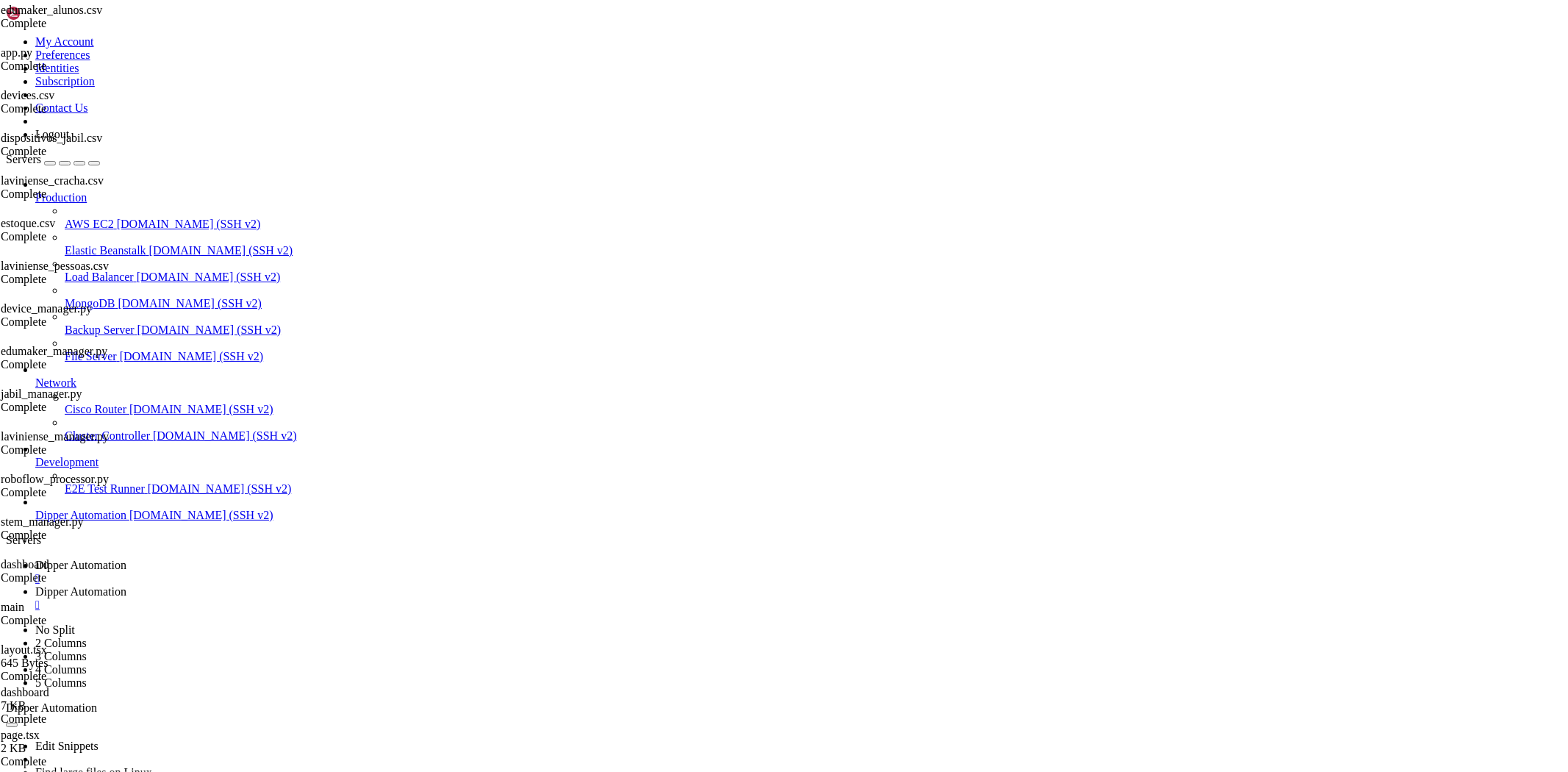
drag, startPoint x: 358, startPoint y: 9, endPoint x: 350, endPoint y: 15, distance: 10.0
click at [126, 585] on span "Dipper Automation" at bounding box center [80, 591] width 91 height 12
drag, startPoint x: 795, startPoint y: 219, endPoint x: 872, endPoint y: 218, distance: 77.0
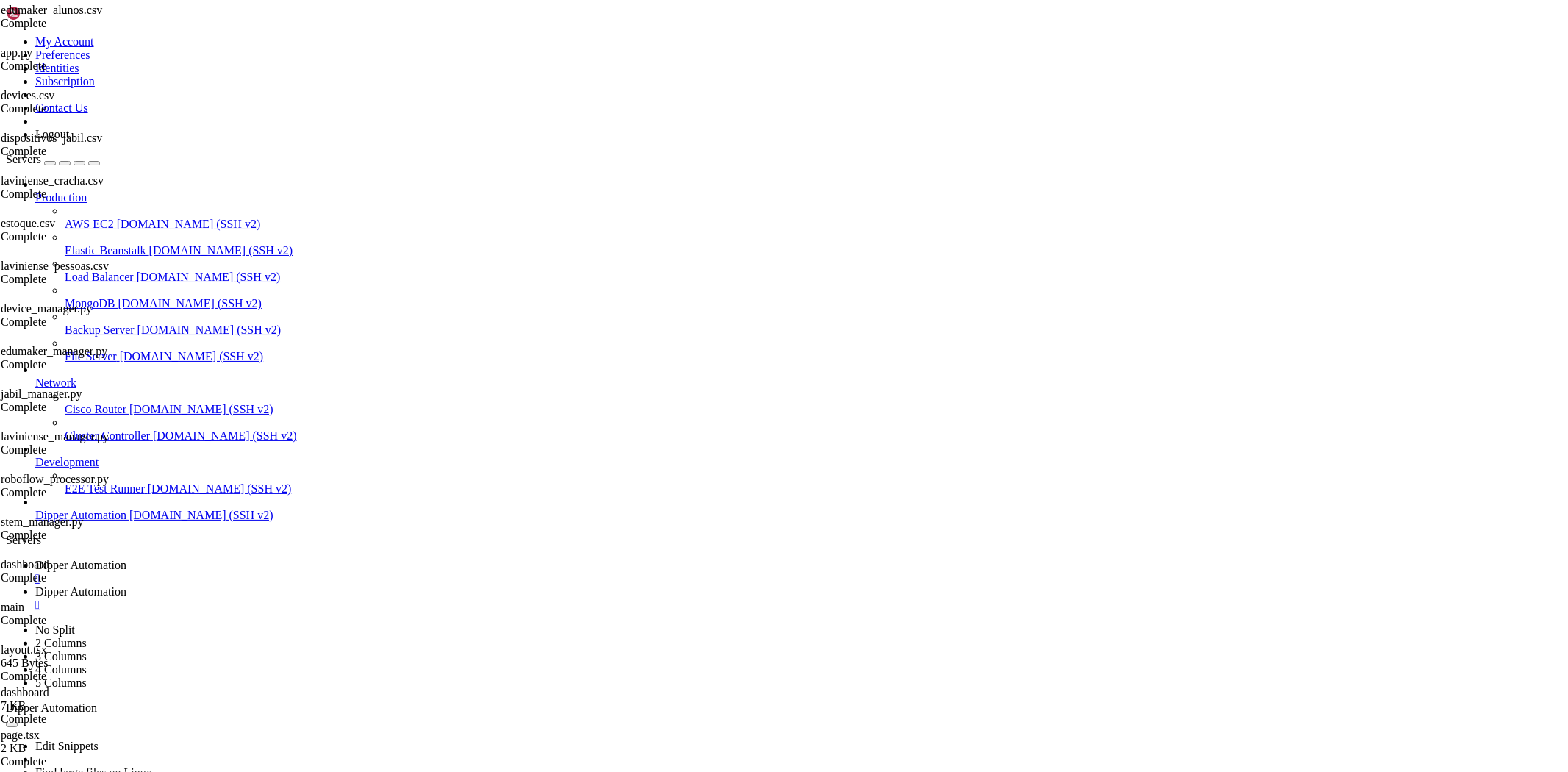
type input "/root/Dipperhub/app/admin/users"
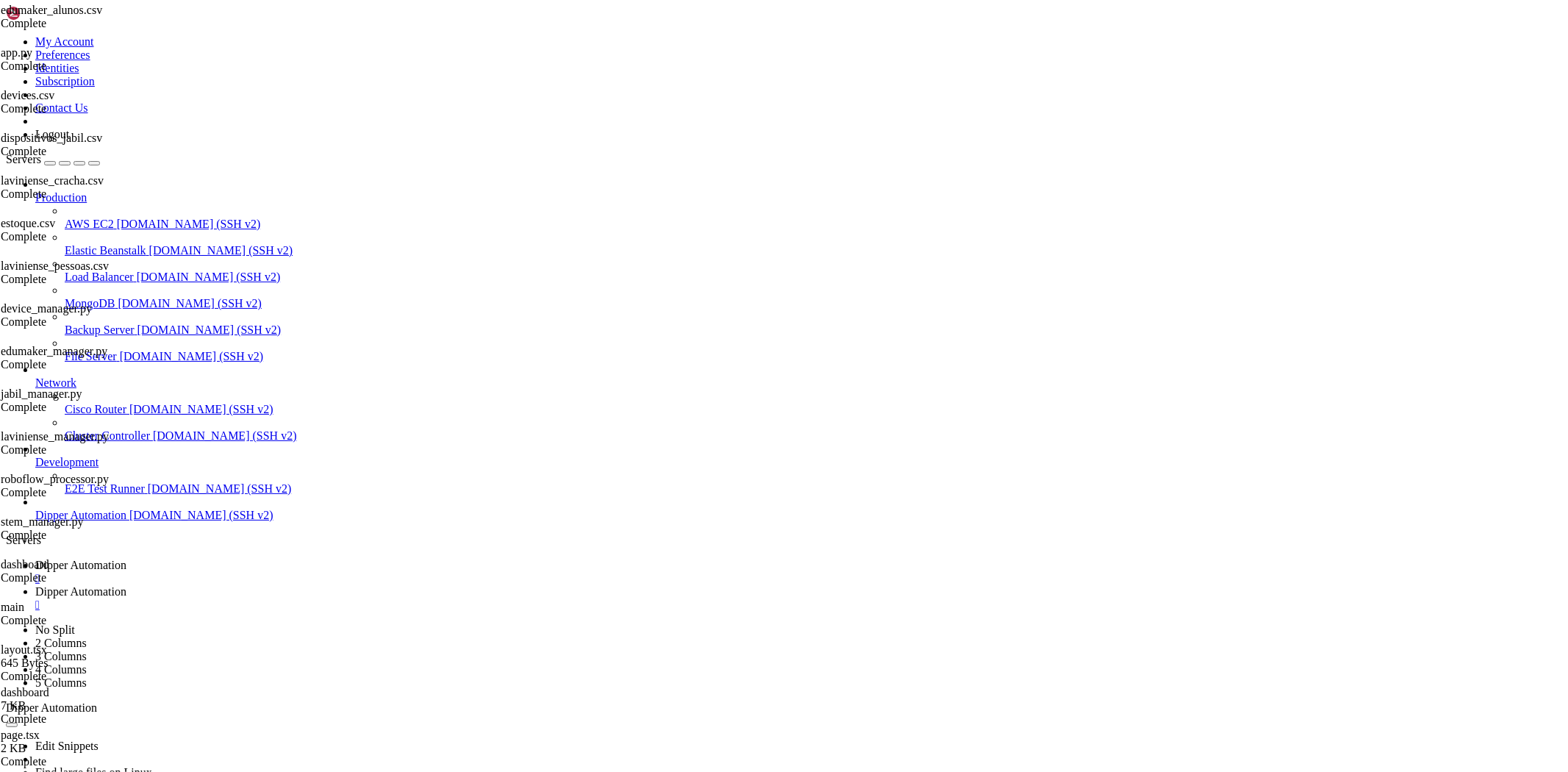
type textarea "}"
paste textarea
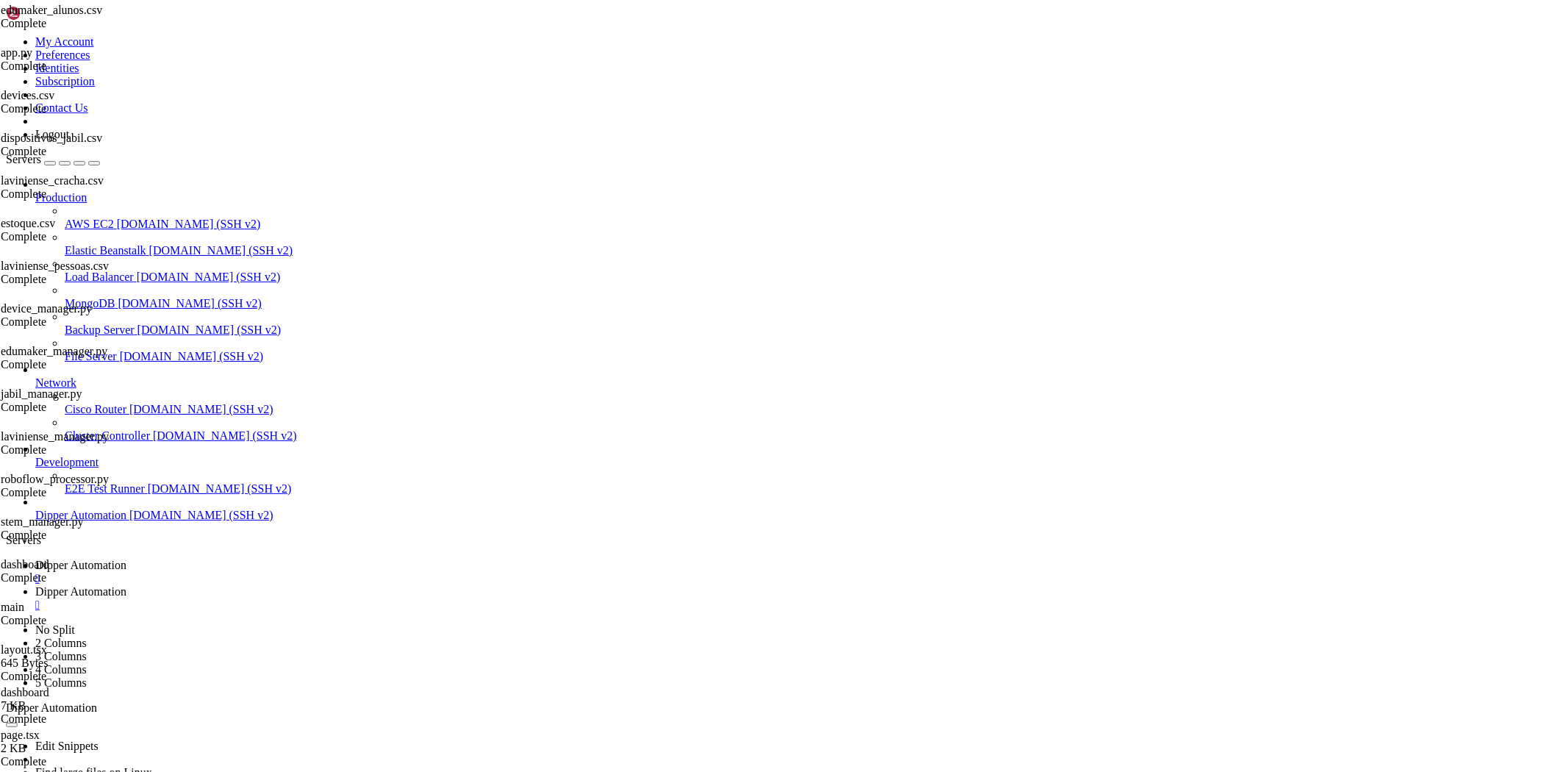
type input "/root/Dipperhub/backend"
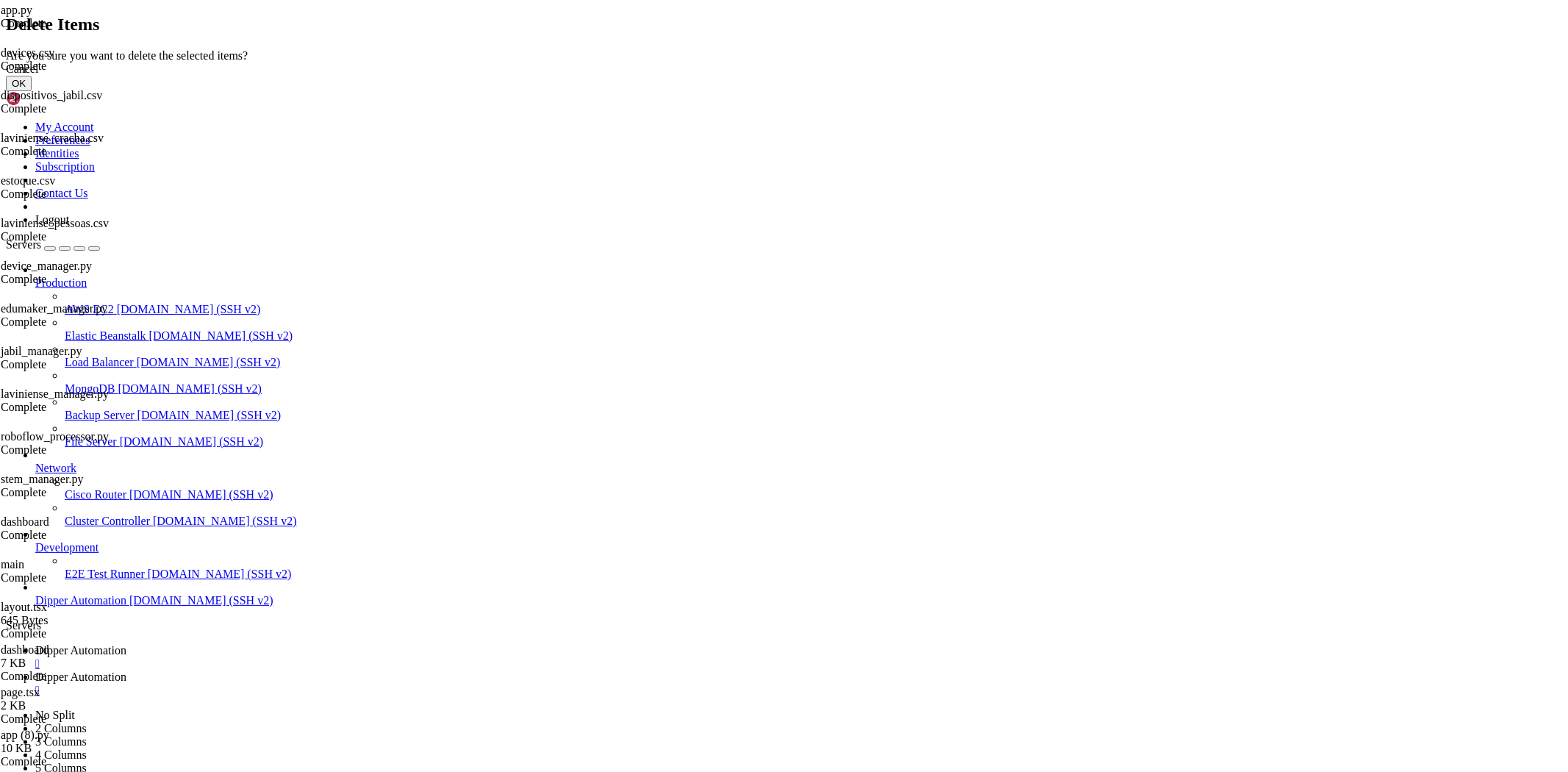
click at [32, 91] on button "OK" at bounding box center [19, 84] width 26 height 16
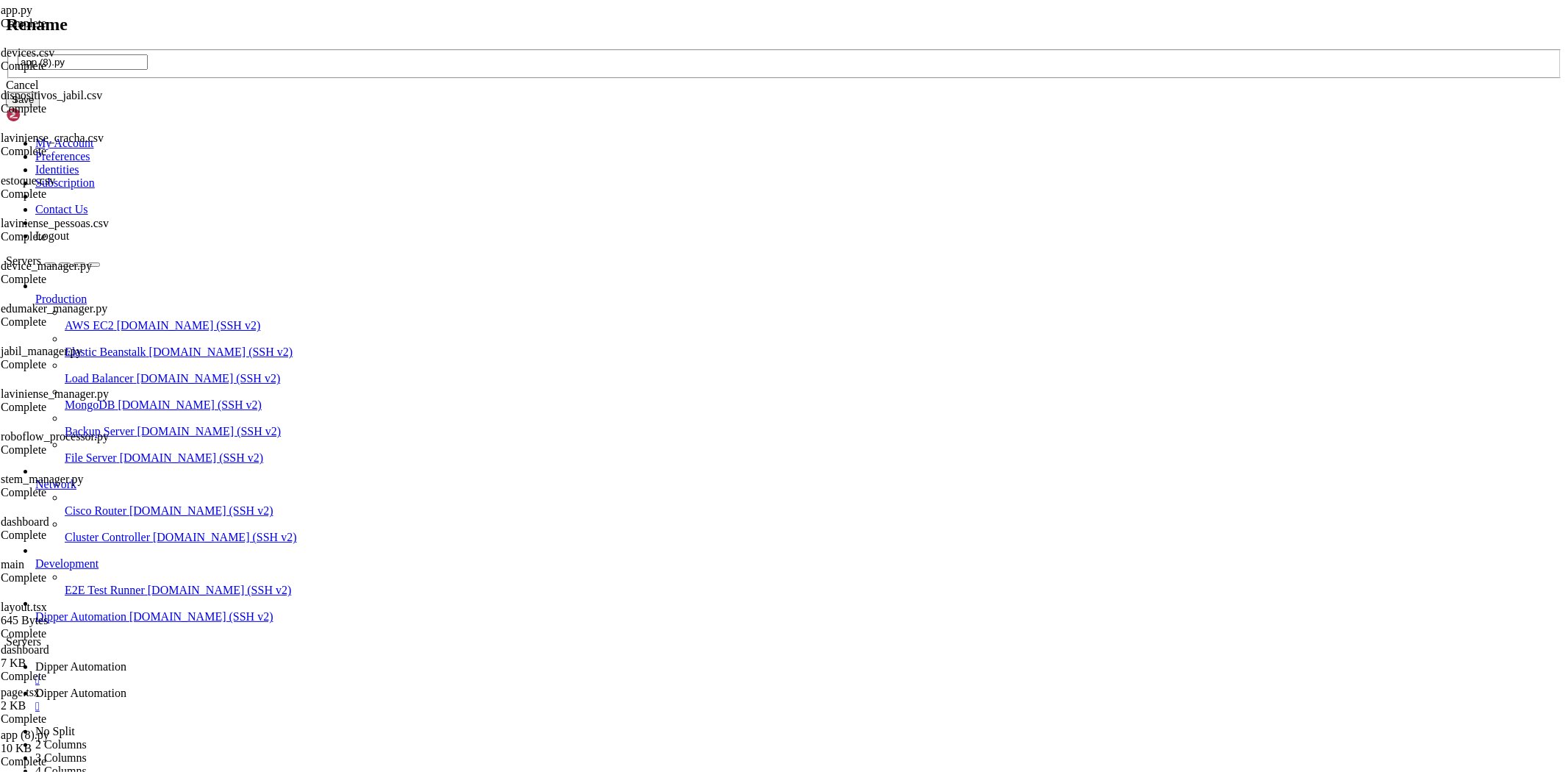
click at [148, 70] on input "app (8).py" at bounding box center [82, 62] width 130 height 16
type input "app.py"
click at [40, 107] on button "Save" at bounding box center [22, 100] width 34 height 16
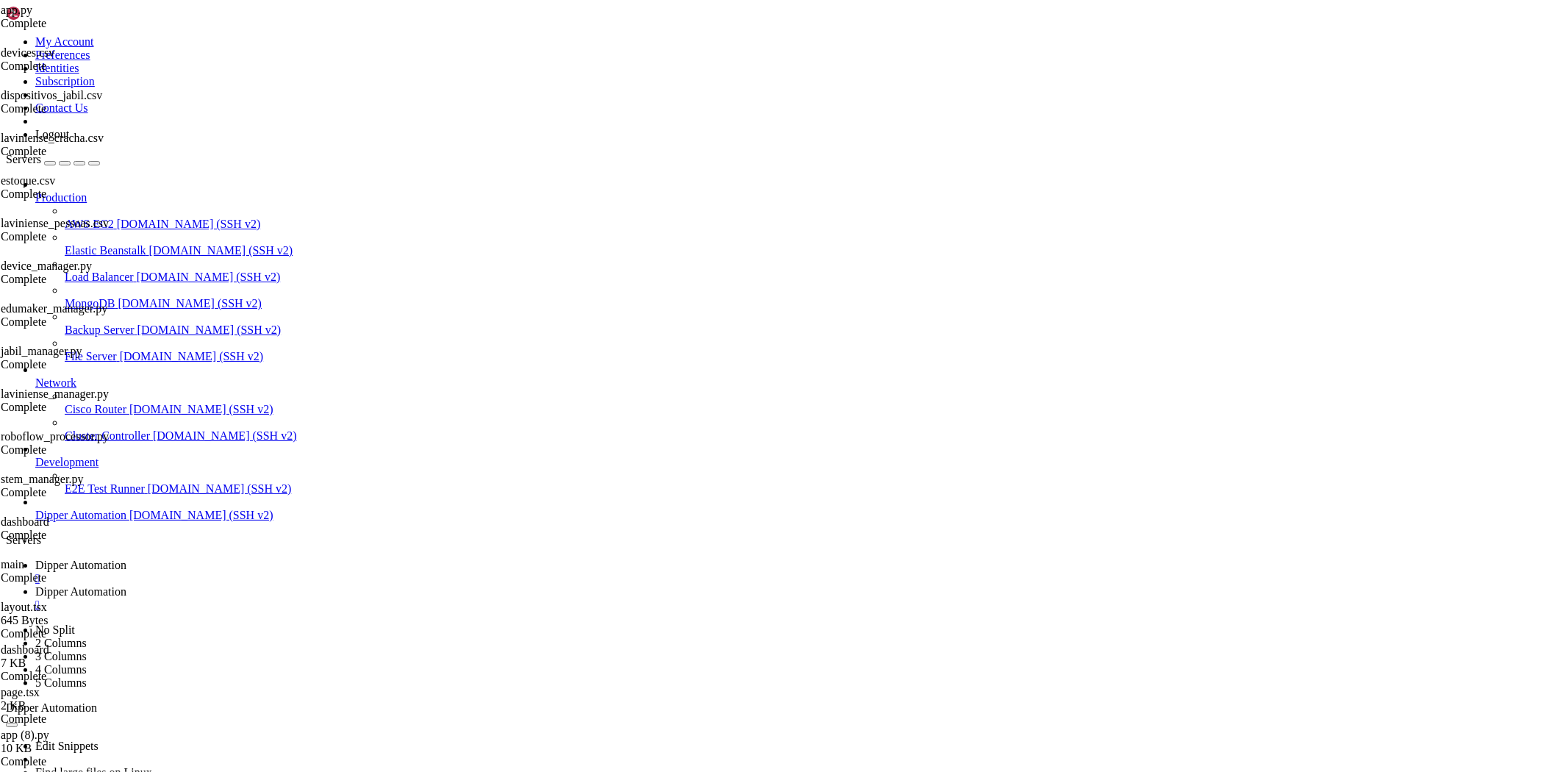
click at [218, 559] on link "Dipper Automation " at bounding box center [799, 572] width 1527 height 27
click at [126, 585] on span "Dipper Automation" at bounding box center [80, 591] width 91 height 12
click at [126, 559] on span "Dipper Automation" at bounding box center [80, 565] width 91 height 12
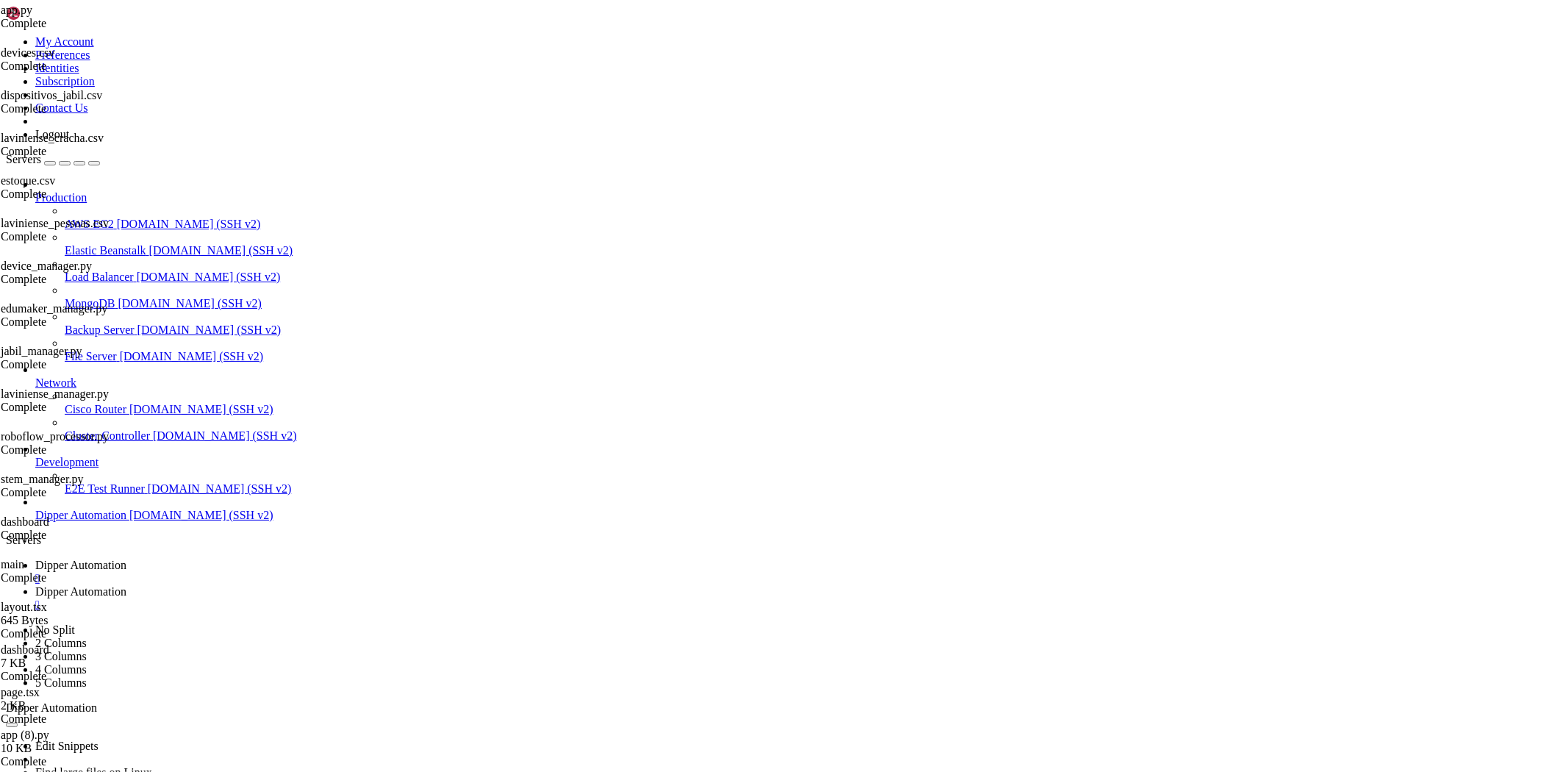
click at [126, 585] on span "Dipper Automation" at bounding box center [80, 591] width 91 height 12
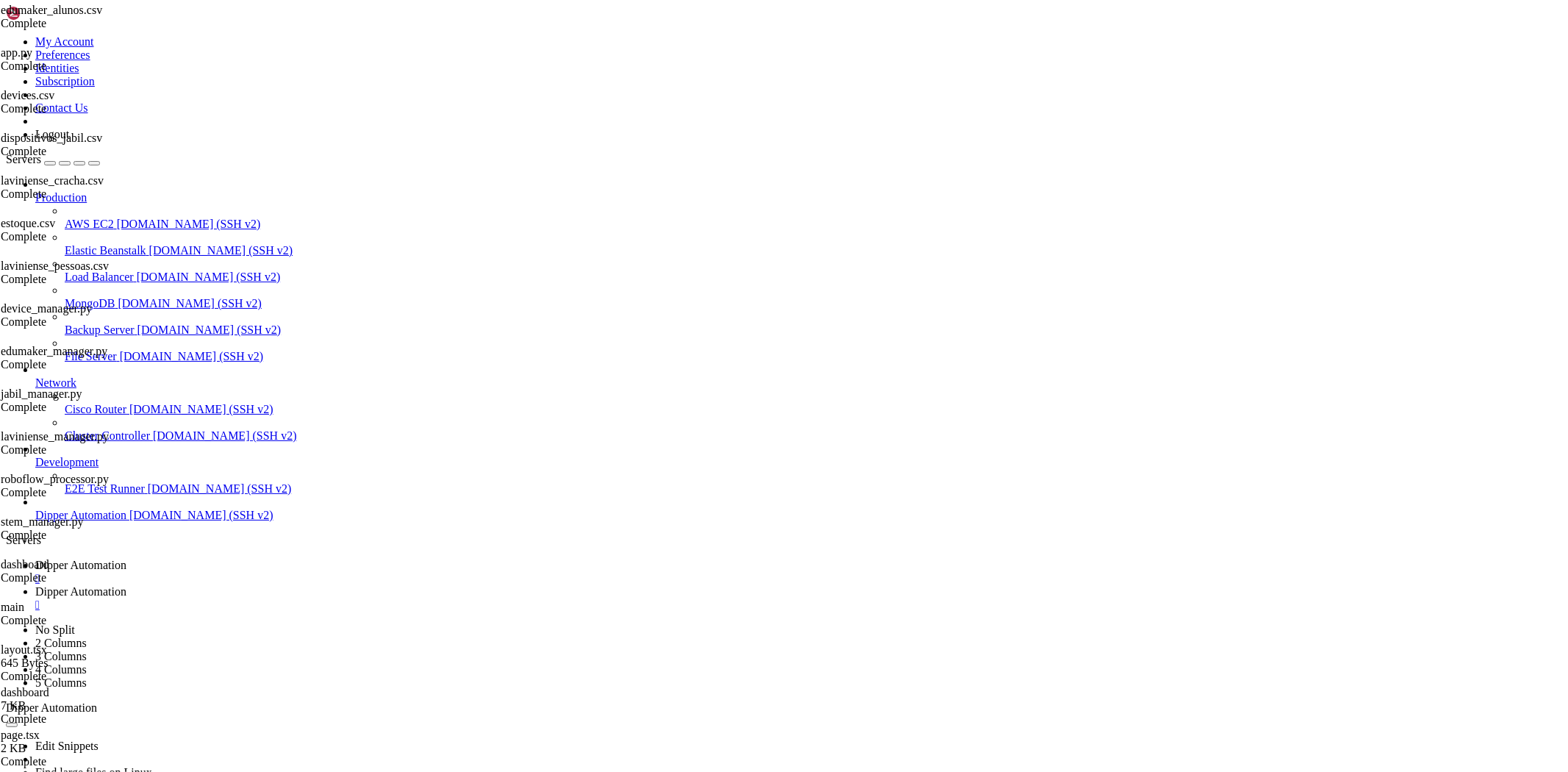
type input "/root/Dipperhub/backend"
drag, startPoint x: 1564, startPoint y: 242, endPoint x: 532, endPoint y: 585, distance: 1087.5
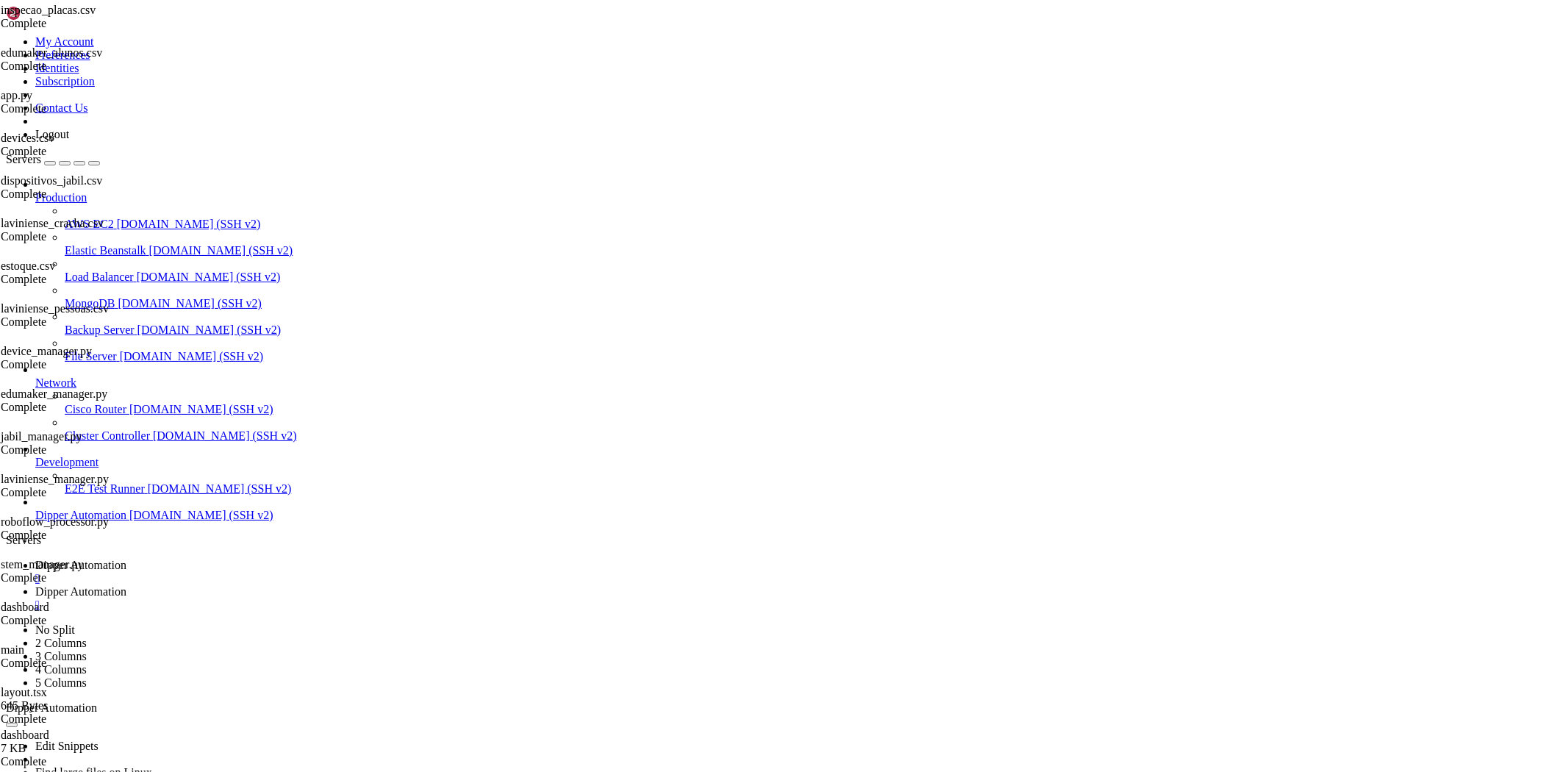
type textarea "for row in reader:"
click at [126, 559] on span "Dipper Automation" at bounding box center [80, 565] width 91 height 12
click at [126, 585] on span "Dipper Automation" at bounding box center [80, 591] width 91 height 12
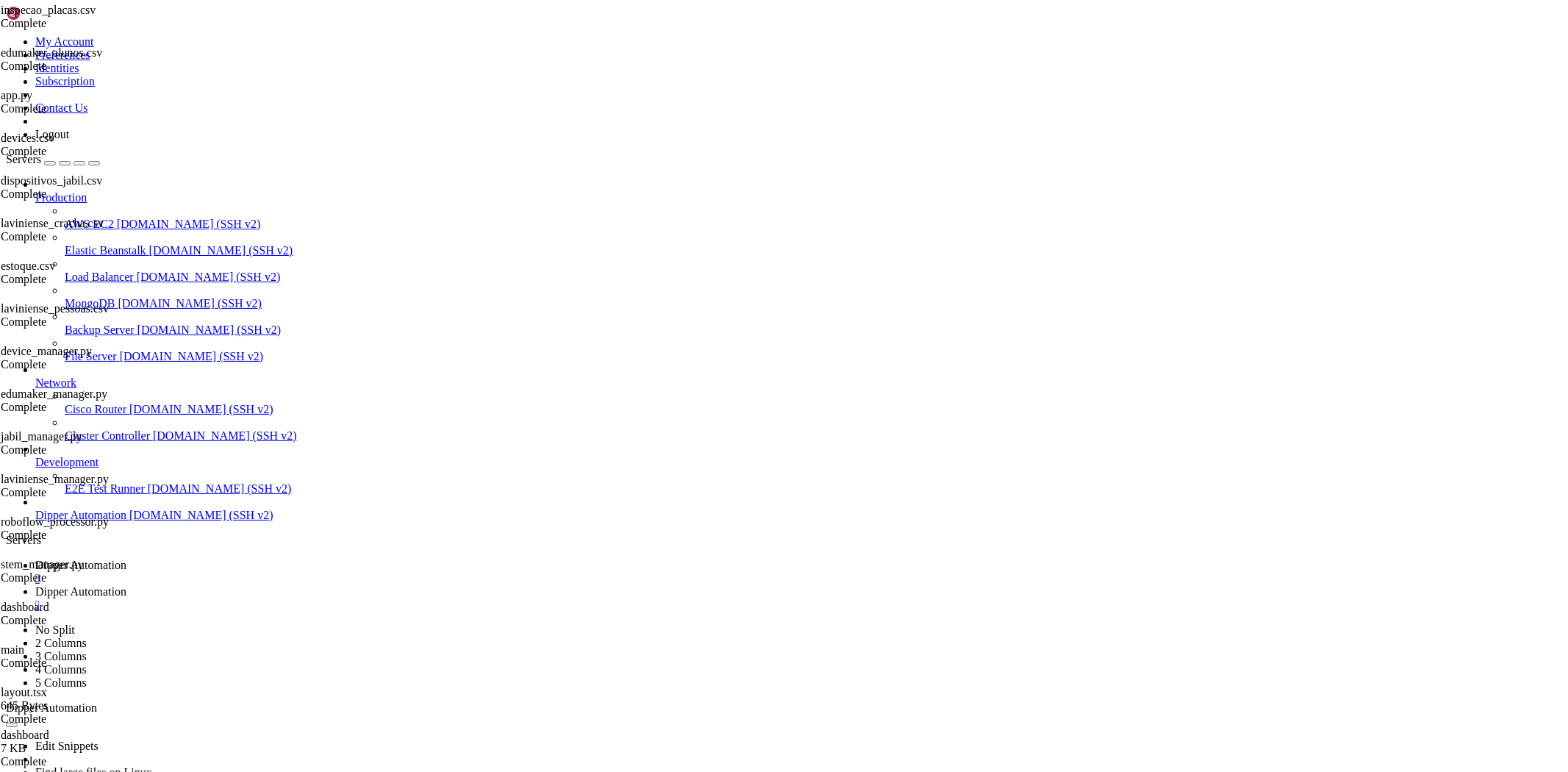
scroll to position [0, 0]
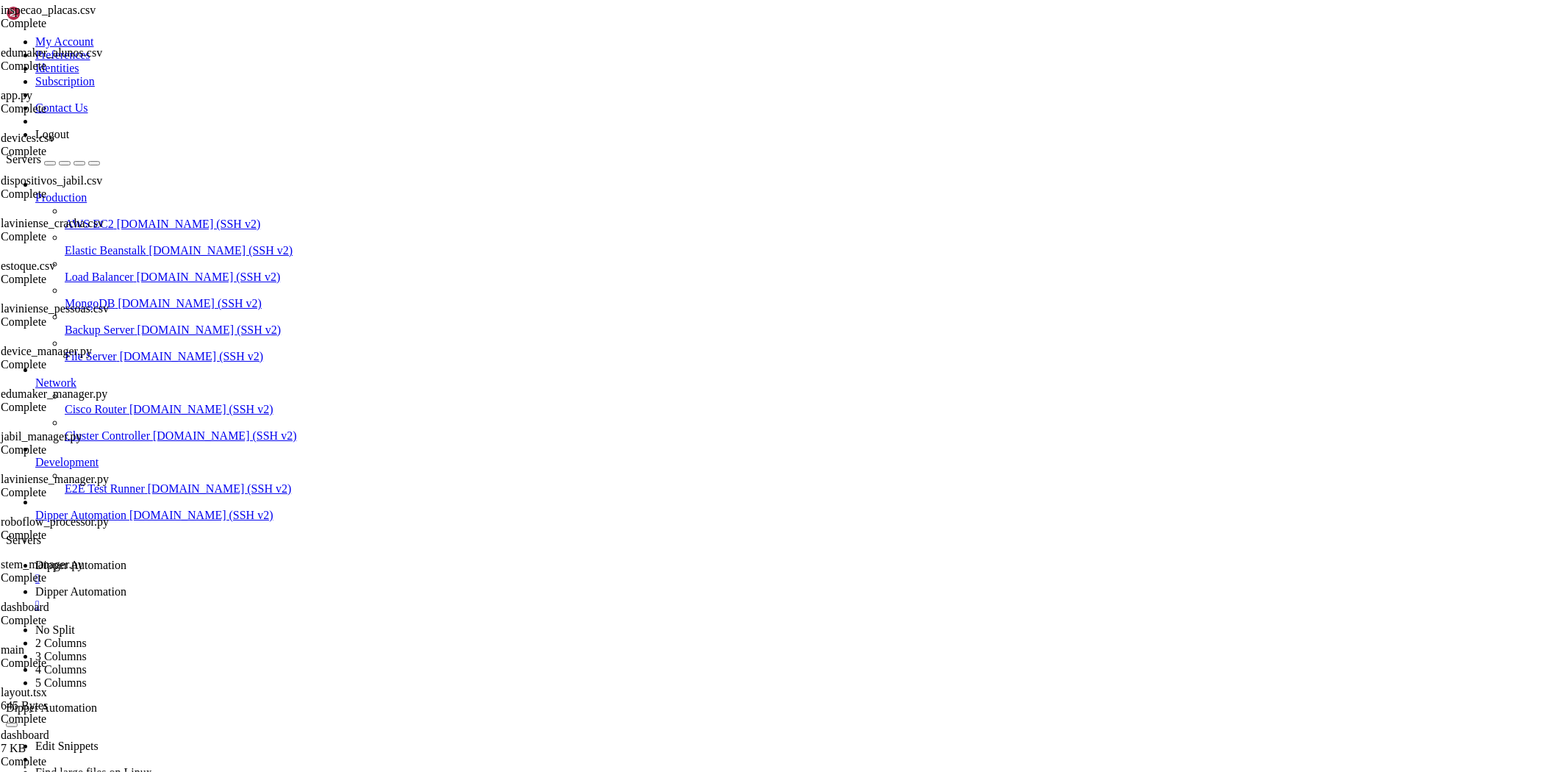
type input "/root/Dipperhub/app/admin/users"
type textarea "}"
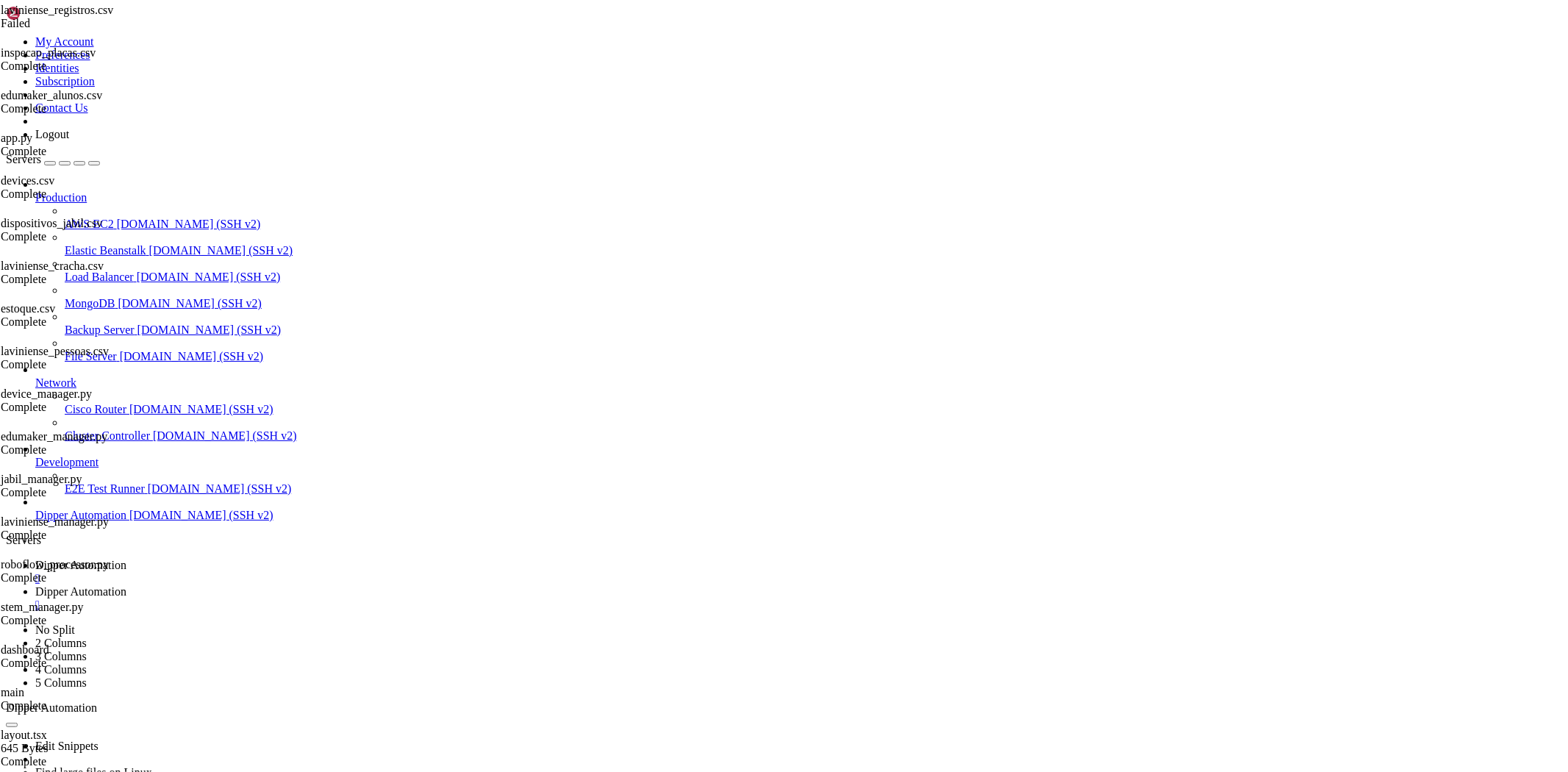
scroll to position [4564, 0]
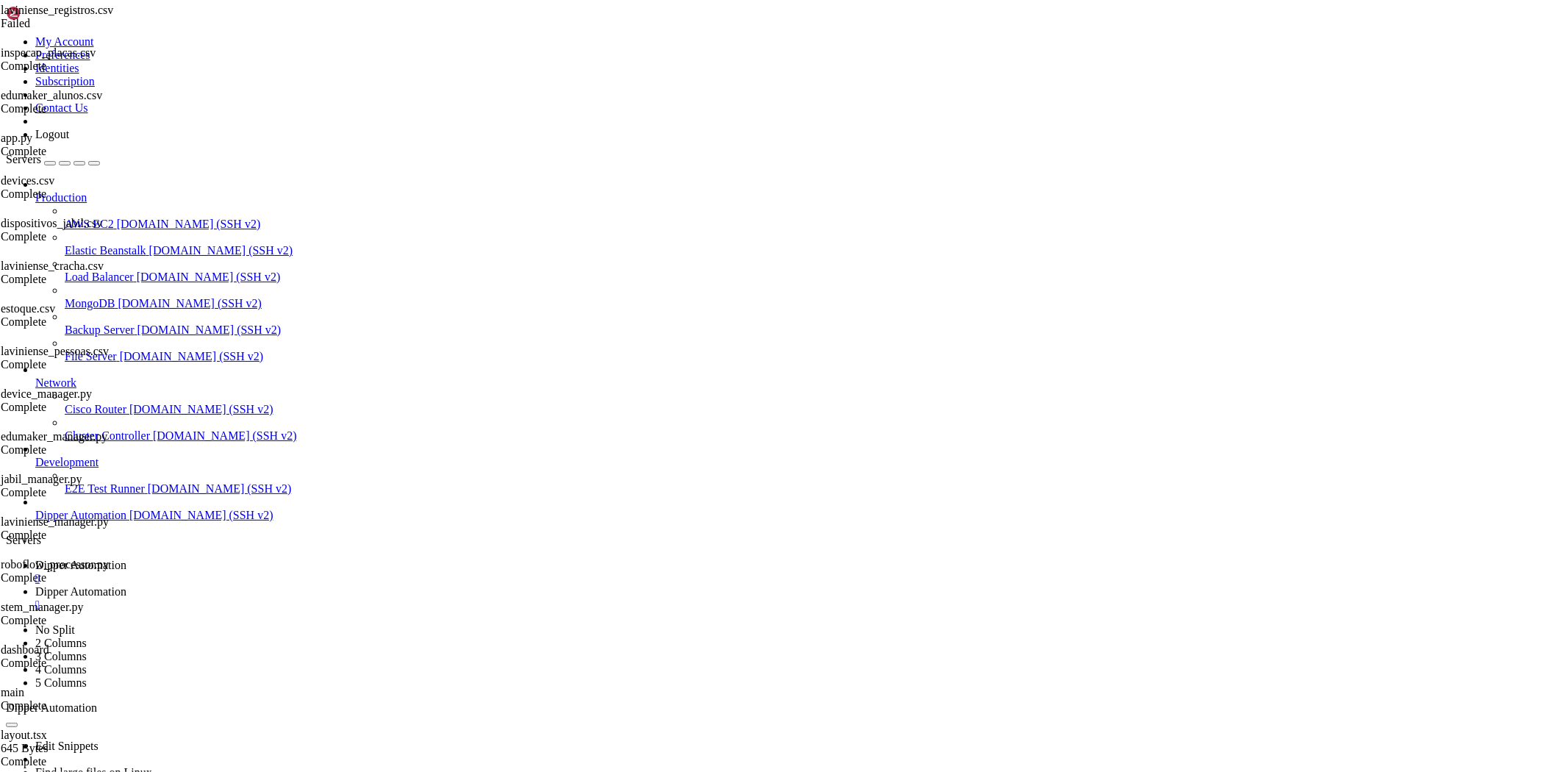
type input "/root/Dipperhub/app/login/_components"
type textarea "}"
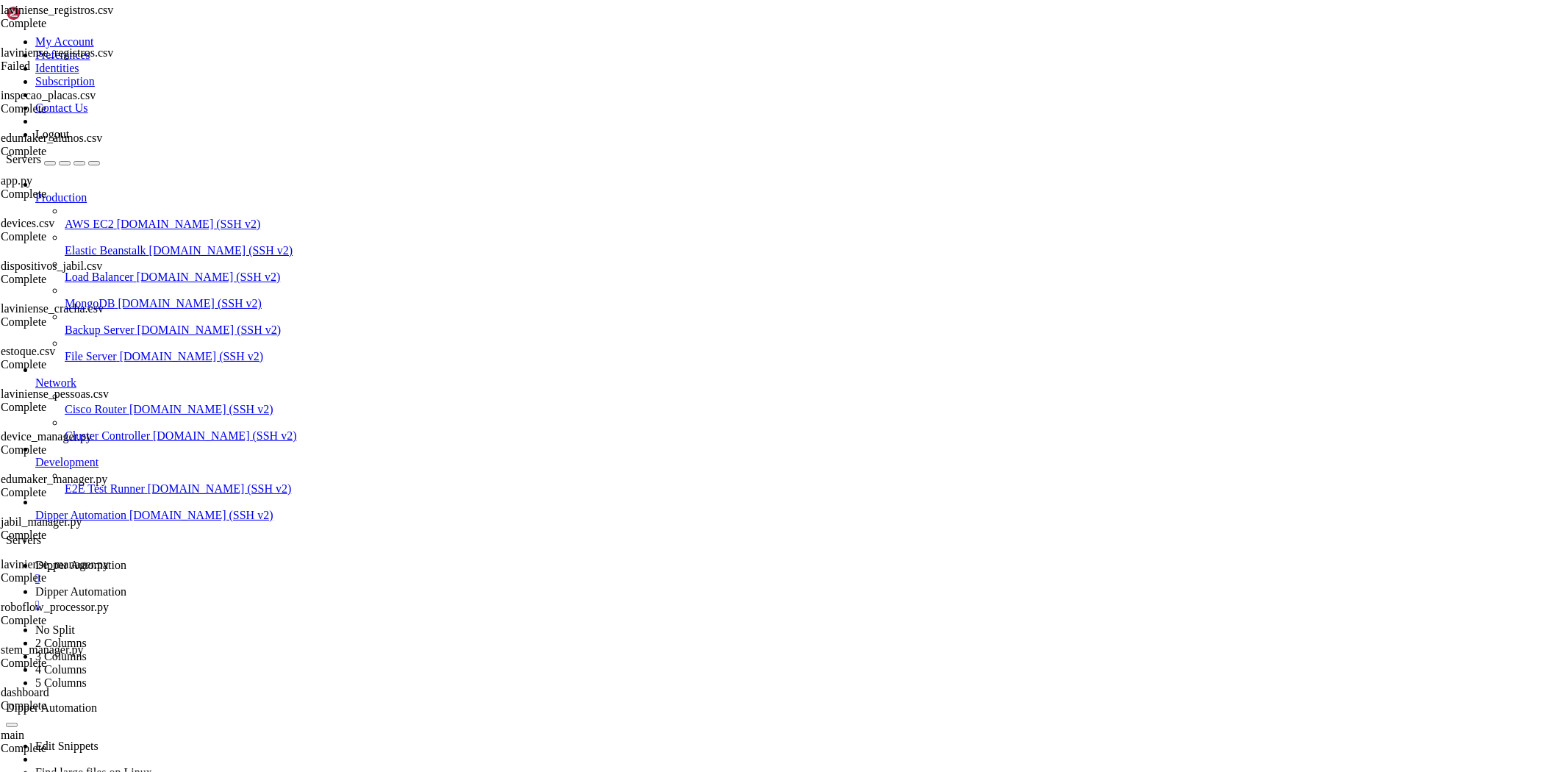
paste textarea
click at [241, 559] on link "Dipper Automation " at bounding box center [799, 572] width 1527 height 27
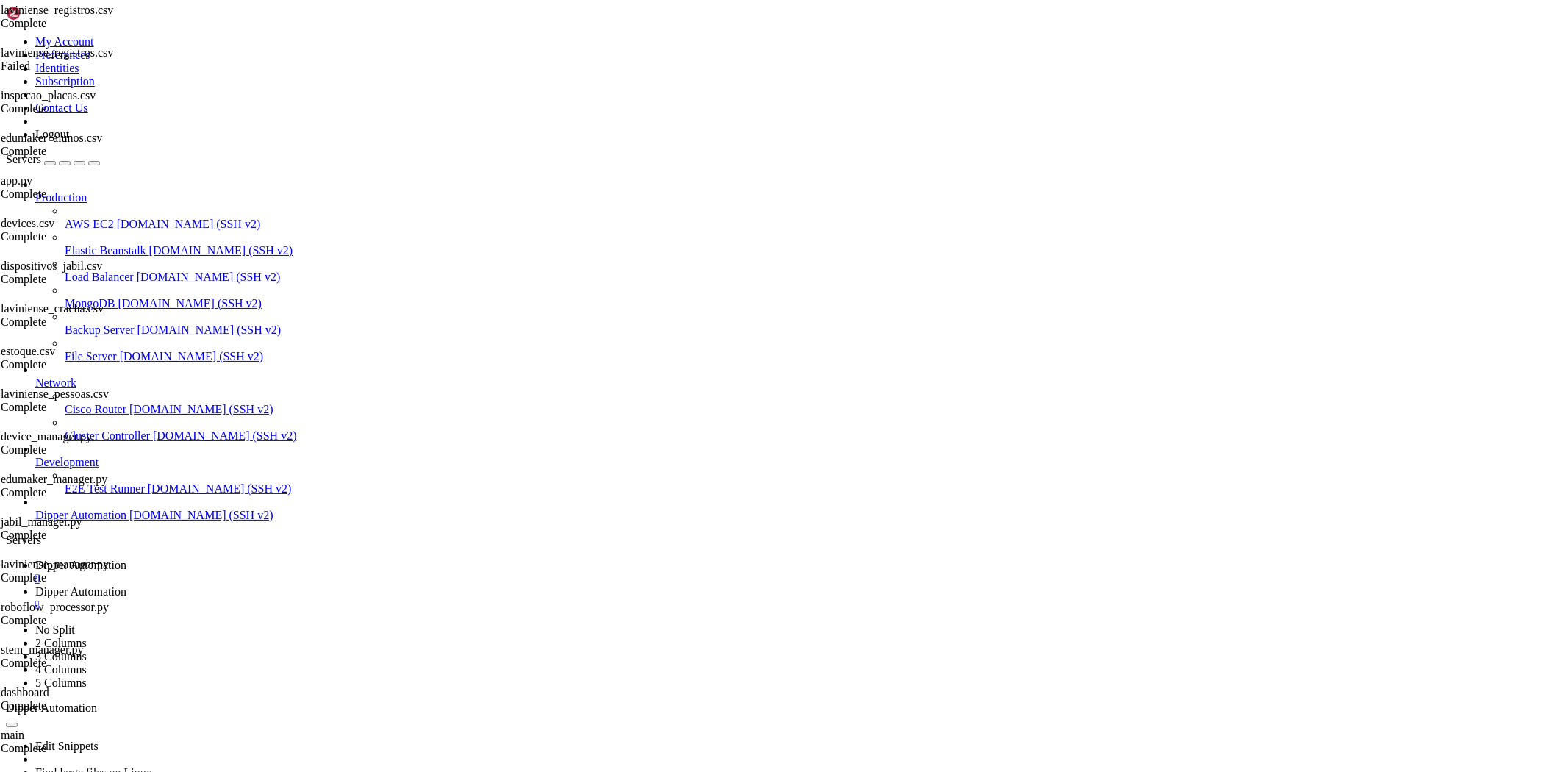
scroll to position [45116, 0]
drag, startPoint x: 278, startPoint y: 1241, endPoint x: 296, endPoint y: 1196, distance: 48.5
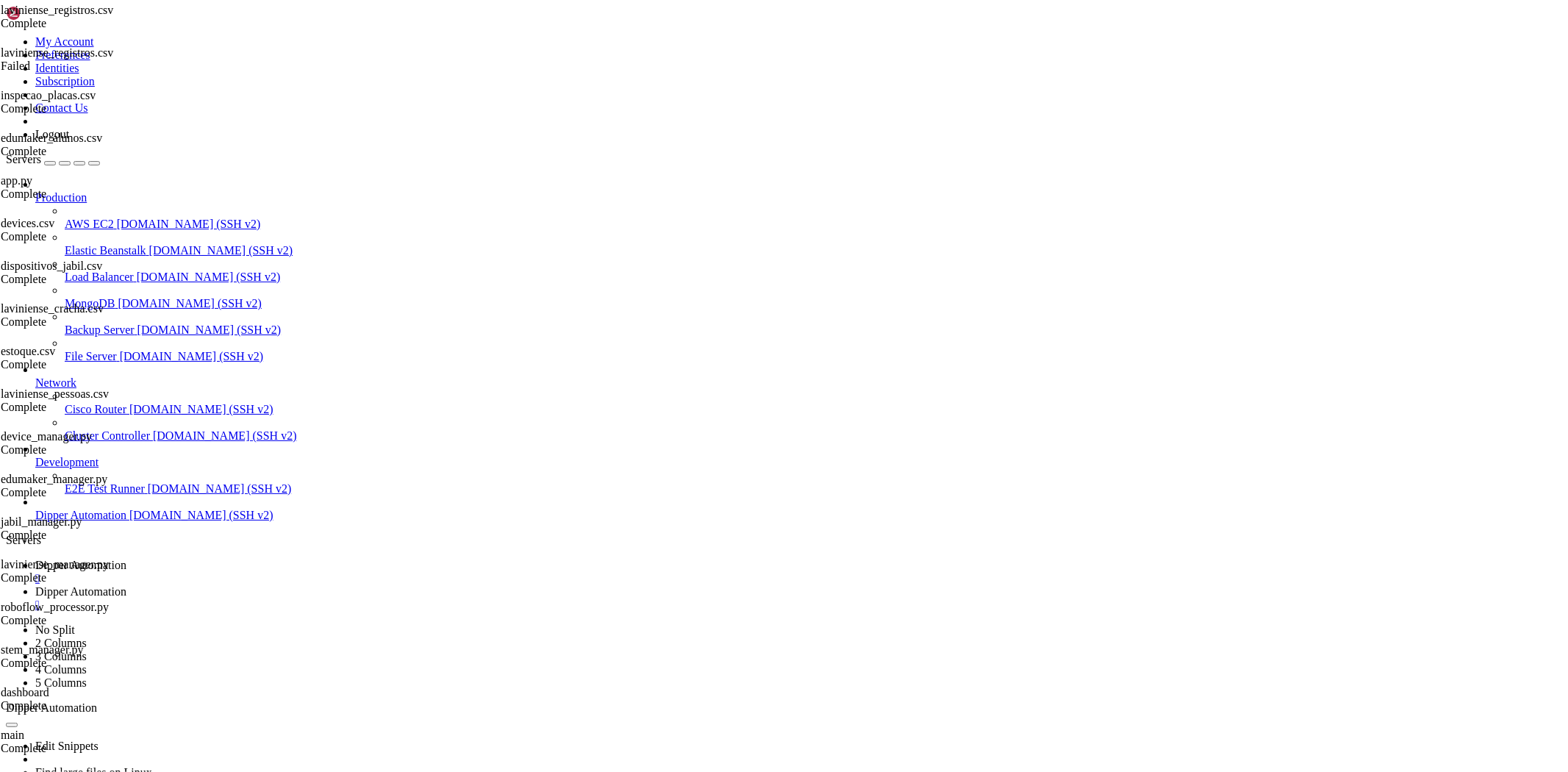
scroll to position [45954, 0]
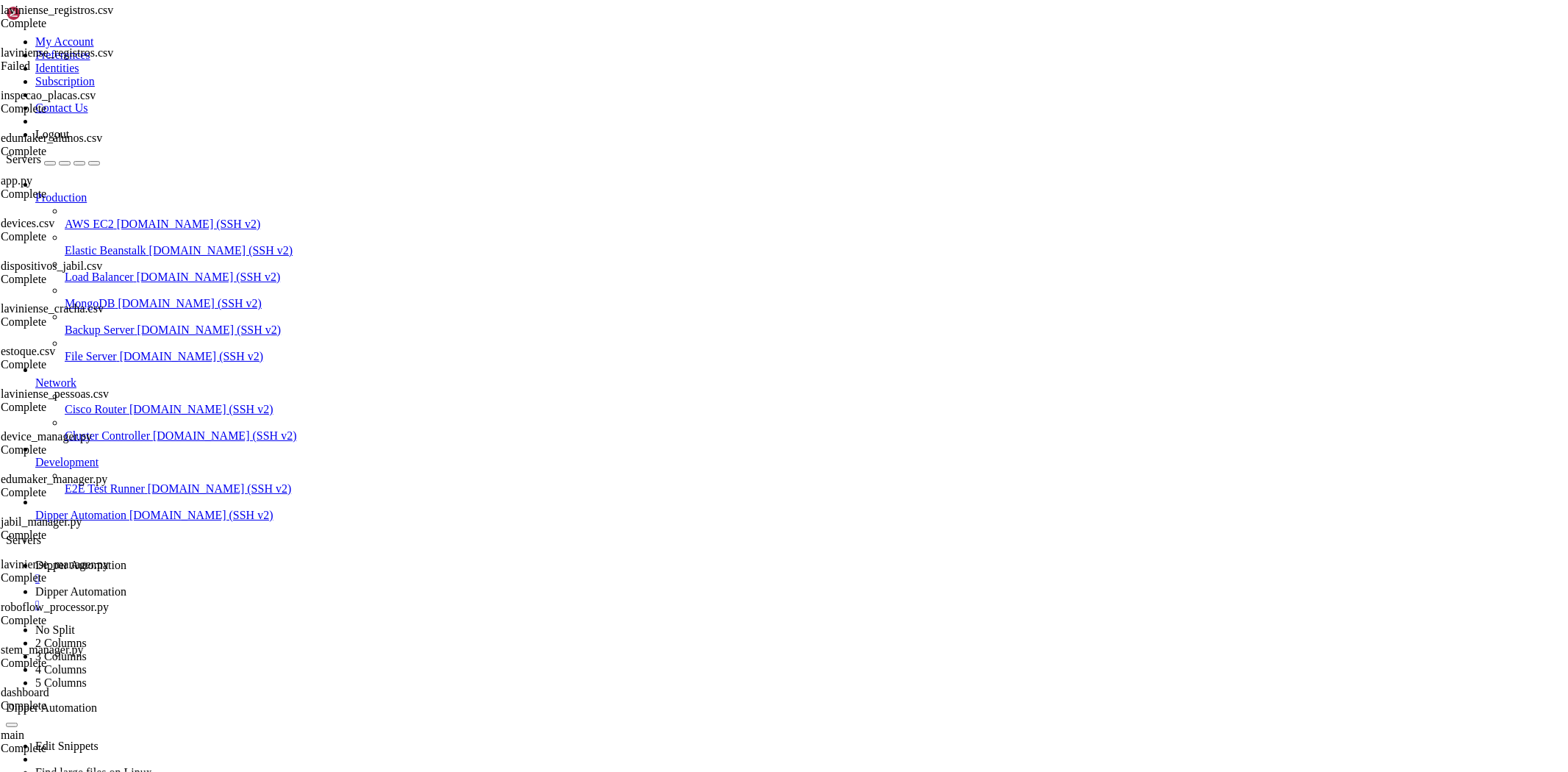
drag, startPoint x: 550, startPoint y: 1144, endPoint x: 489, endPoint y: 1216, distance: 94.4
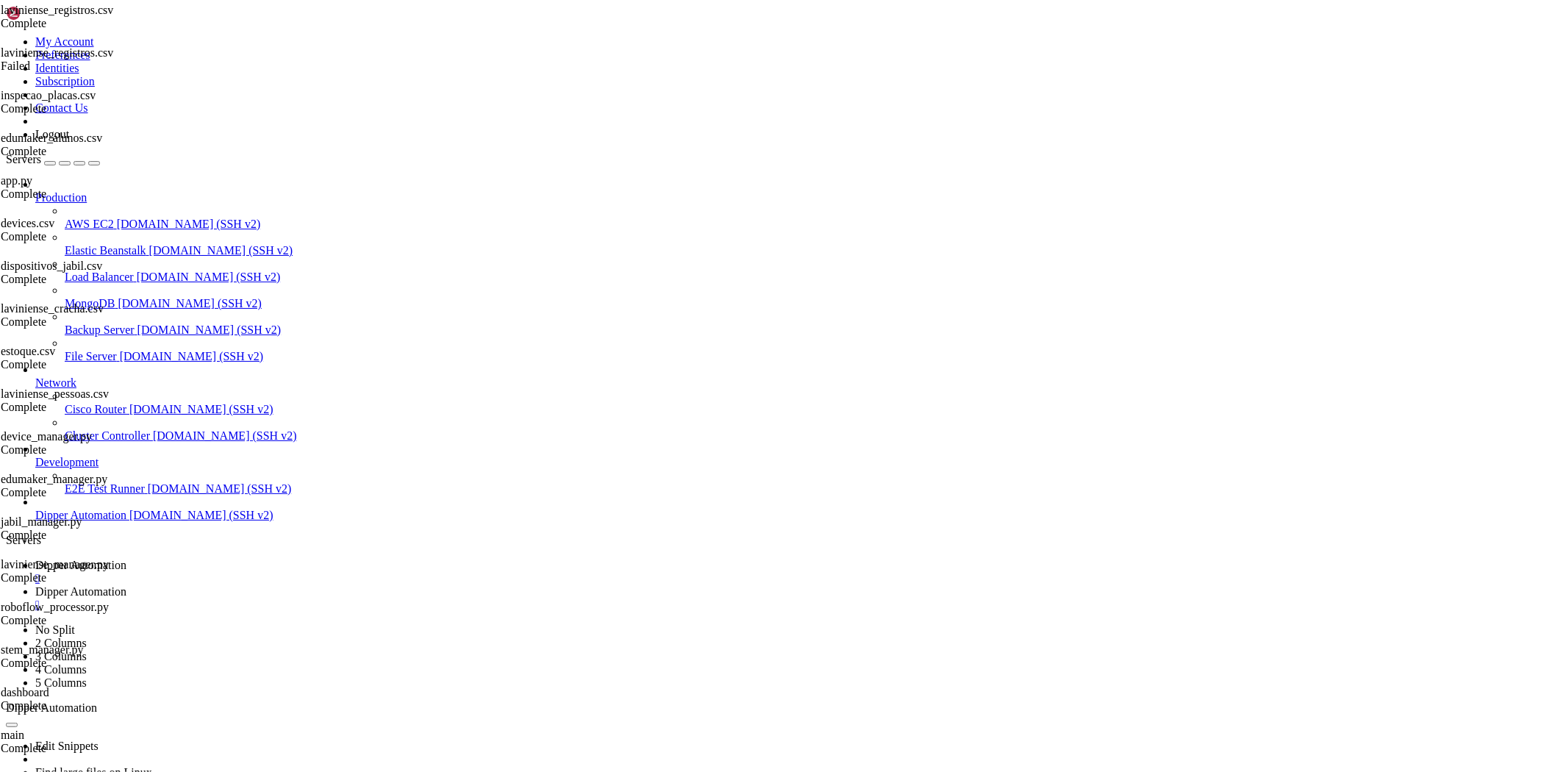
scroll to position [70230, 0]
click at [126, 585] on span "Dipper Automation" at bounding box center [80, 591] width 91 height 12
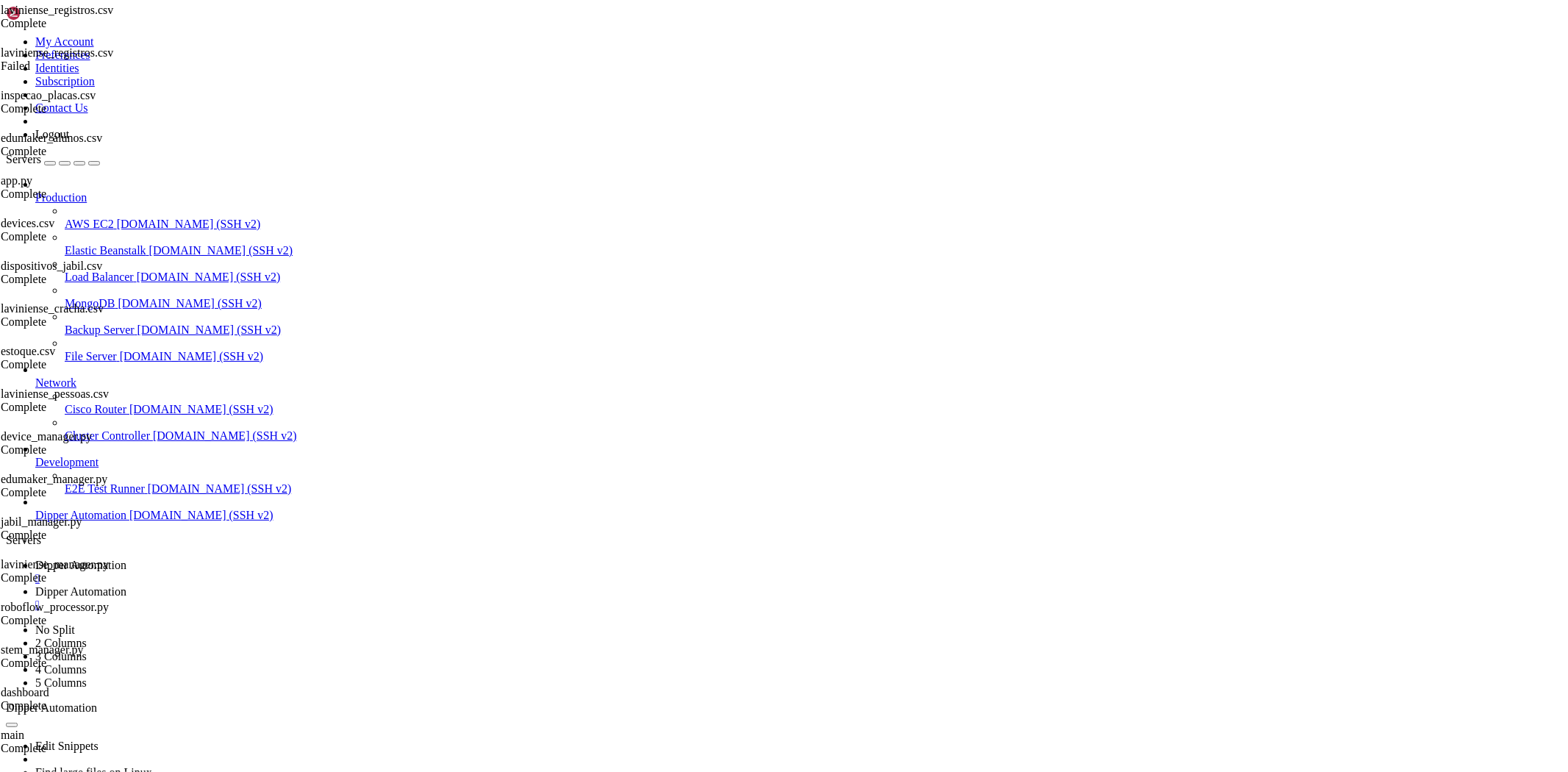
type input "/root/Dipperhub/app/login"
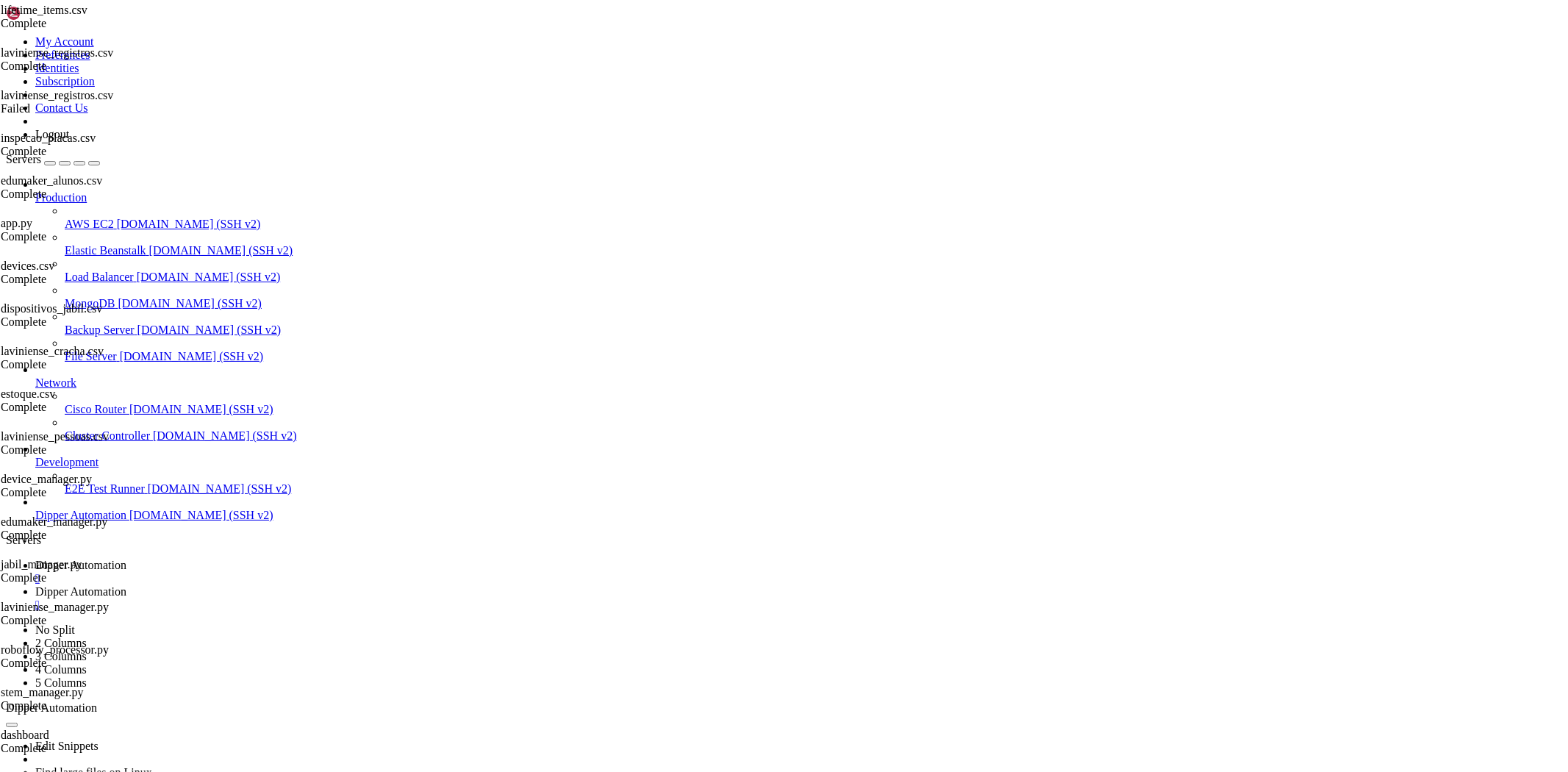
drag, startPoint x: 460, startPoint y: 272, endPoint x: 523, endPoint y: 273, distance: 63.0
type textarea "const response = await fetch(`${process.env.NEXT_PUBLIC_API_URL}/api/auth/login…"
drag, startPoint x: 524, startPoint y: 275, endPoint x: 440, endPoint y: 275, distance: 84.0
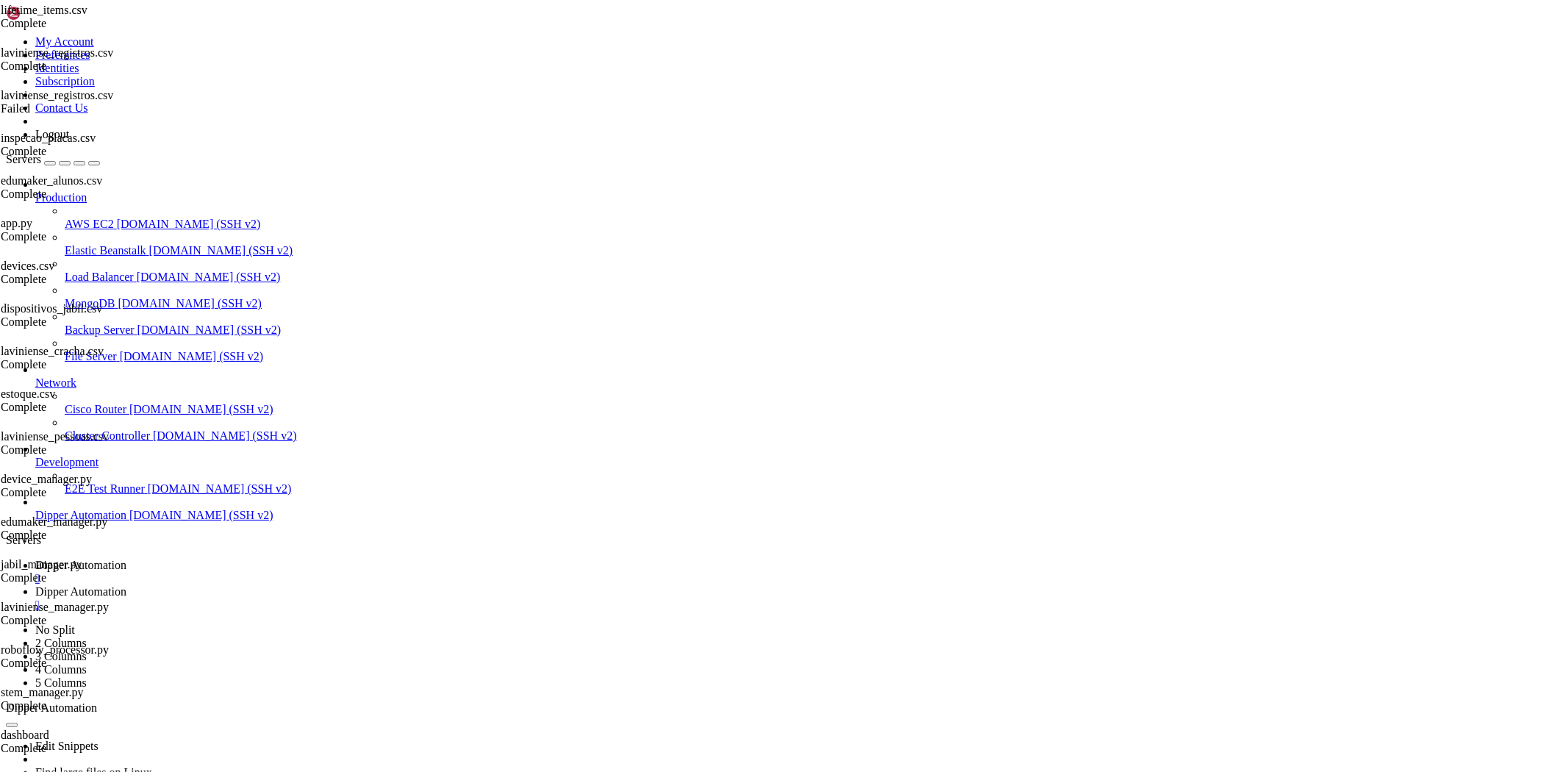
click at [126, 559] on span "Dipper Automation" at bounding box center [80, 565] width 91 height 12
drag, startPoint x: 464, startPoint y: 1264, endPoint x: 305, endPoint y: 1405, distance: 212.5
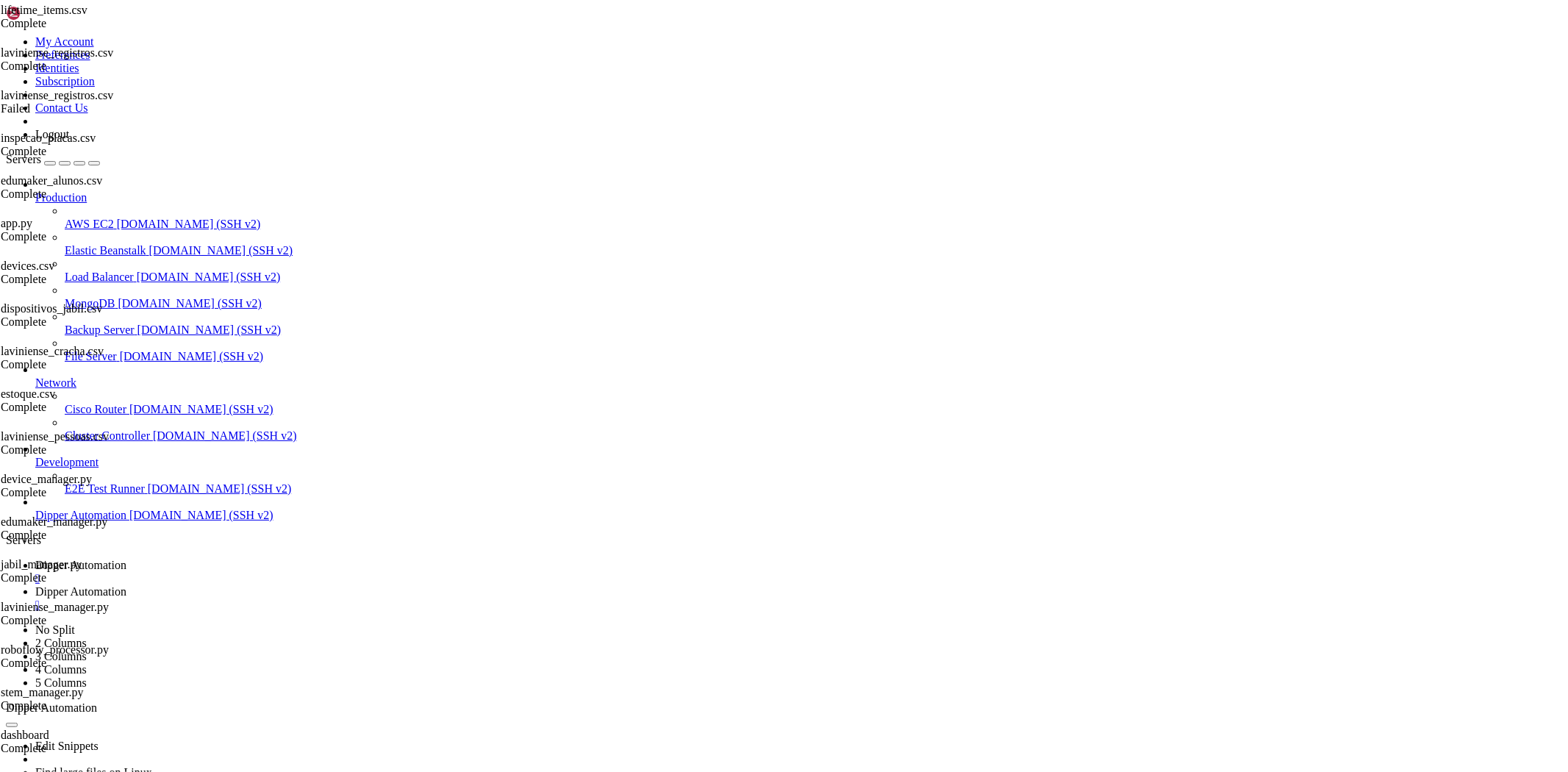
scroll to position [70369, 0]
drag, startPoint x: 140, startPoint y: 1107, endPoint x: 72, endPoint y: 1138, distance: 74.7
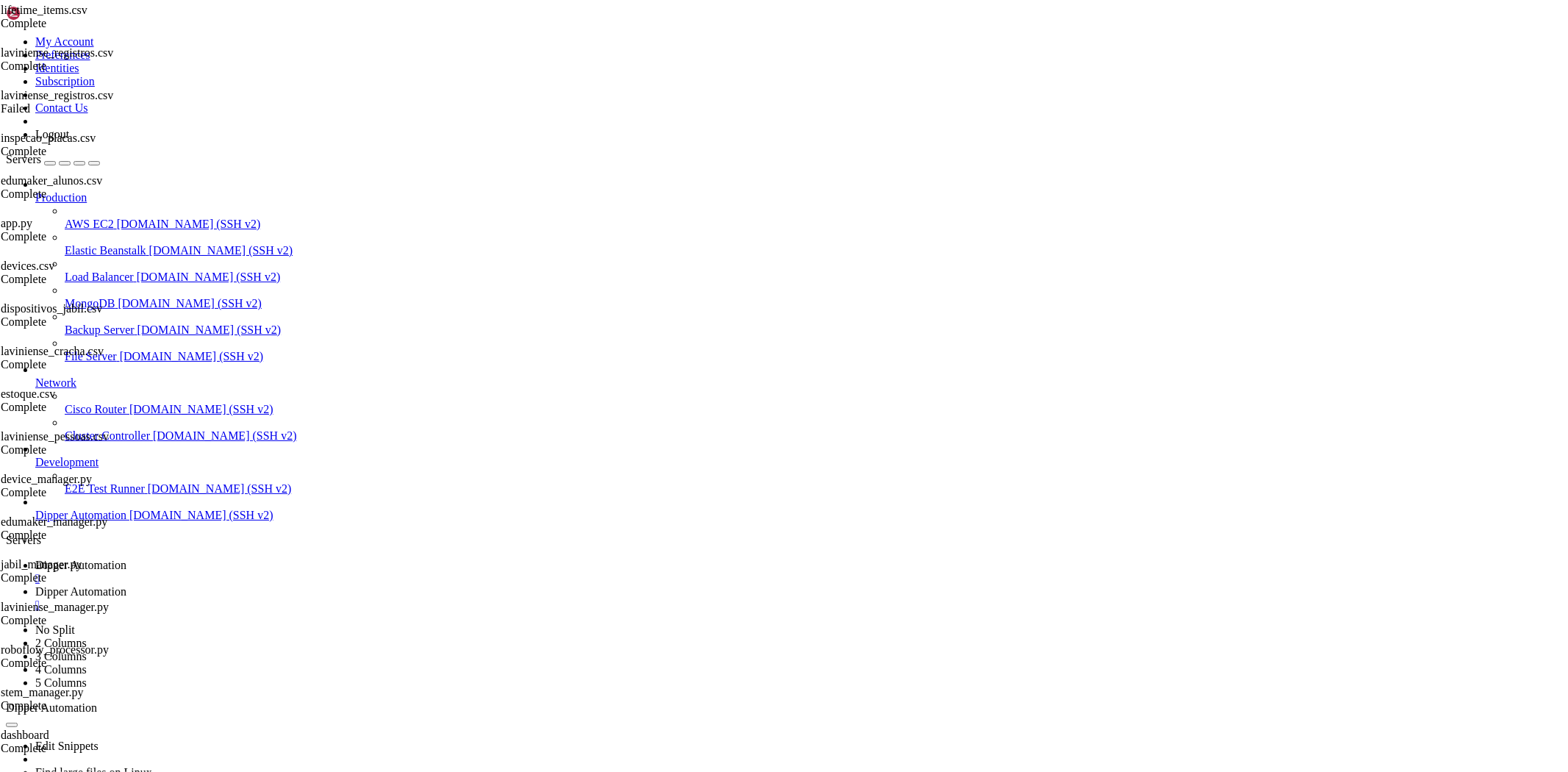
click at [378, 585] on link "Dipper Automation " at bounding box center [799, 598] width 1527 height 27
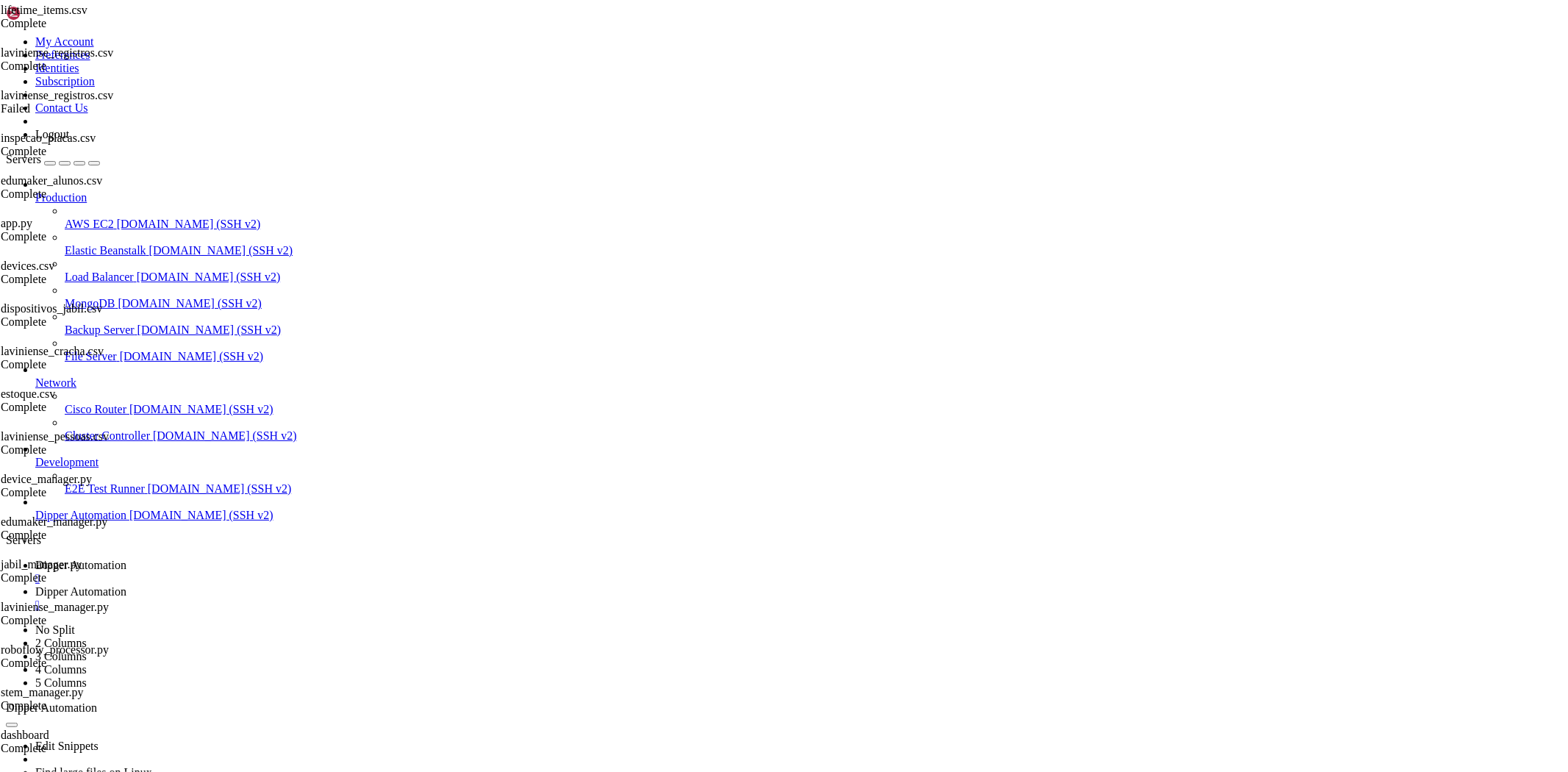
click at [248, 559] on link "Dipper Automation " at bounding box center [799, 572] width 1527 height 27
click at [126, 585] on span "Dipper Automation" at bounding box center [80, 591] width 91 height 12
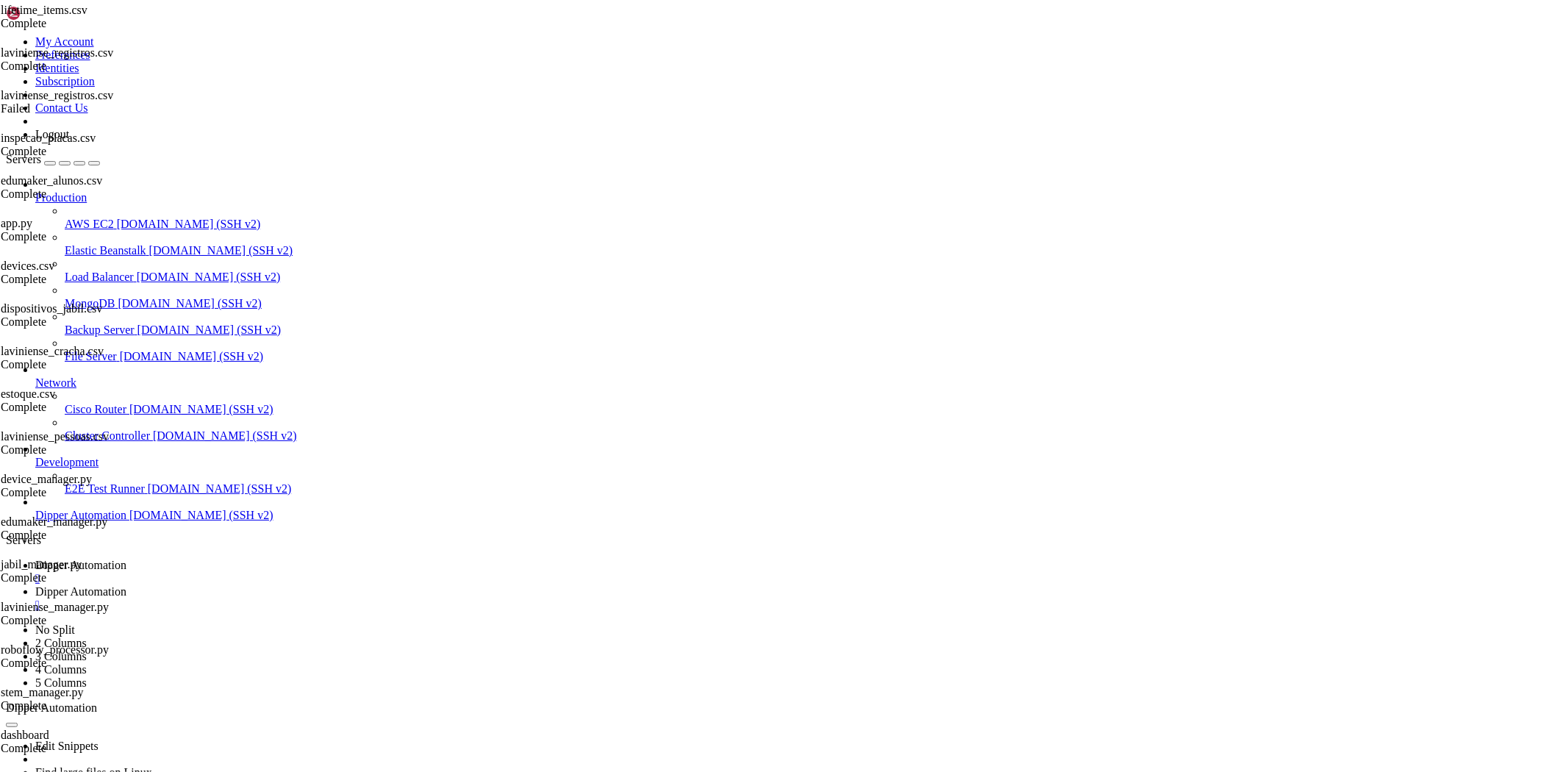
drag, startPoint x: 307, startPoint y: 52, endPoint x: 890, endPoint y: 1, distance: 585.2
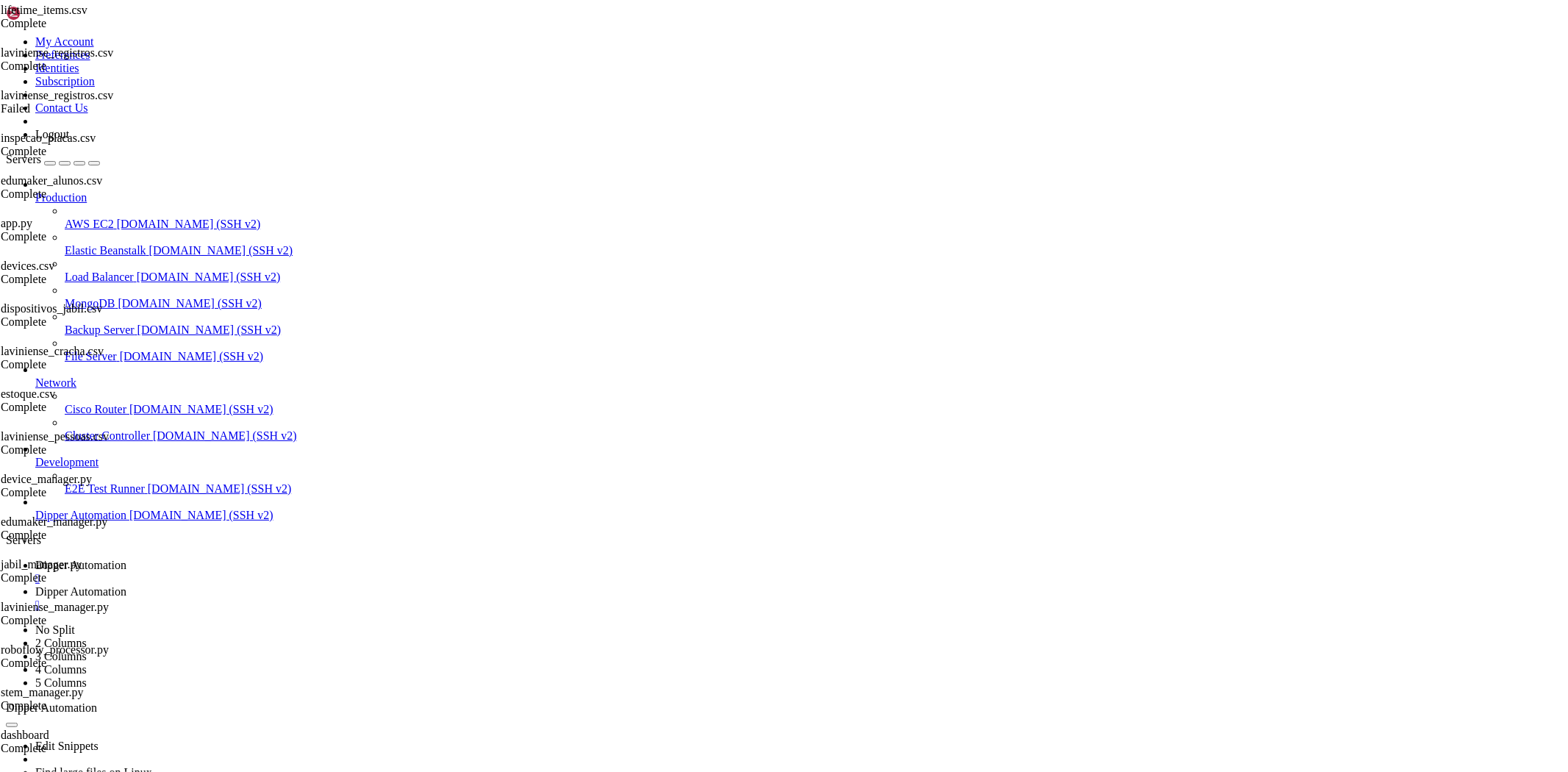
scroll to position [435, 0]
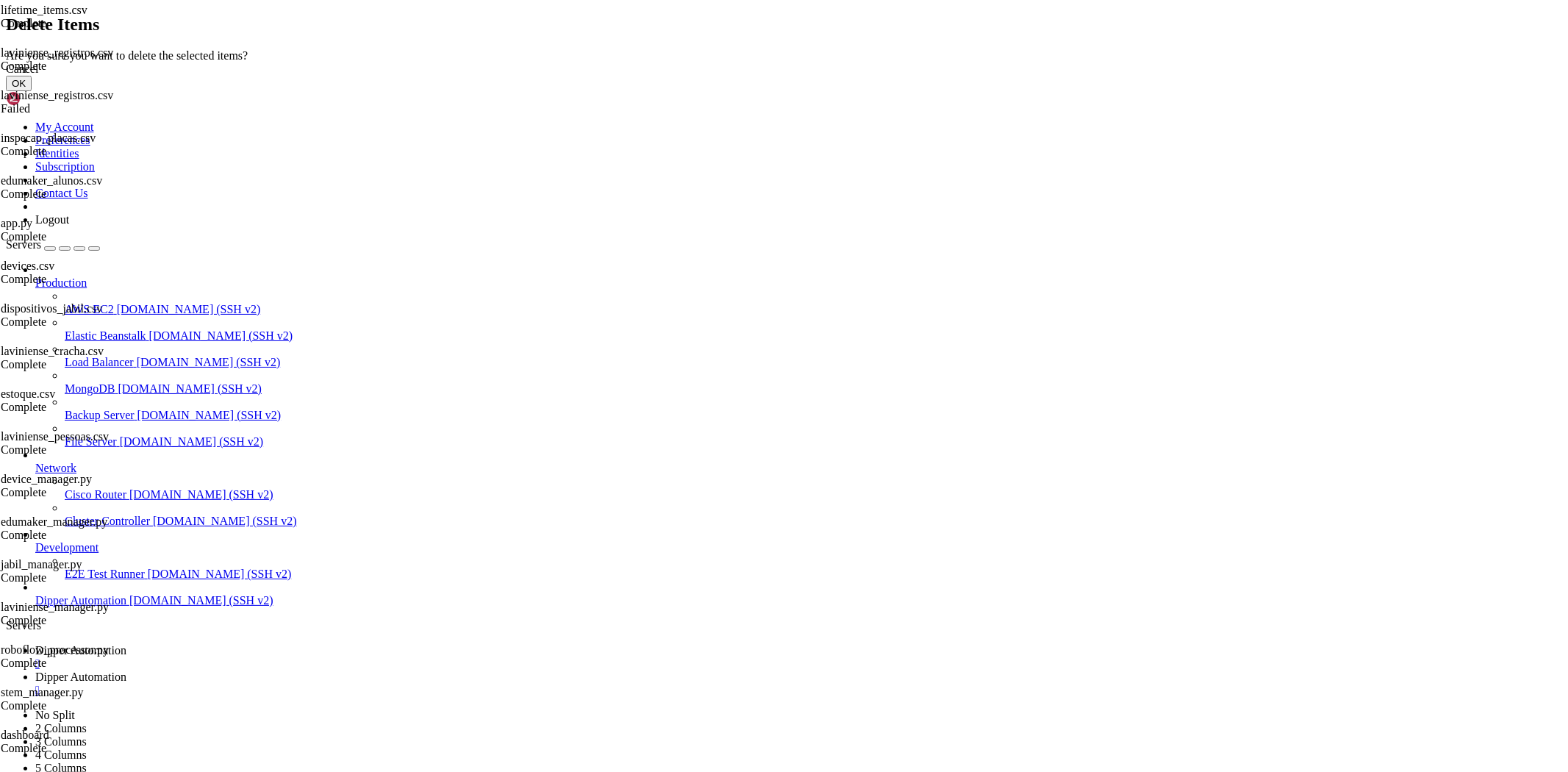
click at [32, 91] on button "OK" at bounding box center [19, 84] width 26 height 16
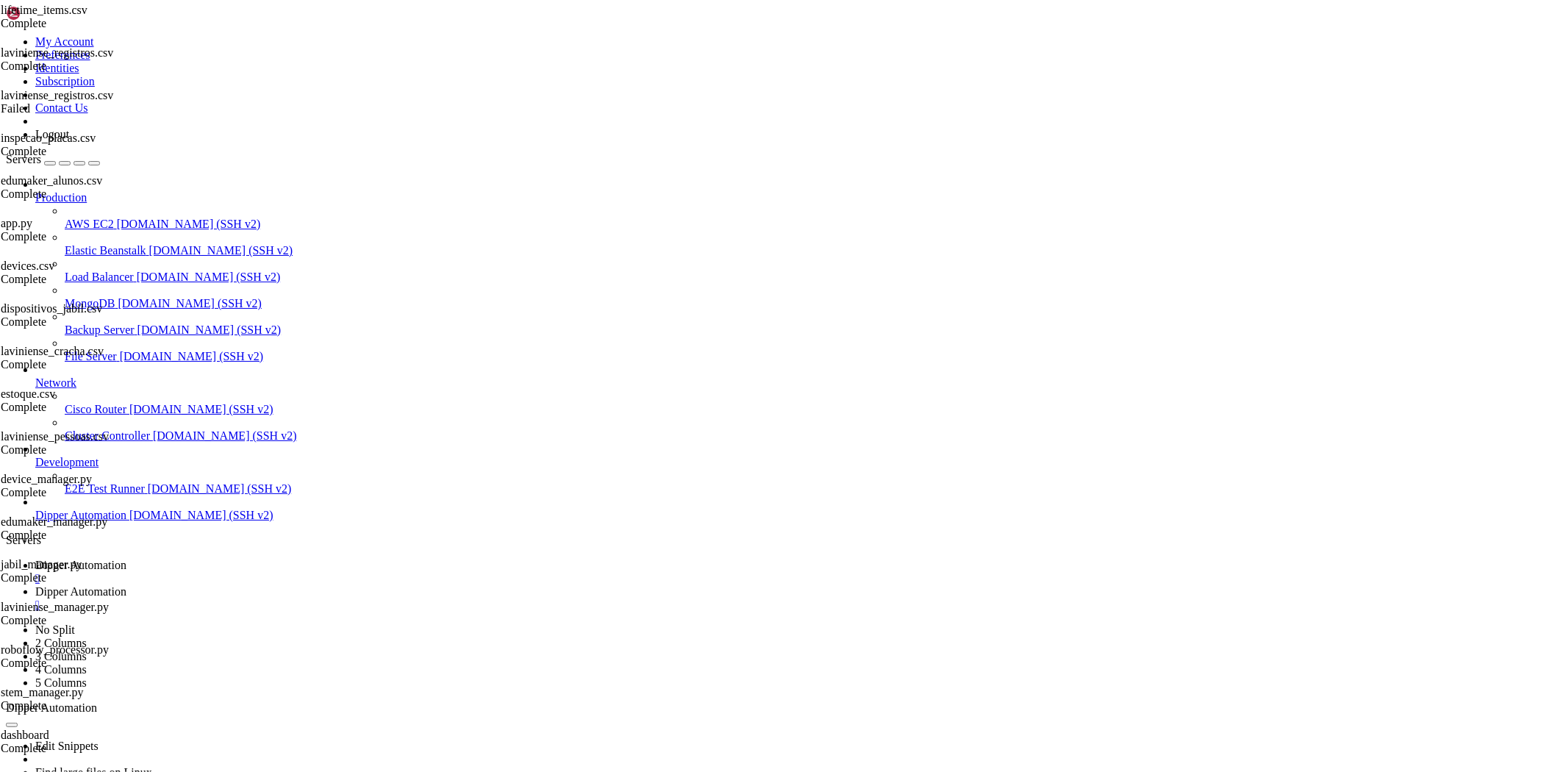
scroll to position [402, 0]
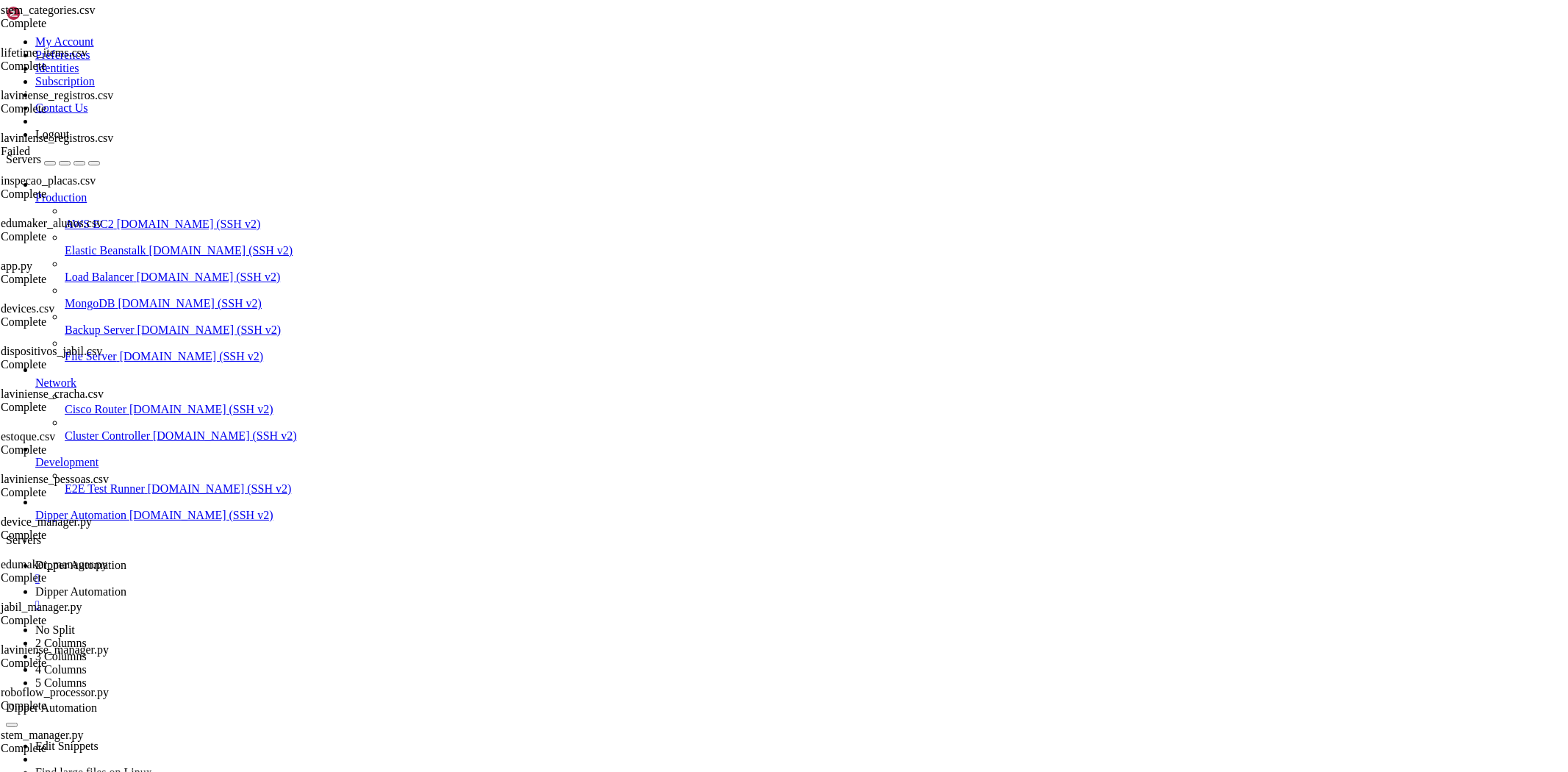
click at [126, 559] on span "Dipper Automation" at bounding box center [80, 565] width 91 height 12
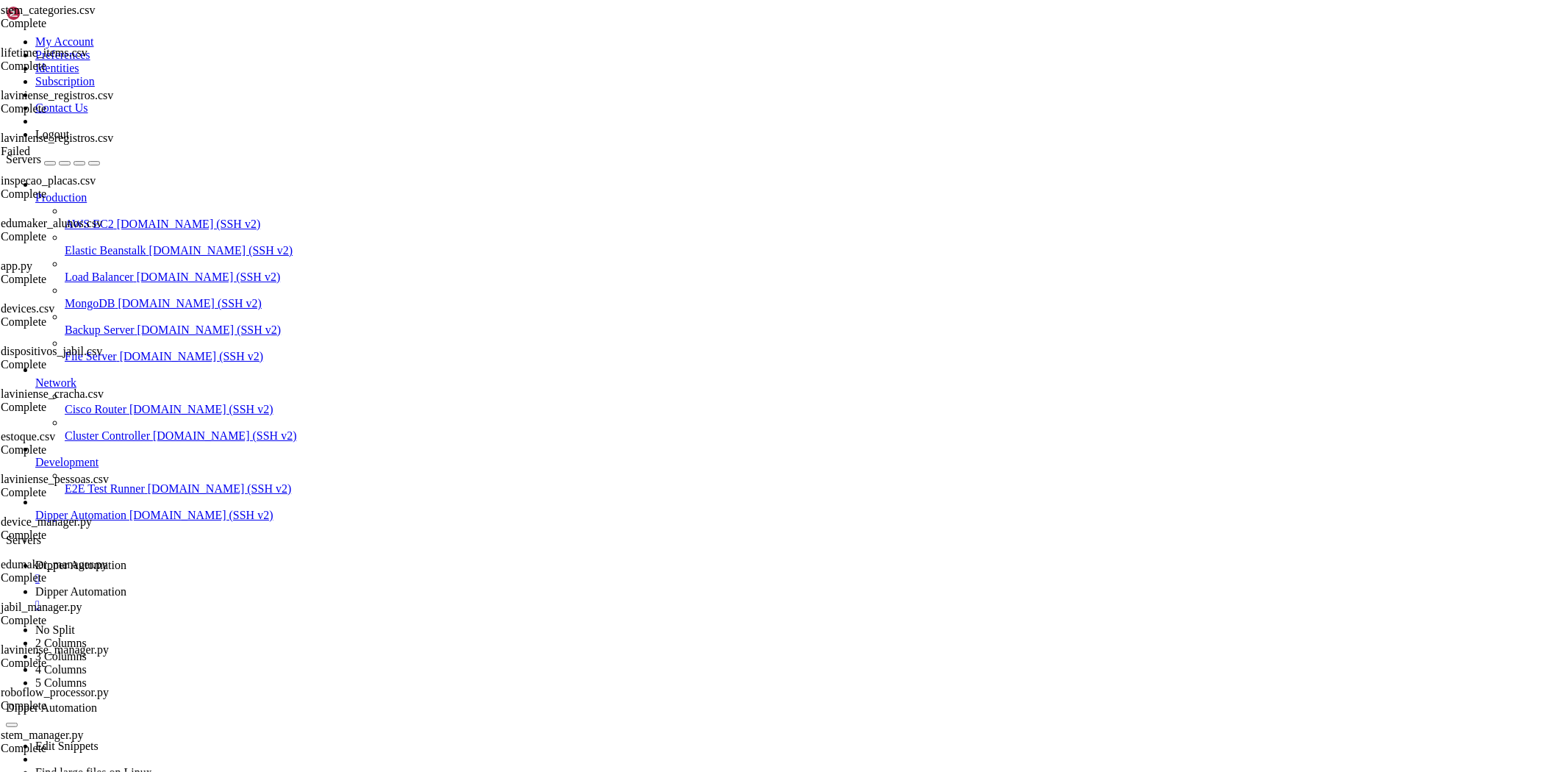
click at [126, 585] on span "Dipper Automation" at bounding box center [80, 591] width 91 height 12
drag, startPoint x: 225, startPoint y: 50, endPoint x: 235, endPoint y: 51, distance: 10.0
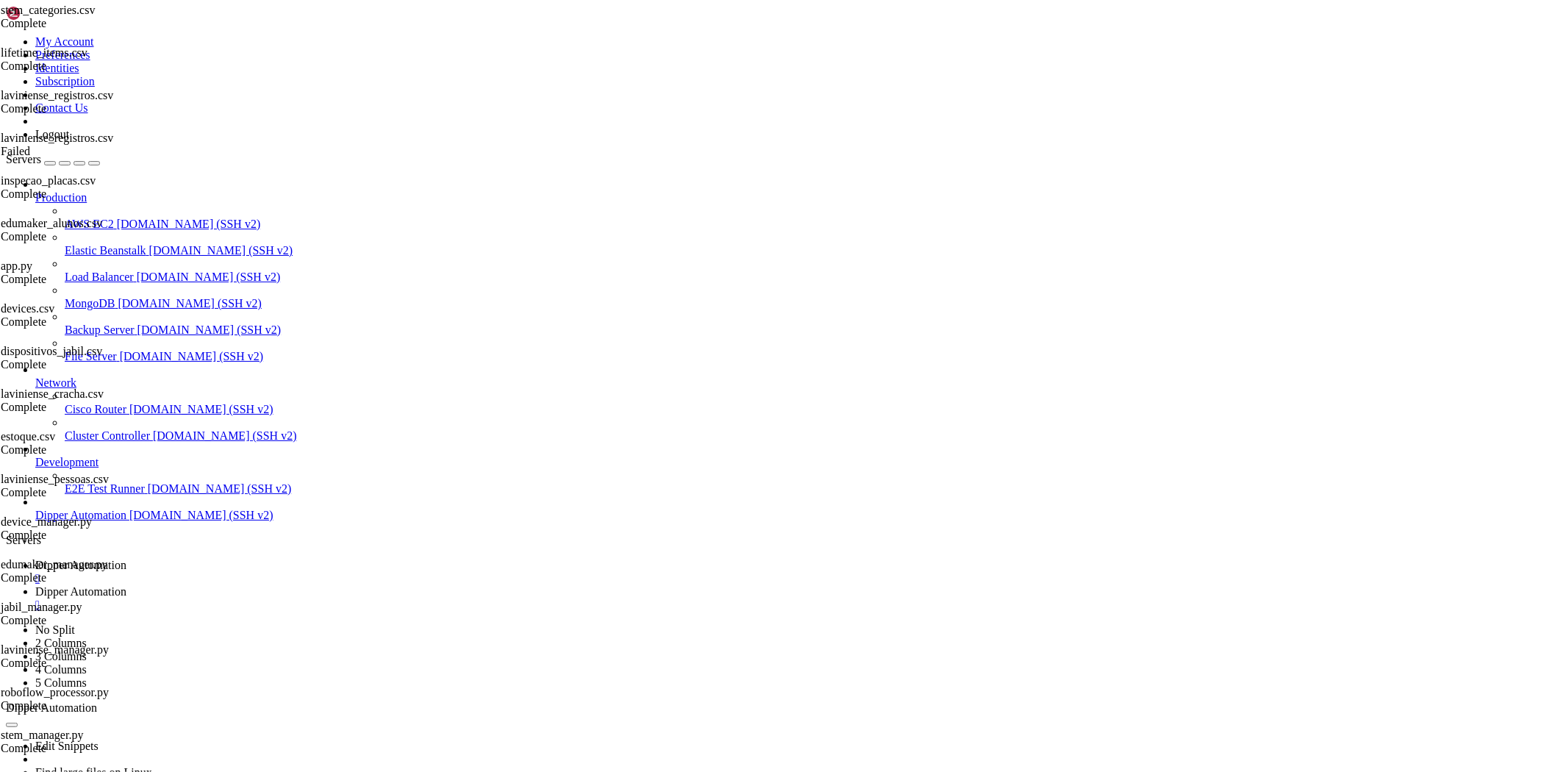
drag, startPoint x: 231, startPoint y: 52, endPoint x: 629, endPoint y: 93, distance: 400.1
type input "/etc/nginx/sites-available"
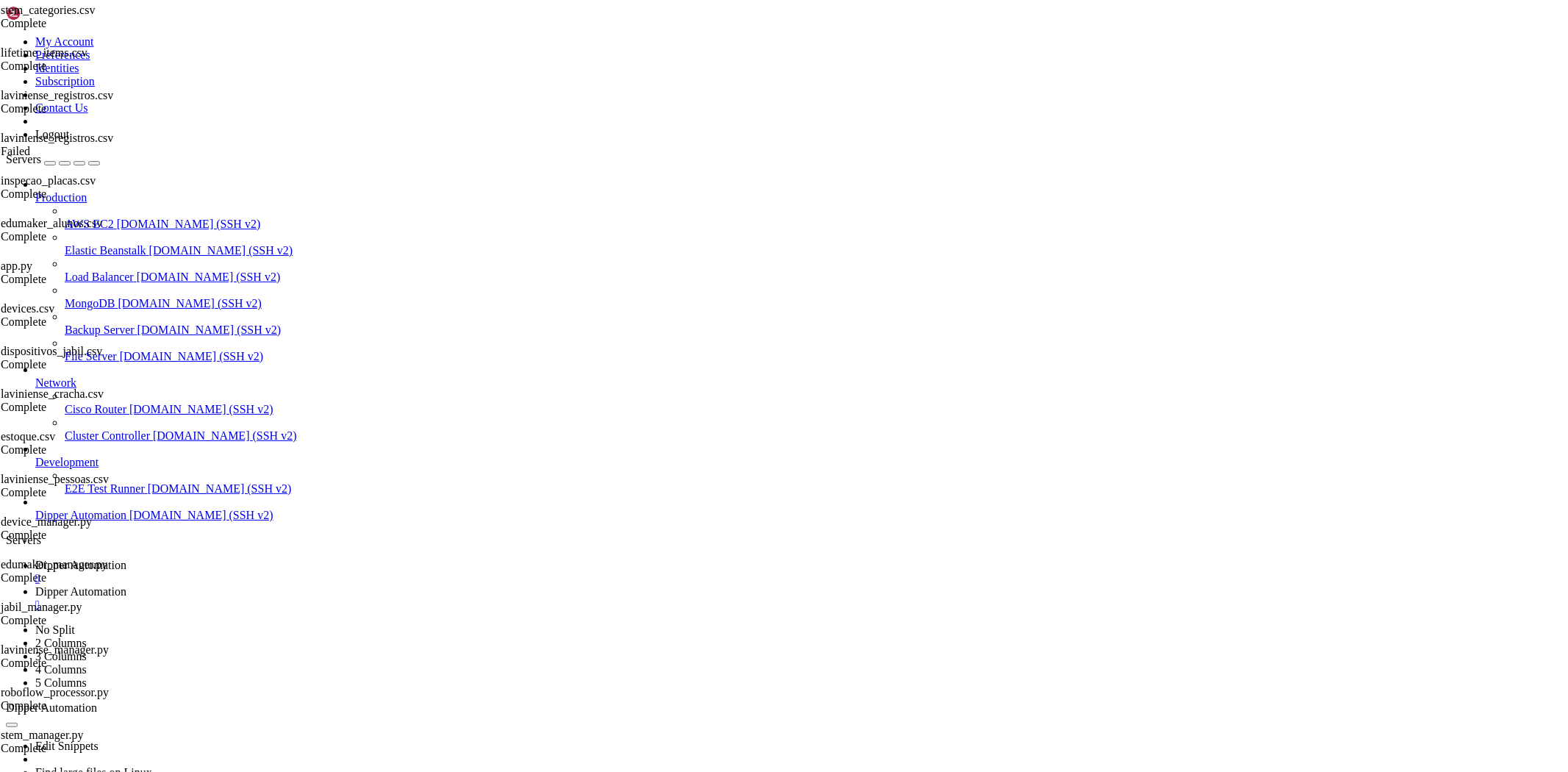
type textarea "proxy_set_header Host $host;"
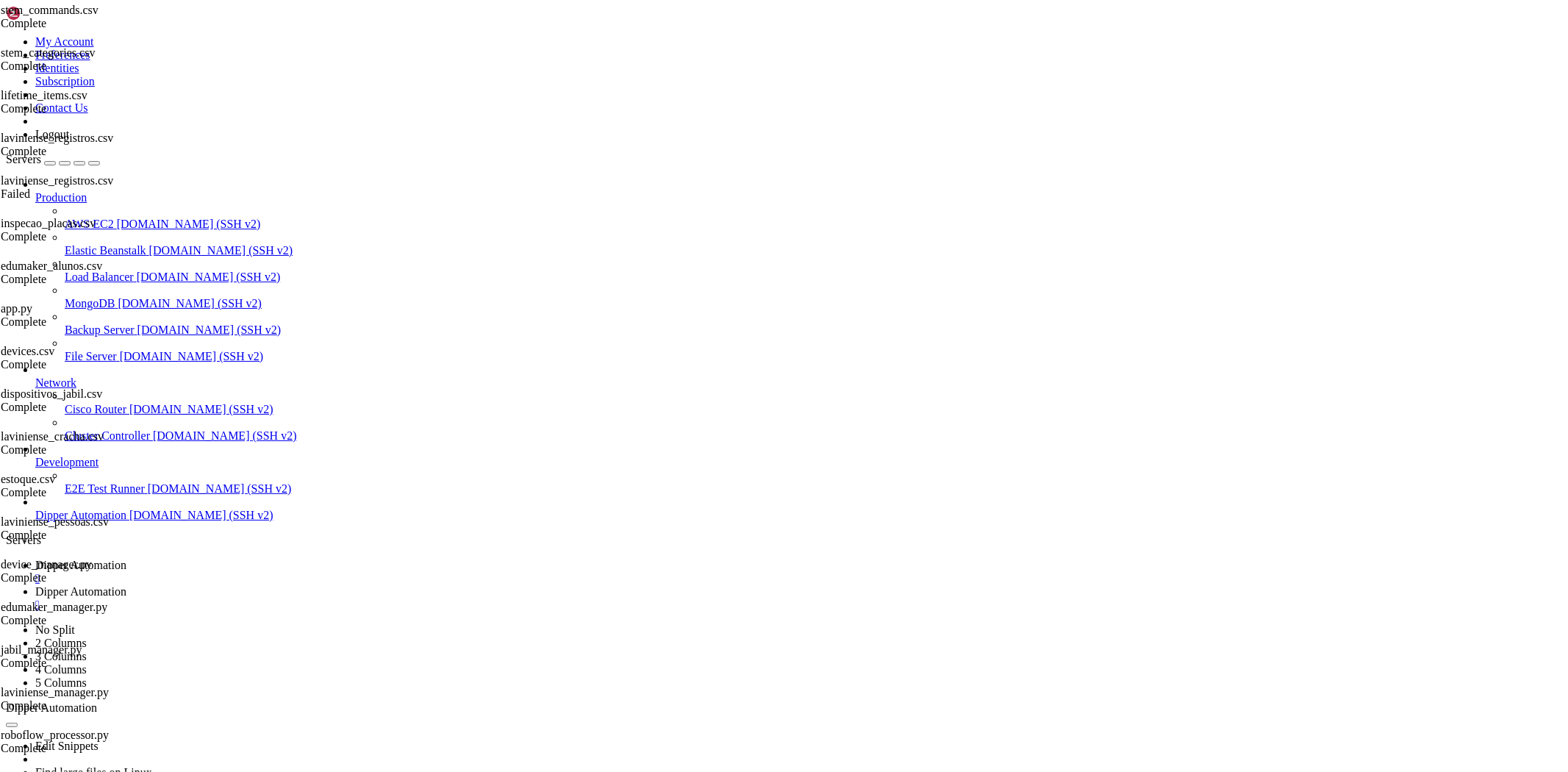
drag, startPoint x: 391, startPoint y: 53, endPoint x: 84, endPoint y: 32, distance: 307.7
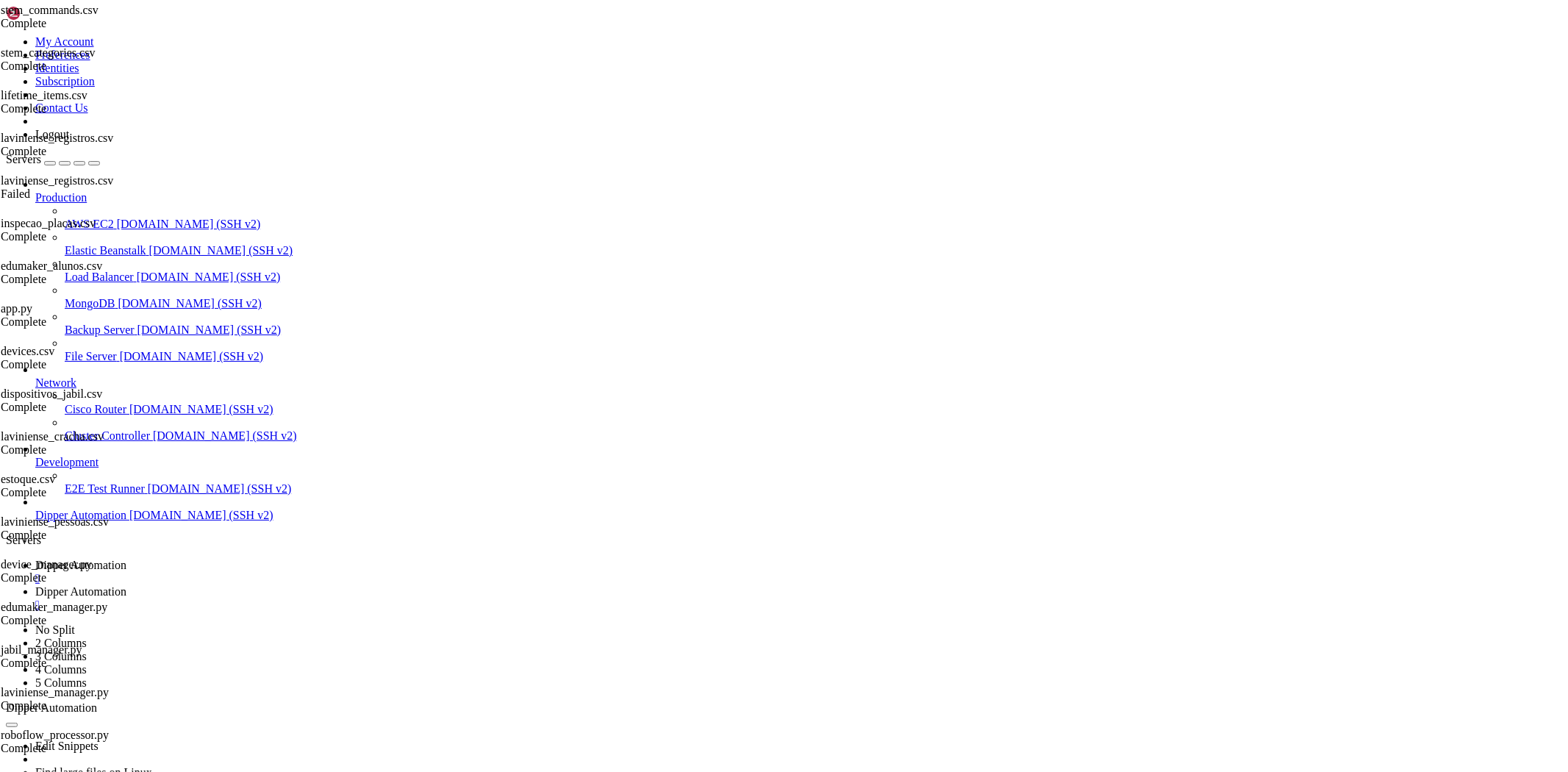
type input "/root/Dipperhub/scripts"
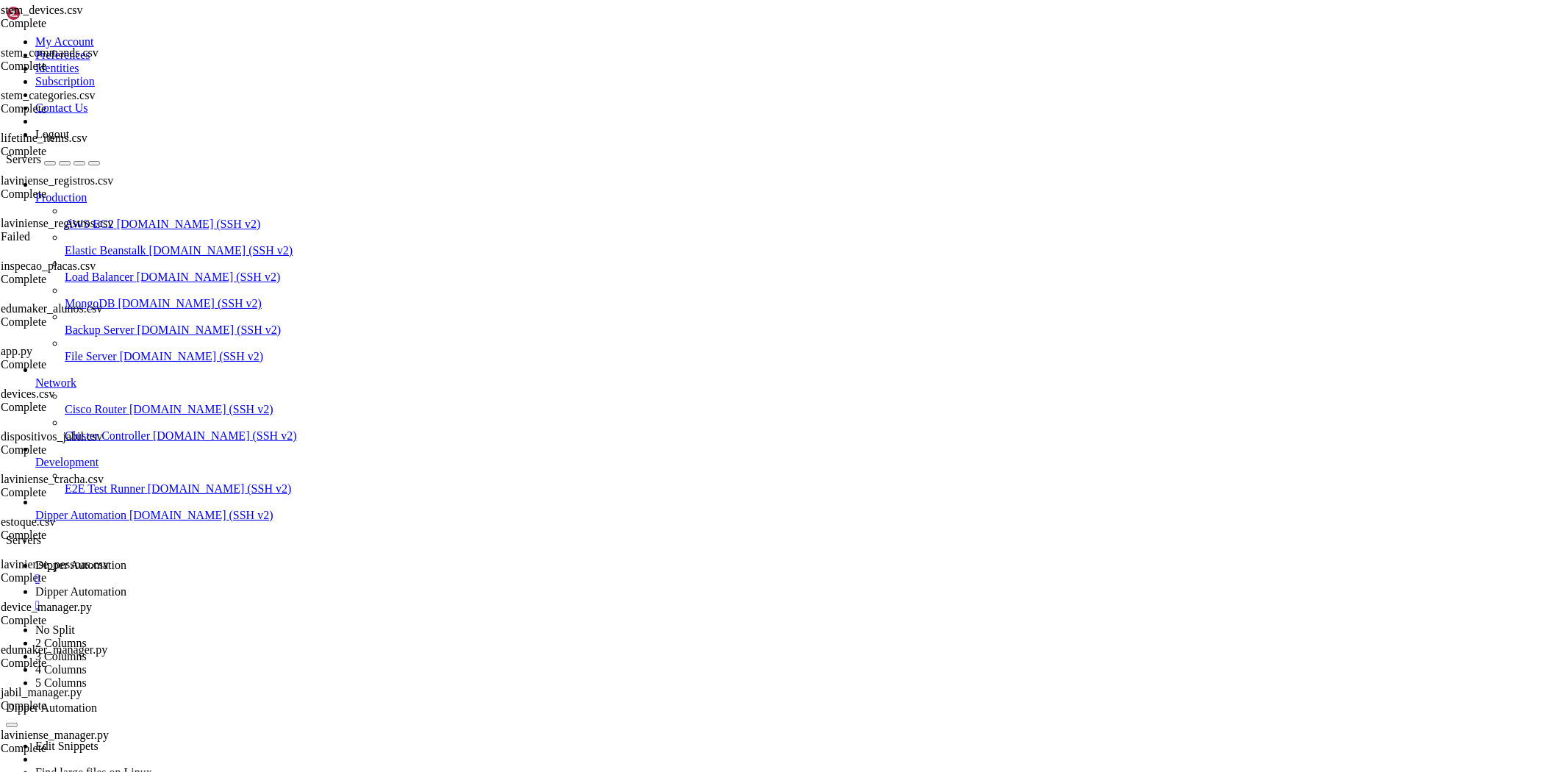
type textarea "const backendPort = (await question("Porta do backend (padrão: 5000): ")) || "5…"
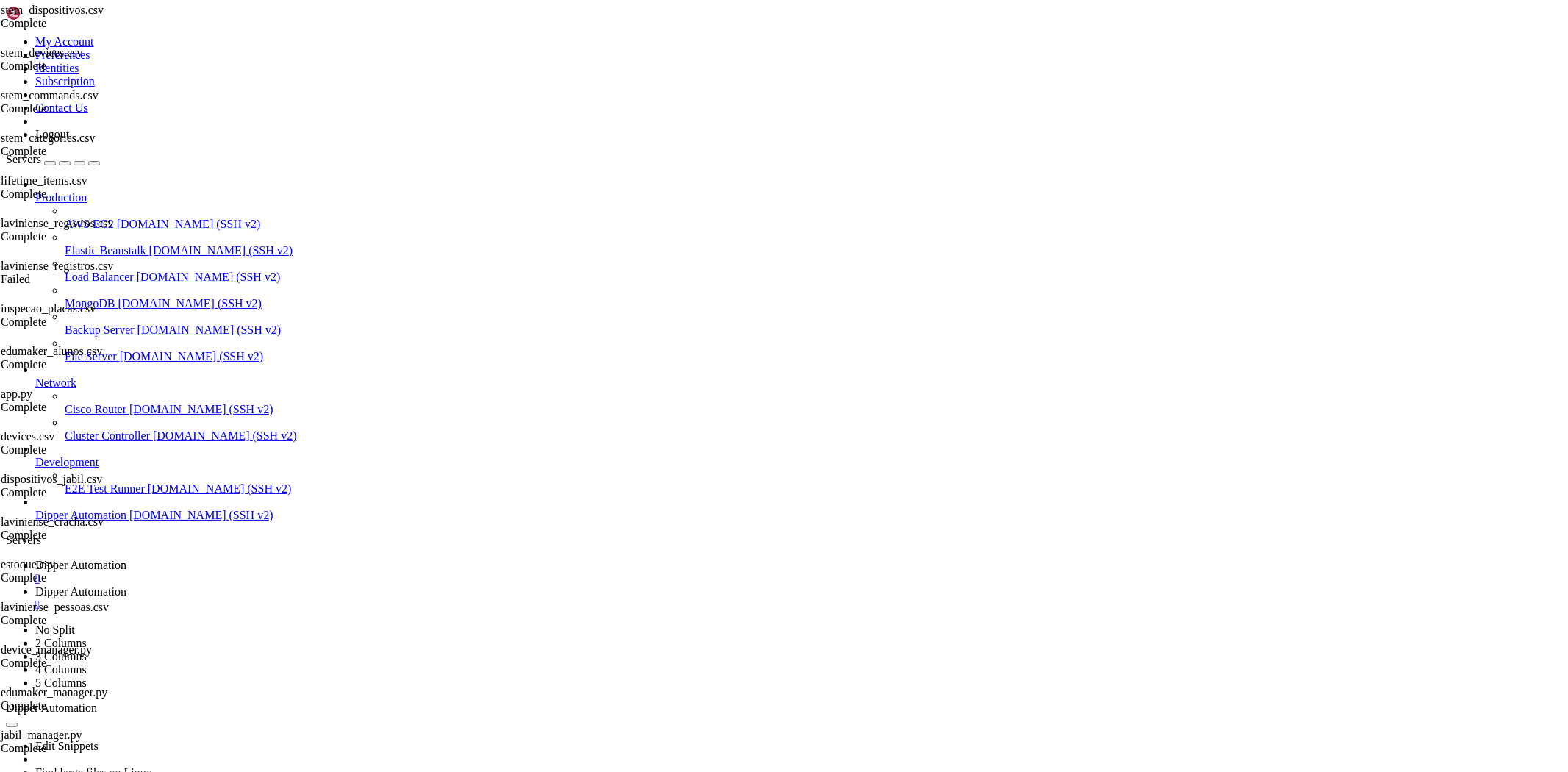
type textarea "const appName = envContent.match(/APP_NAME=(.+)/)?.[1] || "DipperApp""
type input "500"
type textarea "// 5. Iniciar aplicação"
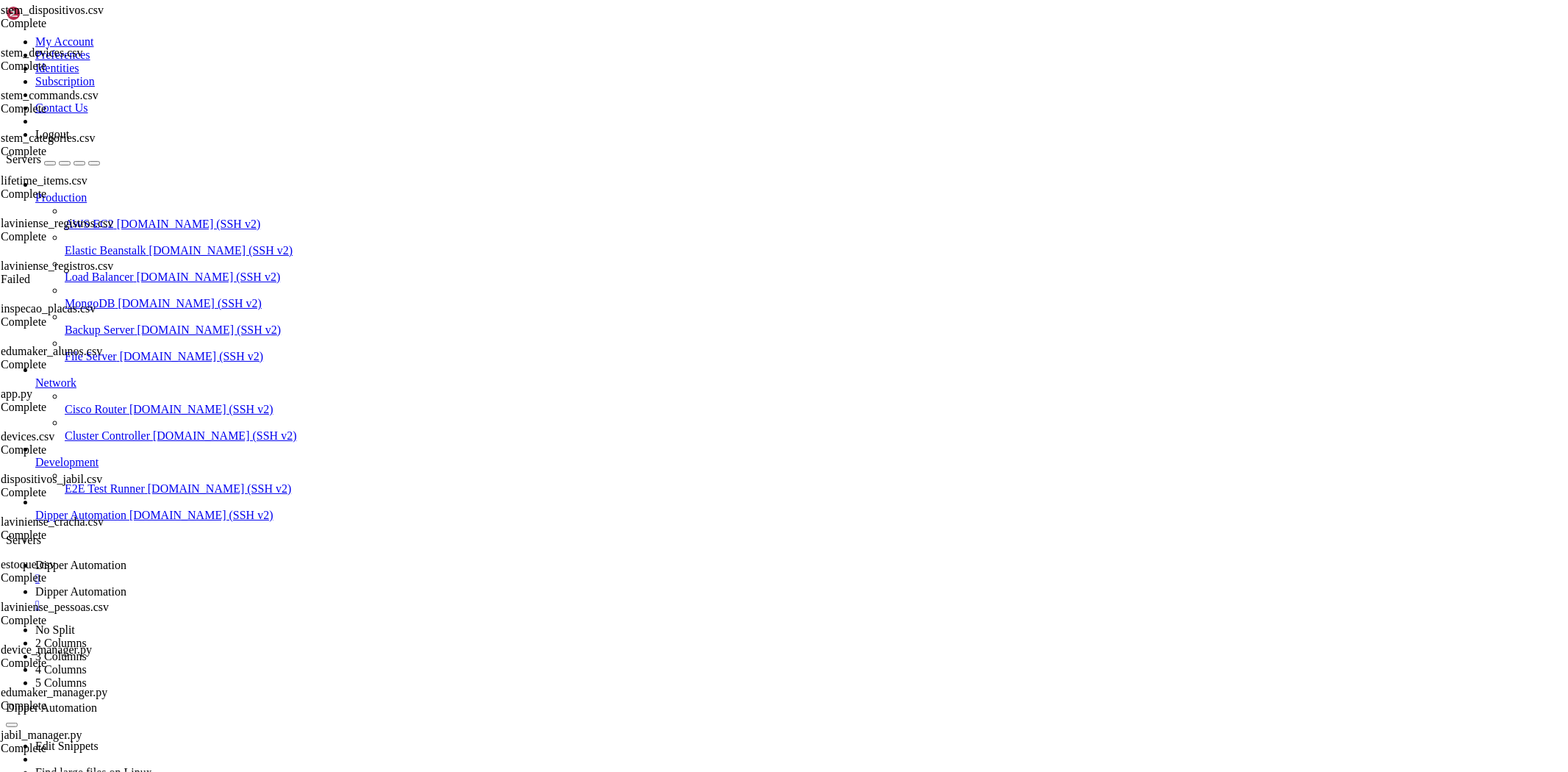
click at [210, 559] on link "Dipper Automation " at bounding box center [799, 572] width 1527 height 27
drag, startPoint x: 169, startPoint y: 1303, endPoint x: 10, endPoint y: 1294, distance: 159.3
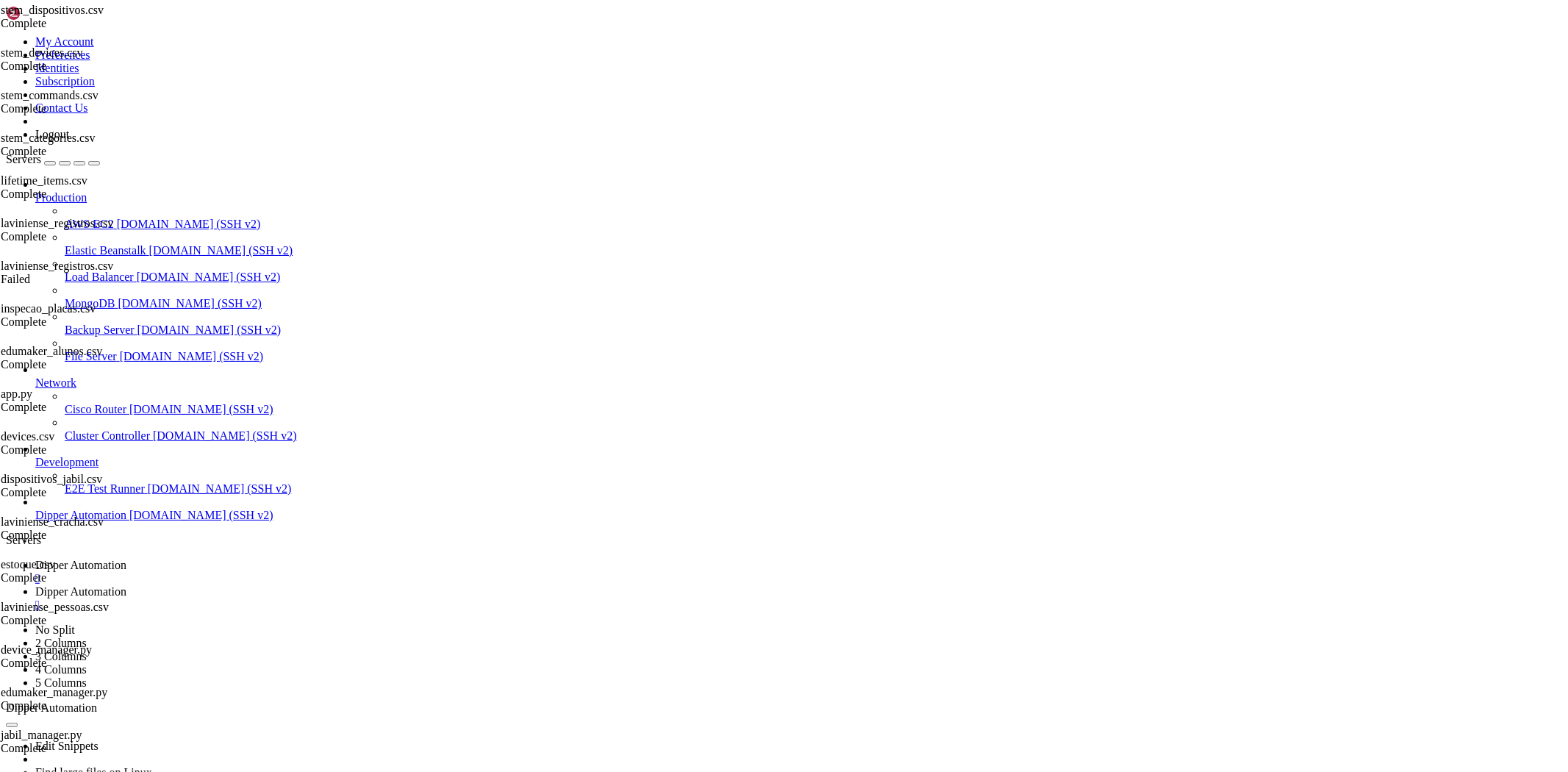
drag, startPoint x: 340, startPoint y: 1511, endPoint x: 224, endPoint y: 1514, distance: 116.0
drag, startPoint x: 218, startPoint y: 1509, endPoint x: 330, endPoint y: 1504, distance: 112.1
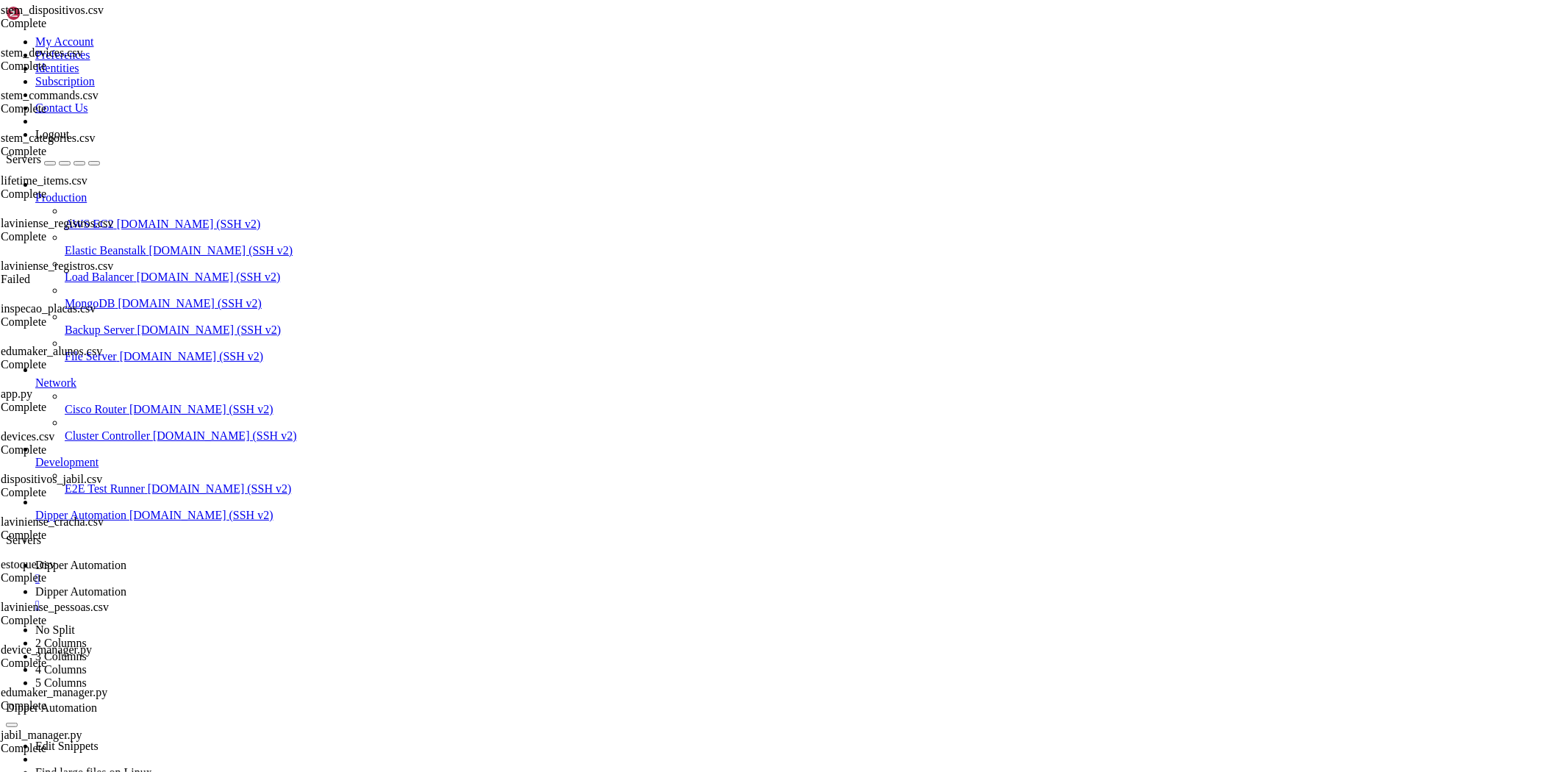
click at [344, 585] on link "Dipper Automation " at bounding box center [799, 598] width 1527 height 27
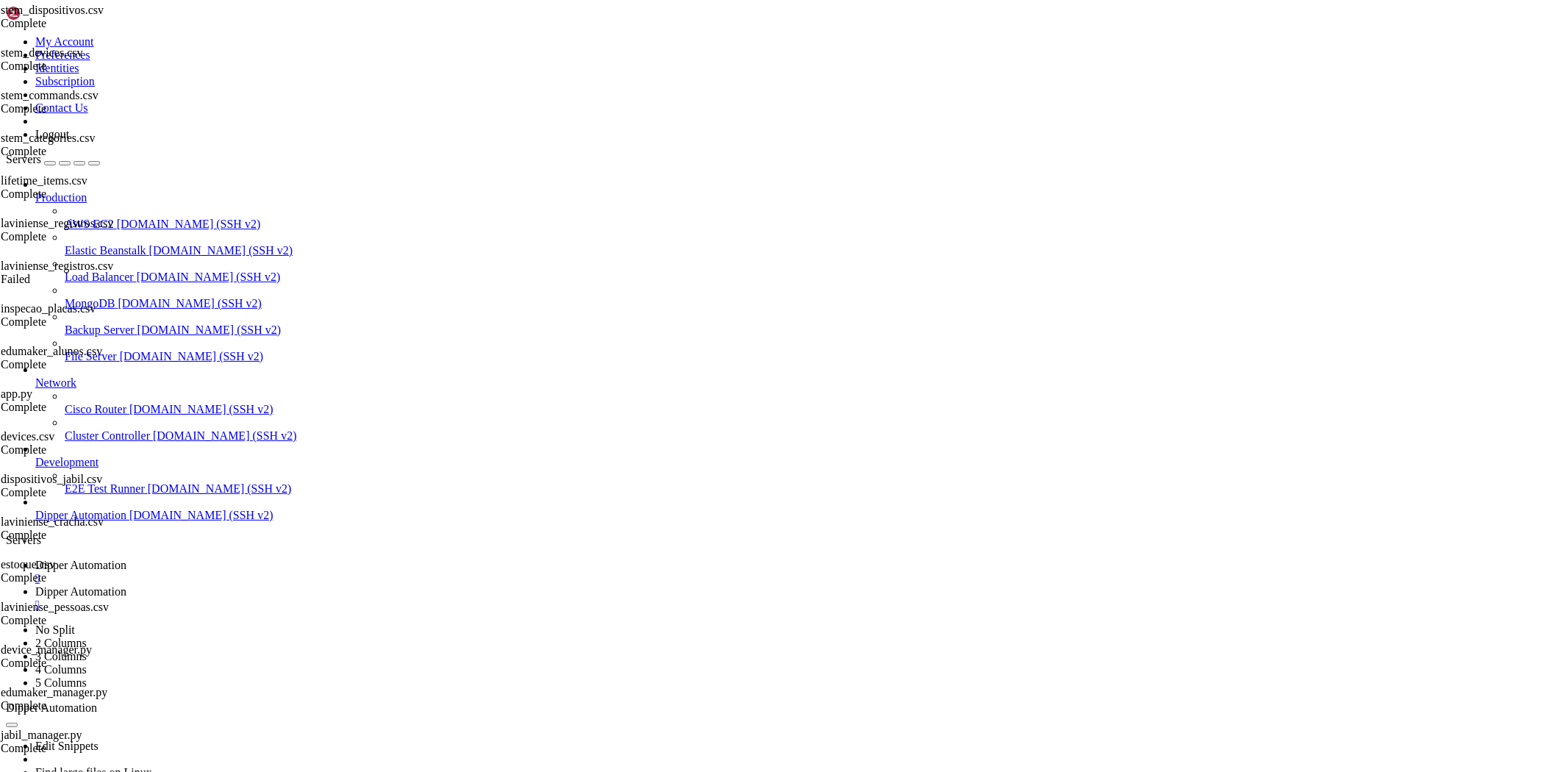
type input "/root/Dipperhub/backend"
drag, startPoint x: 1304, startPoint y: 187, endPoint x: 1318, endPoint y: 187, distance: 14.0
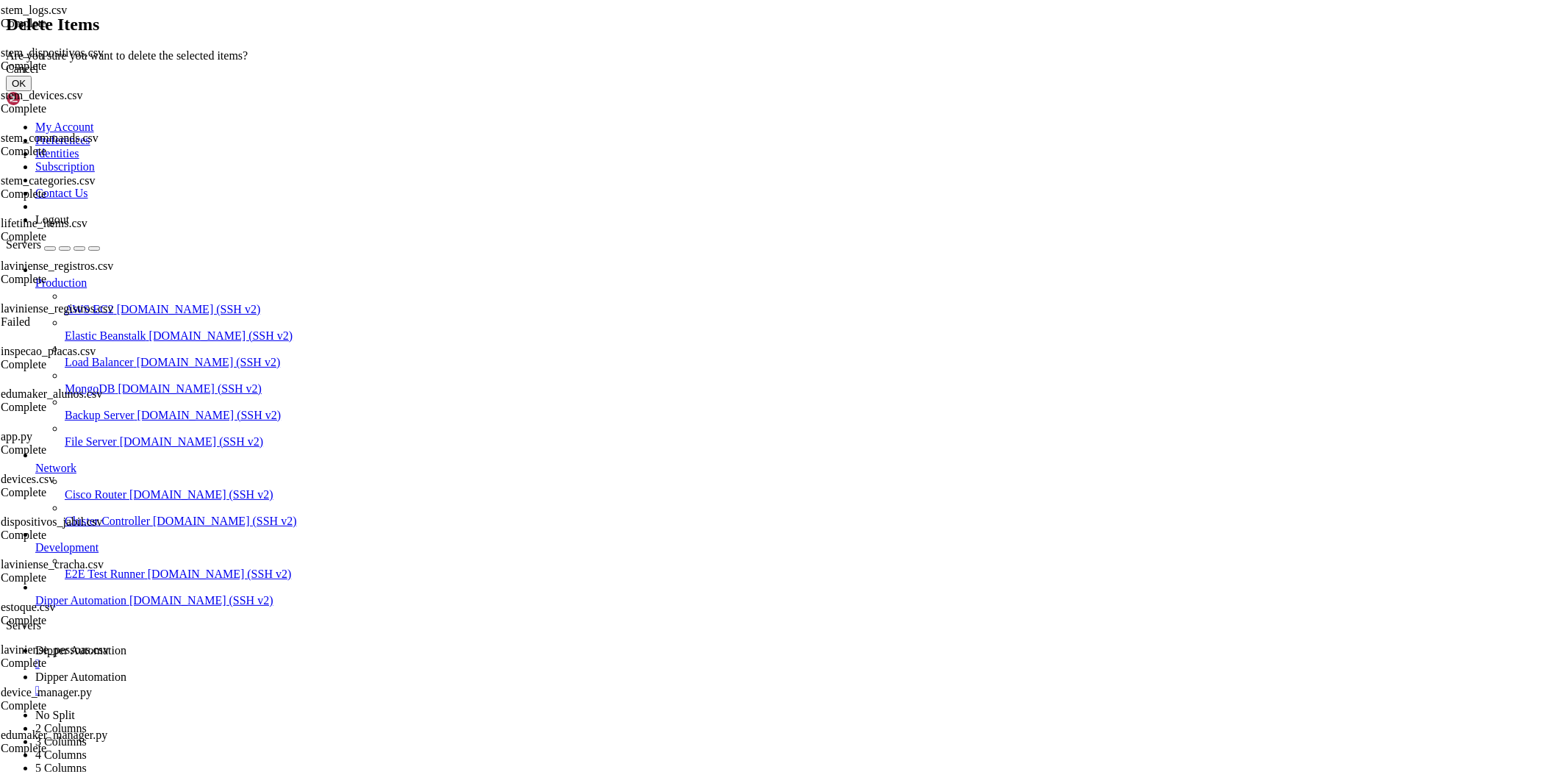
click at [32, 91] on button "OK" at bounding box center [19, 84] width 26 height 16
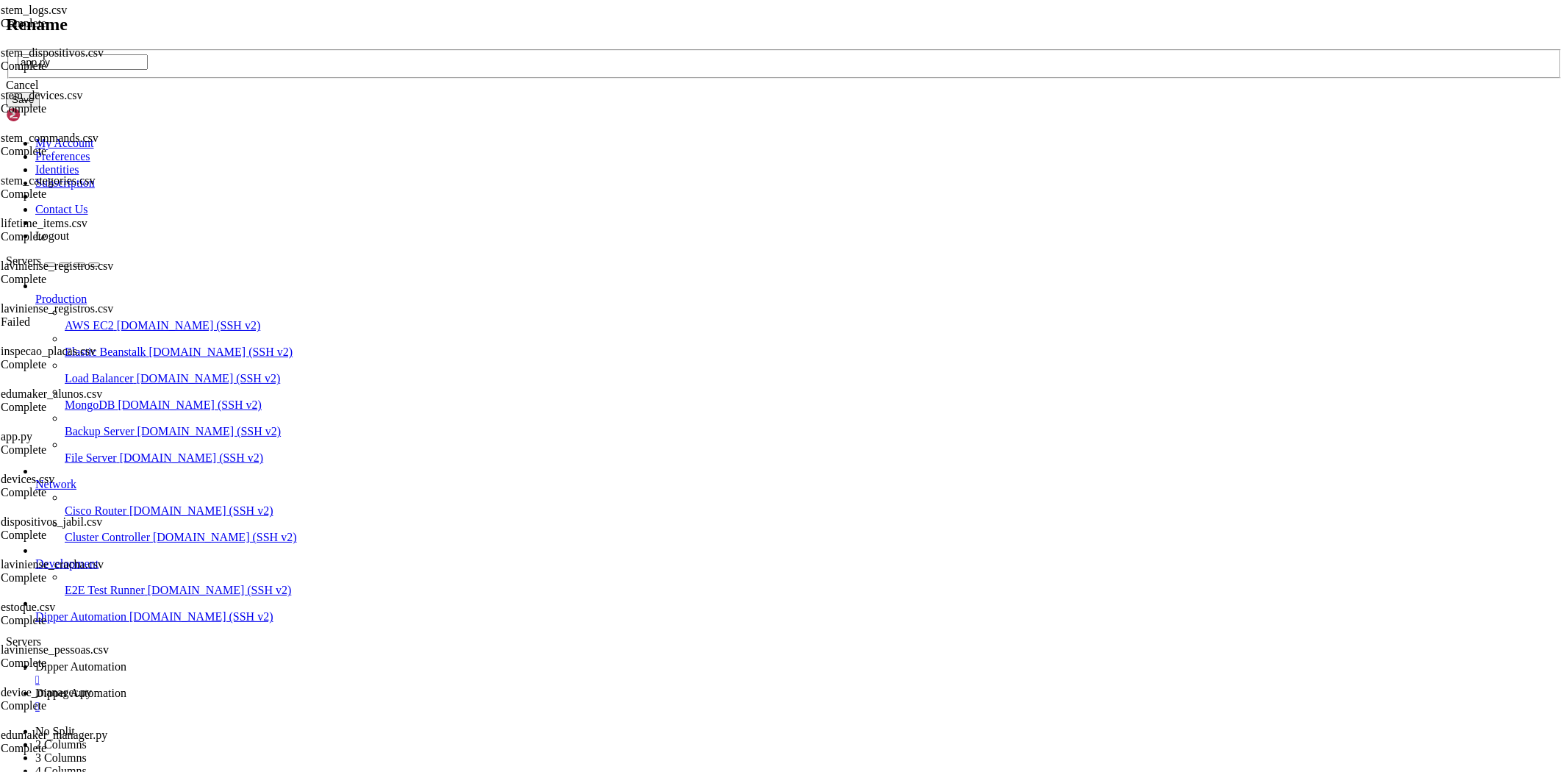
type input "app].py"
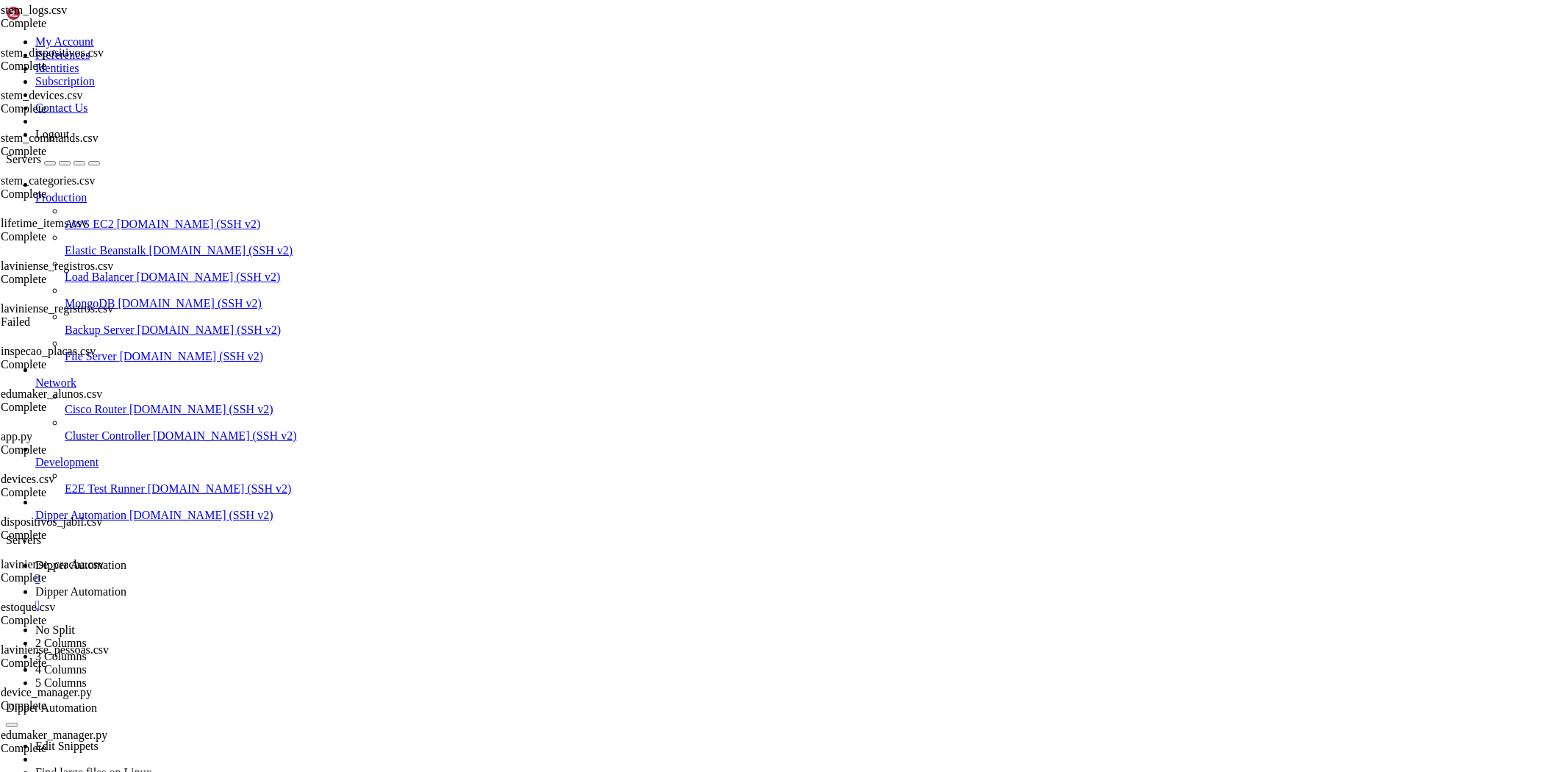
click at [232, 559] on link "Dipper Automation " at bounding box center [799, 572] width 1527 height 27
drag, startPoint x: 342, startPoint y: 1437, endPoint x: 360, endPoint y: 1441, distance: 18.4
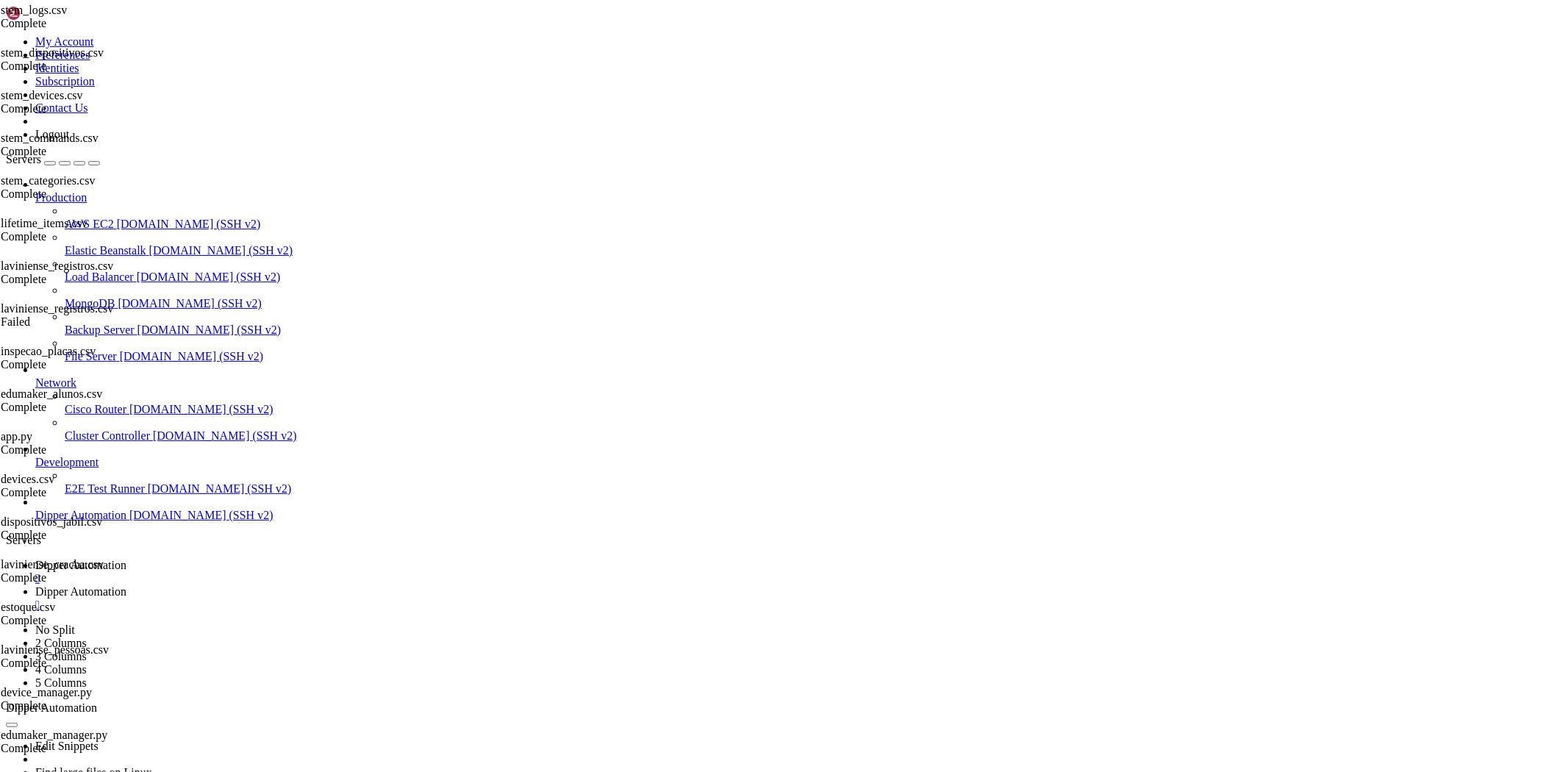
scroll to position [80519, 0]
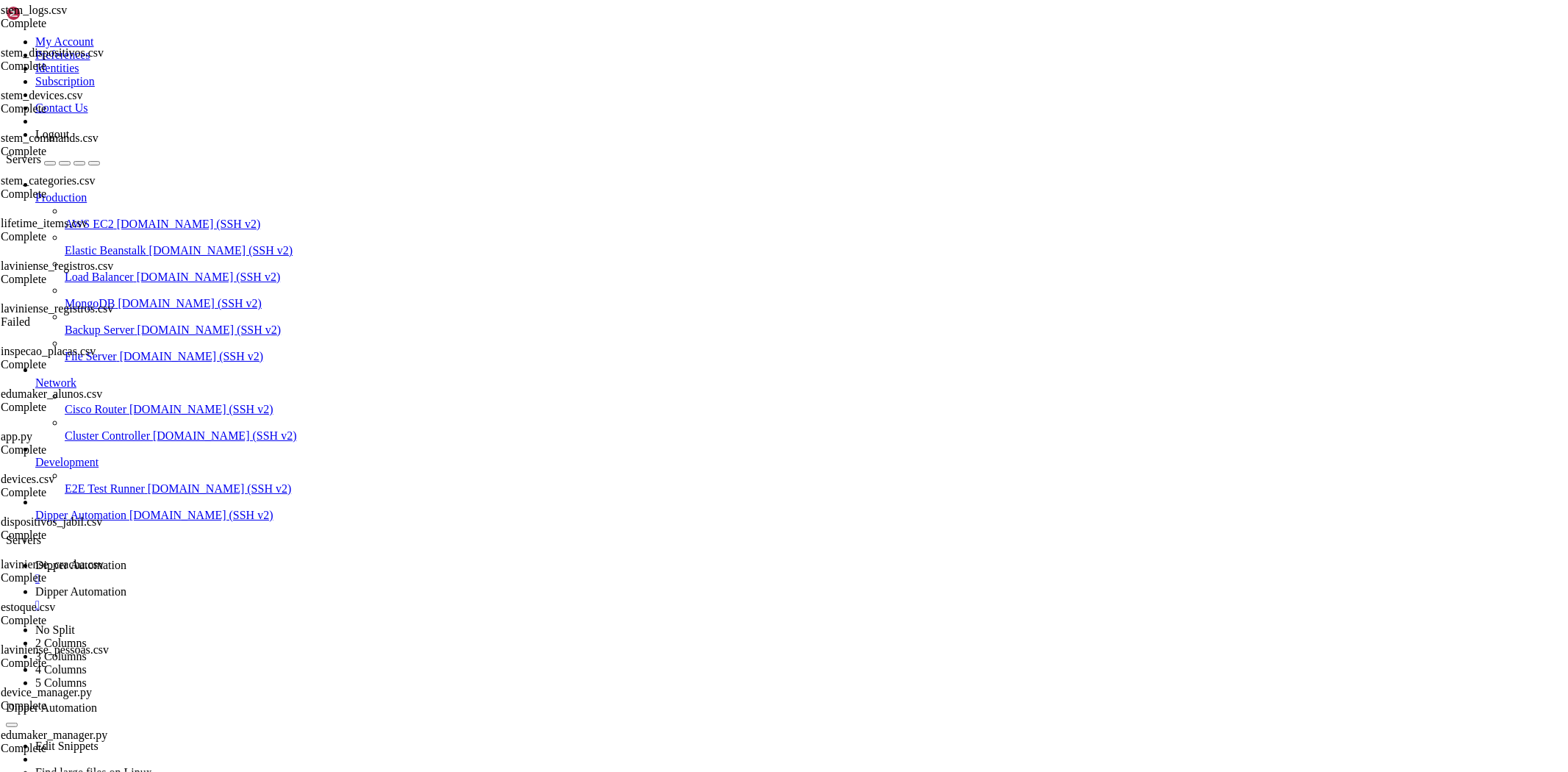
drag, startPoint x: 588, startPoint y: 1489, endPoint x: 12, endPoint y: 1447, distance: 577.5
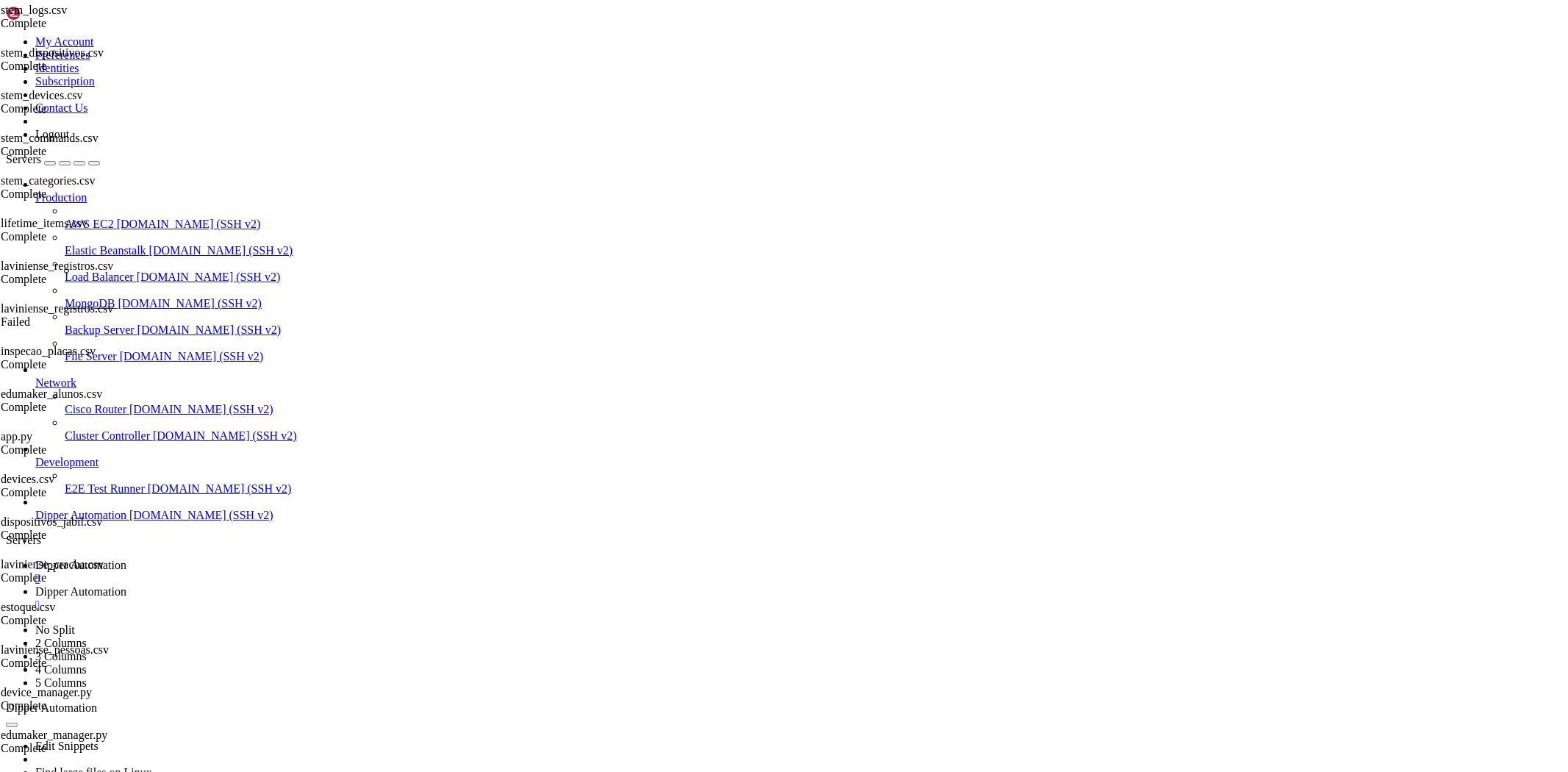
copy div "1|DippeHub | * Debugger PIN: 845-525-531 1|DippeHub | 127.0.0.1 - - [03/Sep/202…"
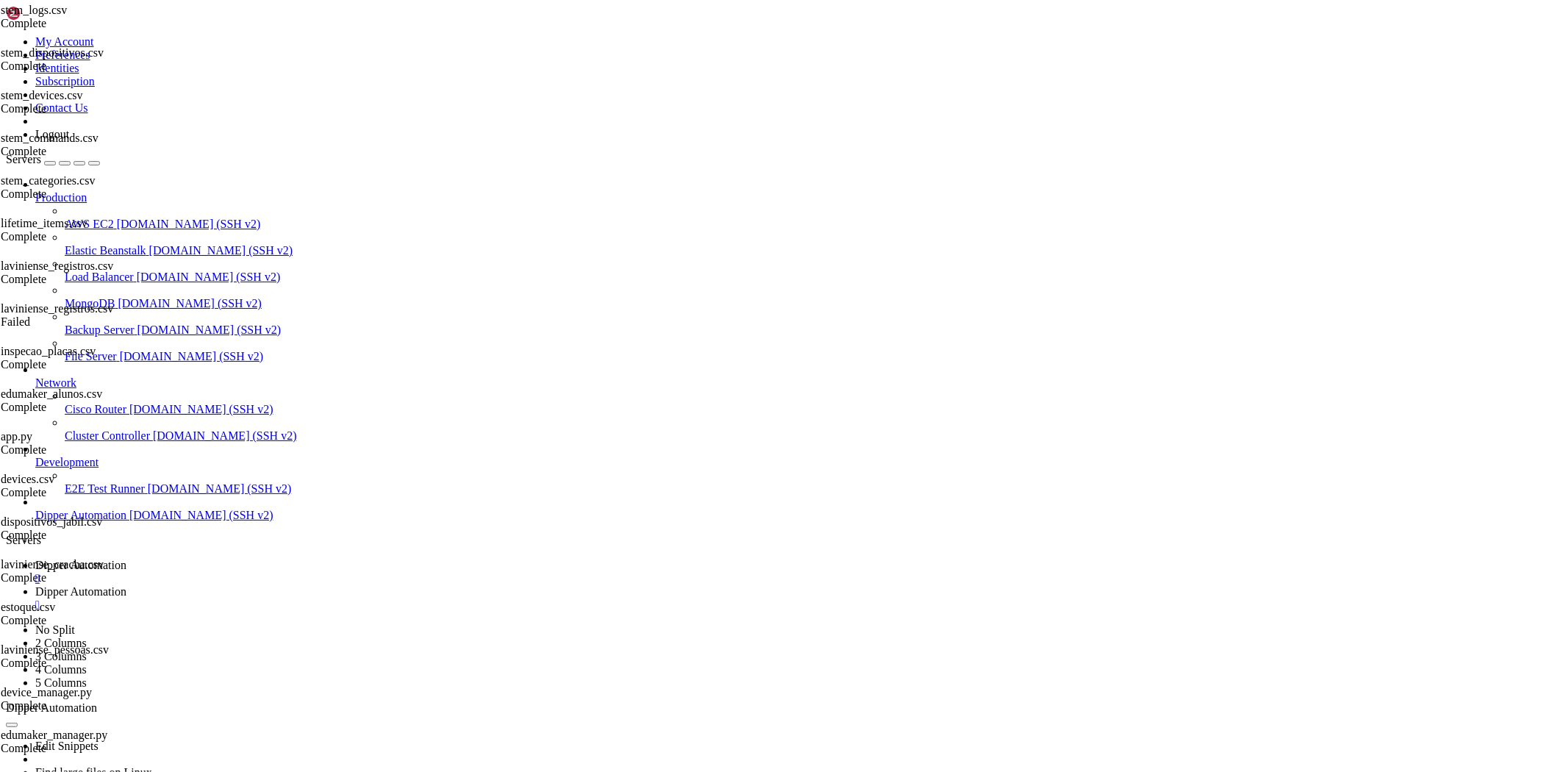
scroll to position [86033, 0]
drag, startPoint x: 249, startPoint y: 1489, endPoint x: 246, endPoint y: 1464, distance: 25.2
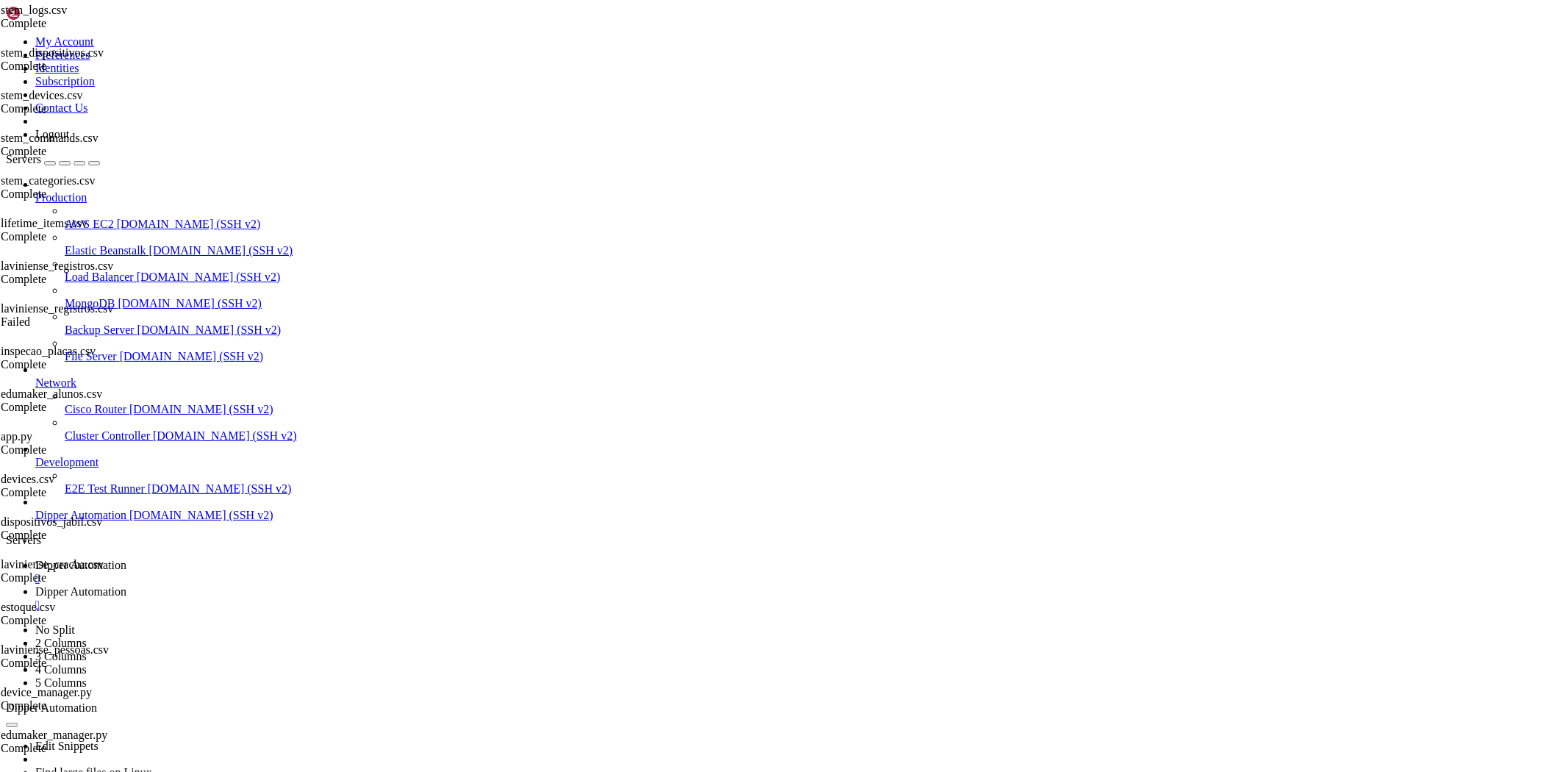
click at [126, 585] on span "Dipper Automation" at bounding box center [80, 591] width 91 height 12
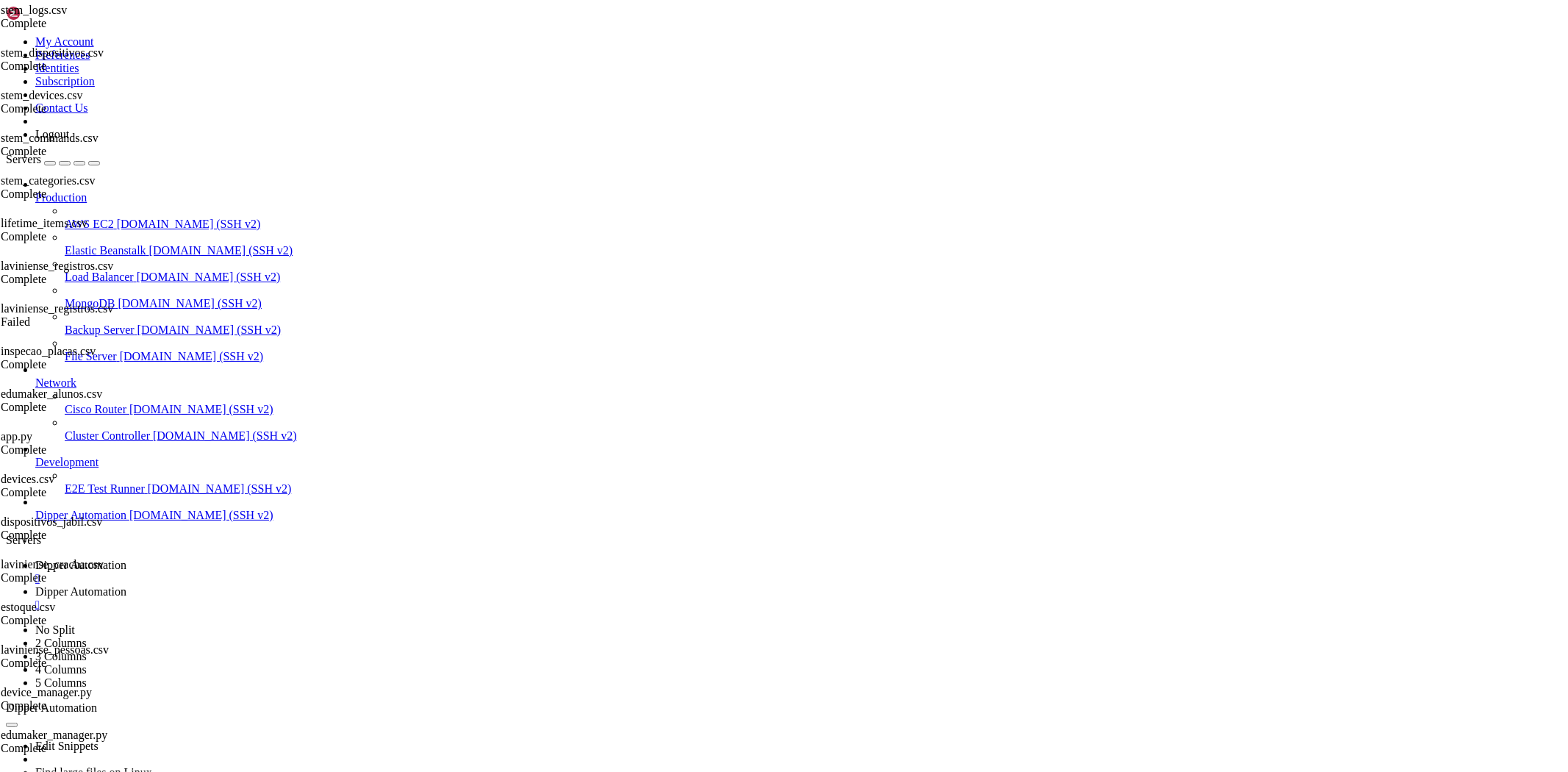
scroll to position [0, 0]
drag, startPoint x: 462, startPoint y: 453, endPoint x: 1105, endPoint y: 209, distance: 687.7
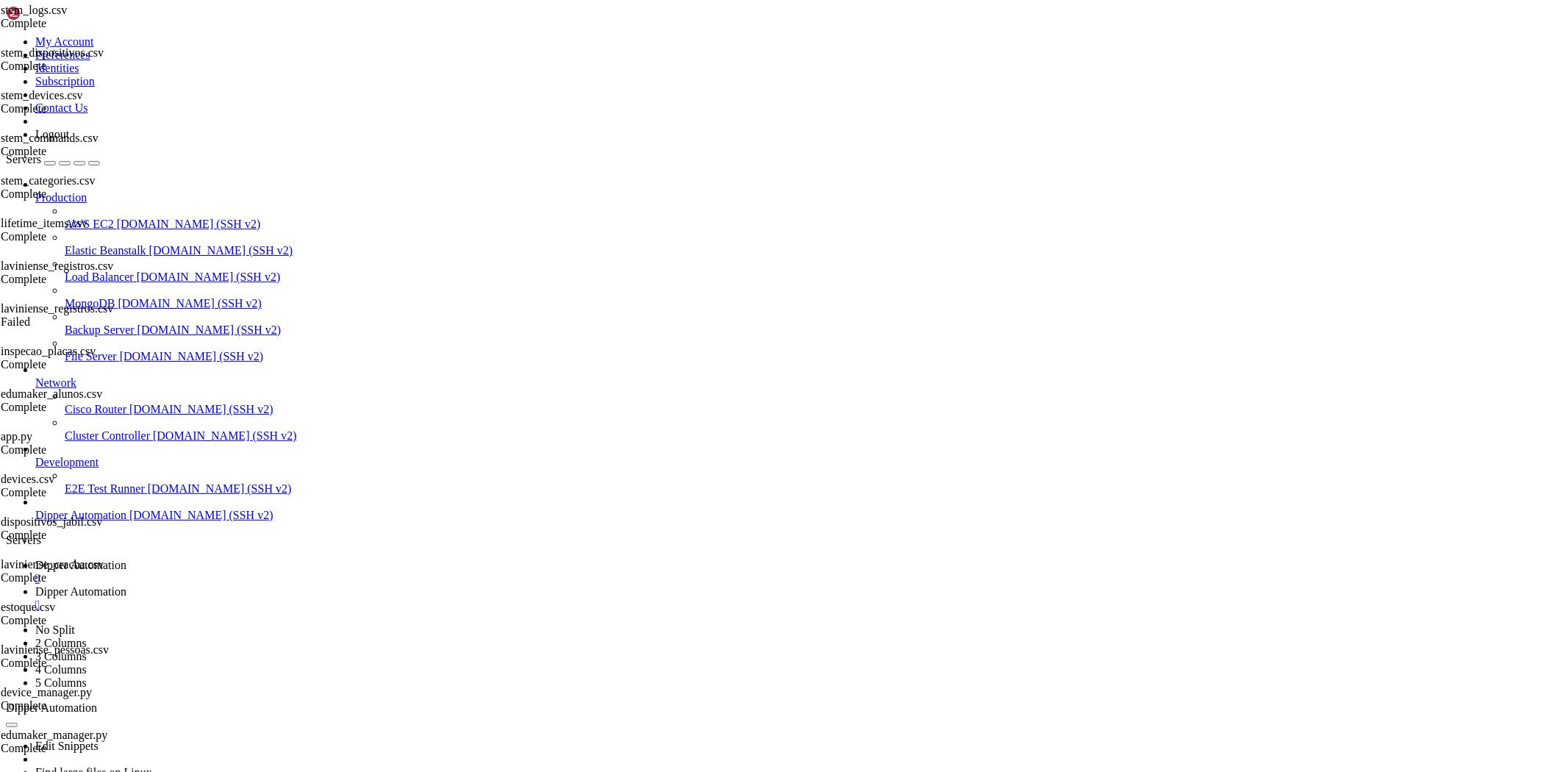
click at [126, 559] on span "Dipper Automation" at bounding box center [80, 565] width 91 height 12
click at [126, 585] on span "Dipper Automation" at bounding box center [80, 591] width 91 height 12
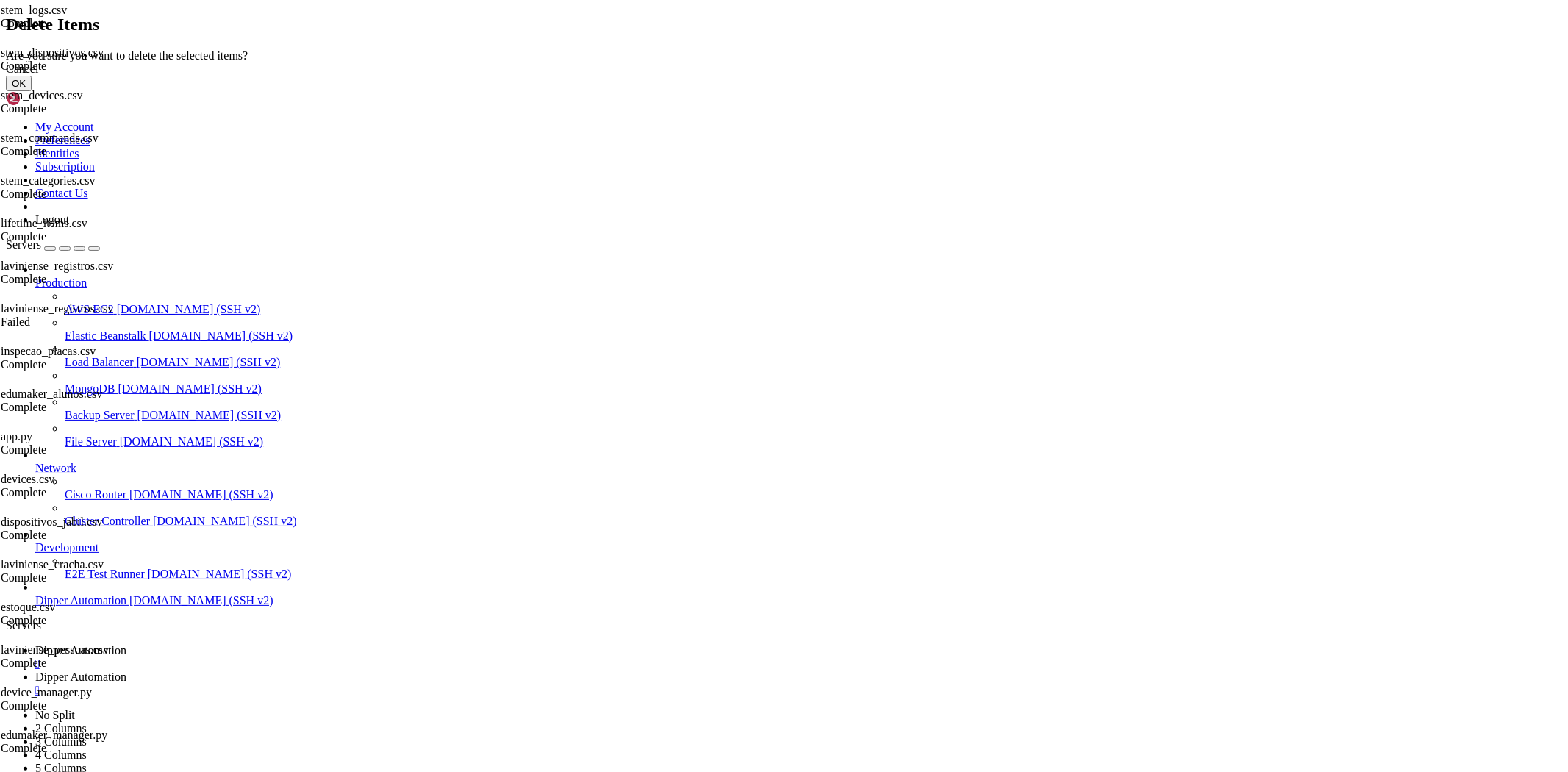
click at [32, 91] on button "OK" at bounding box center [19, 84] width 26 height 16
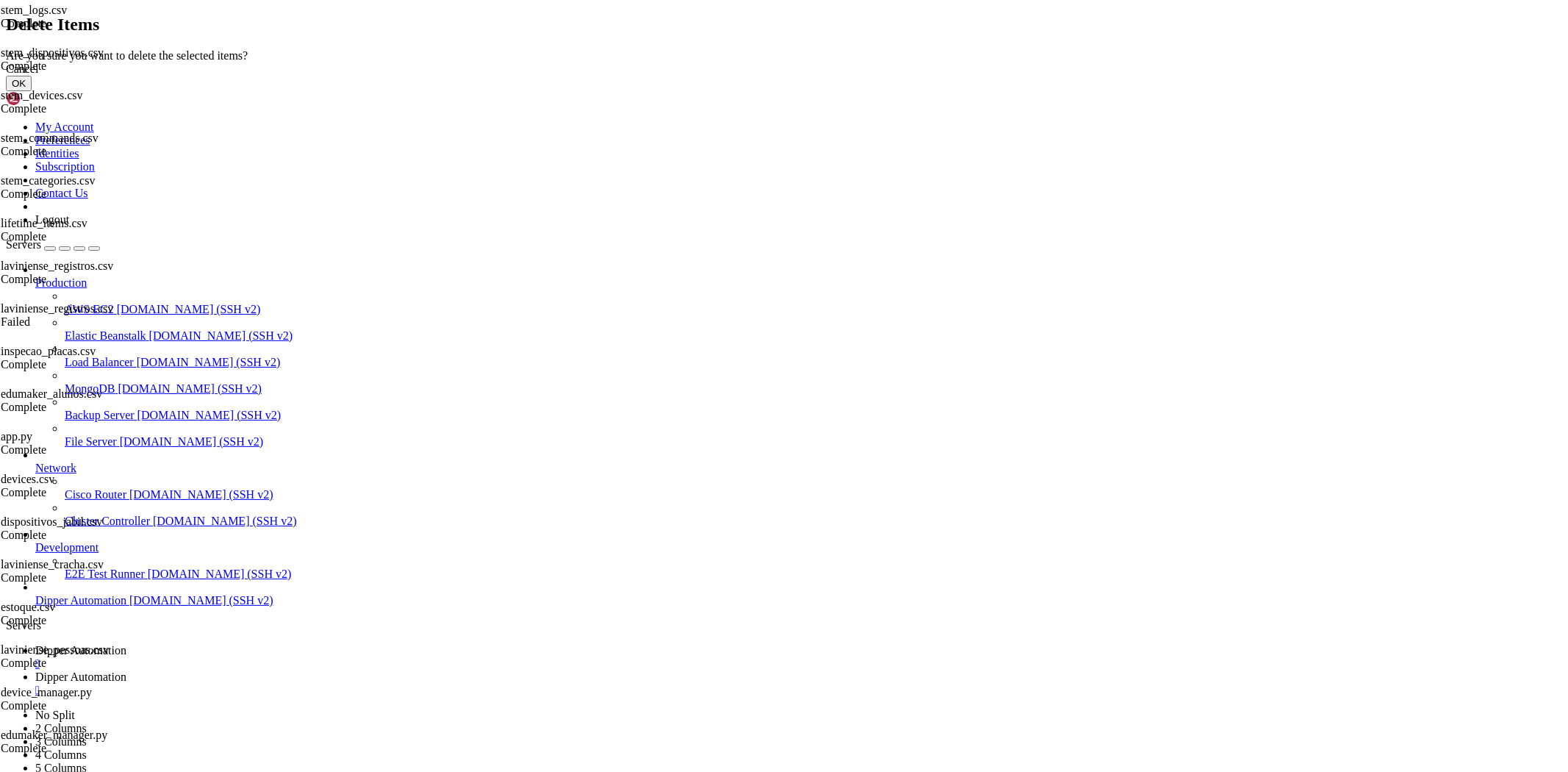
click at [32, 91] on button "OK" at bounding box center [19, 84] width 26 height 16
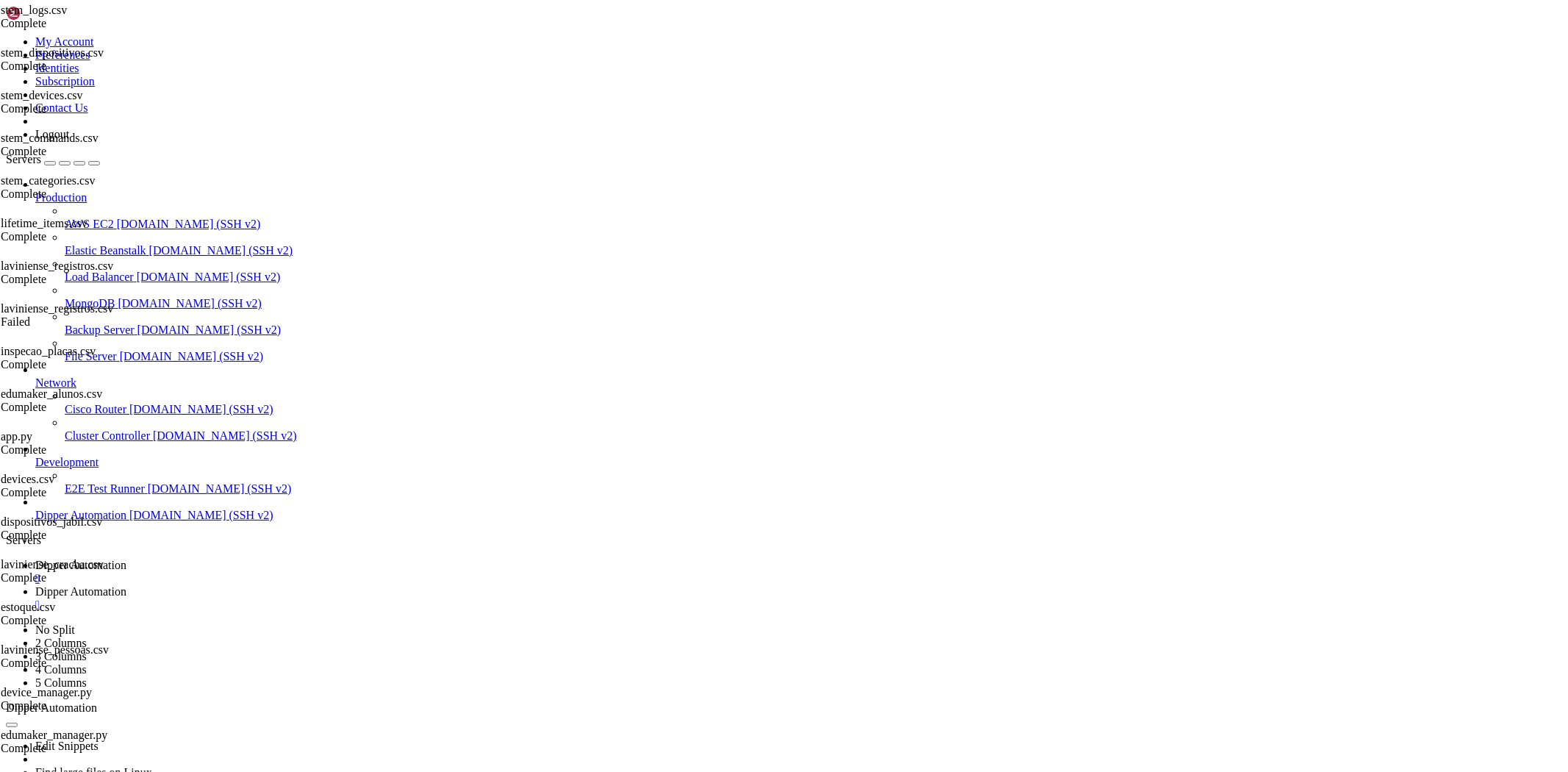
scroll to position [87107, 0]
drag, startPoint x: 300, startPoint y: 15, endPoint x: 266, endPoint y: 20, distance: 34.4
click at [266, 559] on link "Dipper Automation " at bounding box center [799, 572] width 1527 height 27
click at [126, 559] on span "Dipper Automation" at bounding box center [80, 565] width 91 height 12
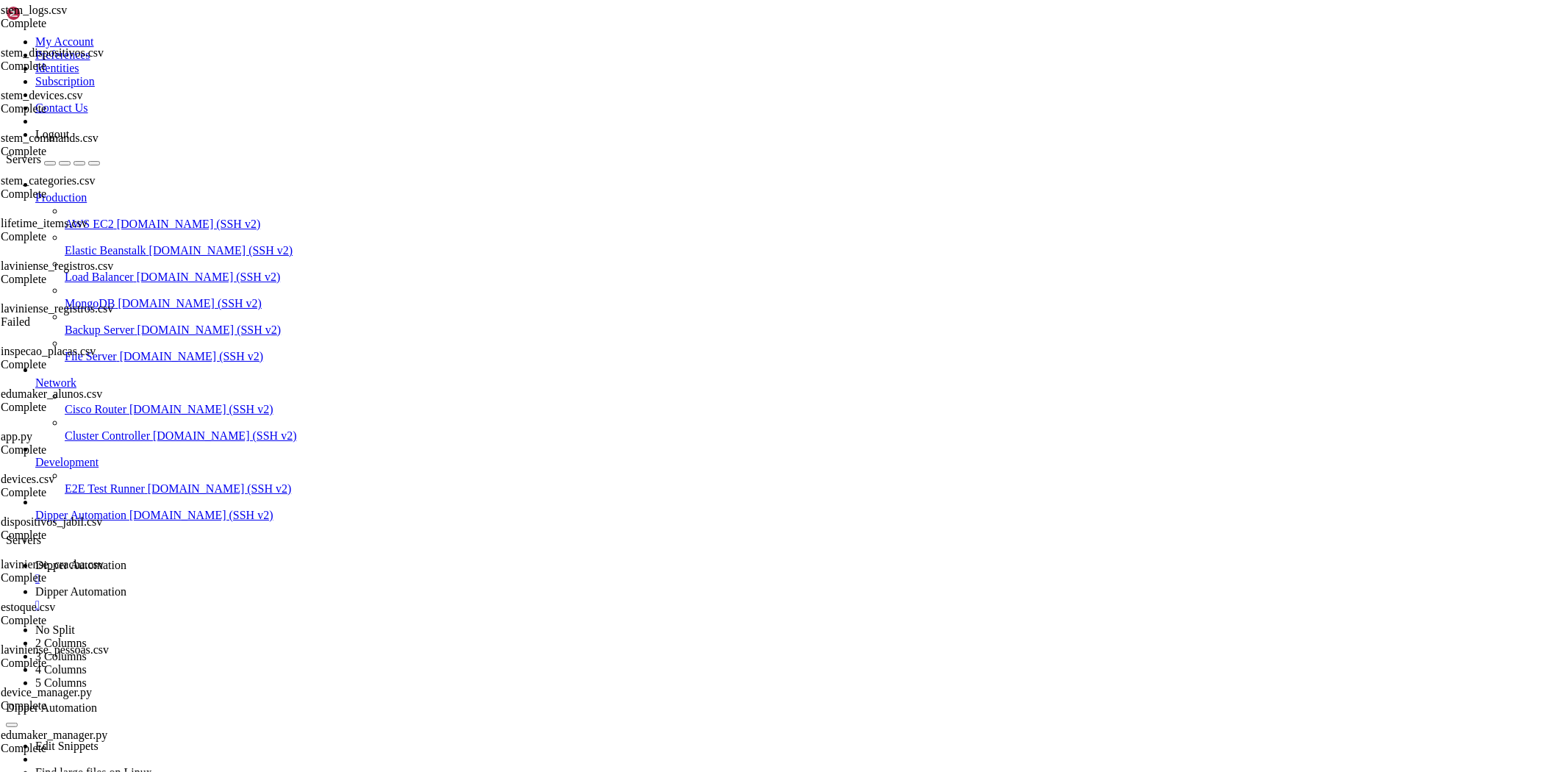
scroll to position [87394, 0]
drag, startPoint x: 380, startPoint y: 1496, endPoint x: 13, endPoint y: 945, distance: 662.0
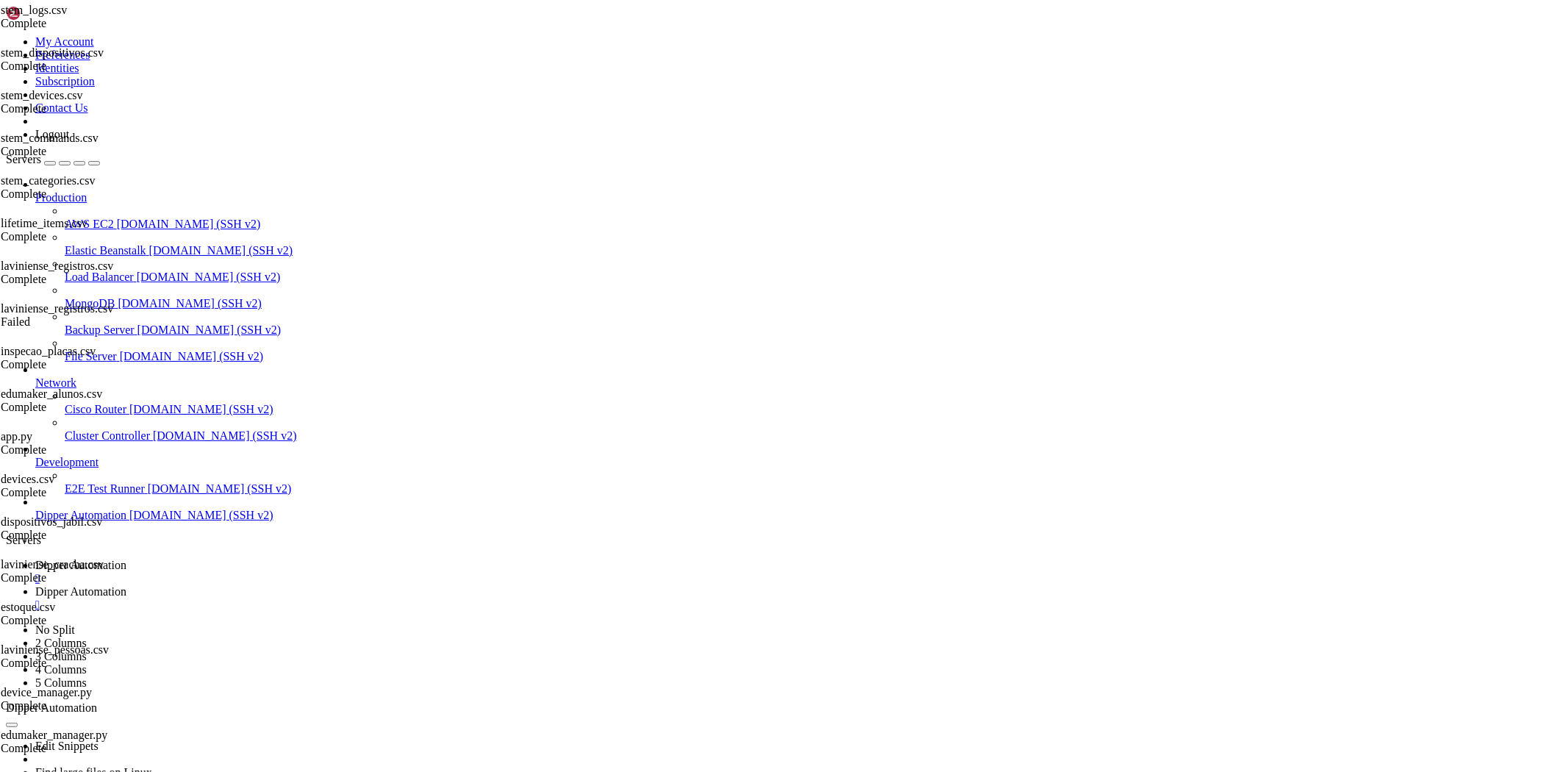
drag, startPoint x: 359, startPoint y: 1487, endPoint x: 11, endPoint y: 948, distance: 641.6
click at [366, 585] on link "Dipper Automation " at bounding box center [799, 598] width 1527 height 27
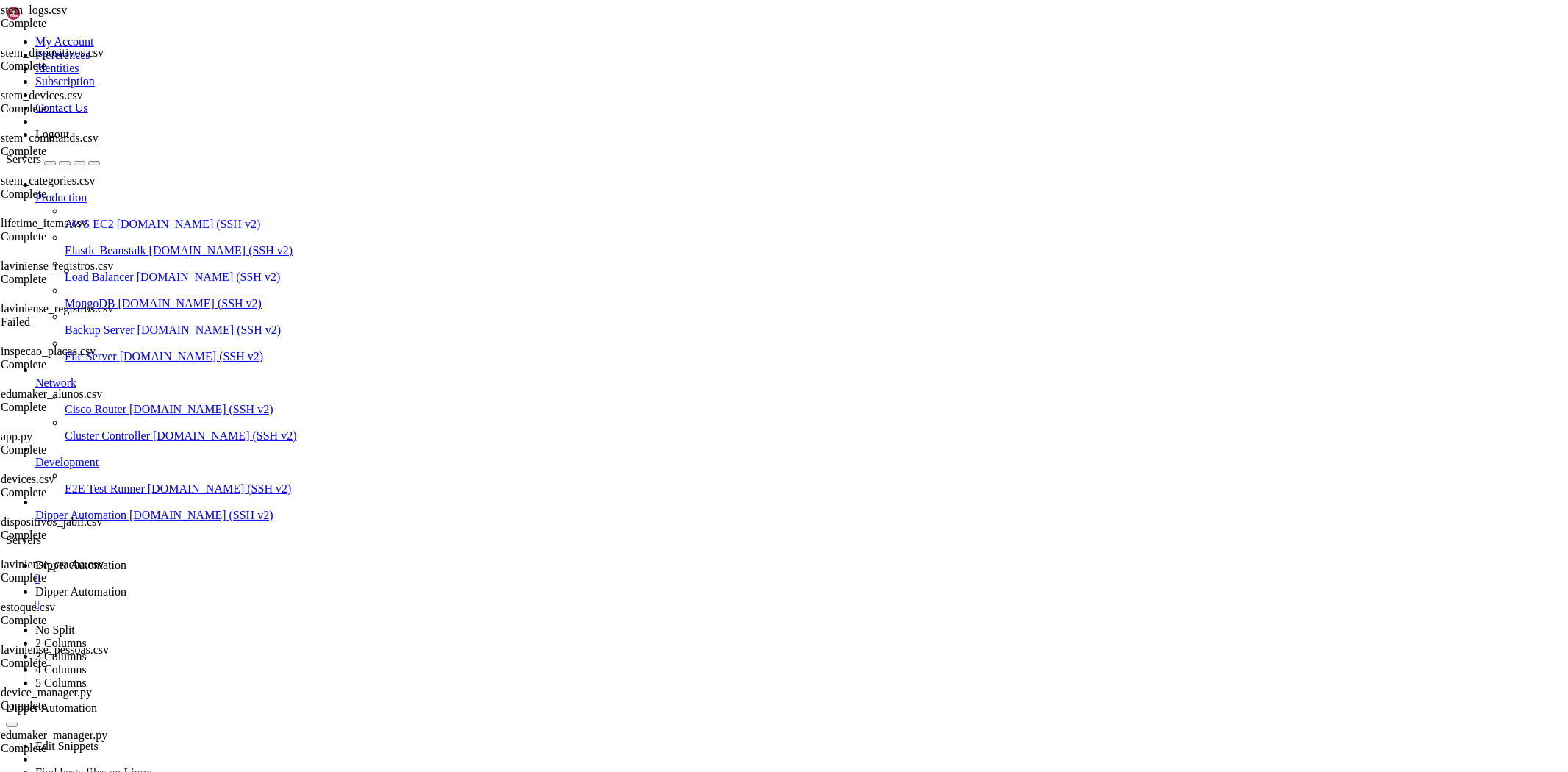
type input "/root/Dipperhub/backend"
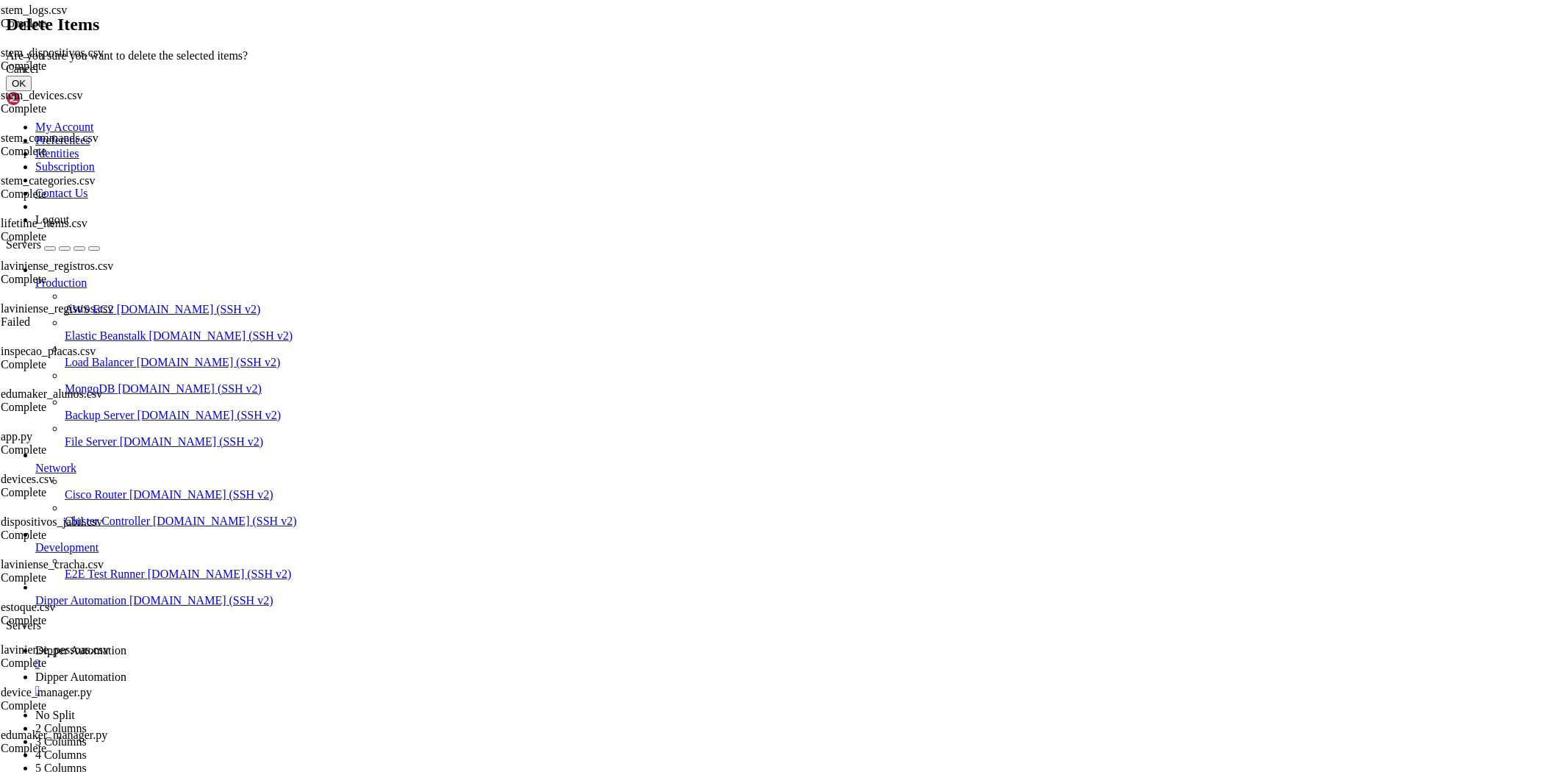
click at [32, 91] on button "OK" at bounding box center [19, 84] width 26 height 16
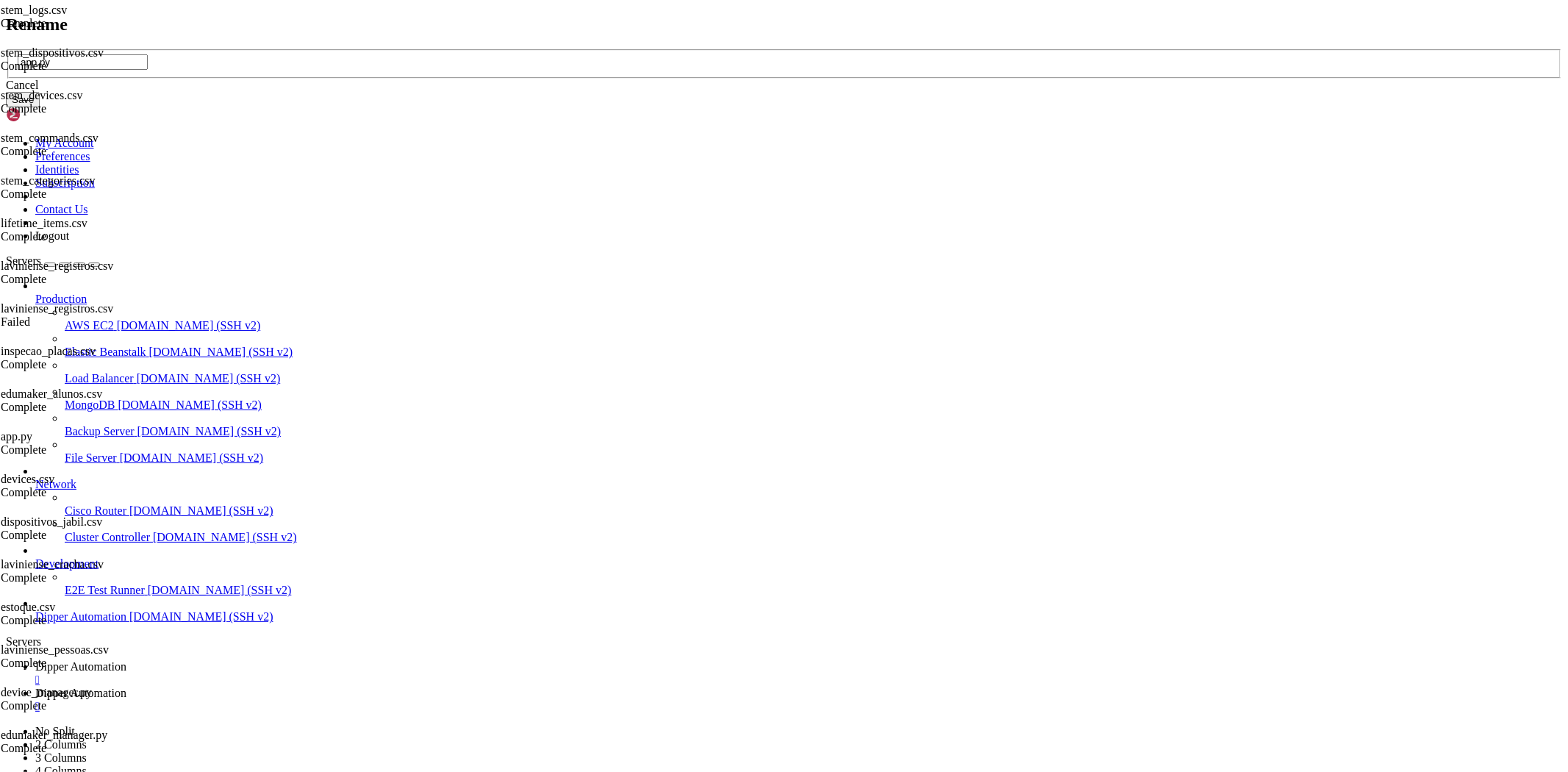
type input "app.py"
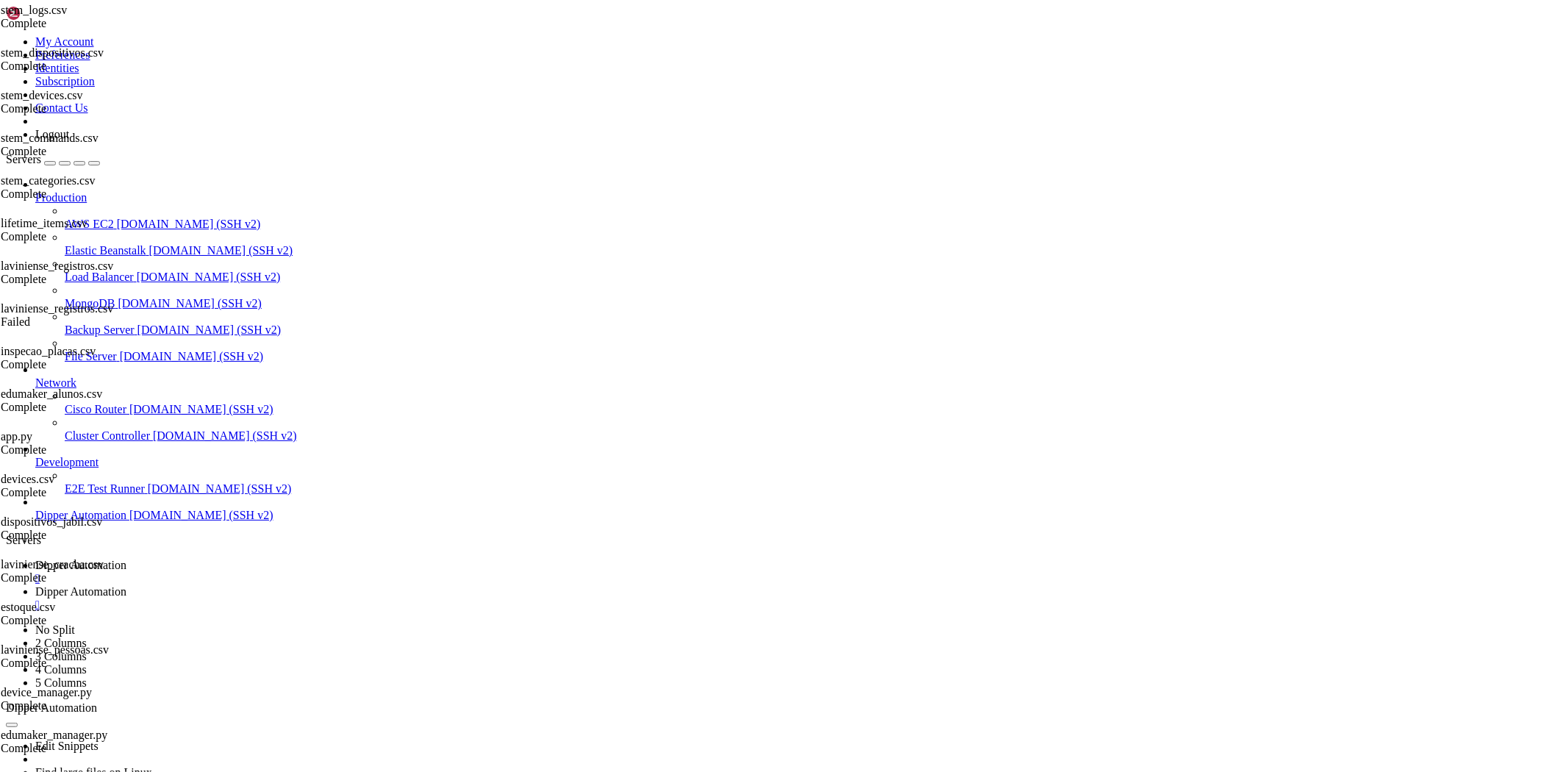
click at [238, 559] on link "Dipper Automation " at bounding box center [799, 572] width 1527 height 27
drag, startPoint x: 781, startPoint y: 1428, endPoint x: 565, endPoint y: 1430, distance: 216.0
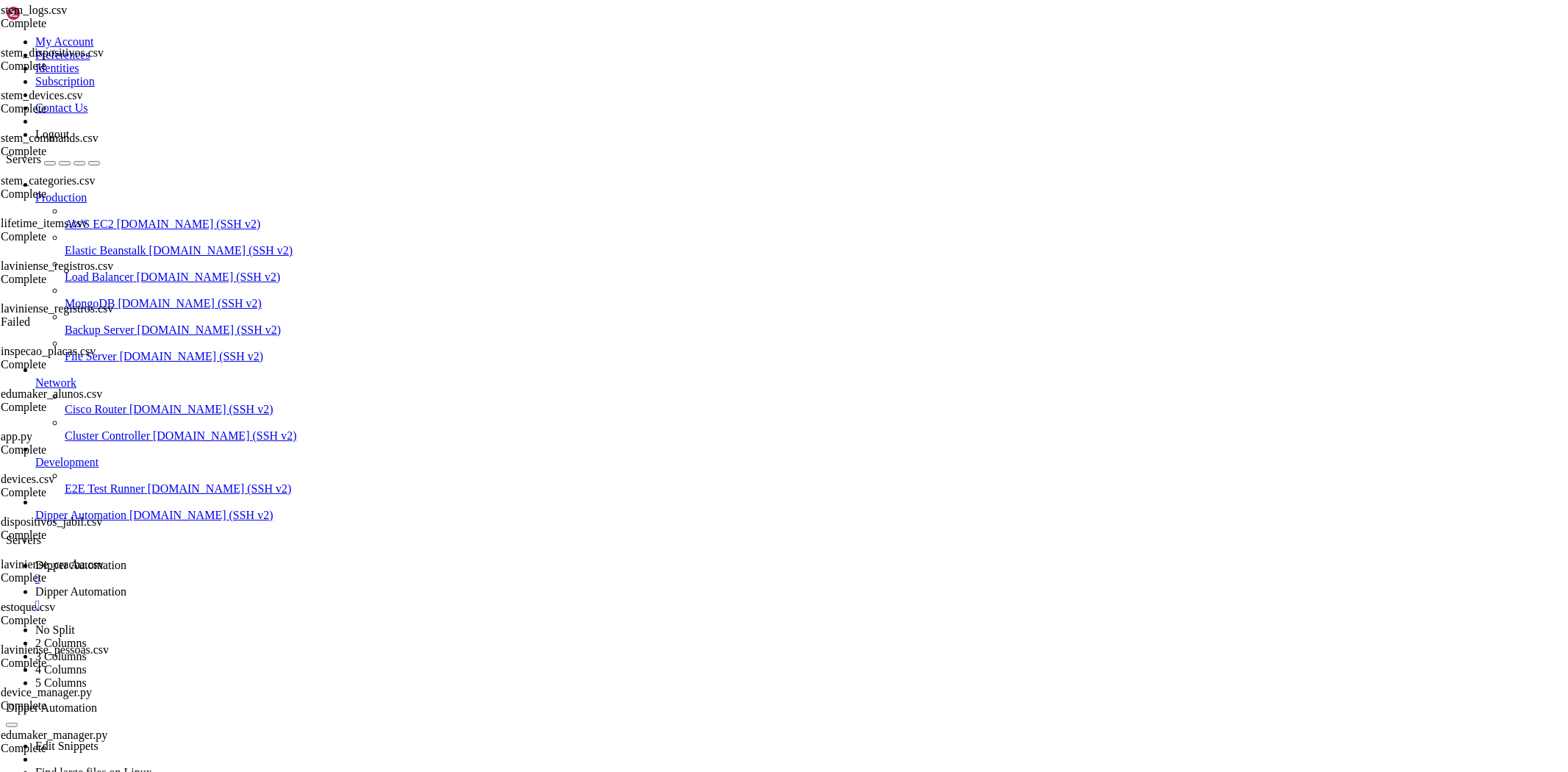
scroll to position [92682, 0]
click at [370, 715] on div "Edit Snippets Find large files on Linux Display disk usage Extract tar file Vie…" at bounding box center [784, 781] width 1557 height 132
click at [126, 585] on span "Dipper Automation" at bounding box center [80, 591] width 91 height 12
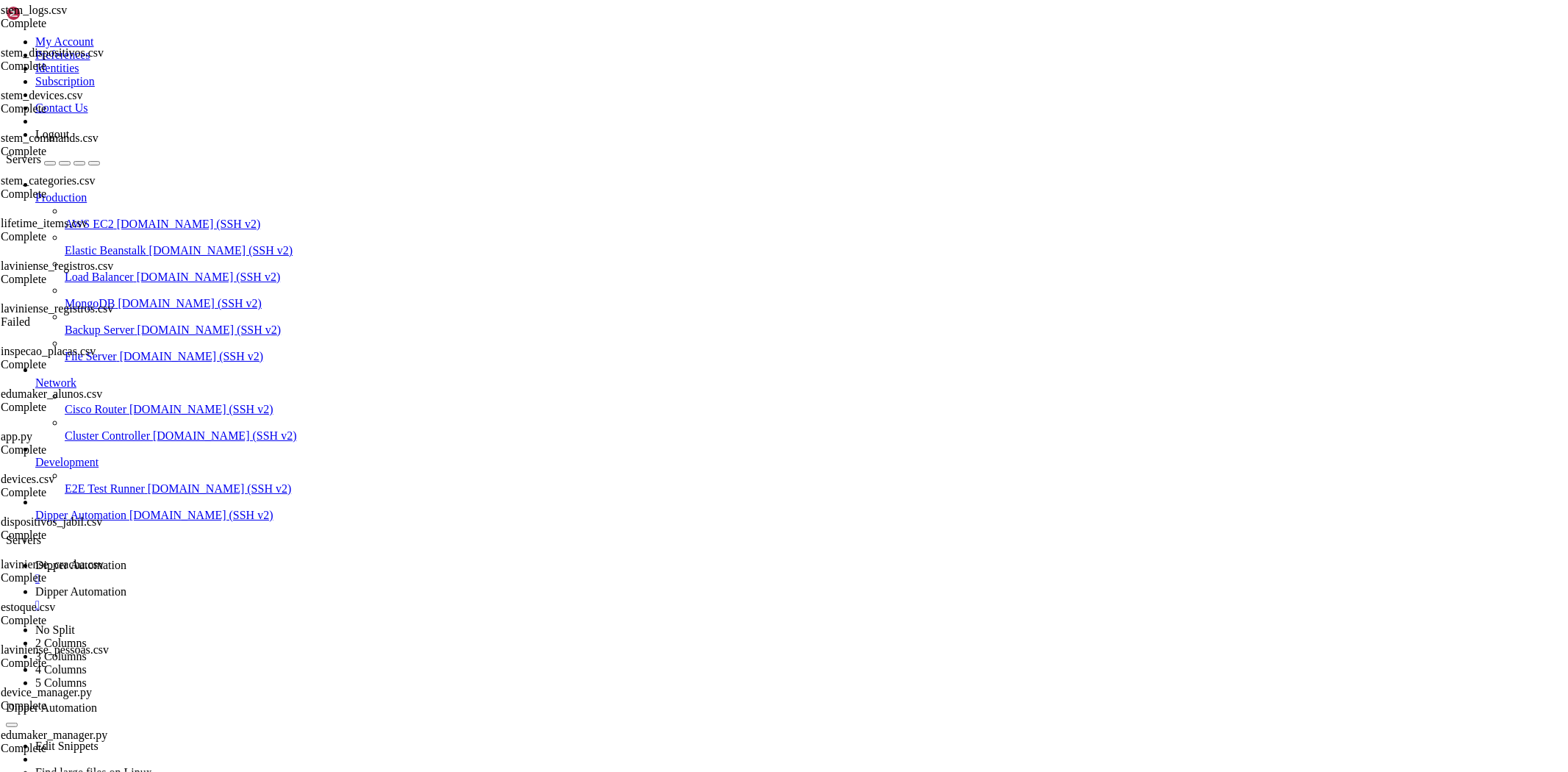
scroll to position [402, 0]
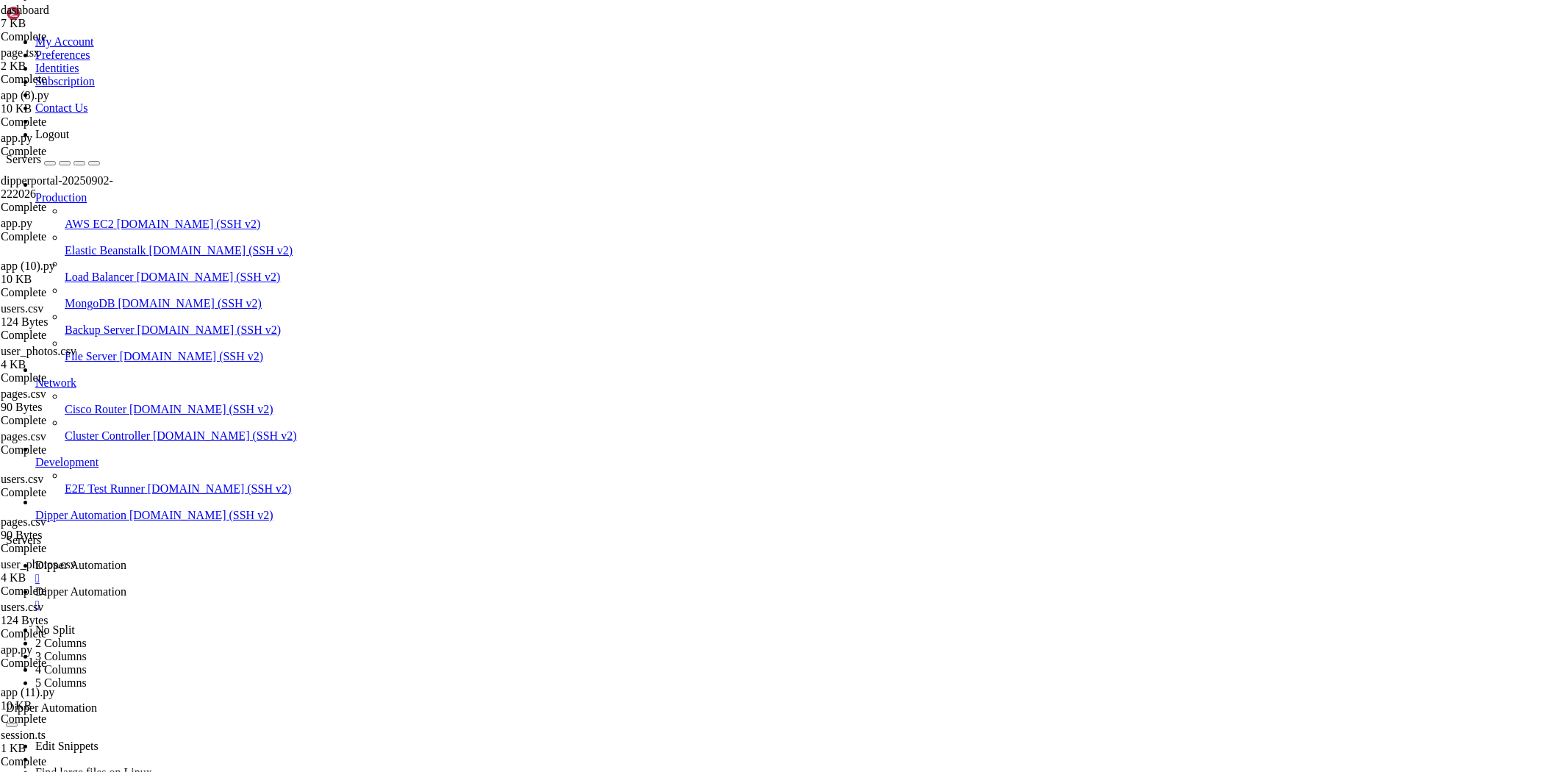
scroll to position [2684, 0]
type input "/root/Dipperhub"
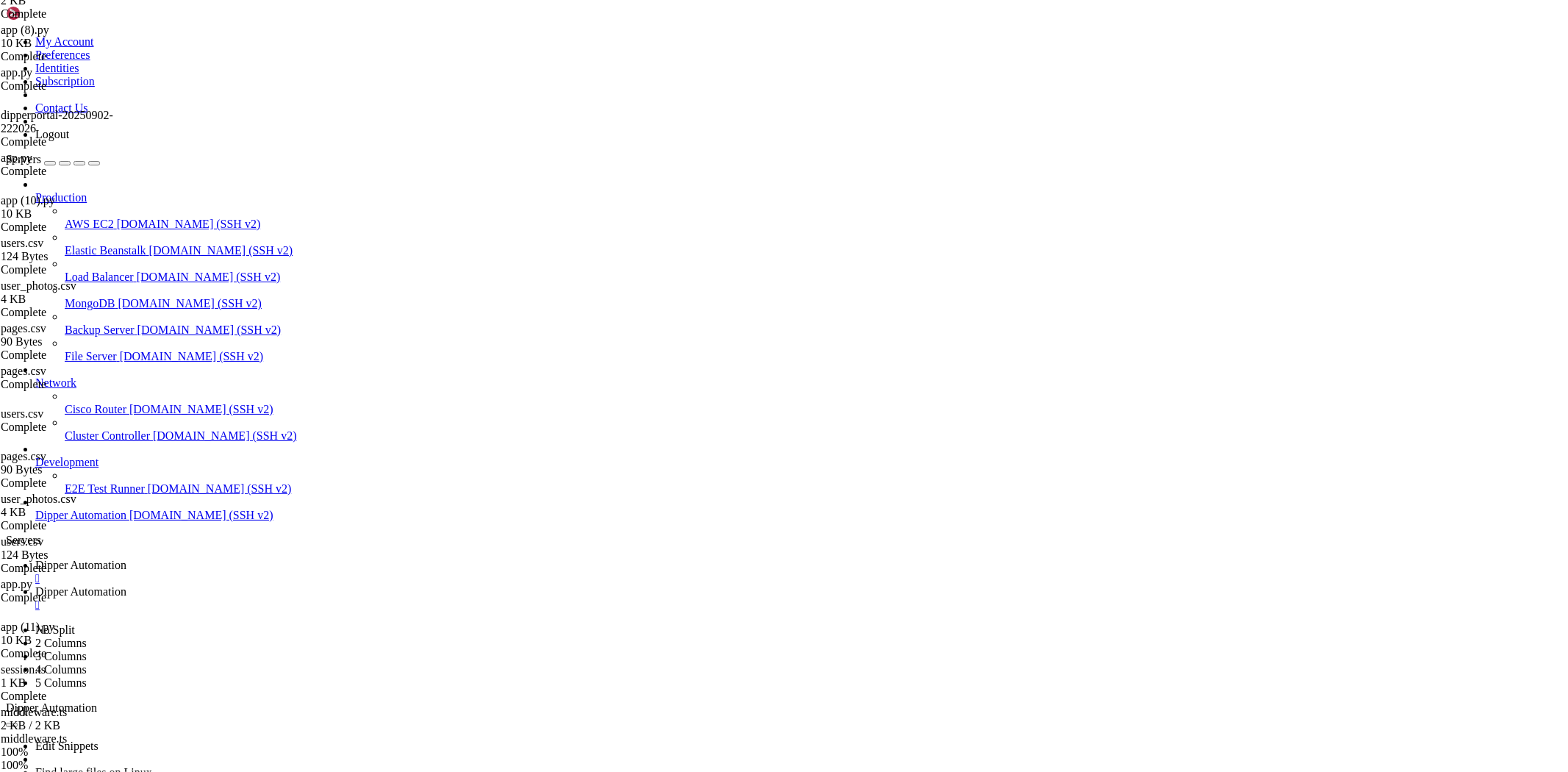
scroll to position [2727, 0]
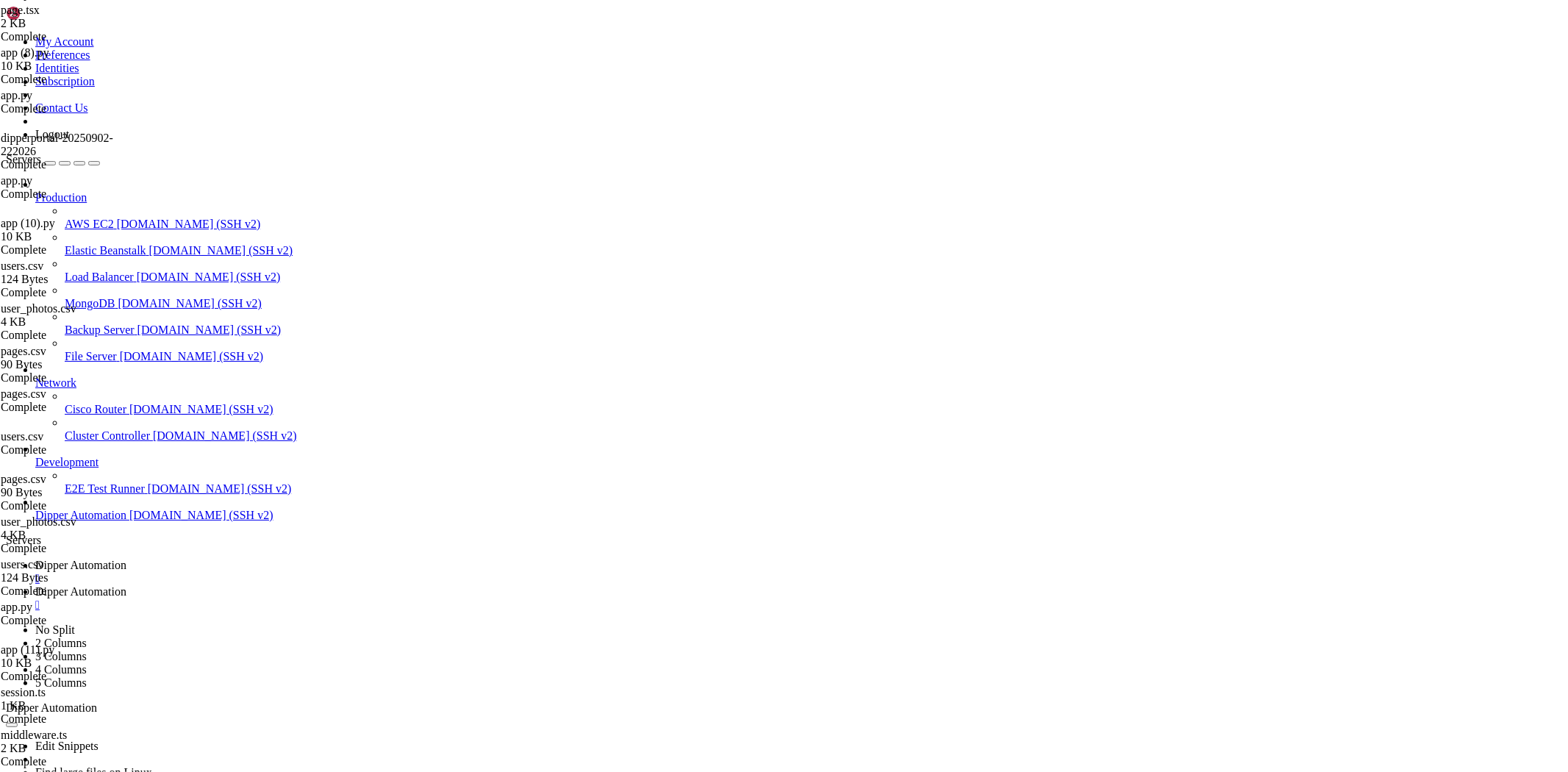
click at [126, 559] on span "Dipper Automation" at bounding box center [80, 565] width 91 height 12
click at [126, 585] on span "Dipper Automation" at bounding box center [80, 591] width 91 height 12
click at [126, 559] on span "Dipper Automation" at bounding box center [80, 565] width 91 height 12
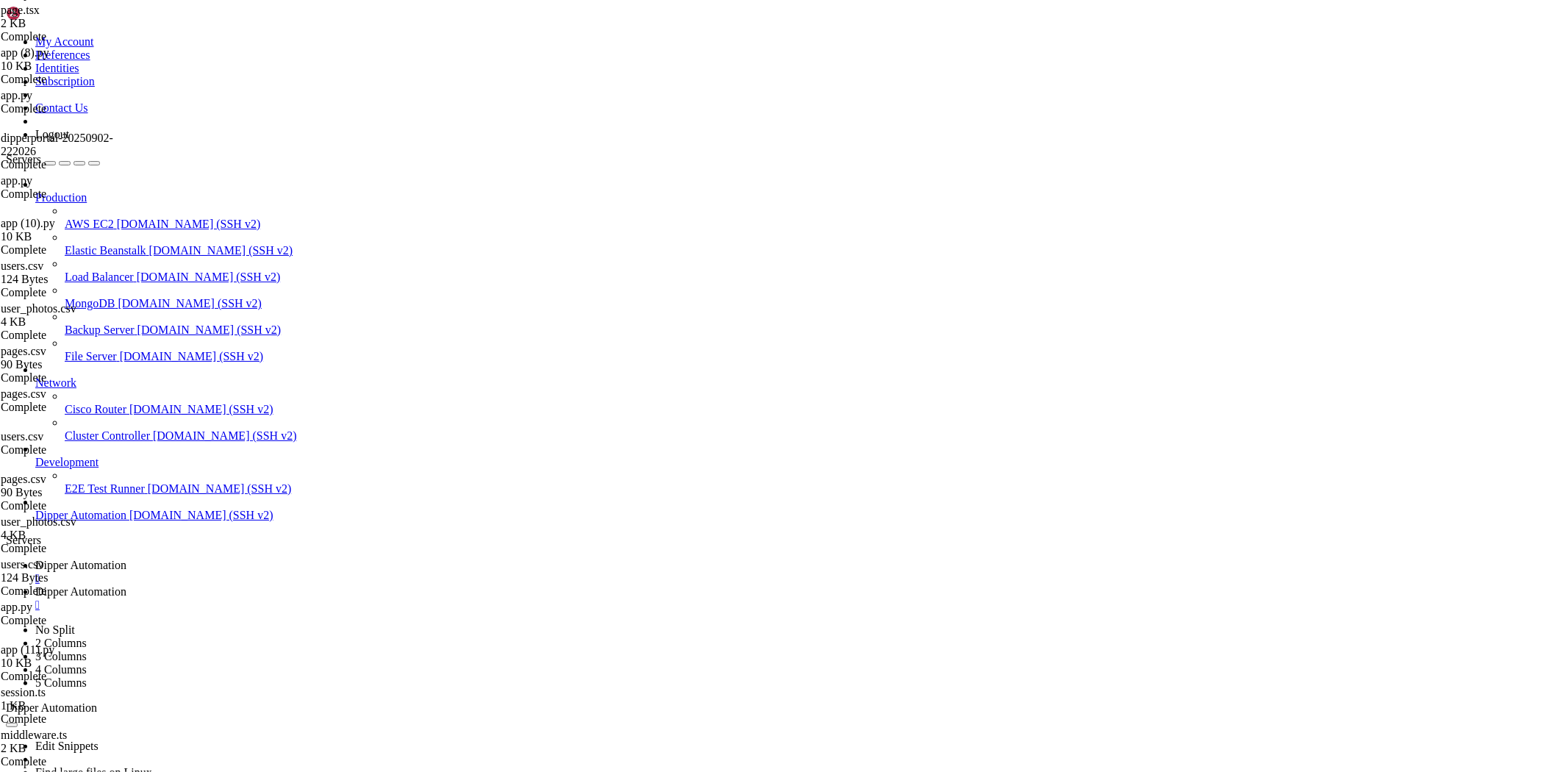
drag, startPoint x: 322, startPoint y: 1487, endPoint x: 14, endPoint y: 1310, distance: 355.2
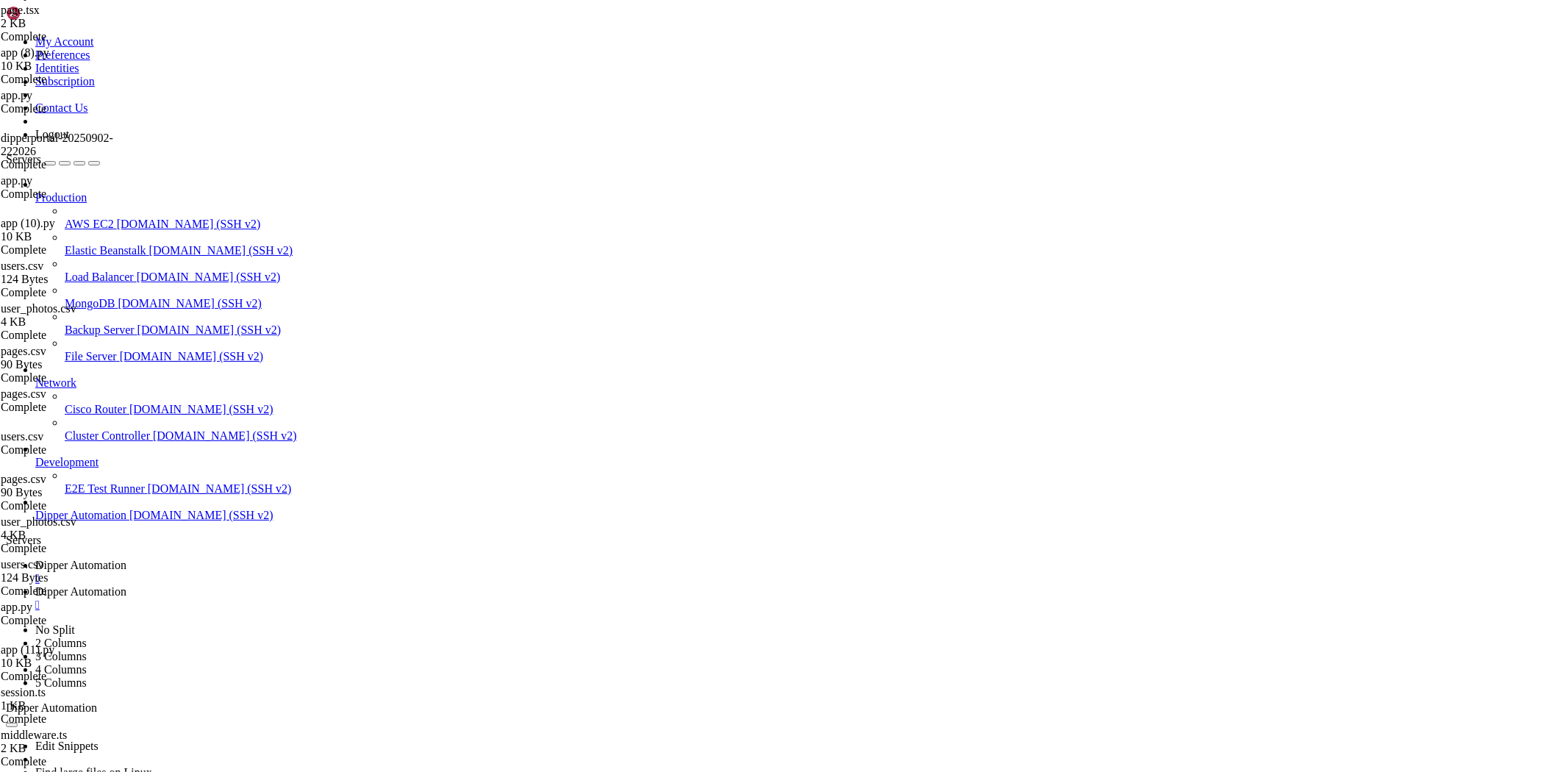
click at [126, 585] on span "Dipper Automation" at bounding box center [80, 591] width 91 height 12
type textarea "import { NextResponse } from "next/server""
type textarea "}"
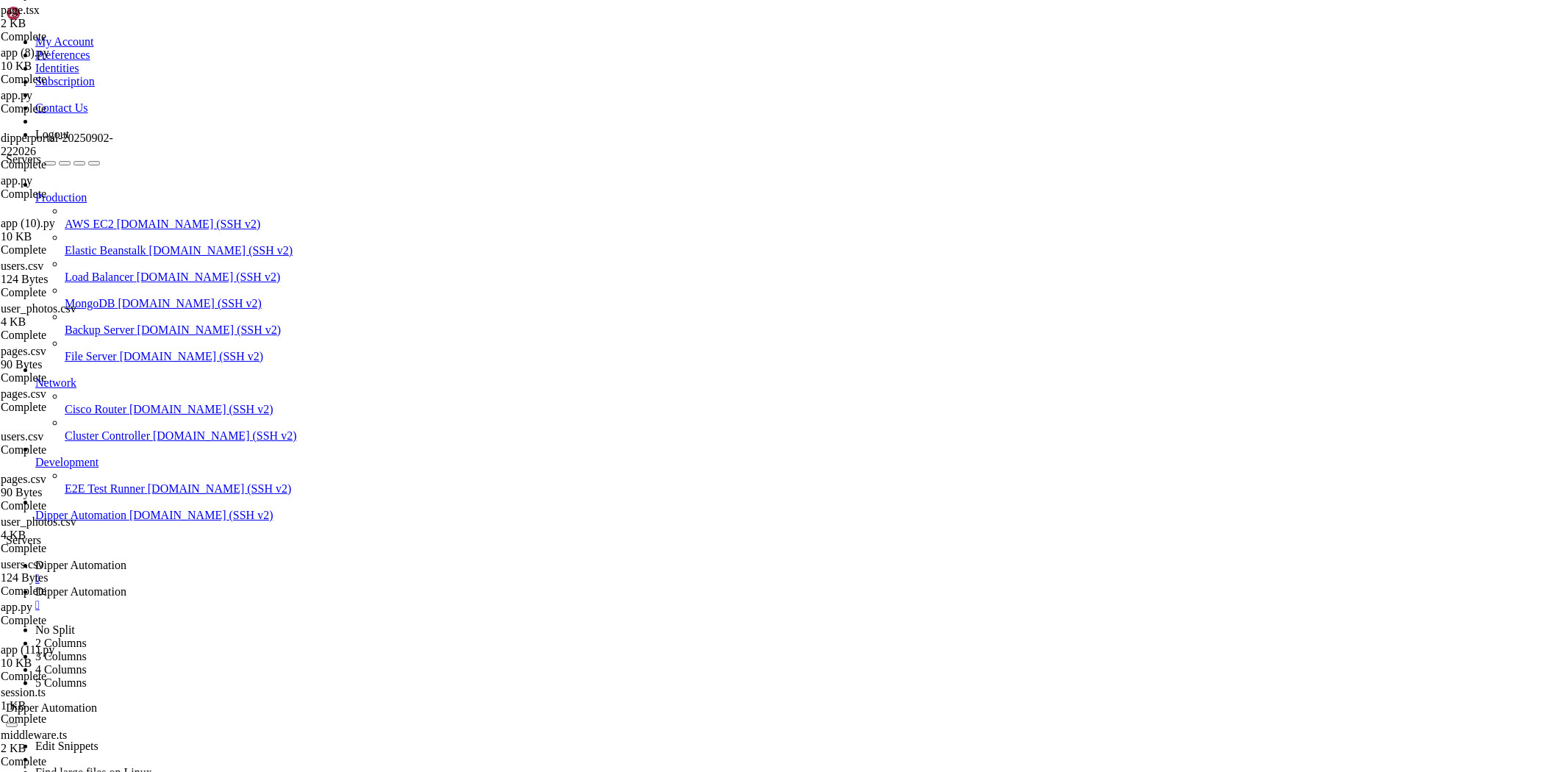
paste textarea
click at [126, 559] on span "Dipper Automation" at bounding box center [80, 565] width 91 height 12
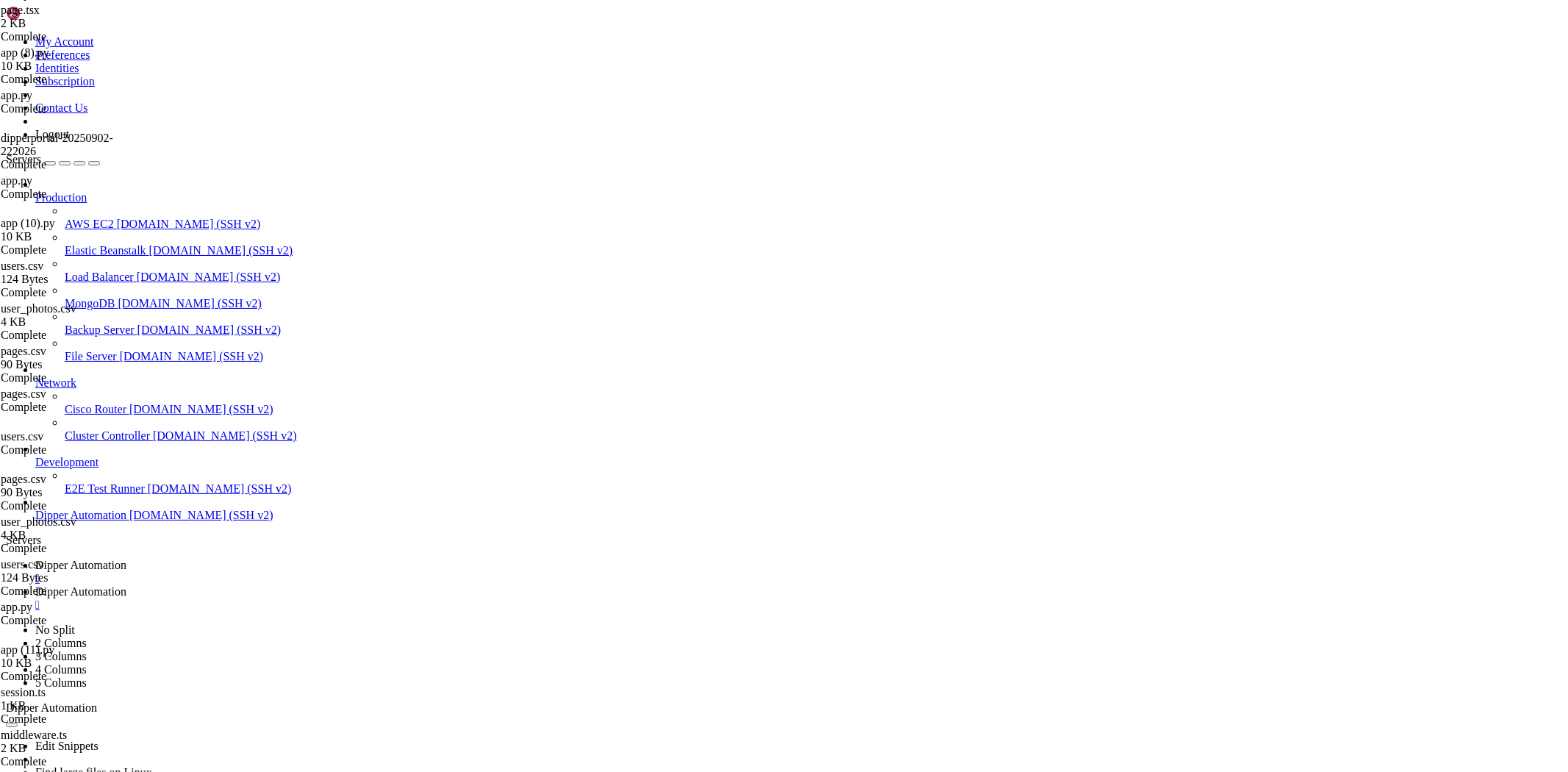
click at [395, 585] on link "Dipper Automation " at bounding box center [799, 598] width 1527 height 27
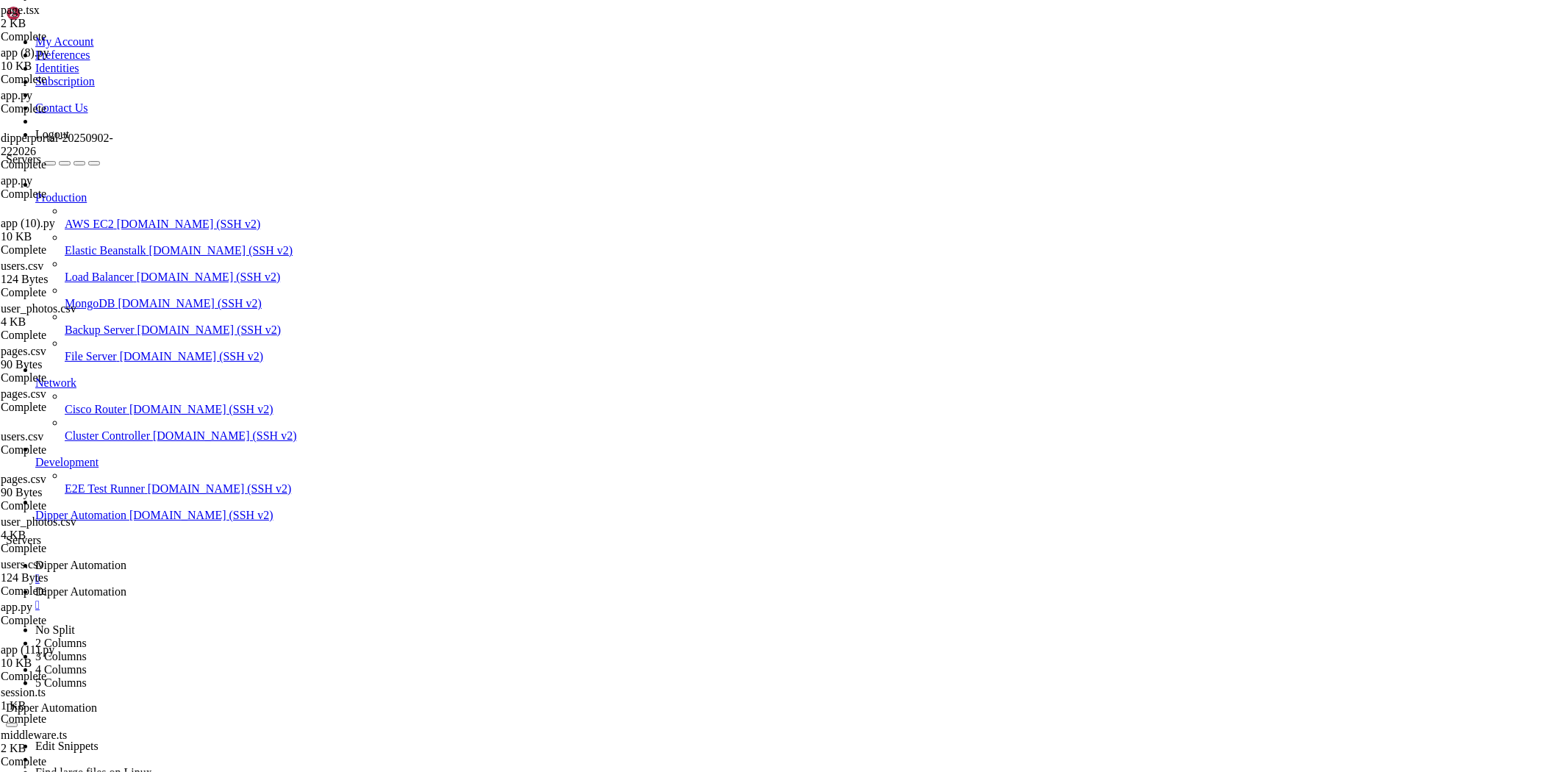
scroll to position [402, 0]
type input "/root/Dipperhub/backend"
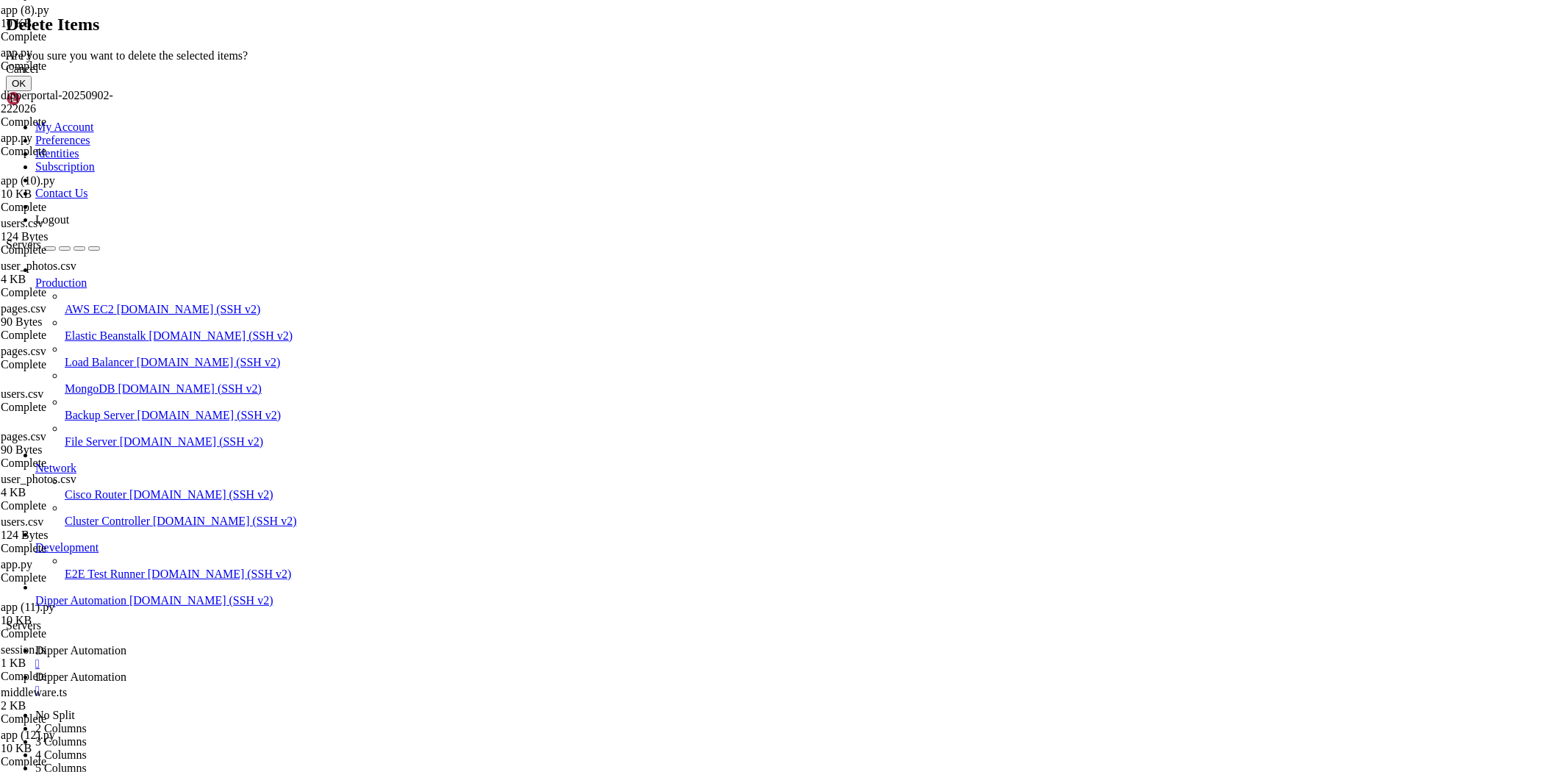
click at [32, 91] on button "OK" at bounding box center [19, 84] width 26 height 16
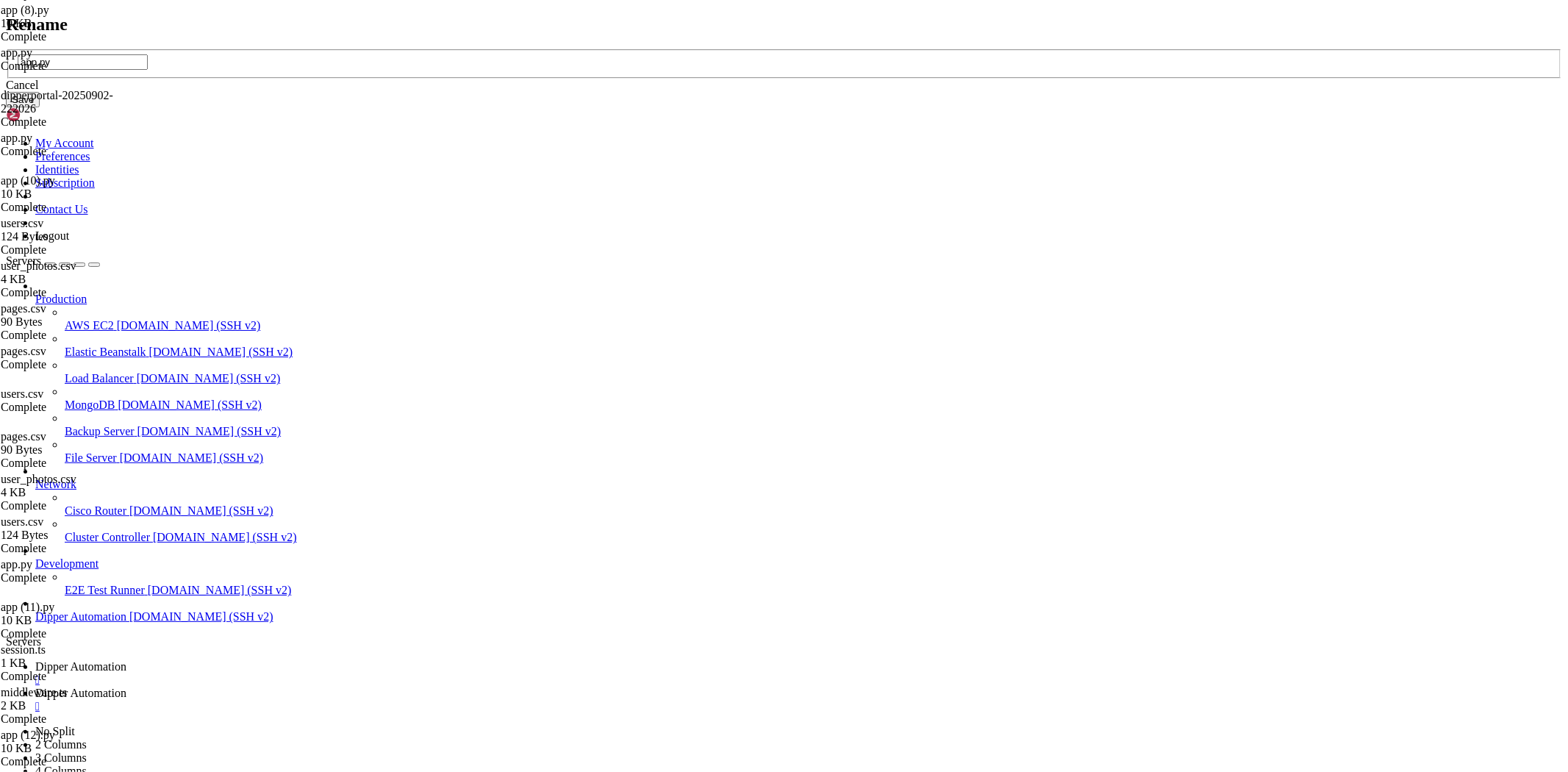
type input "app.py"
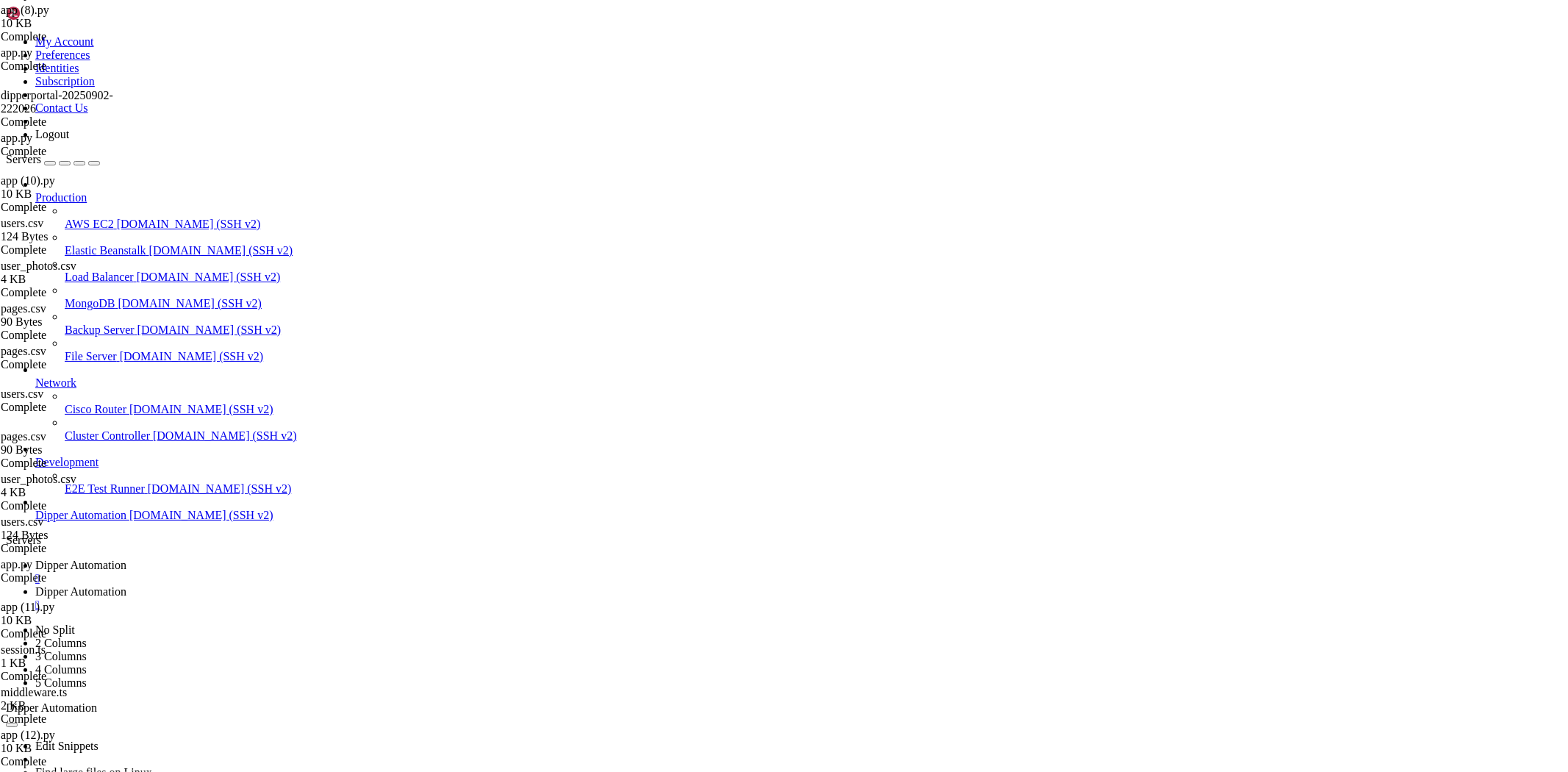
click at [126, 559] on span "Dipper Automation" at bounding box center [80, 565] width 91 height 12
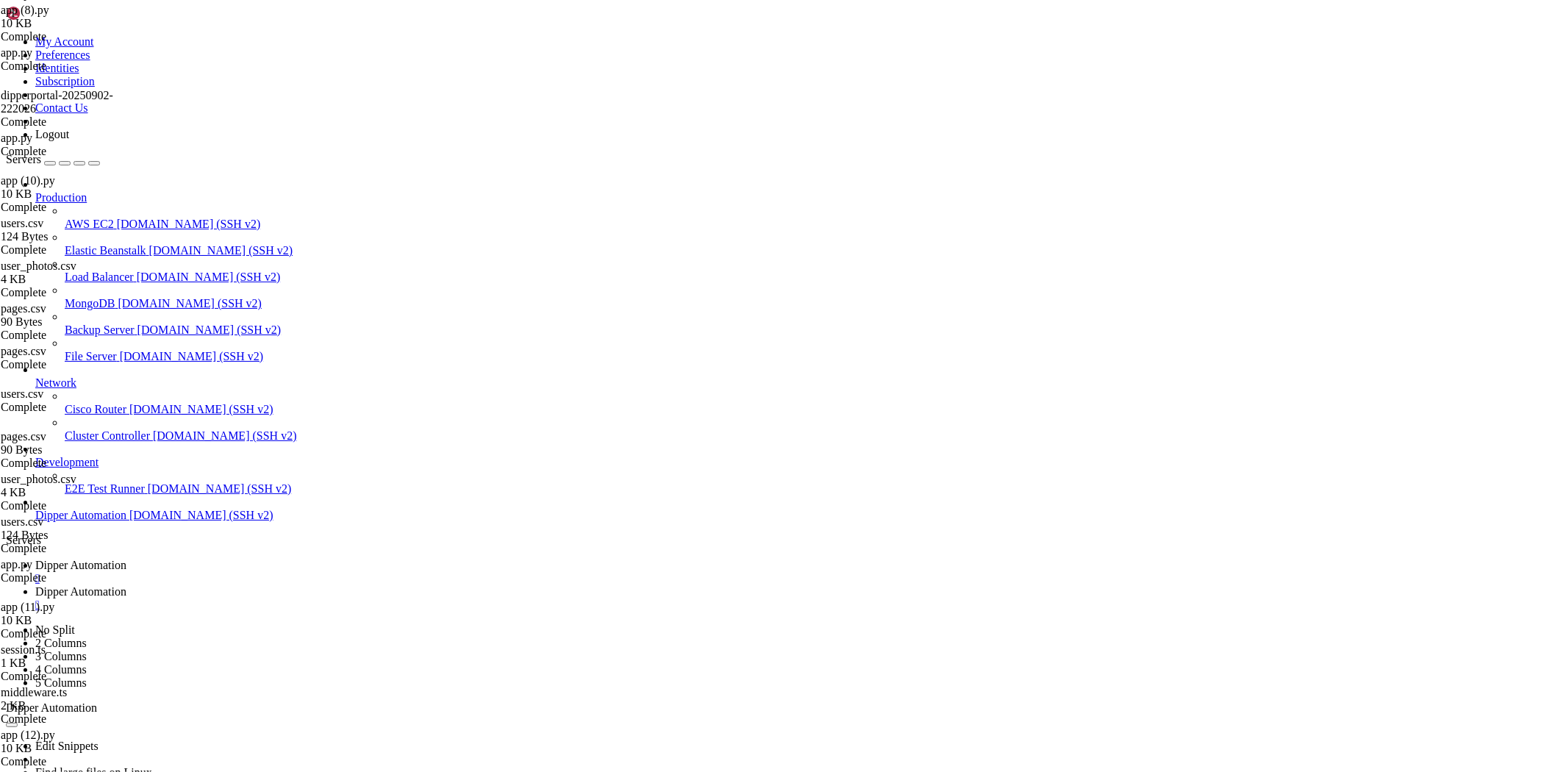
drag, startPoint x: 124, startPoint y: 1489, endPoint x: 13, endPoint y: 1081, distance: 422.8
click at [345, 585] on link "Dipper Automation " at bounding box center [799, 598] width 1527 height 27
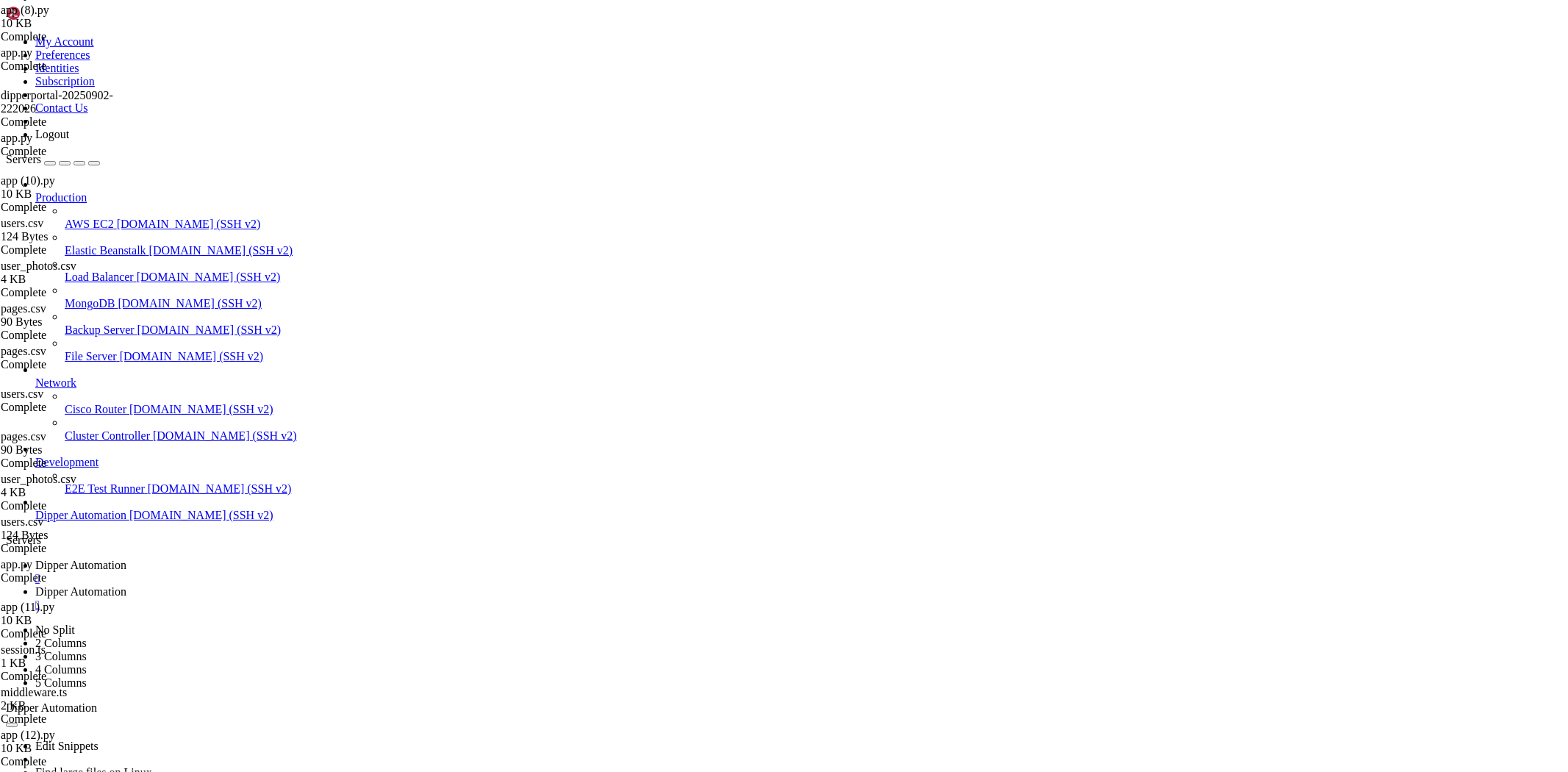
type input "/root/Dipperhub/lib"
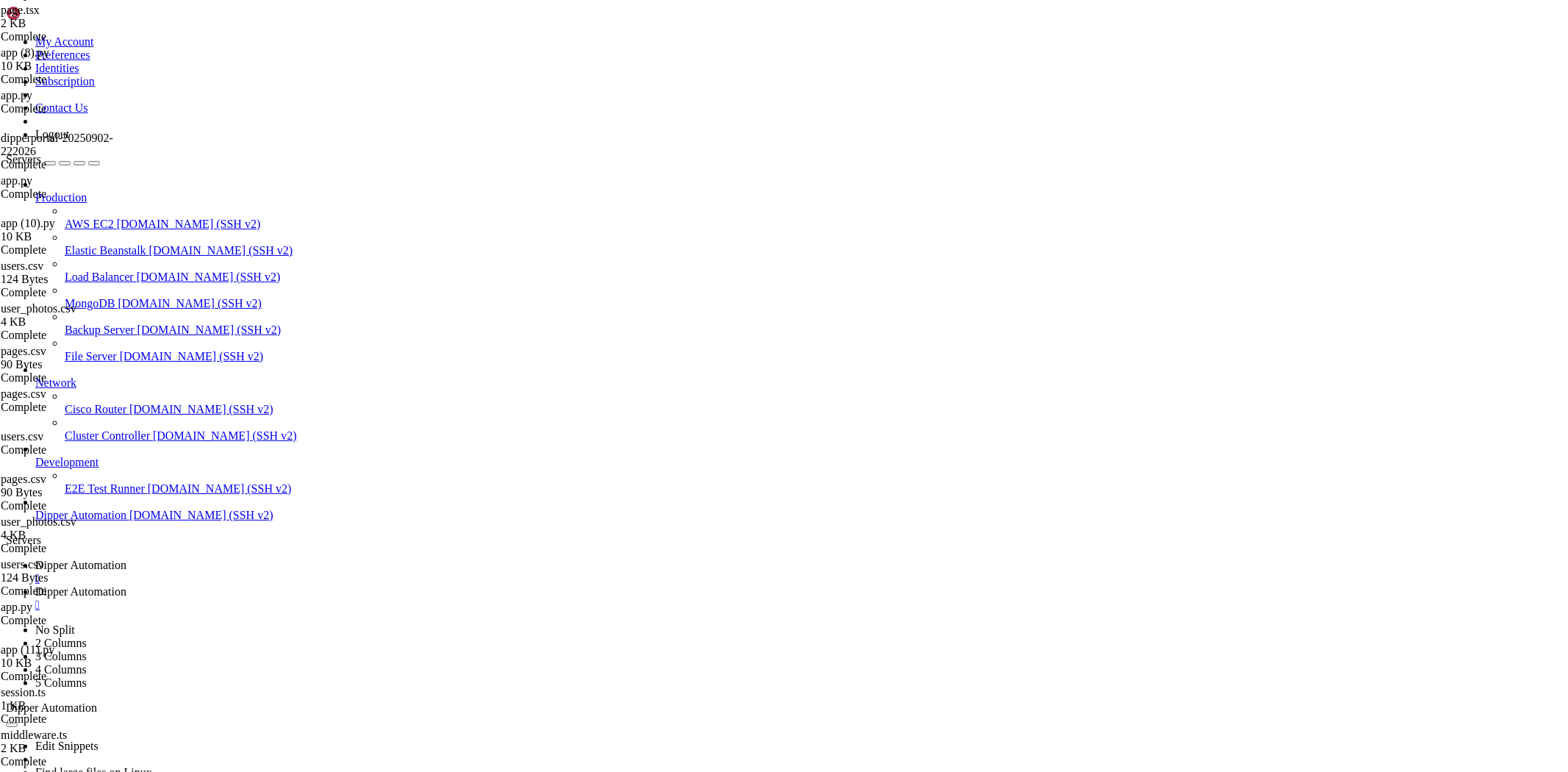
type textarea "}"
paste textarea
click at [126, 559] on span "Dipper Automation" at bounding box center [80, 565] width 91 height 12
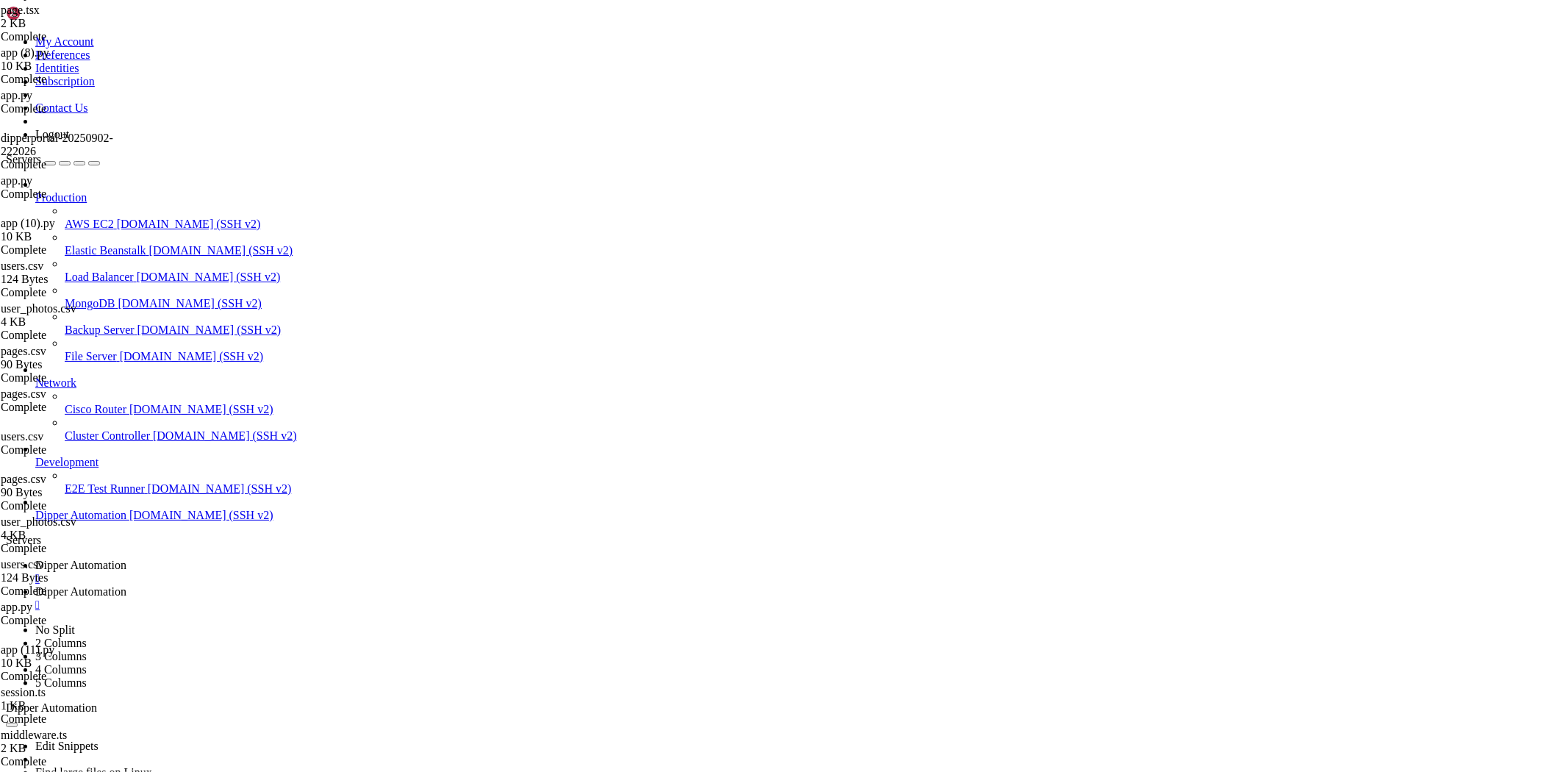
click at [380, 585] on link "Dipper Automation " at bounding box center [799, 598] width 1527 height 27
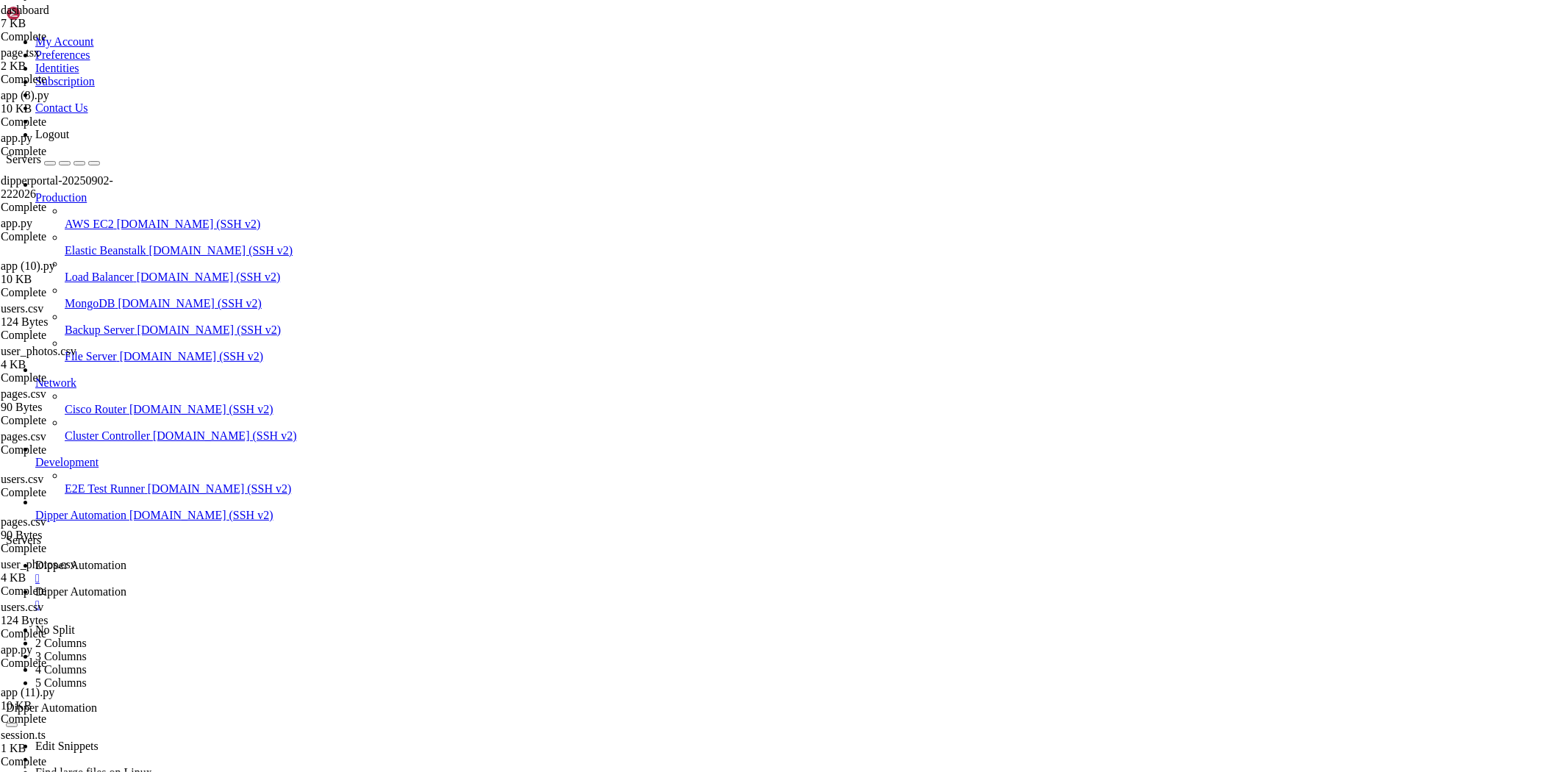
click at [126, 559] on span "Dipper Automation" at bounding box center [80, 565] width 91 height 12
drag, startPoint x: 168, startPoint y: 1476, endPoint x: 12, endPoint y: 1187, distance: 328.4
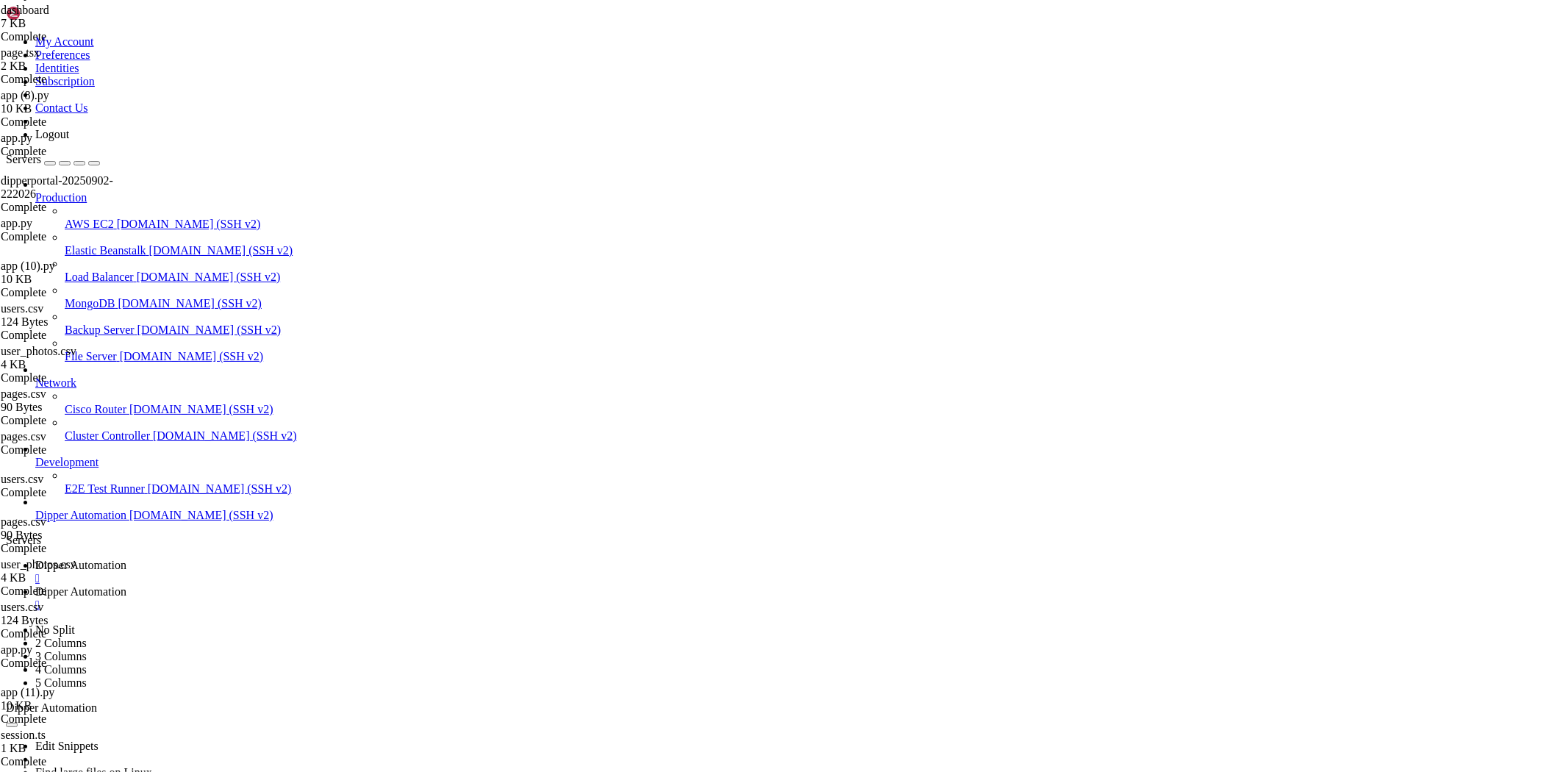
scroll to position [113051, 0]
click at [126, 585] on span "Dipper Automation" at bounding box center [80, 591] width 91 height 12
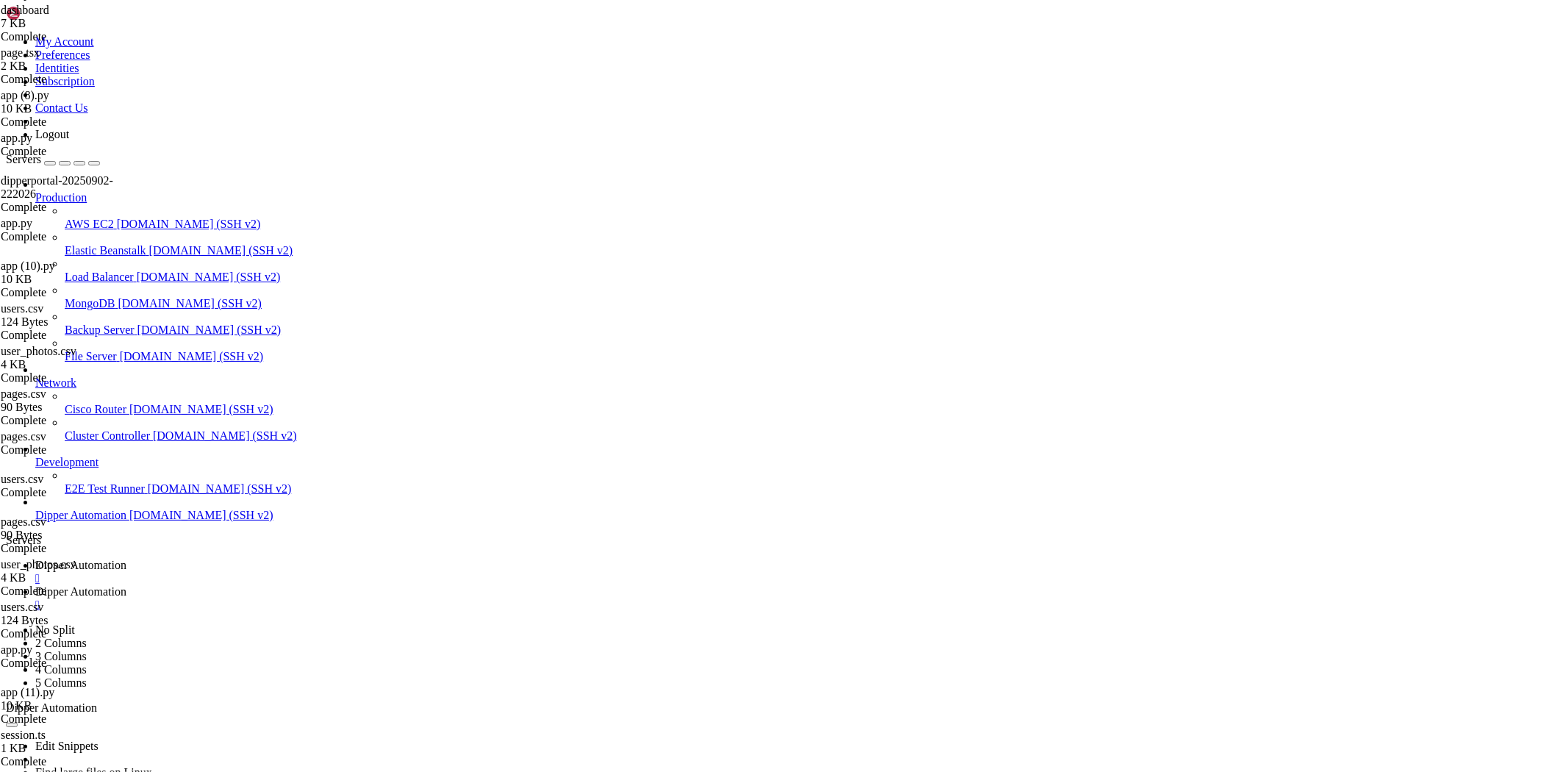
type input "/root/Dipperhub/lib"
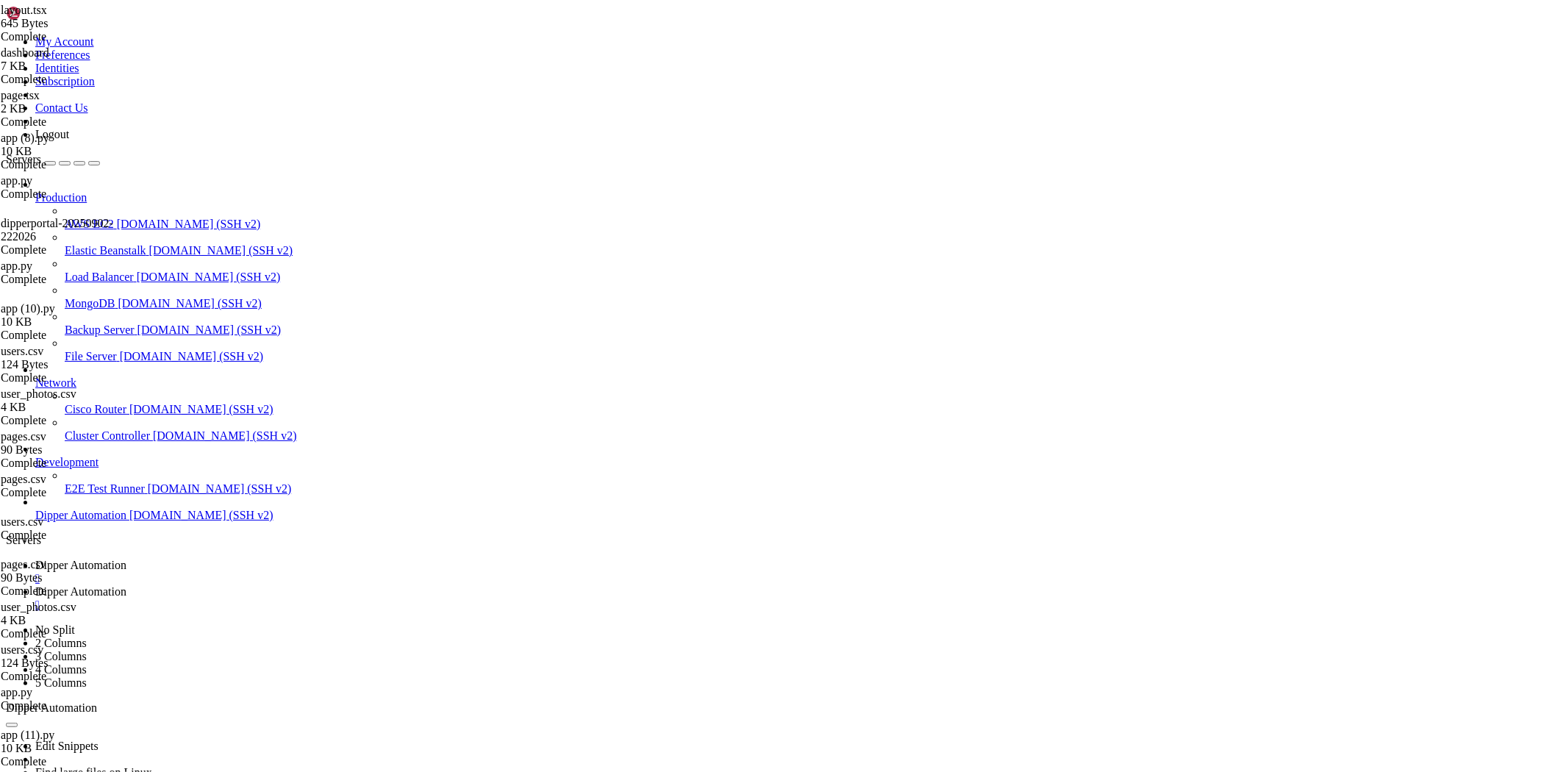
type textarea "}"
paste textarea
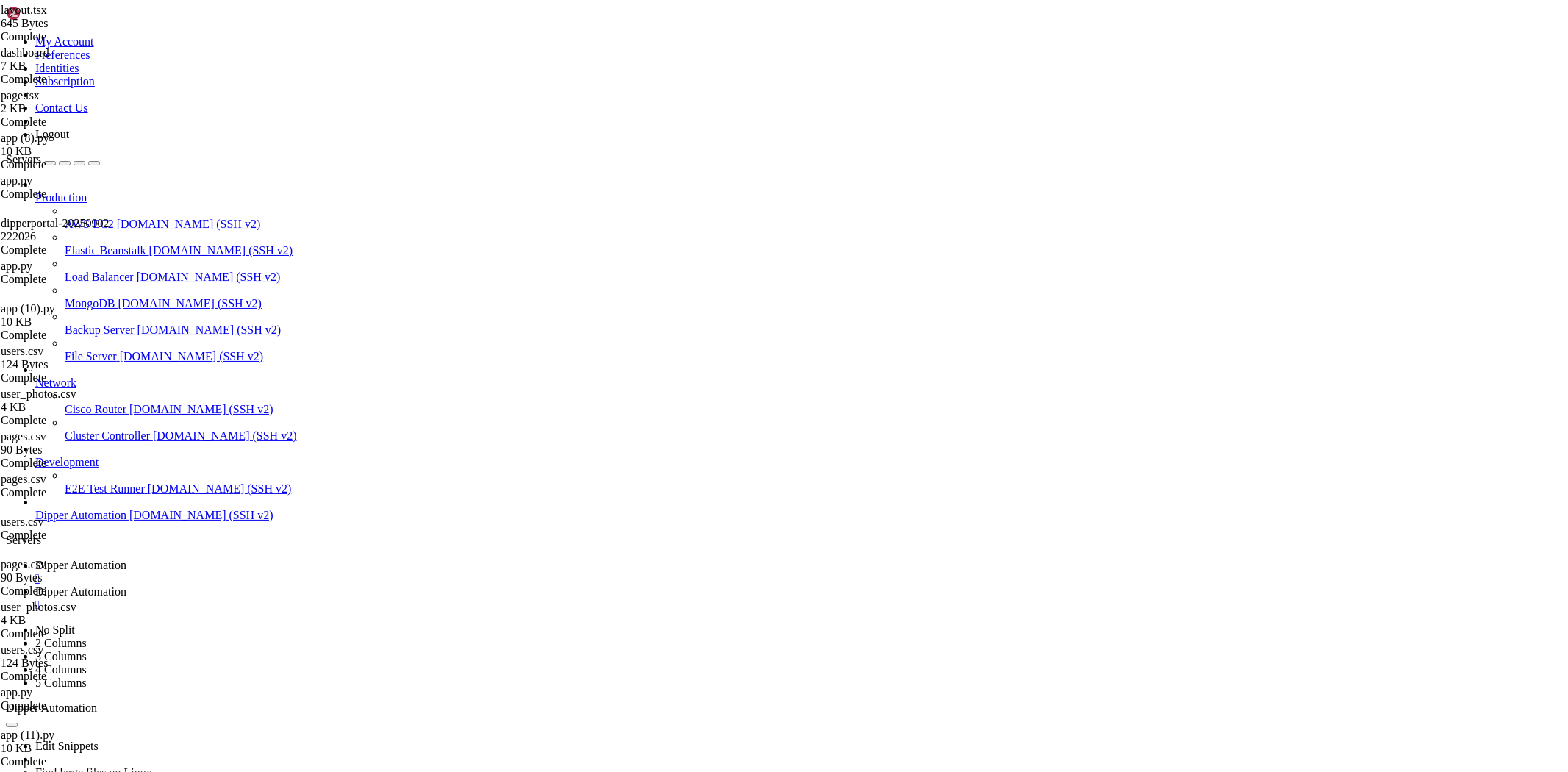
type input "/root/Dipperhub"
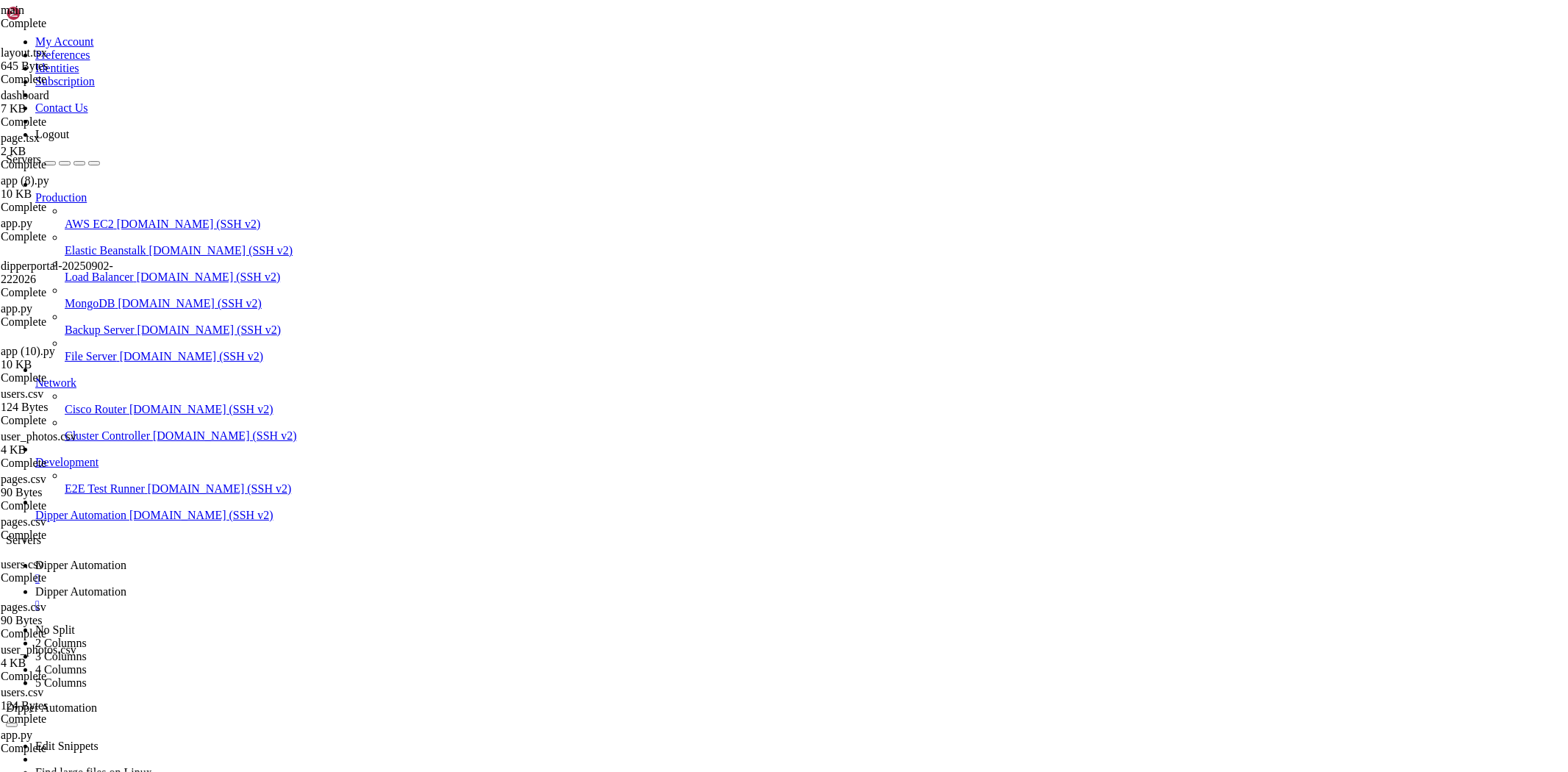
type textarea "}"
paste textarea
click at [241, 559] on link "Dipper Automation " at bounding box center [799, 572] width 1527 height 27
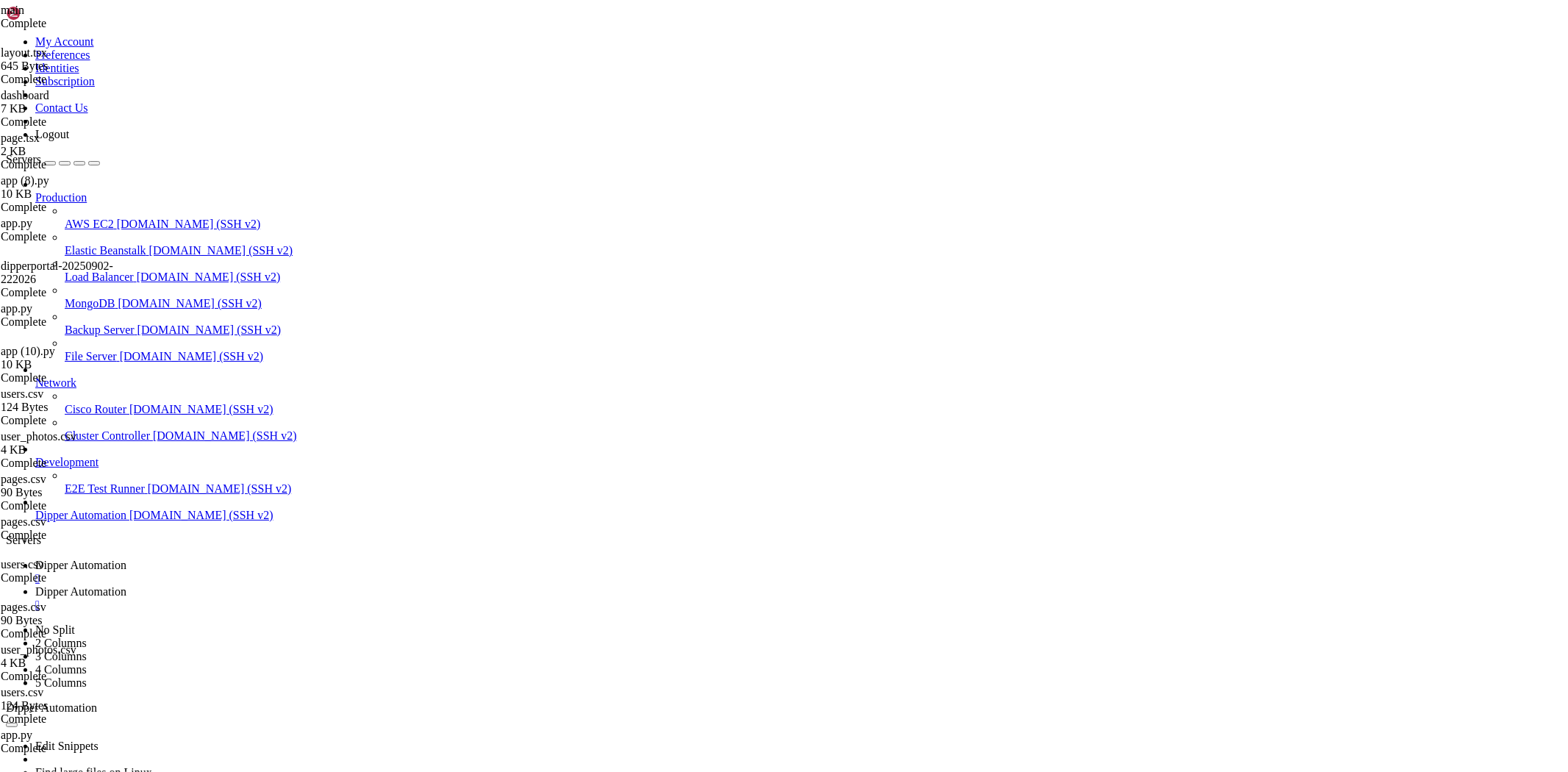
click at [126, 585] on span "Dipper Automation" at bounding box center [80, 591] width 91 height 12
click at [126, 559] on span "Dipper Automation" at bounding box center [80, 565] width 91 height 12
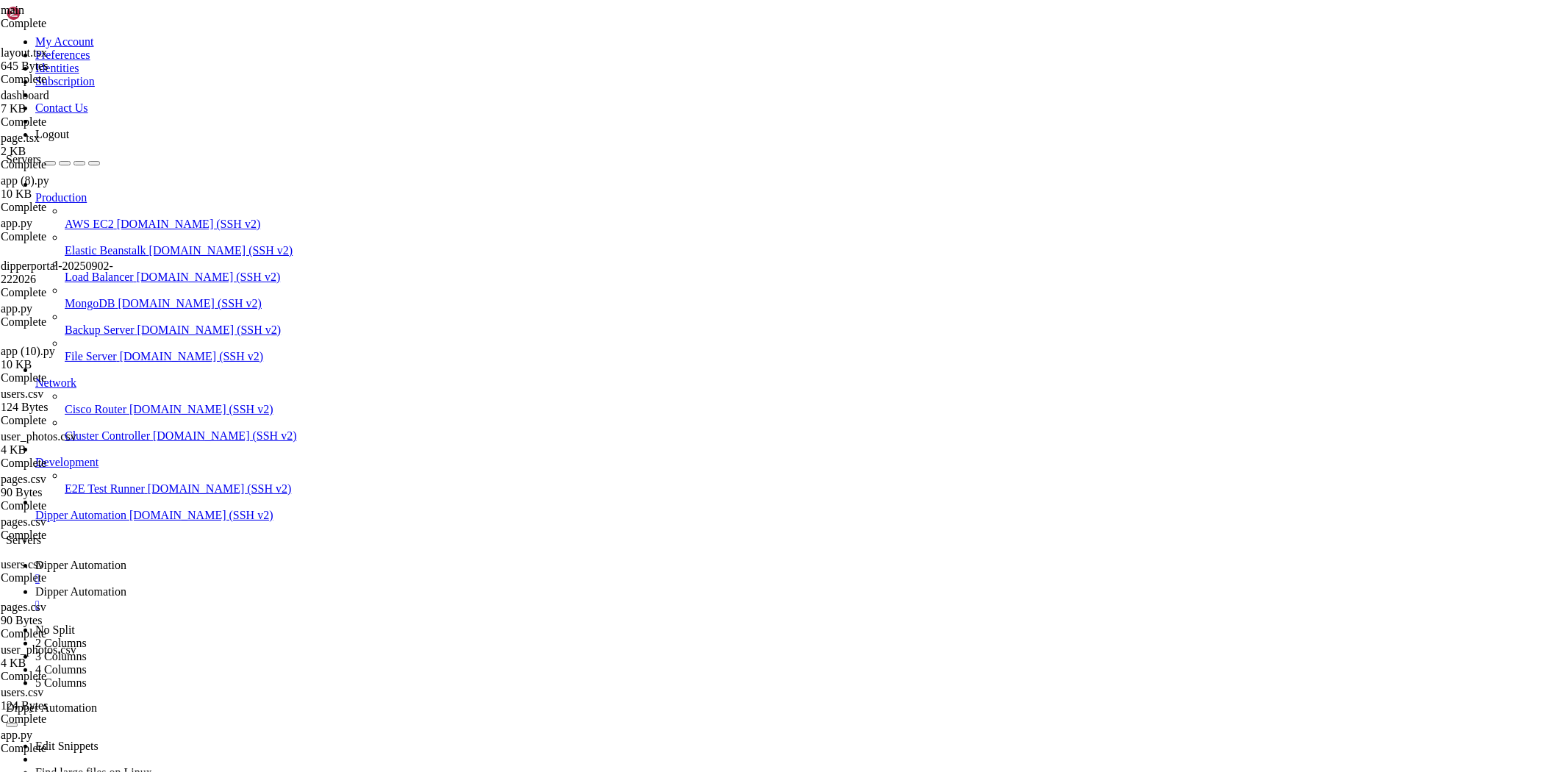
scroll to position [121824, 0]
click at [126, 585] on span "Dipper Automation" at bounding box center [80, 591] width 91 height 12
click at [126, 559] on span "Dipper Automation" at bounding box center [80, 565] width 91 height 12
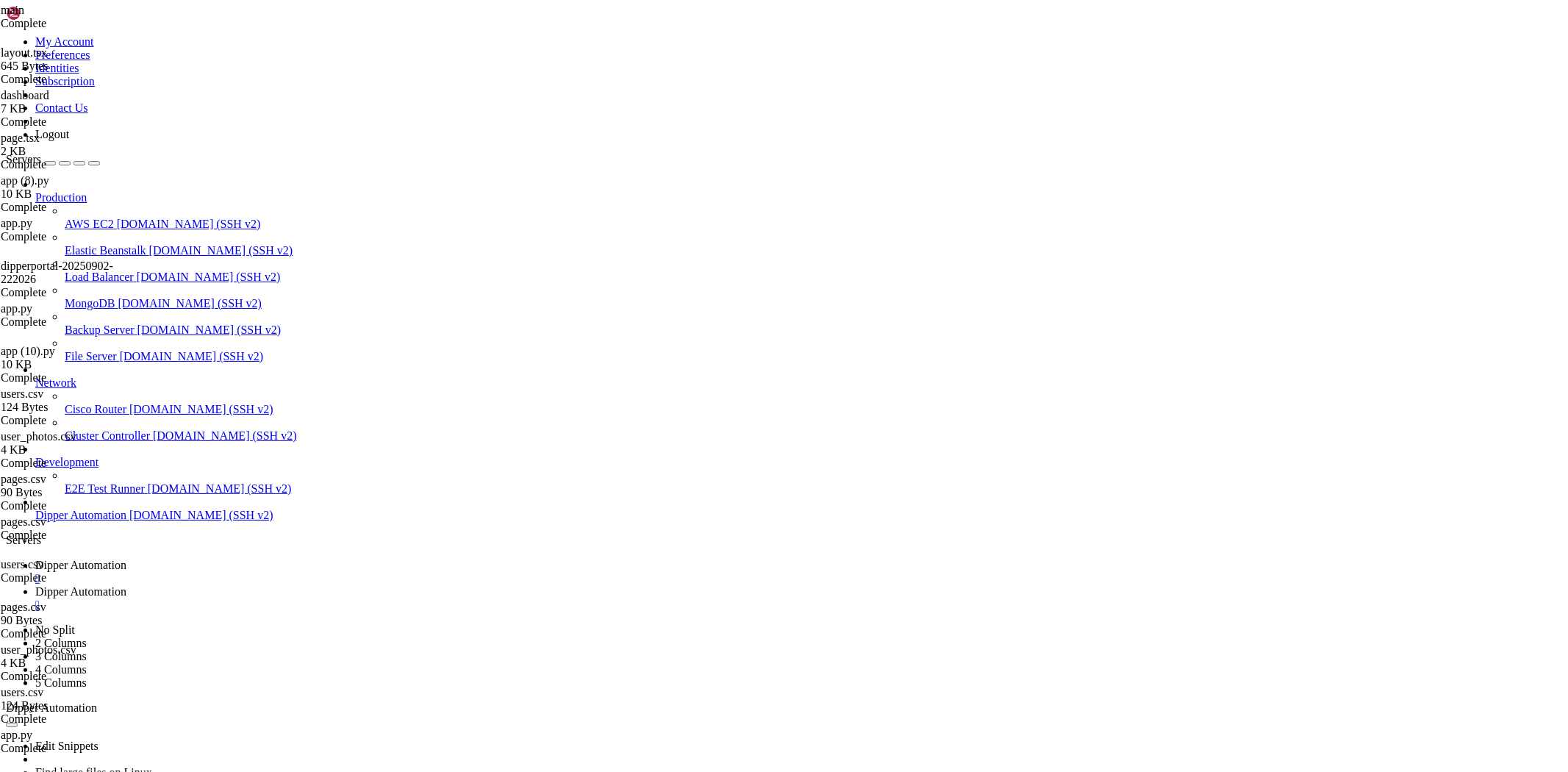
scroll to position [121590, 0]
click at [126, 585] on span "Dipper Automation" at bounding box center [80, 591] width 91 height 12
click at [126, 559] on span "Dipper Automation" at bounding box center [80, 565] width 91 height 12
click at [362, 585] on link "Dipper Automation " at bounding box center [799, 598] width 1527 height 27
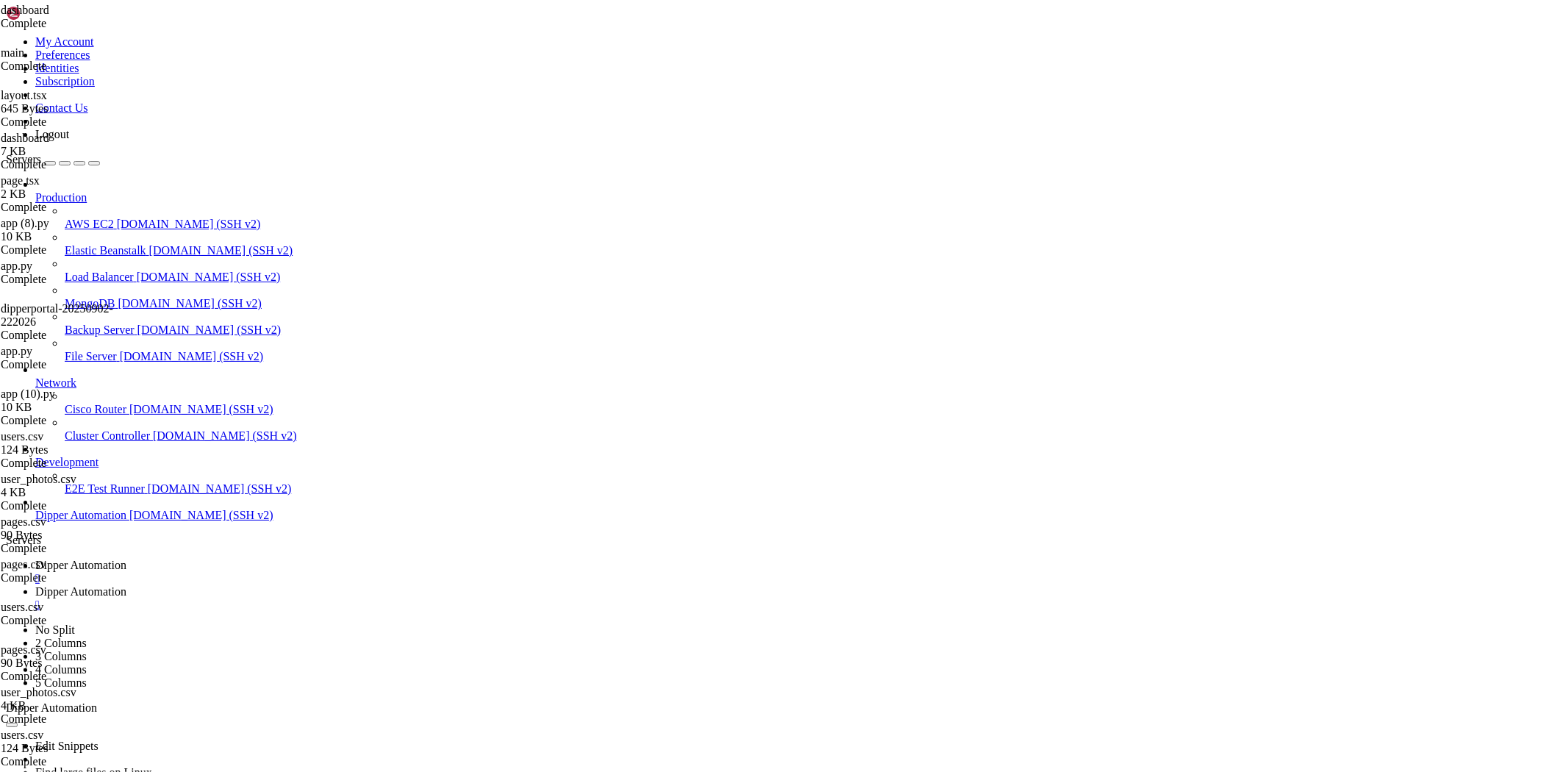
type textarea "return NextResponse.redirect(new URL("/login", request.url))"
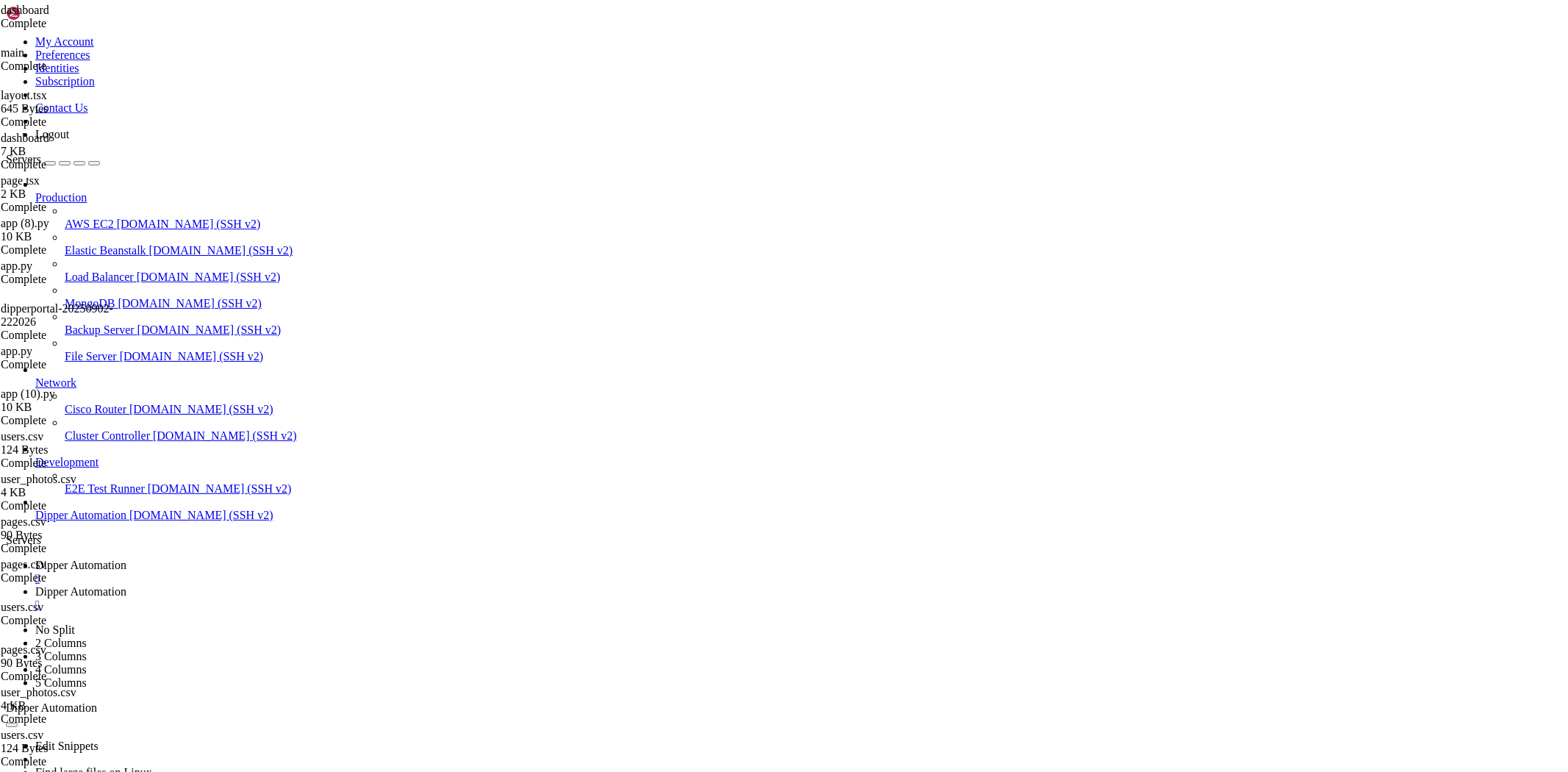
type input "/root/Dipperhub/lib"
